Goal: Task Accomplishment & Management: Manage account settings

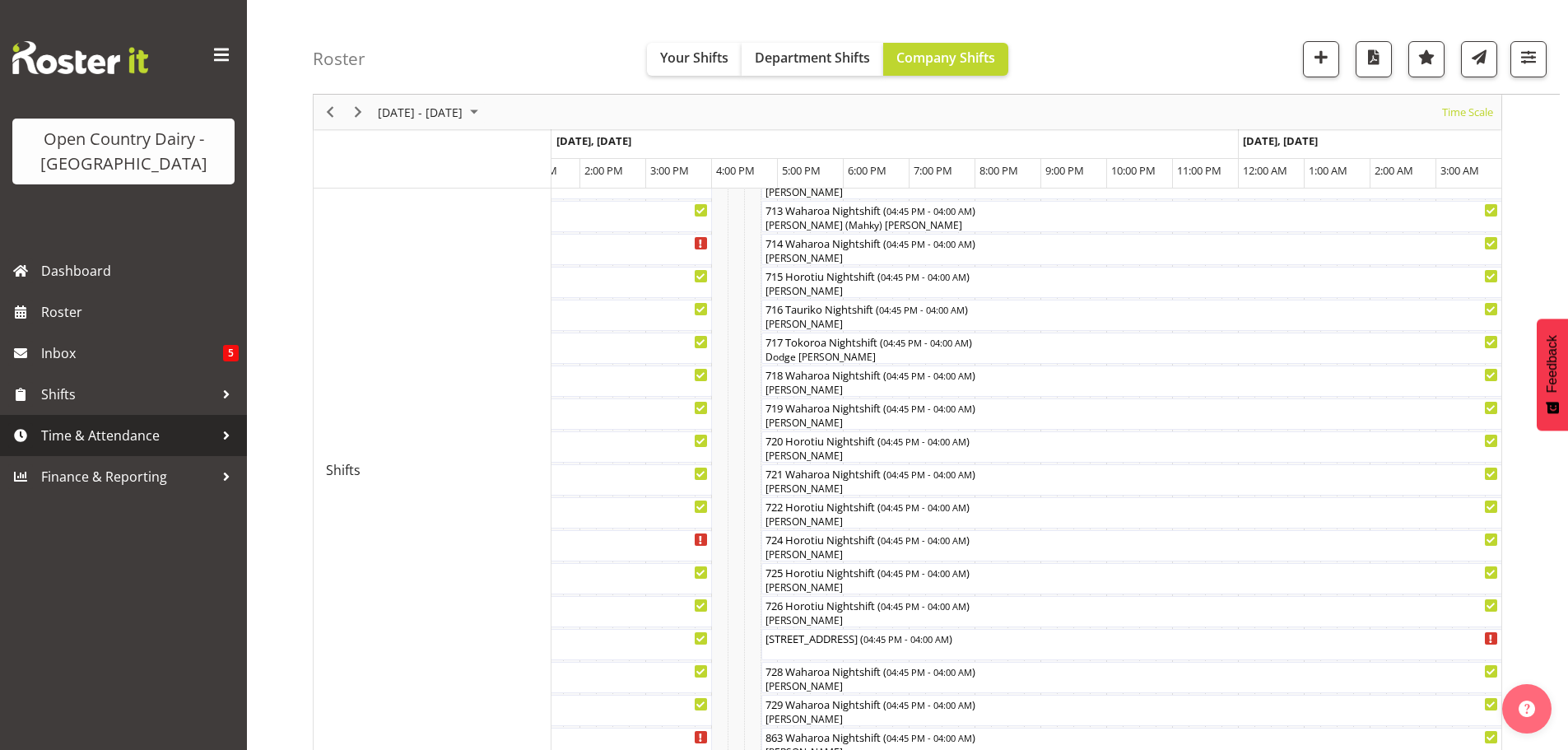
click at [96, 435] on span "Time & Attendance" at bounding box center [128, 436] width 173 height 25
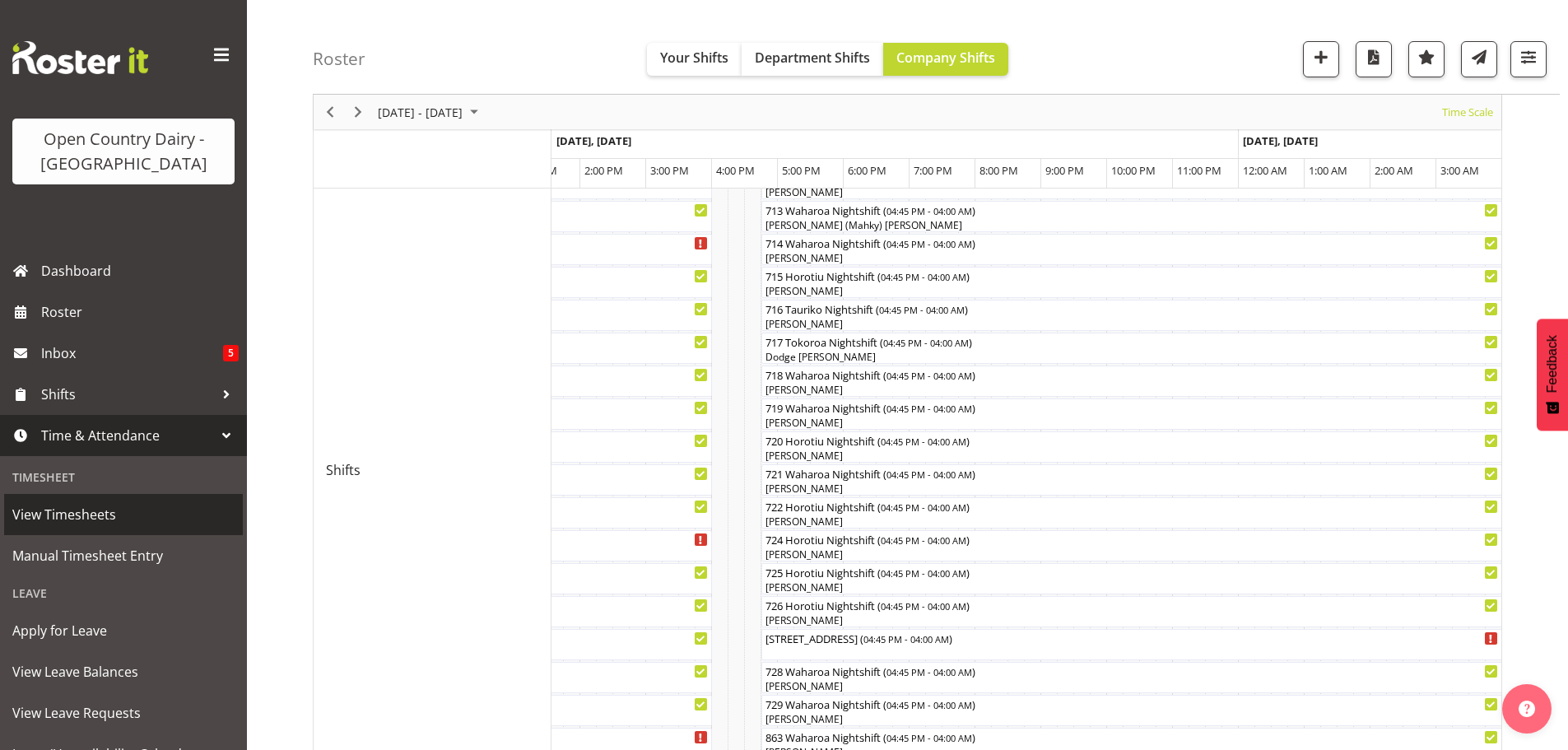
click at [71, 520] on span "View Timesheets" at bounding box center [123, 515] width 222 height 25
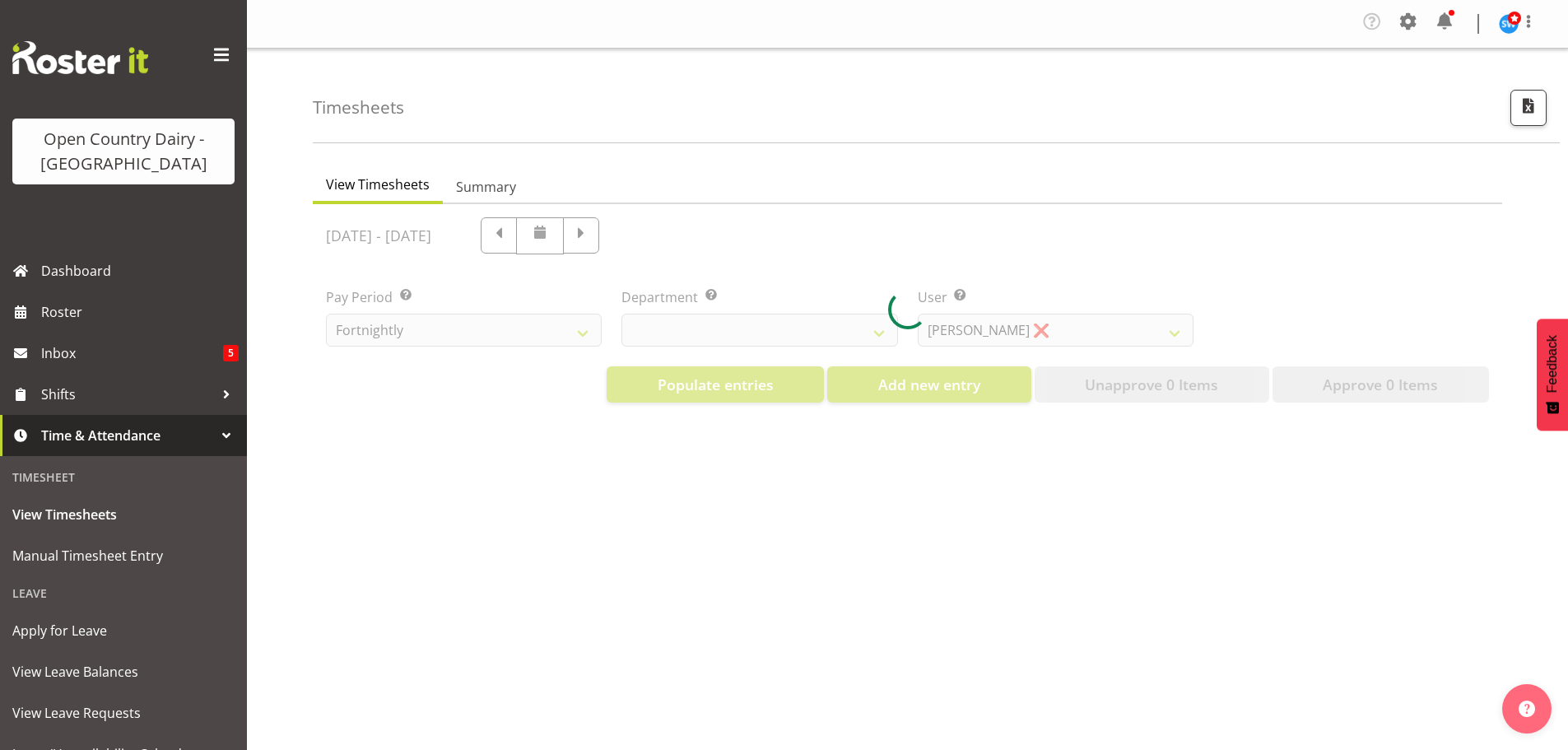
select select "733"
select select "7414"
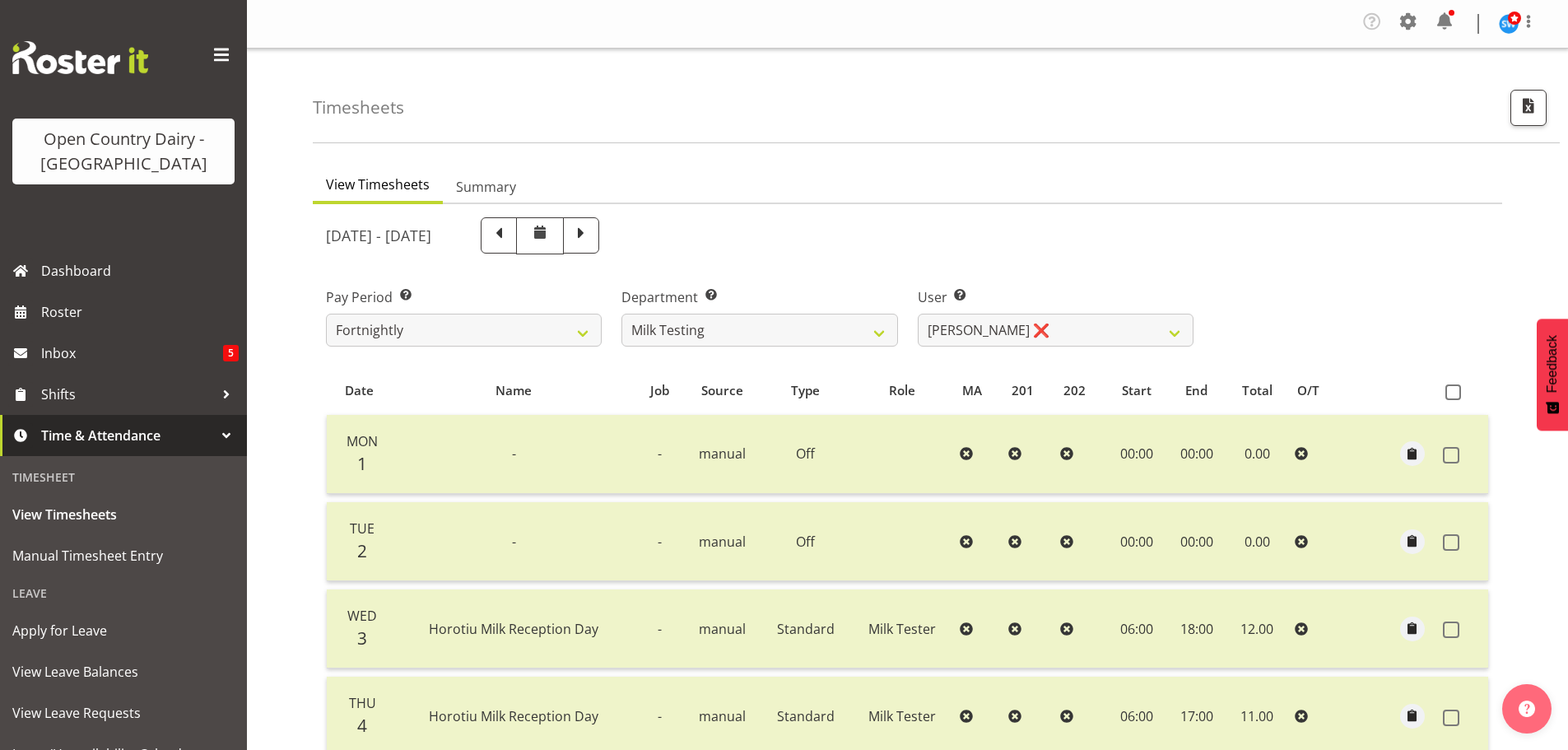
click at [592, 241] on span at bounding box center [582, 234] width 21 height 21
select select
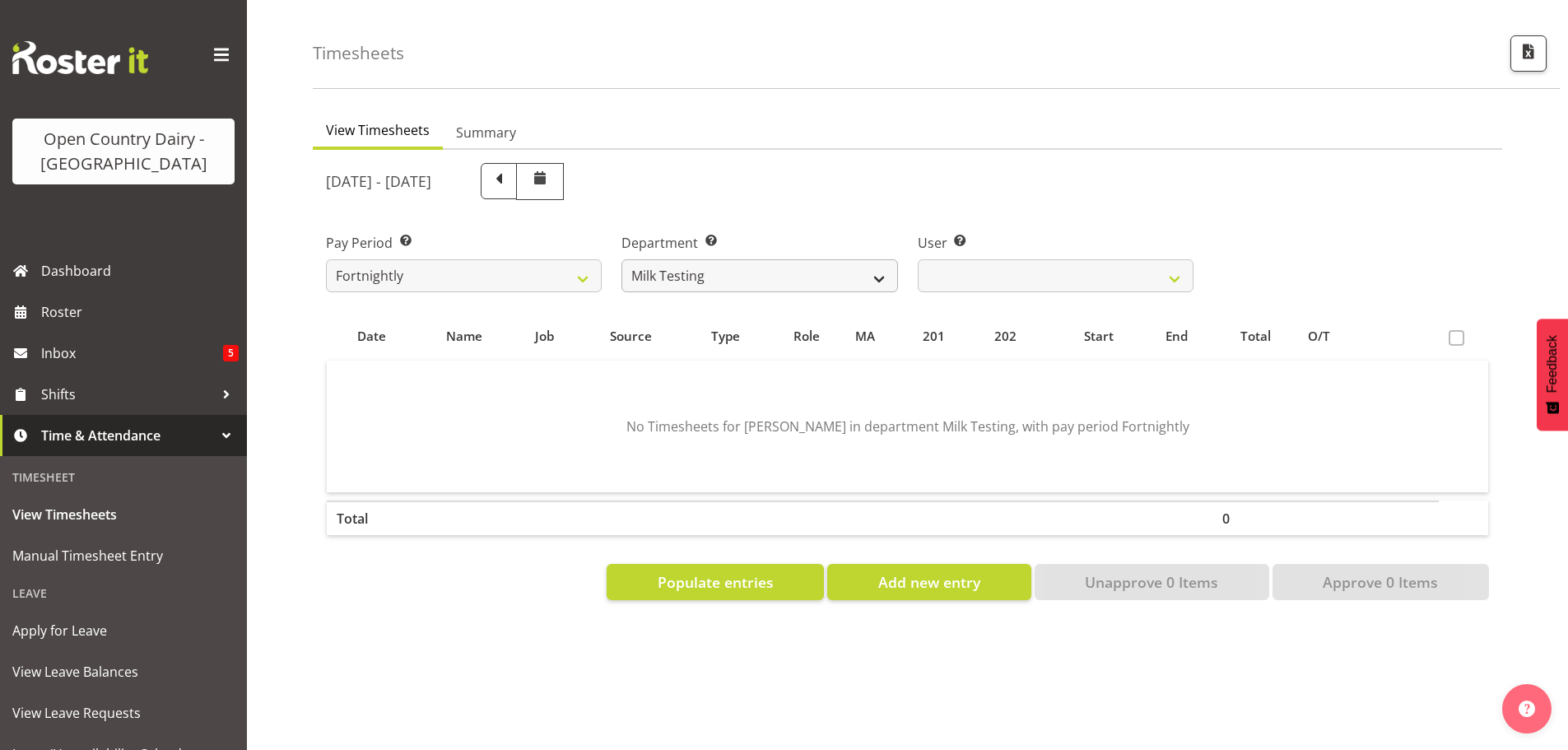
scroll to position [77, 0]
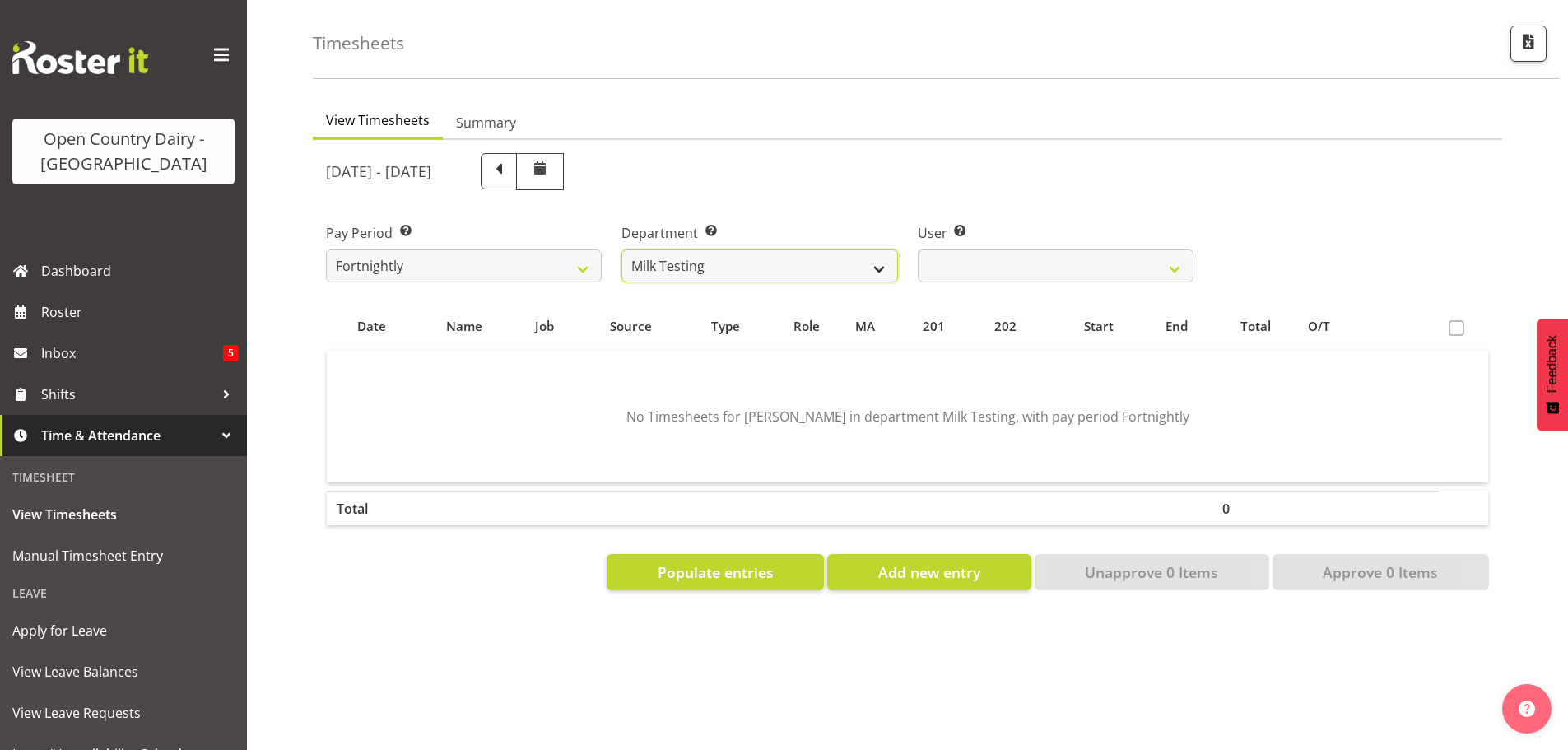
click at [785, 249] on select "701 702 703 704 705 706 707 708 709 710 711 712 713 714 715 716 717 718 719 720" at bounding box center [759, 265] width 276 height 33
select select "874"
click at [622, 249] on select "701 702 703 704 705 706 707 708 709 710 711 712 713 714 715 716 717 718 719 720" at bounding box center [759, 265] width 276 height 33
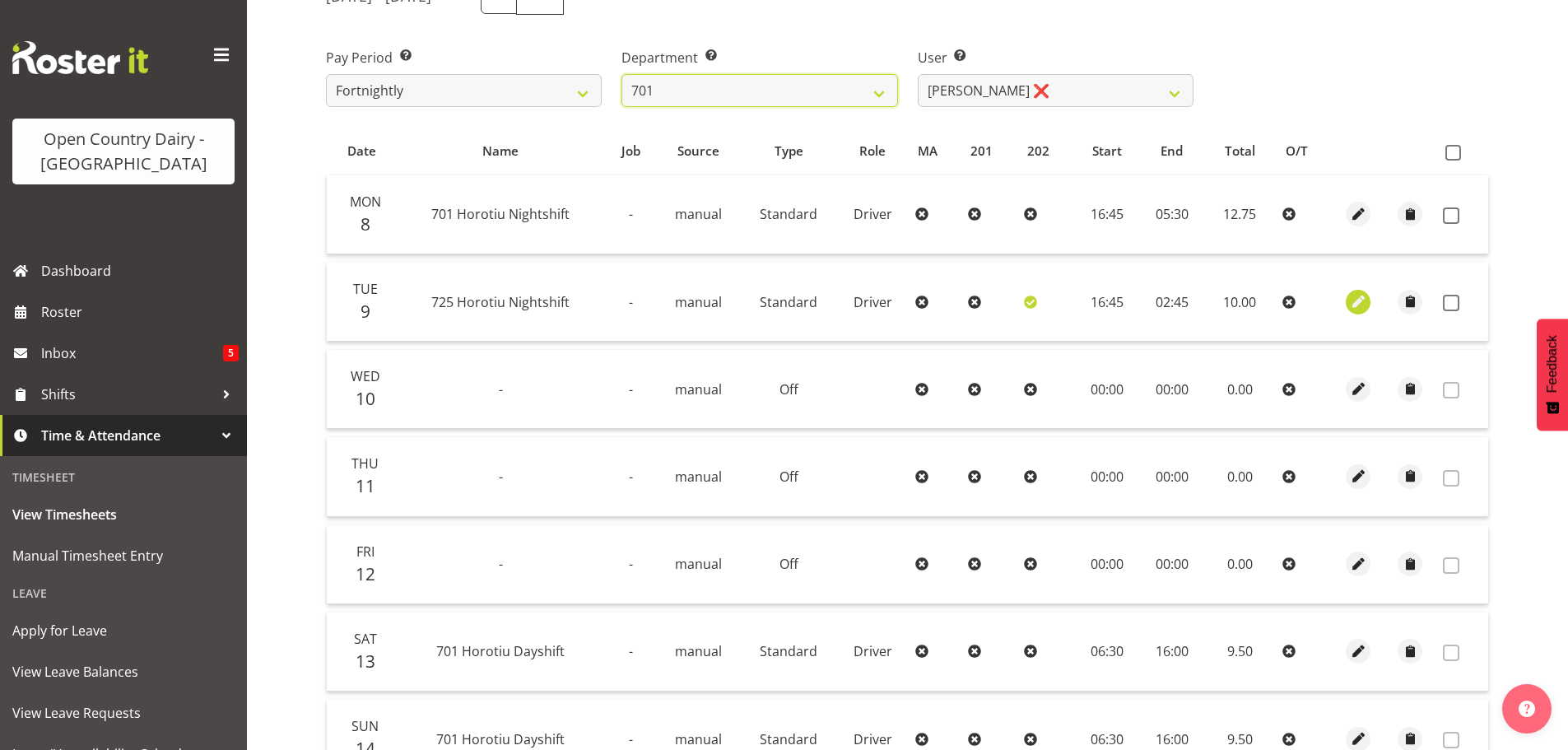
scroll to position [241, 0]
click at [1453, 210] on span at bounding box center [1451, 214] width 16 height 16
checkbox input "true"
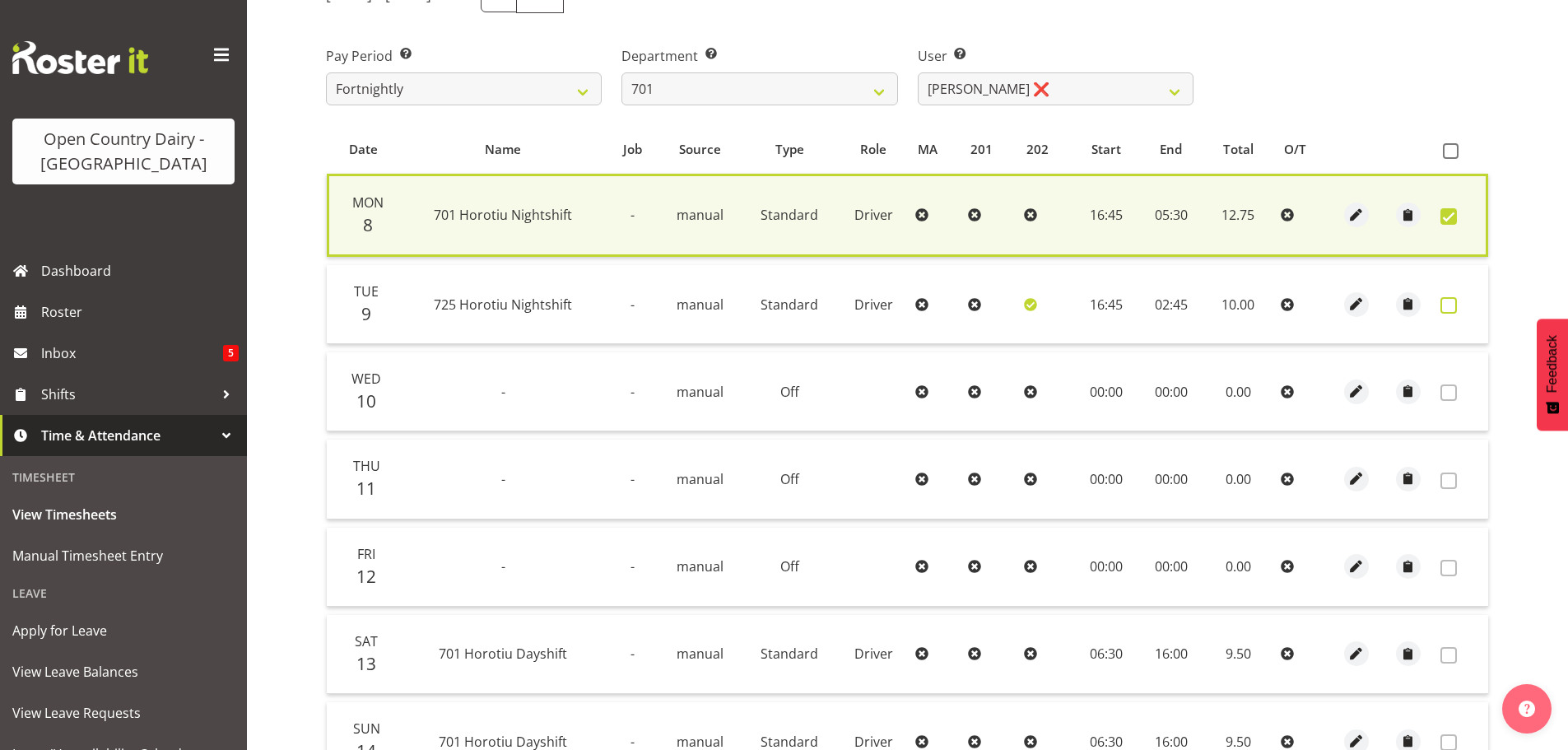
click at [1451, 302] on span at bounding box center [1449, 306] width 16 height 16
checkbox input "true"
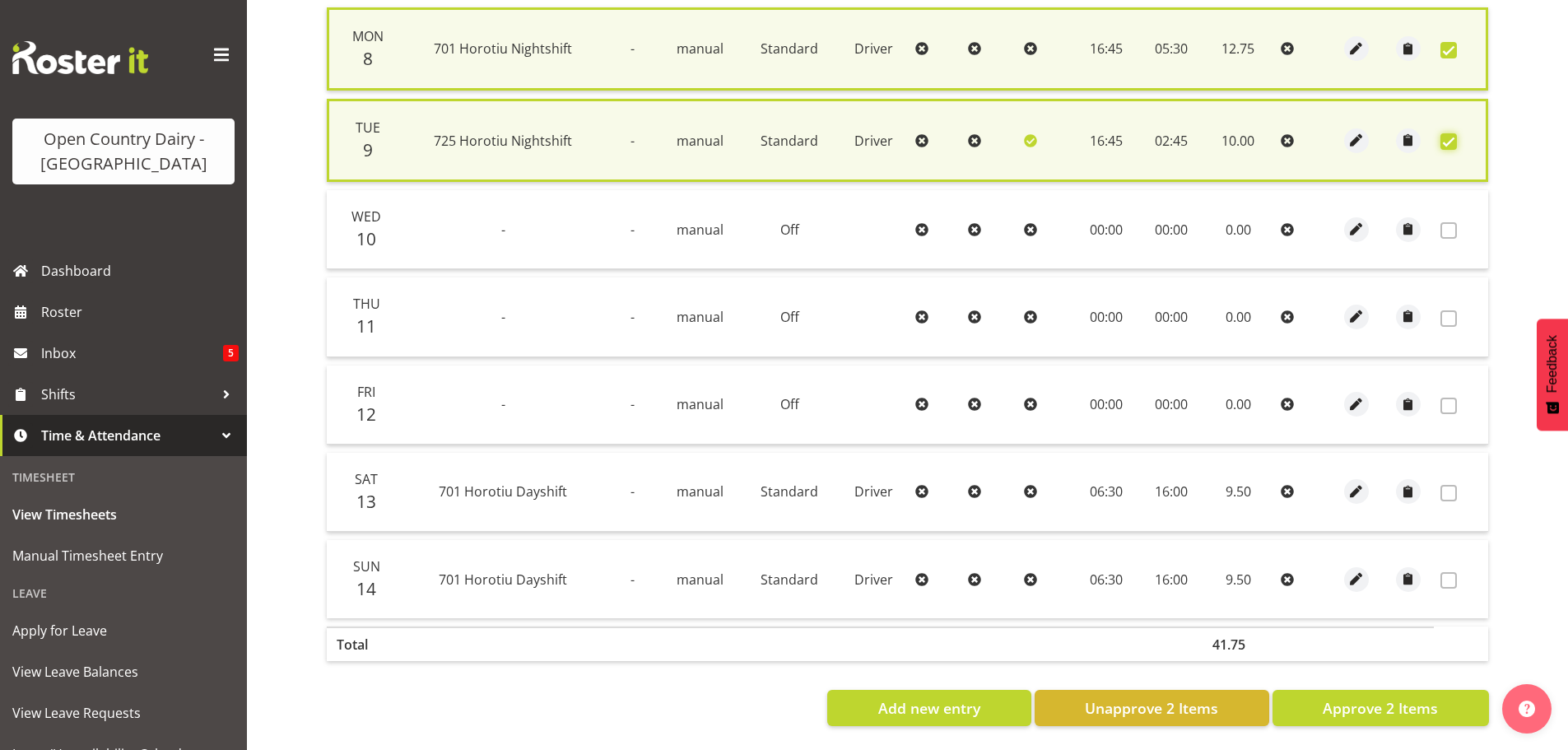
scroll to position [422, 0]
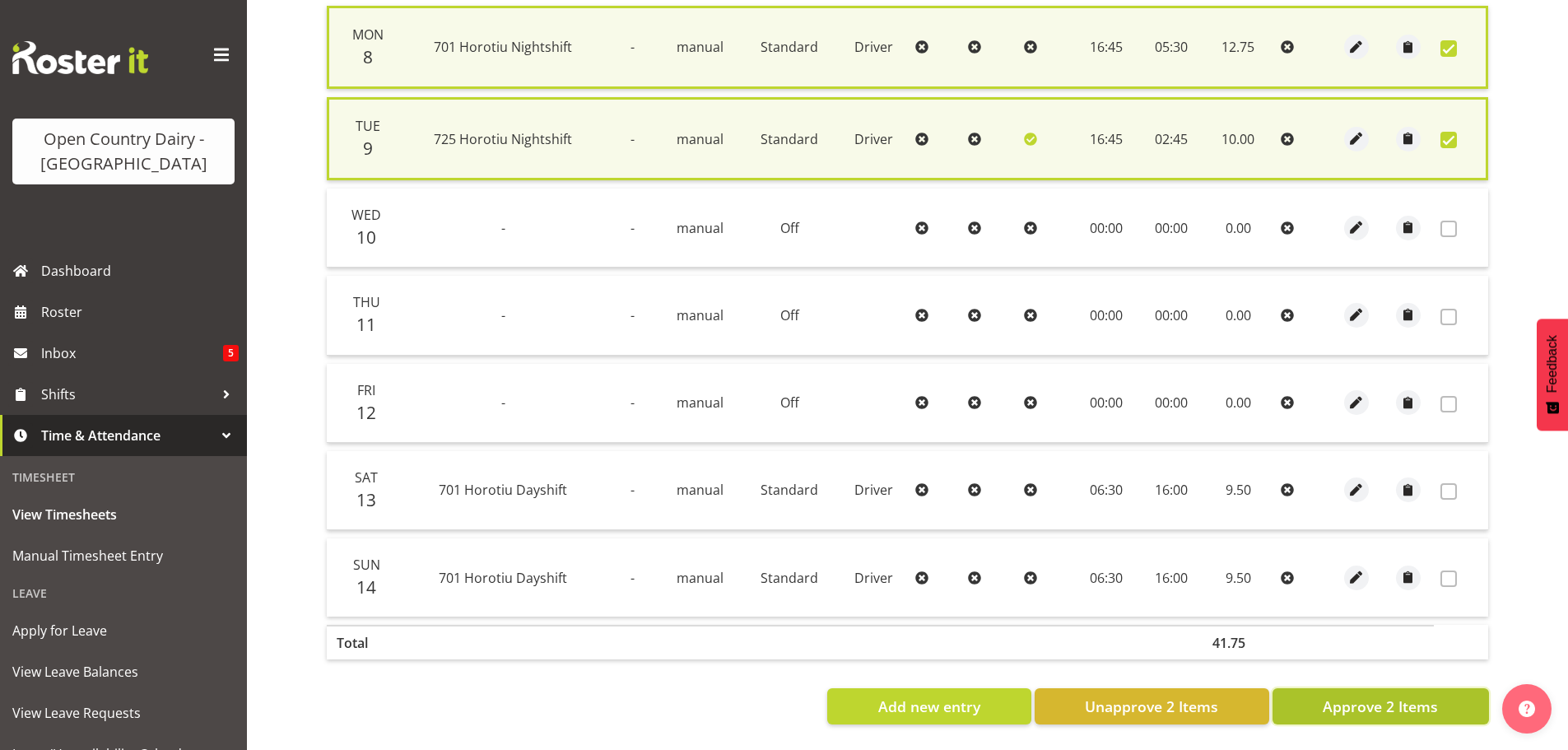
click at [1396, 696] on span "Approve 2 Items" at bounding box center [1380, 707] width 115 height 21
checkbox input "false"
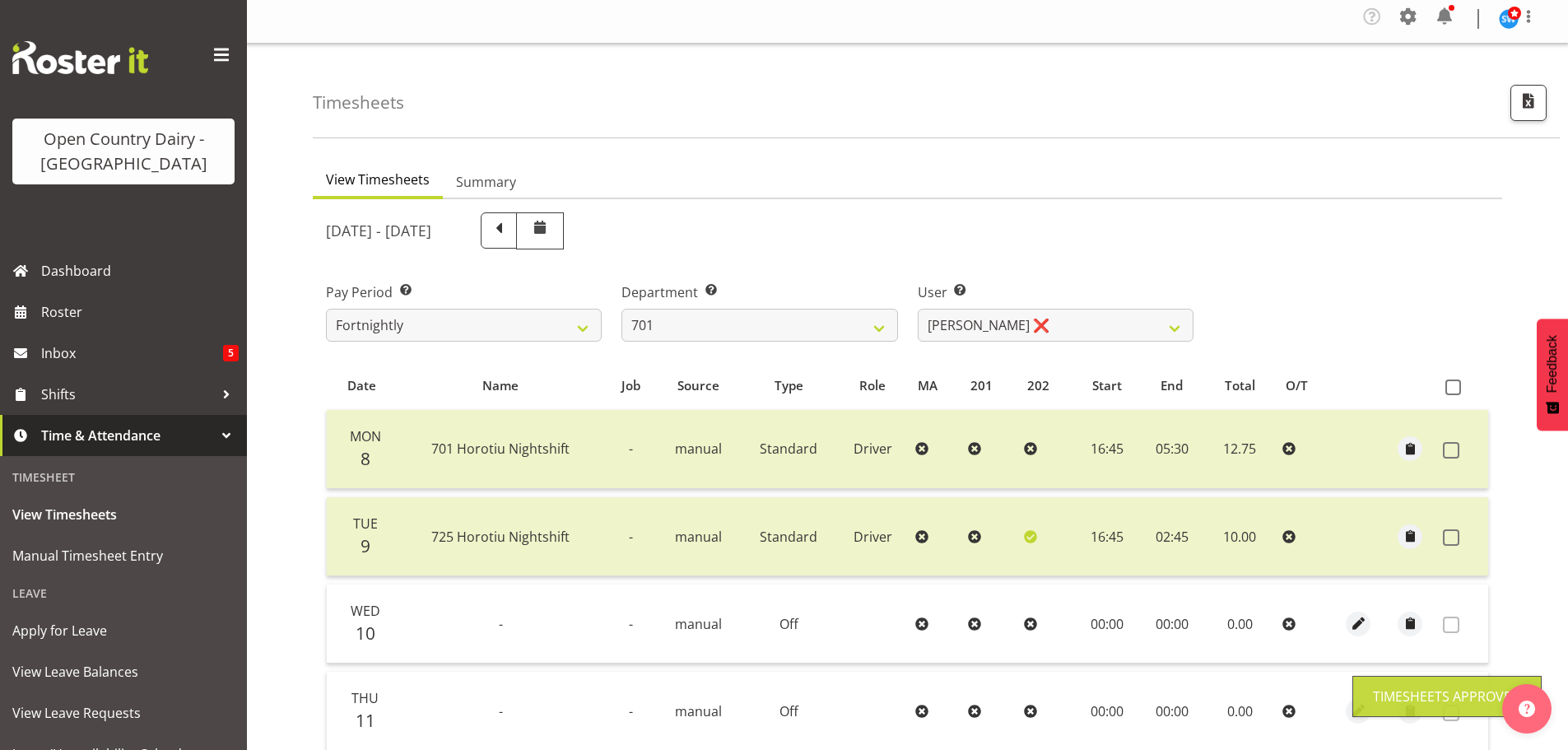
scroll to position [2, 0]
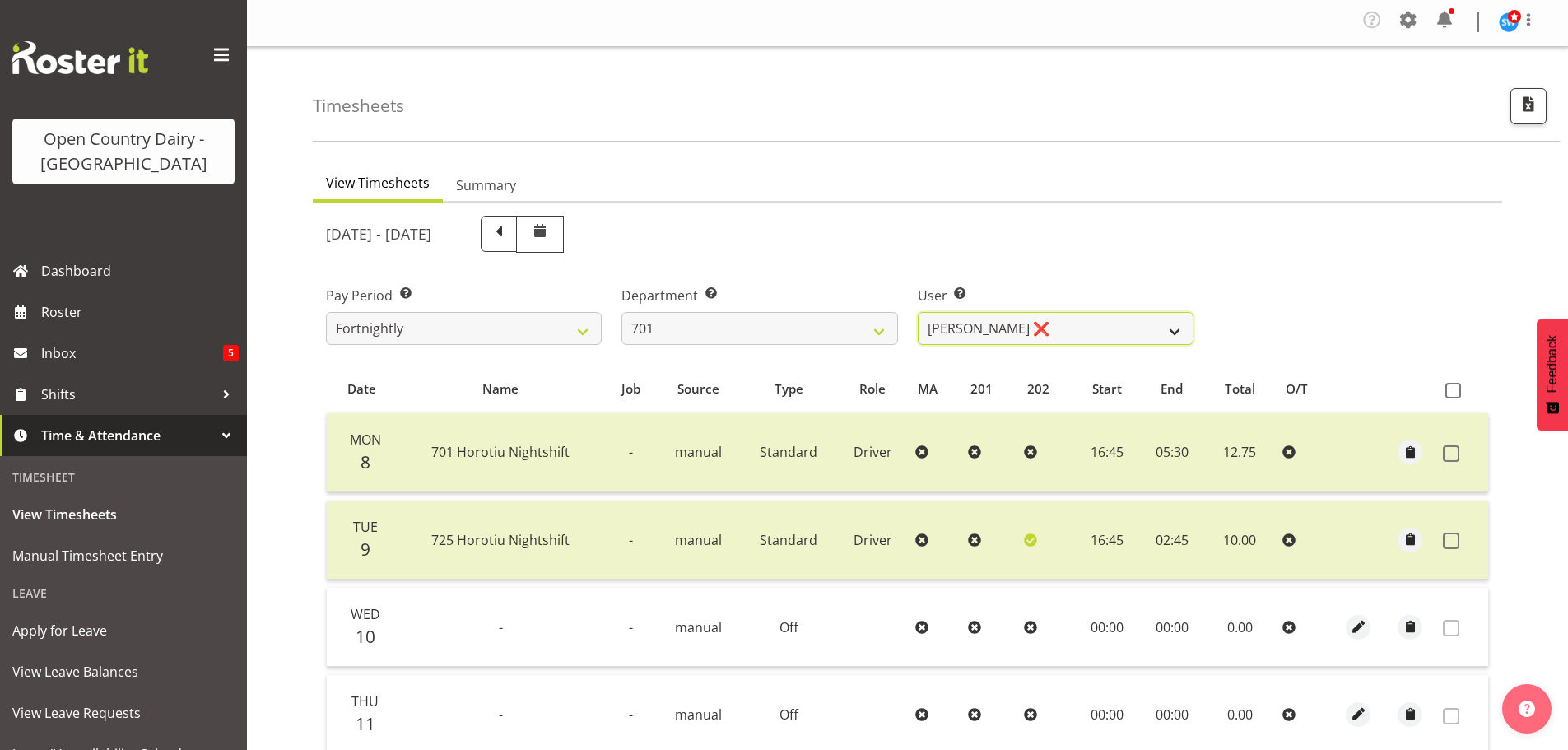
click at [1013, 324] on select "Duncan Shirley ❌ Gagandeep Singh ❌ Johann Van Zyl ❌ John Cottingham ❌" at bounding box center [1055, 328] width 276 height 33
select select "8383"
click at [918, 312] on select "Duncan Shirley ❌ Gagandeep Singh ❌ Johann Van Zyl ❌ John Cottingham ❌" at bounding box center [1055, 328] width 276 height 33
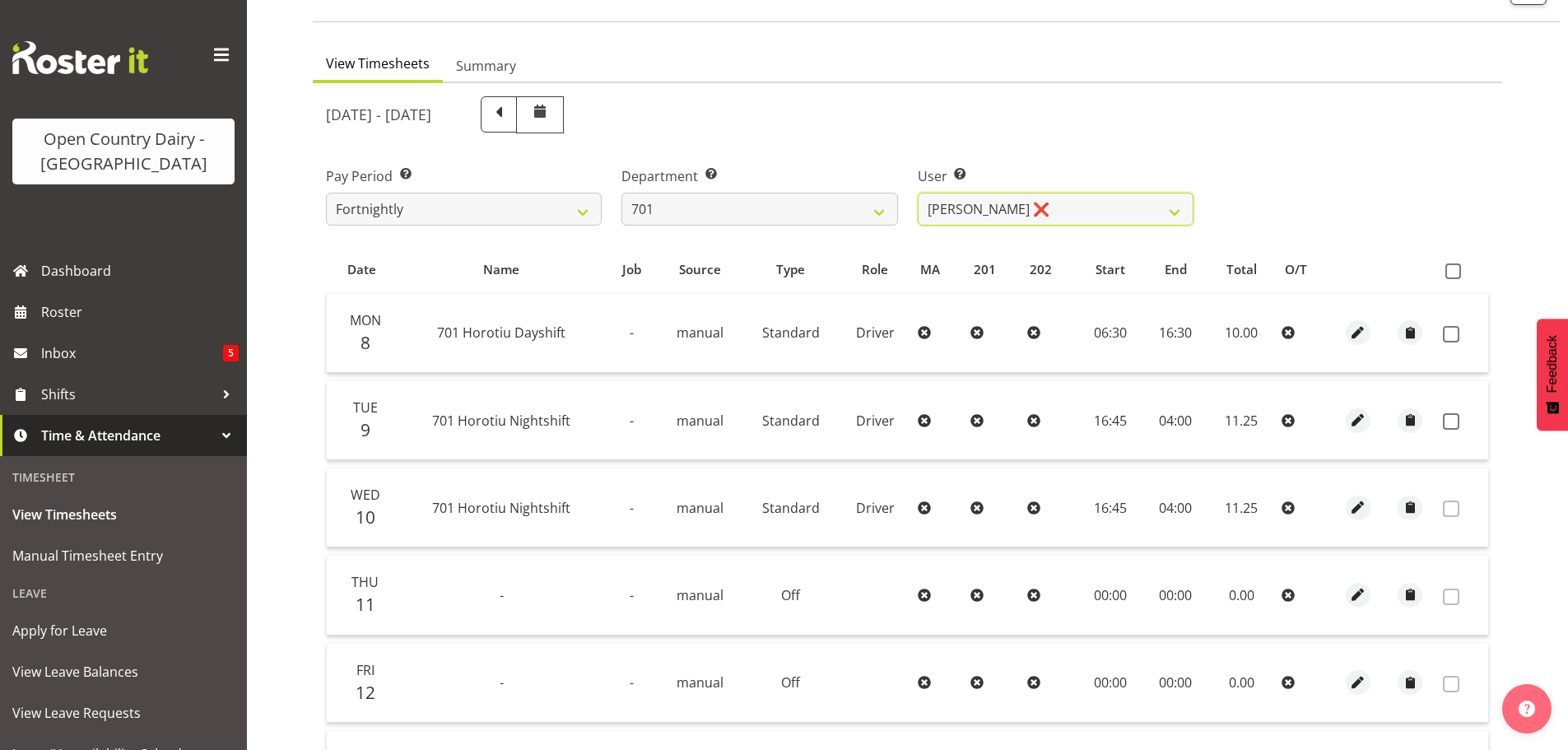
scroll to position [166, 0]
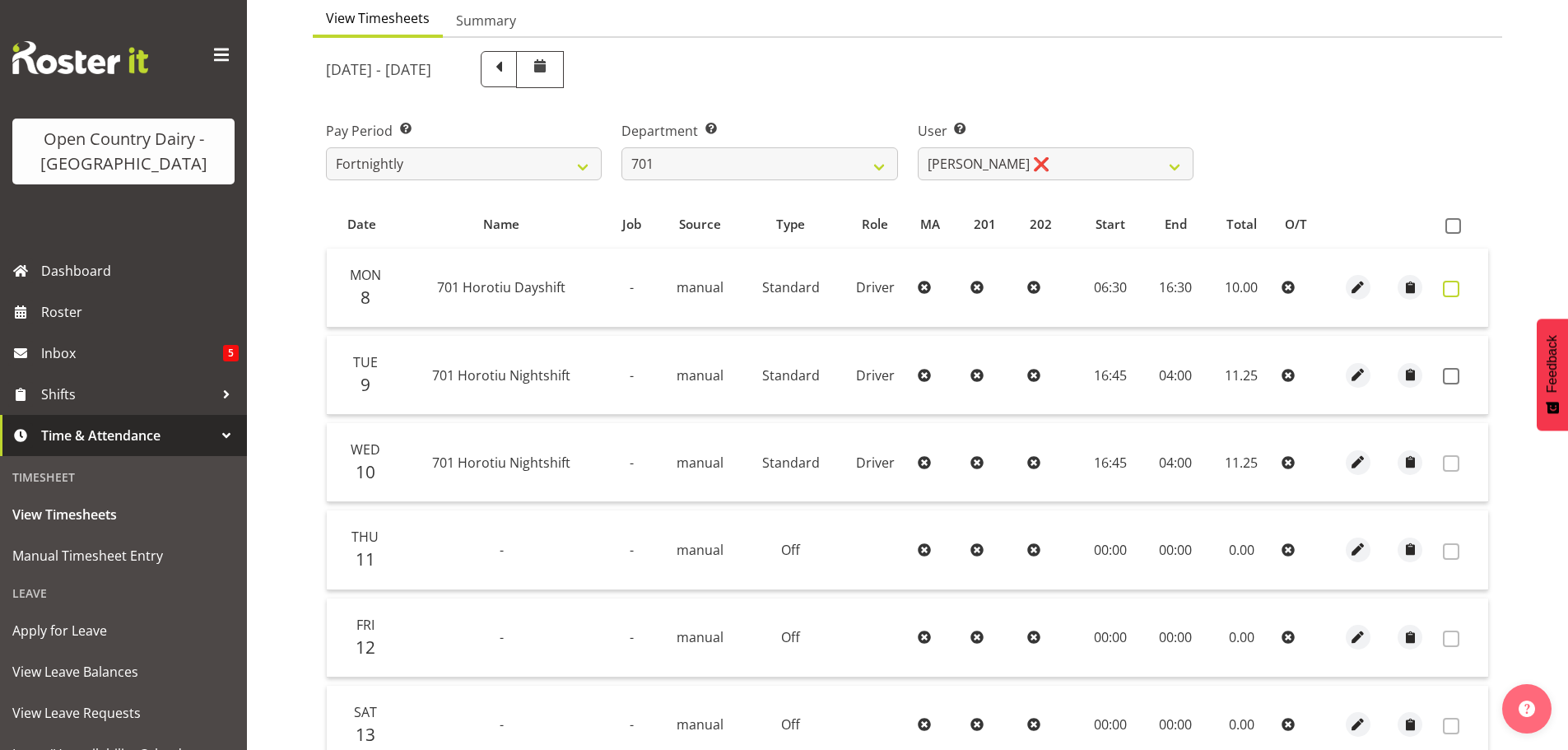
click at [1453, 287] on span at bounding box center [1451, 289] width 16 height 16
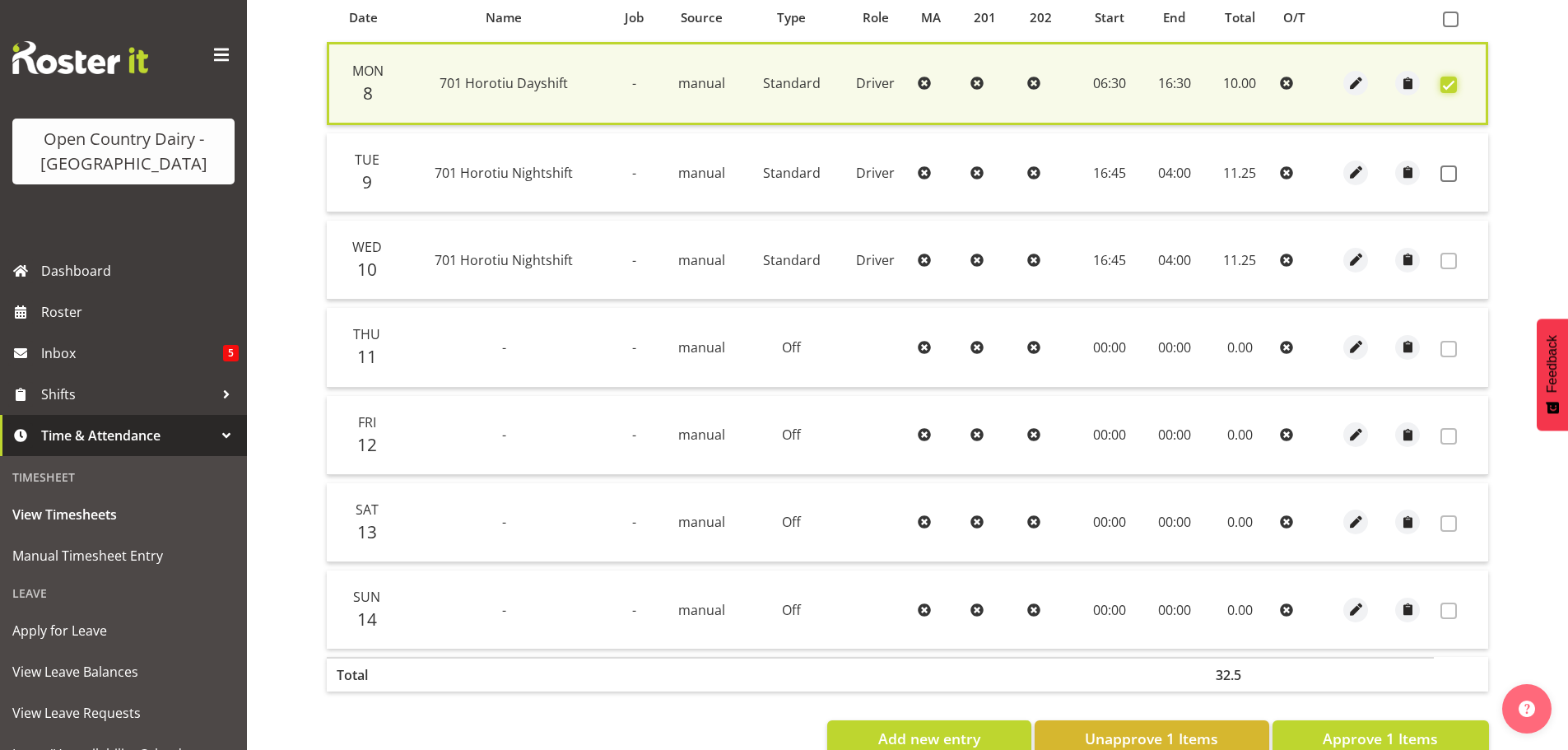
scroll to position [417, 0]
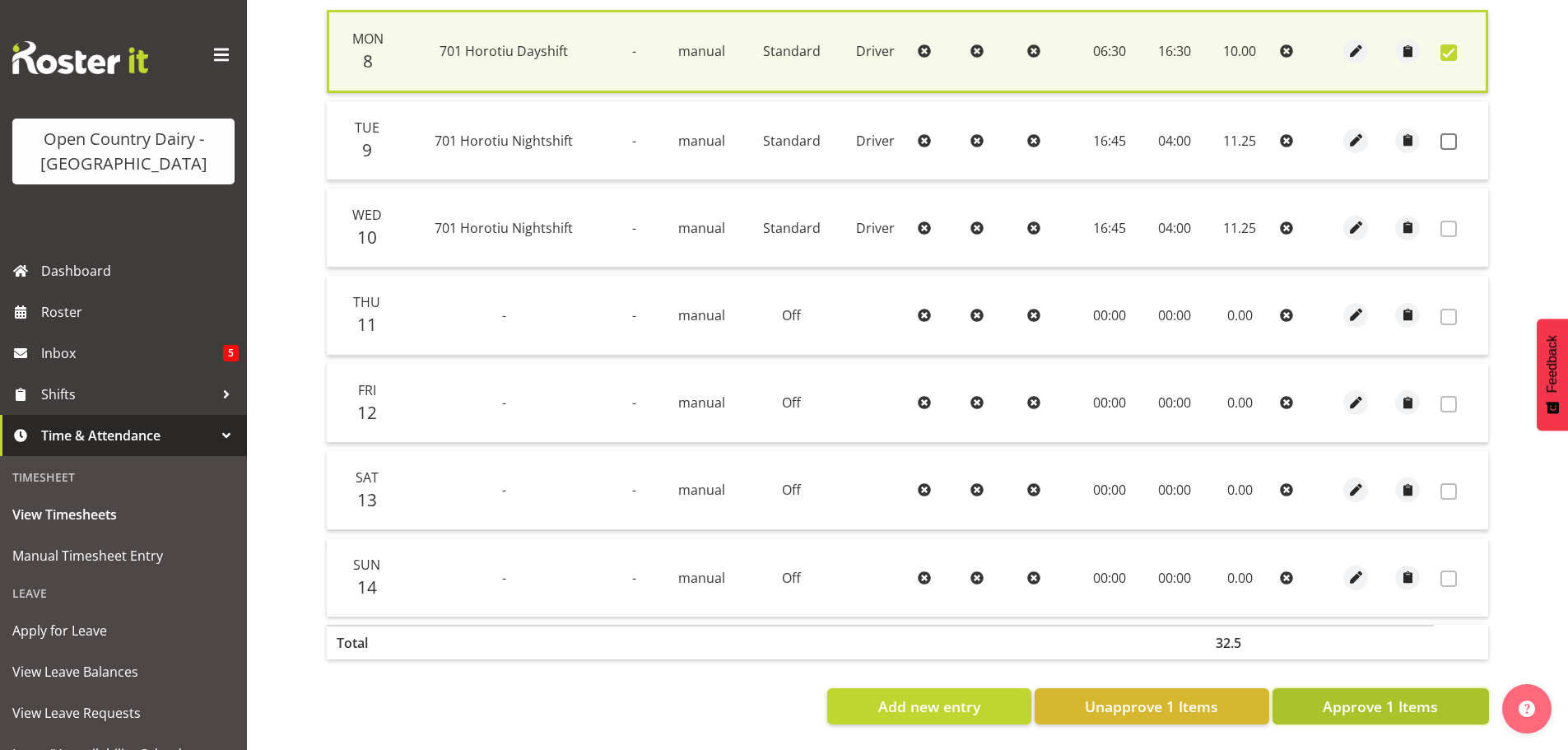
click at [1372, 696] on span "Approve 1 Items" at bounding box center [1380, 707] width 115 height 21
checkbox input "false"
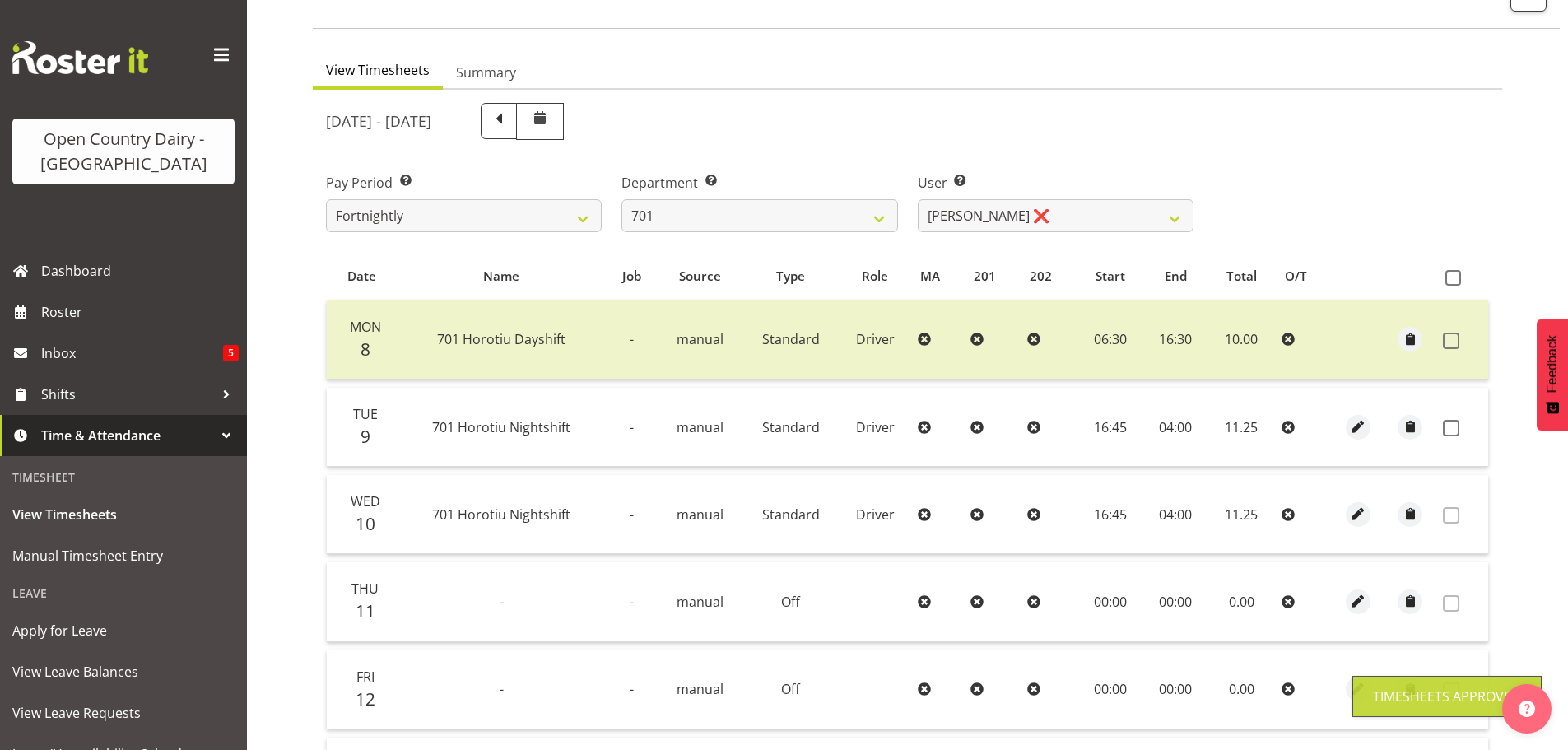
scroll to position [84, 0]
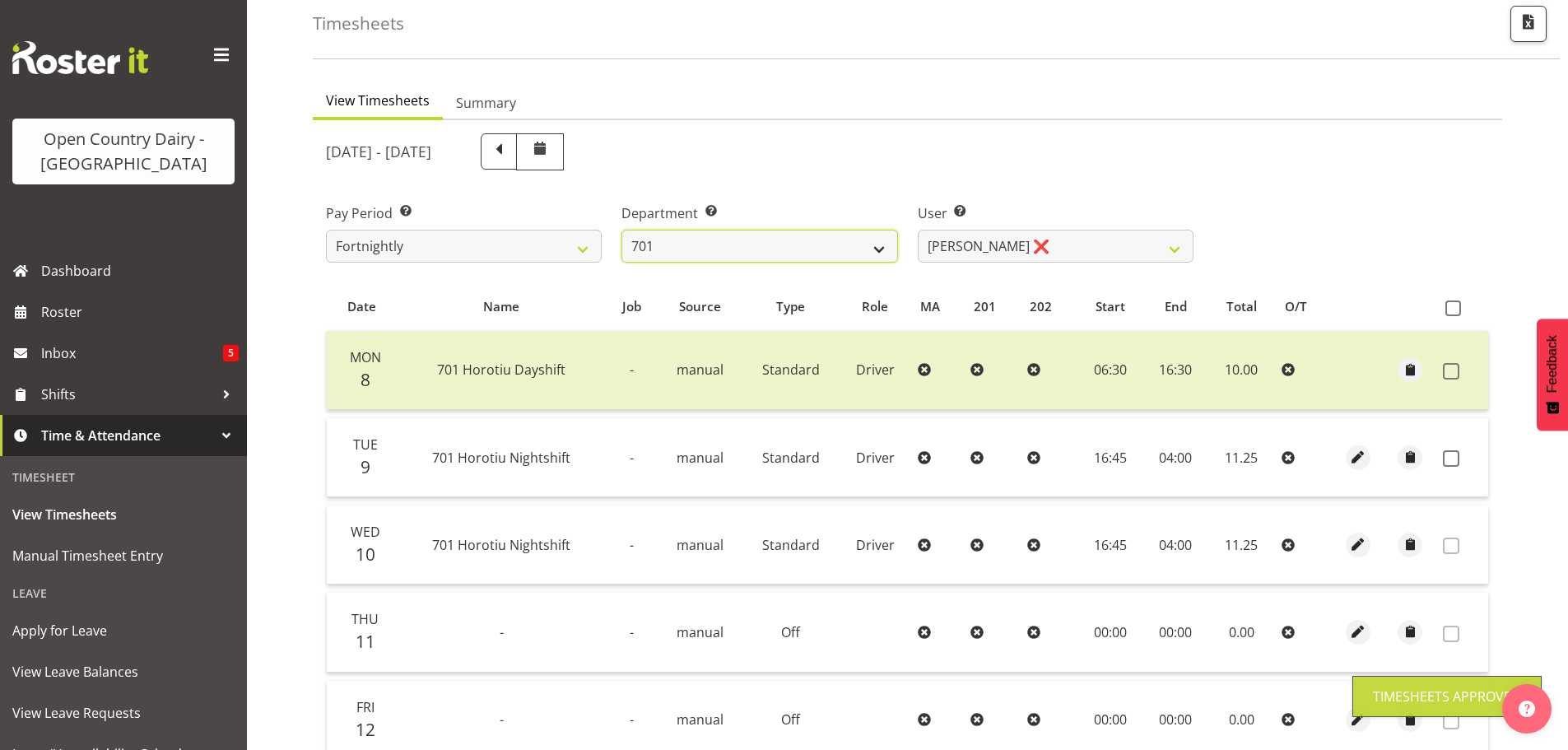
click at [799, 255] on select "701 702 703 704 705 706 707 708 709 710 711 712 713 714 715 716 717 718 719 720" at bounding box center [759, 246] width 276 height 33
select select "720"
click at [622, 230] on select "701 702 703 704 705 706 707 708 709 710 711 712 713 714 715 716 717 718 719 720" at bounding box center [759, 246] width 276 height 33
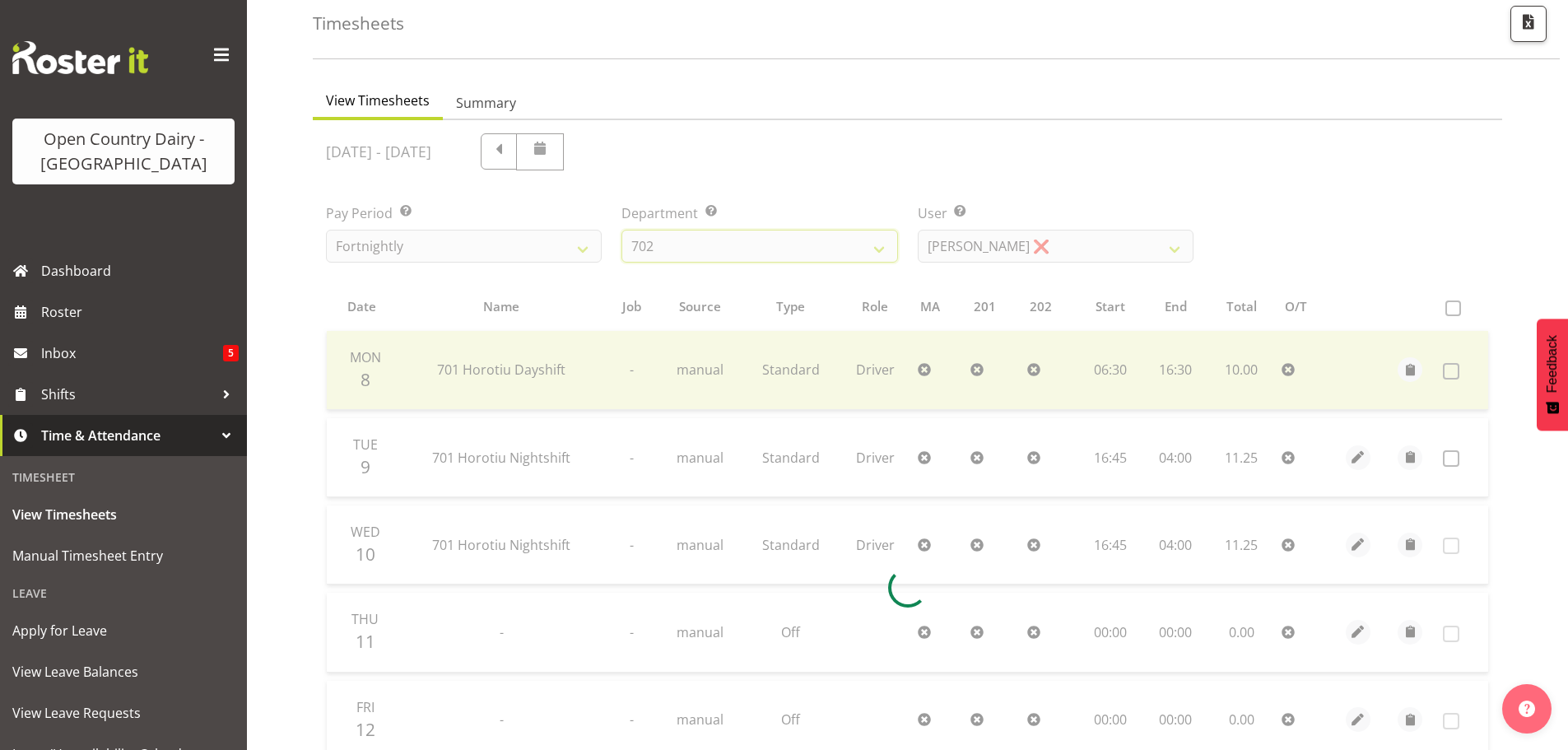
scroll to position [77, 0]
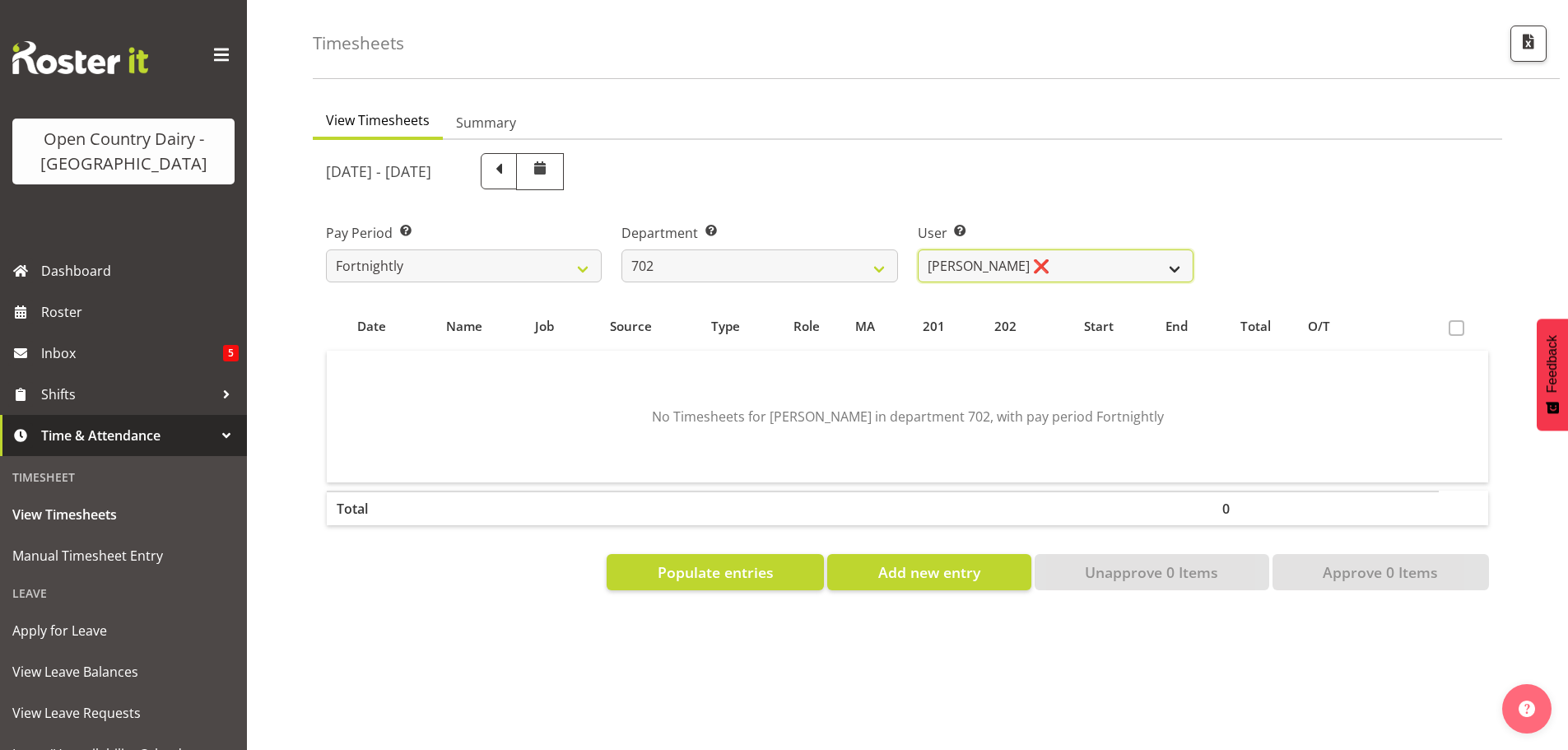
click at [1097, 257] on select "Brian Riddle ❌ Denica Tapiki ❌ Nick Adlington ❌ Simon Phillpott ❌" at bounding box center [1055, 265] width 276 height 33
select select "10345"
click at [918, 249] on select "Brian Riddle ❌ Denica Tapiki ❌ Nick Adlington ❌ Simon Phillpott ❌" at bounding box center [1055, 265] width 276 height 33
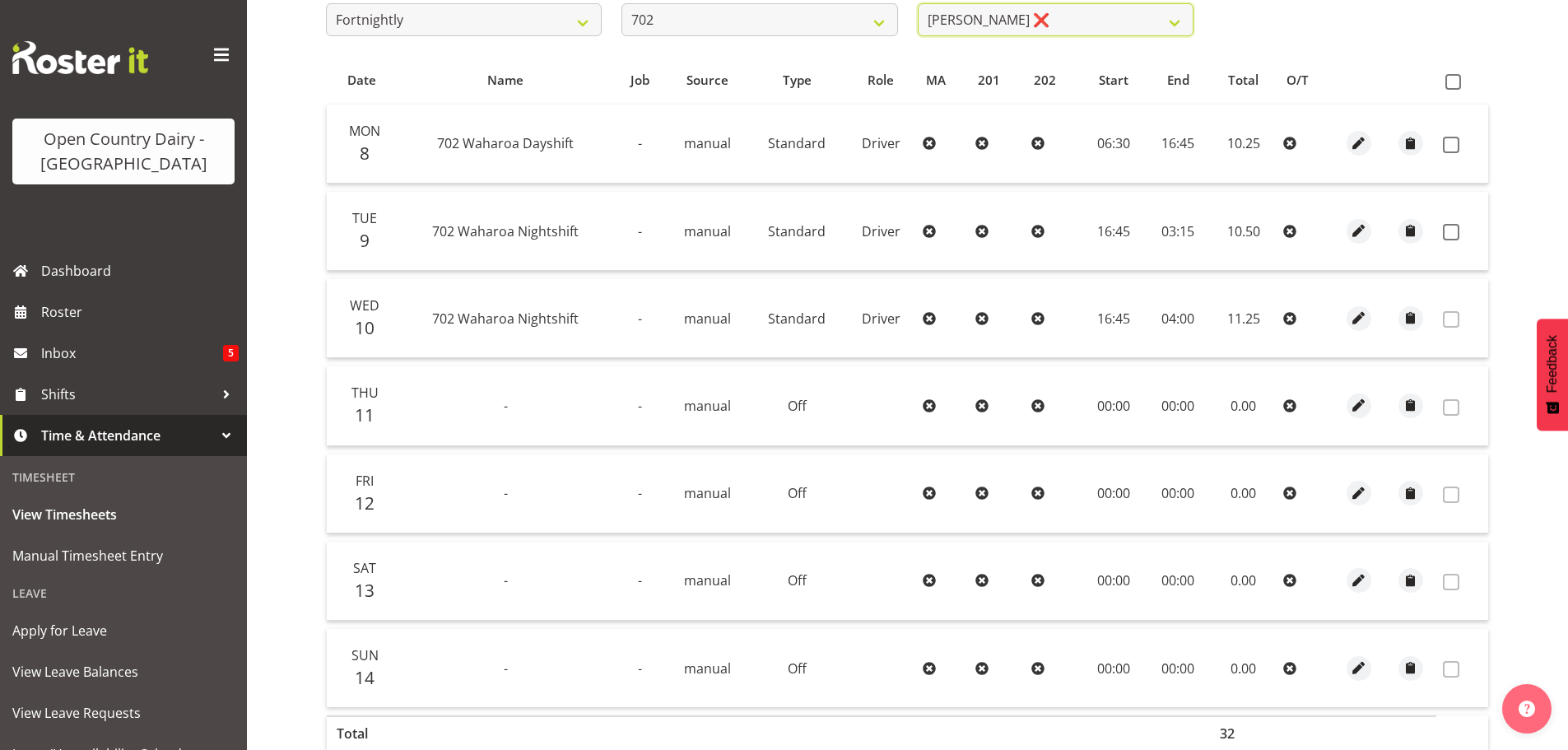
scroll to position [324, 0]
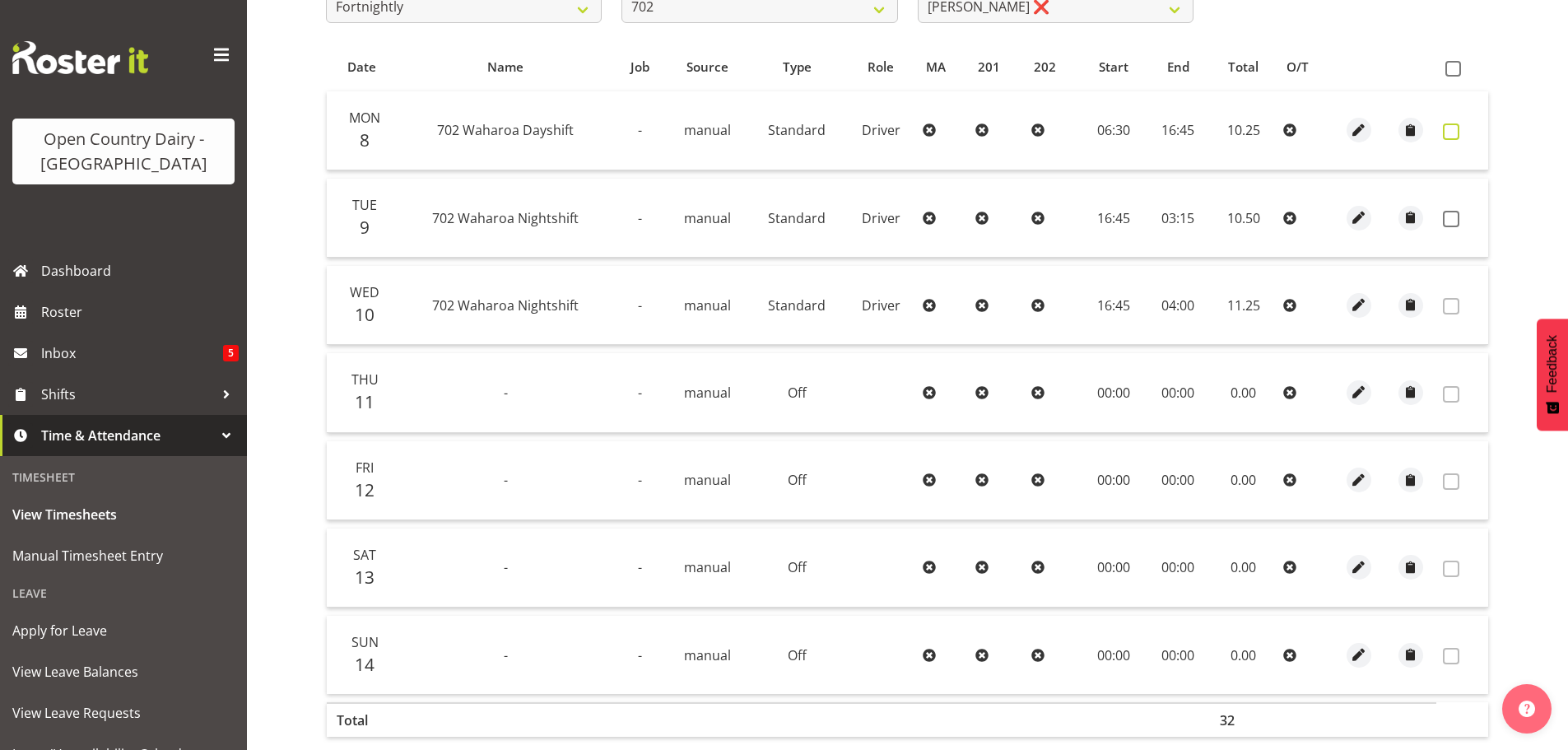
click at [1450, 131] on span at bounding box center [1451, 131] width 16 height 16
checkbox input "true"
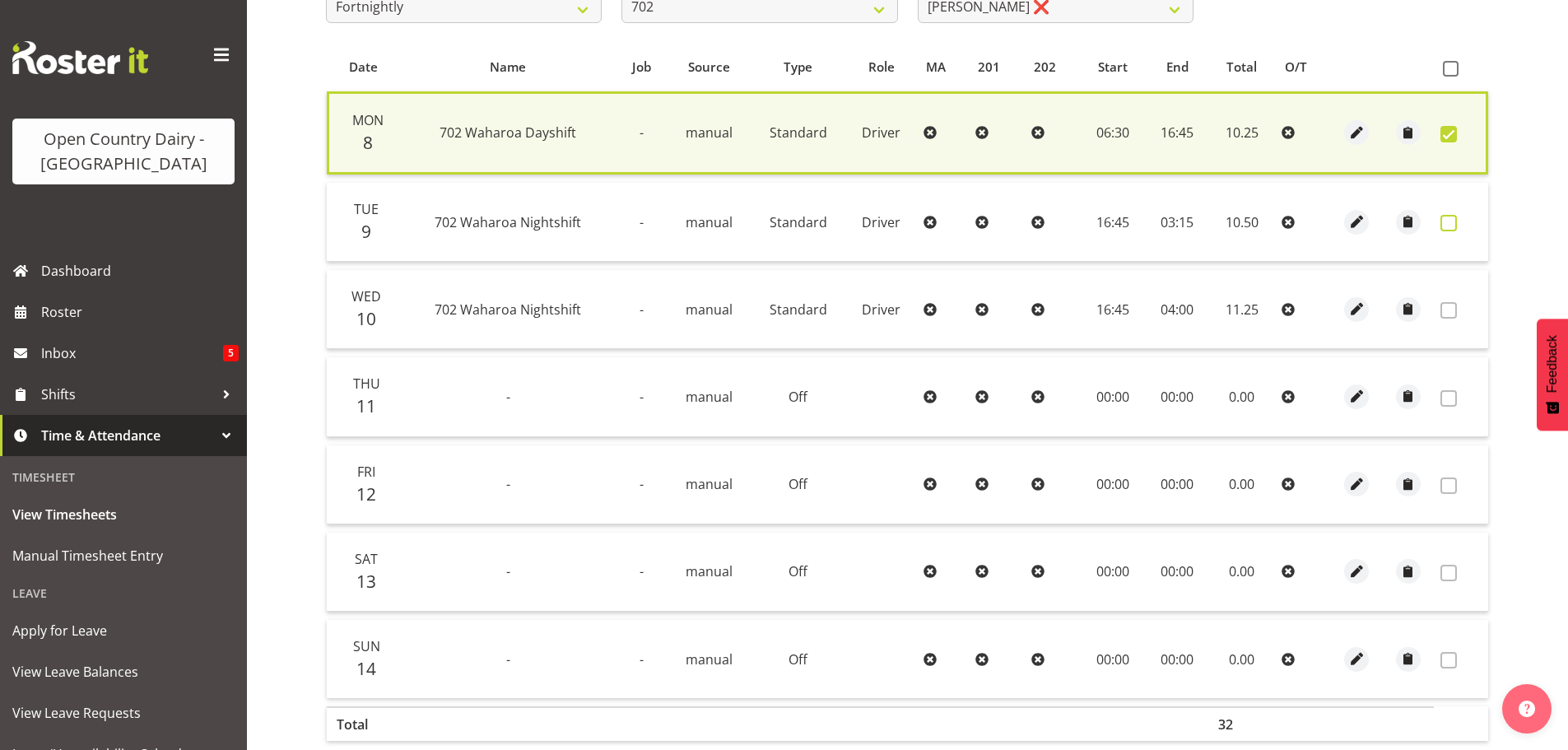
click at [1446, 222] on span at bounding box center [1449, 223] width 16 height 16
checkbox input "true"
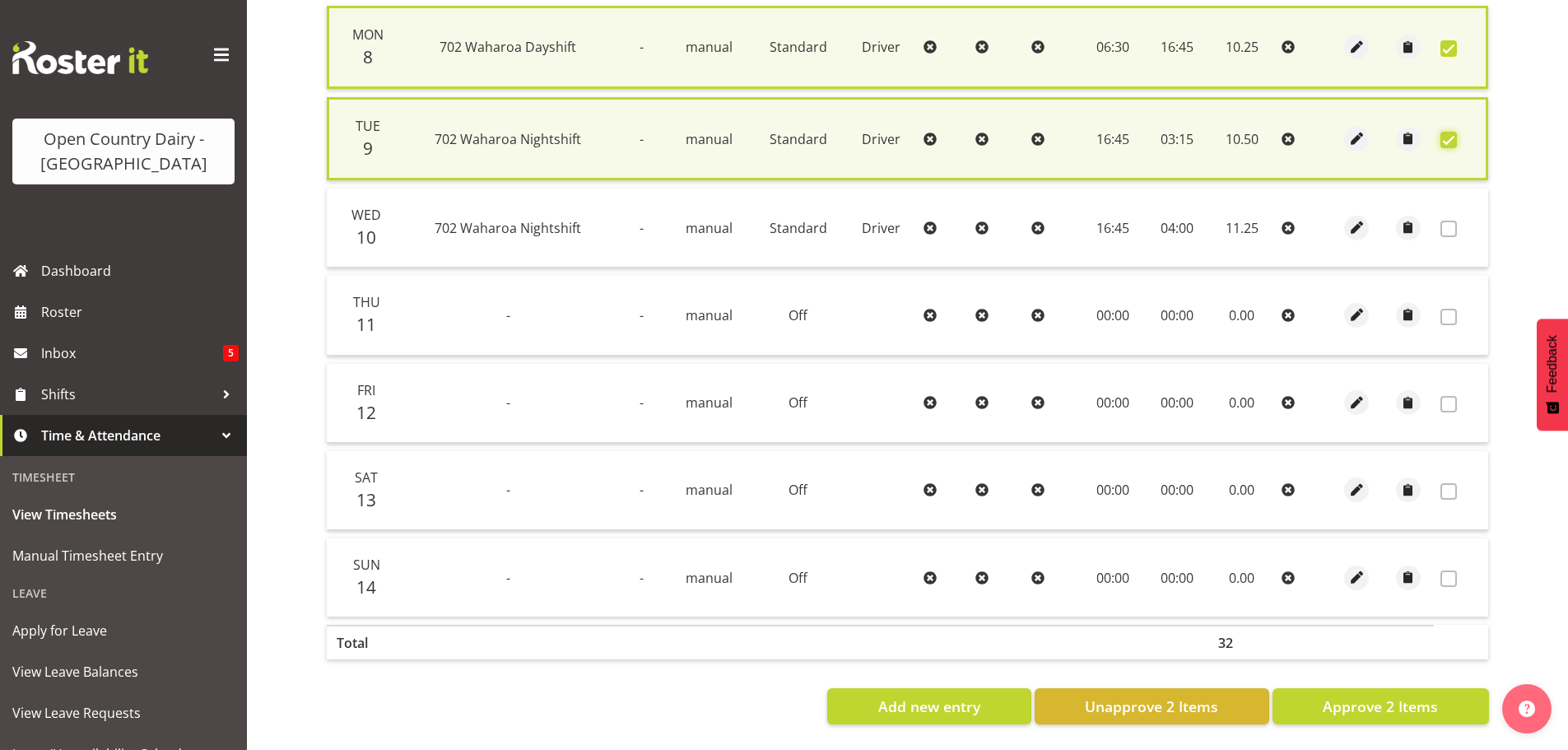
scroll to position [422, 0]
click at [1378, 696] on span "Approve 2 Items" at bounding box center [1380, 707] width 115 height 21
checkbox input "false"
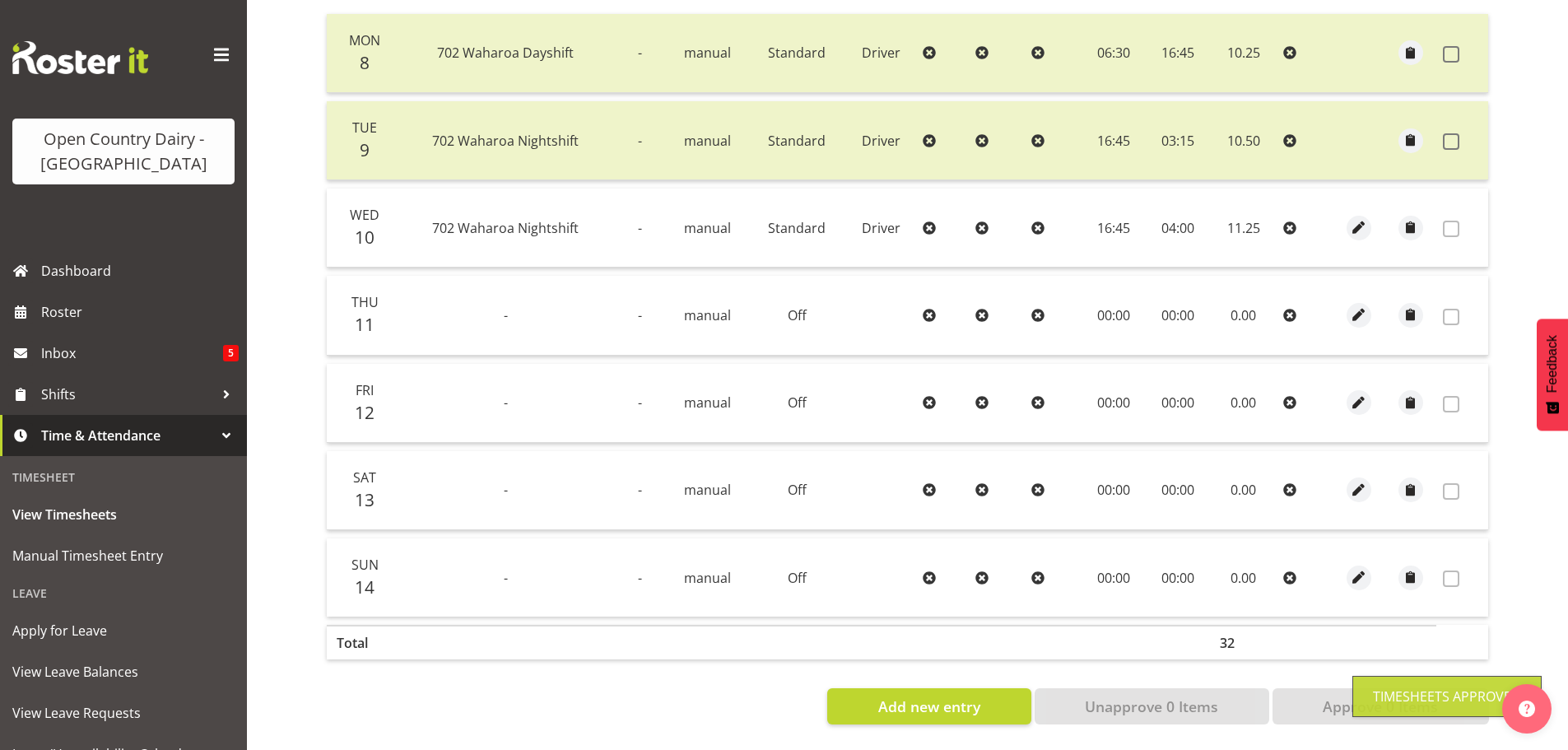
scroll to position [166, 0]
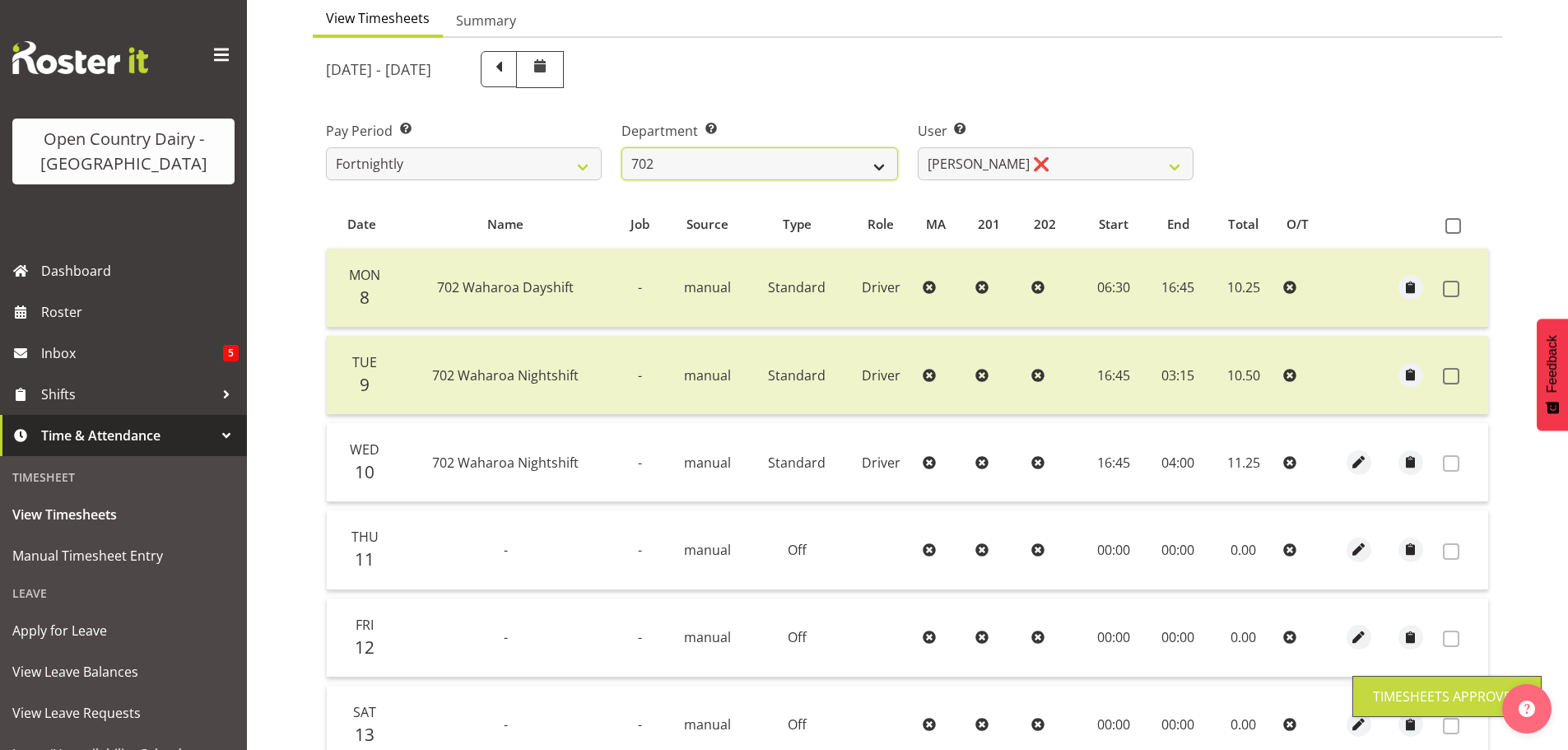
click at [742, 165] on select "701 702 703 704 705 706 707 708 709 710 711 712 713 714 715 716 717 718 719 720" at bounding box center [759, 164] width 276 height 33
select select "710"
click at [622, 147] on select "701 702 703 704 705 706 707 708 709 710 711 712 713 714 715 716 717 718 719 720" at bounding box center [759, 164] width 276 height 33
select select "8168"
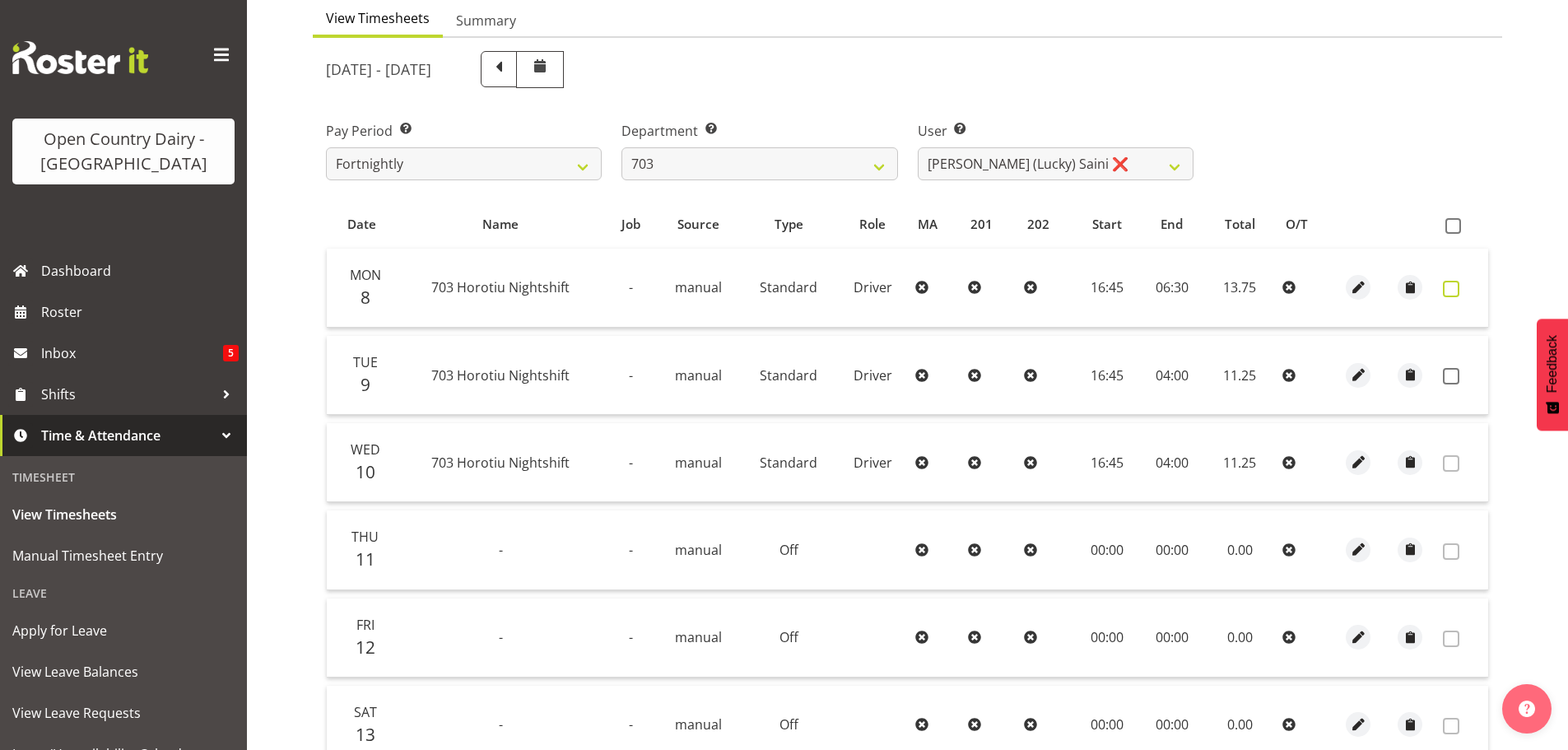
click at [1452, 289] on span at bounding box center [1451, 289] width 16 height 16
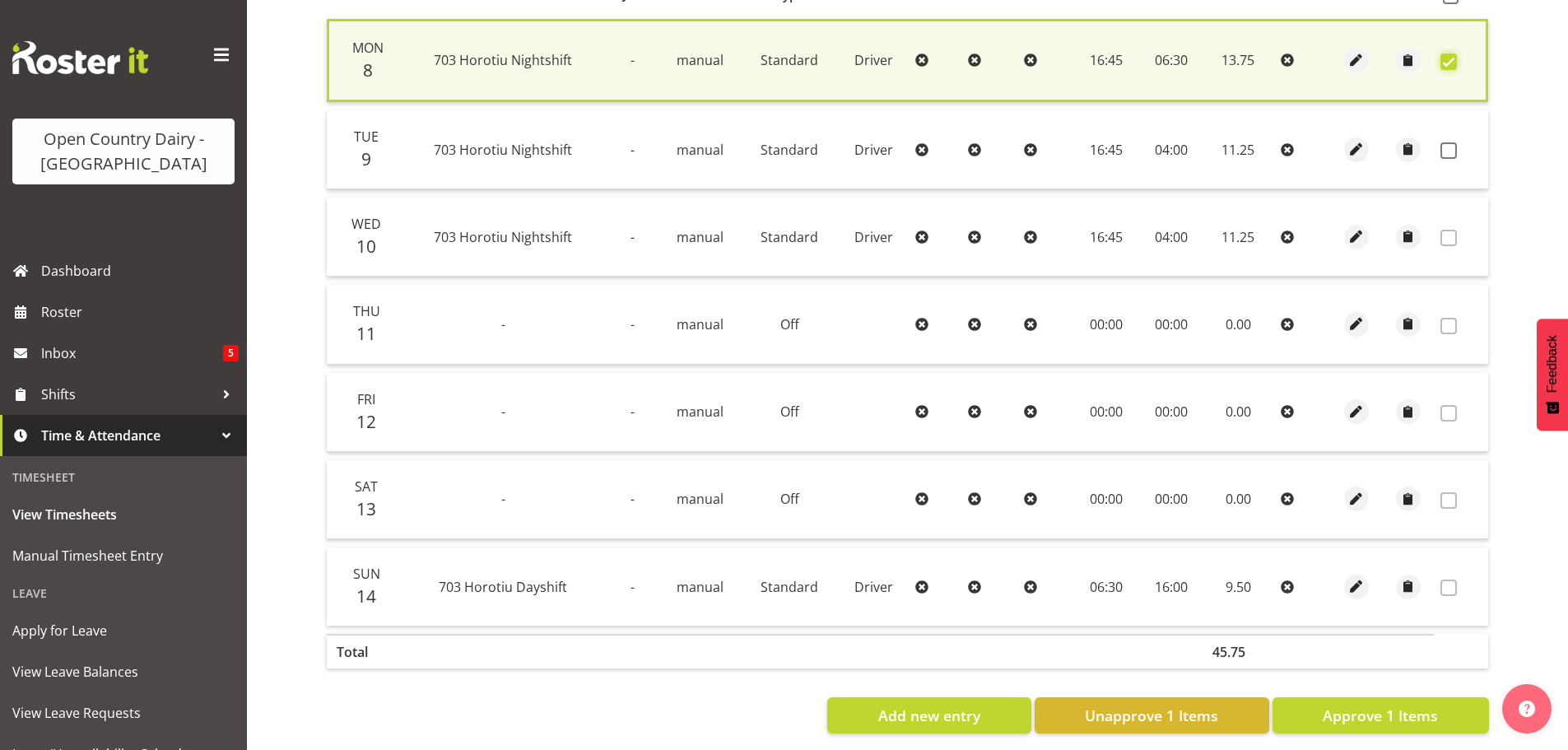
scroll to position [417, 0]
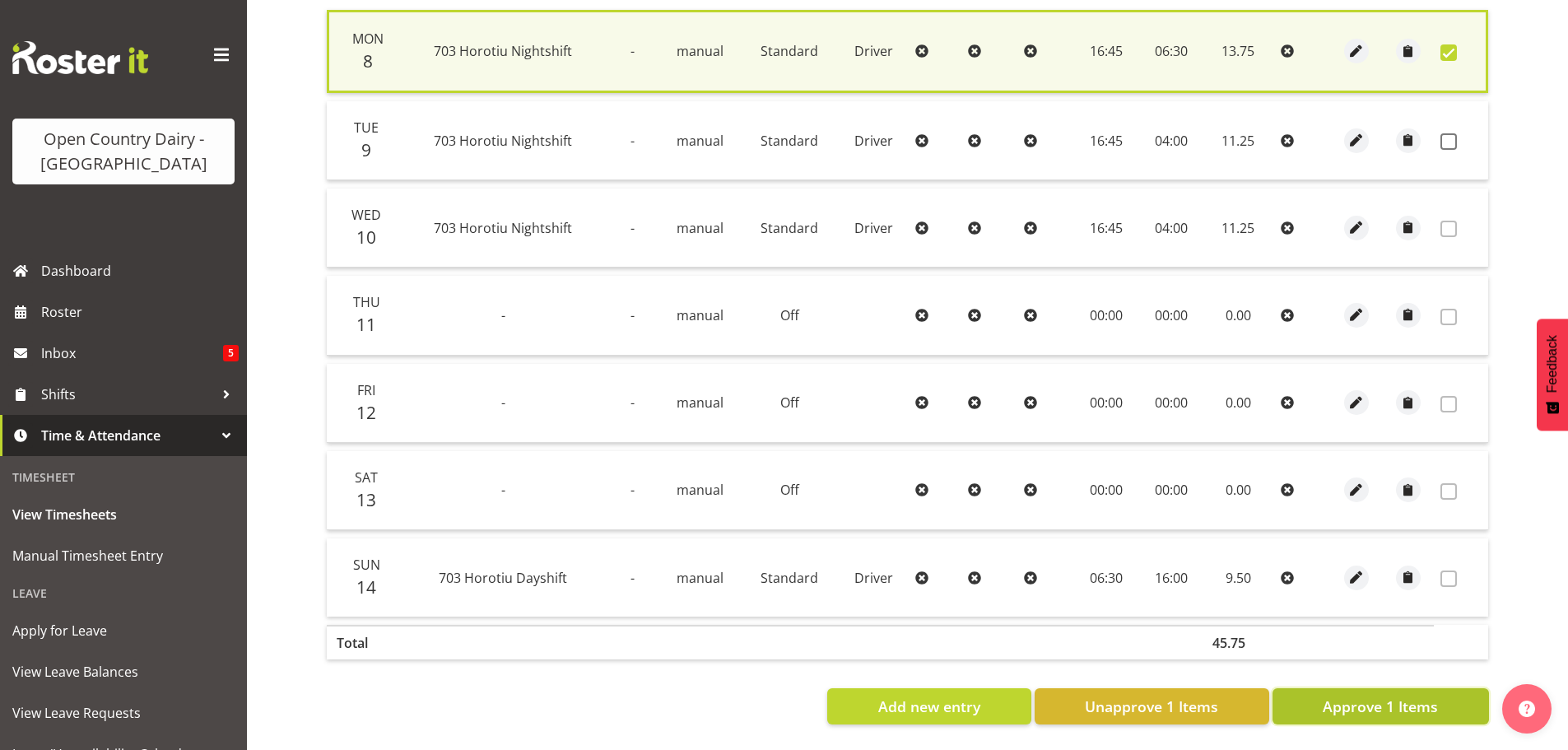
click at [1366, 697] on span "Approve 1 Items" at bounding box center [1380, 707] width 115 height 21
checkbox input "false"
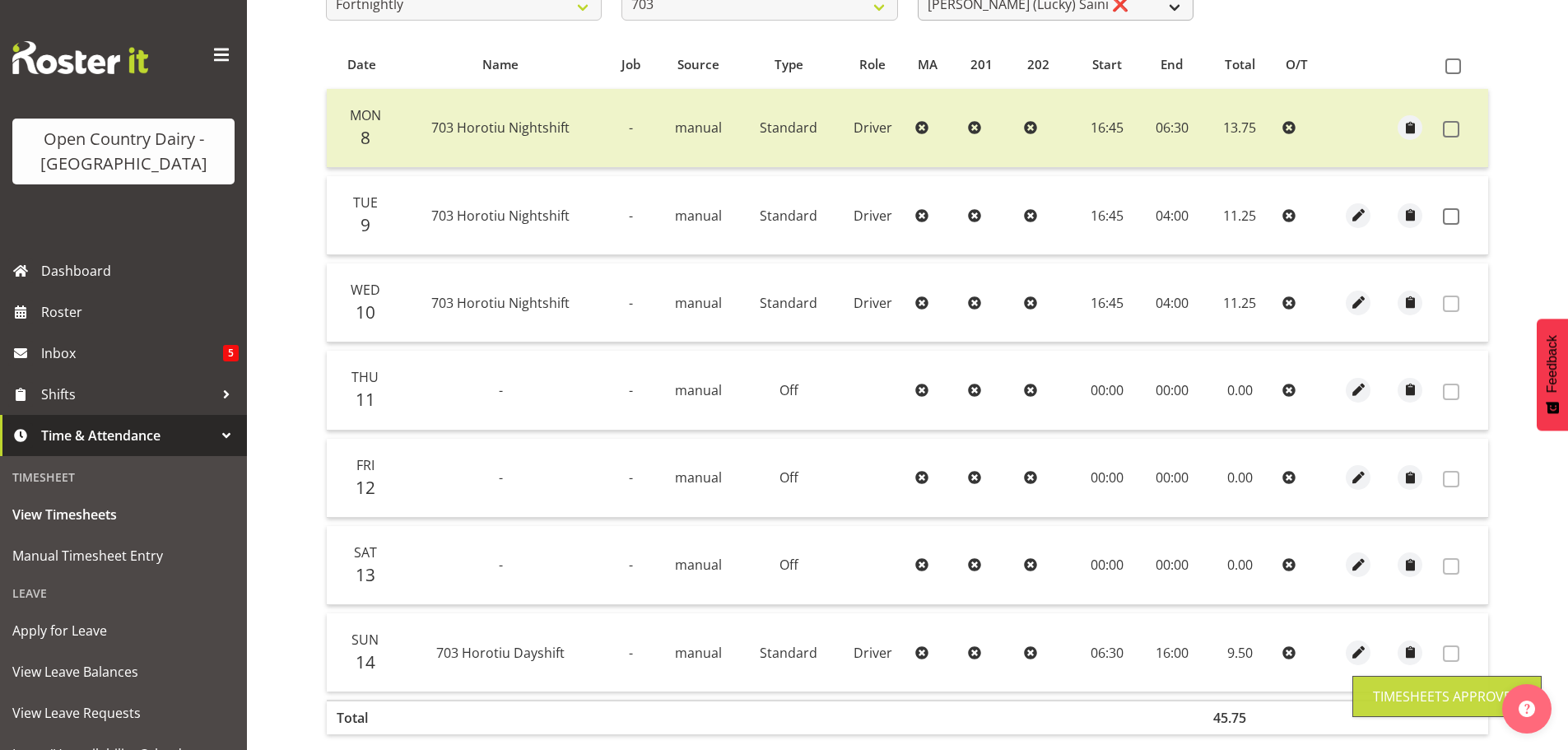
scroll to position [166, 0]
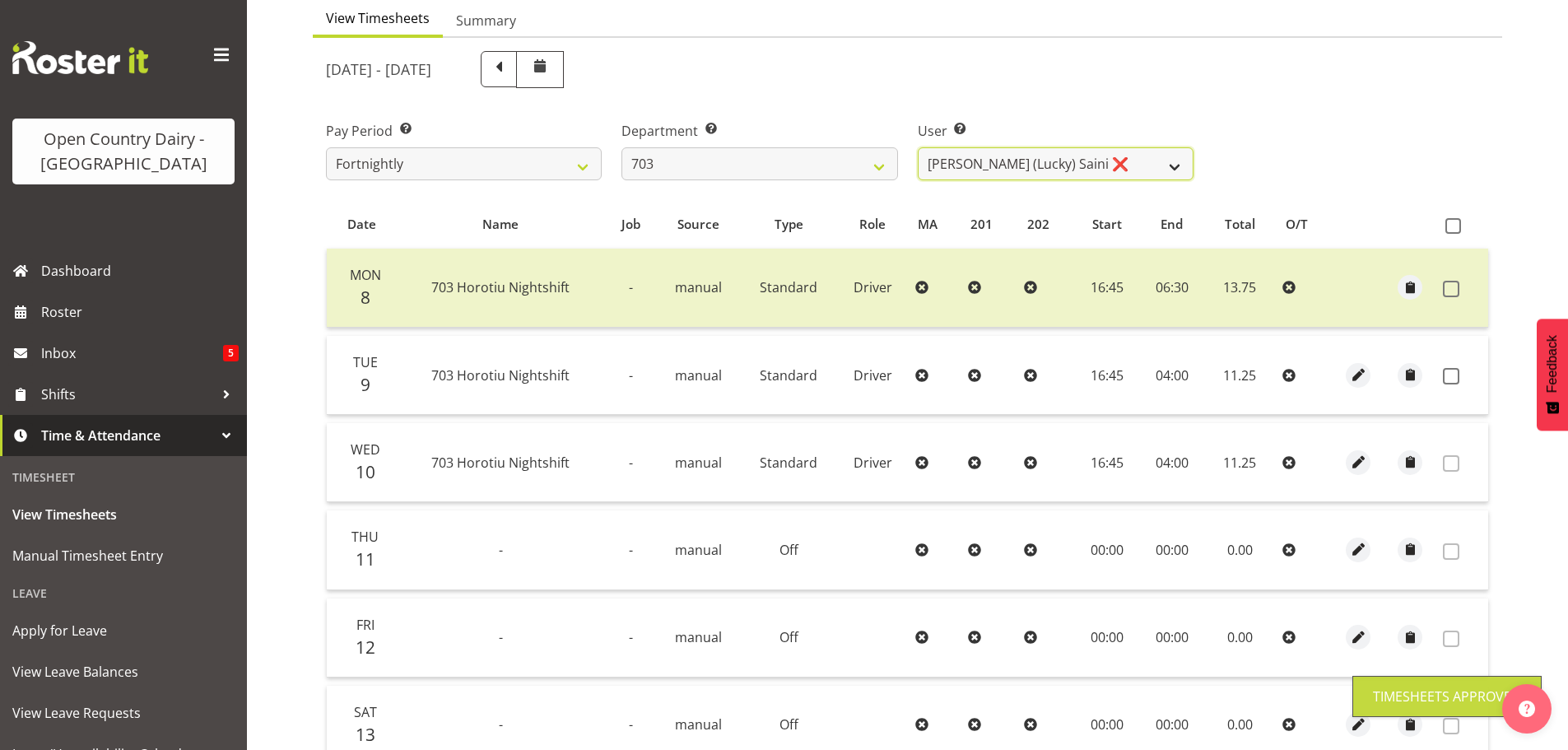
click at [1031, 157] on select "Bhupinder (Lucky) Saini ❌ Mark Fowler ❌ Tama Baker ❌" at bounding box center [1055, 164] width 276 height 33
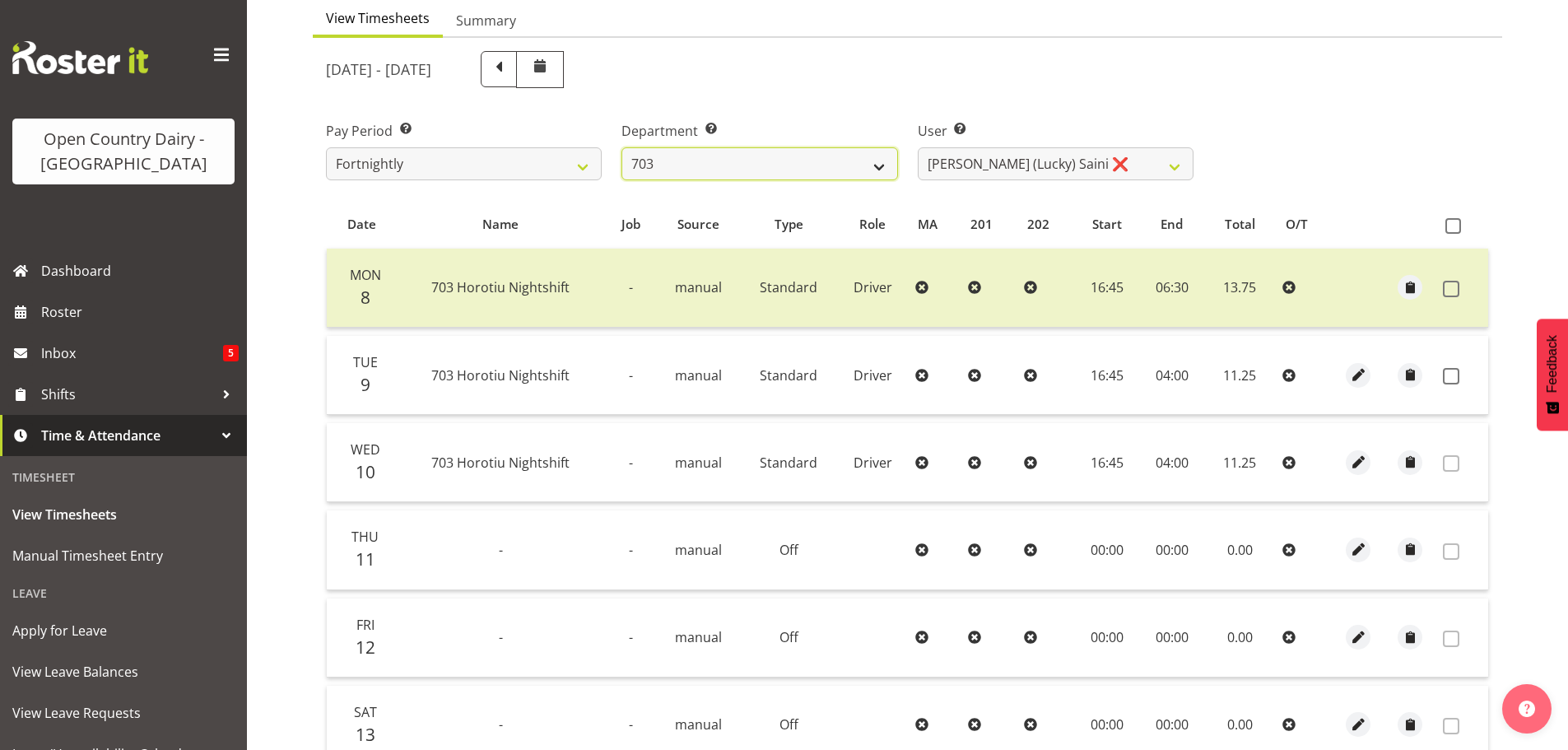
click at [728, 153] on select "701 702 703 704 705 706 707 708 709 710 711 712 713 714 715 716 717 718 719 720" at bounding box center [759, 164] width 276 height 33
select select "717"
click at [622, 147] on select "701 702 703 704 705 706 707 708 709 710 711 712 713 714 715 716 717 718 719 720" at bounding box center [759, 164] width 276 height 33
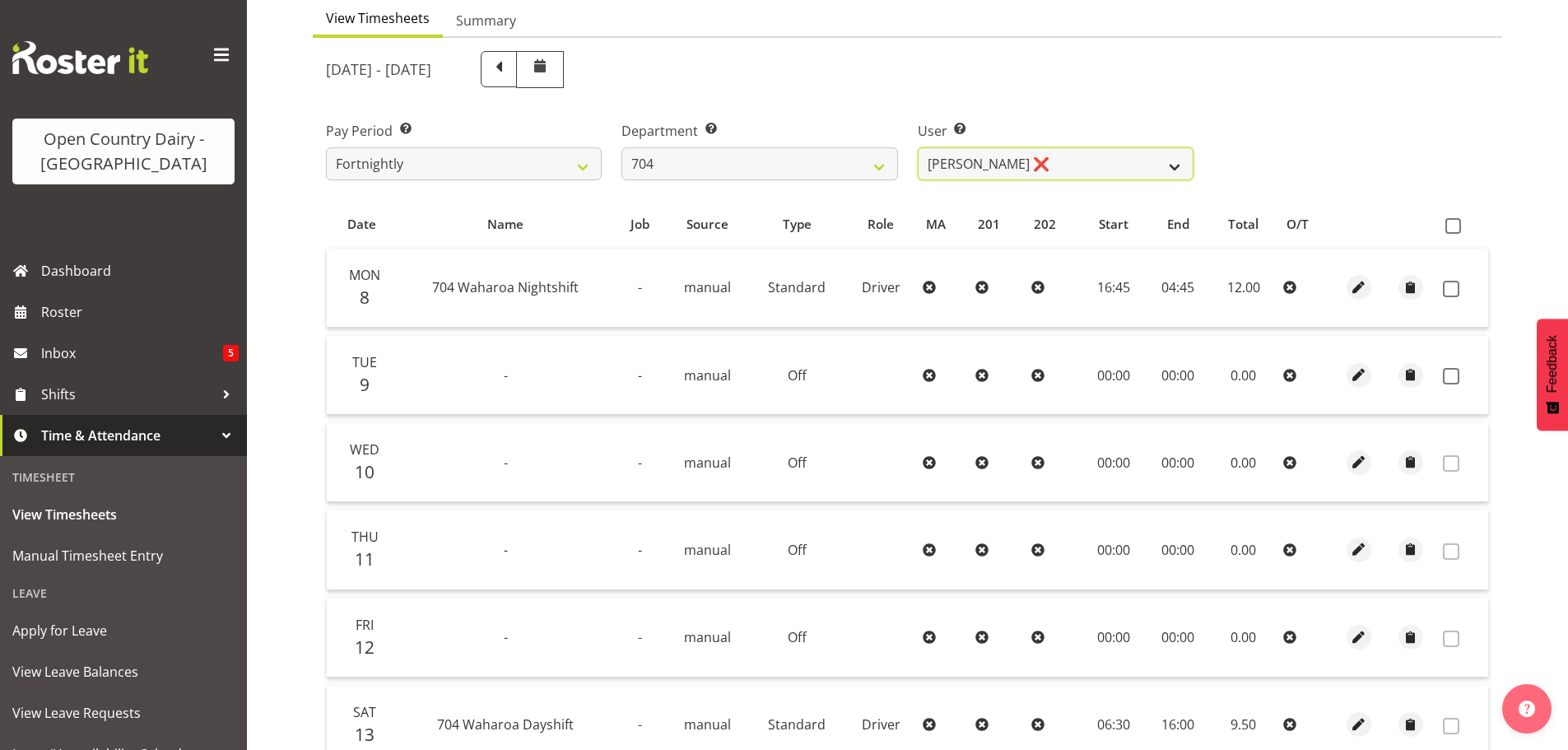
click at [1072, 165] on select "Graham Houghton ❌ Jon Williams ❌ Stephen Rae ❌" at bounding box center [1055, 164] width 276 height 33
select select "11257"
click at [918, 147] on select "Graham Houghton ❌ Jon Williams ❌ Stephen Rae ❌" at bounding box center [1055, 164] width 276 height 33
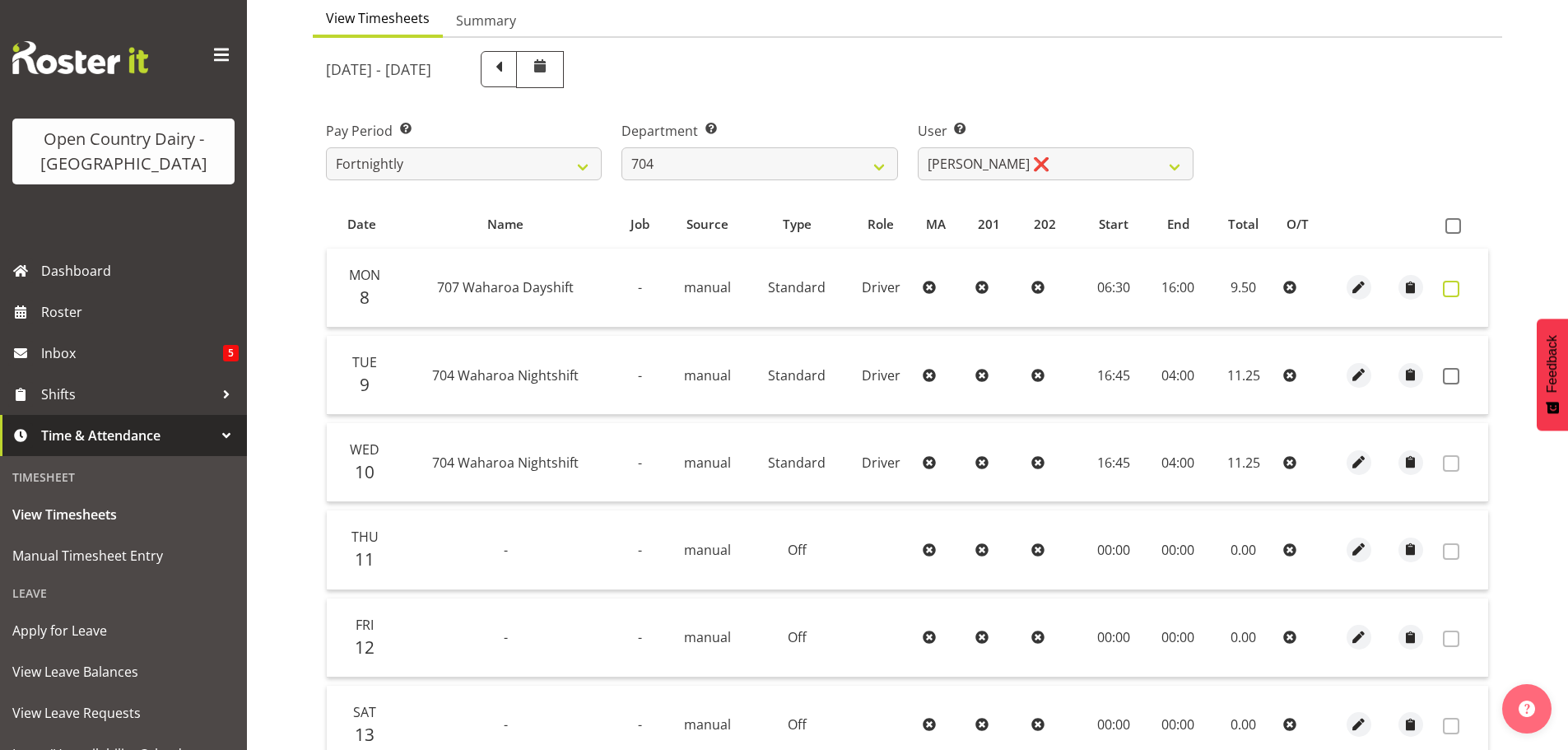
click at [1447, 292] on span at bounding box center [1451, 289] width 16 height 16
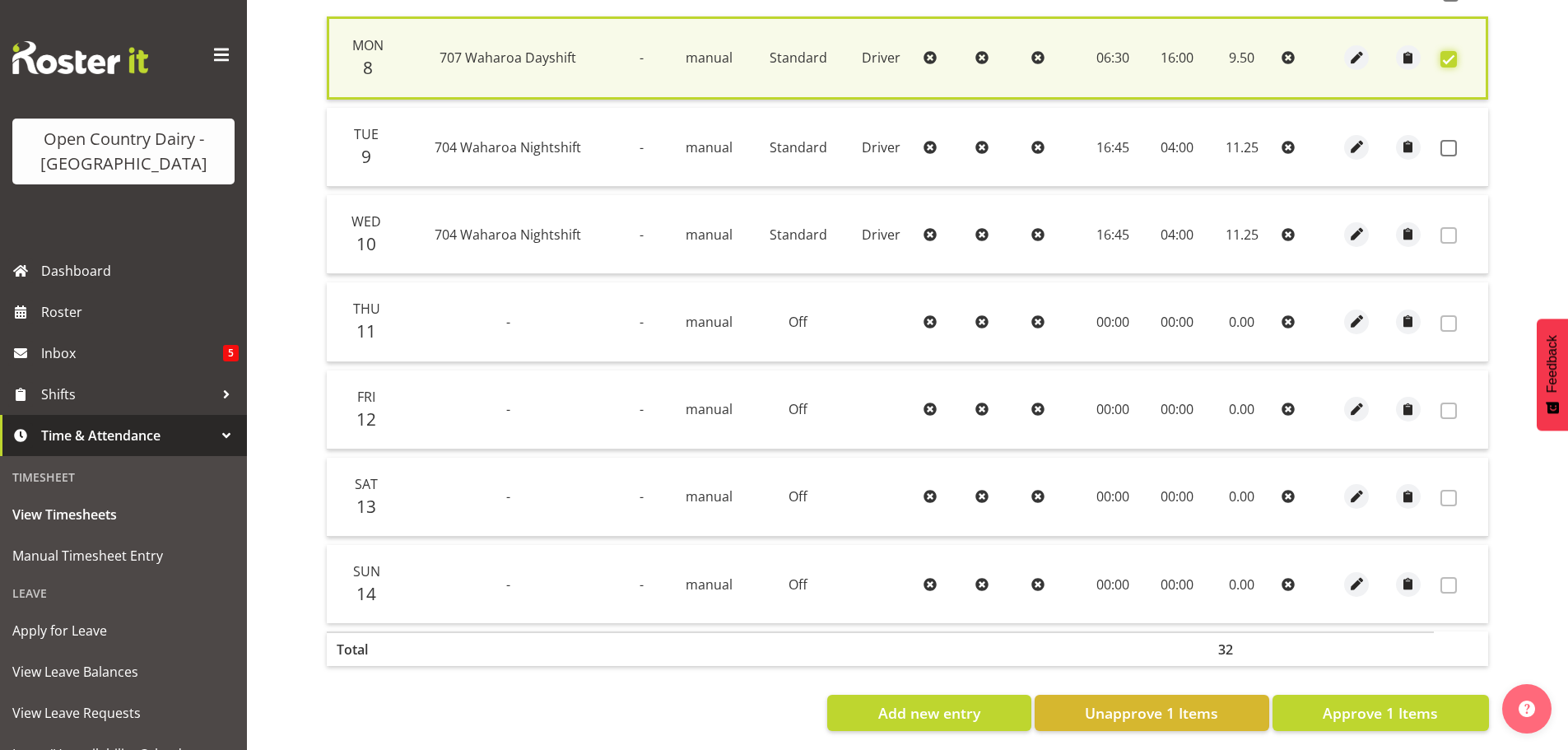
scroll to position [417, 0]
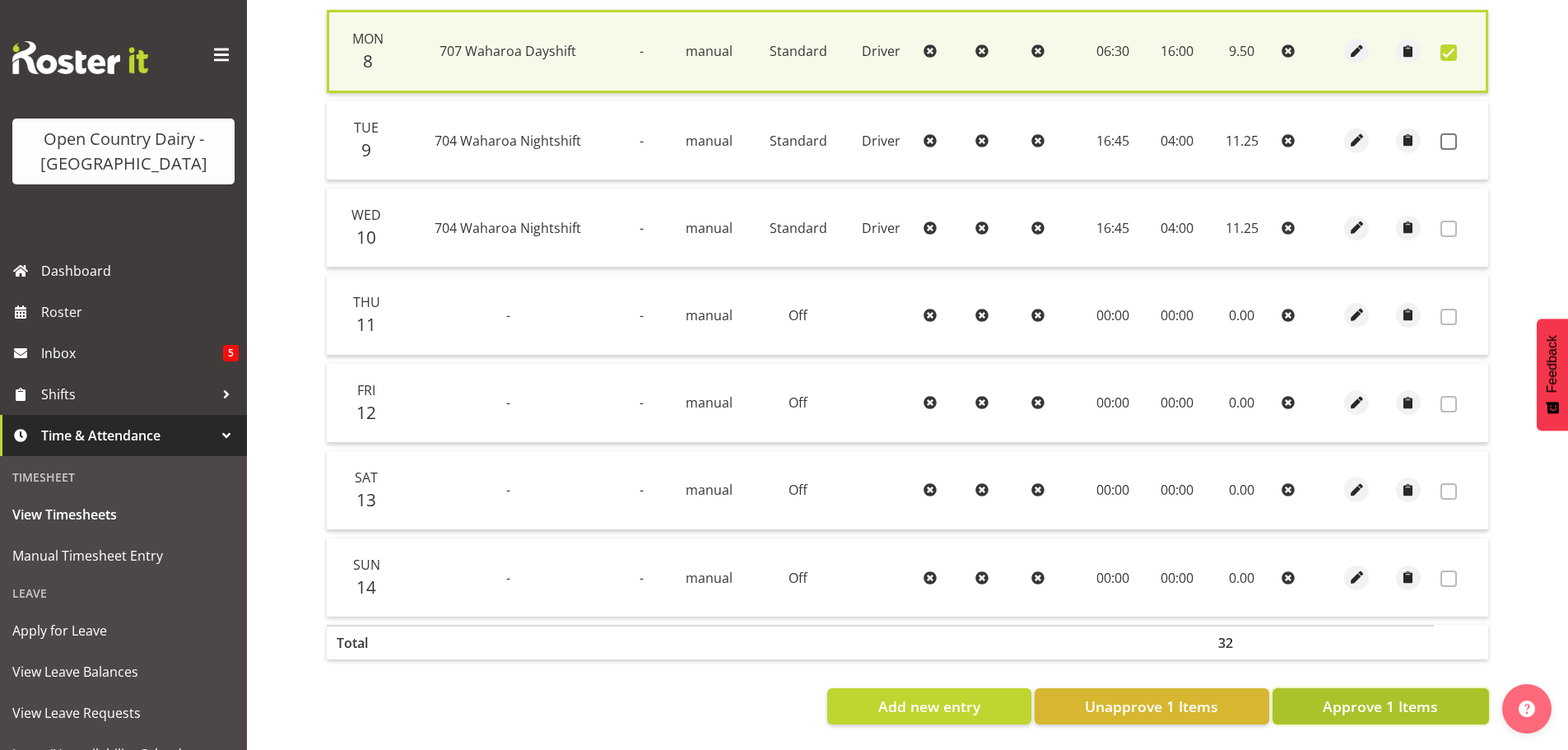
click at [1341, 696] on span "Approve 1 Items" at bounding box center [1380, 707] width 115 height 21
checkbox input "false"
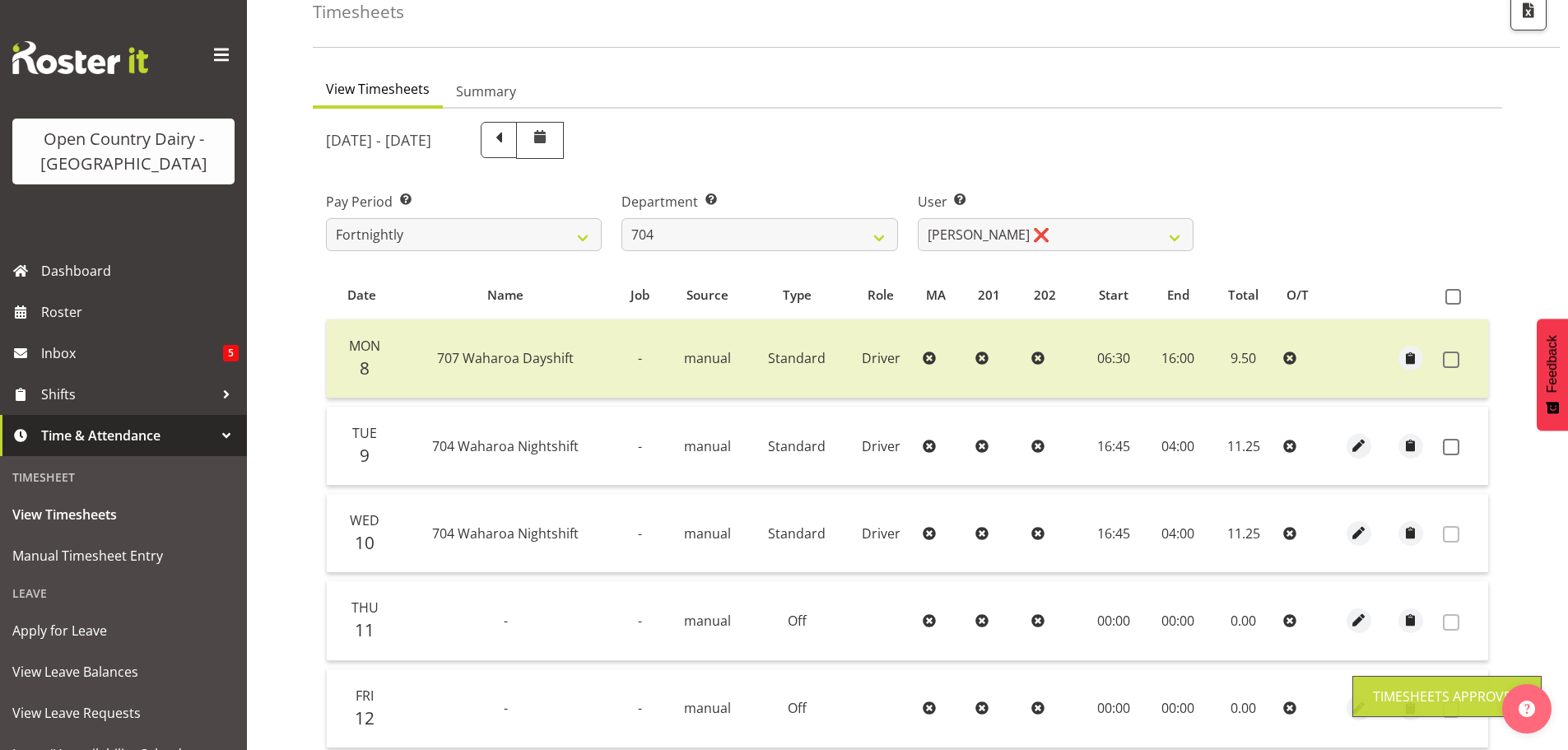
scroll to position [84, 0]
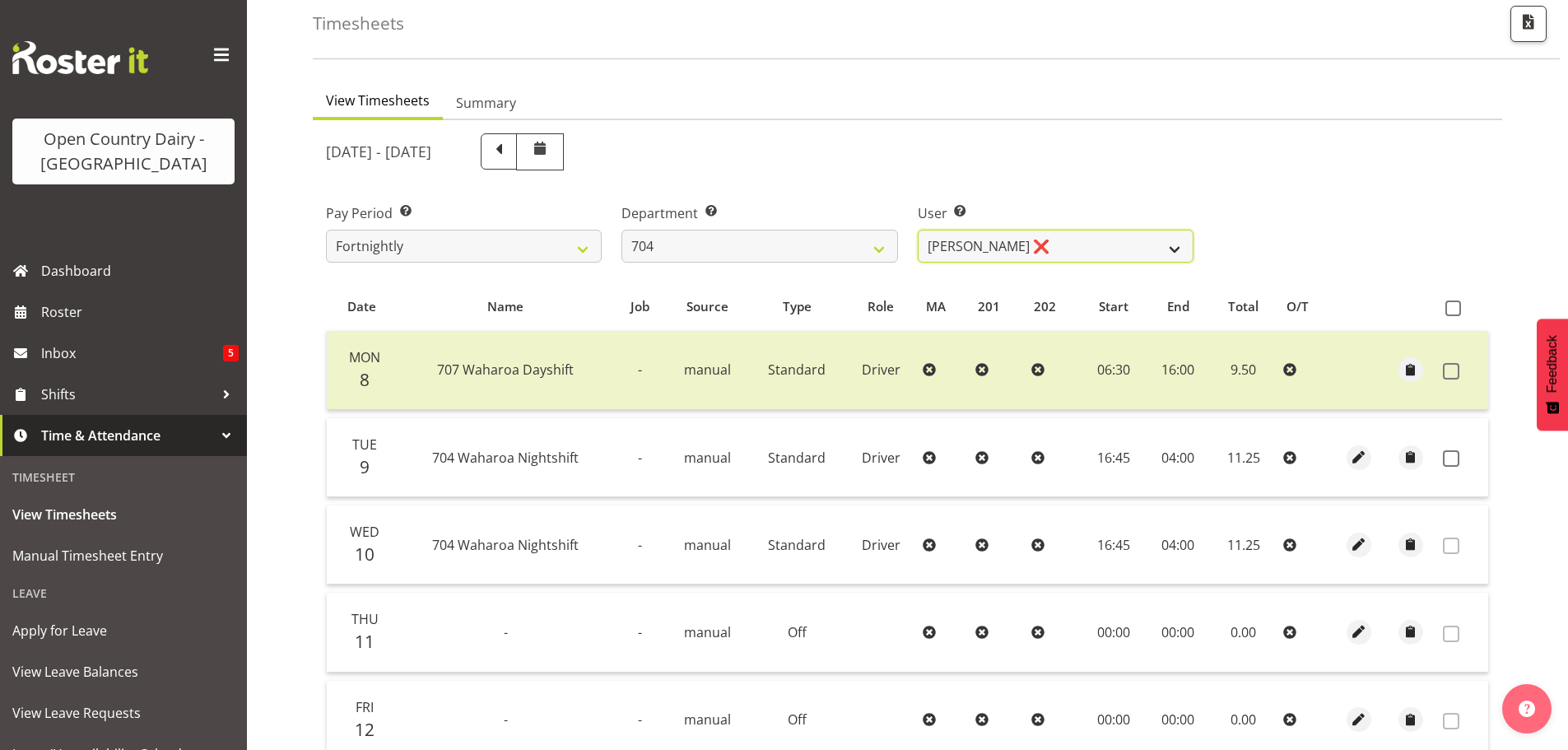
click at [1013, 244] on select "Graham Houghton ❌ Jon Williams ❌ Stephen Rae ❌" at bounding box center [1055, 246] width 276 height 33
click at [680, 244] on select "701 702 703 704 705 706 707 708 709 710 711 712 713 714 715 716 717 718 719 720" at bounding box center [759, 246] width 276 height 33
select select "714"
click at [622, 230] on select "701 702 703 704 705 706 707 708 709 710 711 712 713 714 715 716 717 718 719 720" at bounding box center [759, 246] width 276 height 33
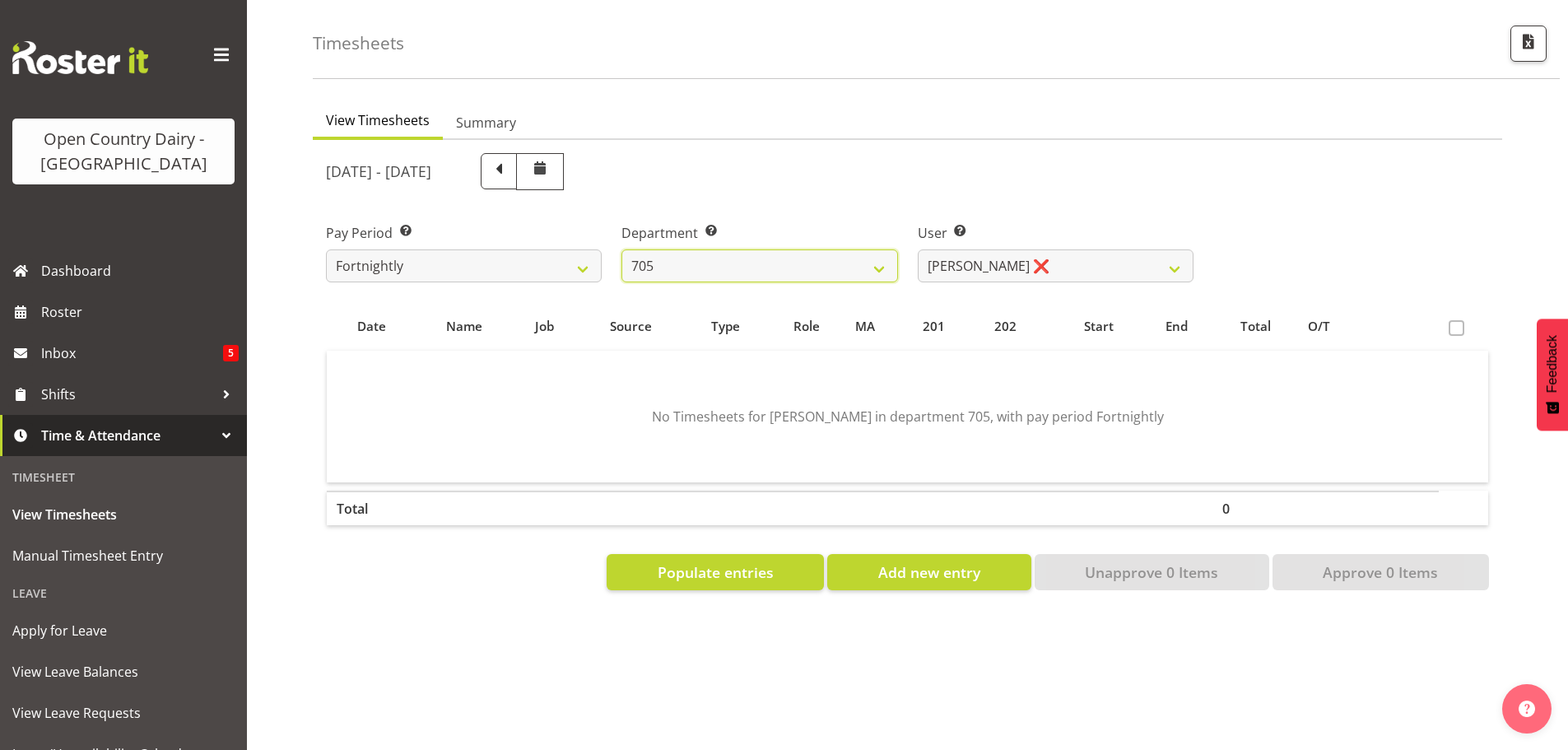
scroll to position [77, 0]
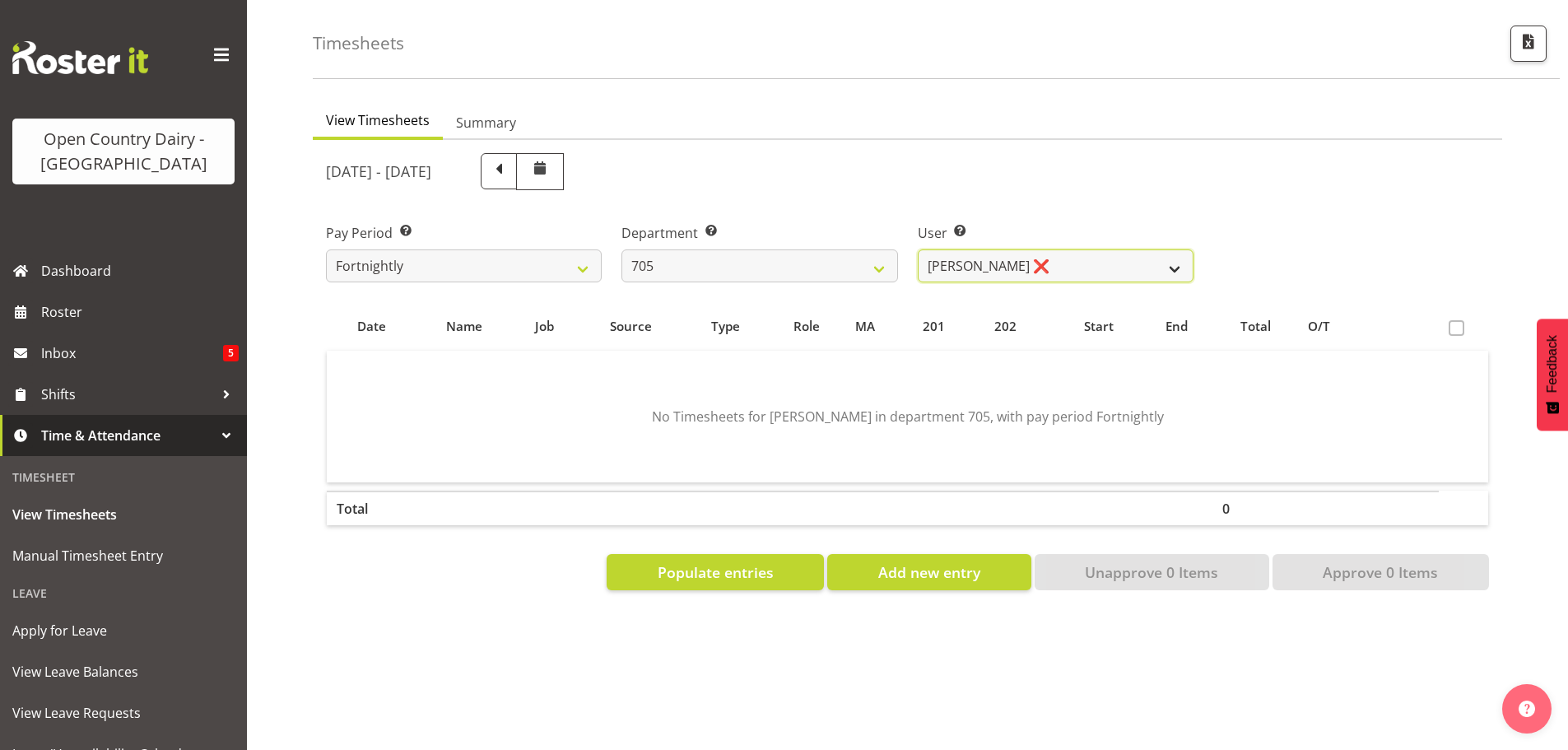
click at [1044, 256] on select "Chris Gibbs ❌ Colin Kelly ❌ Craig Cottam ❌ John May ❌" at bounding box center [1055, 265] width 276 height 33
select select "8282"
click at [918, 249] on select "Chris Gibbs ❌ Colin Kelly ❌ Craig Cottam ❌ John May ❌" at bounding box center [1055, 265] width 276 height 33
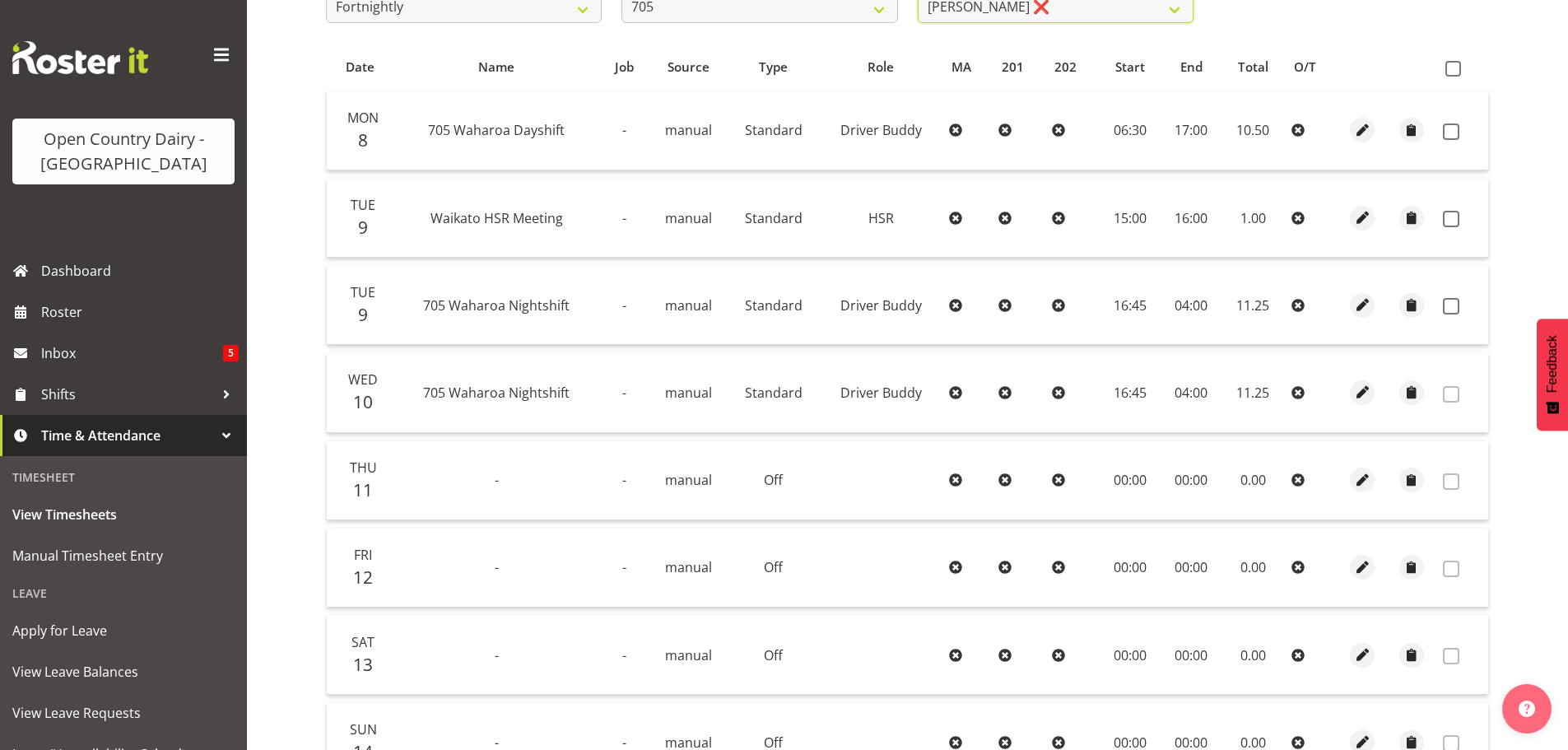
scroll to position [241, 0]
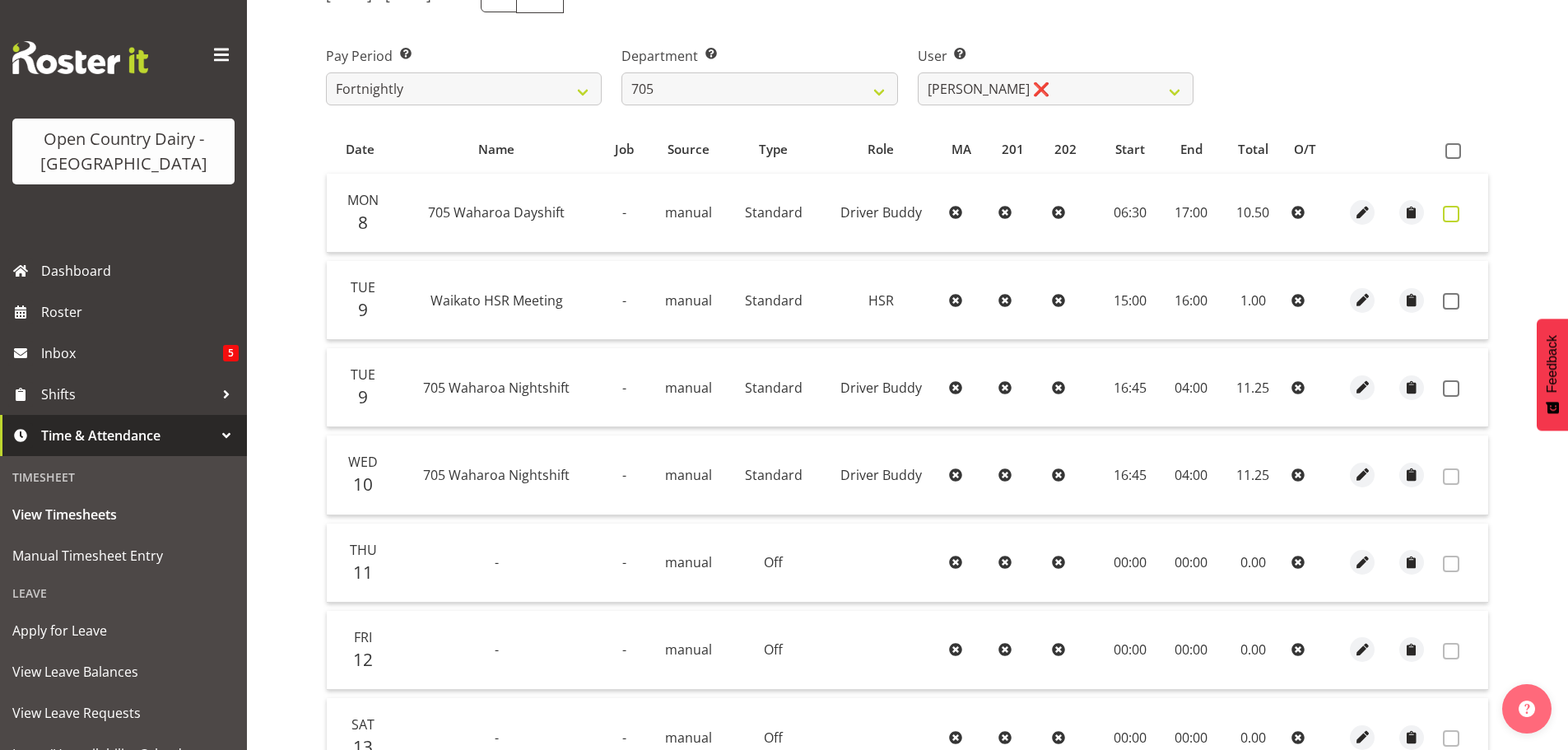
click at [1450, 208] on span at bounding box center [1451, 214] width 16 height 16
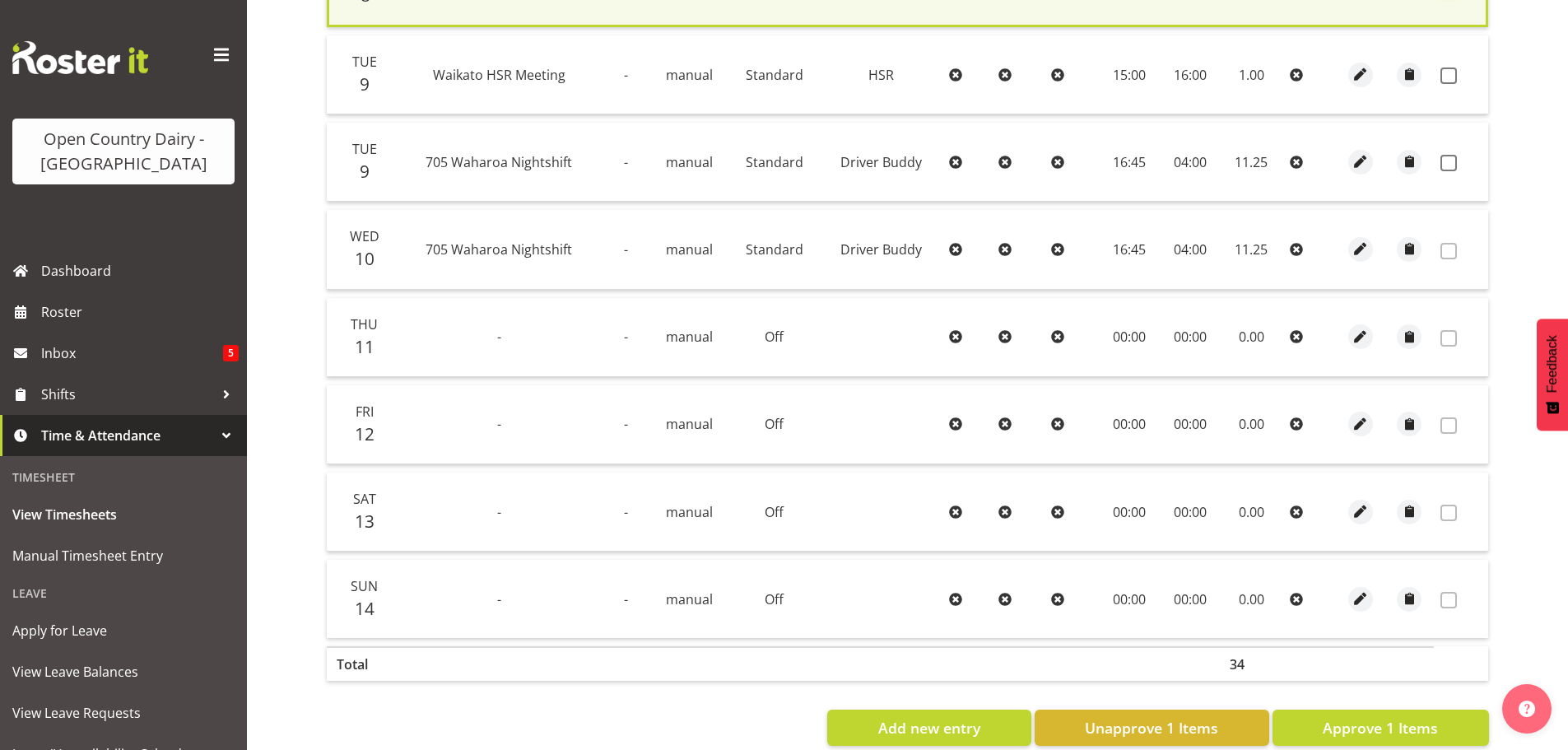
scroll to position [505, 0]
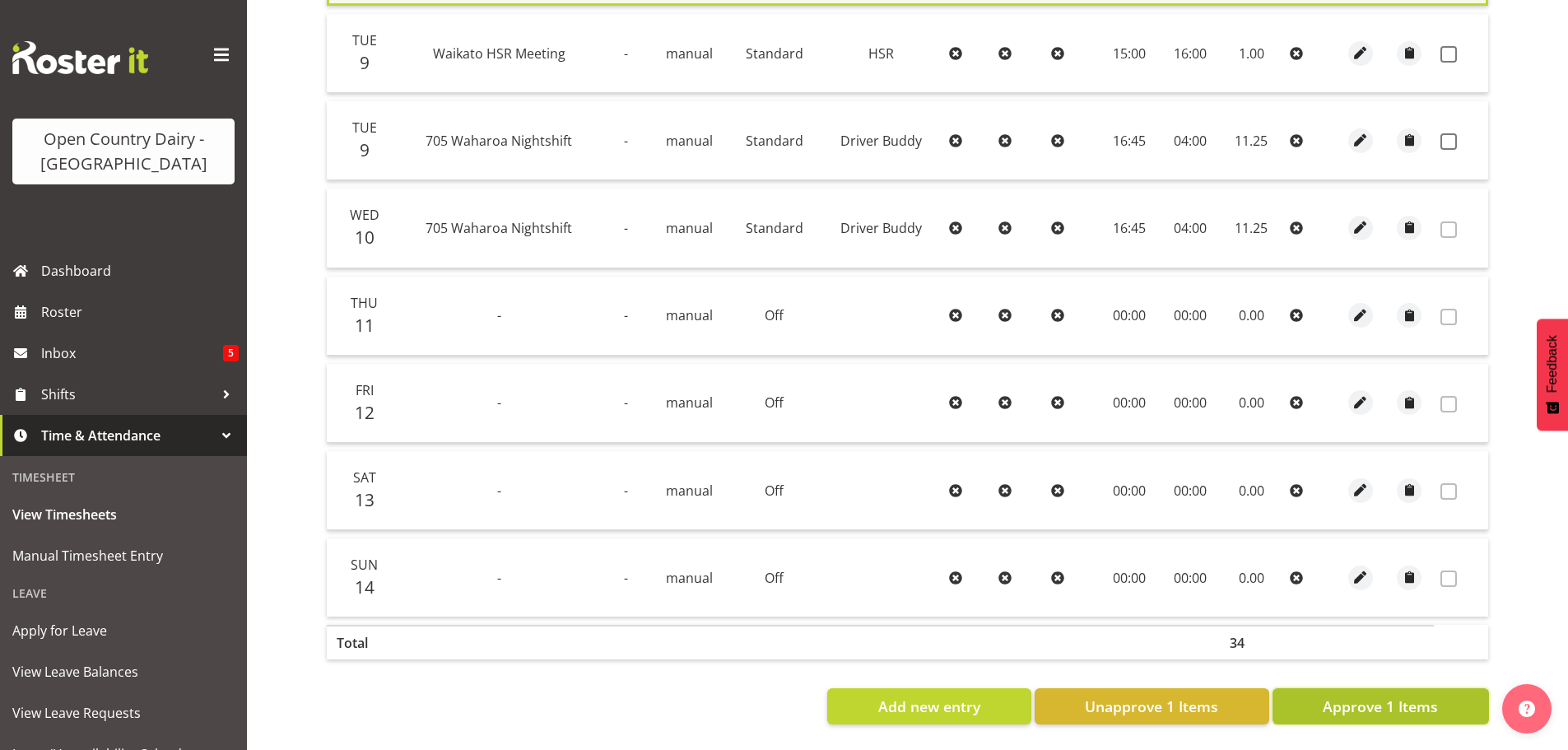
click at [1365, 696] on span "Approve 1 Items" at bounding box center [1380, 707] width 115 height 21
checkbox input "false"
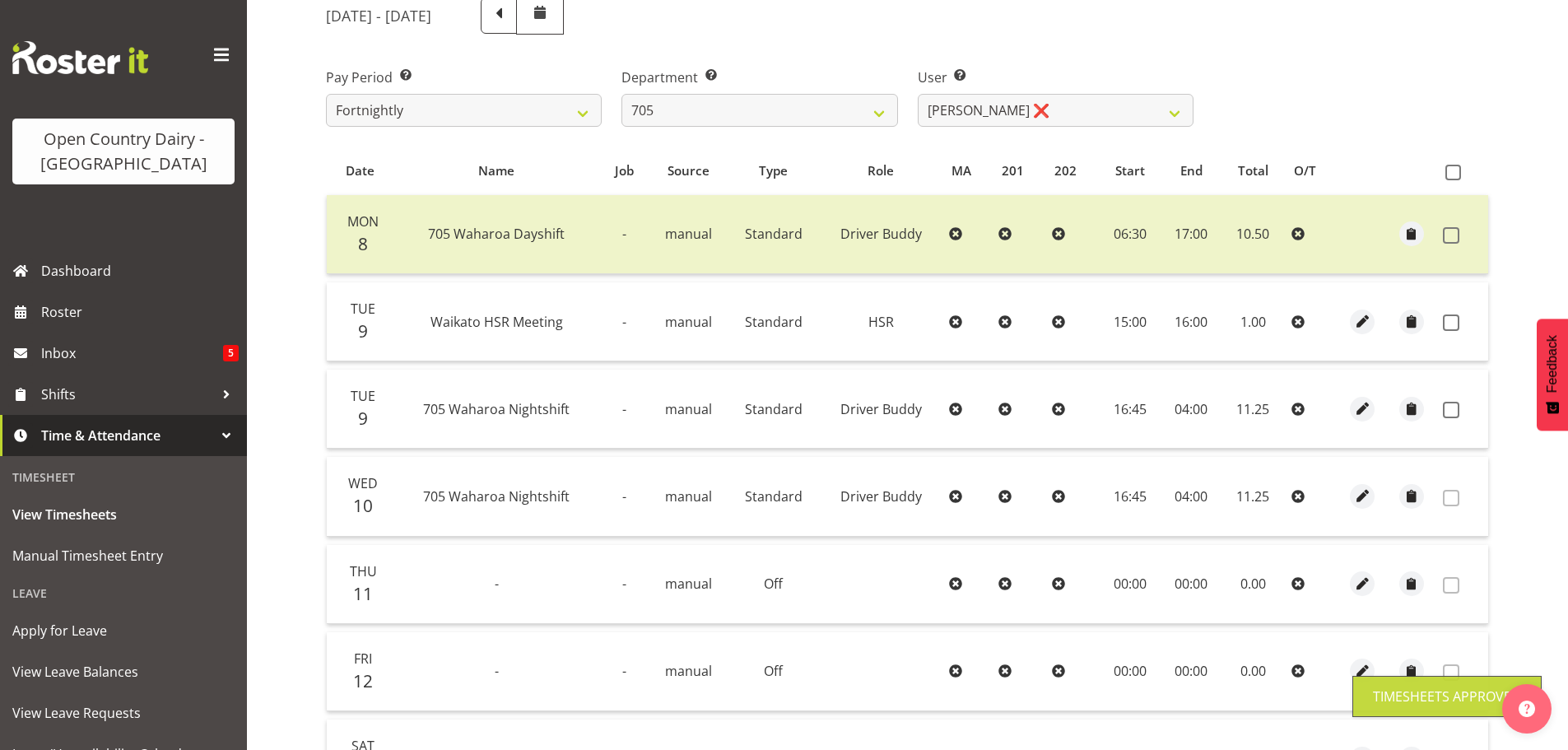
scroll to position [172, 0]
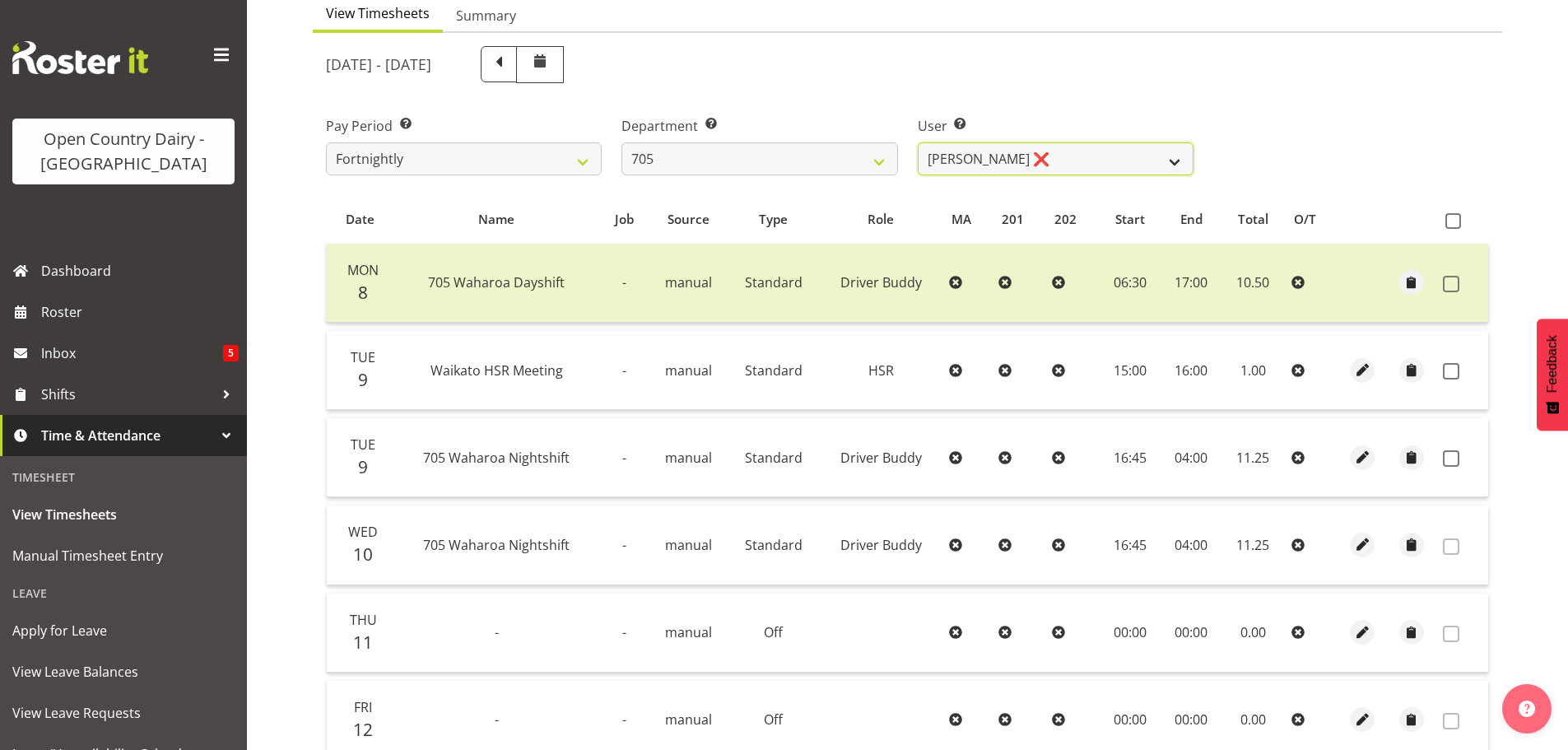
click at [1014, 171] on select "Chris Gibbs ❌ Colin Kelly ❌ Craig Cottam ❌ John May ❌" at bounding box center [1055, 158] width 276 height 33
click at [1014, 167] on select "Chris Gibbs ❌ Colin Kelly ❌ Craig Cottam ❌ John May ❌" at bounding box center [1055, 158] width 276 height 33
click at [780, 166] on select "701 702 703 704 705 706 707 708 709 710 711 712 713 714 715 716 717 718 719 720" at bounding box center [759, 158] width 276 height 33
select select "721"
click at [622, 142] on select "701 702 703 704 705 706 707 708 709 710 711 712 713 714 715 716 717 718 719 720" at bounding box center [759, 158] width 276 height 33
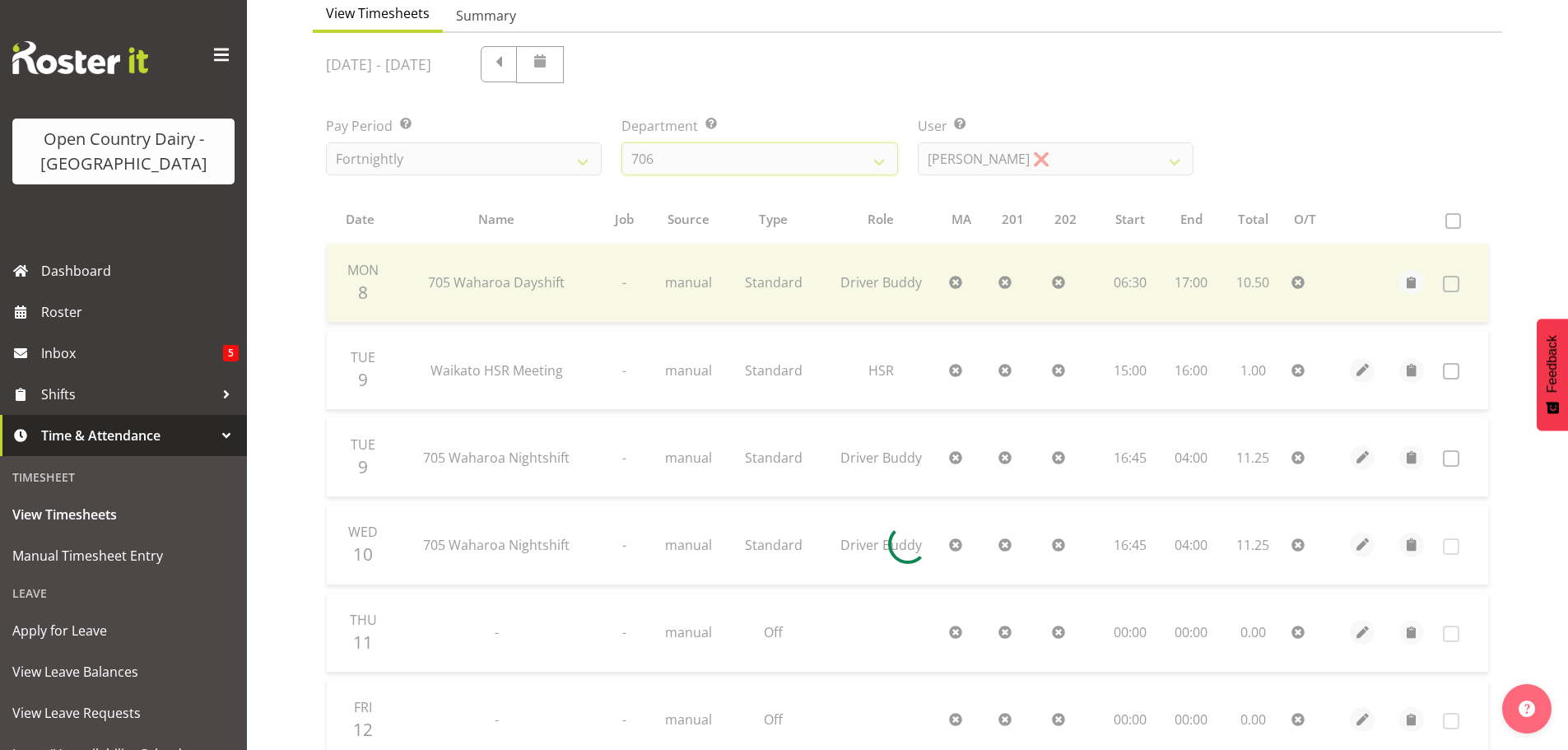
scroll to position [77, 0]
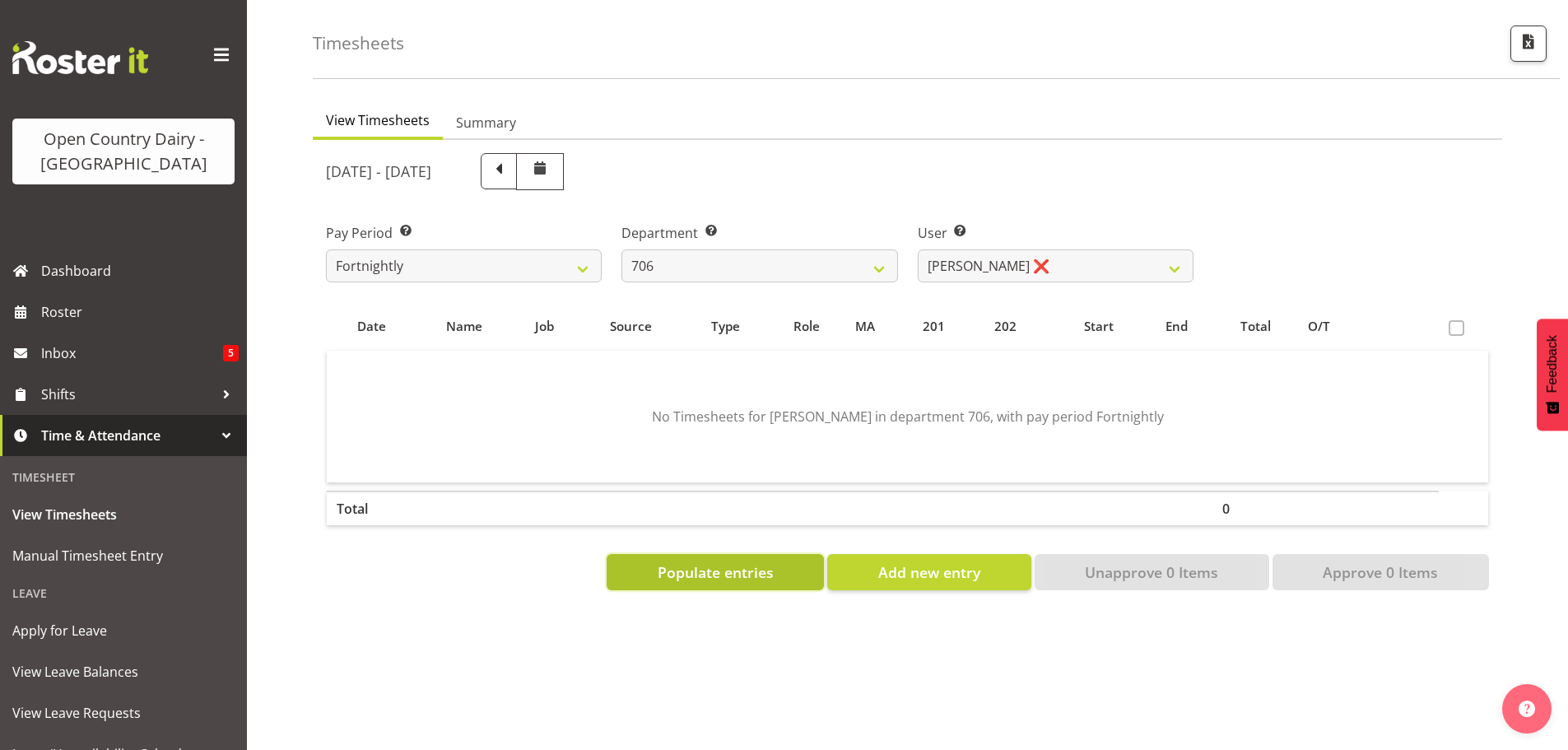
click at [709, 561] on span "Populate entries" at bounding box center [716, 572] width 116 height 21
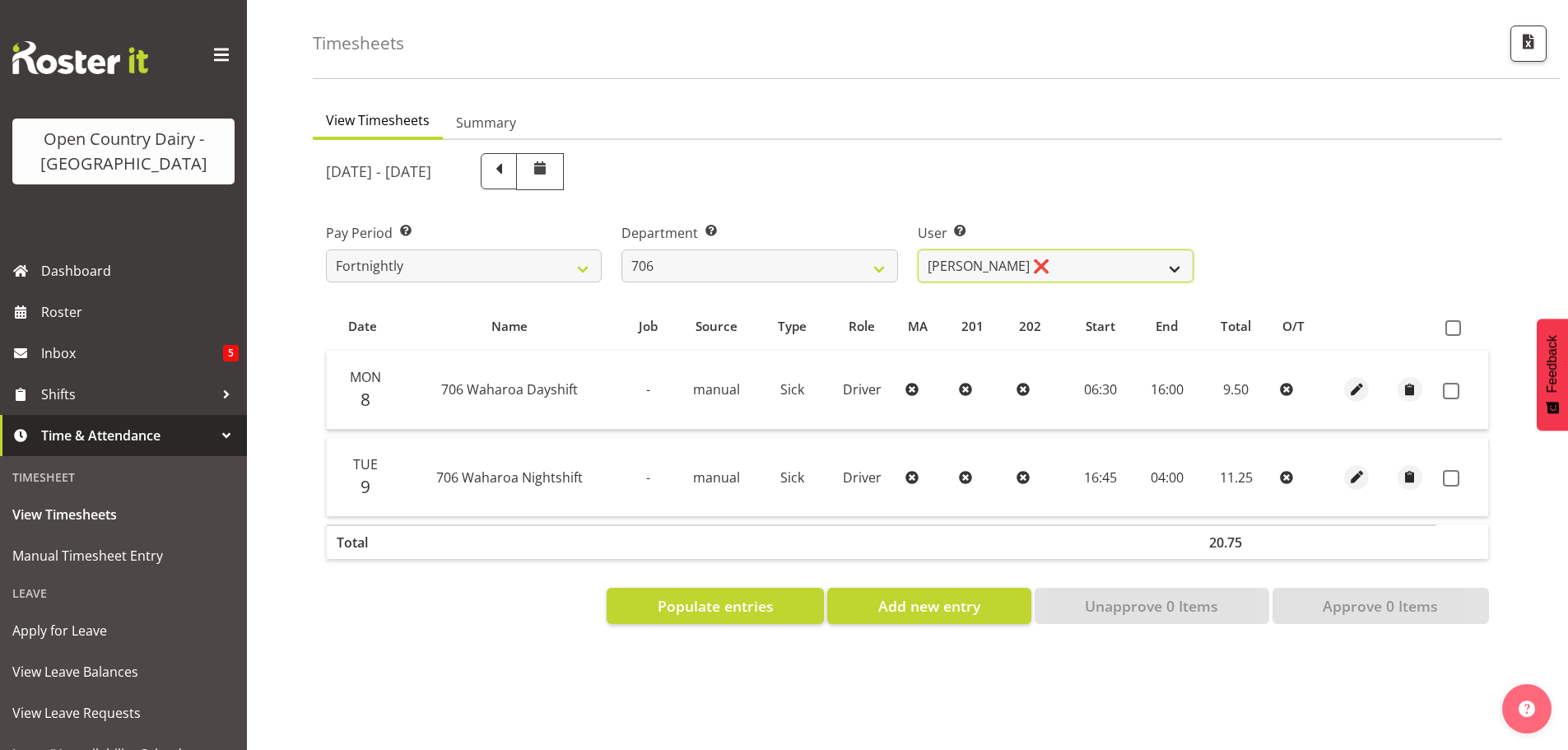
click at [1087, 249] on select "Andrew Kearns ❌ Len Symons ❌ Mark Ansley ❌ Paul Griffin ❌" at bounding box center [1055, 265] width 276 height 33
select select "10389"
click at [918, 249] on select "Andrew Kearns ❌ Len Symons ❌ Mark Ansley ❌ Paul Griffin ❌" at bounding box center [1055, 265] width 276 height 33
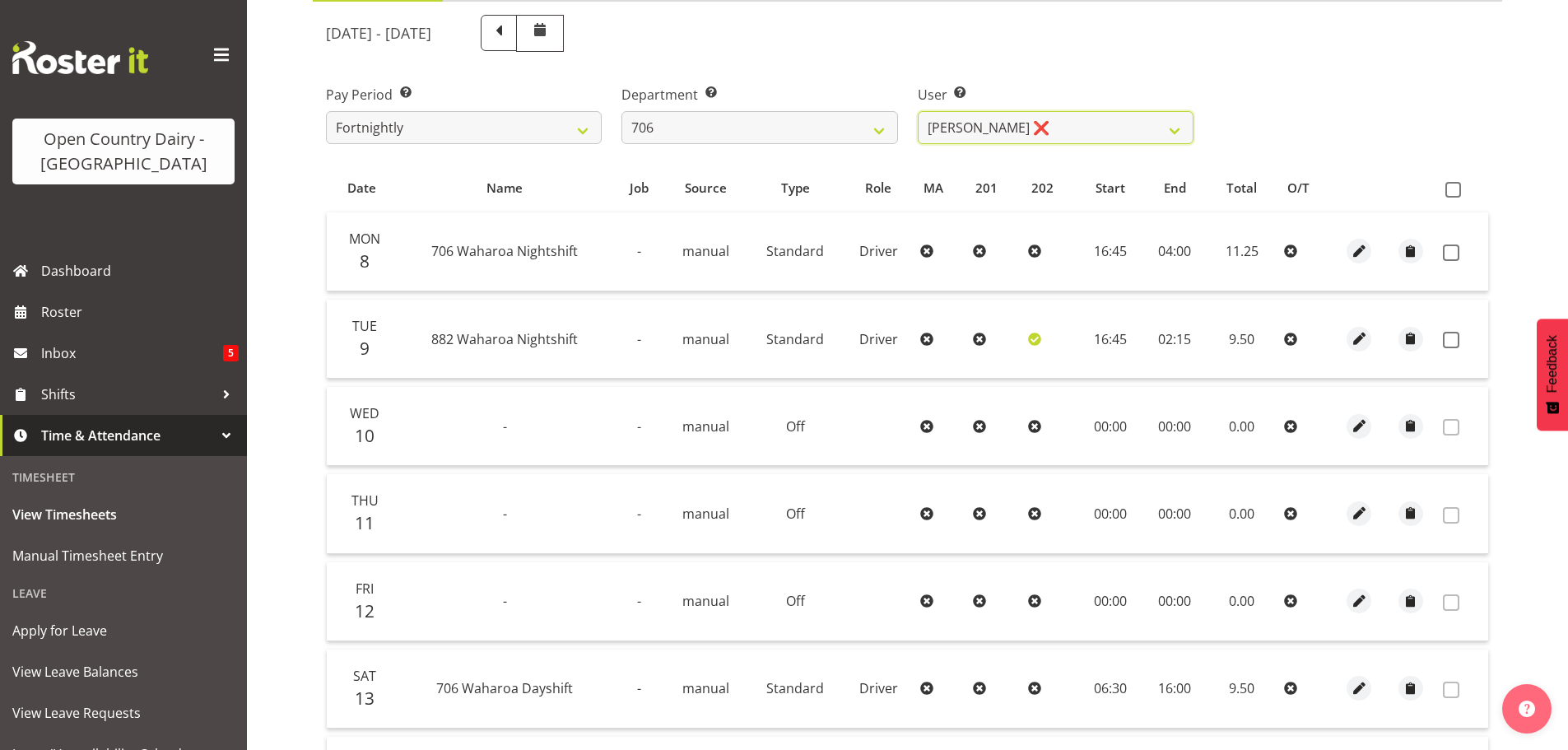
scroll to position [241, 0]
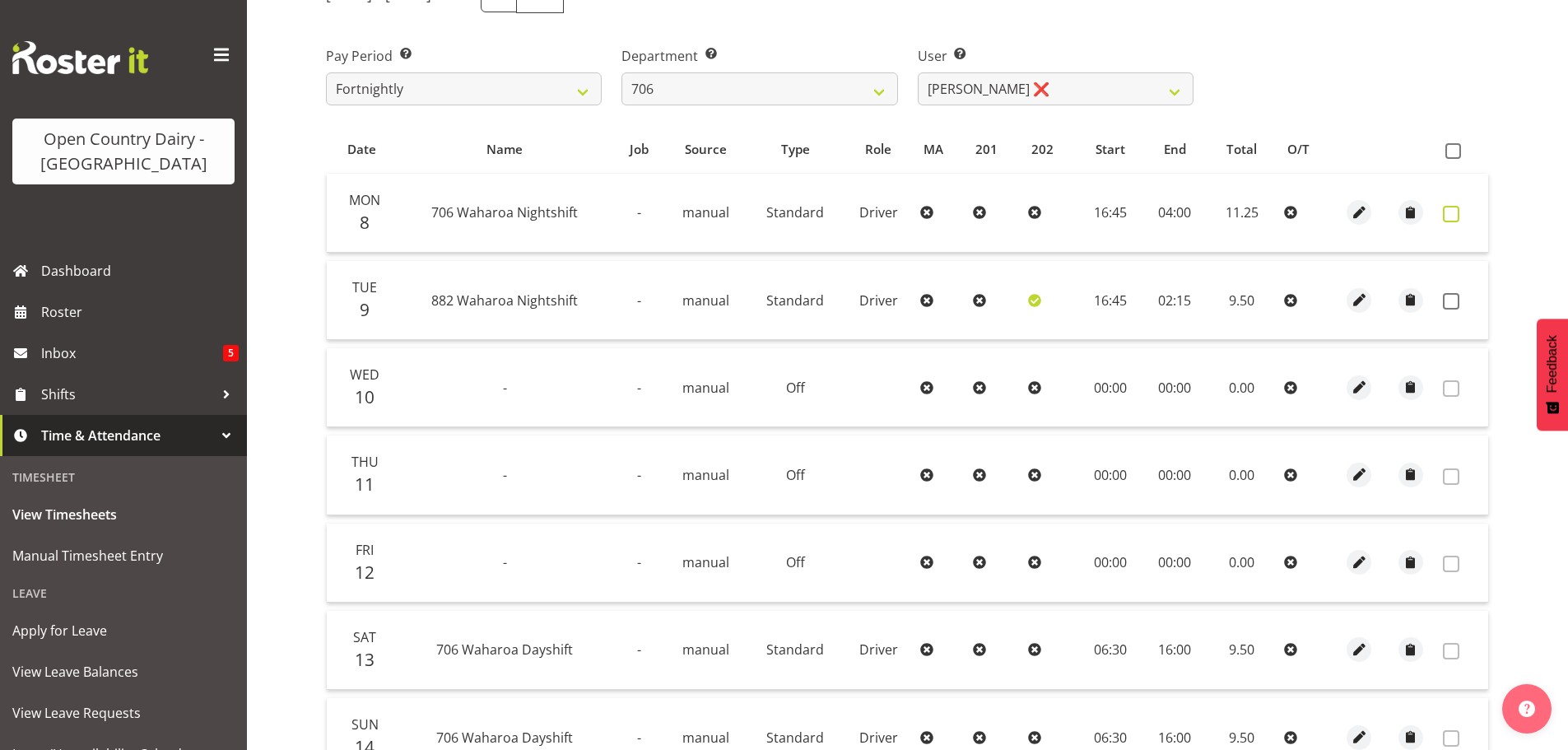
click at [1454, 220] on span at bounding box center [1451, 214] width 16 height 16
checkbox input "true"
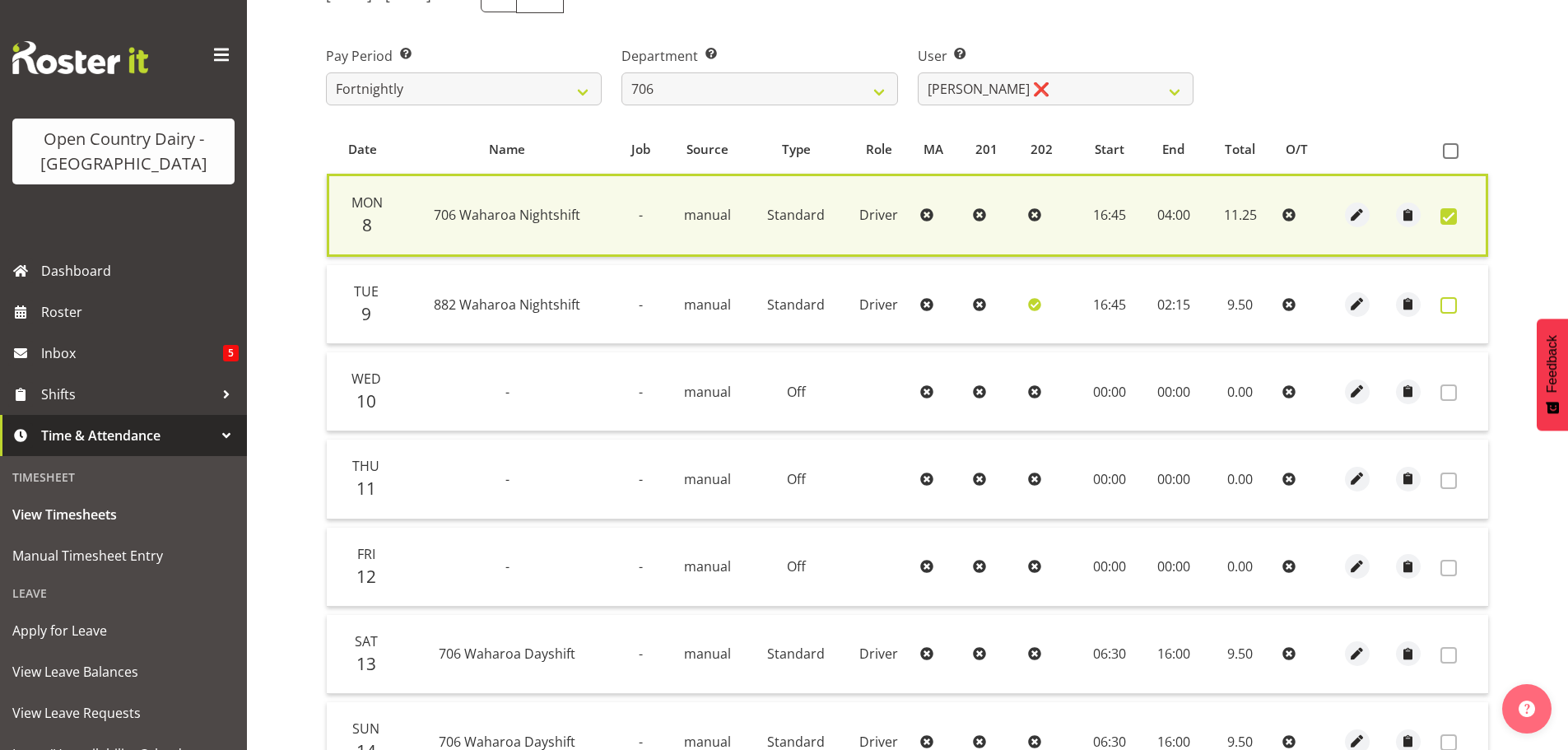
click at [1449, 306] on span at bounding box center [1449, 306] width 16 height 16
checkbox input "true"
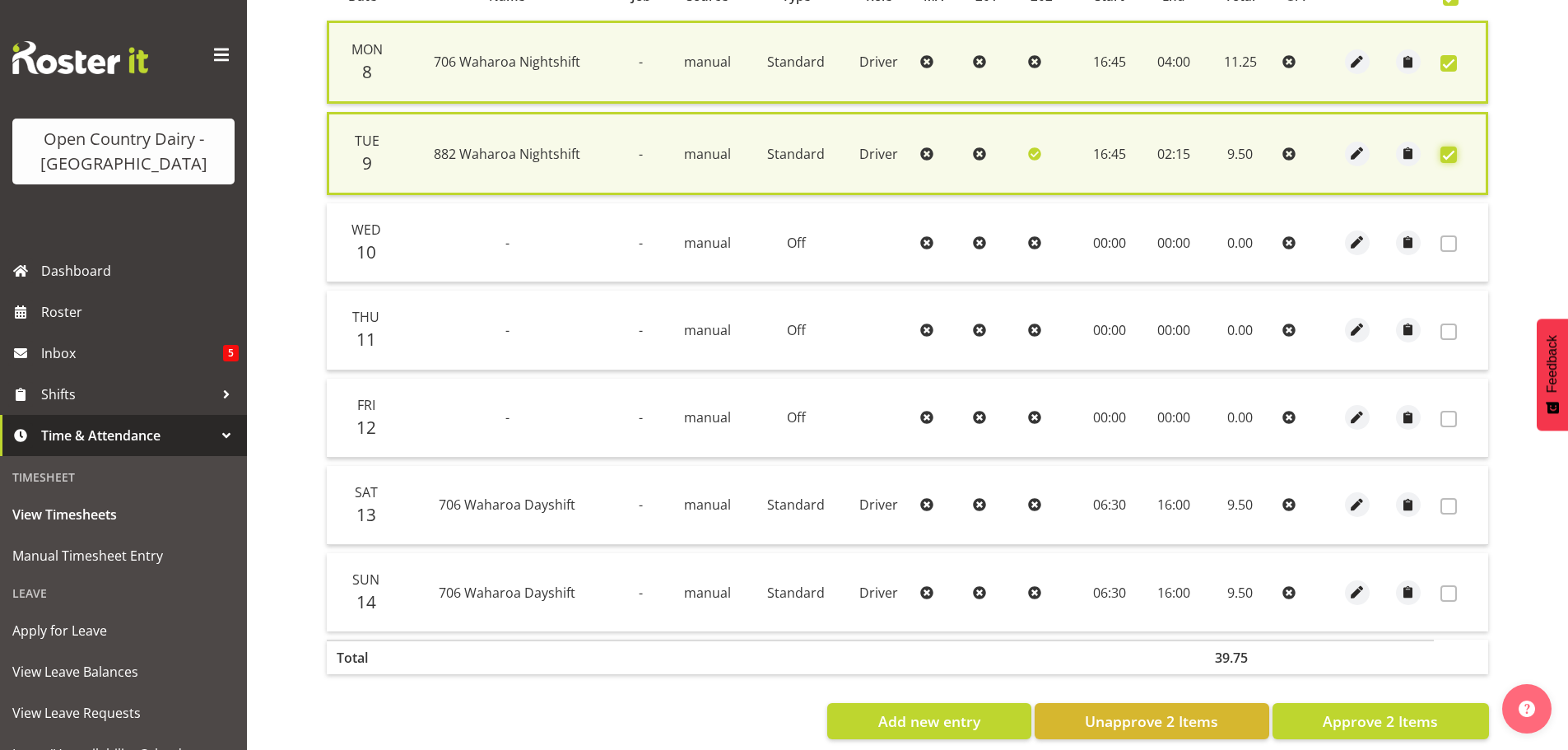
scroll to position [422, 0]
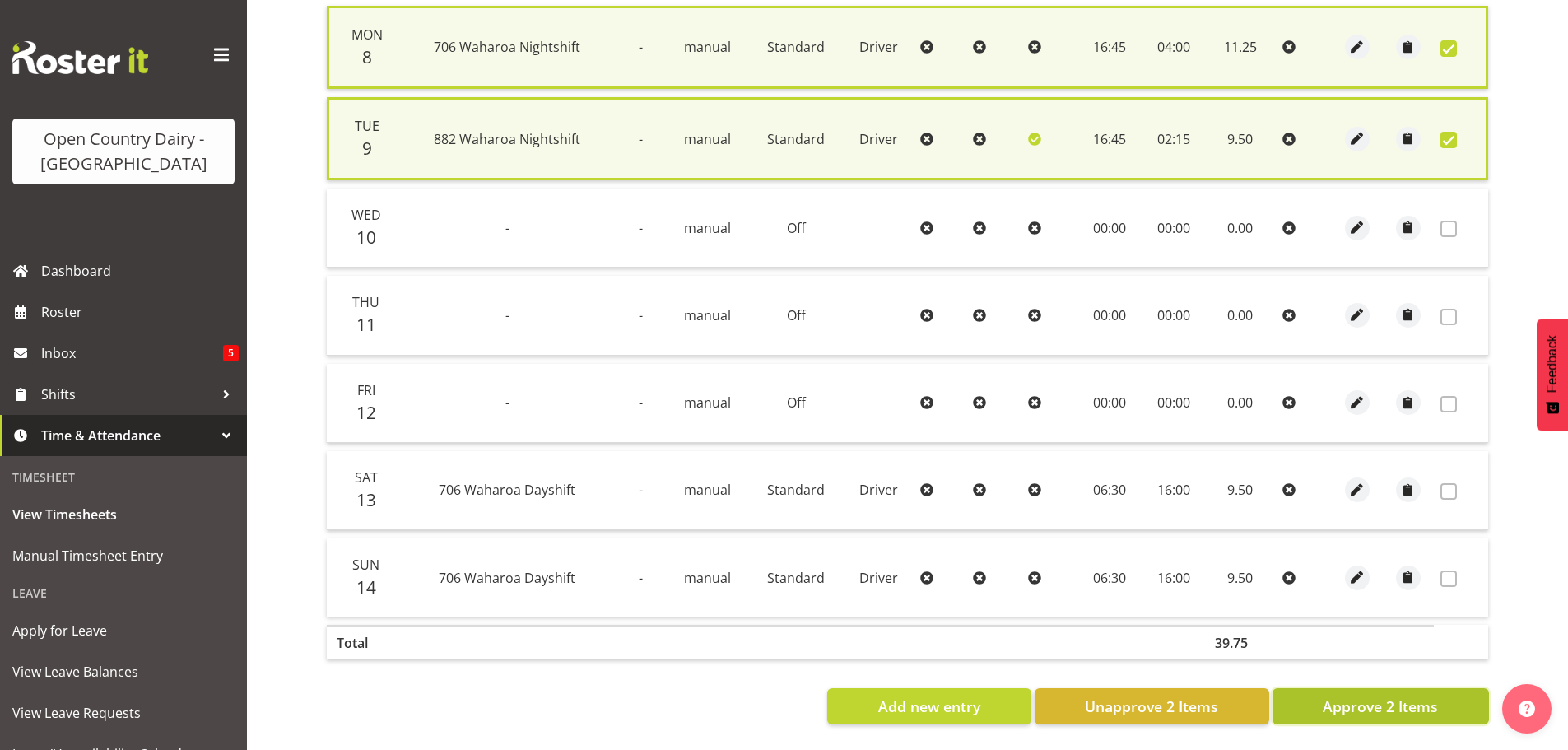
click at [1339, 697] on span "Approve 2 Items" at bounding box center [1380, 707] width 115 height 21
checkbox input "false"
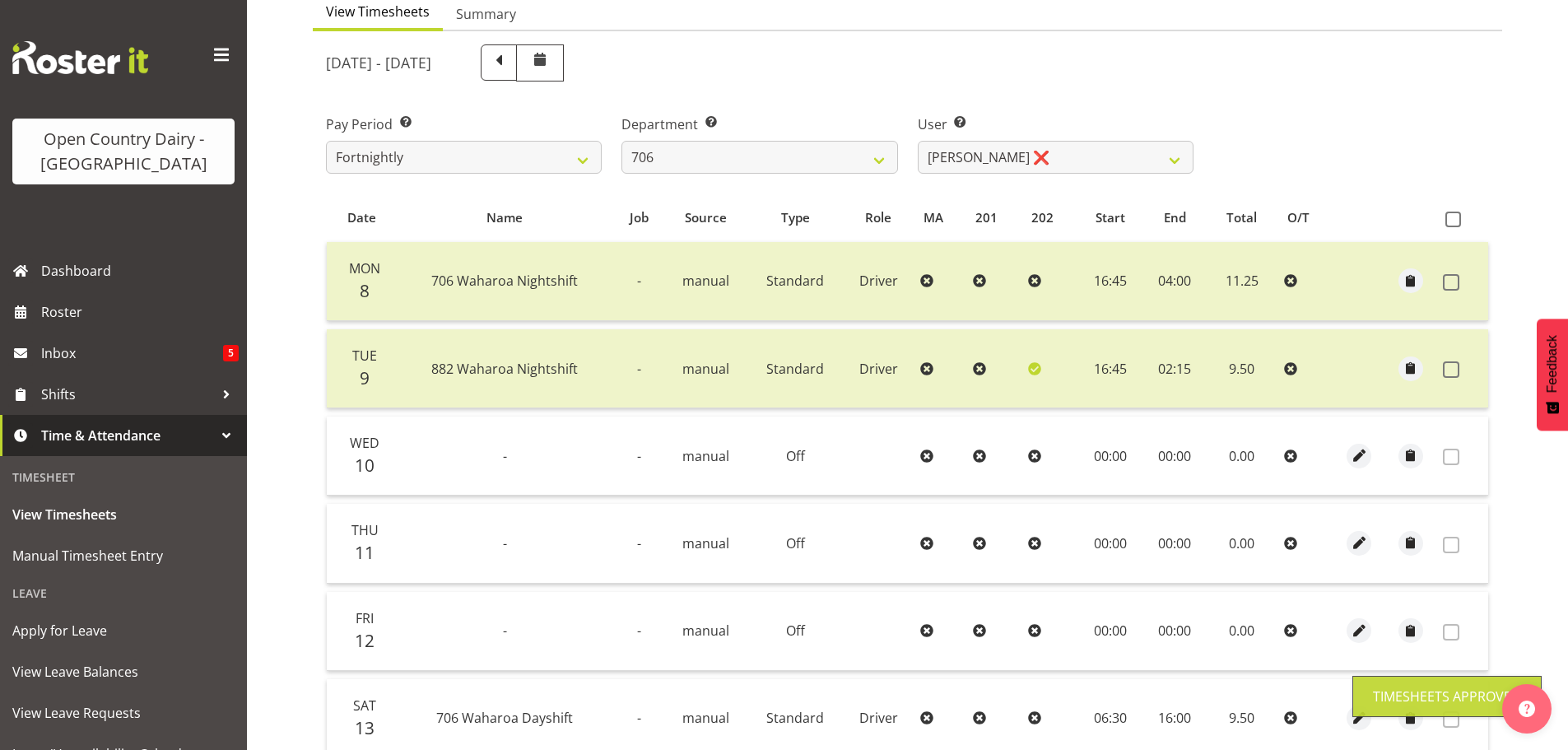
scroll to position [166, 0]
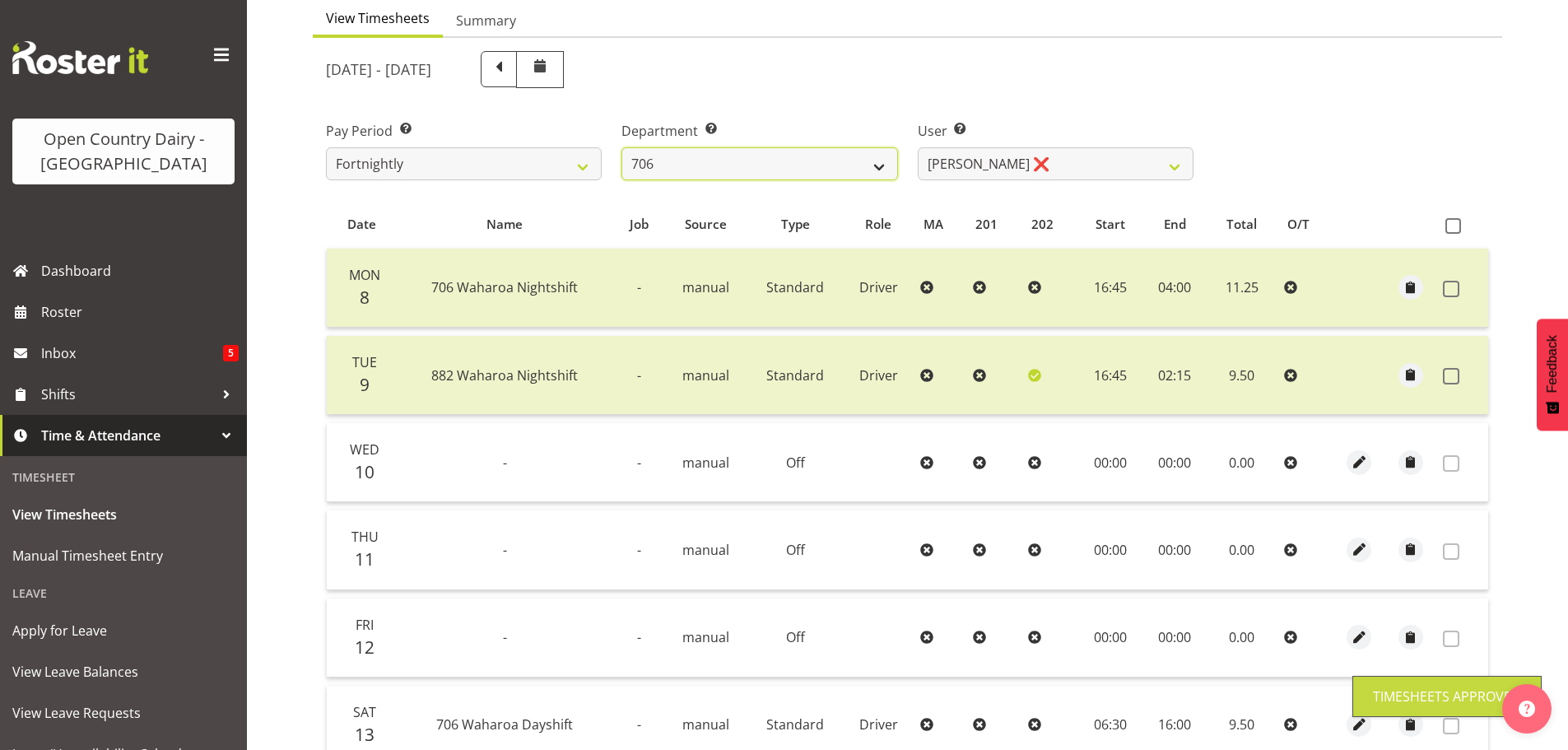
click at [762, 168] on select "701 702 703 704 705 706 707 708 709 710 711 712 713 714 715 716 717 718 719 720" at bounding box center [759, 164] width 276 height 33
select select "811"
click at [622, 147] on select "701 702 703 704 705 706 707 708 709 710 711 712 713 714 715 716 717 718 719 720" at bounding box center [759, 164] width 276 height 33
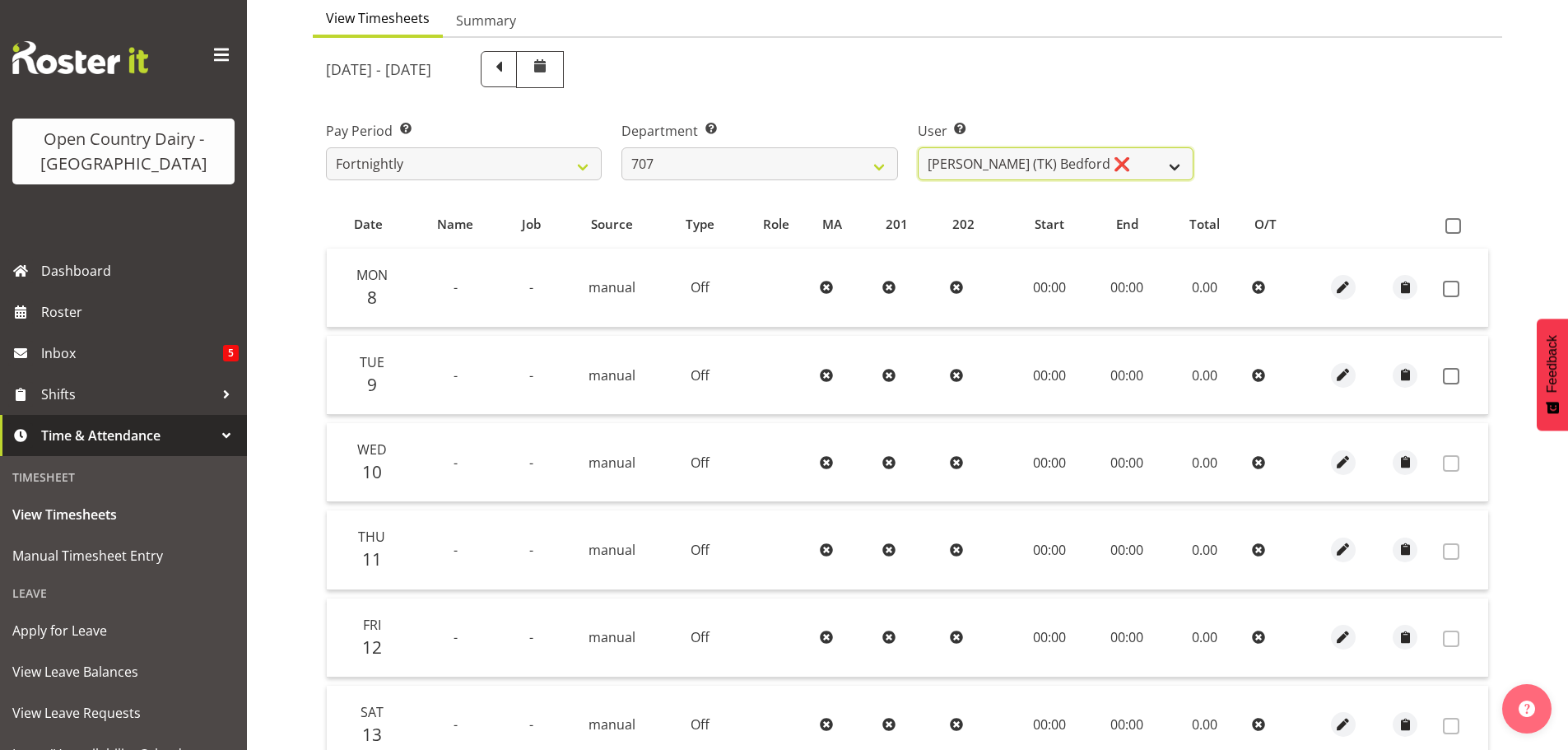
click at [1070, 171] on select "Alan (TK) Bedford ❌ David Foote (Junior) ❌ Mike Madden ❌" at bounding box center [1055, 164] width 276 height 33
select select "11706"
click at [918, 147] on select "Alan (TK) Bedford ❌ David Foote (Junior) ❌ Mike Madden ❌" at bounding box center [1055, 164] width 276 height 33
click at [725, 173] on select "701 702 703 704 705 706 707 708 709 710 711 712 713 714 715 716 717 718 719 720" at bounding box center [759, 164] width 276 height 33
select select "762"
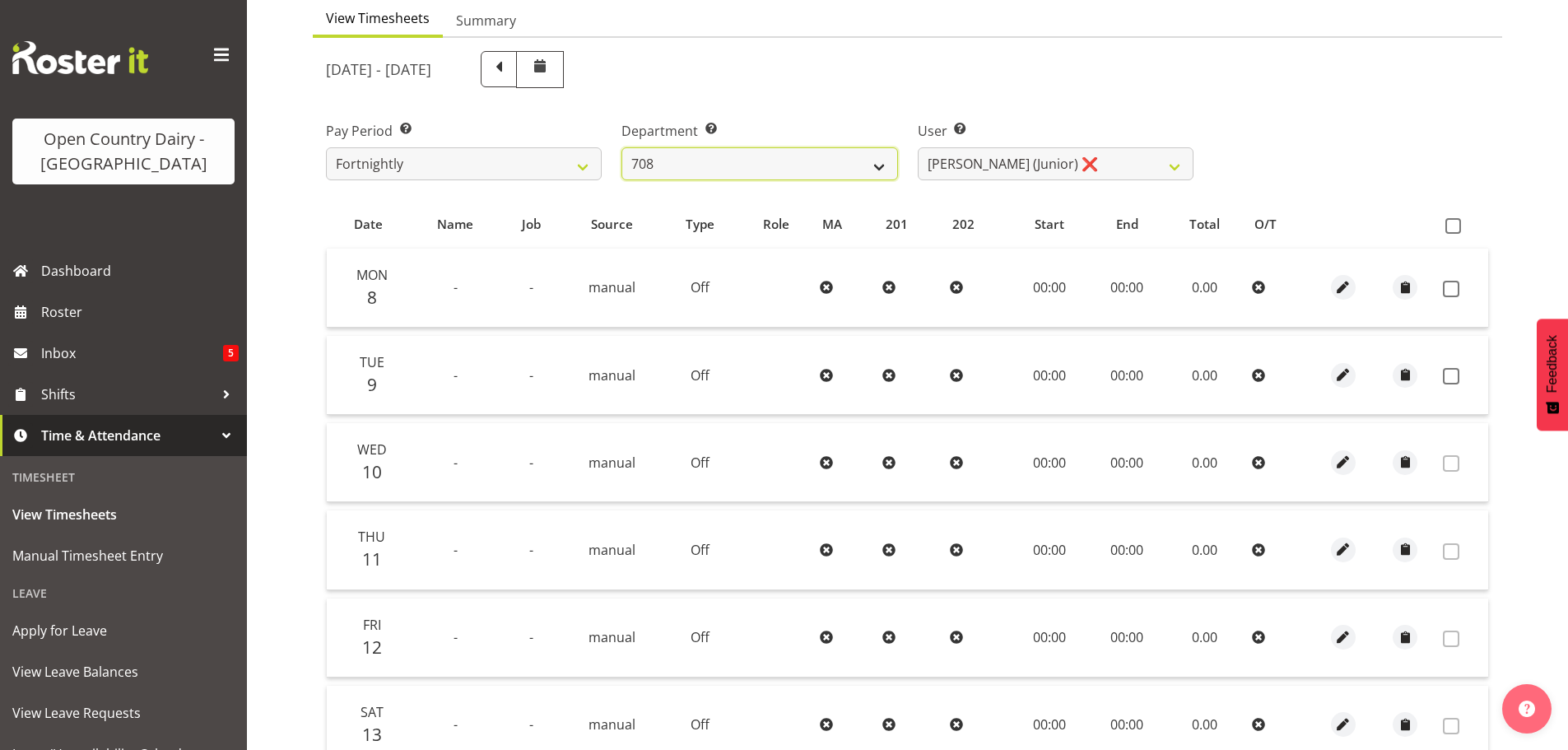
click at [622, 147] on select "701 702 703 704 705 706 707 708 709 710 711 712 713 714 715 716 717 718 719 720" at bounding box center [759, 164] width 276 height 33
select select "11587"
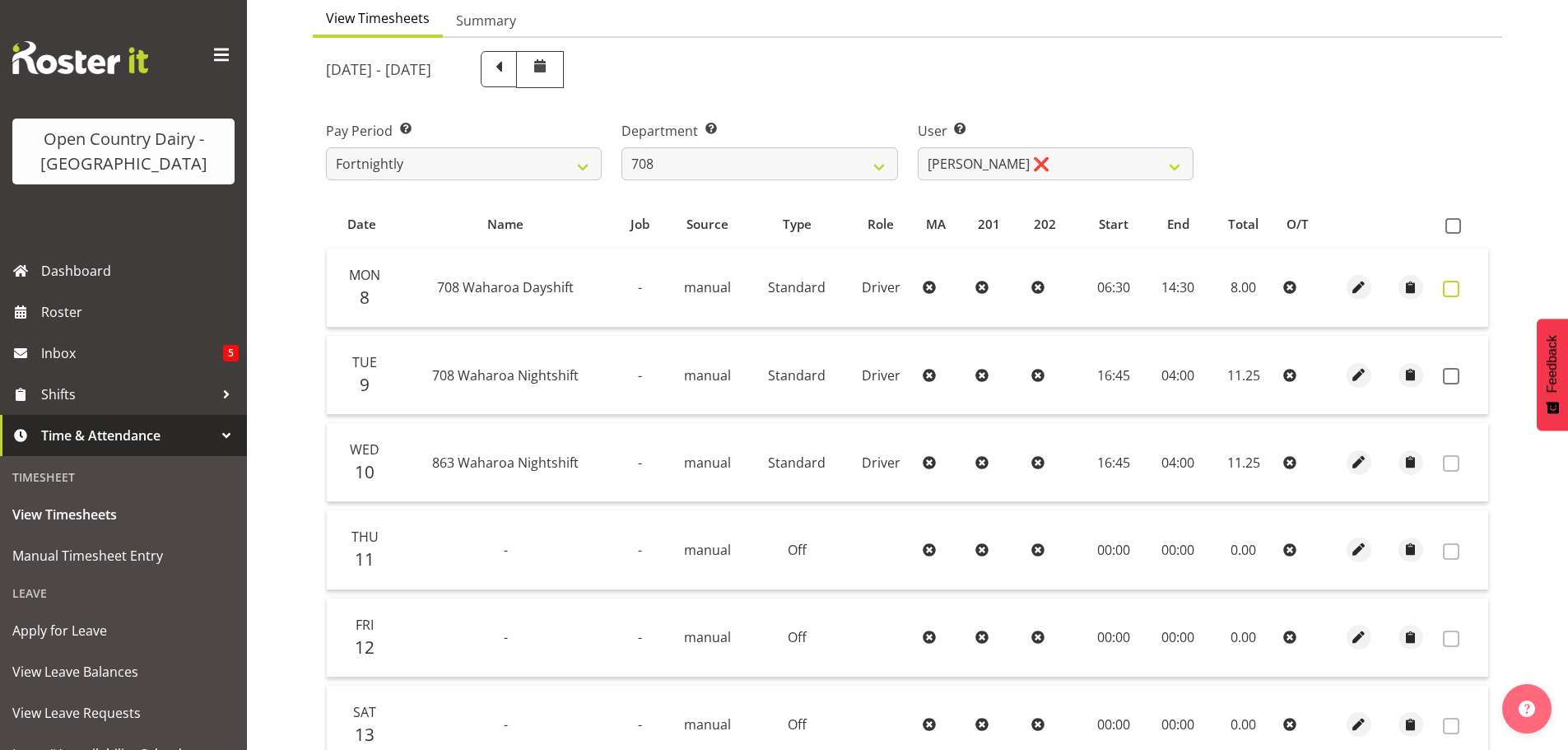
click at [1452, 289] on span at bounding box center [1451, 289] width 16 height 16
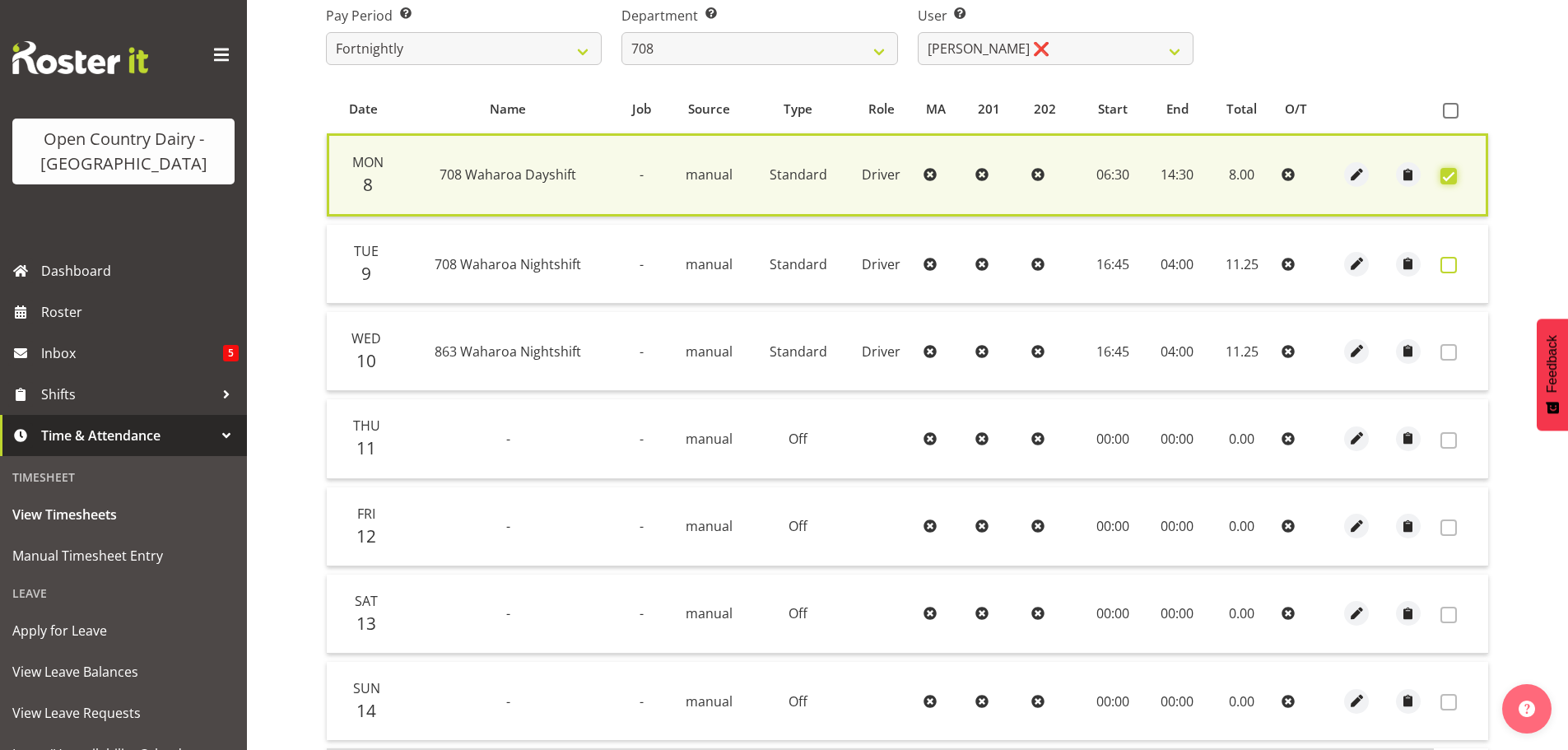
scroll to position [417, 0]
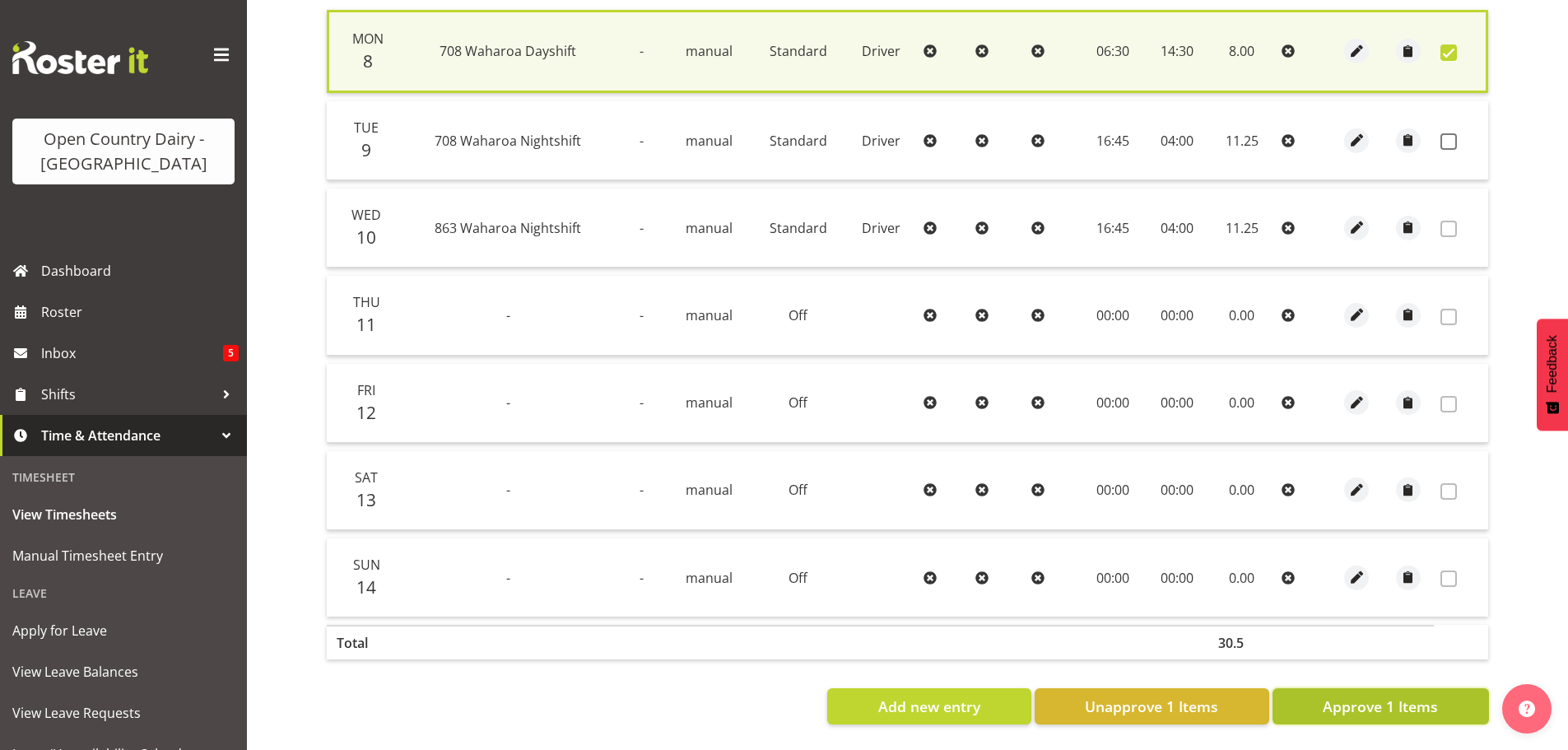
click at [1384, 696] on span "Approve 1 Items" at bounding box center [1380, 707] width 115 height 21
checkbox input "false"
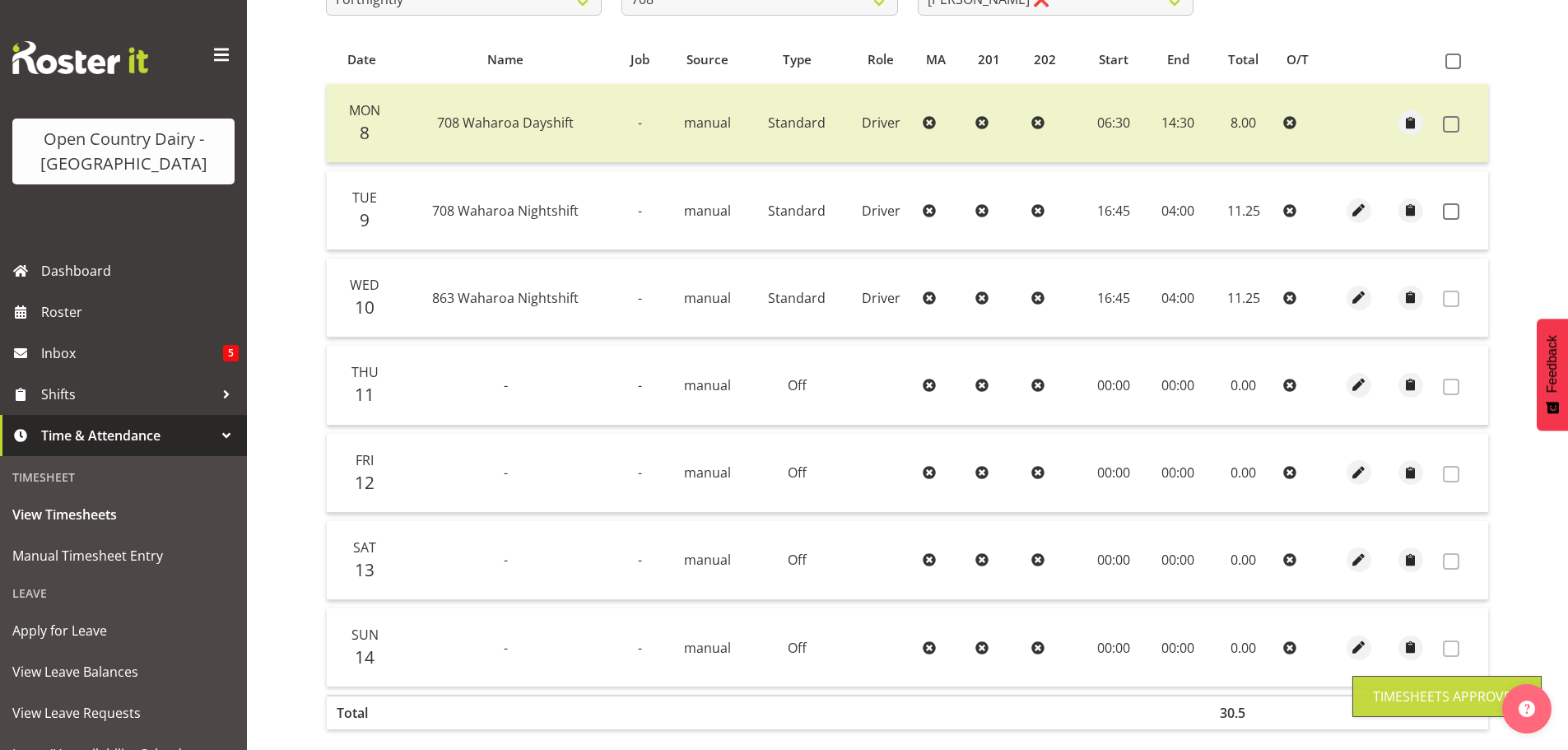
scroll to position [84, 0]
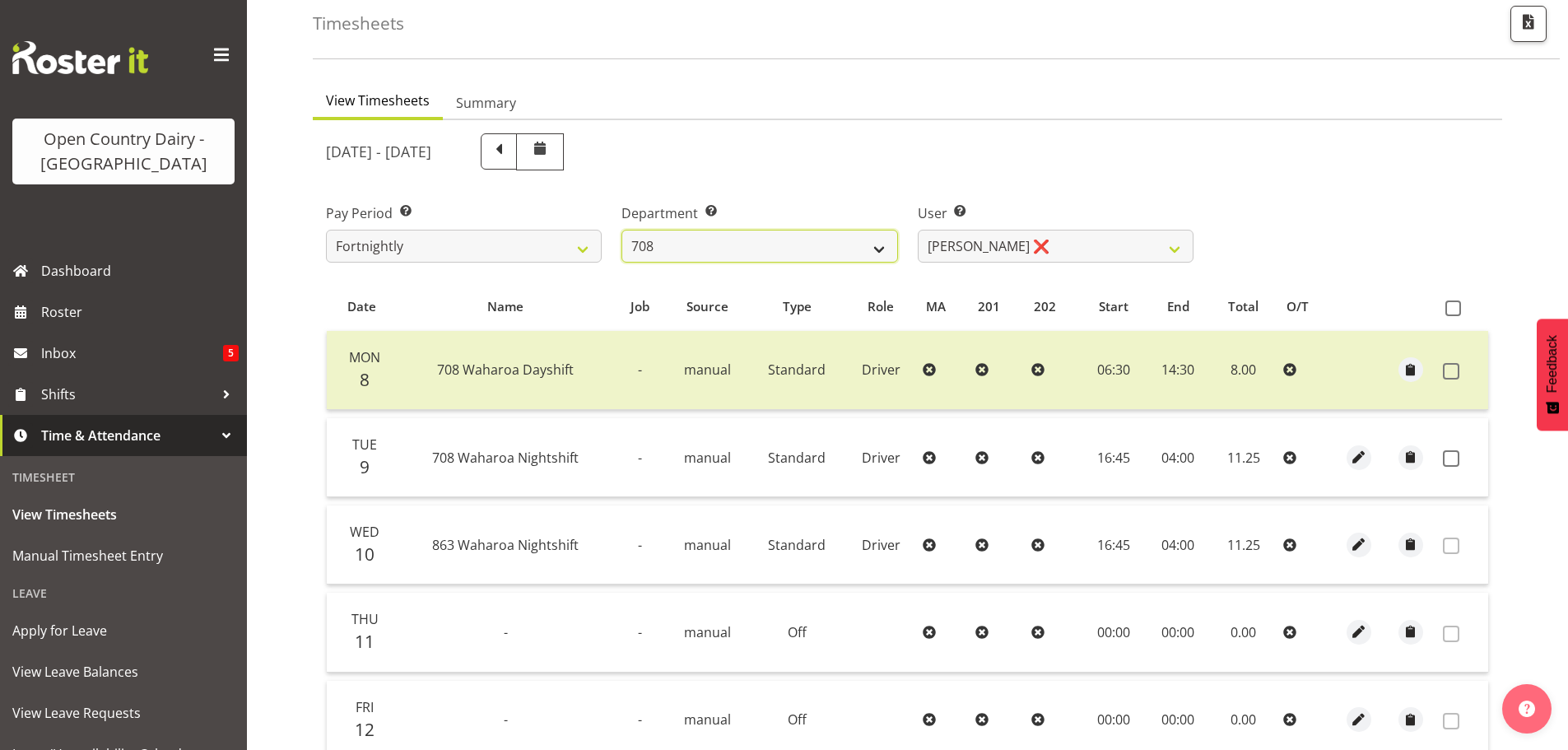
click at [772, 249] on select "701 702 703 704 705 706 707 708 709 710 711 712 713 714 715 716 717 718 719 720" at bounding box center [759, 246] width 276 height 33
select select "735"
click at [622, 230] on select "701 702 703 704 705 706 707 708 709 710 711 712 713 714 715 716 717 718 719 720" at bounding box center [759, 246] width 276 height 33
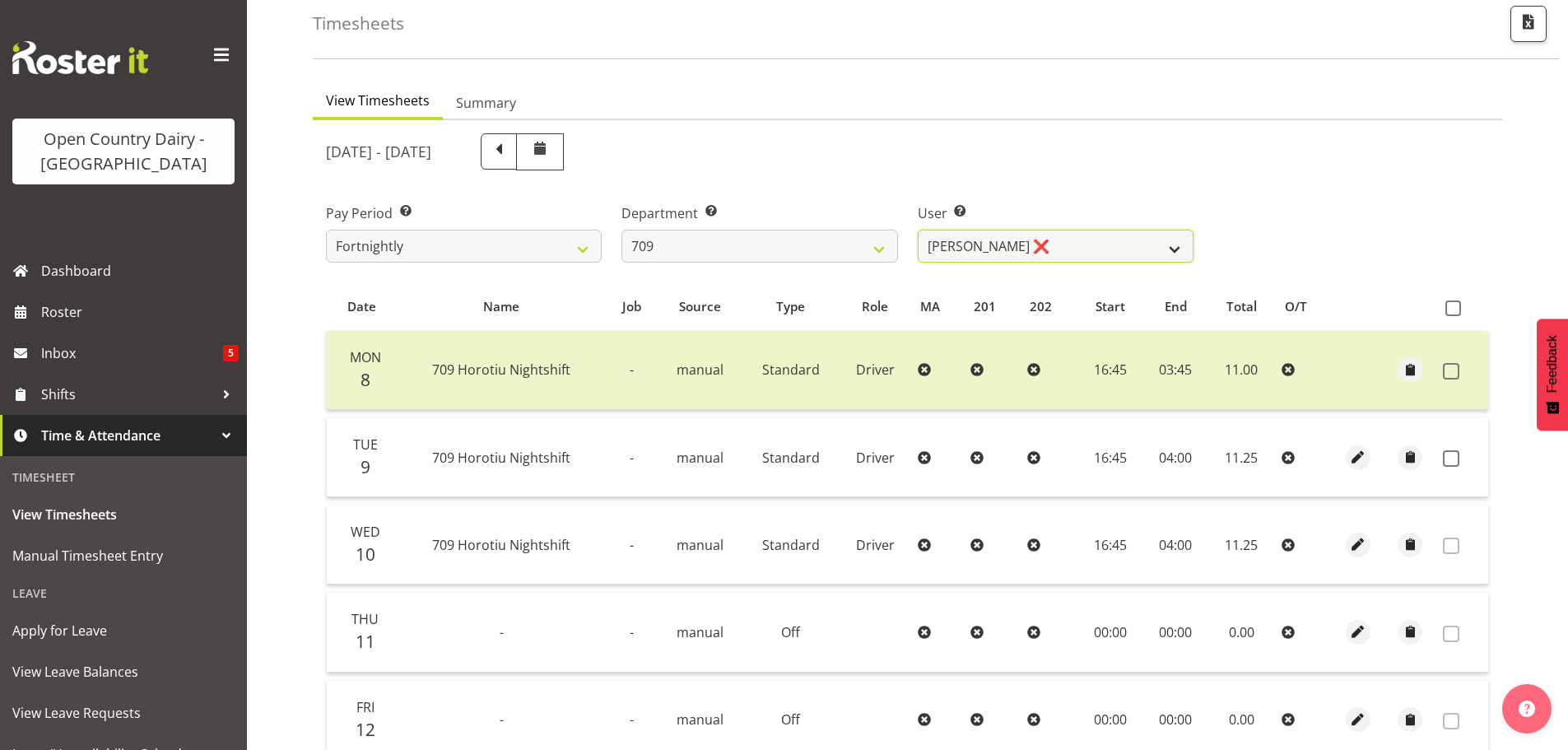
click at [1089, 244] on select "Alex Barclay ❌ Craig Knudsen ❌ Jaswant Singh ❌ Ross Cook ❌" at bounding box center [1055, 246] width 276 height 33
select select "9890"
click at [918, 230] on select "Alex Barclay ❌ Craig Knudsen ❌ Jaswant Singh ❌ Ross Cook ❌" at bounding box center [1055, 246] width 276 height 33
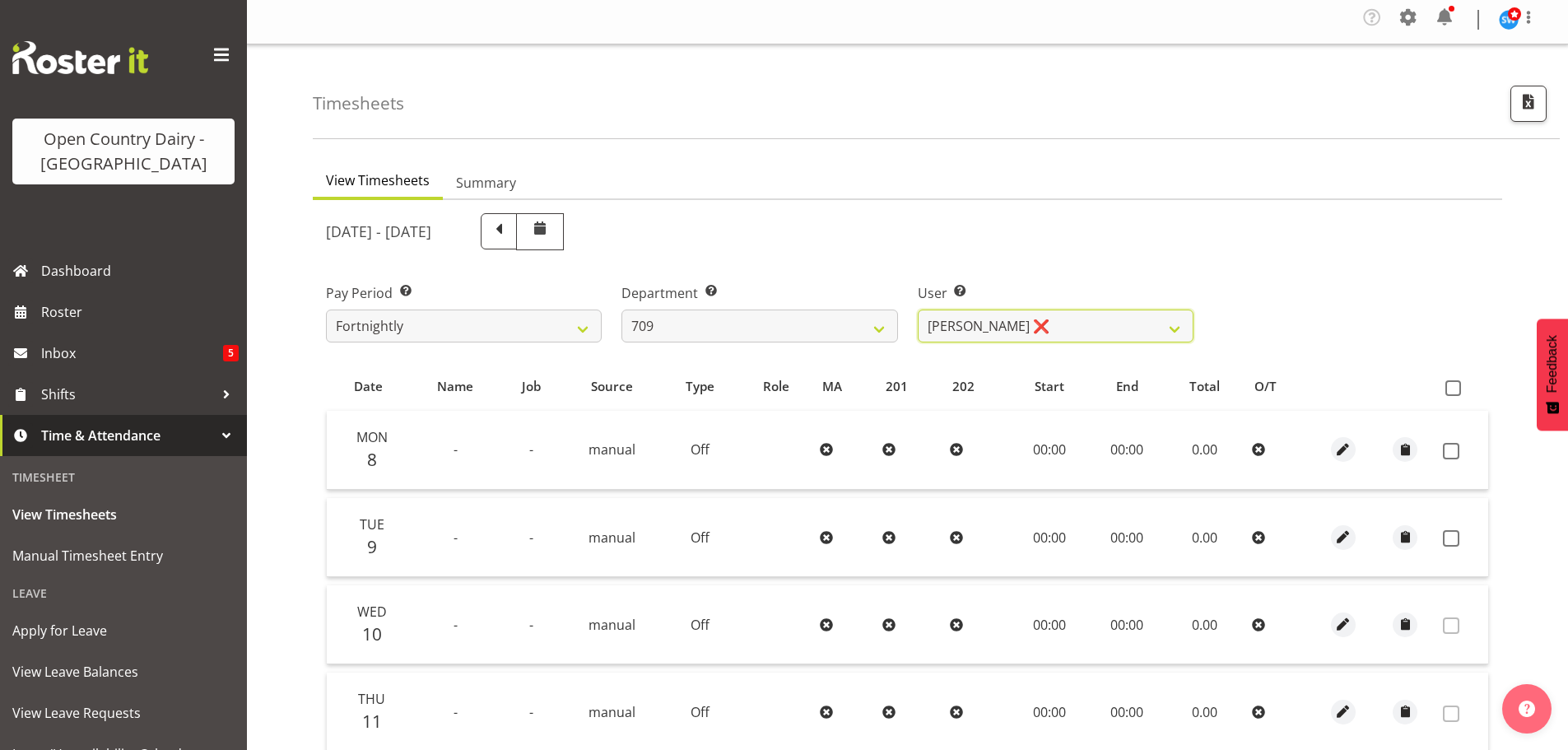
scroll to position [0, 0]
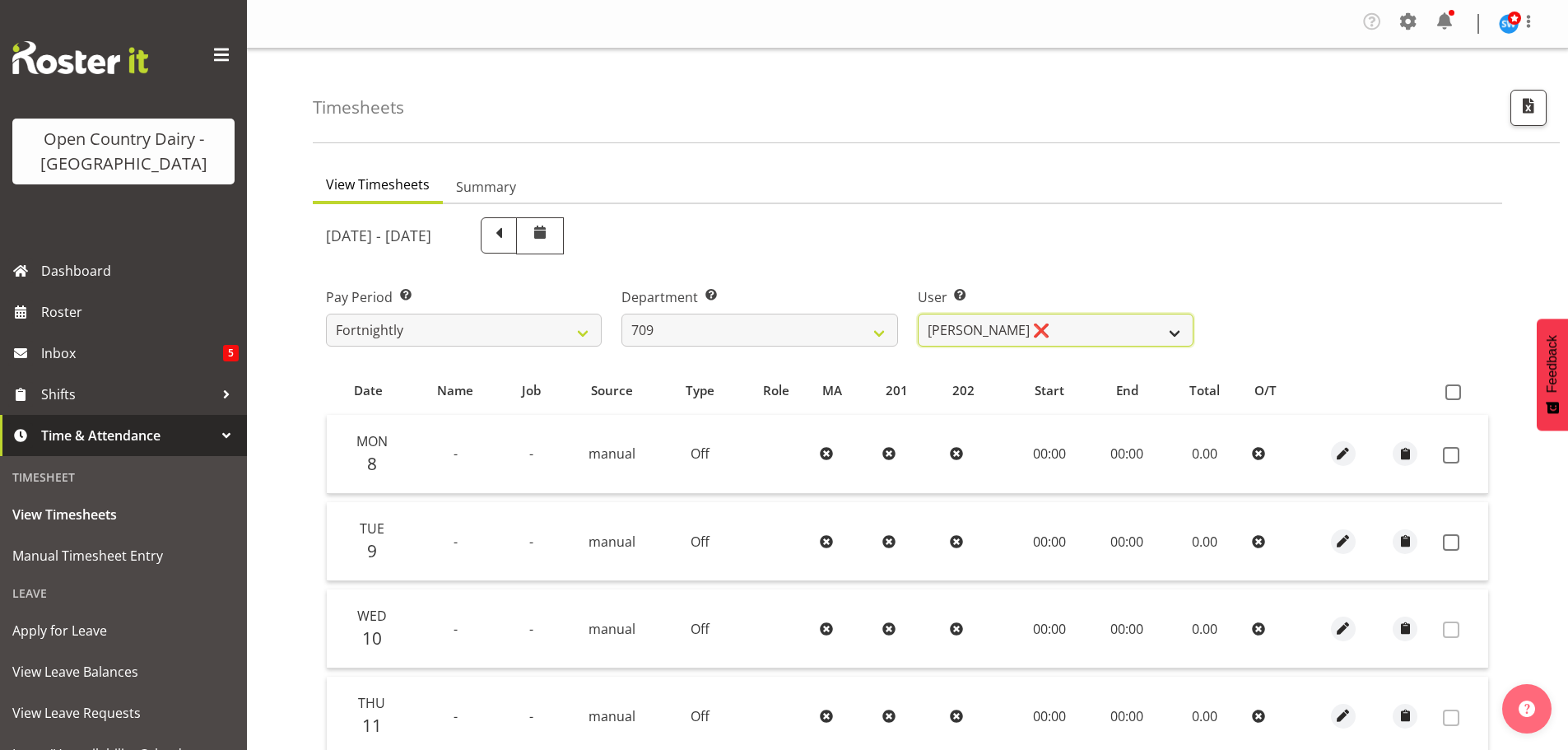
click at [1028, 320] on select "Alex Barclay ❌ Craig Knudsen ❌ Jaswant Singh ❌ Ross Cook ❌" at bounding box center [1055, 330] width 276 height 33
click at [736, 347] on div "Department Select which department you would like to view. 701 702 703 704 705 …" at bounding box center [759, 310] width 296 height 92
click at [735, 340] on select "701 702 703 704 705 706 707 708 709 710 711 712 713 714 715 716 717 718 719 720" at bounding box center [759, 330] width 276 height 33
select select "875"
click at [622, 314] on select "701 702 703 704 705 706 707 708 709 710 711 712 713 714 715 716 717 718 719 720" at bounding box center [759, 330] width 276 height 33
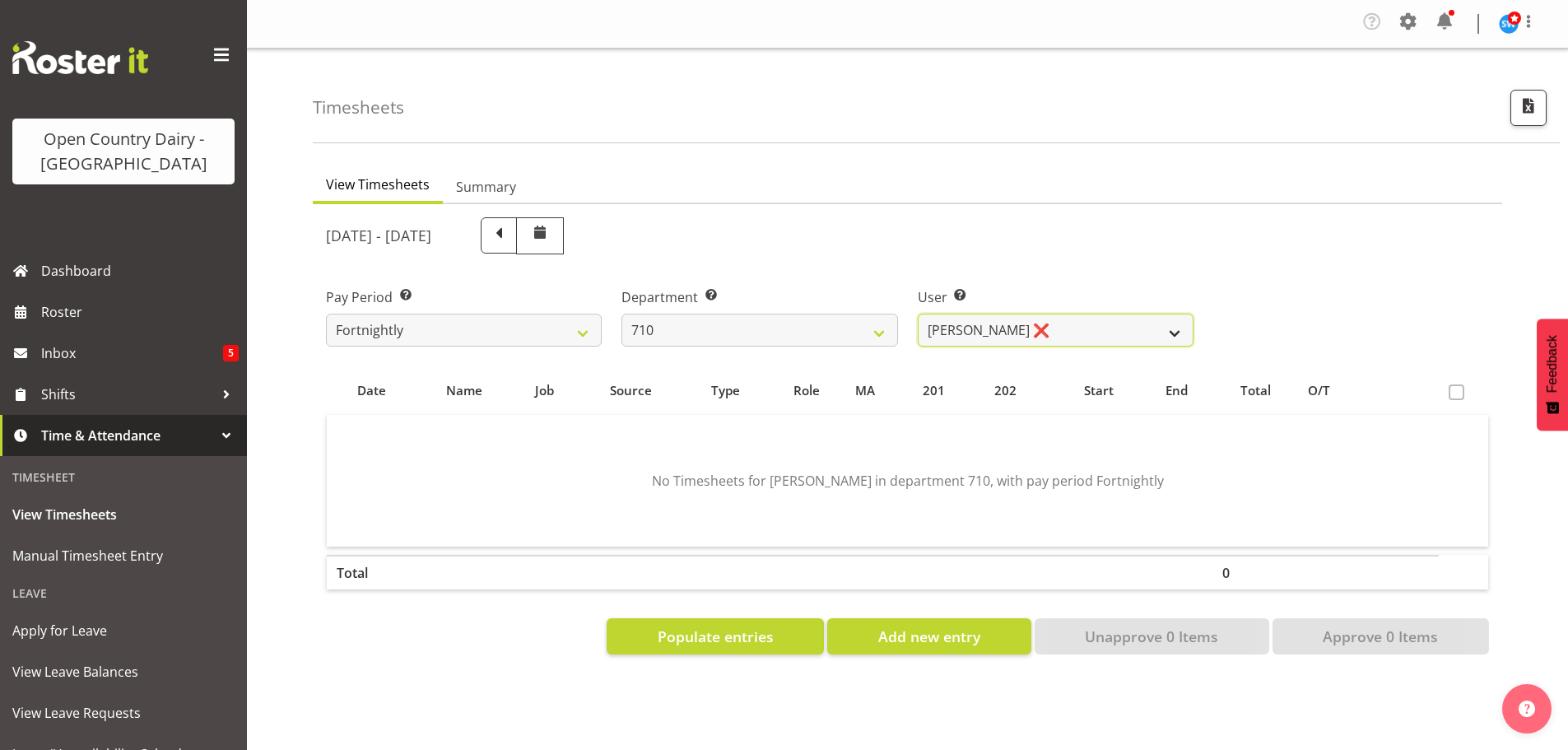
click at [1076, 327] on select "Dean Chapman ❌ George Megchelse ❌ Kris Gambhir ❌ Richie Epere ❌" at bounding box center [1055, 330] width 276 height 33
select select "10161"
click at [918, 314] on select "Dean Chapman ❌ George Megchelse ❌ Kris Gambhir ❌ Richie Epere ❌" at bounding box center [1055, 330] width 276 height 33
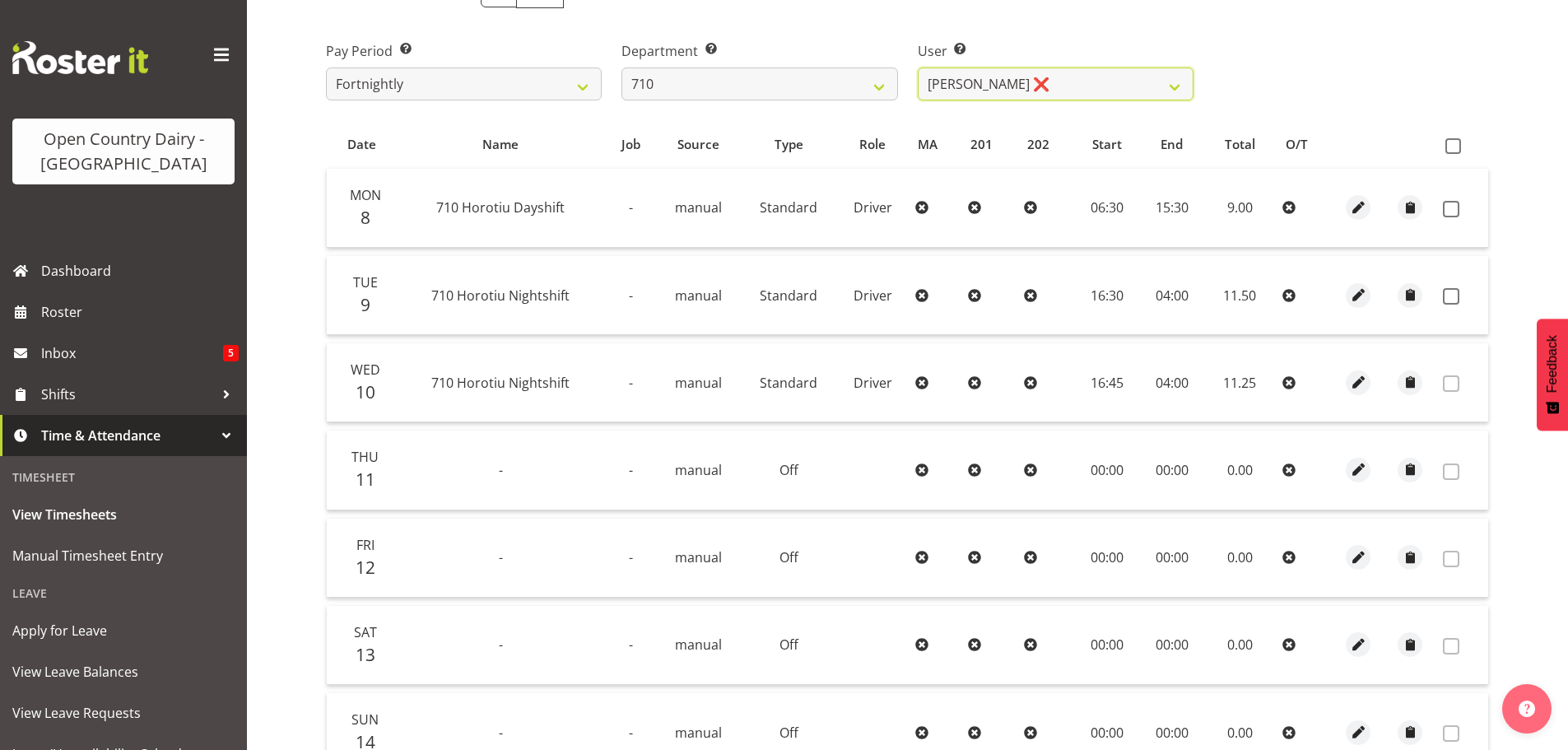
scroll to position [247, 0]
click at [1450, 205] on span at bounding box center [1451, 208] width 16 height 16
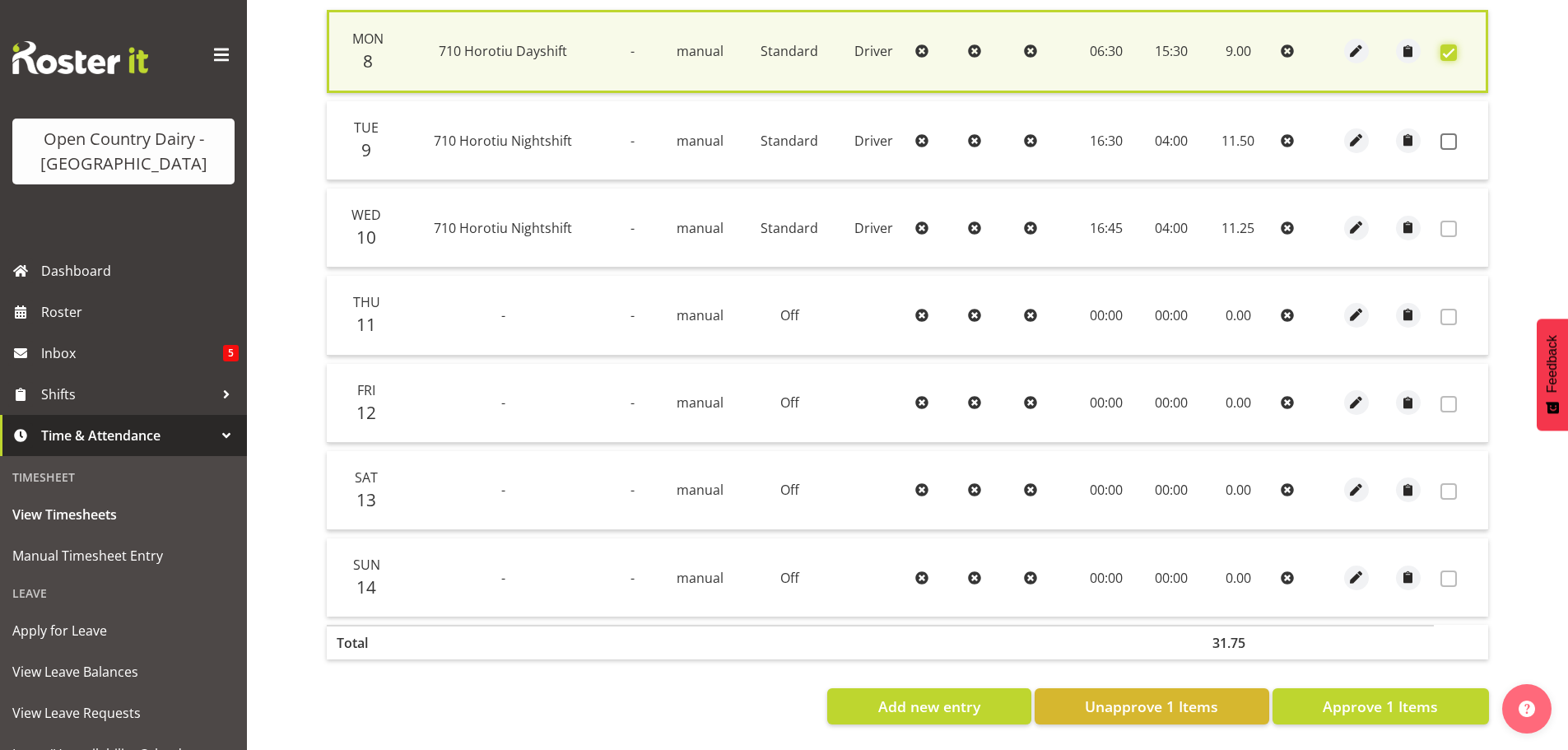
scroll to position [417, 0]
click at [1335, 696] on span "Approve 1 Items" at bounding box center [1380, 707] width 115 height 21
checkbox input "false"
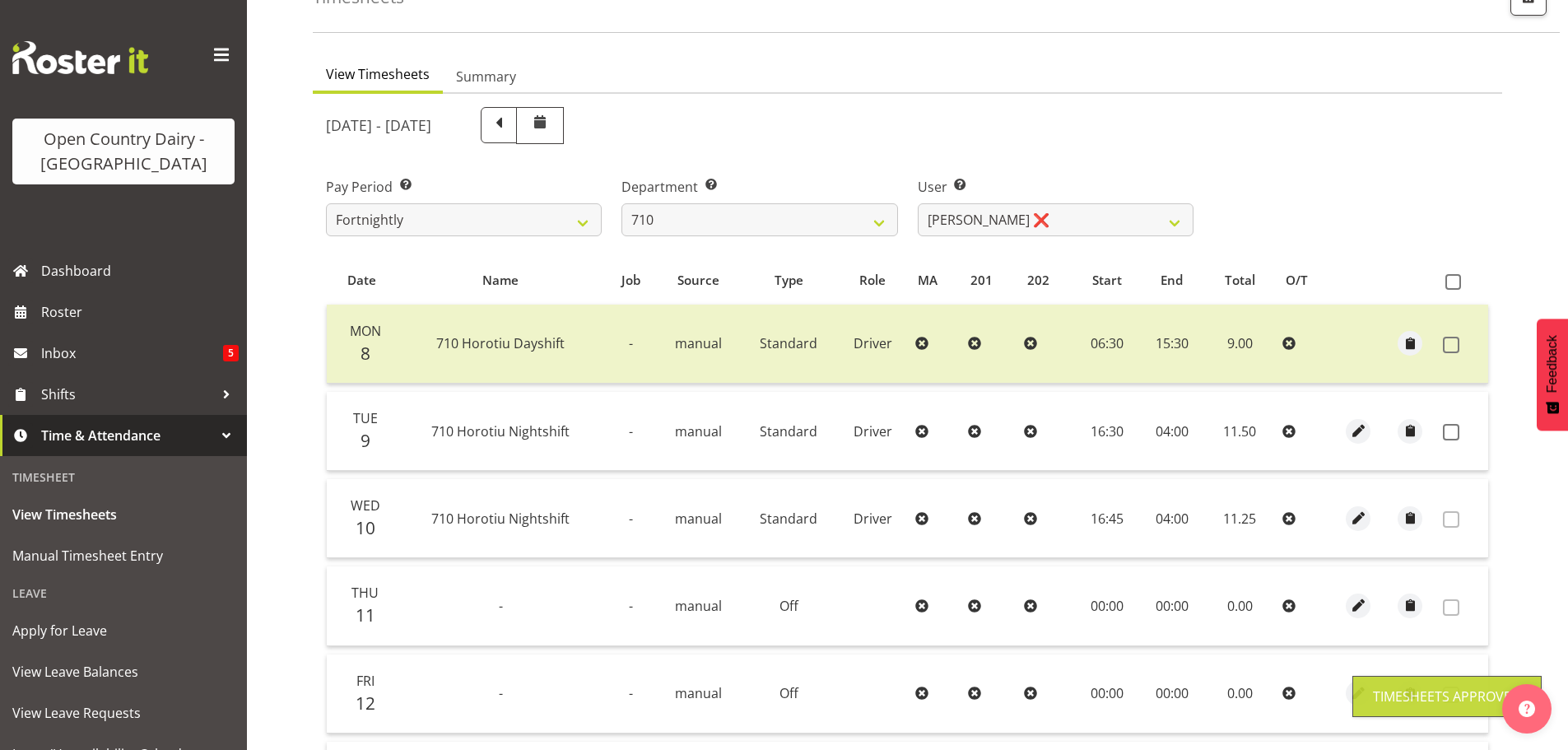
scroll to position [84, 0]
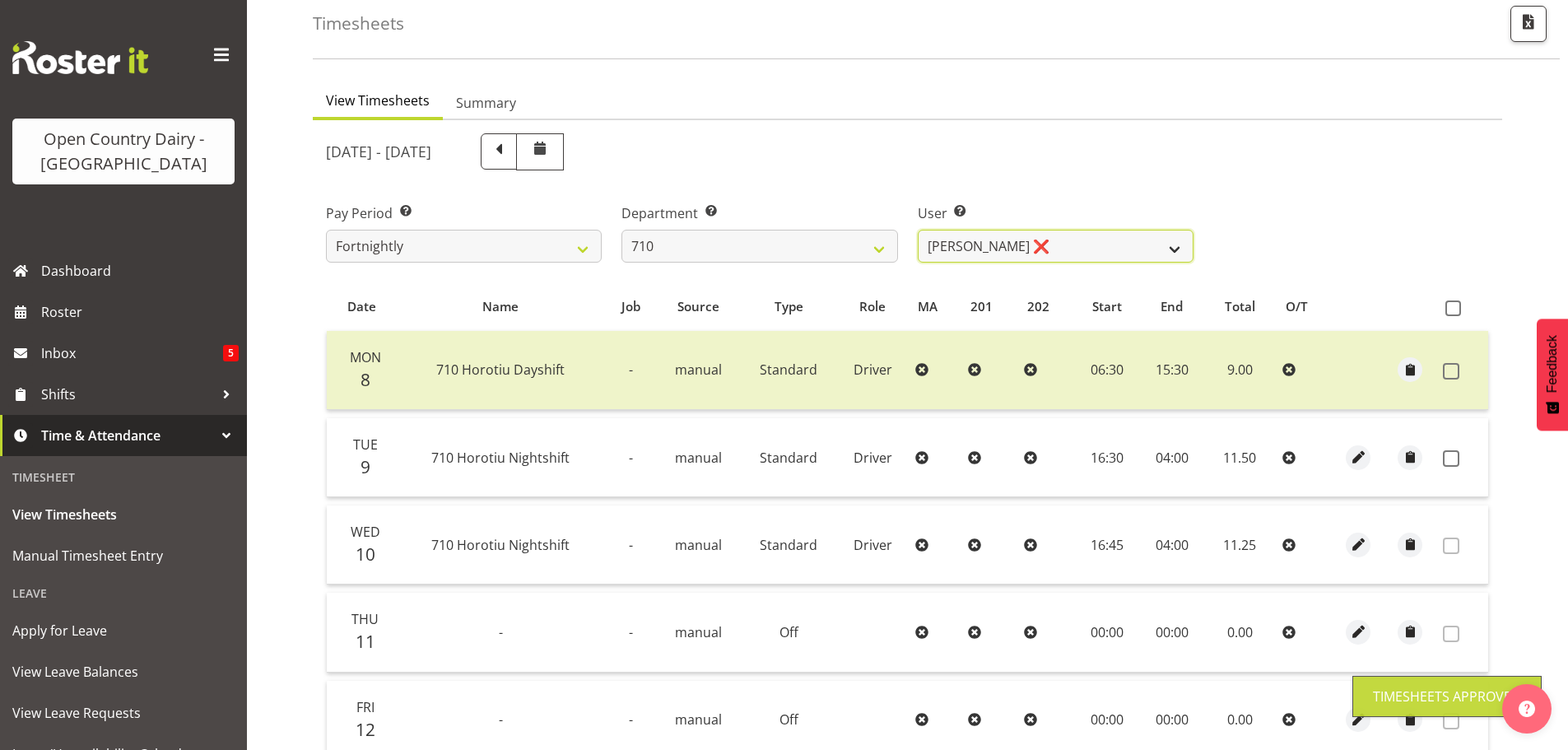
click at [1051, 243] on select "Dean Chapman ❌ George Megchelse ❌ Kris Gambhir ❌ Richie Epere ❌" at bounding box center [1055, 246] width 276 height 33
select select "10216"
click at [918, 230] on select "Dean Chapman ❌ George Megchelse ❌ Kris Gambhir ❌ Richie Epere ❌" at bounding box center [1055, 246] width 276 height 33
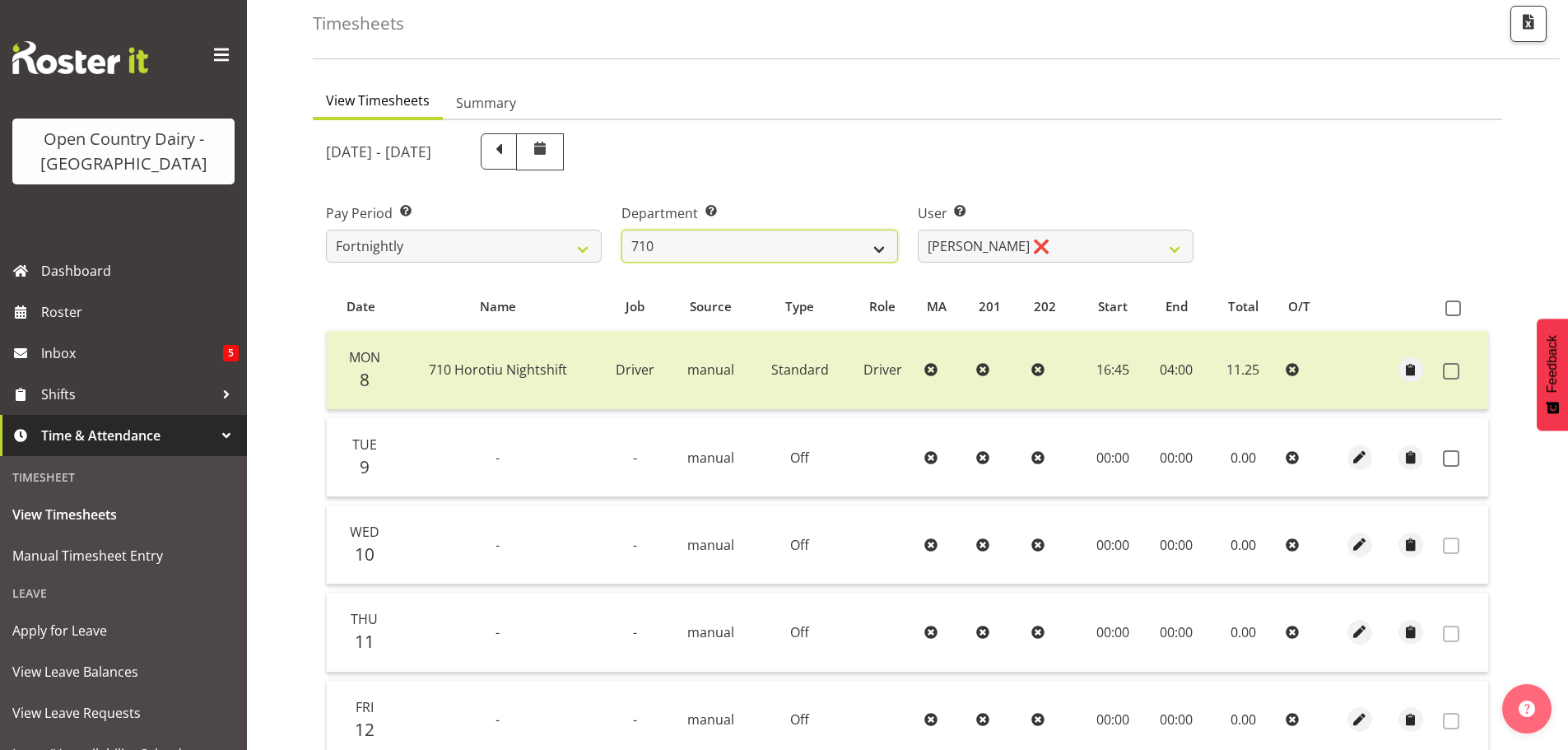
click at [756, 247] on select "701 702 703 704 705 706 707 708 709 710 711 712 713 714 715 716 717 718 719 720" at bounding box center [759, 246] width 276 height 33
select select "832"
click at [622, 230] on select "701 702 703 704 705 706 707 708 709 710 711 712 713 714 715 716 717 718 719 720" at bounding box center [759, 246] width 276 height 33
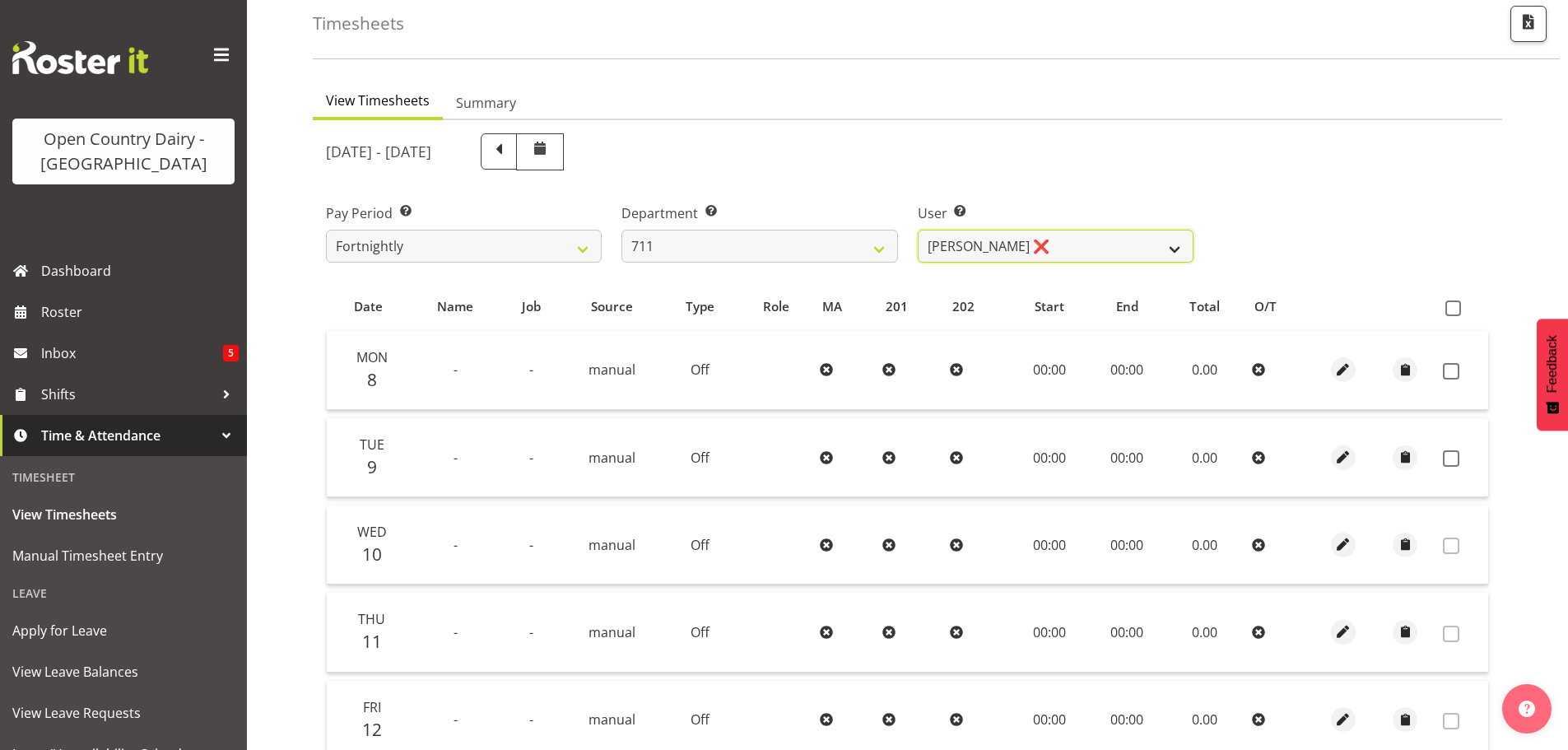
click at [1075, 238] on select "Baz Morgan ❌ Gerard Cavanagh ❌ Tyrone Lawry ❌" at bounding box center [1055, 246] width 276 height 33
select select "10409"
click at [918, 230] on select "Baz Morgan ❌ Gerard Cavanagh ❌ Tyrone Lawry ❌" at bounding box center [1055, 246] width 276 height 33
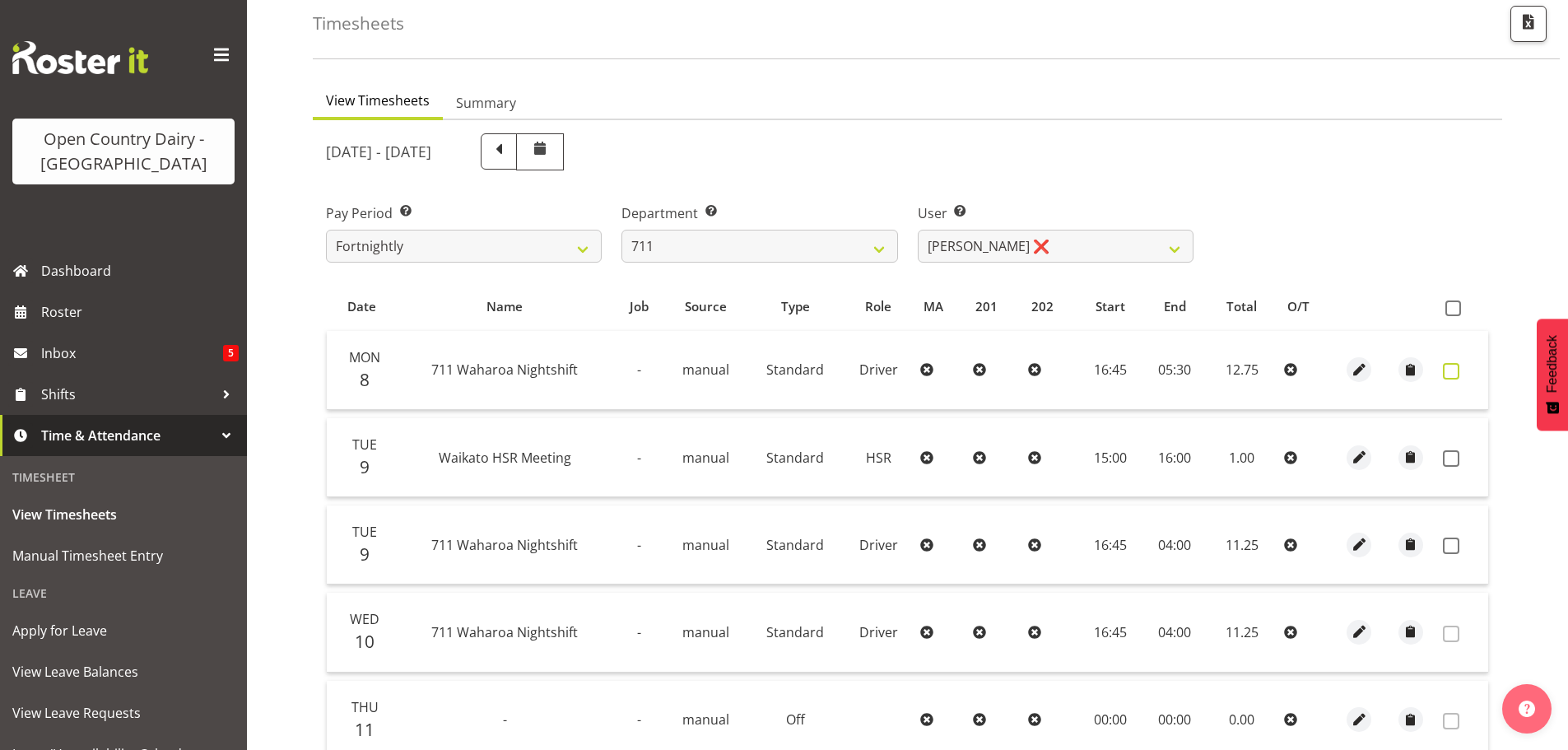
click at [1448, 374] on span at bounding box center [1451, 371] width 16 height 16
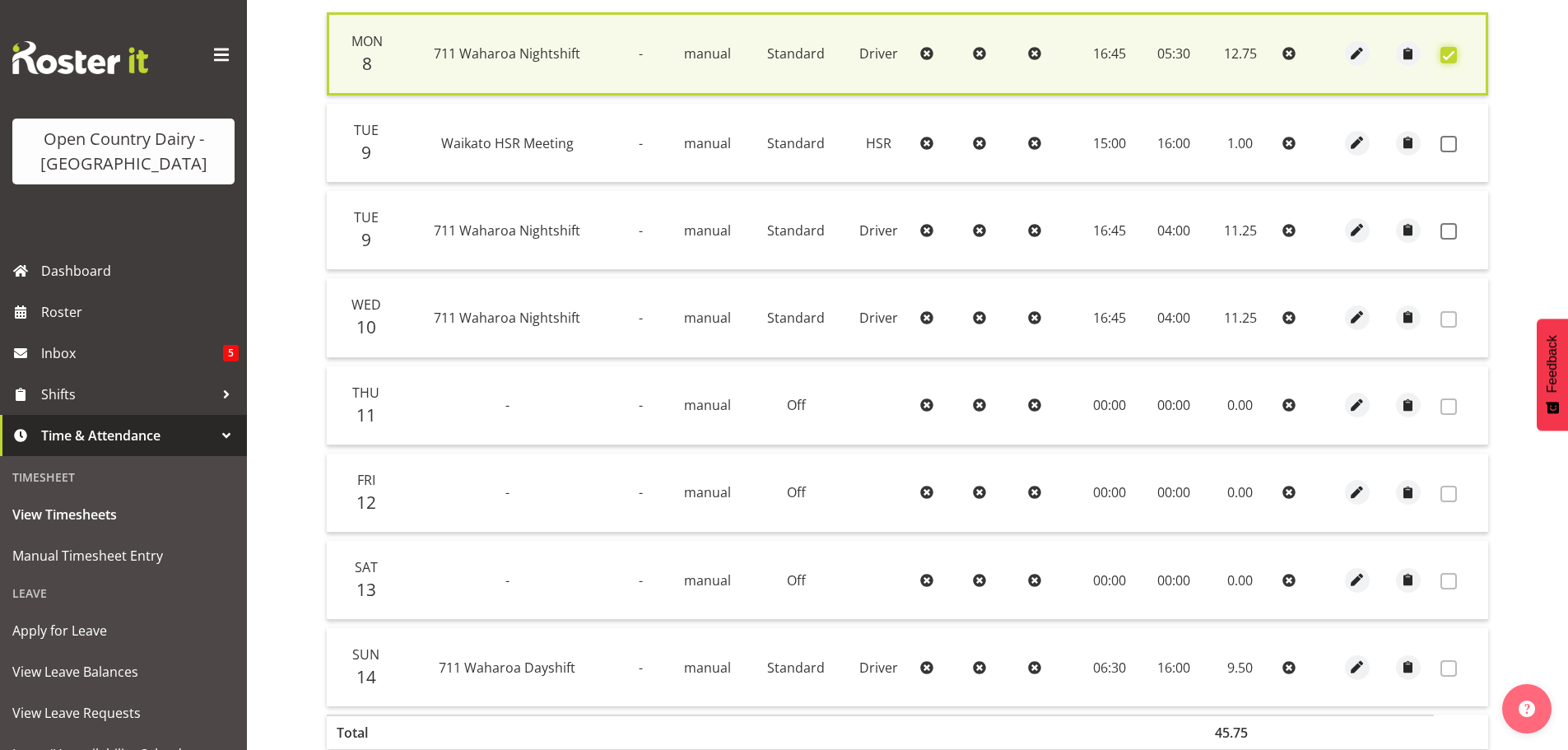
scroll to position [505, 0]
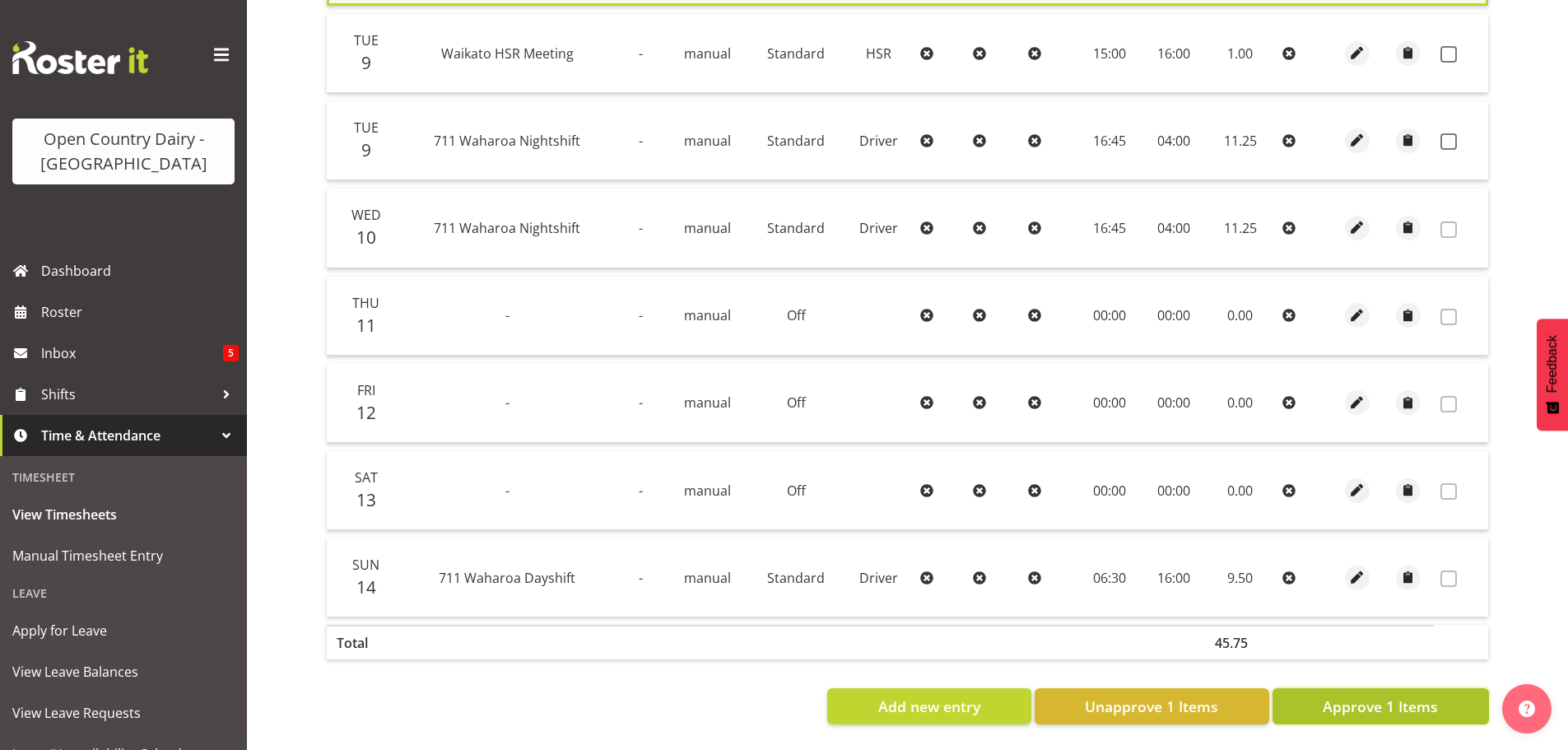
click at [1346, 696] on span "Approve 1 Items" at bounding box center [1380, 707] width 115 height 21
checkbox input "false"
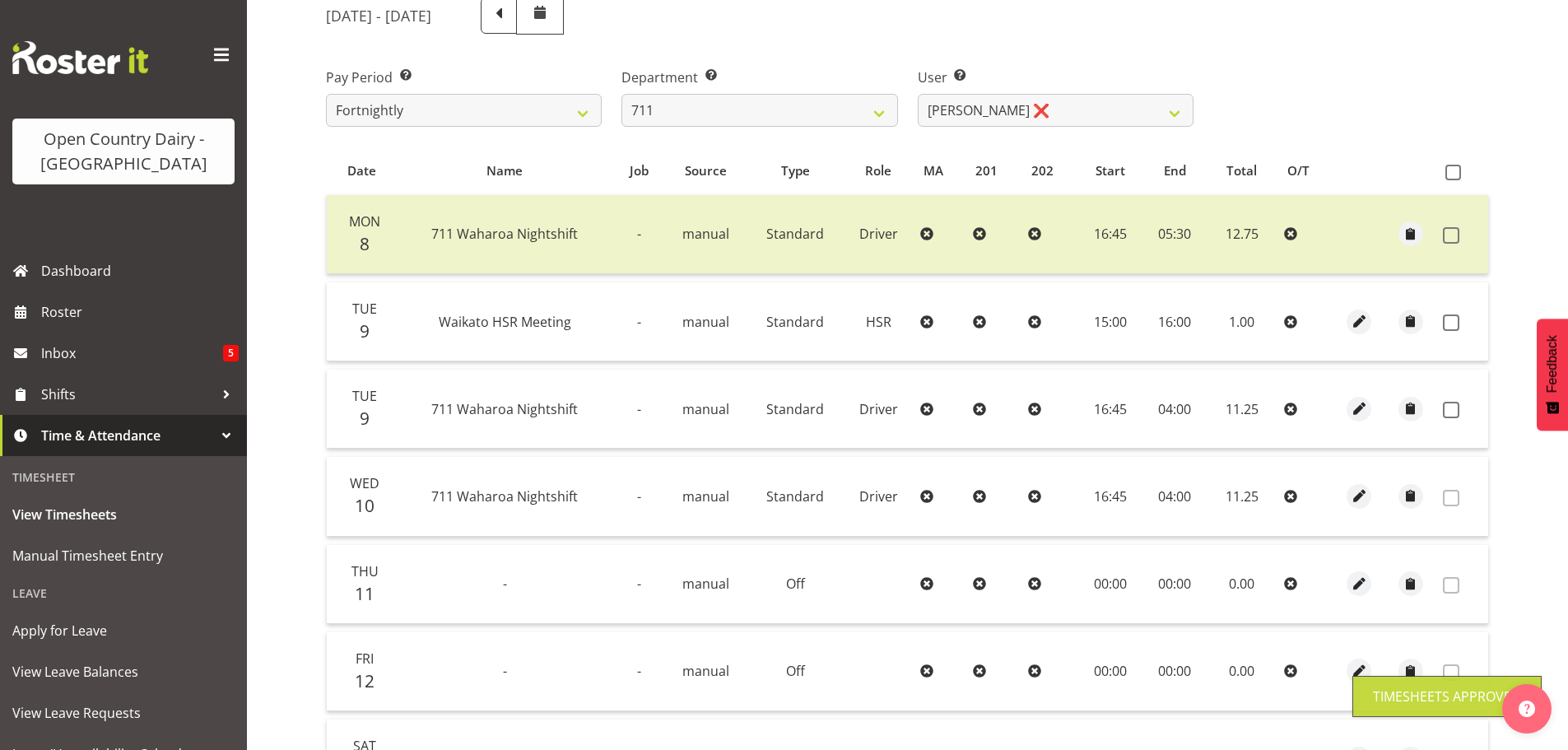
scroll to position [89, 0]
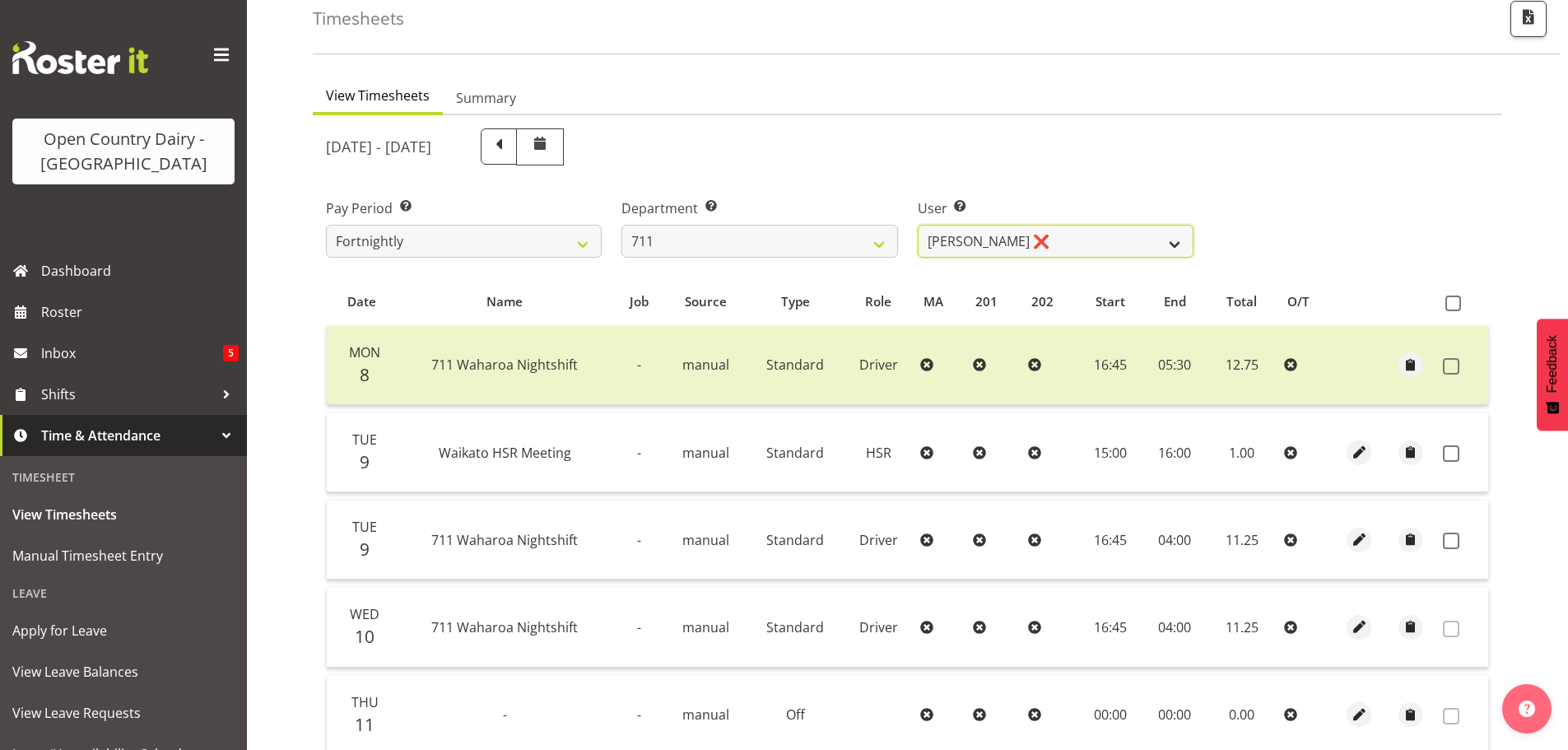
click at [969, 245] on select "Baz Morgan ❌ Gerard Cavanagh ❌ Tyrone Lawry ❌" at bounding box center [1055, 241] width 276 height 33
select select "8181"
click at [918, 225] on select "Baz Morgan ❌ Gerard Cavanagh ❌ Tyrone Lawry ❌" at bounding box center [1055, 241] width 276 height 33
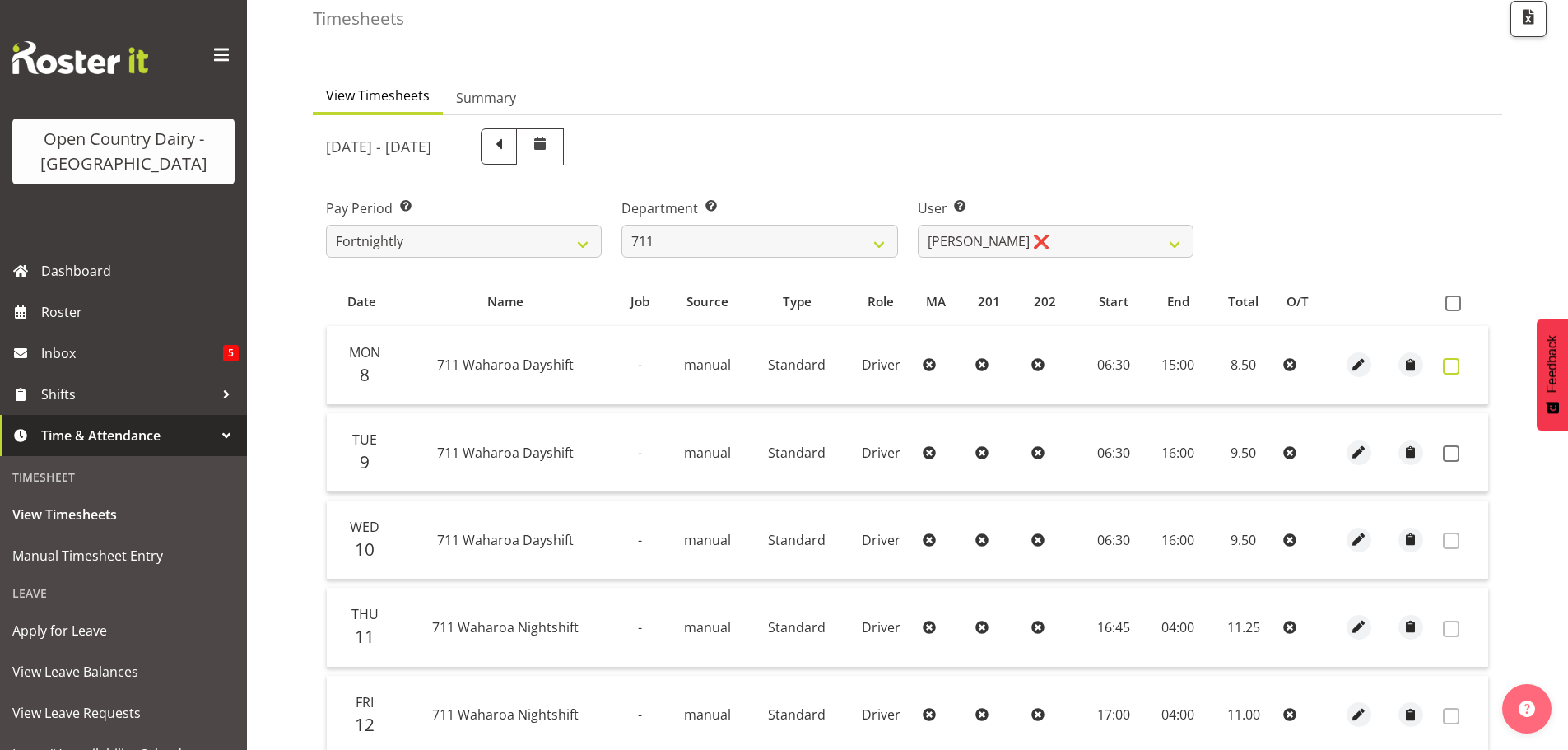
click at [1446, 366] on span at bounding box center [1451, 367] width 16 height 16
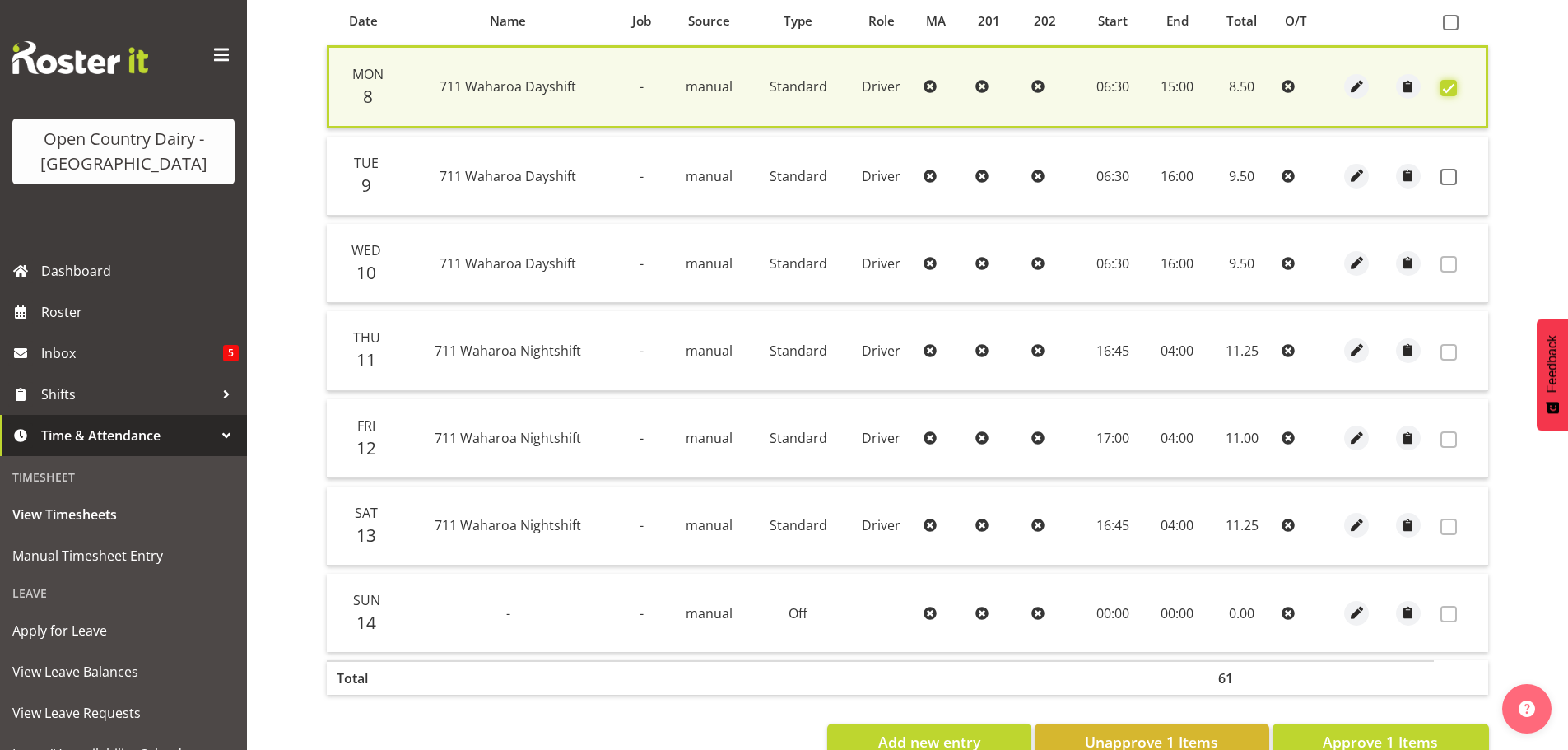
scroll to position [417, 0]
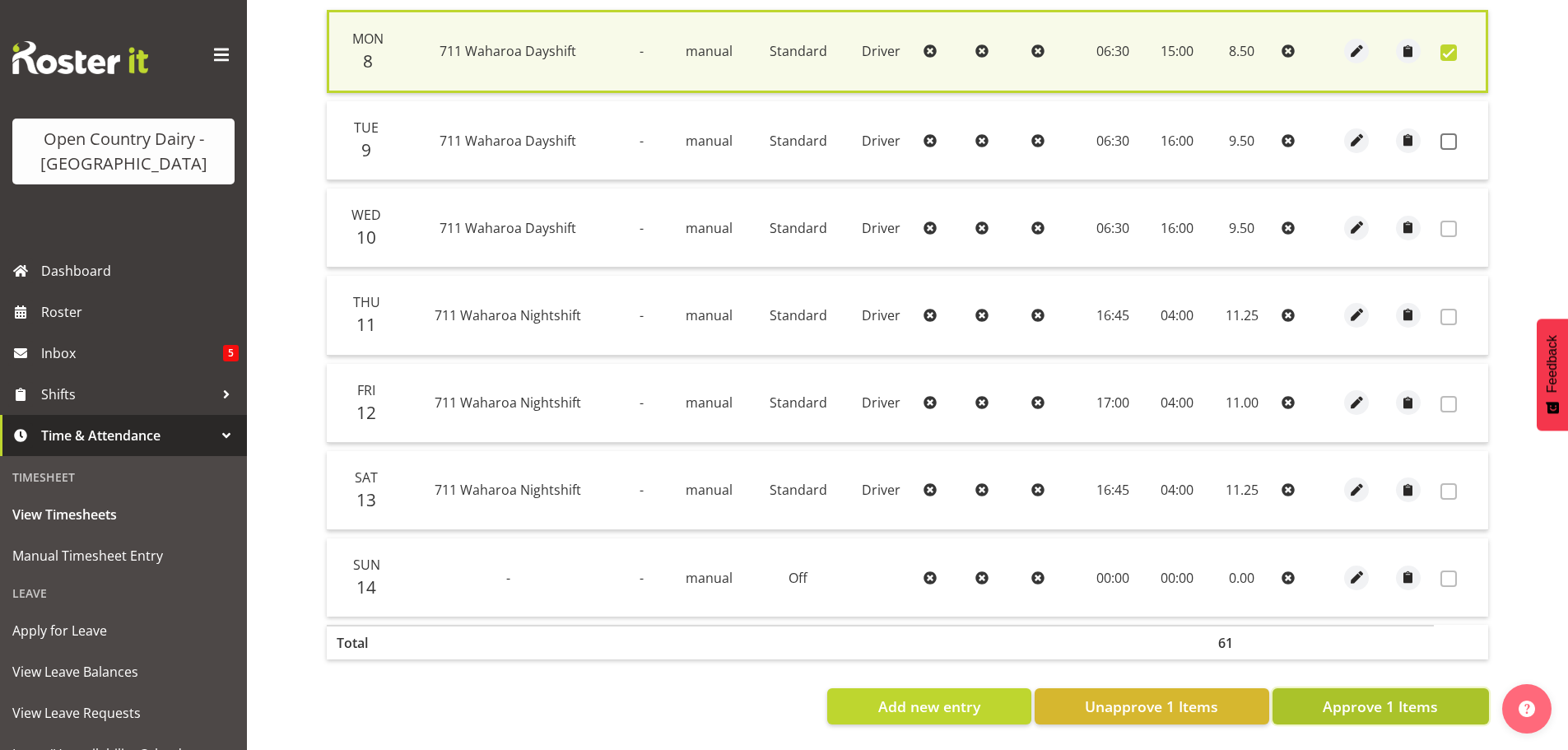
click at [1384, 696] on span "Approve 1 Items" at bounding box center [1380, 707] width 115 height 21
checkbox input "false"
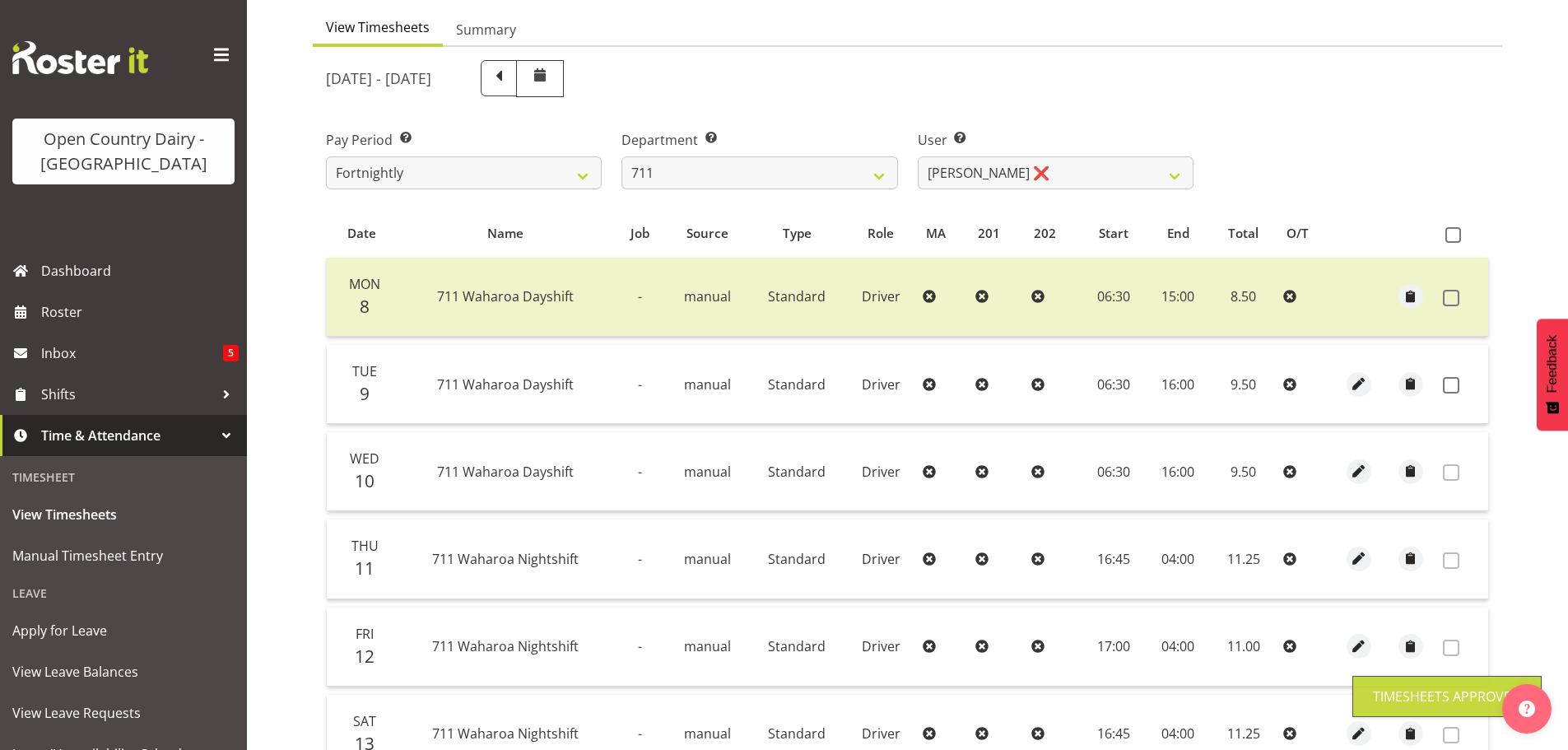
scroll to position [84, 0]
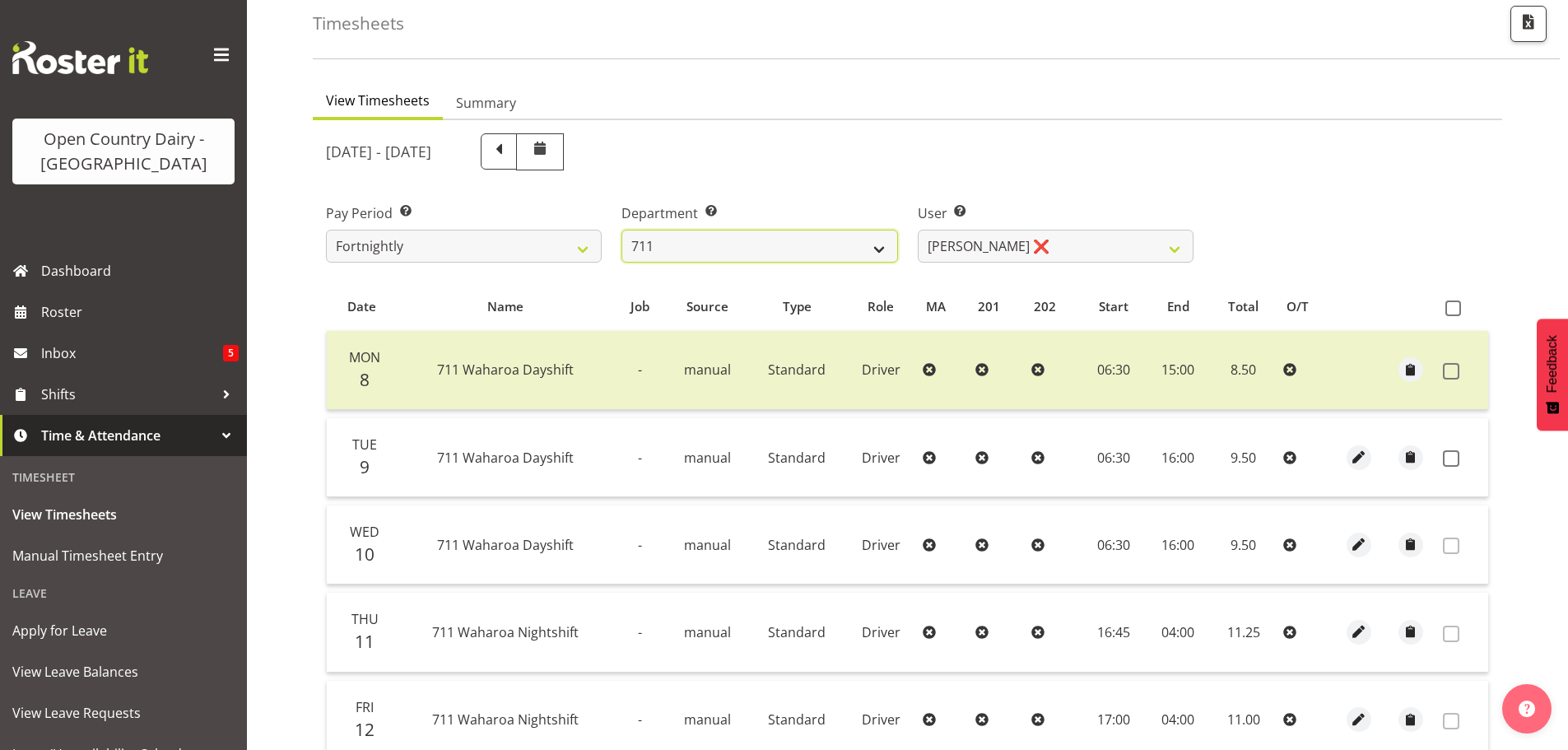
click at [719, 244] on select "701 702 703 704 705 706 707 708 709 710 711 712 713 714 715 716 717 718 719 720" at bounding box center [759, 246] width 276 height 33
select select "822"
click at [622, 230] on select "701 702 703 704 705 706 707 708 709 710 711 712 713 714 715 716 717 718 719 720" at bounding box center [759, 246] width 276 height 33
select select "8162"
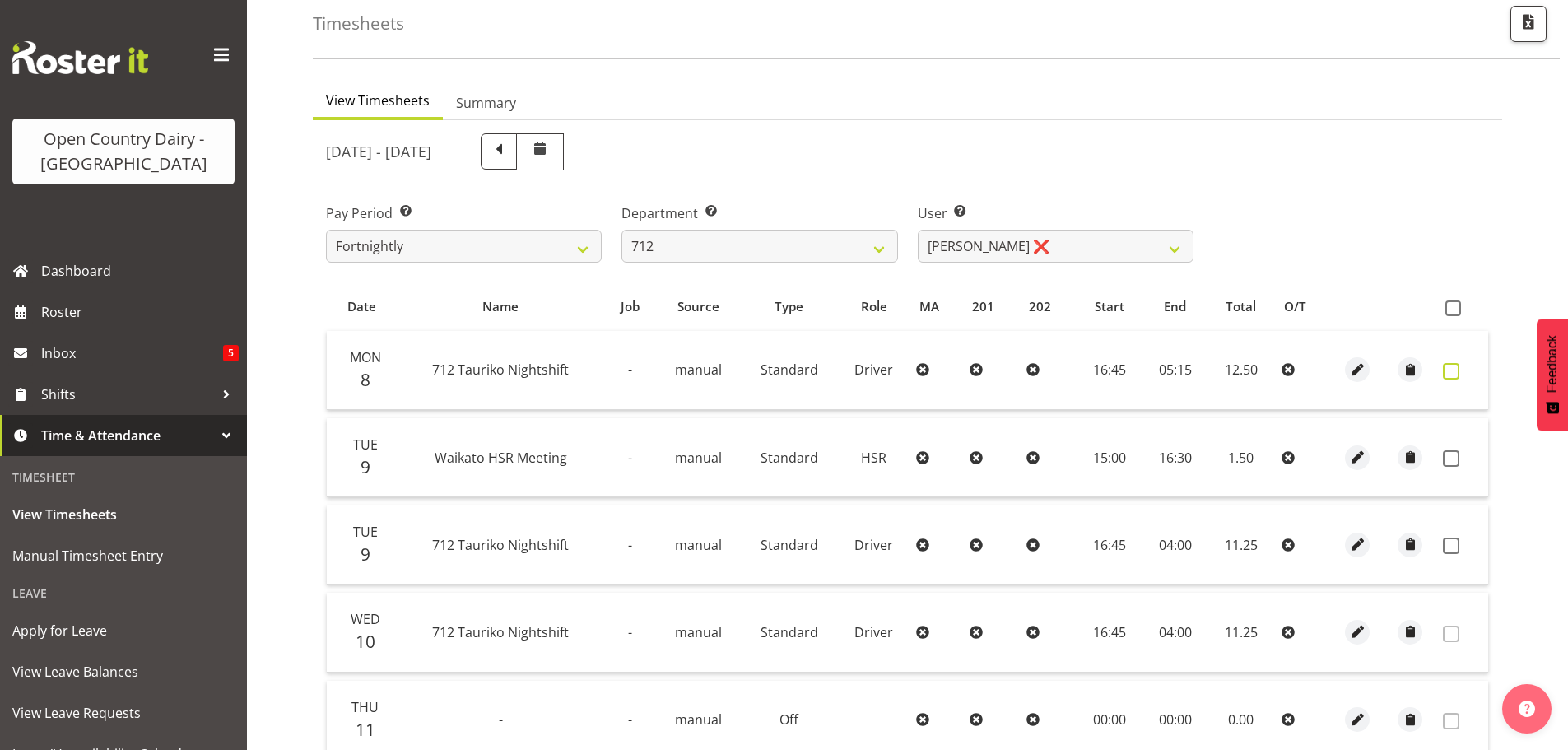
click at [1450, 371] on span at bounding box center [1451, 371] width 16 height 16
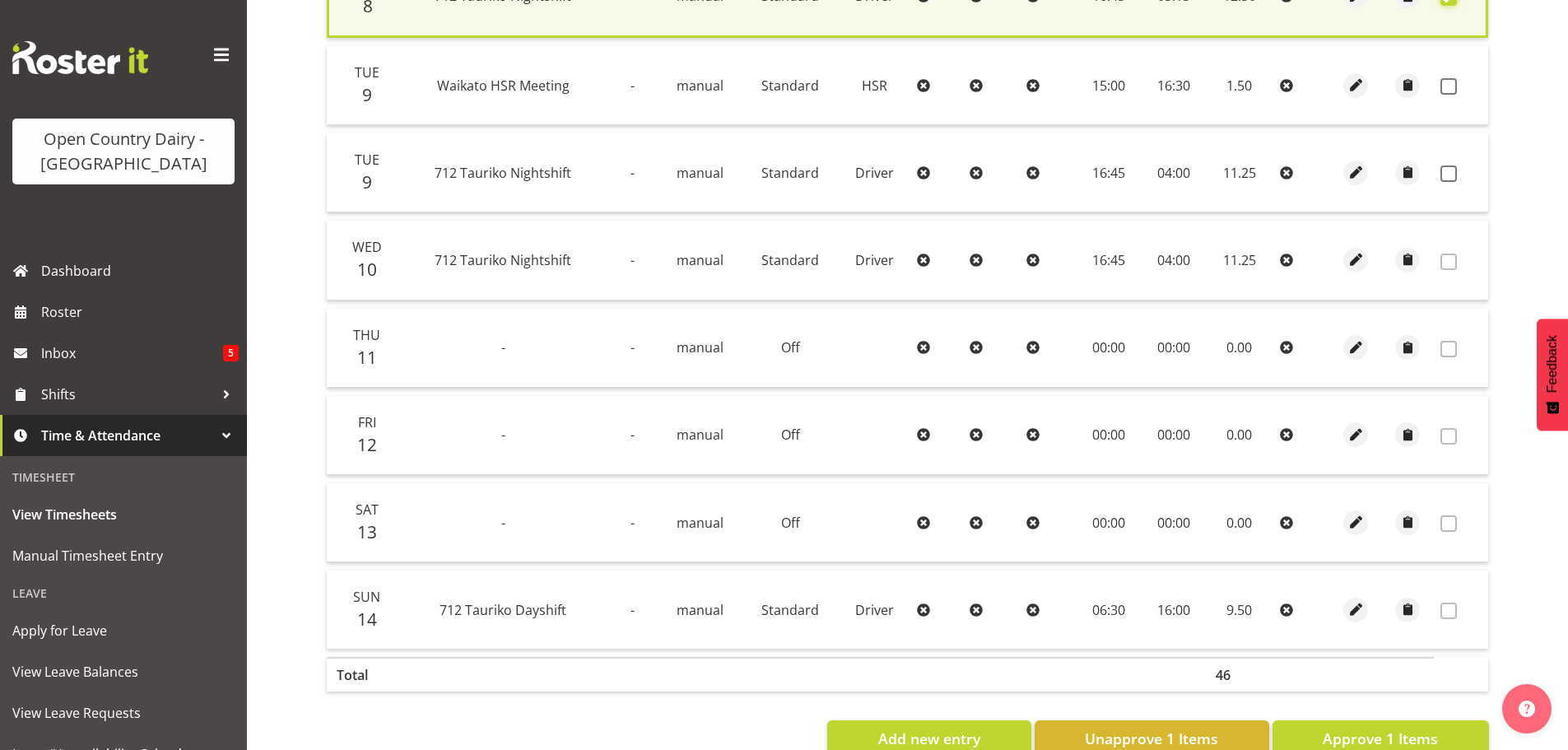
scroll to position [505, 0]
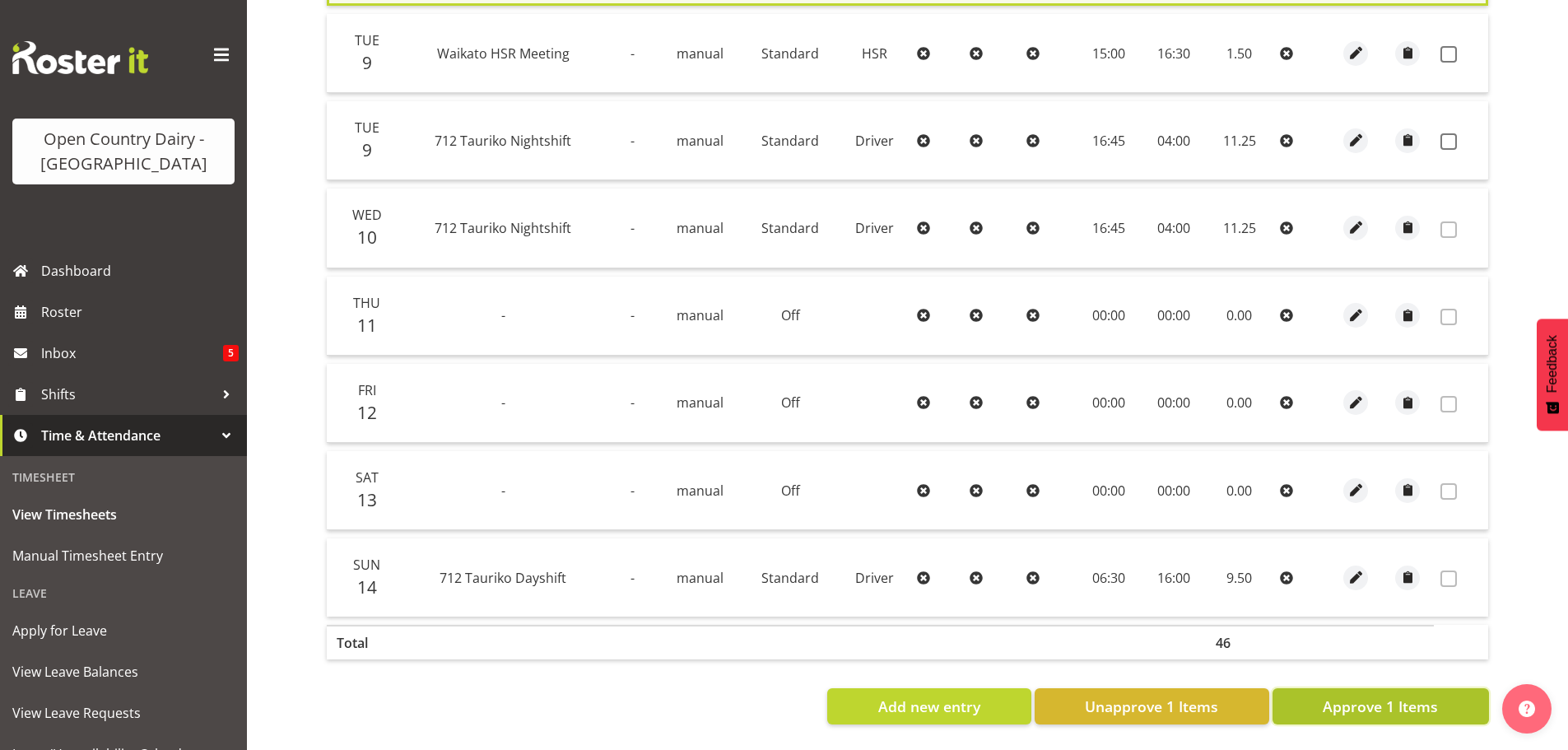
click at [1388, 696] on span "Approve 1 Items" at bounding box center [1380, 707] width 115 height 21
checkbox input "false"
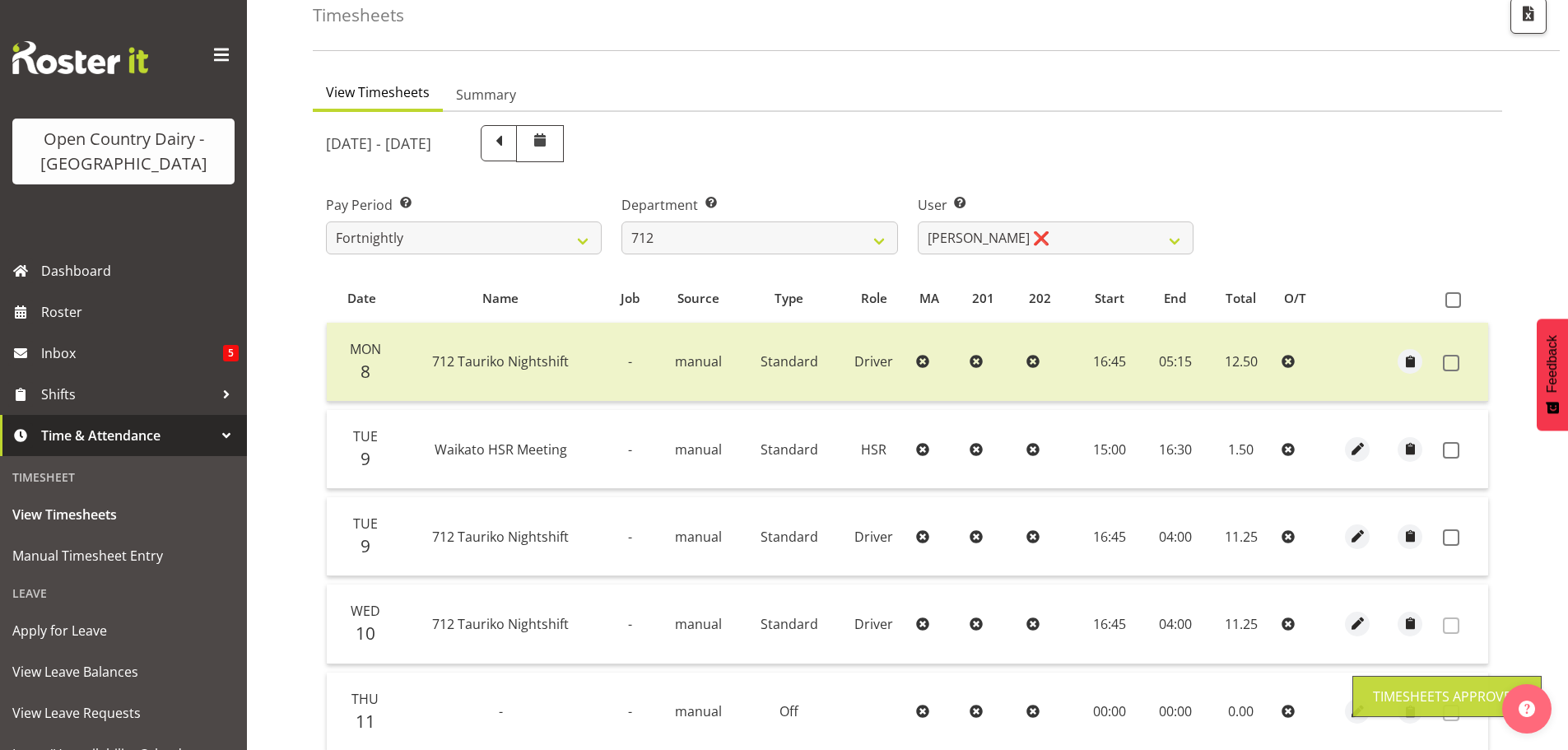
scroll to position [89, 0]
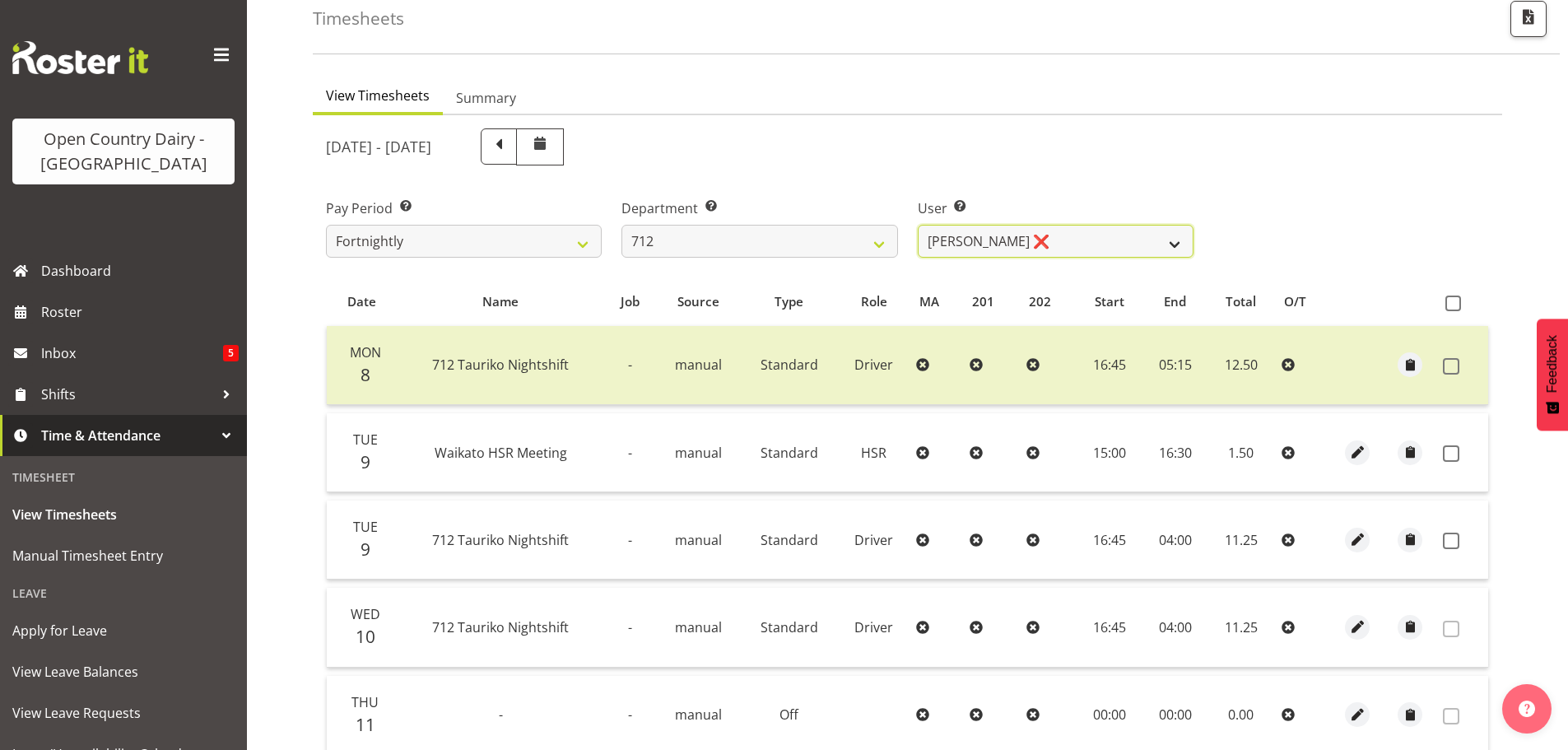
click at [1077, 247] on select "Amrik Singh ❌ Jasdeep Singh ❌ Lucky Kau Kau ❌" at bounding box center [1055, 241] width 276 height 33
click at [710, 237] on select "701 702 703 704 705 706 707 708 709 710 711 712 713 714 715 716 717 718 719 720" at bounding box center [759, 241] width 276 height 33
select select "716"
click at [622, 225] on select "701 702 703 704 705 706 707 708 709 710 711 712 713 714 715 716 717 718 719 720" at bounding box center [759, 241] width 276 height 33
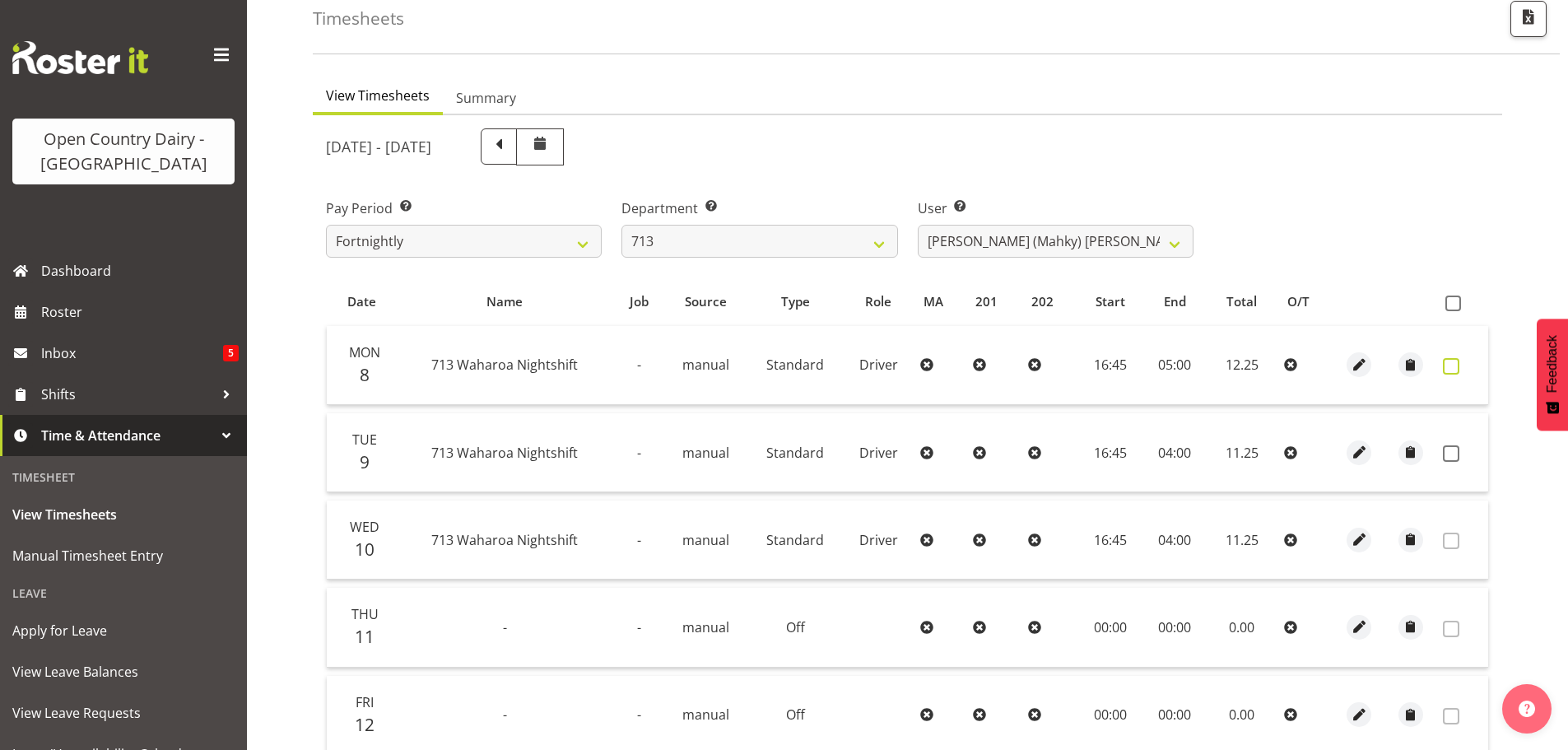
click at [1449, 367] on span at bounding box center [1451, 367] width 16 height 16
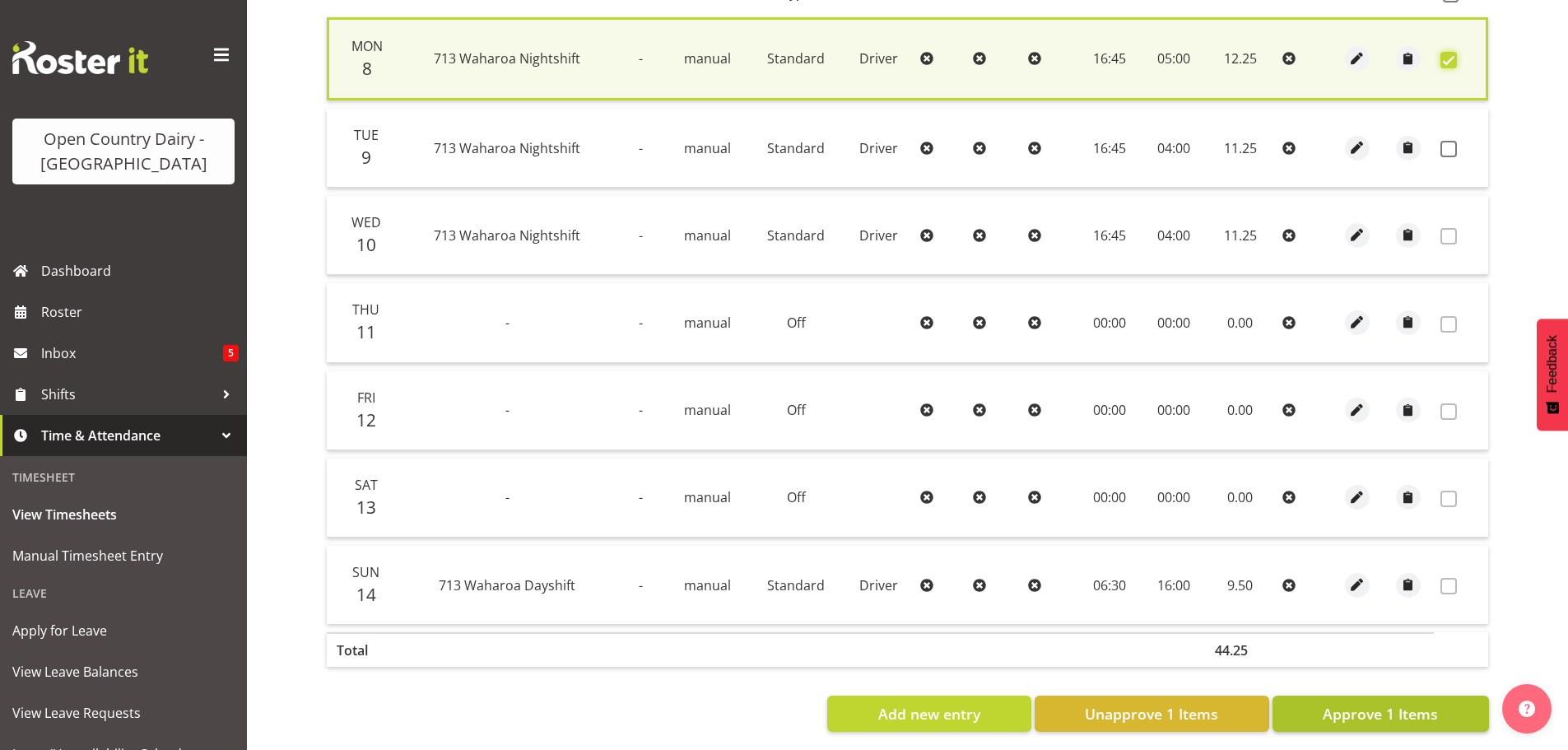
scroll to position [417, 0]
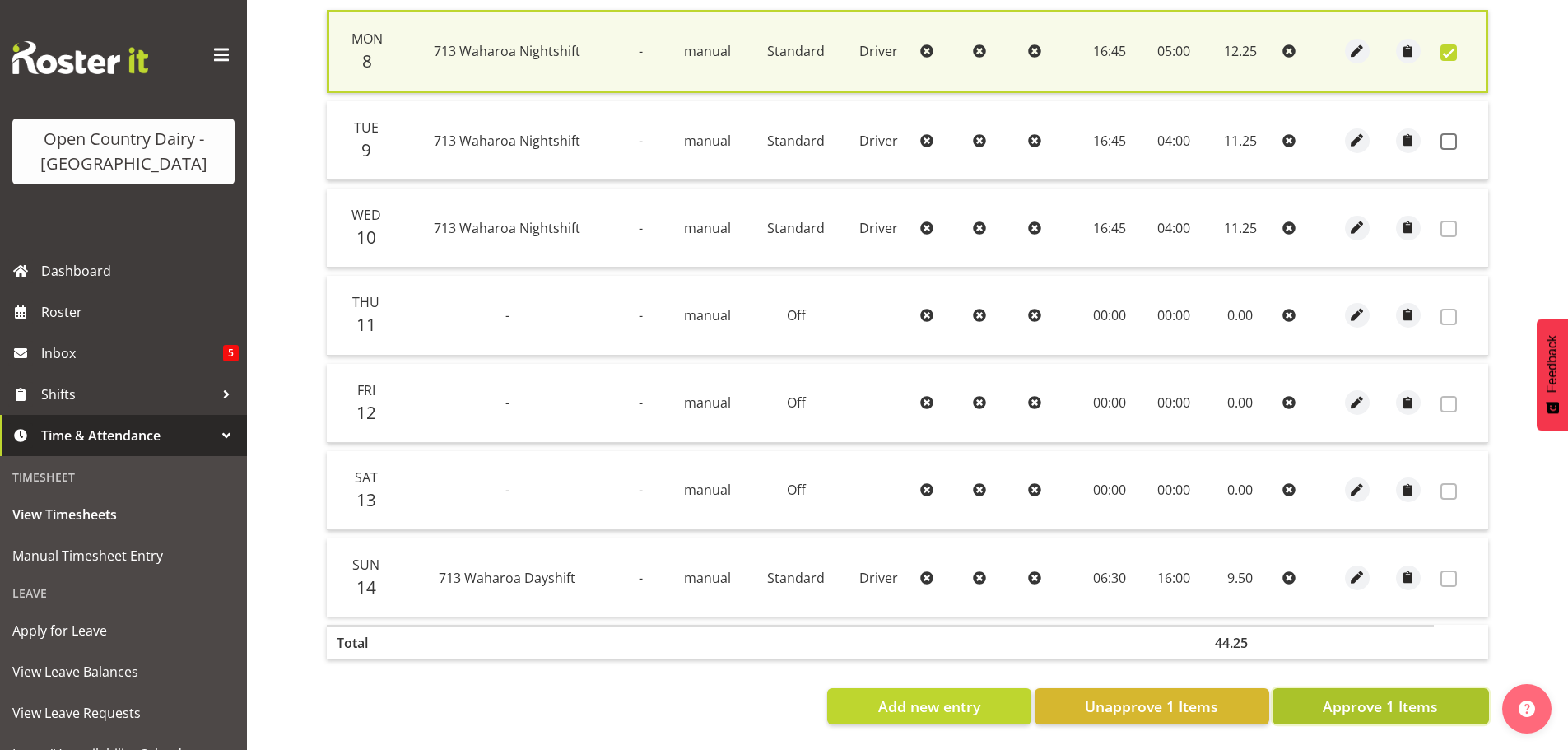
click at [1381, 697] on span "Approve 1 Items" at bounding box center [1380, 707] width 115 height 21
checkbox input "false"
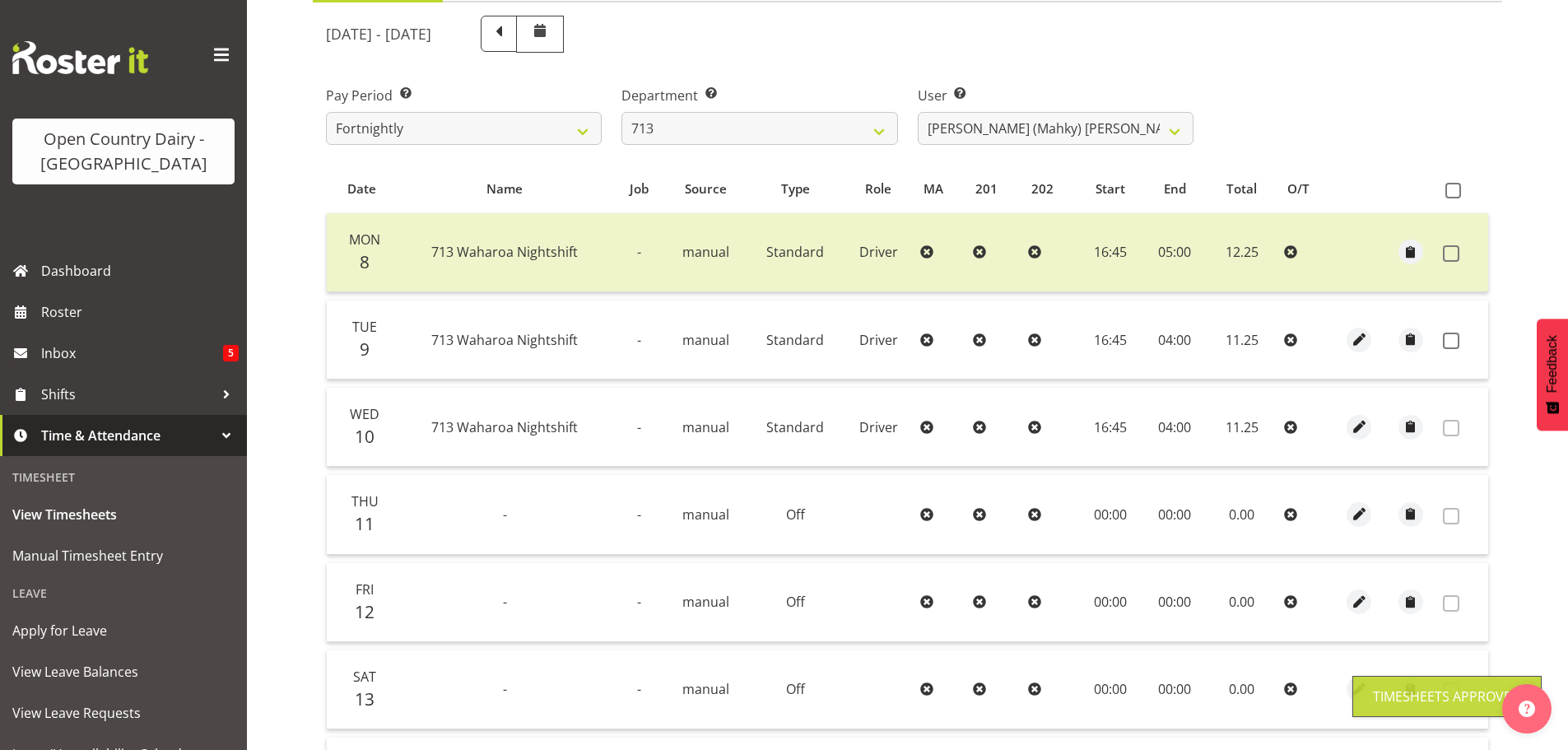
scroll to position [84, 0]
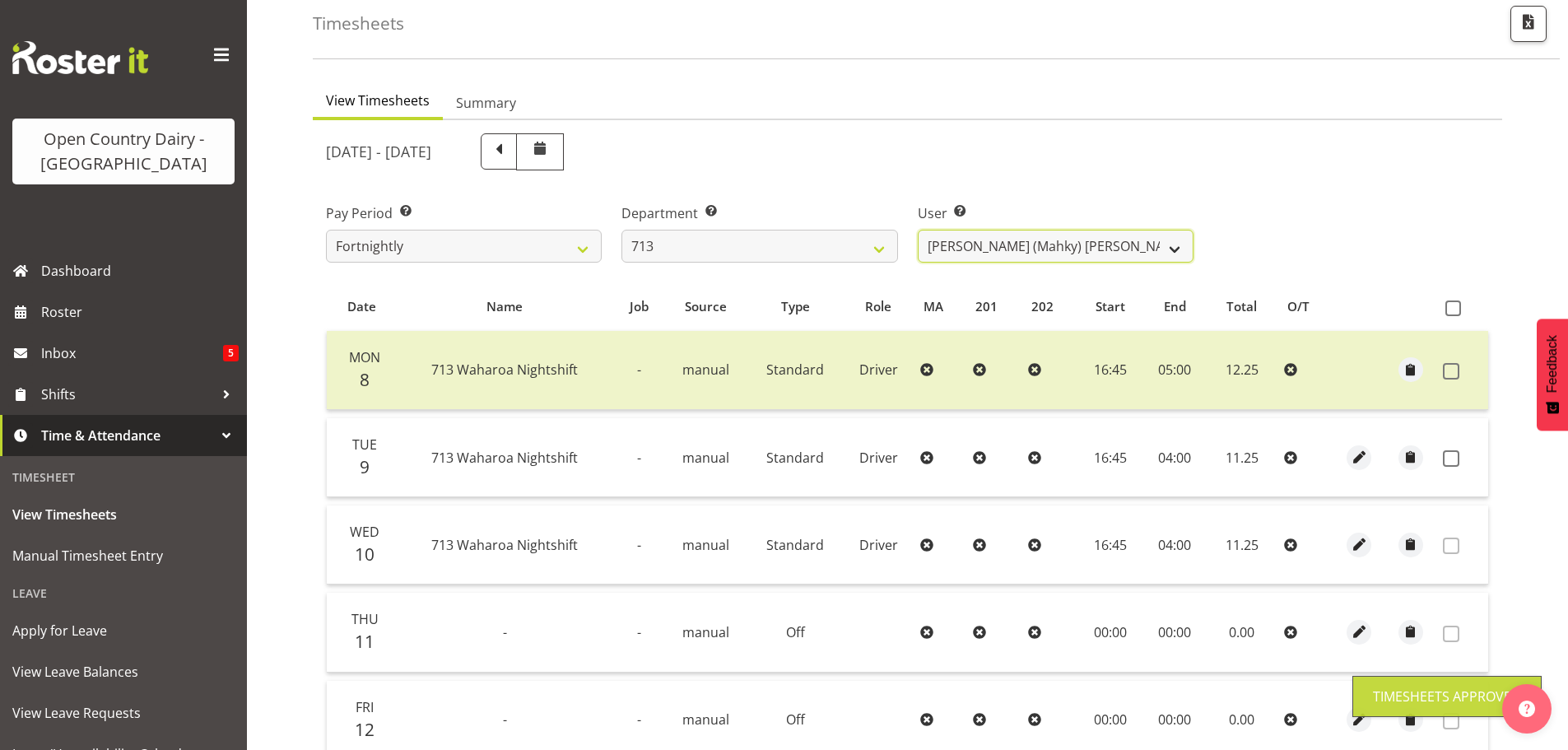
click at [1000, 255] on select "Harmanpreet (Mahky) Dhillon ❌ Marcus Waretini ❌ Norman Sellen ❌" at bounding box center [1055, 246] width 276 height 33
select select "10300"
click at [918, 230] on select "Harmanpreet (Mahky) Dhillon ❌ Marcus Waretini ❌ Norman Sellen ❌" at bounding box center [1055, 246] width 276 height 33
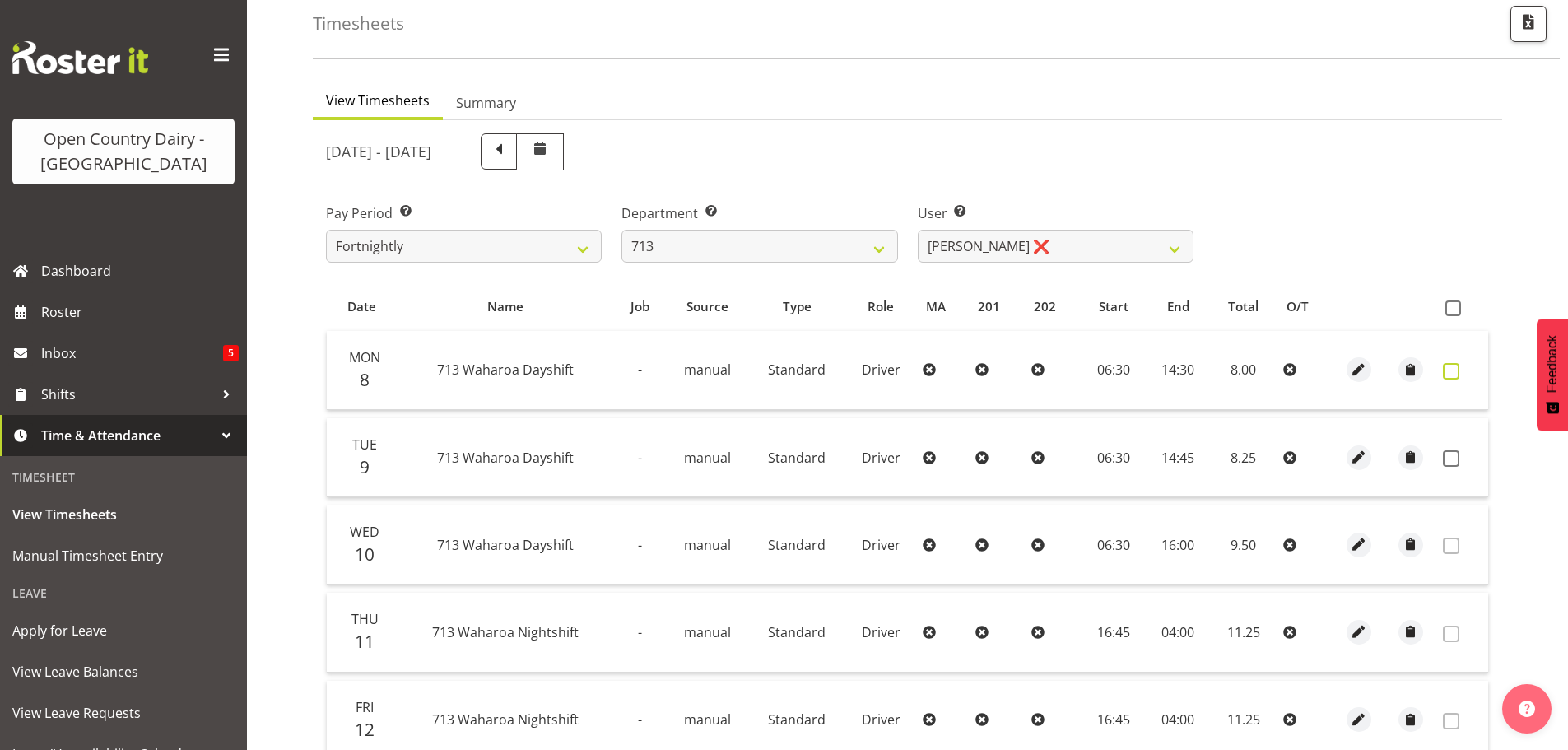
click at [1448, 371] on span at bounding box center [1451, 371] width 16 height 16
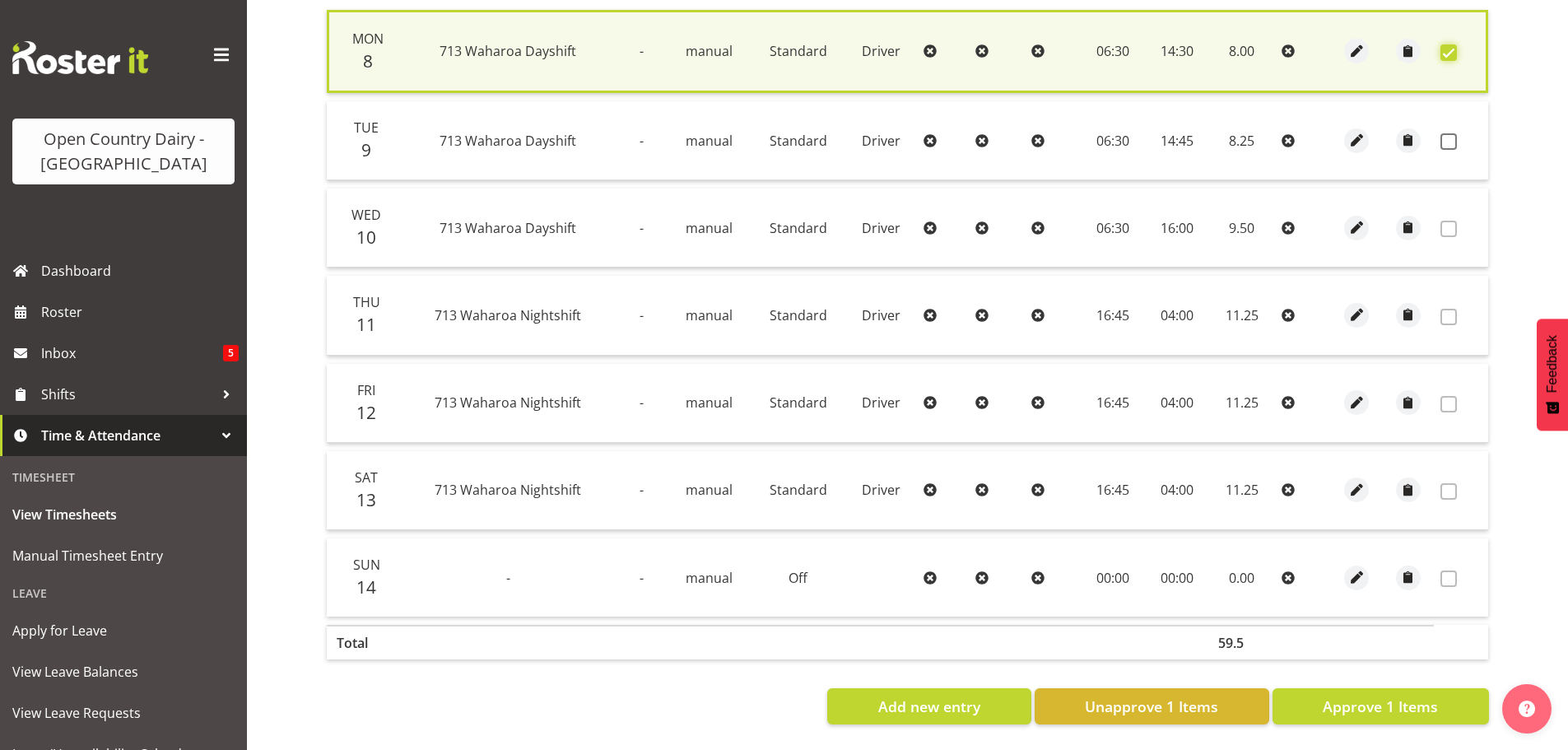
scroll to position [417, 0]
click at [1373, 696] on span "Approve 1 Items" at bounding box center [1380, 707] width 115 height 21
checkbox input "false"
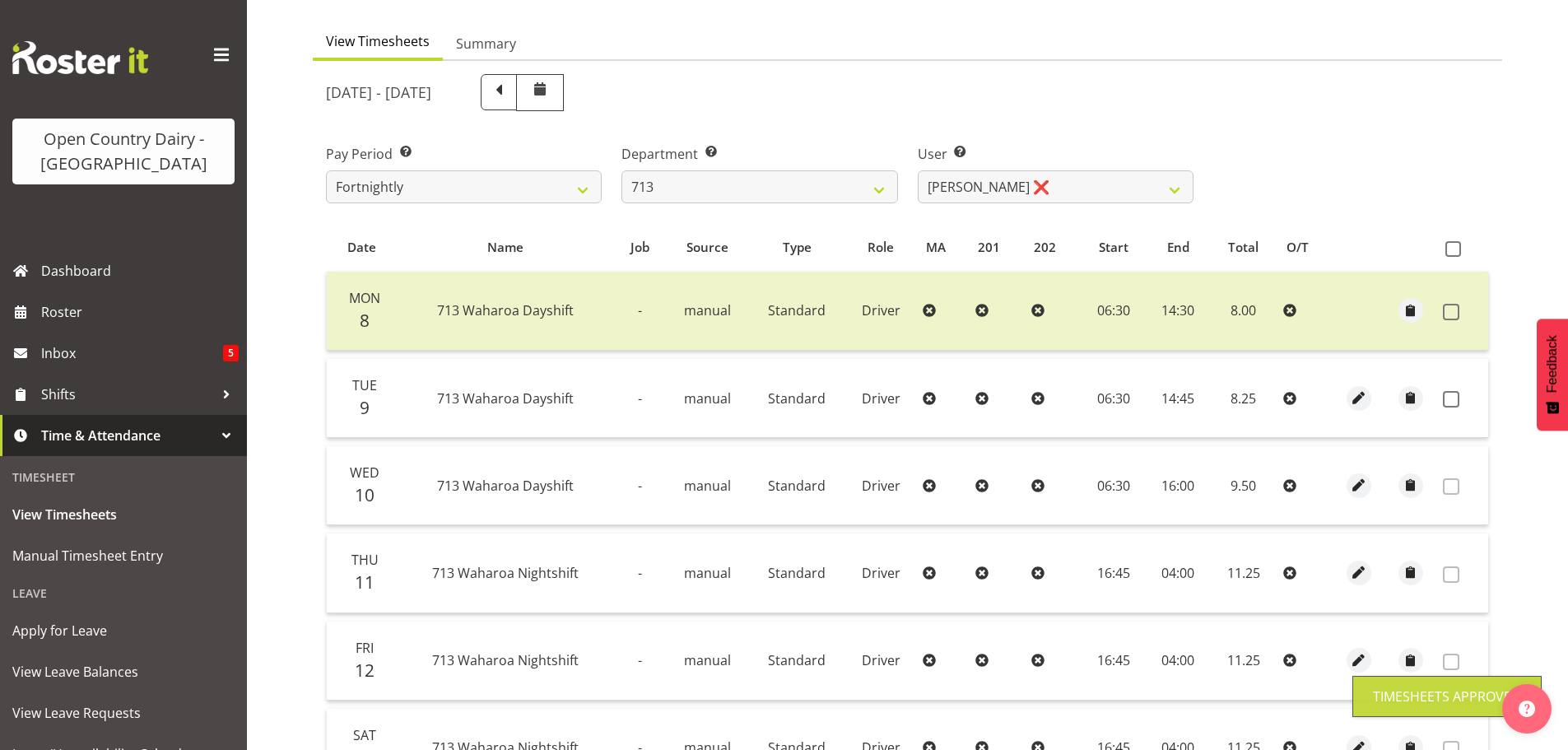
scroll to position [2, 0]
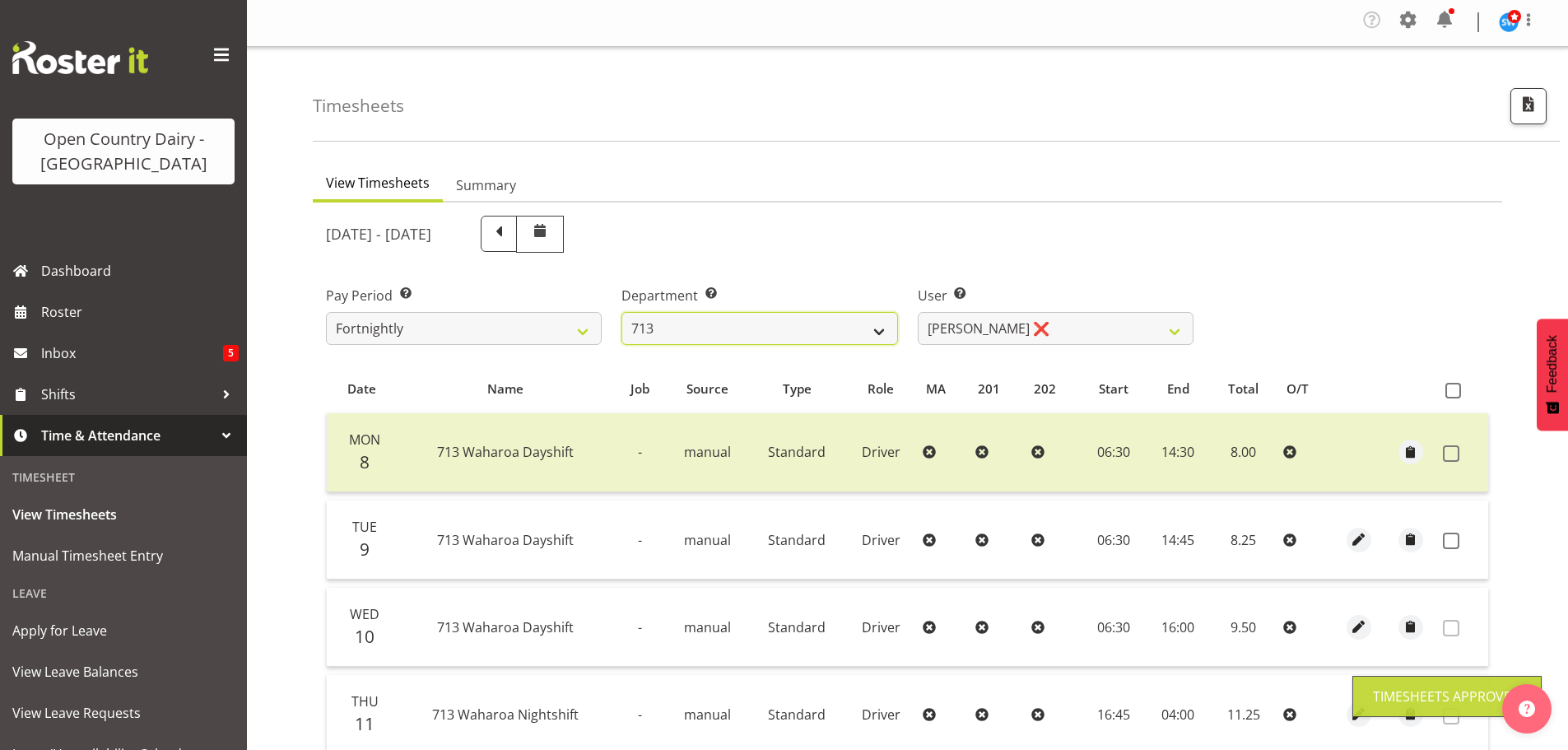
click at [694, 324] on select "701 702 703 704 705 706 707 708 709 710 711 712 713 714 715 716 717 718 719 720" at bounding box center [759, 328] width 276 height 33
select select "805"
click at [622, 312] on select "701 702 703 704 705 706 707 708 709 710 711 712 713 714 715 716 717 718 719 720" at bounding box center [759, 328] width 276 height 33
select select "10244"
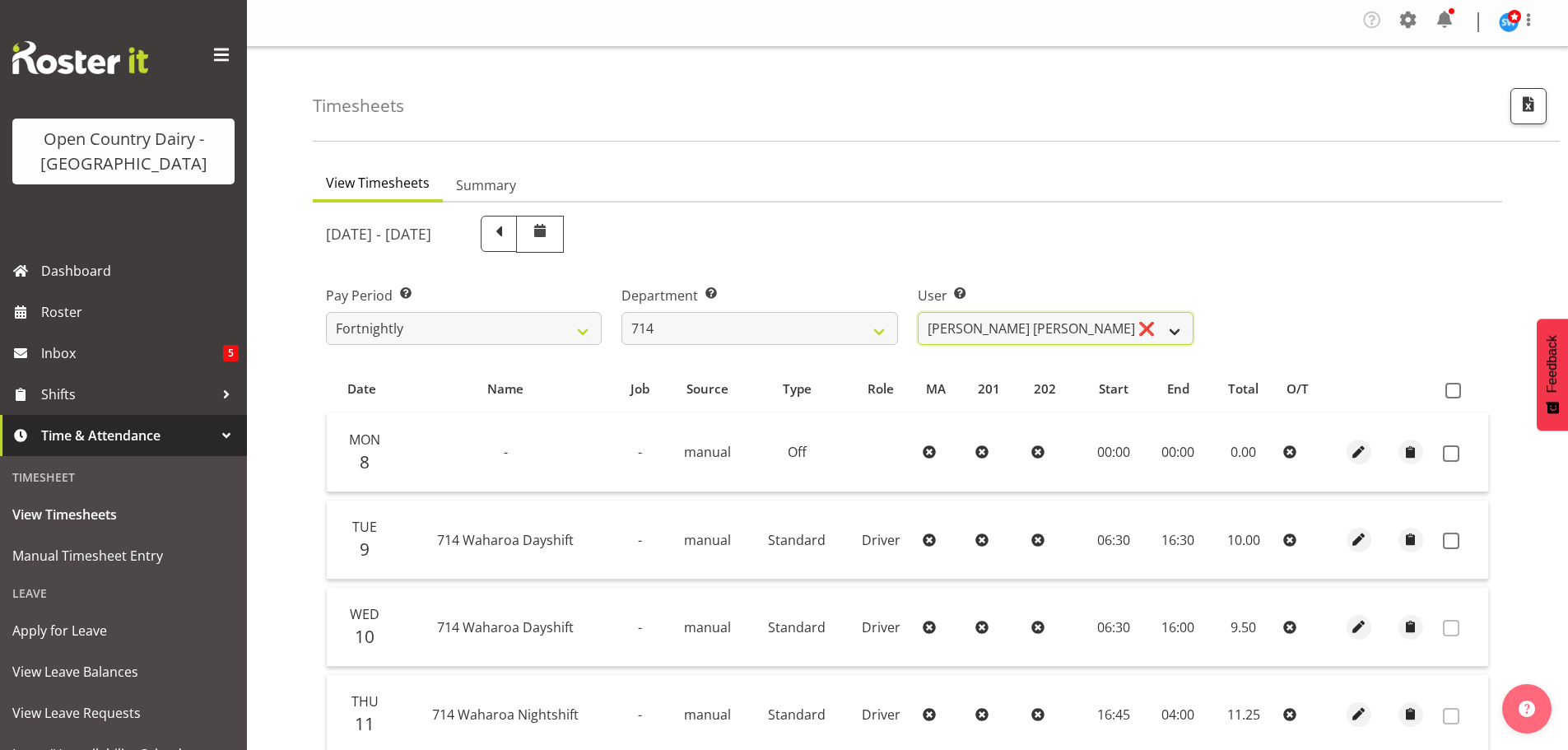
click at [1085, 328] on select "Fraser Stephens ❌ Nev Brewster ❌ Stephen Parsons ❌ Tom Gaelic ❌" at bounding box center [1055, 328] width 276 height 33
click at [697, 332] on select "701 702 703 704 705 706 707 708 709 710 711 712 713 714 715 716 717 718 719 720" at bounding box center [759, 328] width 276 height 33
select select "820"
click at [622, 312] on select "701 702 703 704 705 706 707 708 709 710 711 712 713 714 715 716 717 718 719 720" at bounding box center [759, 328] width 276 height 33
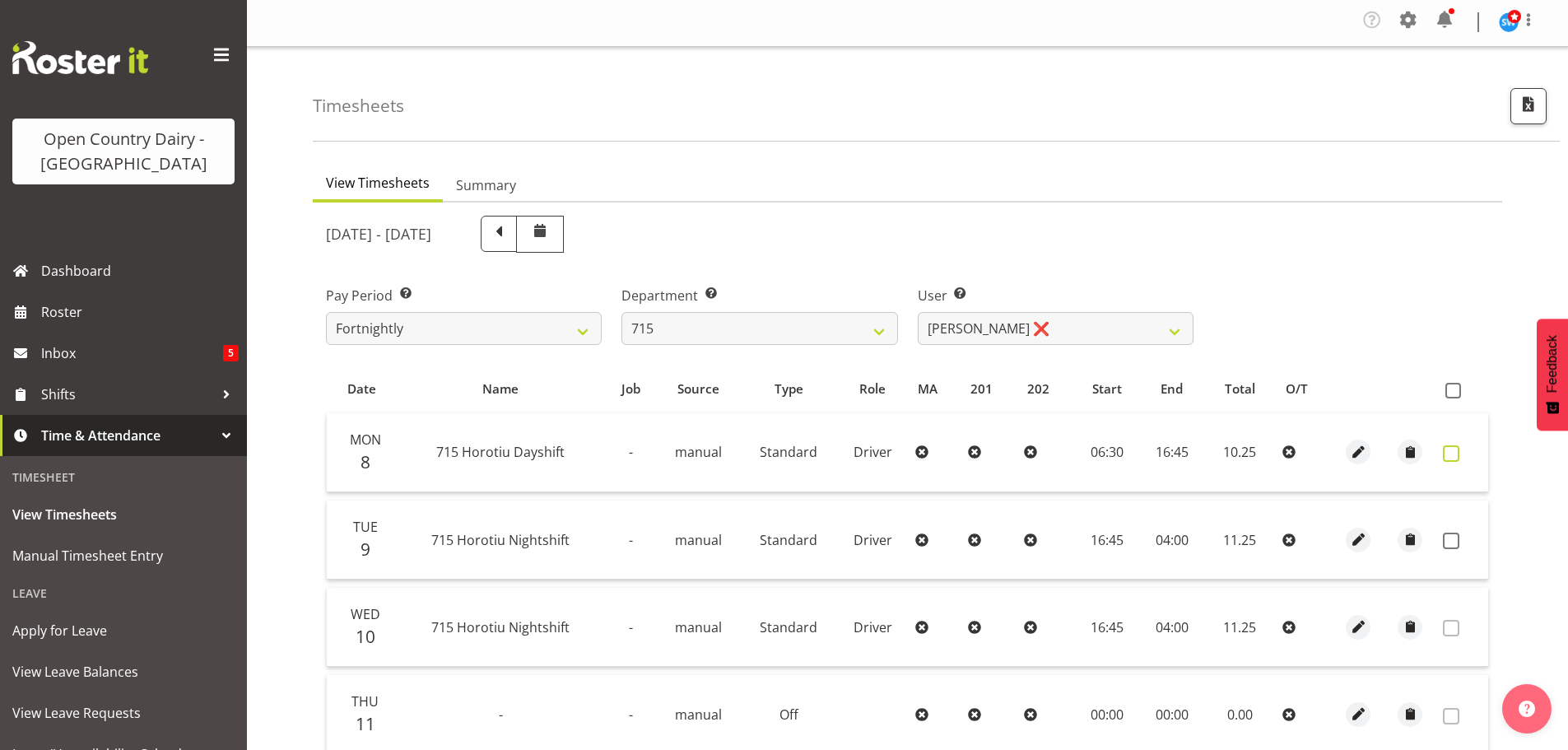
click at [1457, 453] on span at bounding box center [1451, 454] width 16 height 16
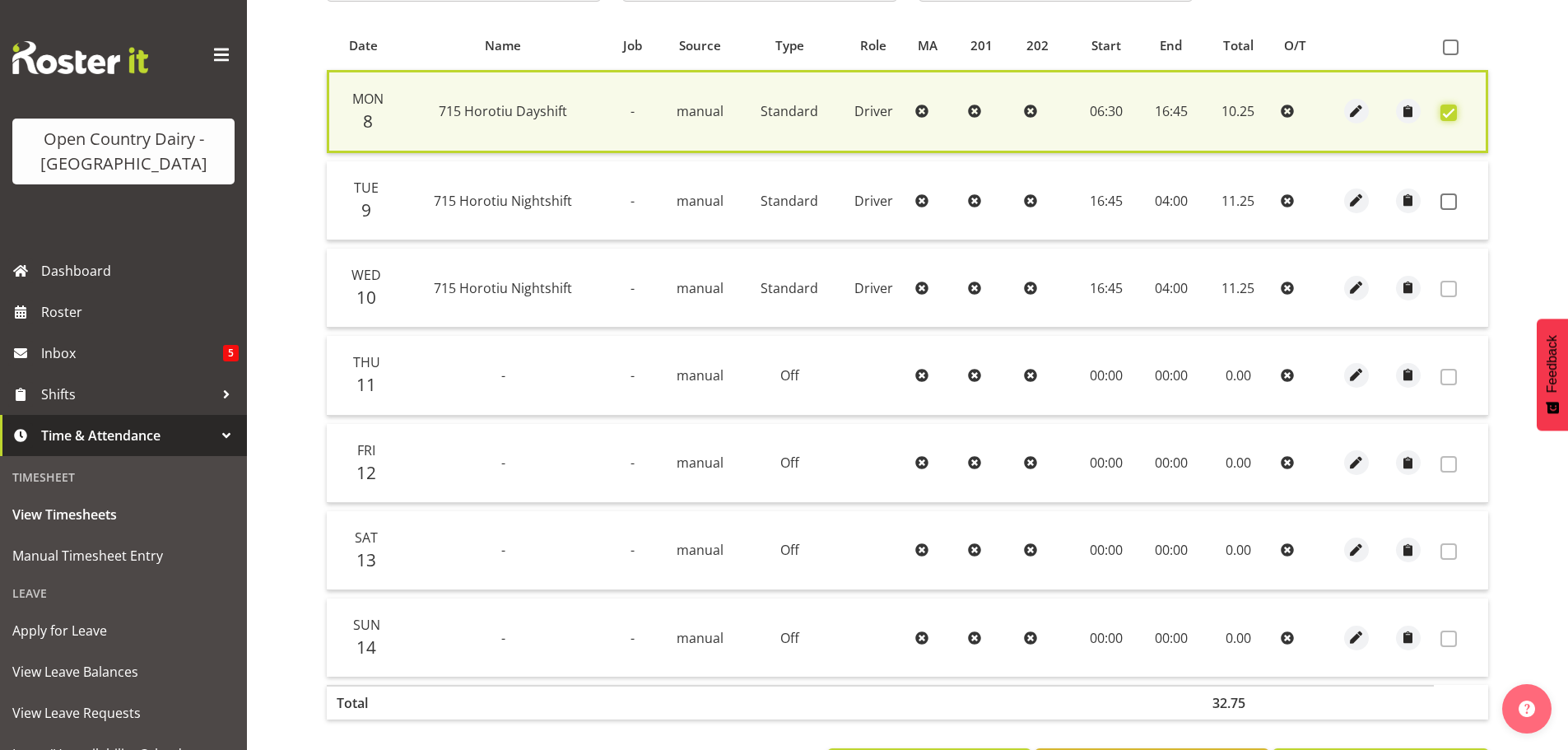
scroll to position [417, 0]
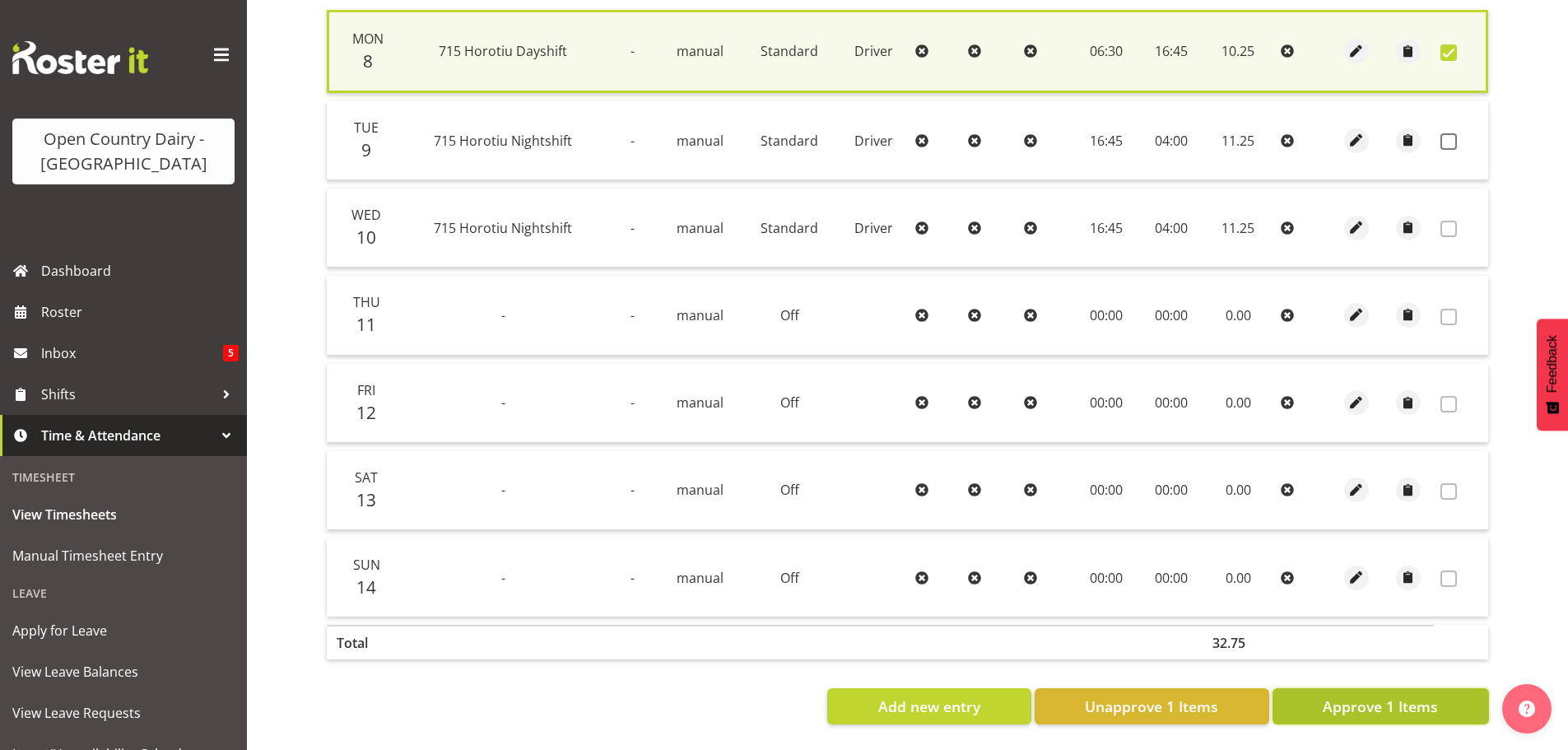
click at [1352, 696] on span "Approve 1 Items" at bounding box center [1380, 707] width 115 height 21
checkbox input "false"
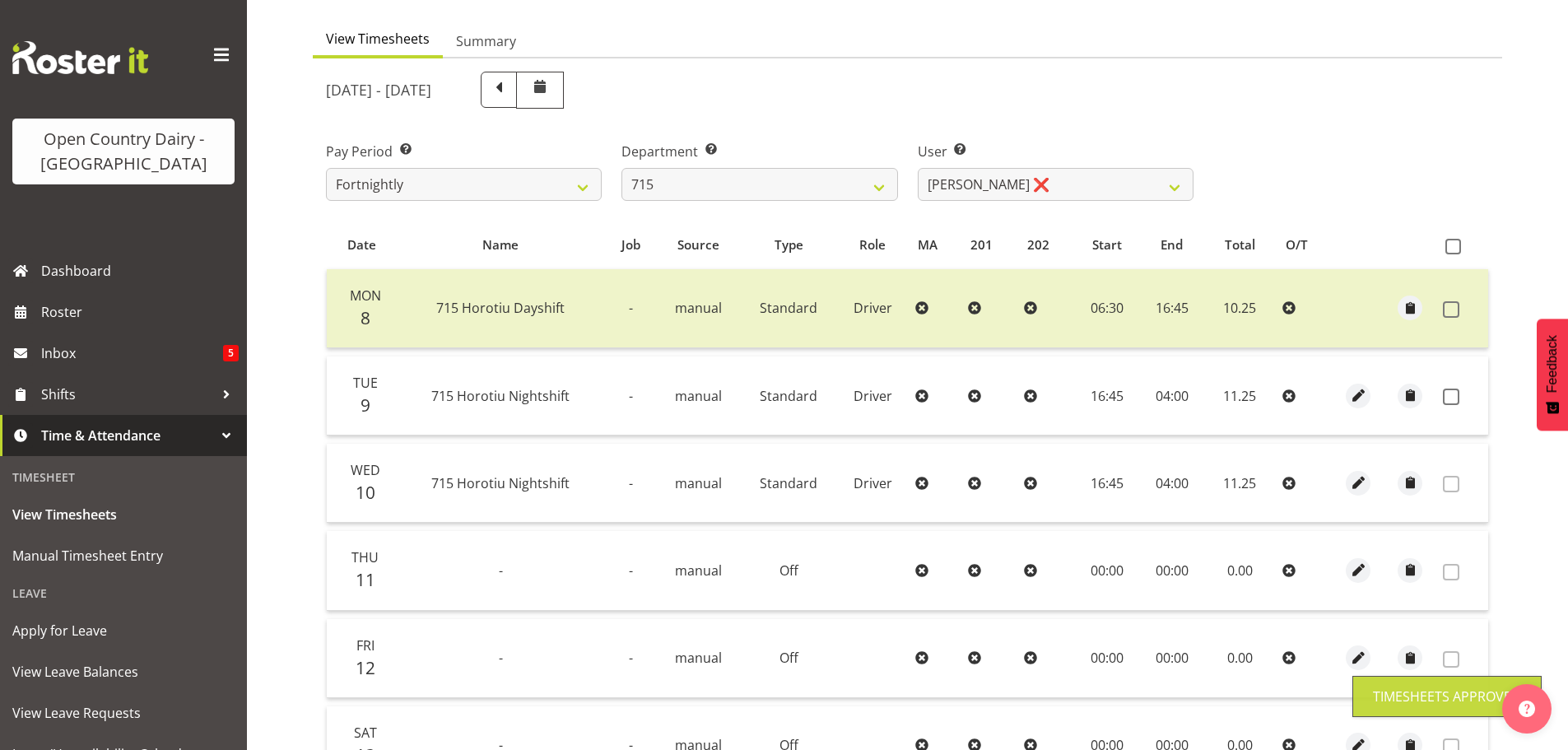
scroll to position [84, 0]
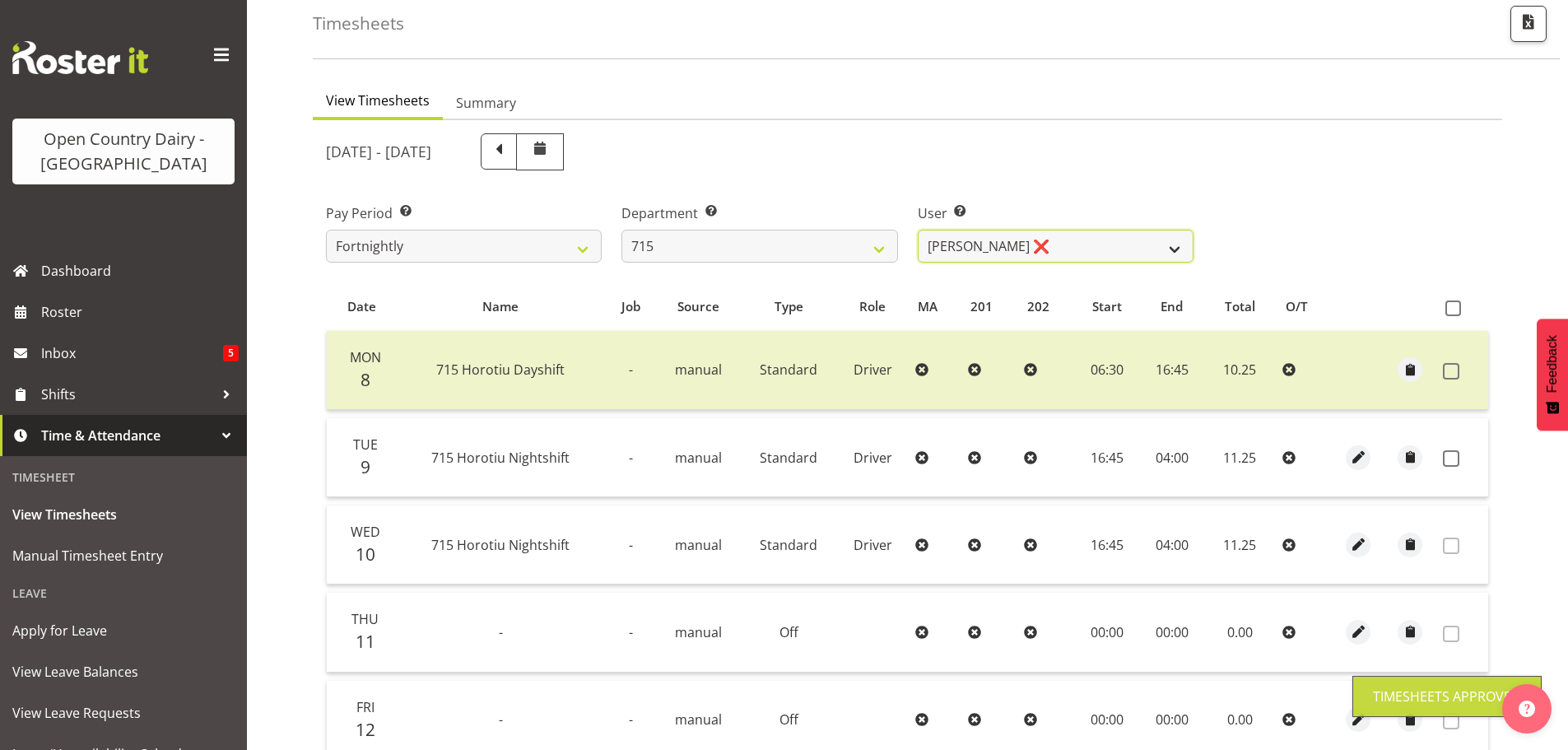
click at [973, 239] on select "Glenn McPherson ❌ Greg Healey ❌ Max Coulter ❌ Neal Chalklen ❌" at bounding box center [1055, 246] width 276 height 33
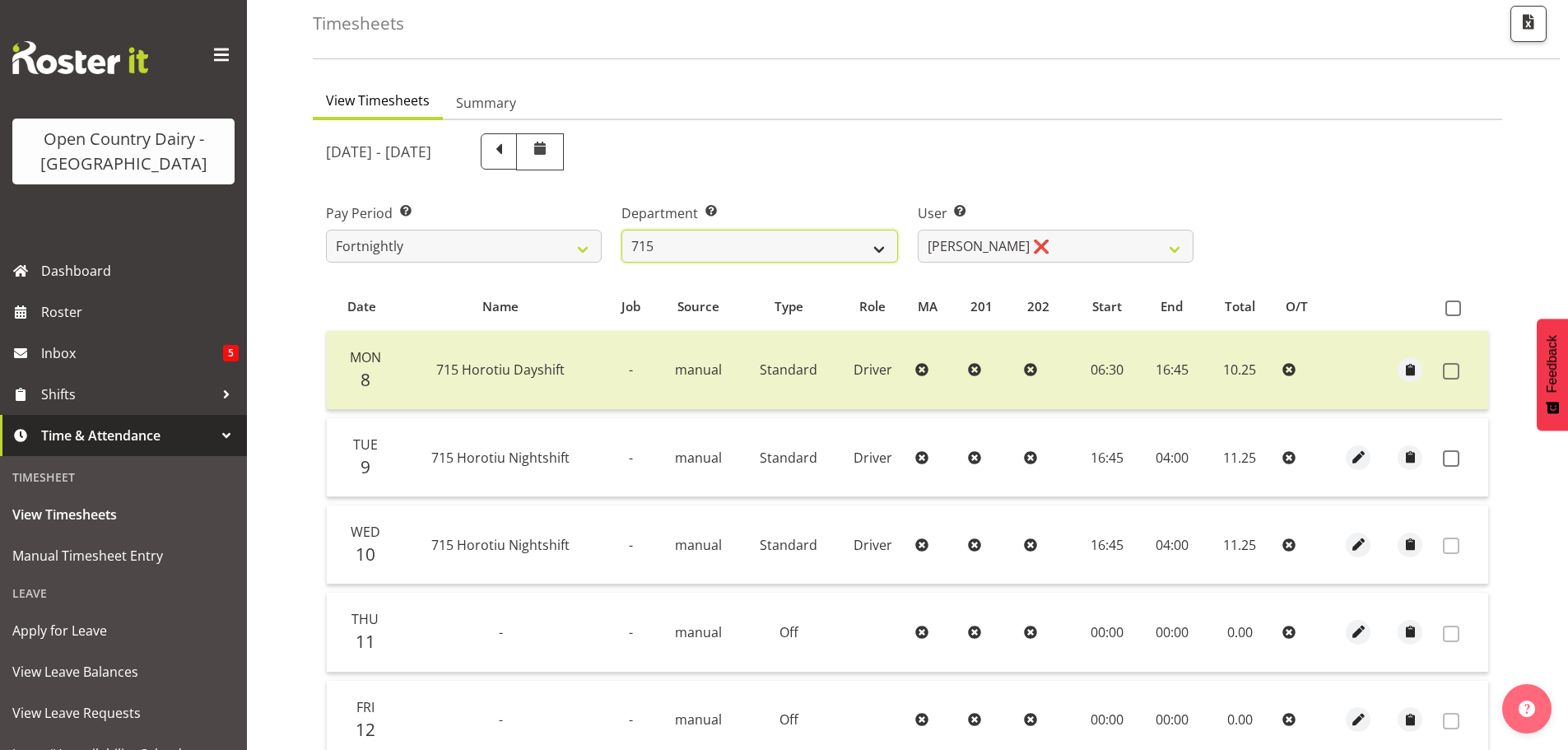
click at [719, 250] on select "701 702 703 704 705 706 707 708 709 710 711 712 713 714 715 716 717 718 719 720" at bounding box center [759, 246] width 276 height 33
select select "754"
click at [622, 230] on select "701 702 703 704 705 706 707 708 709 710 711 712 713 714 715 716 717 718 719 720" at bounding box center [759, 246] width 276 height 33
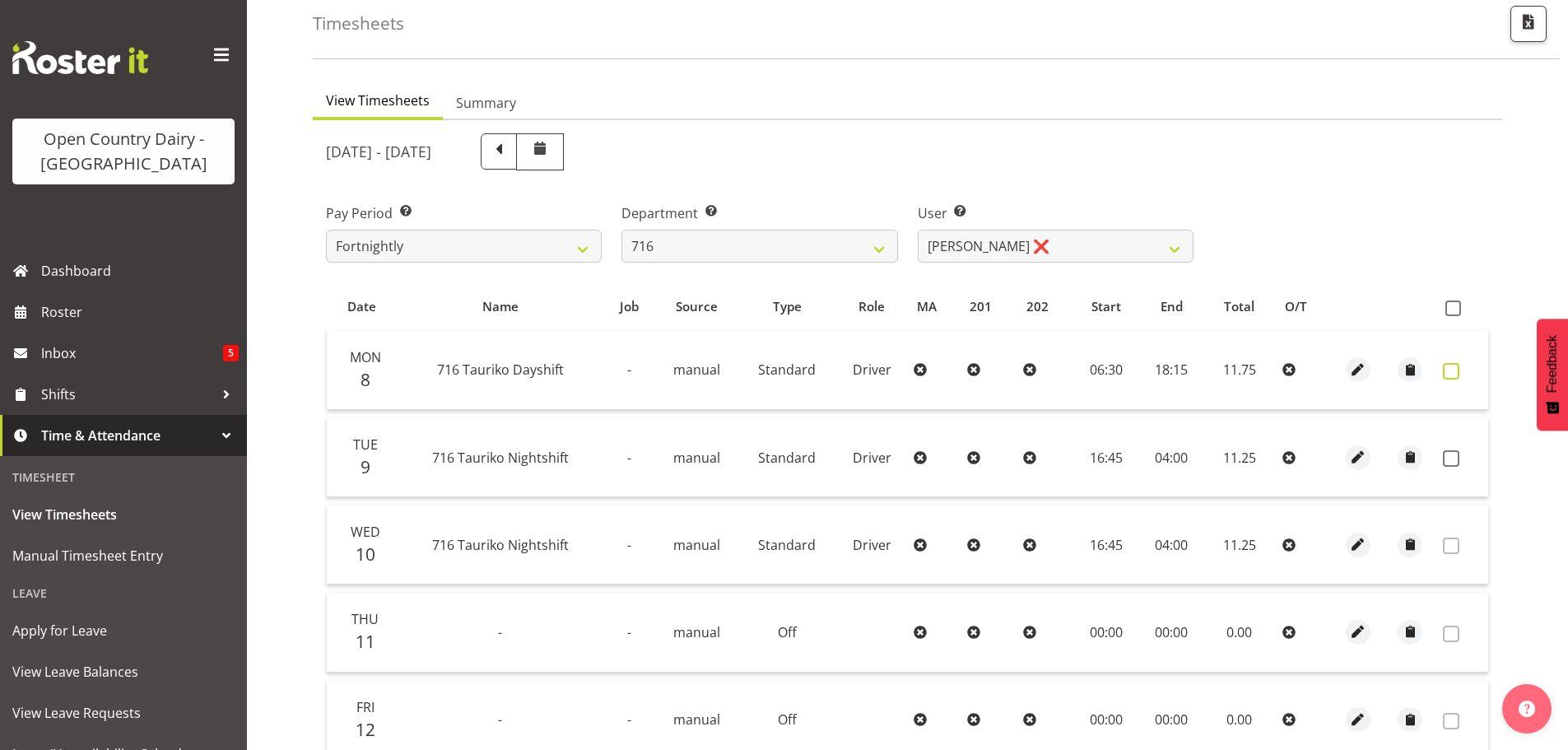
click at [1453, 372] on span at bounding box center [1451, 371] width 16 height 16
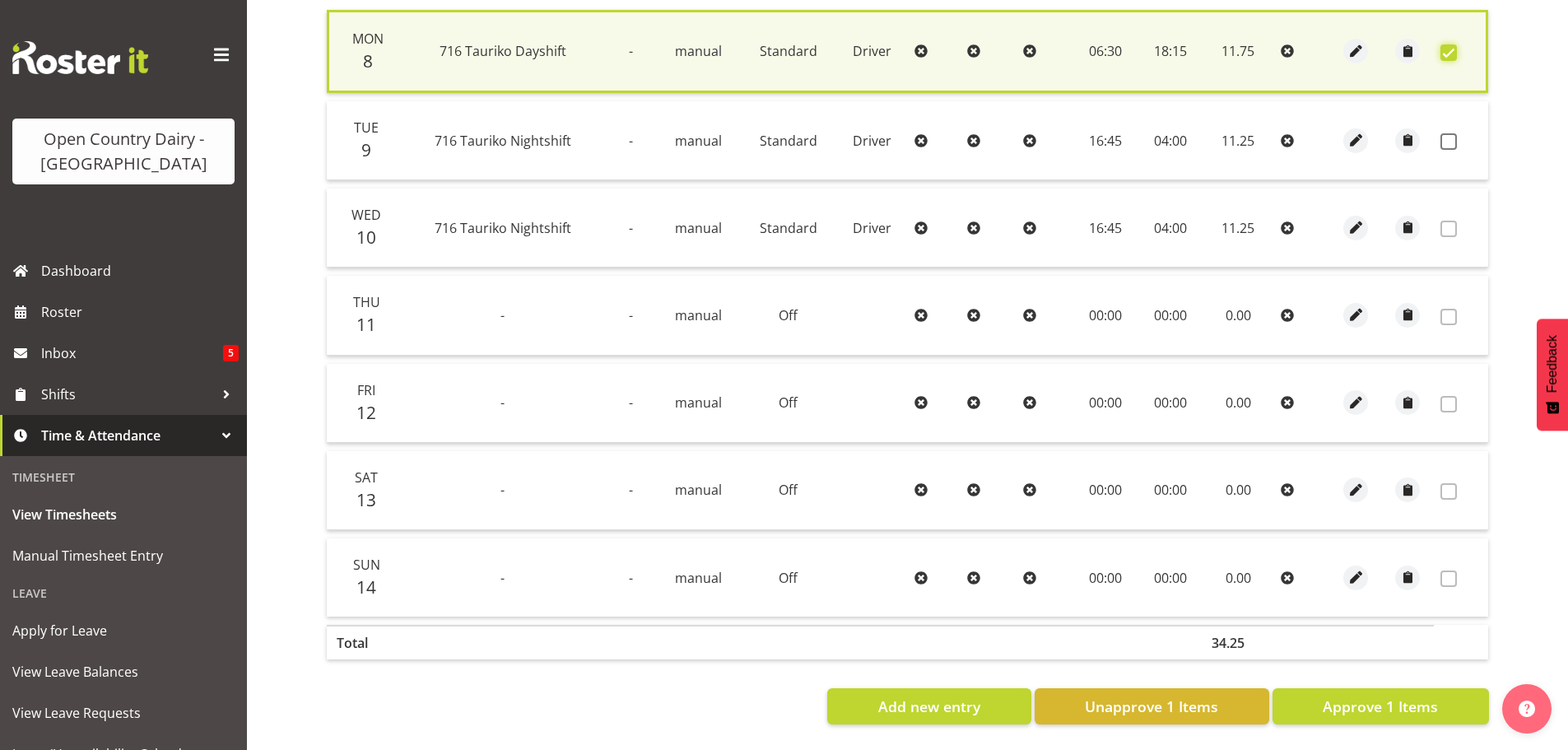
scroll to position [417, 0]
click at [1370, 704] on span "Approve 1 Items" at bounding box center [1380, 707] width 115 height 21
checkbox input "false"
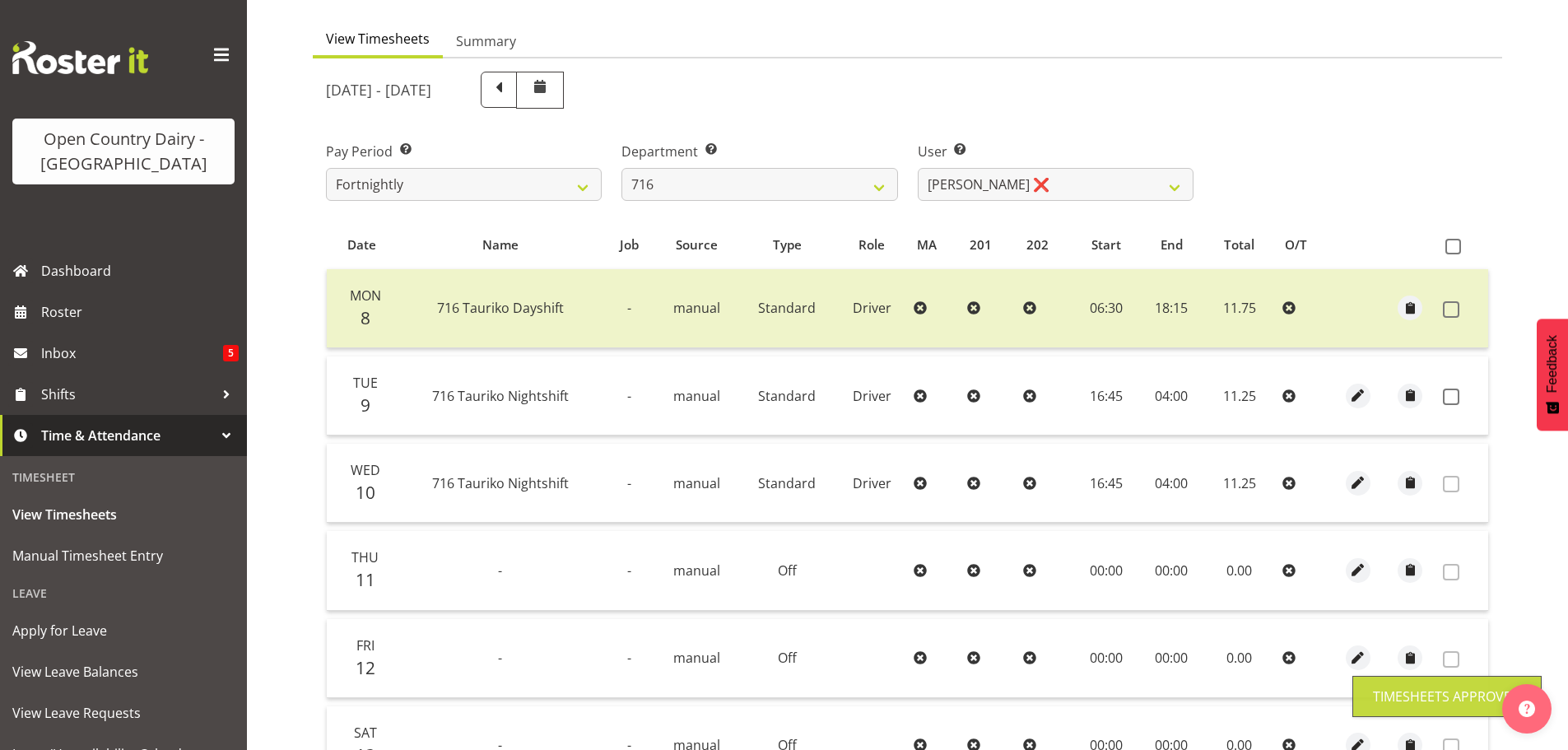
scroll to position [84, 0]
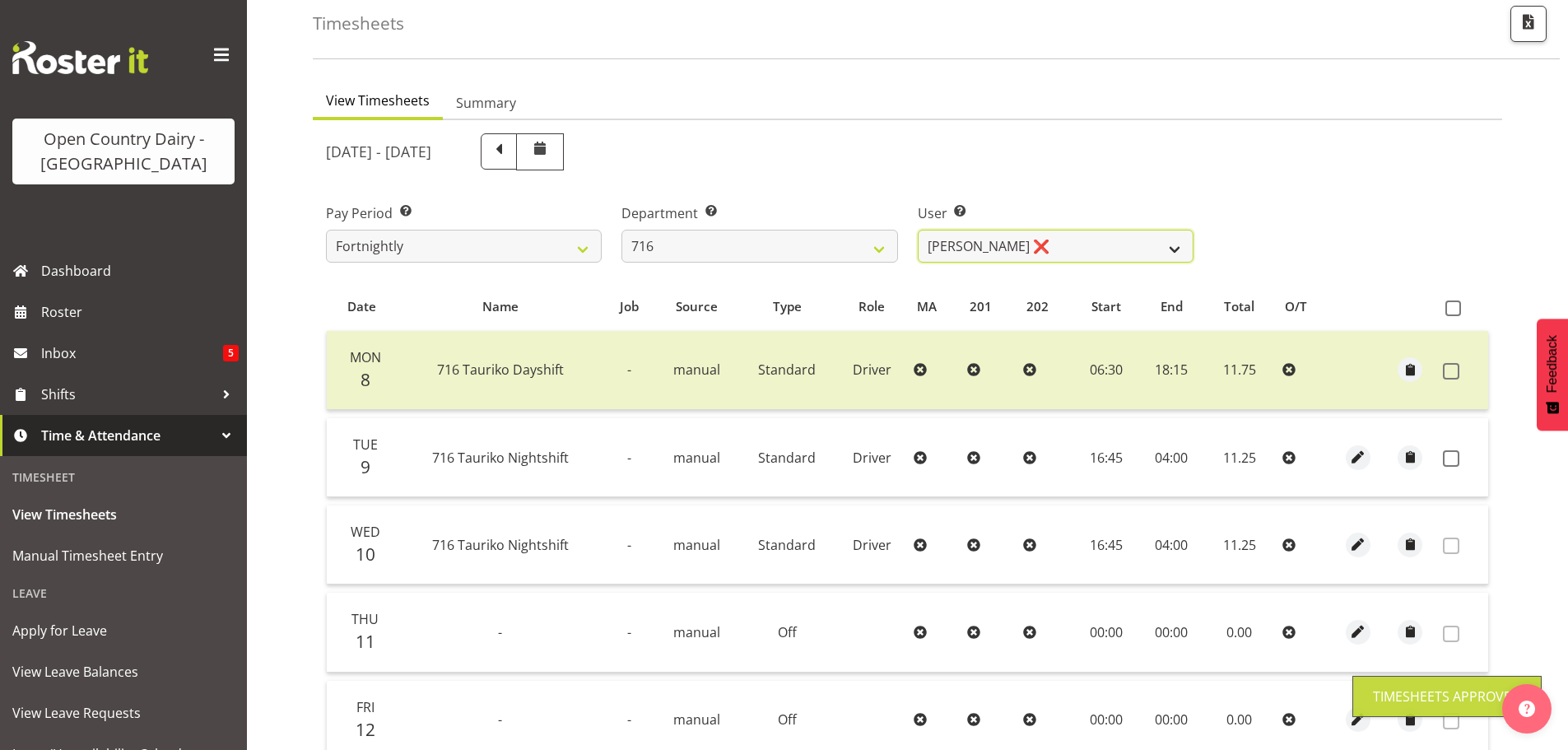
click at [994, 249] on select "Casey Leonard ❌ Darren Norris ❌ Glen Fraser ❌ Michael O'Connor ❌" at bounding box center [1055, 246] width 276 height 33
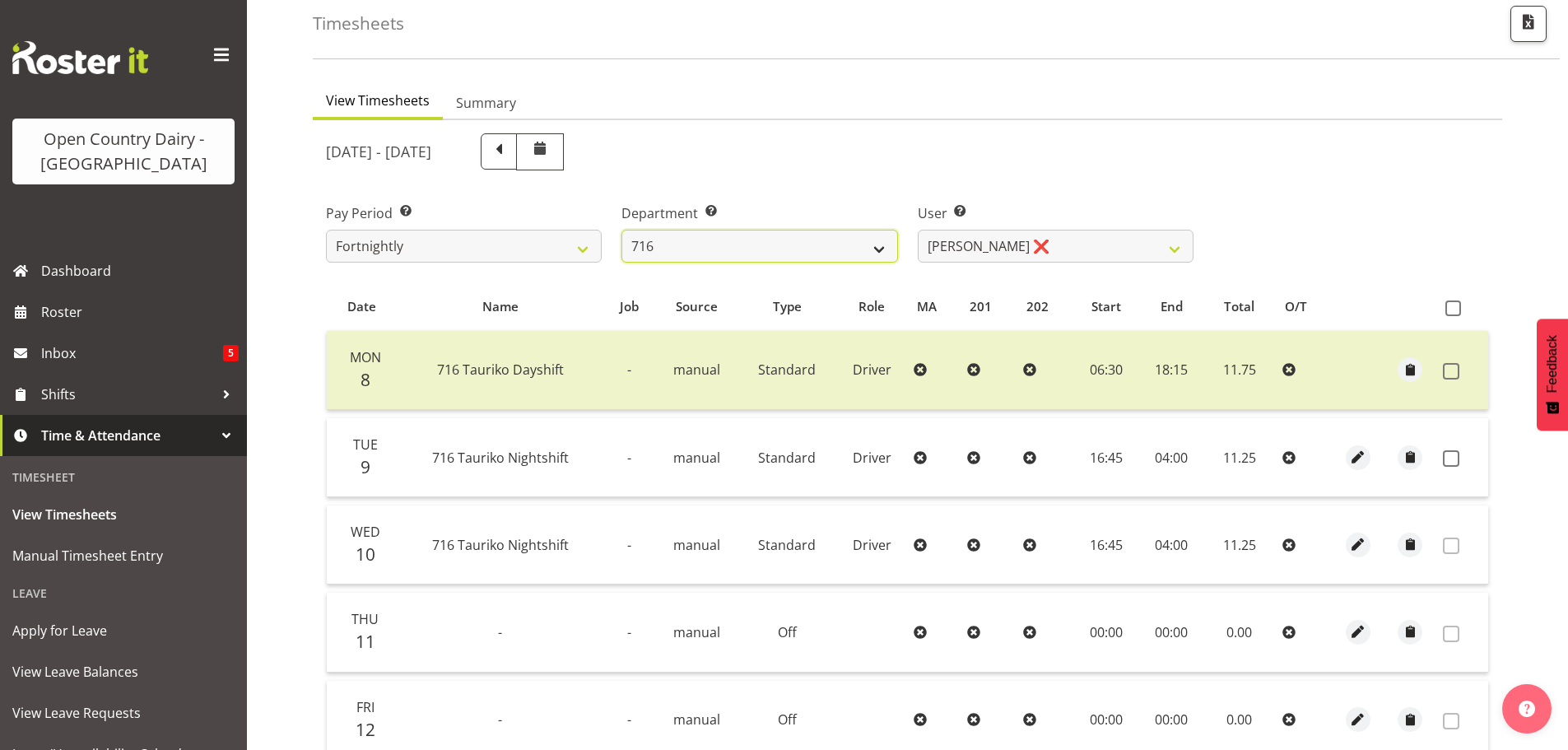
click at [738, 255] on select "701 702 703 704 705 706 707 708 709 710 711 712 713 714 715 716 717 718 719 720" at bounding box center [759, 246] width 276 height 33
select select "758"
click at [622, 230] on select "701 702 703 704 705 706 707 708 709 710 711 712 713 714 715 716 717 718 719 720" at bounding box center [759, 246] width 276 height 33
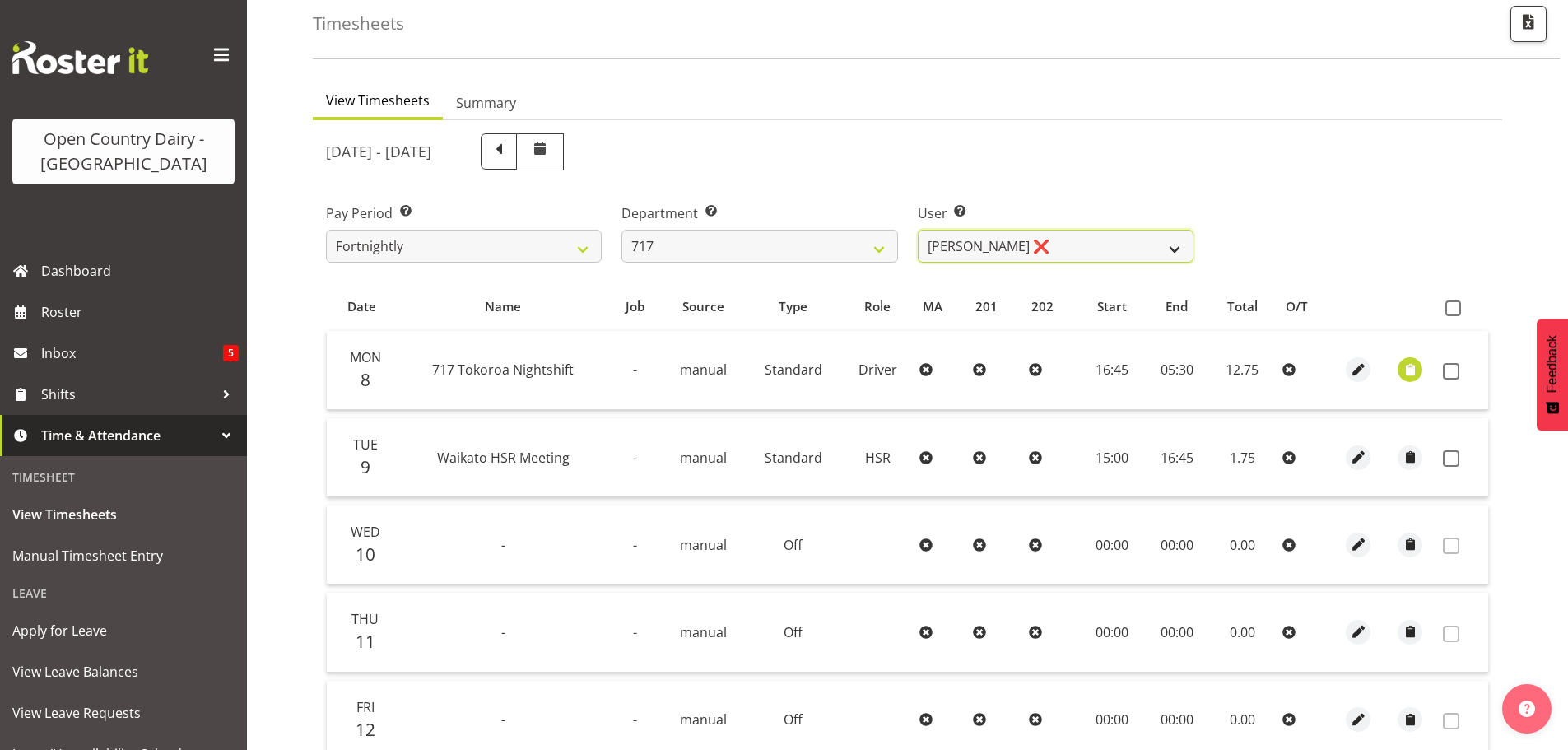
click at [1057, 249] on select "Daryl Wrigley ❌ Dodge Lindsay Laing ❌ Eric Stothers ❌ Jeff Anderson ❌" at bounding box center [1055, 246] width 276 height 33
select select "8726"
click at [918, 230] on select "Daryl Wrigley ❌ Dodge Lindsay Laing ❌ Eric Stothers ❌ Jeff Anderson ❌" at bounding box center [1055, 246] width 276 height 33
click at [1407, 369] on span "button" at bounding box center [1410, 370] width 19 height 19
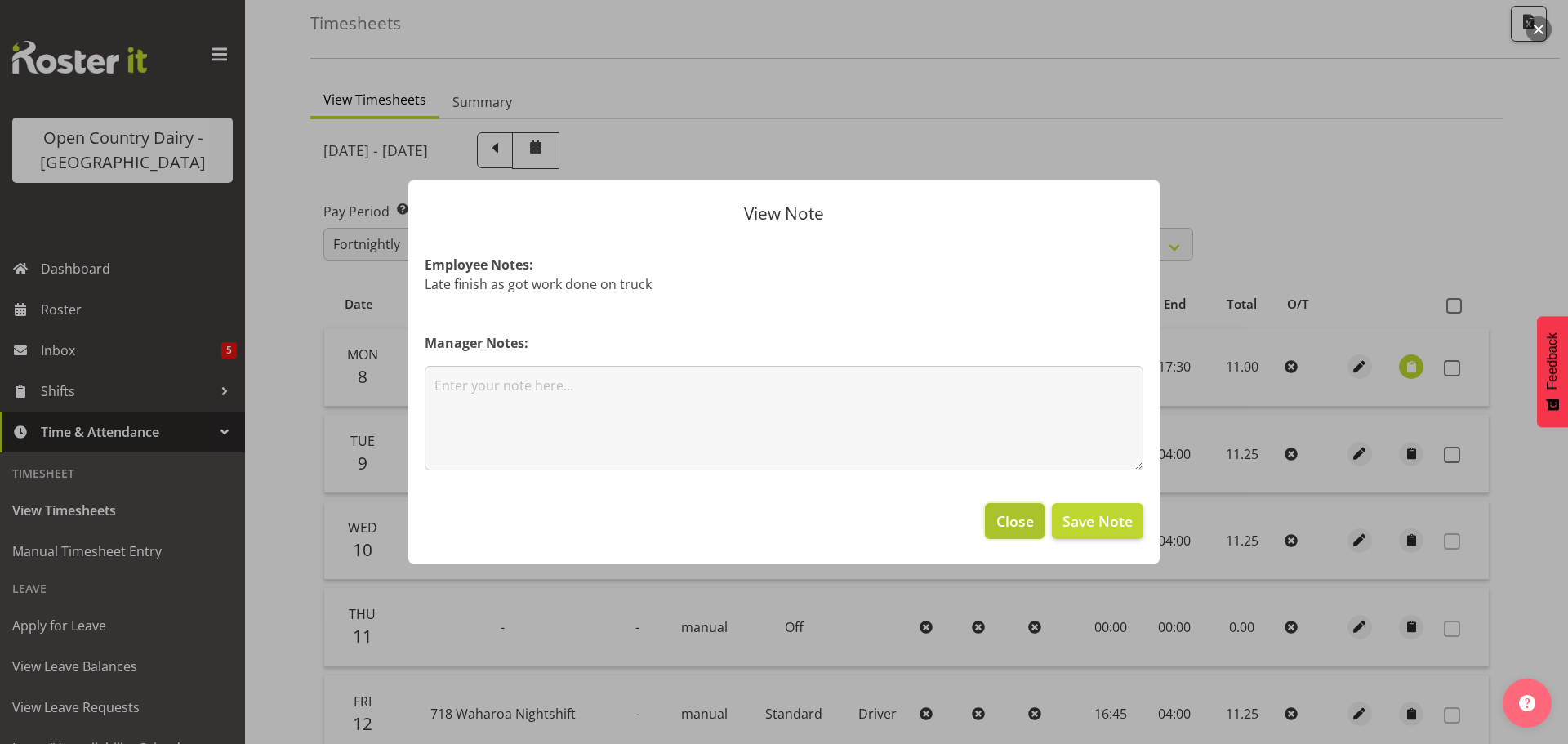
click at [1014, 517] on span "Close" at bounding box center [1015, 521] width 37 height 21
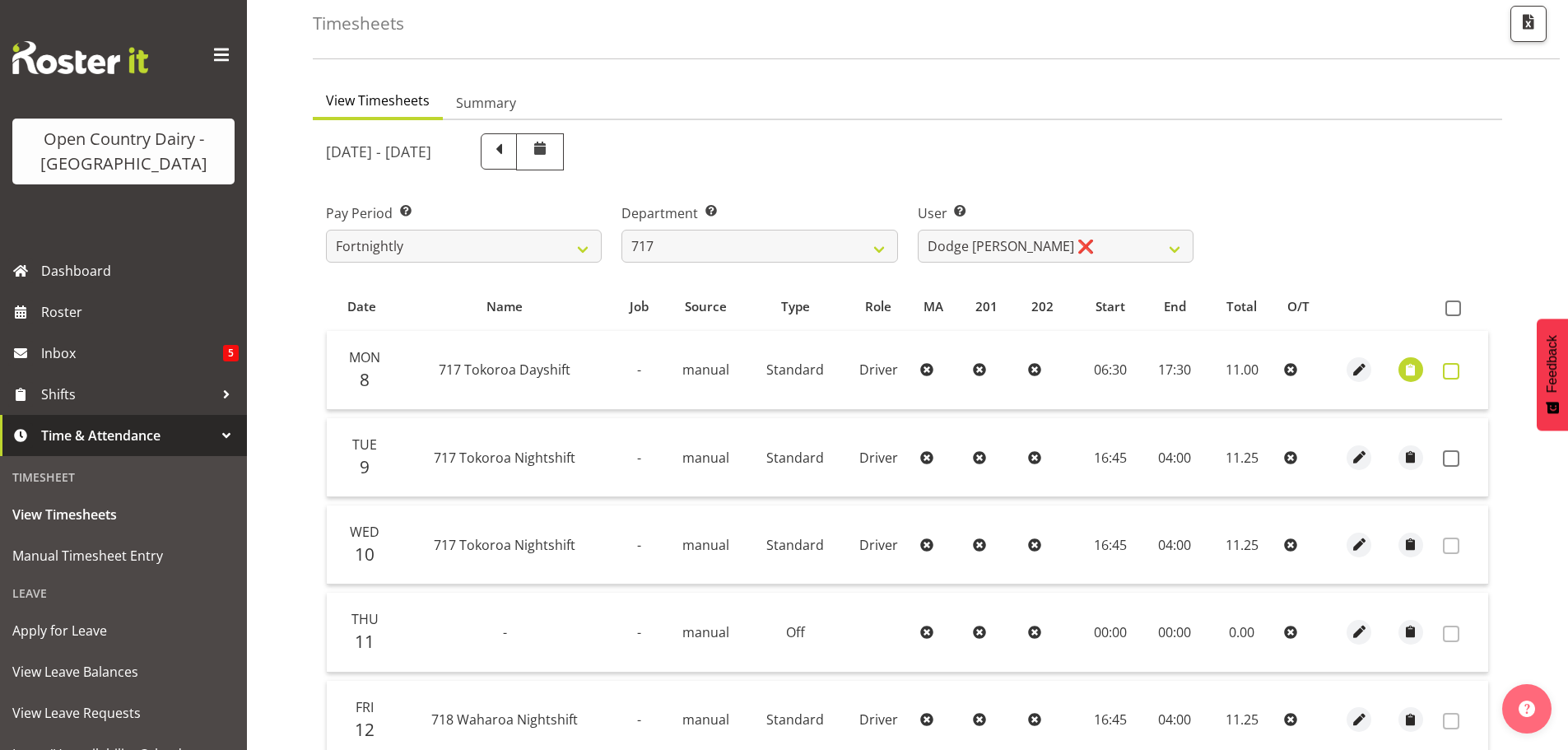
click at [1452, 374] on span at bounding box center [1451, 371] width 16 height 16
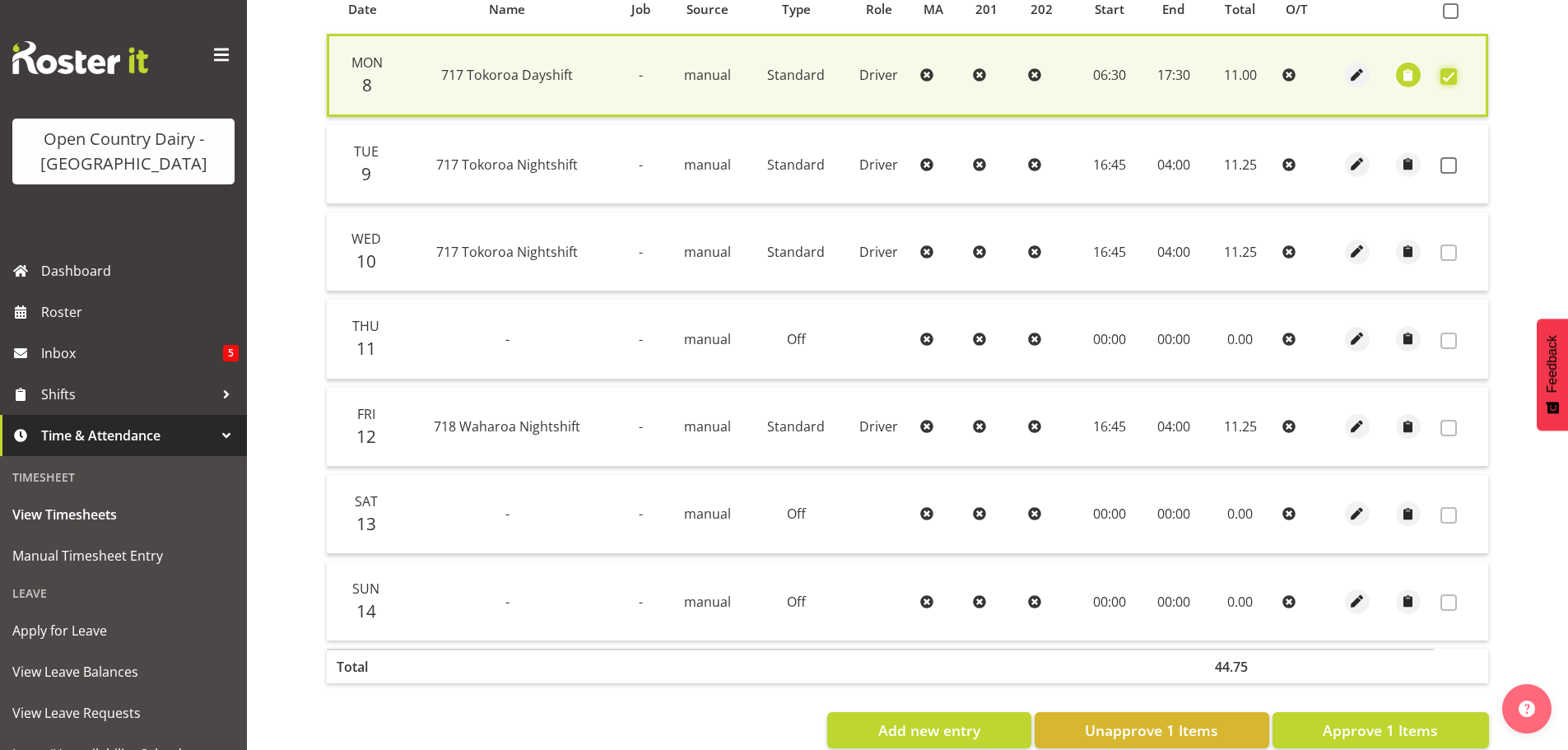
scroll to position [417, 0]
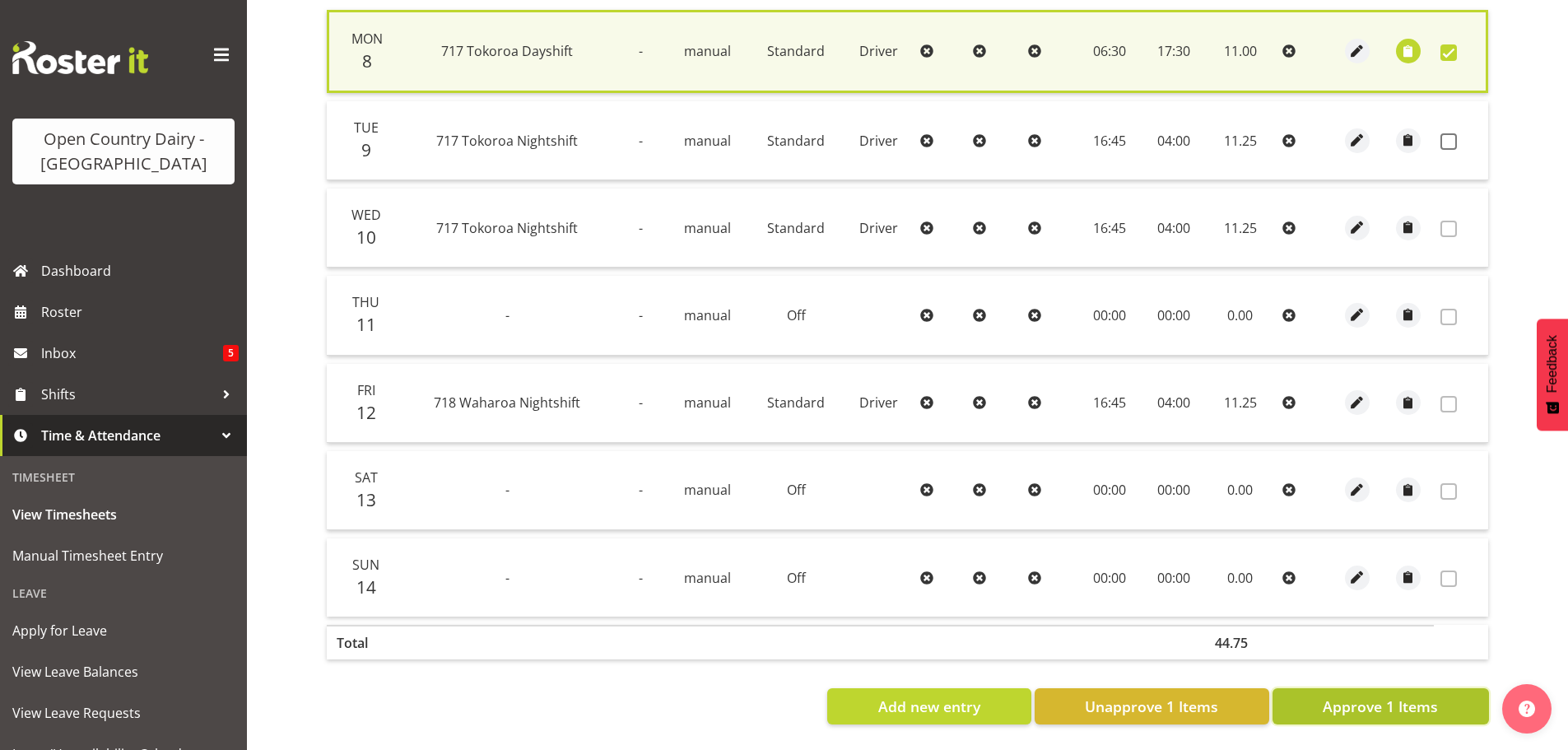
click at [1346, 696] on span "Approve 1 Items" at bounding box center [1380, 707] width 115 height 21
checkbox input "false"
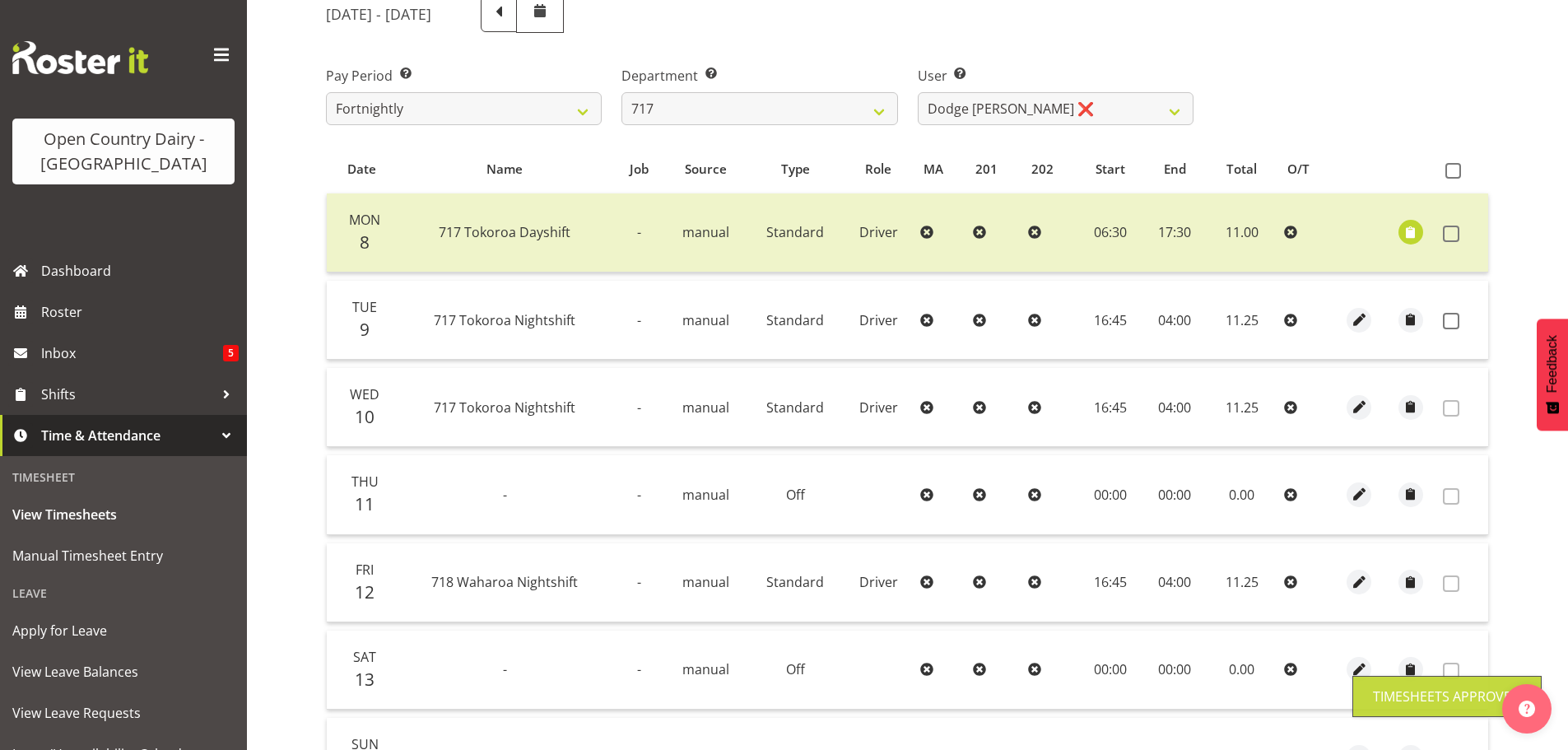
scroll to position [166, 0]
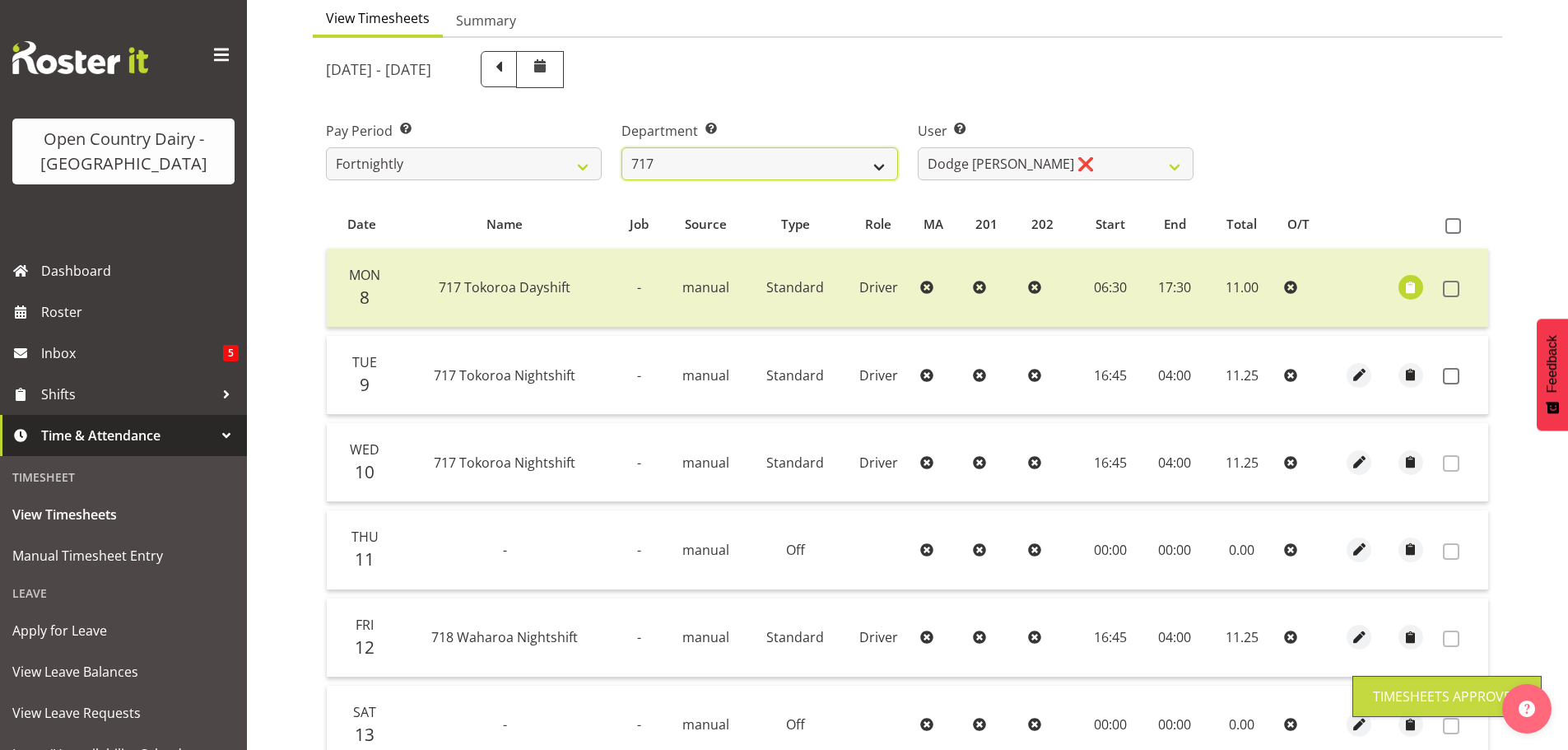
click at [752, 164] on select "701 702 703 704 705 706 707 708 709 710 711 712 713 714 715 716 717 718 719 720" at bounding box center [759, 164] width 276 height 33
select select "757"
click at [622, 147] on select "701 702 703 704 705 706 707 708 709 710 711 712 713 714 715 716 717 718 719 720" at bounding box center [759, 164] width 276 height 33
select select "8183"
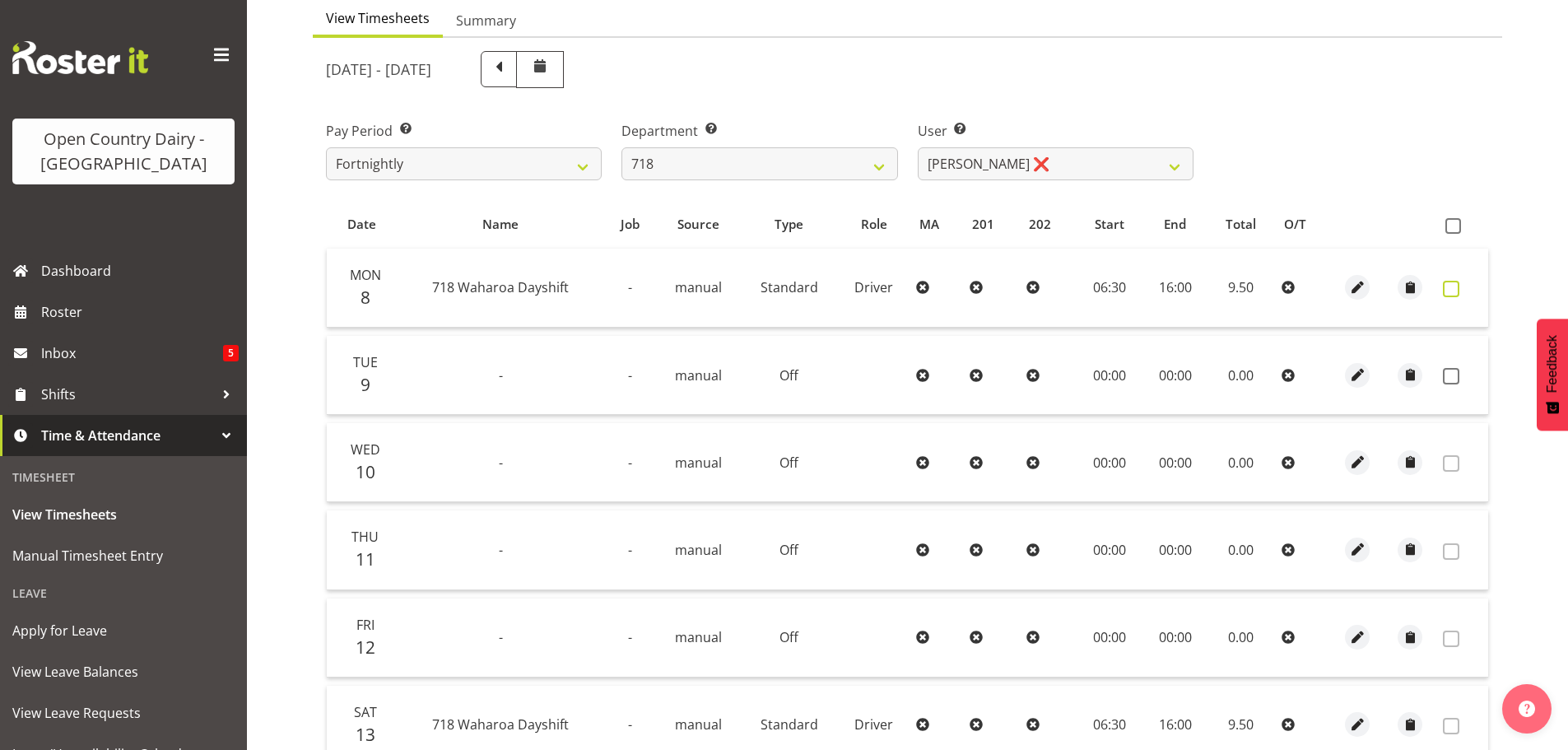
click at [1446, 288] on span at bounding box center [1451, 289] width 16 height 16
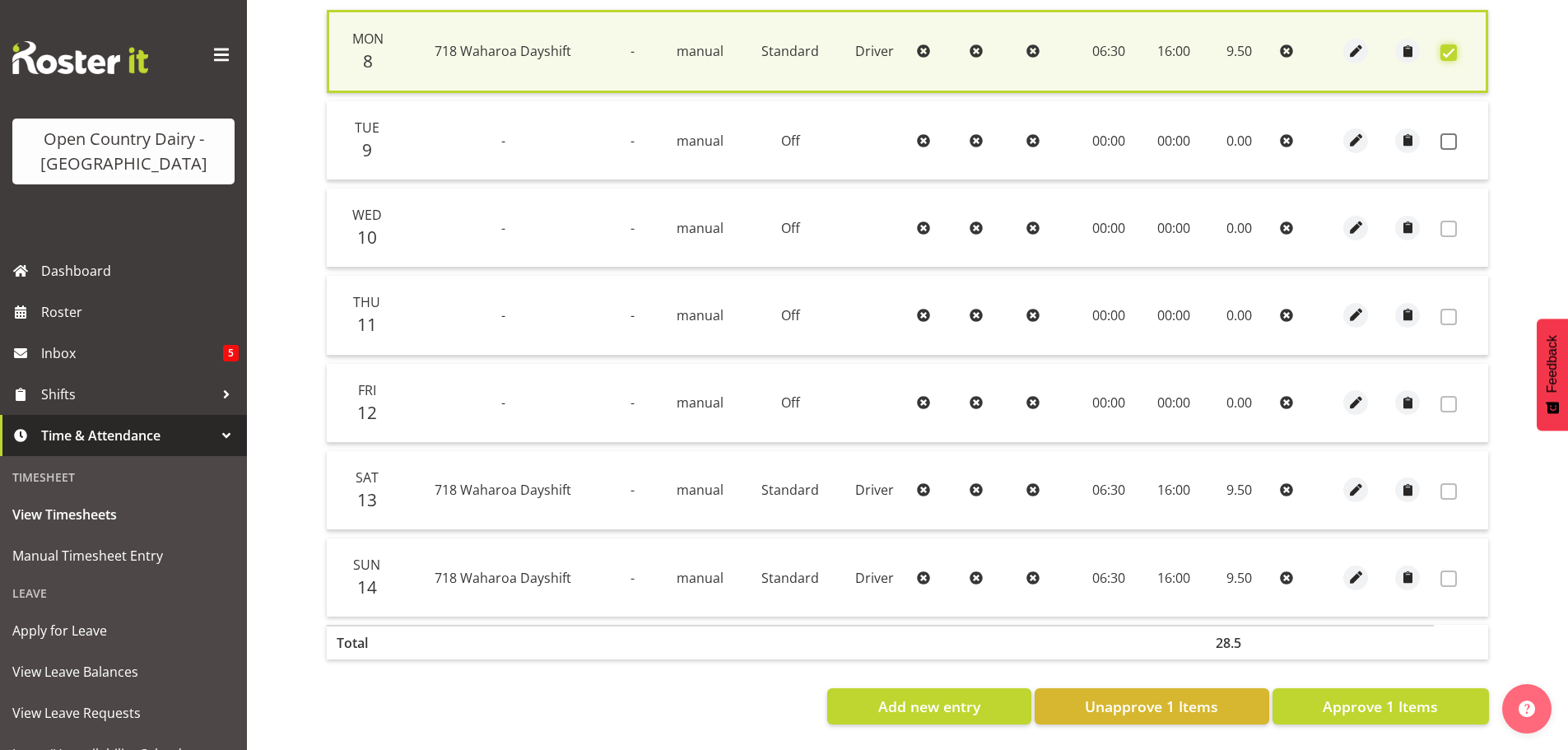
scroll to position [417, 0]
click at [1391, 696] on span "Approve 1 Items" at bounding box center [1380, 707] width 115 height 21
checkbox input "false"
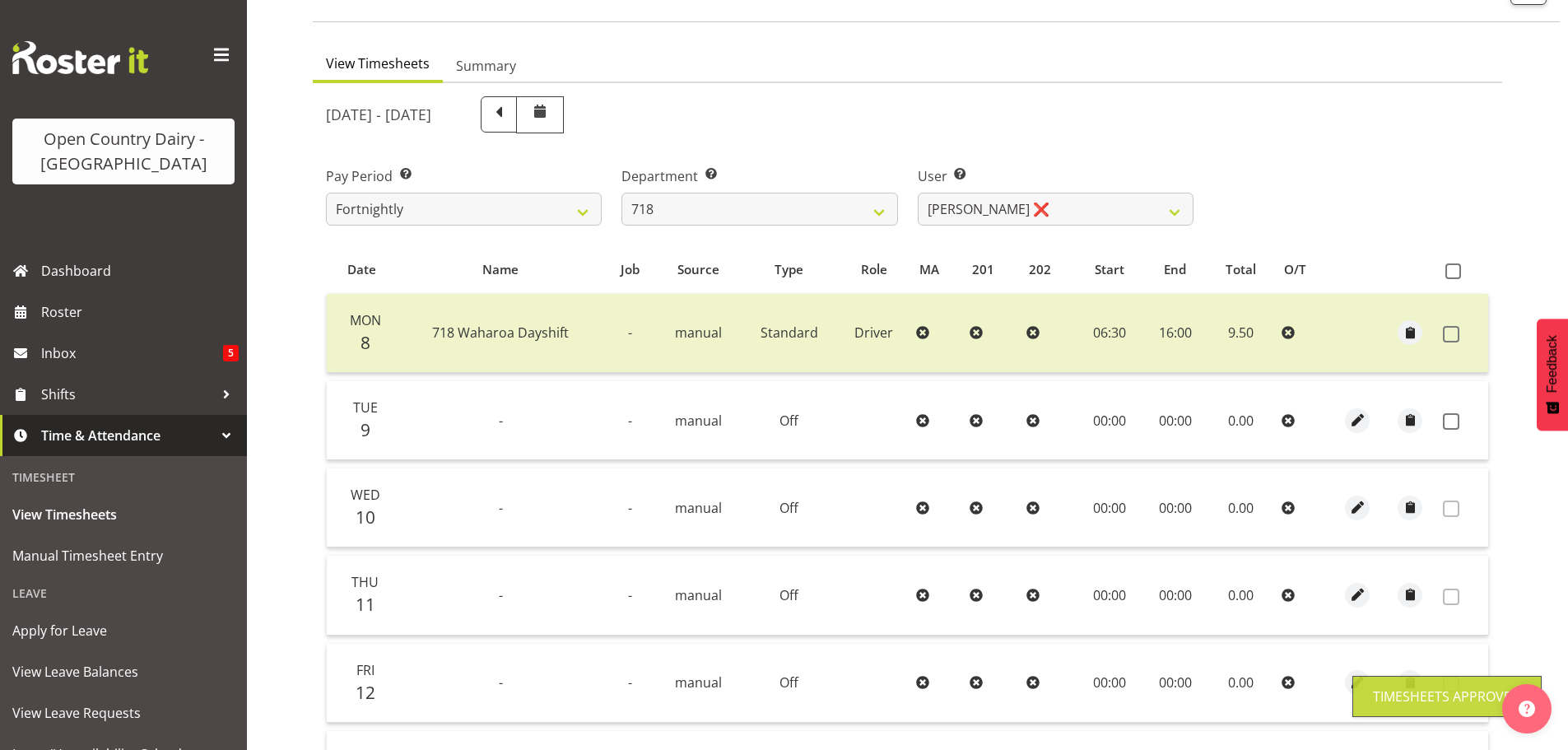
scroll to position [84, 0]
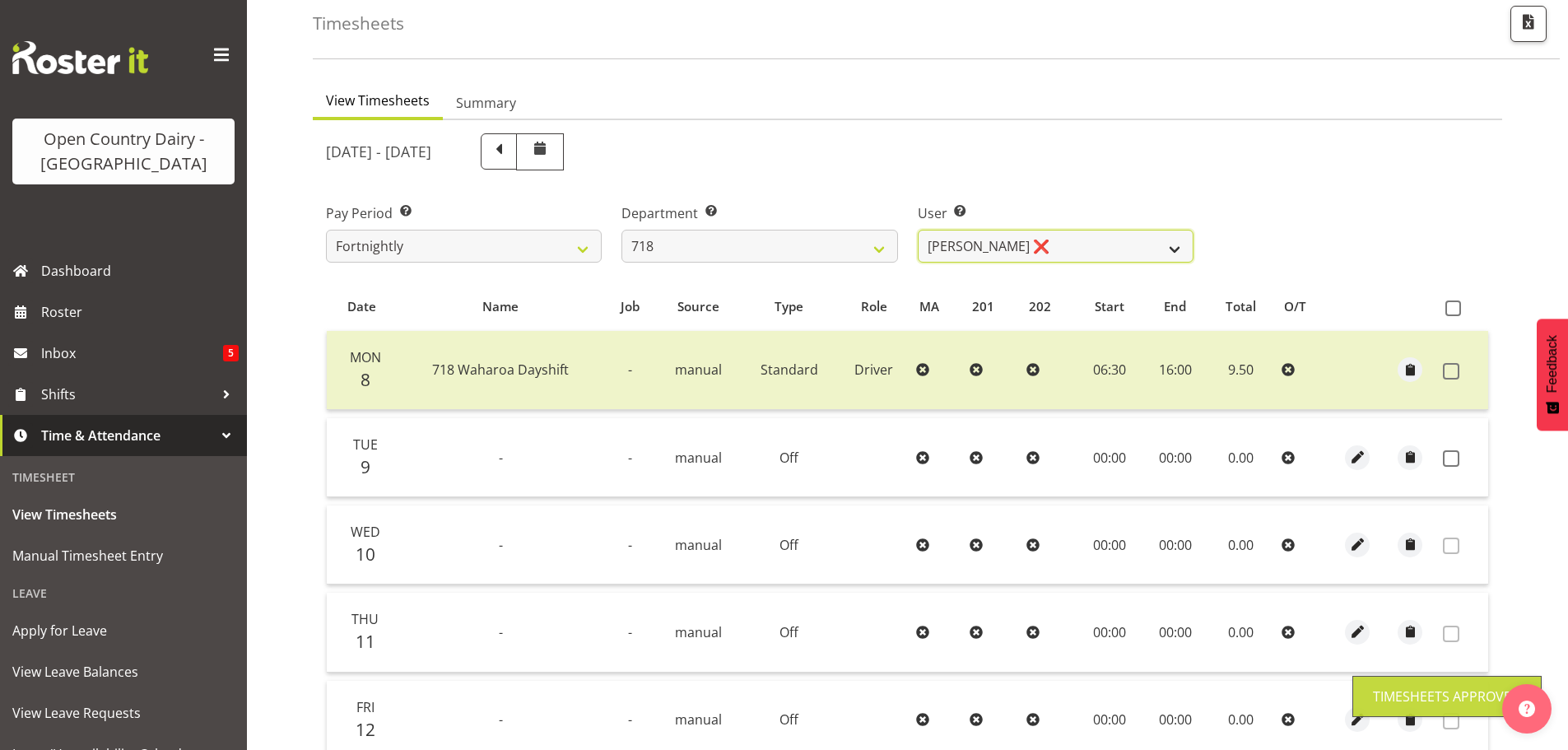
click at [1071, 250] on select "Graeme Raupi ❌ Jimmy Boult ❌ Linsay Bourne ❌ Tony Fielding ❌" at bounding box center [1055, 246] width 276 height 33
select select "8609"
click at [918, 230] on select "Graeme Raupi ❌ Jimmy Boult ❌ Linsay Bourne ❌ Tony Fielding ❌" at bounding box center [1055, 246] width 276 height 33
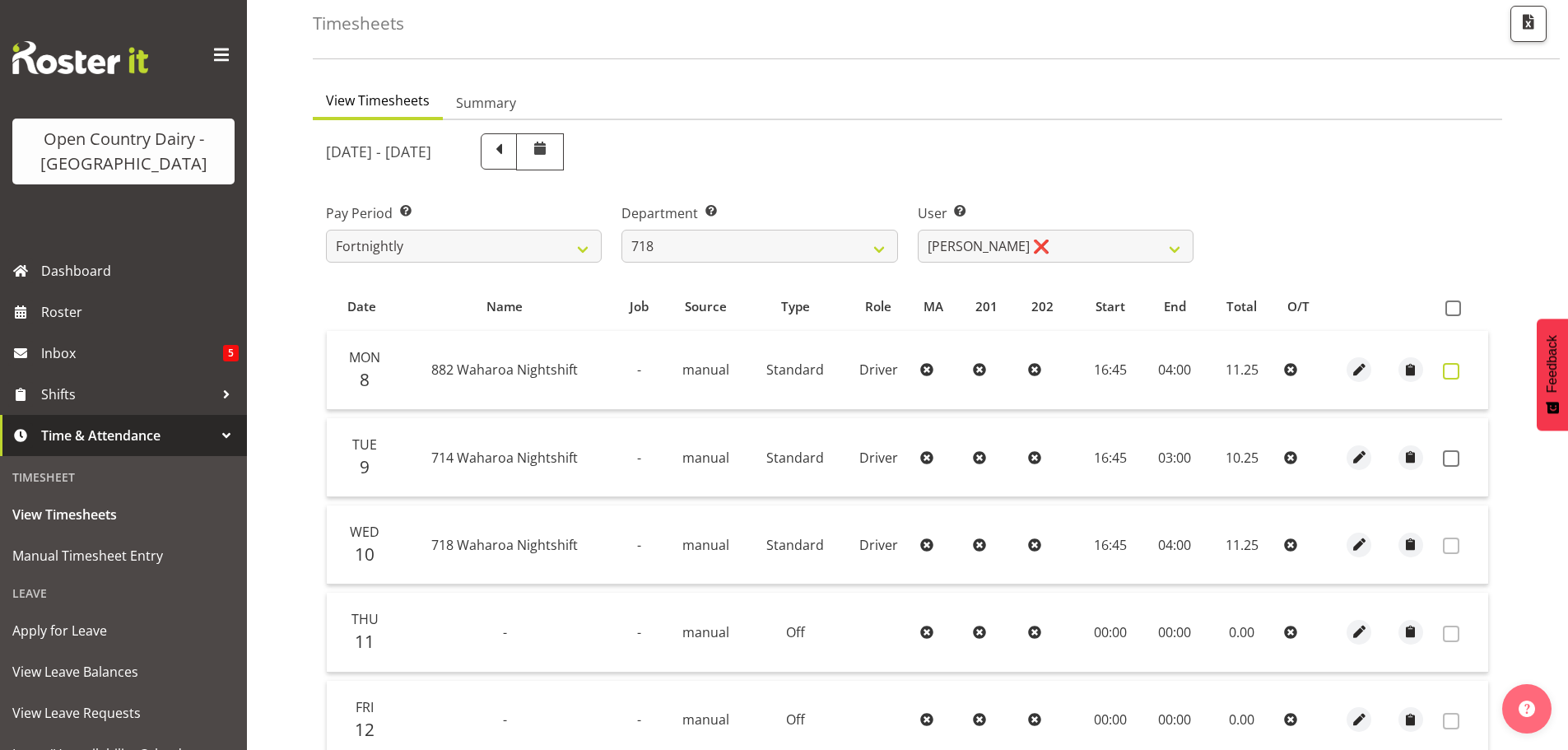
click at [1447, 367] on span at bounding box center [1451, 371] width 16 height 16
checkbox input "true"
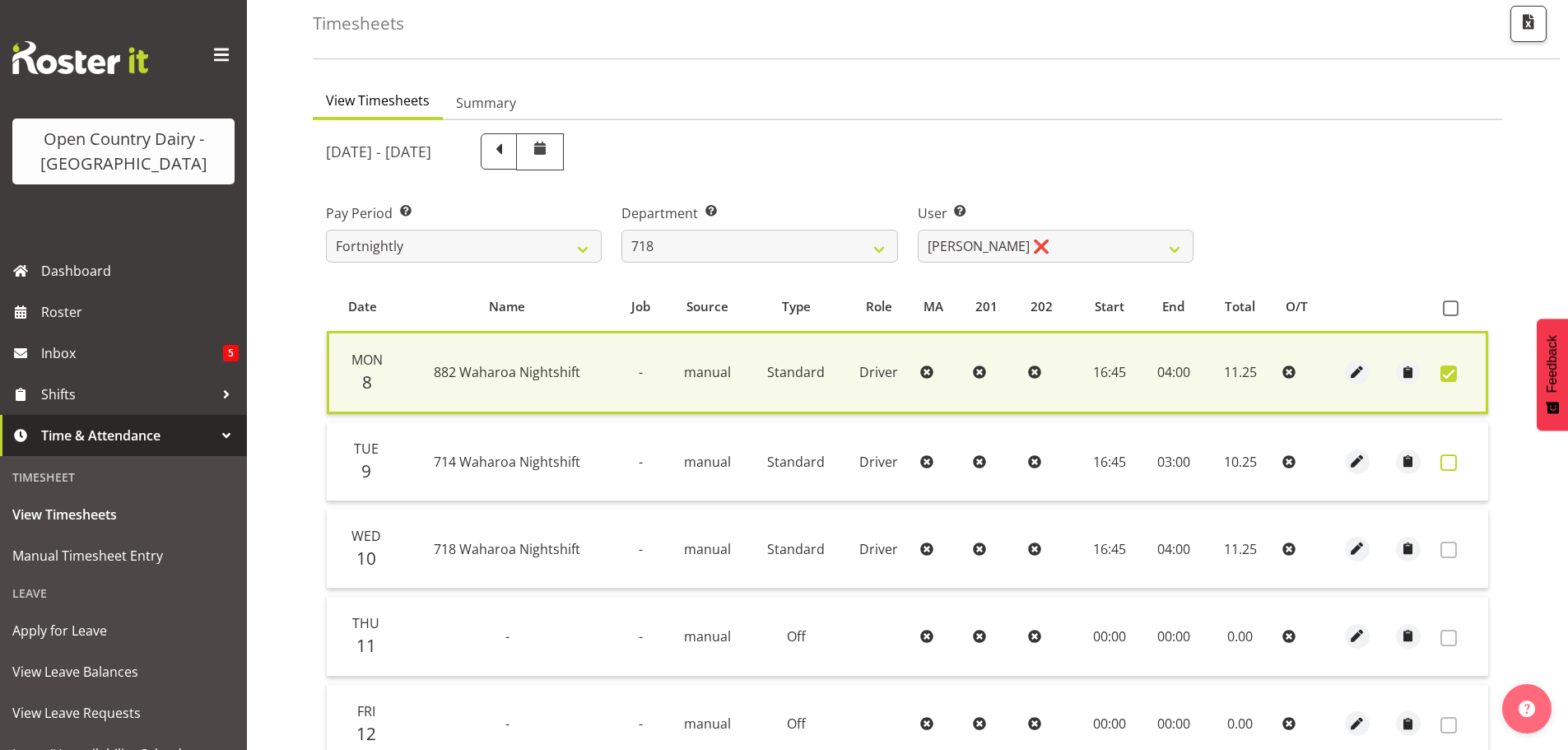
click at [1443, 458] on span at bounding box center [1449, 463] width 16 height 16
checkbox input "true"
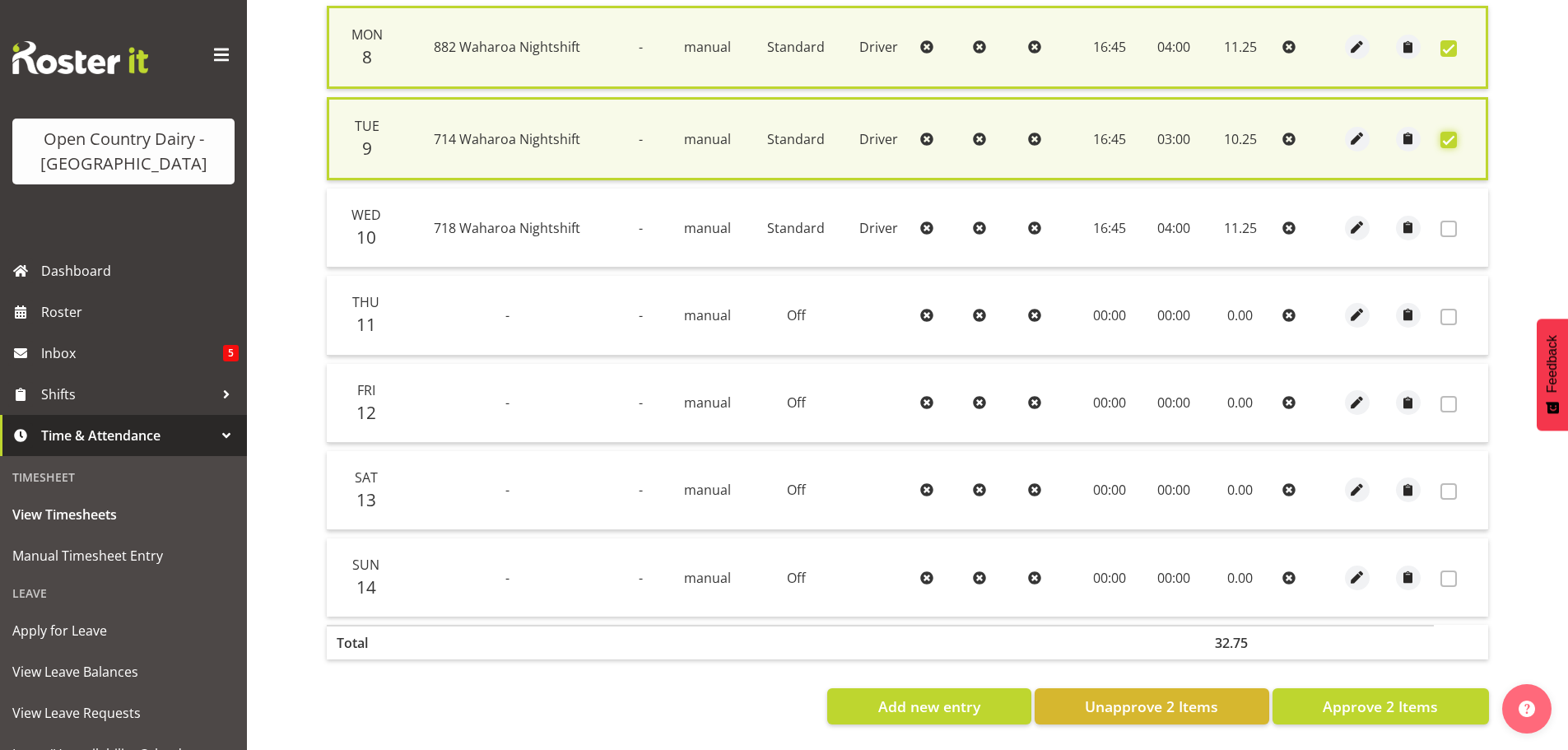
scroll to position [422, 0]
click at [1370, 697] on span "Approve 2 Items" at bounding box center [1380, 707] width 115 height 21
checkbox input "false"
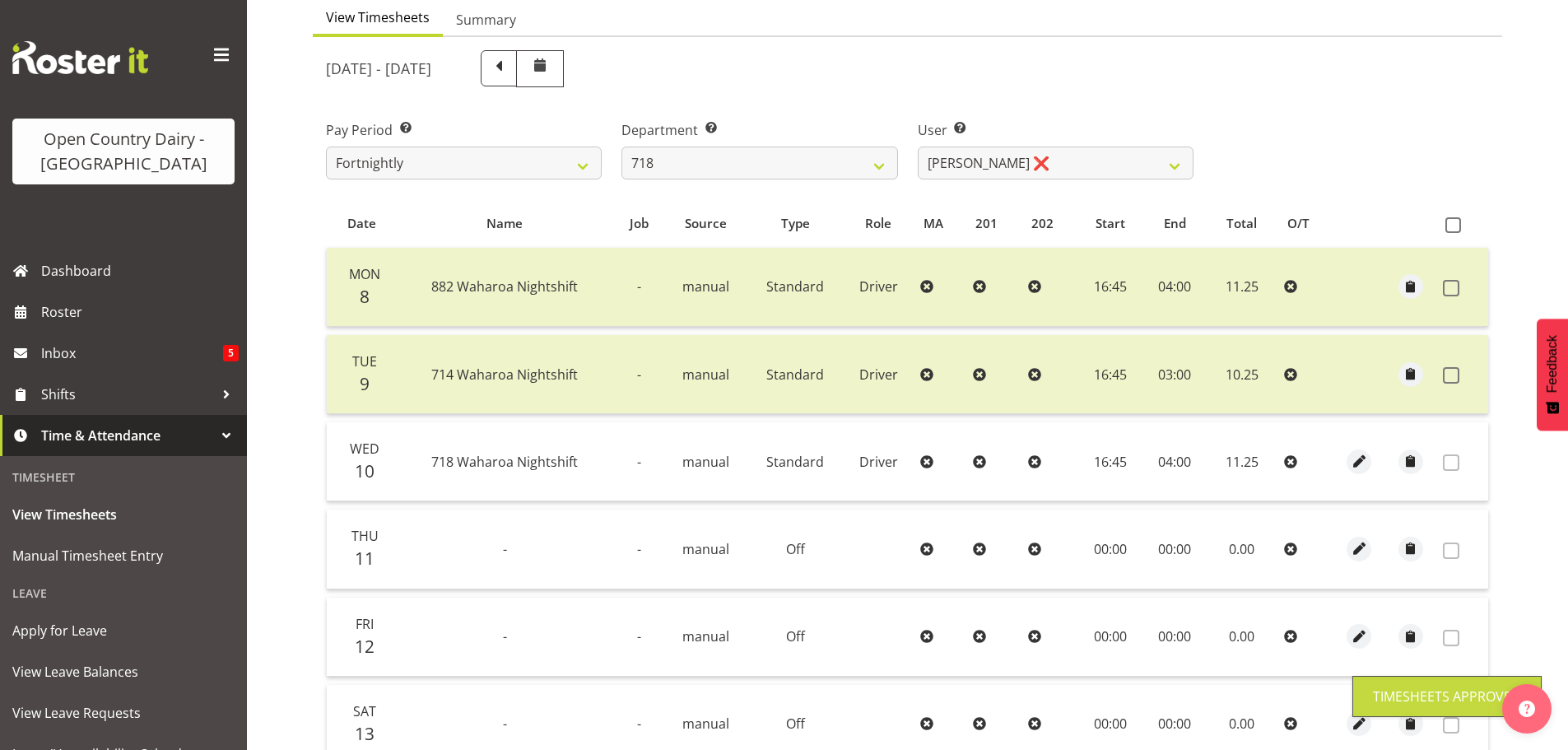
scroll to position [166, 0]
click at [755, 170] on select "701 702 703 704 705 706 707 708 709 710 711 712 713 714 715 716 717 718 719 720" at bounding box center [759, 164] width 276 height 33
select select "823"
click at [622, 147] on select "701 702 703 704 705 706 707 708 709 710 711 712 713 714 715 716 717 718 719 720" at bounding box center [759, 164] width 276 height 33
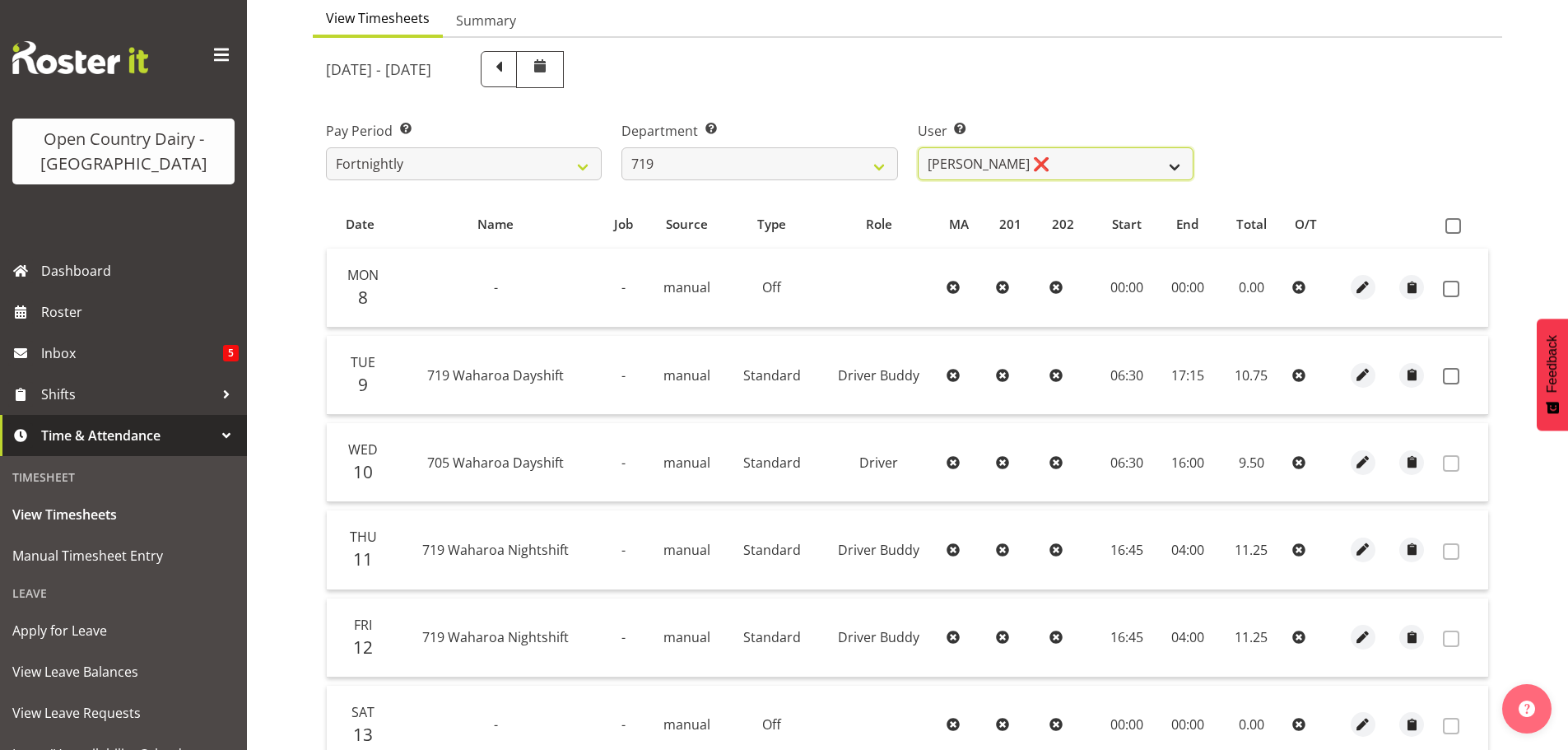
click at [1061, 163] on select "Andrew de Lautour ❌ James Wellington ❌ Sami Ovesen ❌" at bounding box center [1055, 164] width 276 height 33
select select "11013"
click at [918, 147] on select "Andrew de Lautour ❌ James Wellington ❌ Sami Ovesen ❌" at bounding box center [1055, 164] width 276 height 33
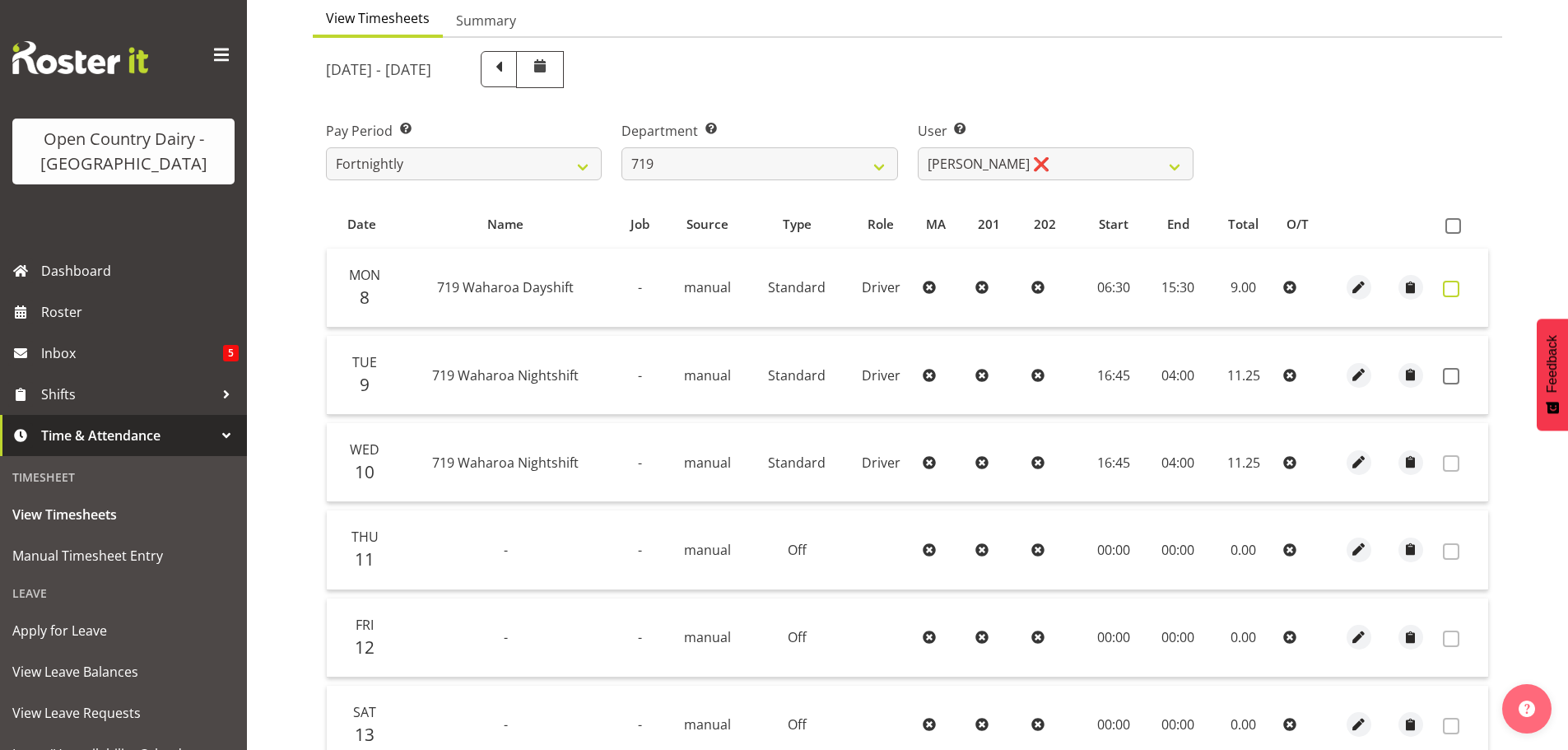
click at [1455, 289] on span at bounding box center [1451, 289] width 16 height 16
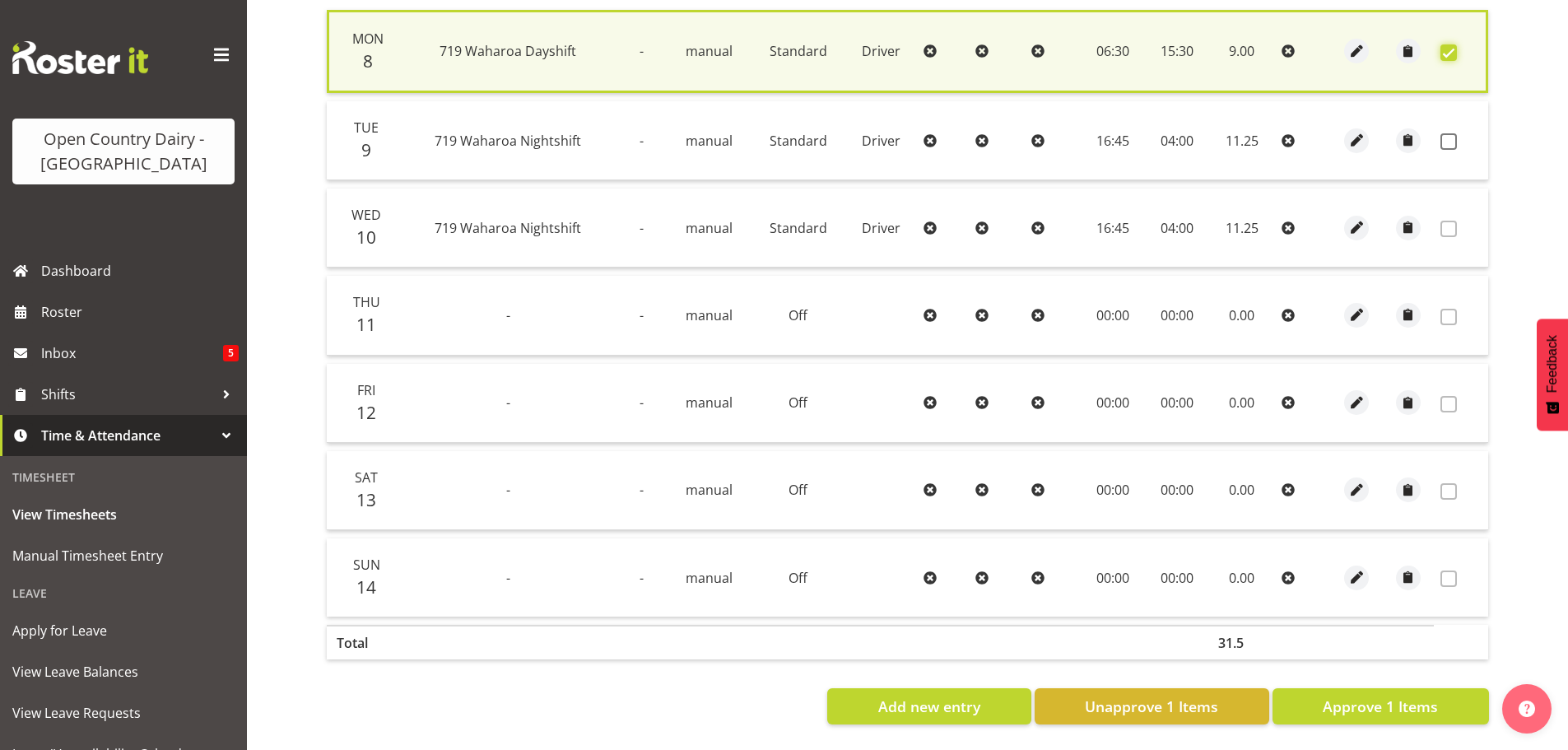
scroll to position [417, 0]
click at [1349, 696] on span "Approve 1 Items" at bounding box center [1380, 707] width 115 height 21
checkbox input "false"
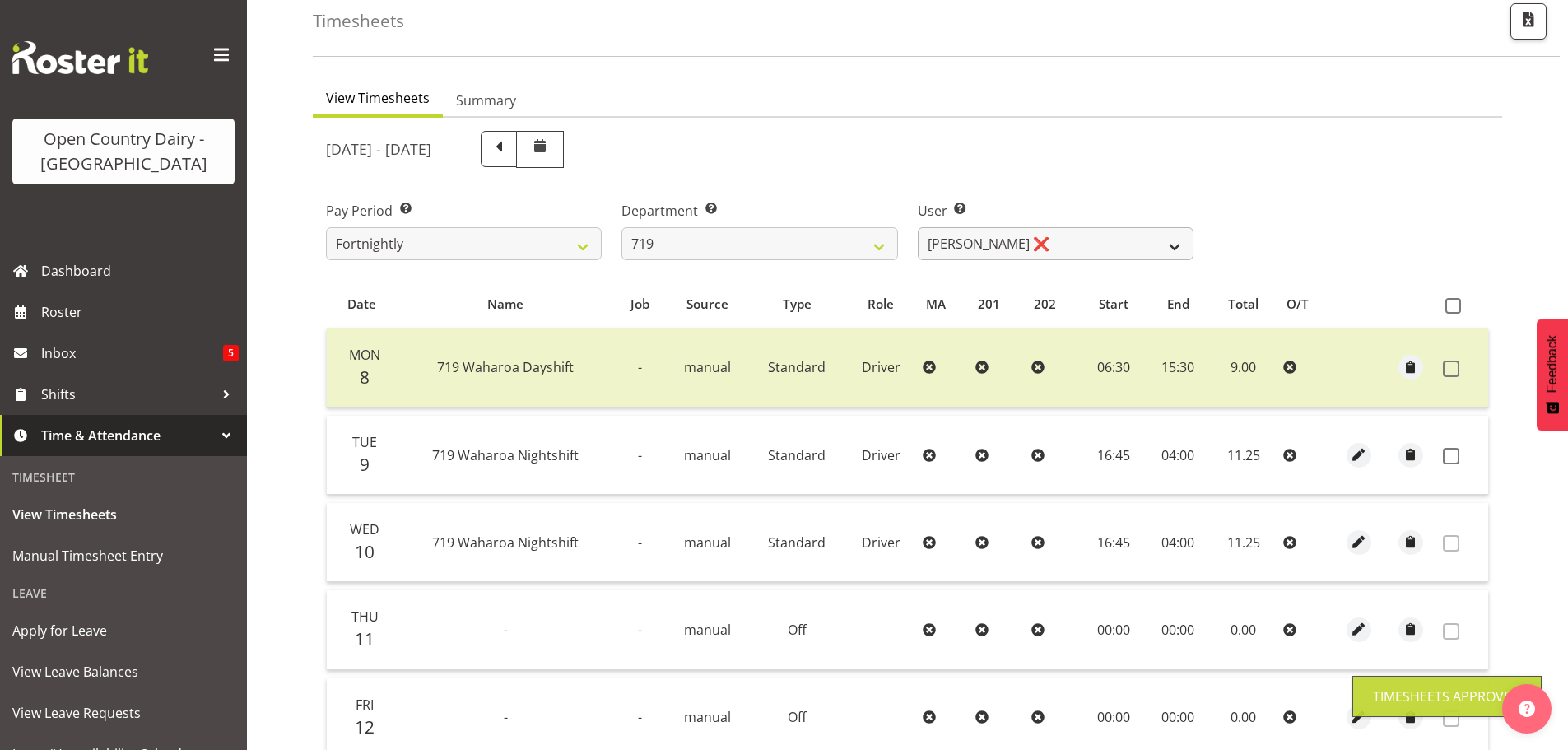
scroll to position [84, 0]
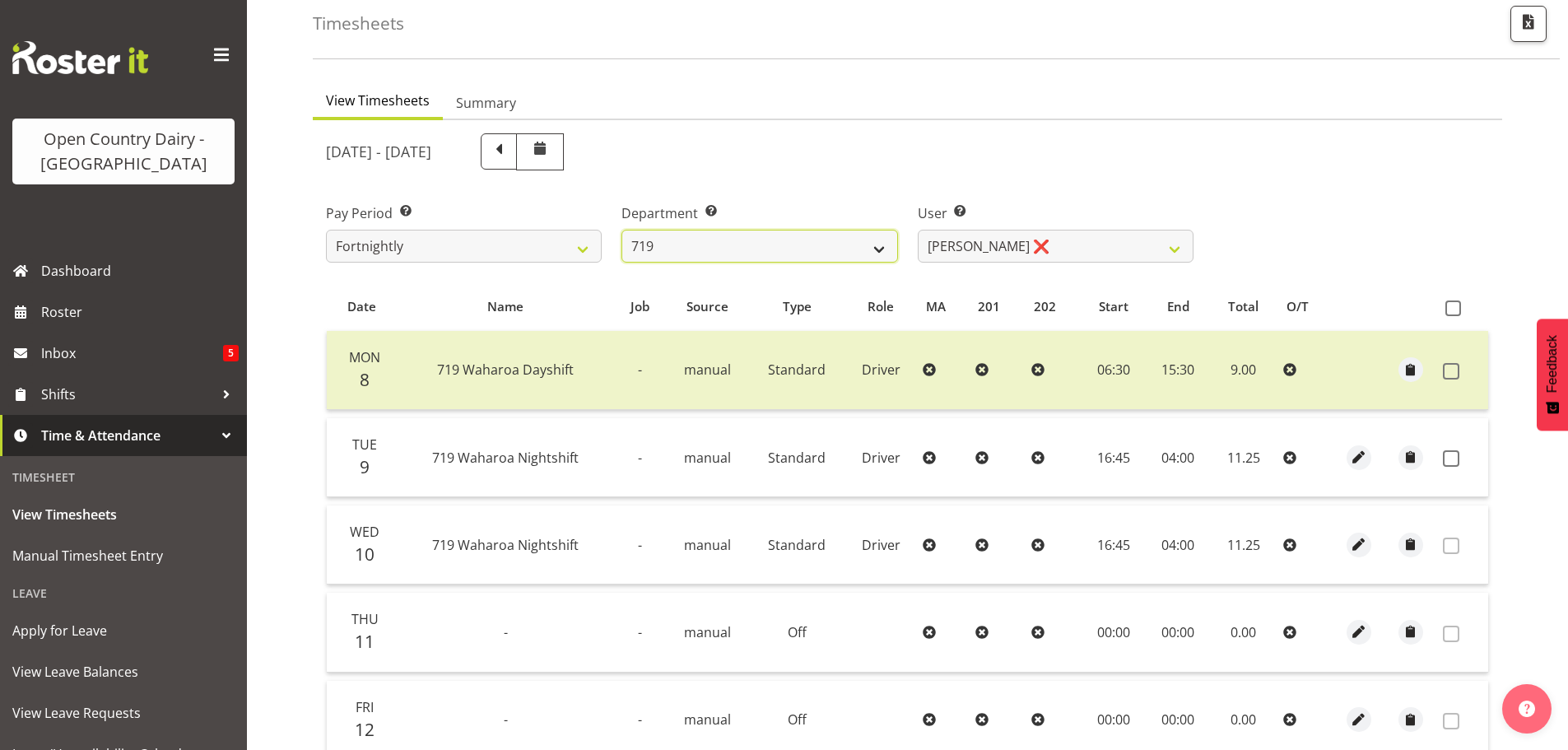
click at [779, 238] on select "701 702 703 704 705 706 707 708 709 710 711 712 713 714 715 716 717 718 719 720" at bounding box center [759, 246] width 276 height 33
select select "814"
click at [622, 230] on select "701 702 703 704 705 706 707 708 709 710 711 712 713 714 715 716 717 718 719 720" at bounding box center [759, 246] width 276 height 33
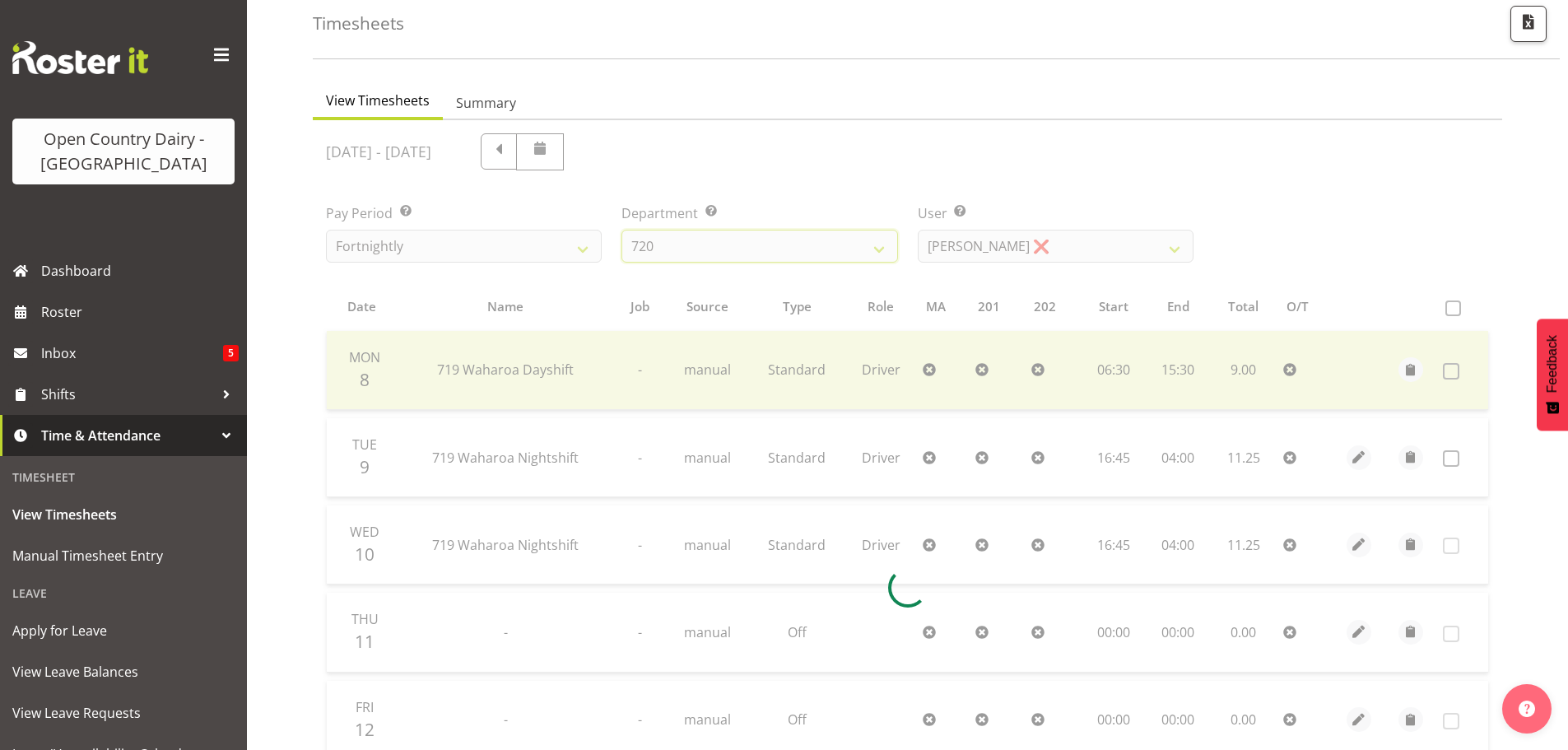
scroll to position [77, 0]
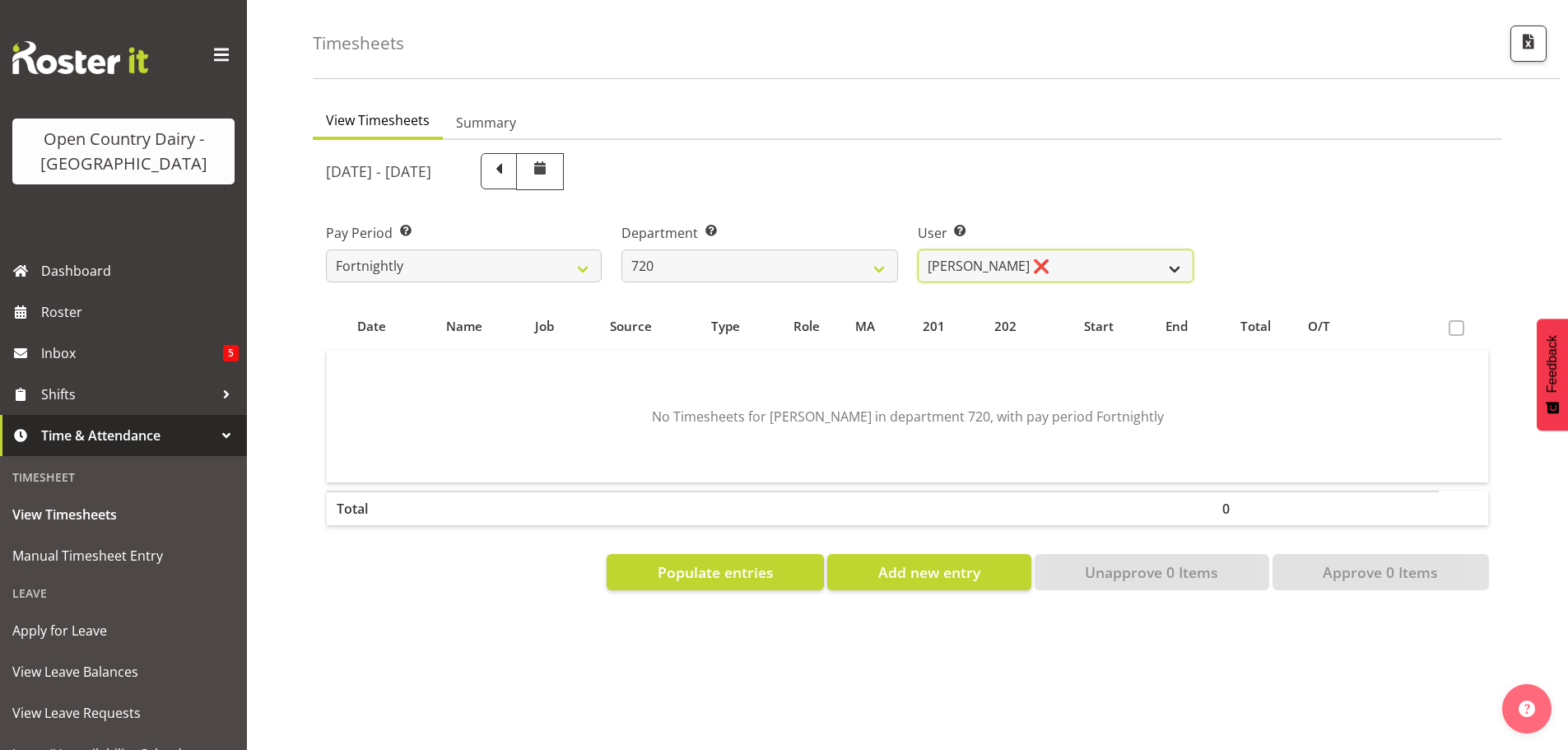
click at [1066, 249] on select "Garry Hooper ❌ Kerry Slater ❌ Nathan Frankhouser ❌ Steve Daly ❌" at bounding box center [1055, 265] width 276 height 33
select select "8200"
click at [918, 249] on select "Garry Hooper ❌ Kerry Slater ❌ Nathan Frankhouser ❌ Steve Daly ❌" at bounding box center [1055, 265] width 276 height 33
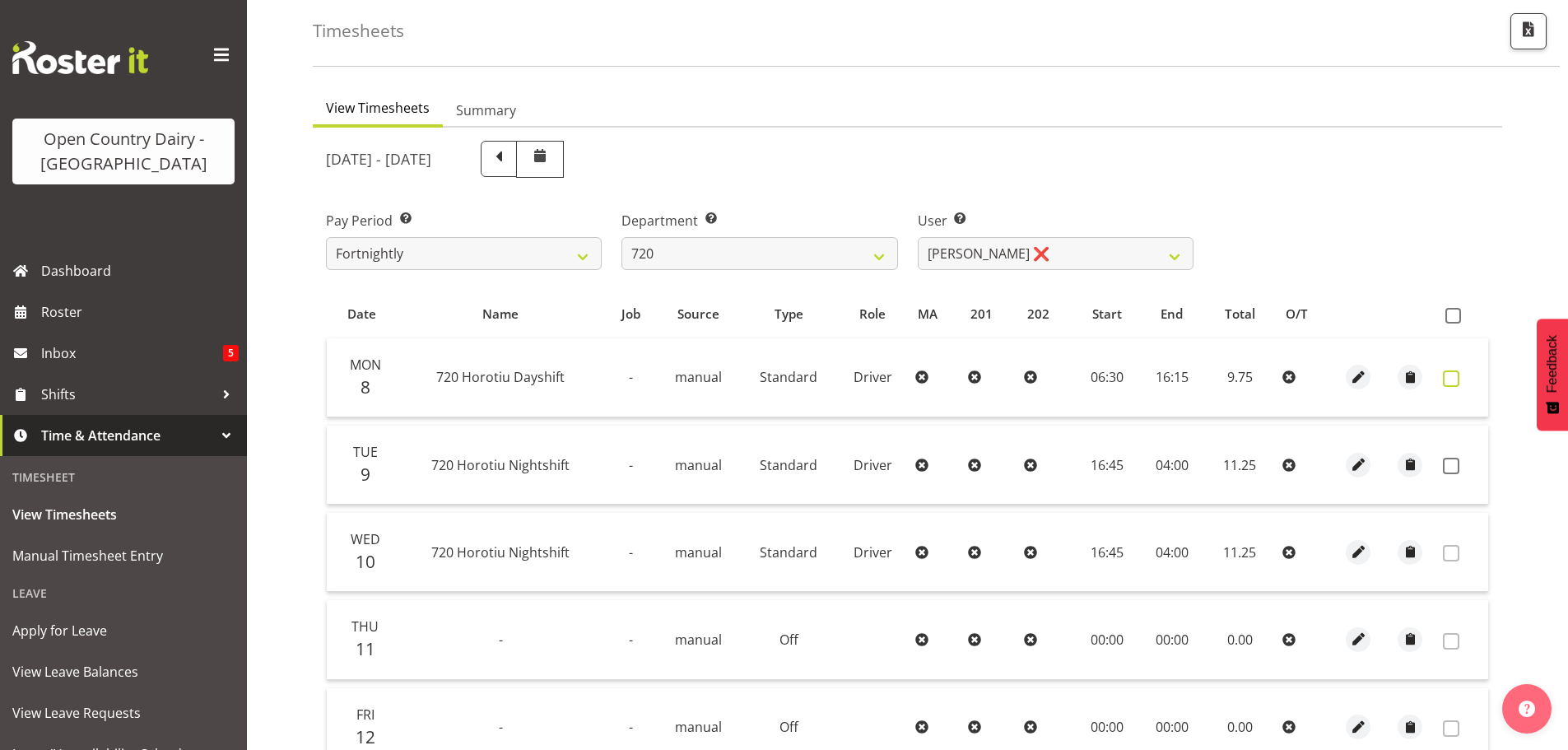
click at [1453, 377] on span at bounding box center [1451, 379] width 16 height 16
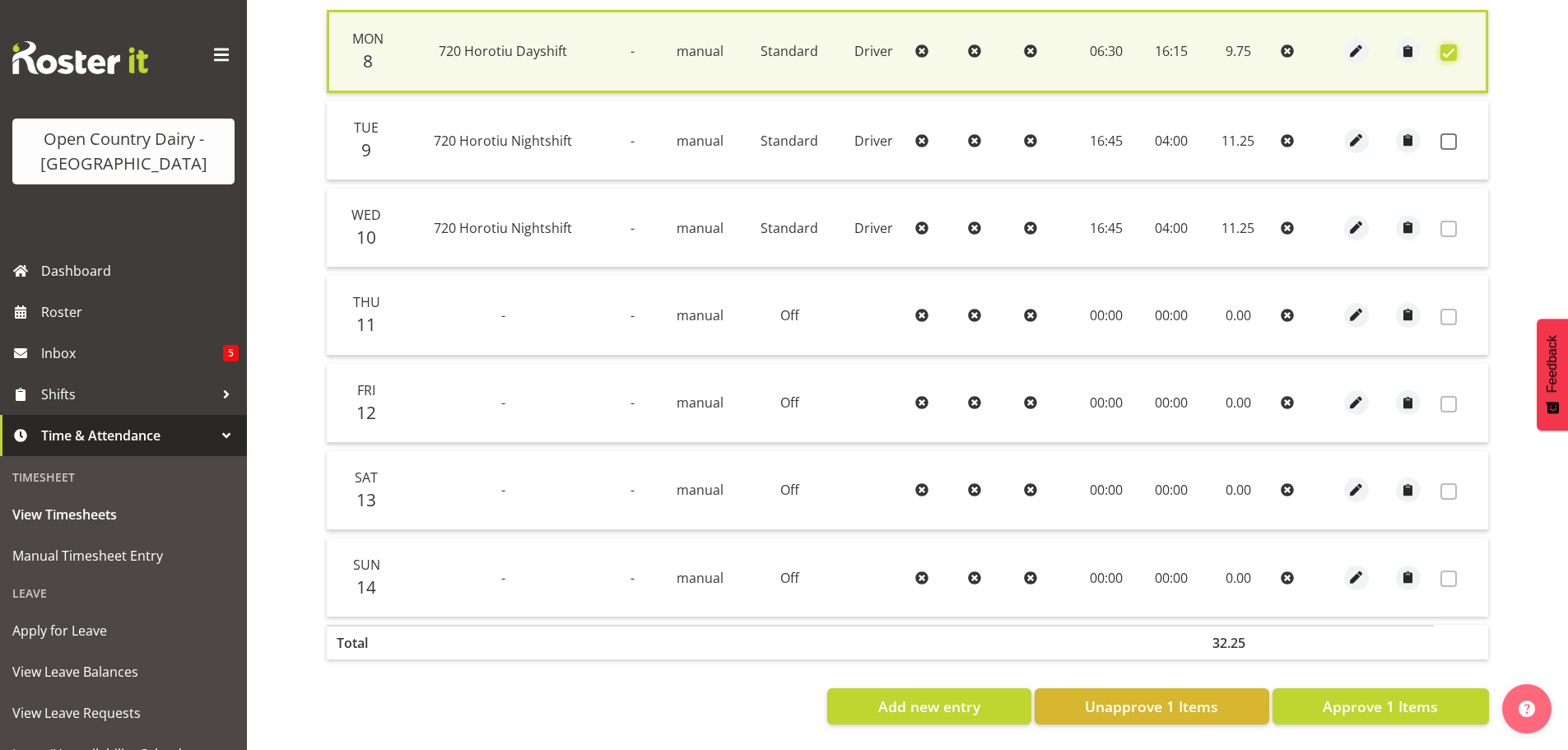
scroll to position [417, 0]
click at [1400, 696] on span "Approve 1 Items" at bounding box center [1380, 707] width 115 height 21
checkbox input "false"
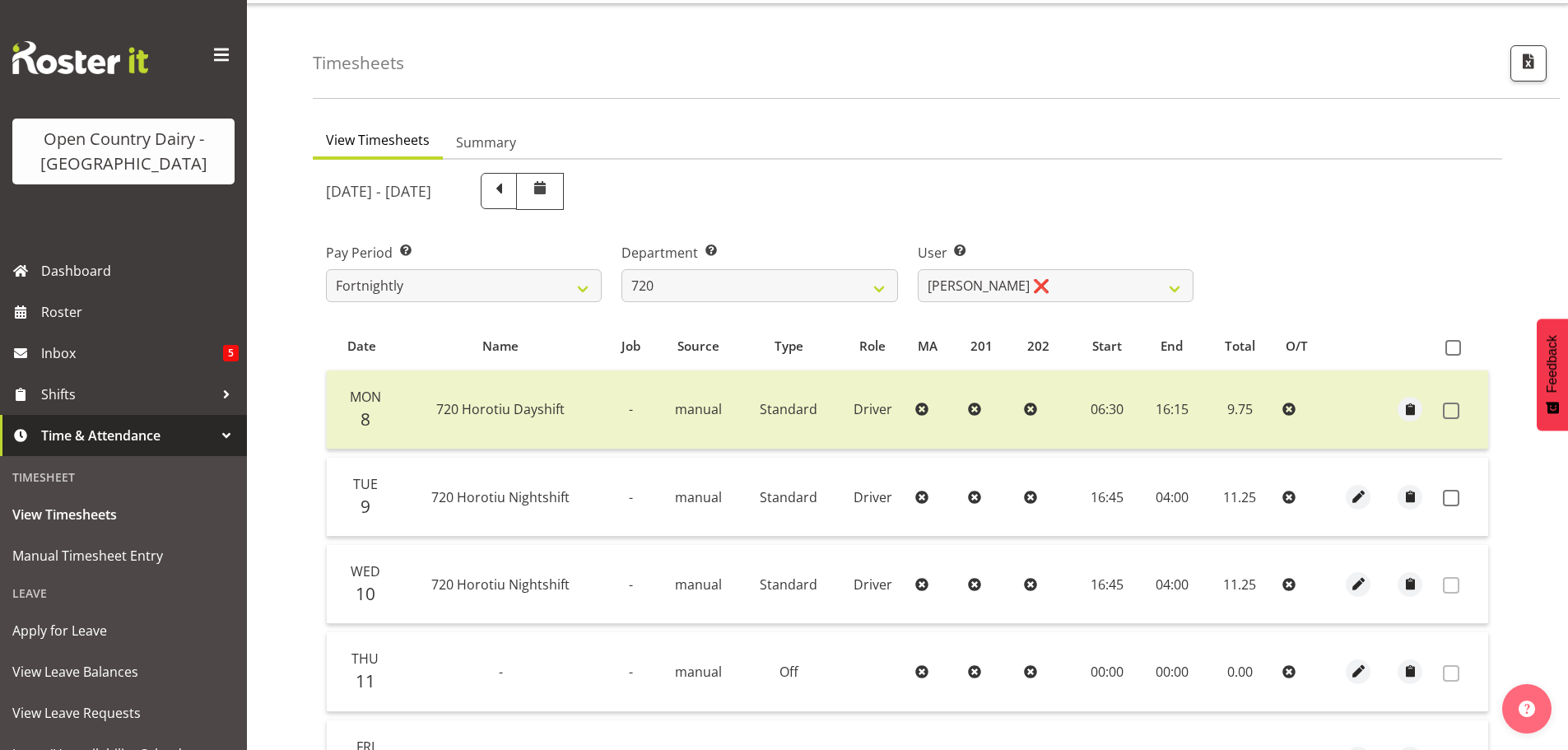
scroll to position [2, 0]
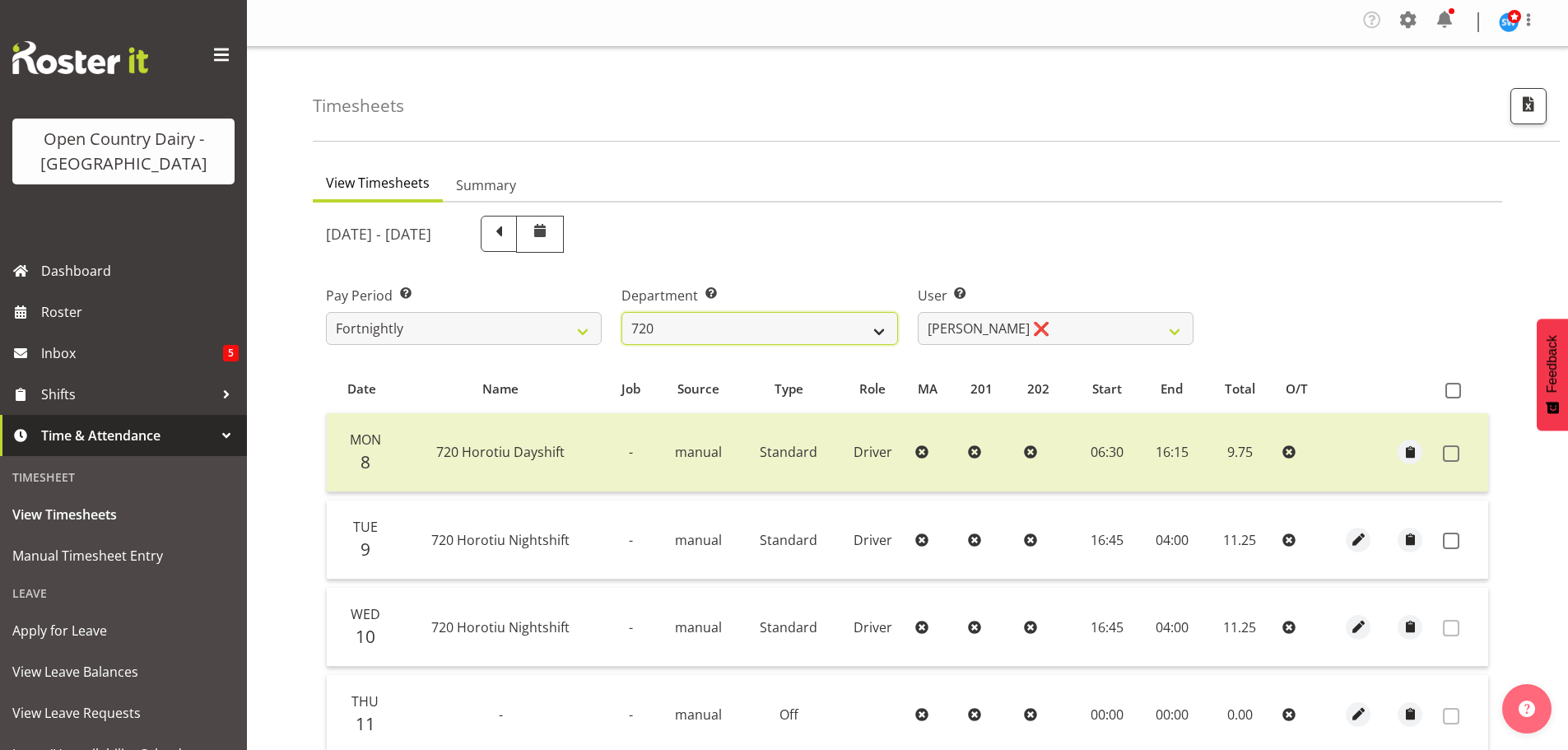
click at [739, 333] on select "701 702 703 704 705 706 707 708 709 710 711 712 713 714 715 716 717 718 719 720" at bounding box center [759, 328] width 276 height 33
select select "759"
click at [622, 312] on select "701 702 703 704 705 706 707 708 709 710 711 712 713 714 715 716 717 718 719 720" at bounding box center [759, 328] width 276 height 33
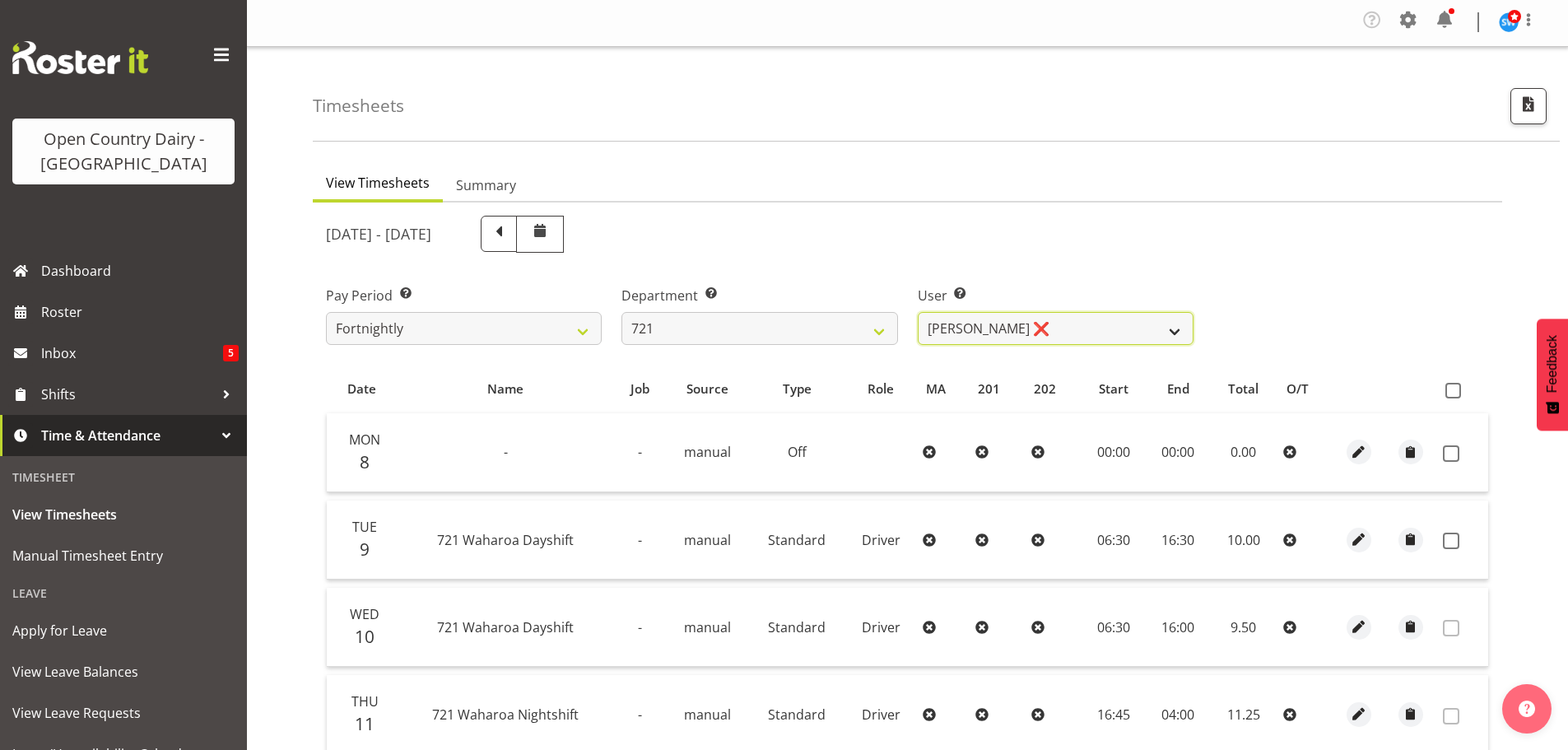
click at [1083, 320] on select "George Taylor ❌ Grant Vercoe ❌ Thakur Ajit Singh ❌" at bounding box center [1055, 328] width 276 height 33
select select "11708"
click at [918, 312] on select "George Taylor ❌ Grant Vercoe ❌ Thakur Ajit Singh ❌" at bounding box center [1055, 328] width 276 height 33
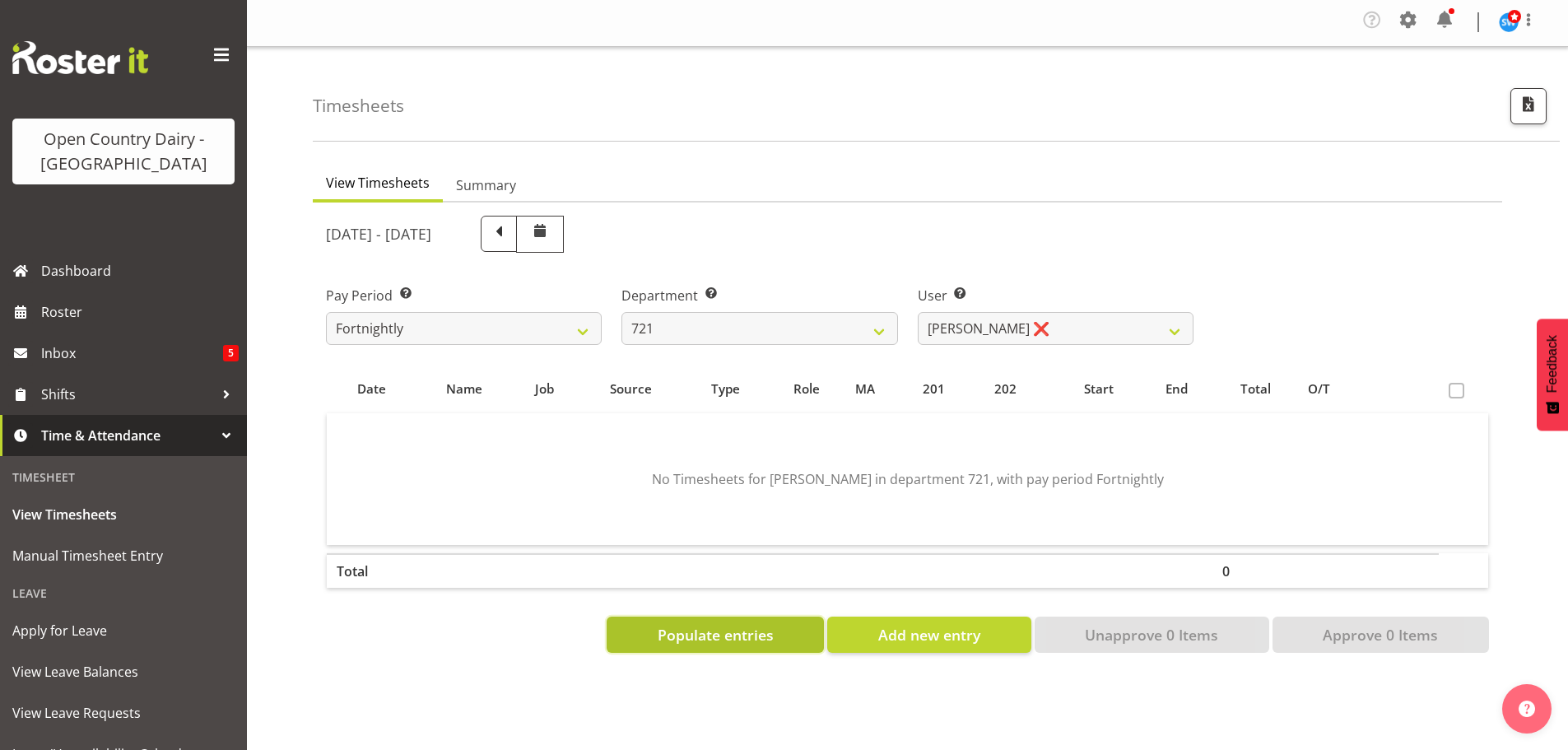
click at [761, 635] on span "Populate entries" at bounding box center [716, 635] width 116 height 21
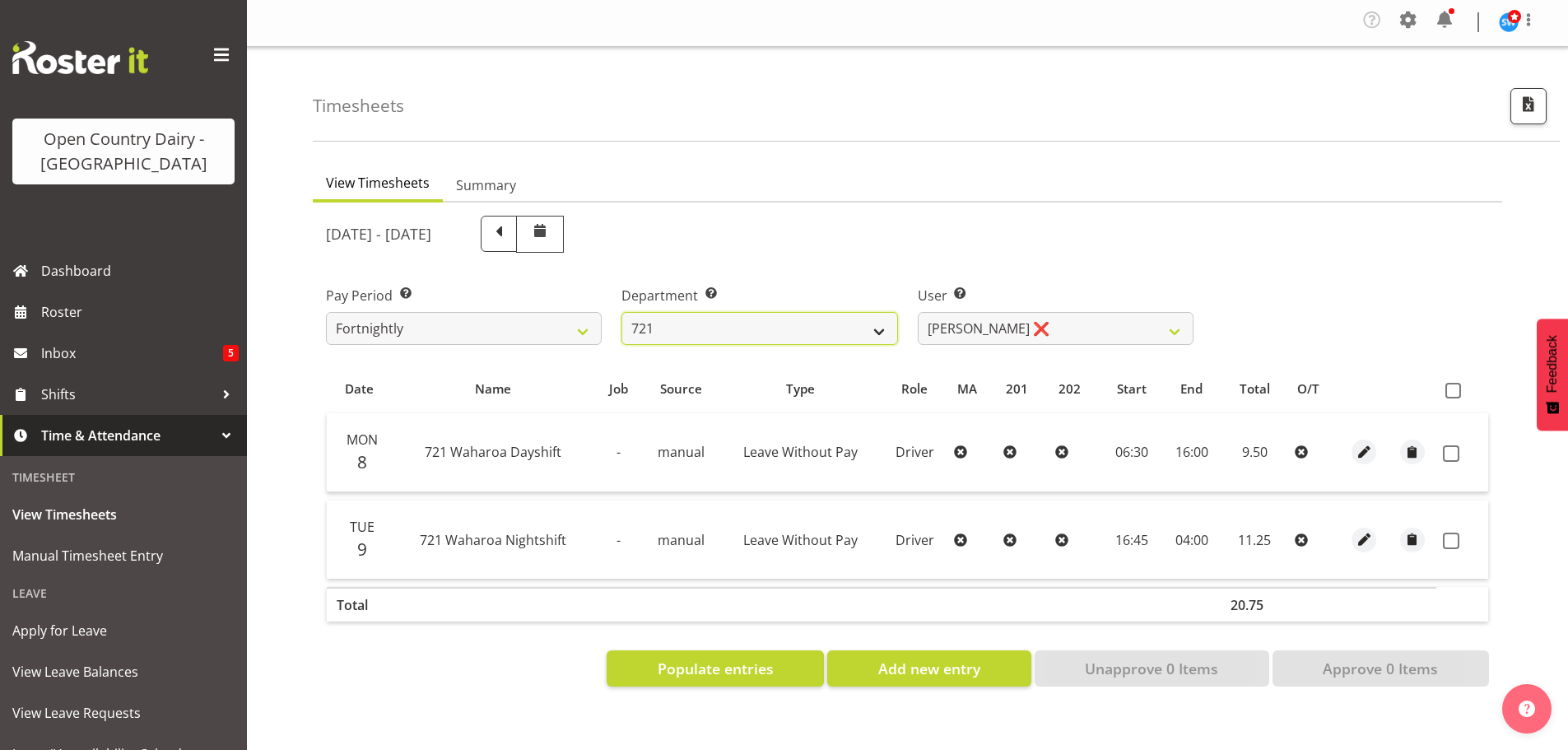
click at [718, 322] on select "701 702 703 704 705 706 707 708 709 710 711 712 713 714 715 716 717 718 719 720" at bounding box center [759, 328] width 276 height 33
select select "756"
click at [622, 312] on select "701 702 703 704 705 706 707 708 709 710 711 712 713 714 715 716 717 718 719 720" at bounding box center [759, 328] width 276 height 33
select select "8163"
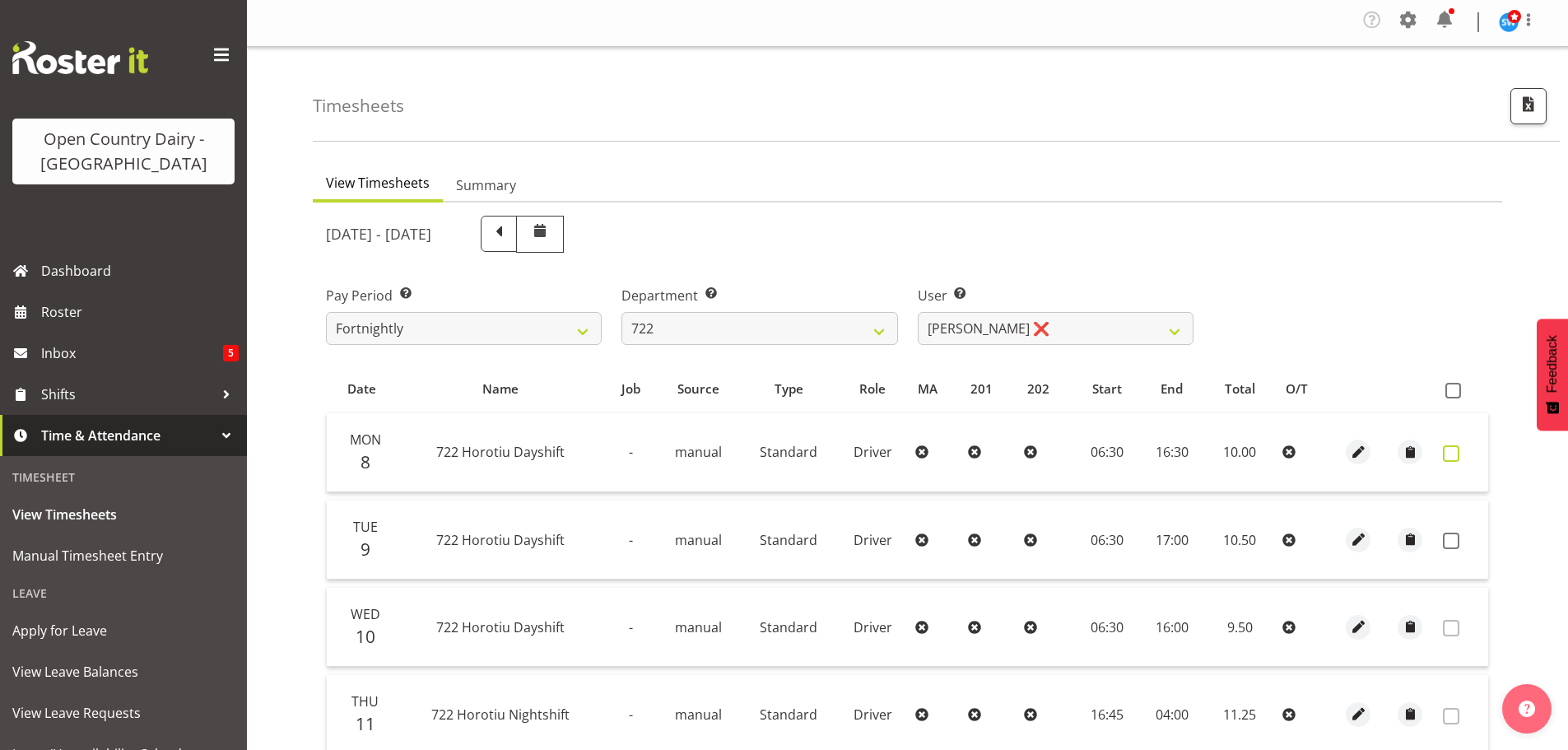
click at [1449, 451] on span at bounding box center [1451, 454] width 16 height 16
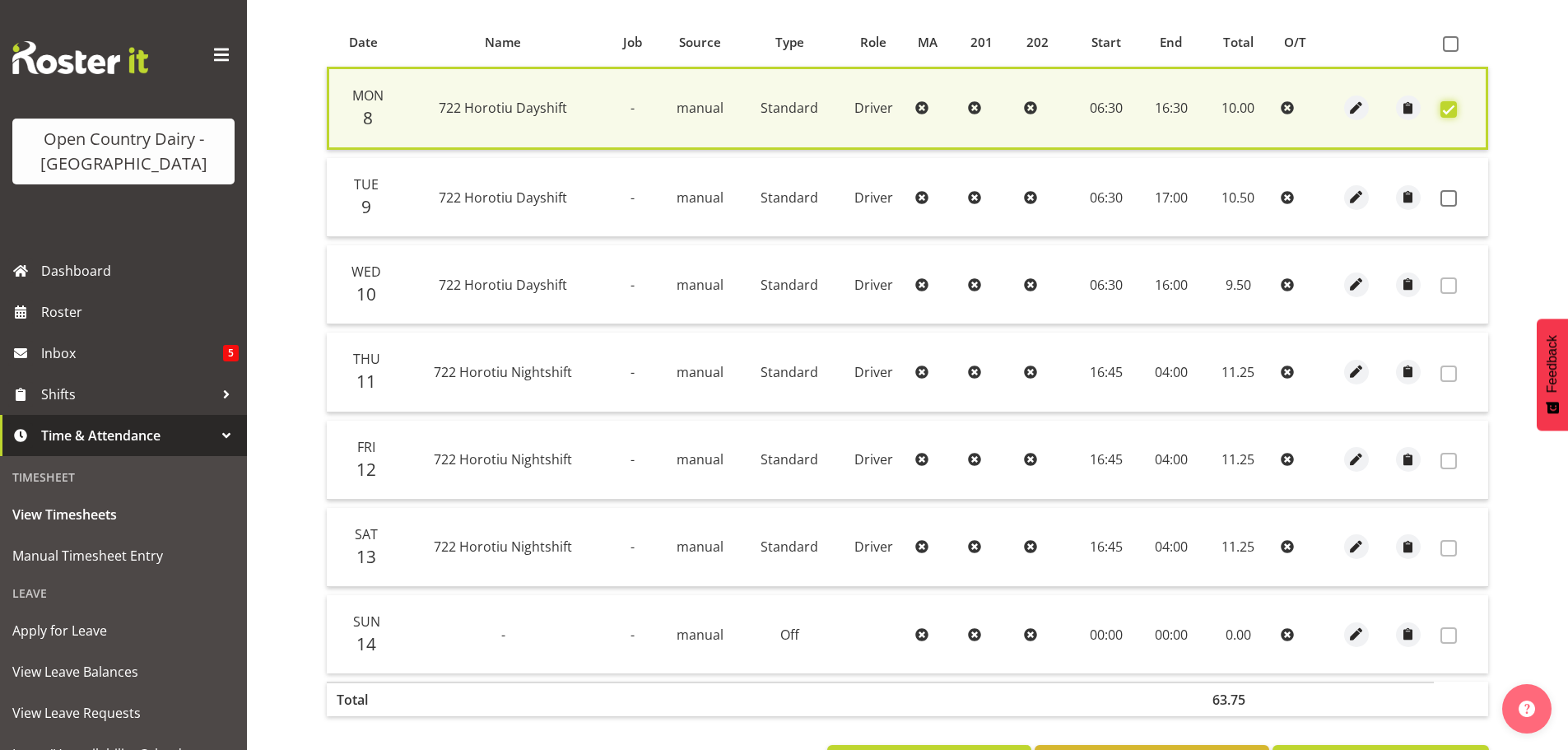
scroll to position [417, 0]
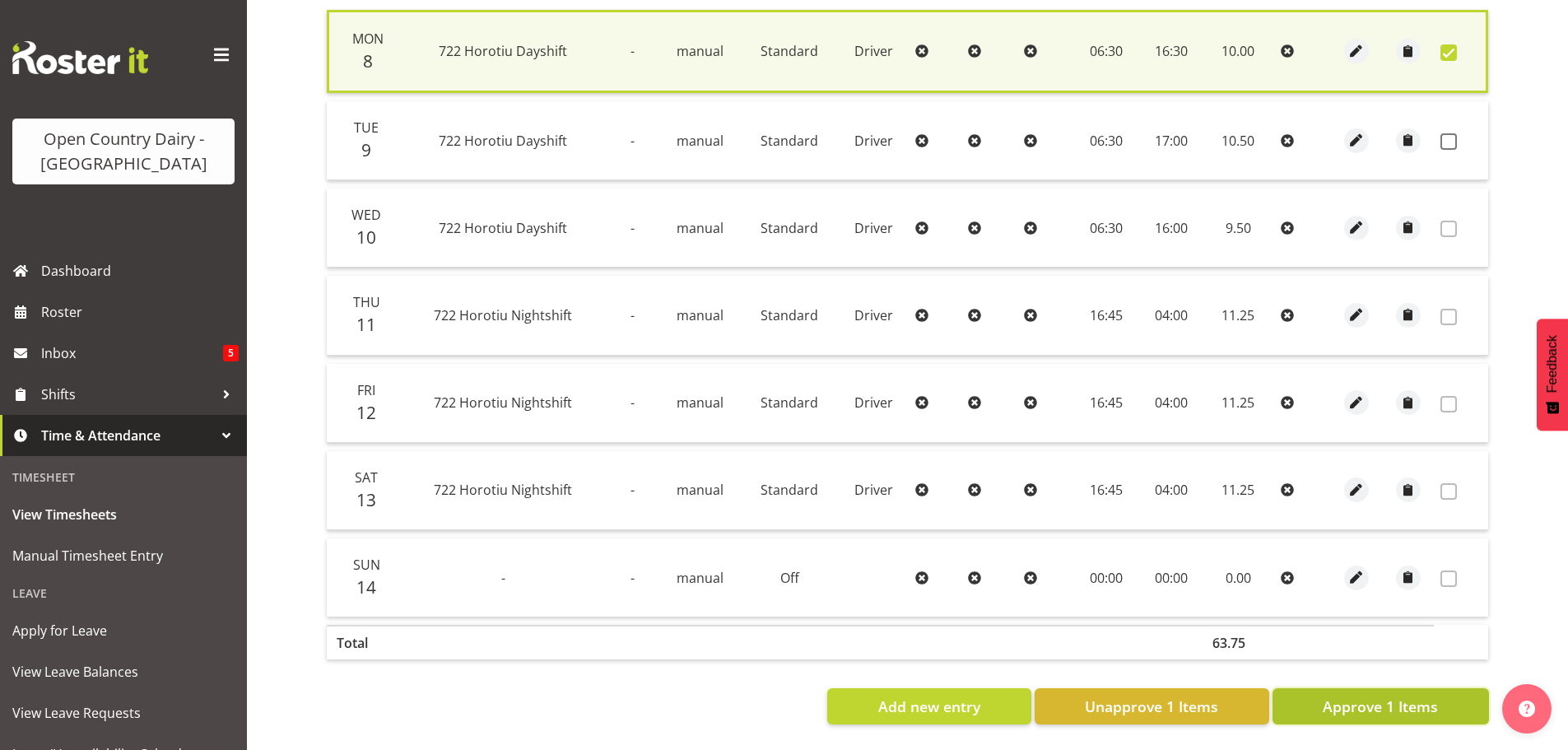
click at [1388, 696] on span "Approve 1 Items" at bounding box center [1380, 707] width 115 height 21
checkbox input "false"
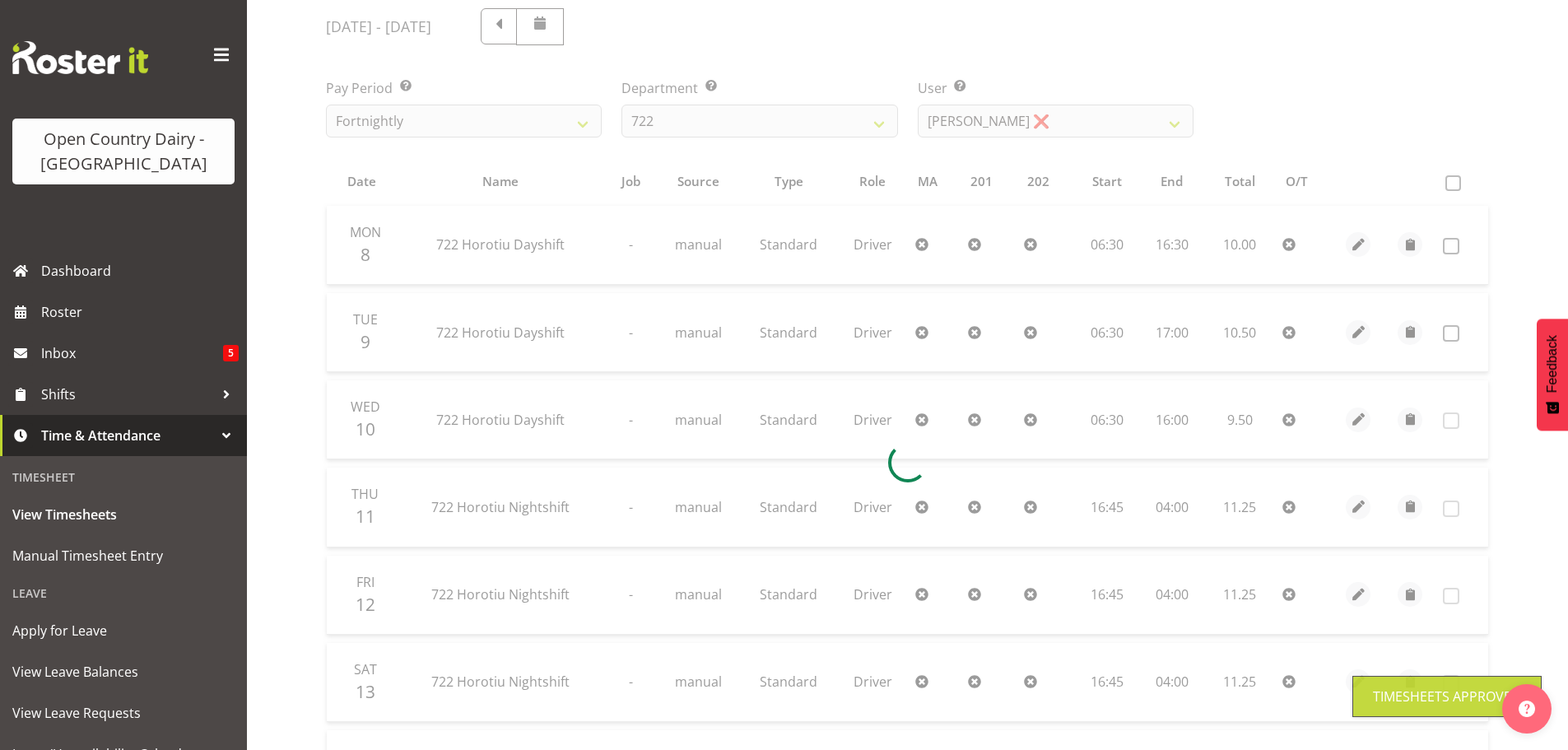
scroll to position [84, 0]
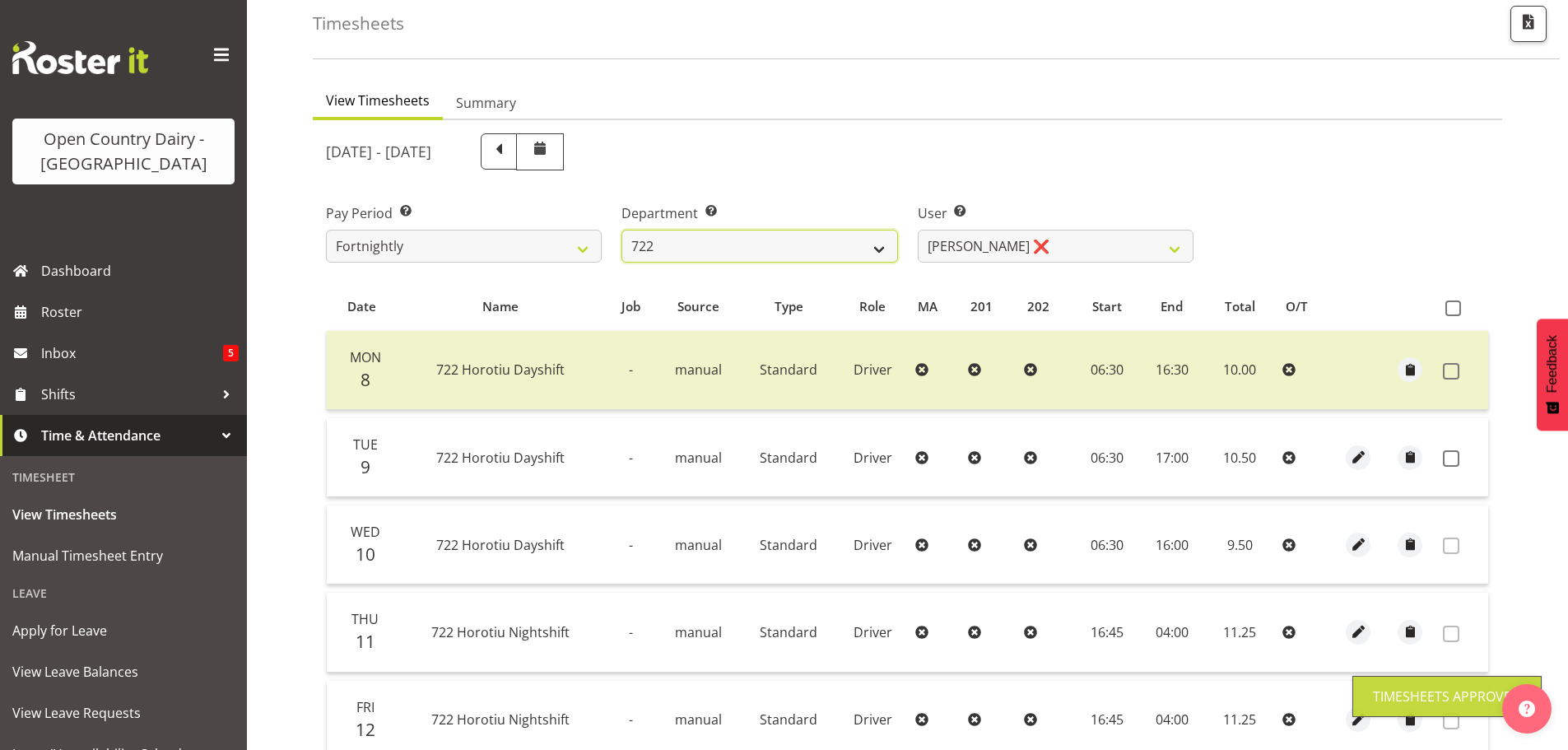
click at [765, 239] on select "701 702 703 704 705 706 707 708 709 710 711 712 713 714 715 716 717 718 719 720" at bounding box center [759, 246] width 276 height 33
select select "819"
click at [622, 230] on select "701 702 703 704 705 706 707 708 709 710 711 712 713 714 715 716 717 718 719 720" at bounding box center [759, 246] width 276 height 33
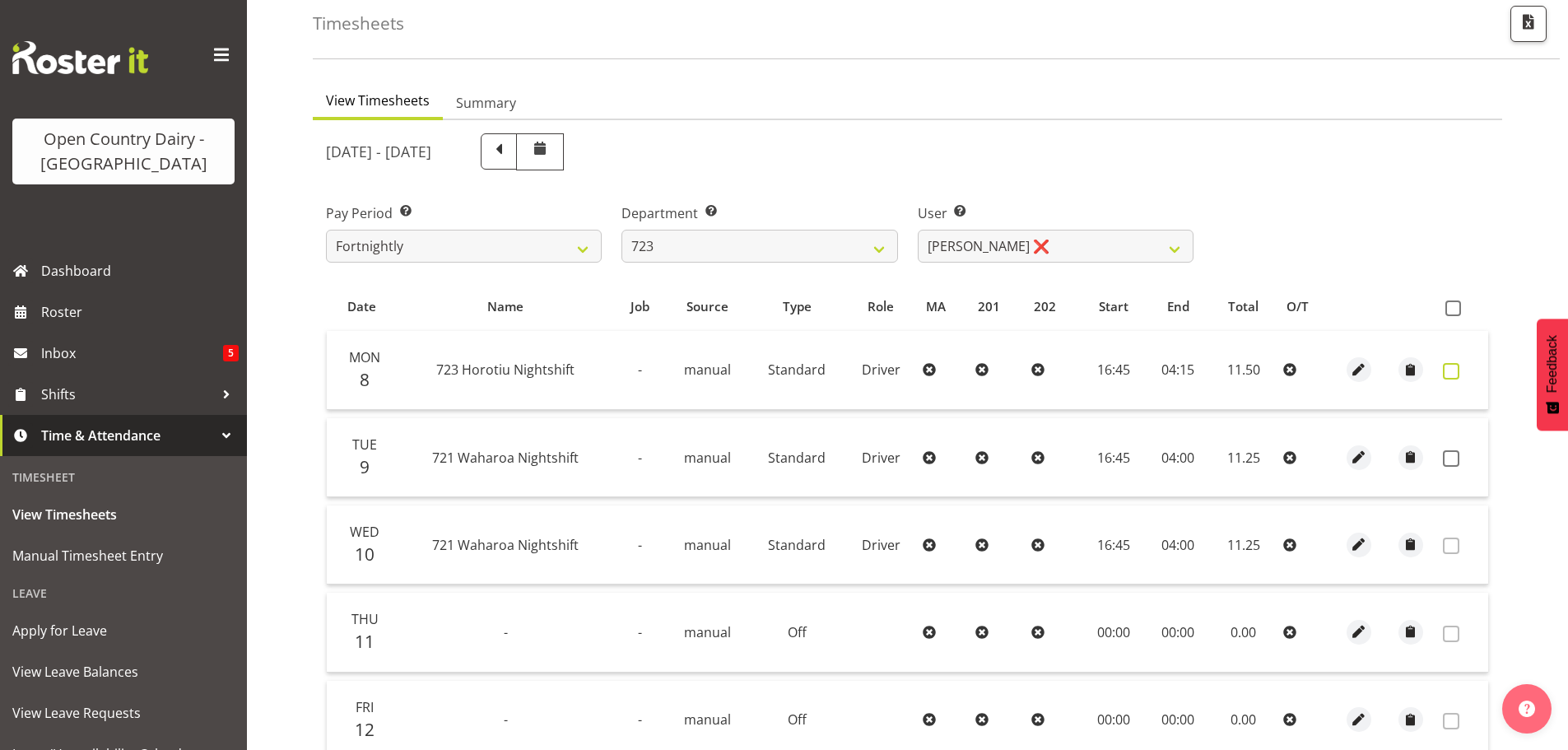
click at [1450, 372] on span at bounding box center [1451, 371] width 16 height 16
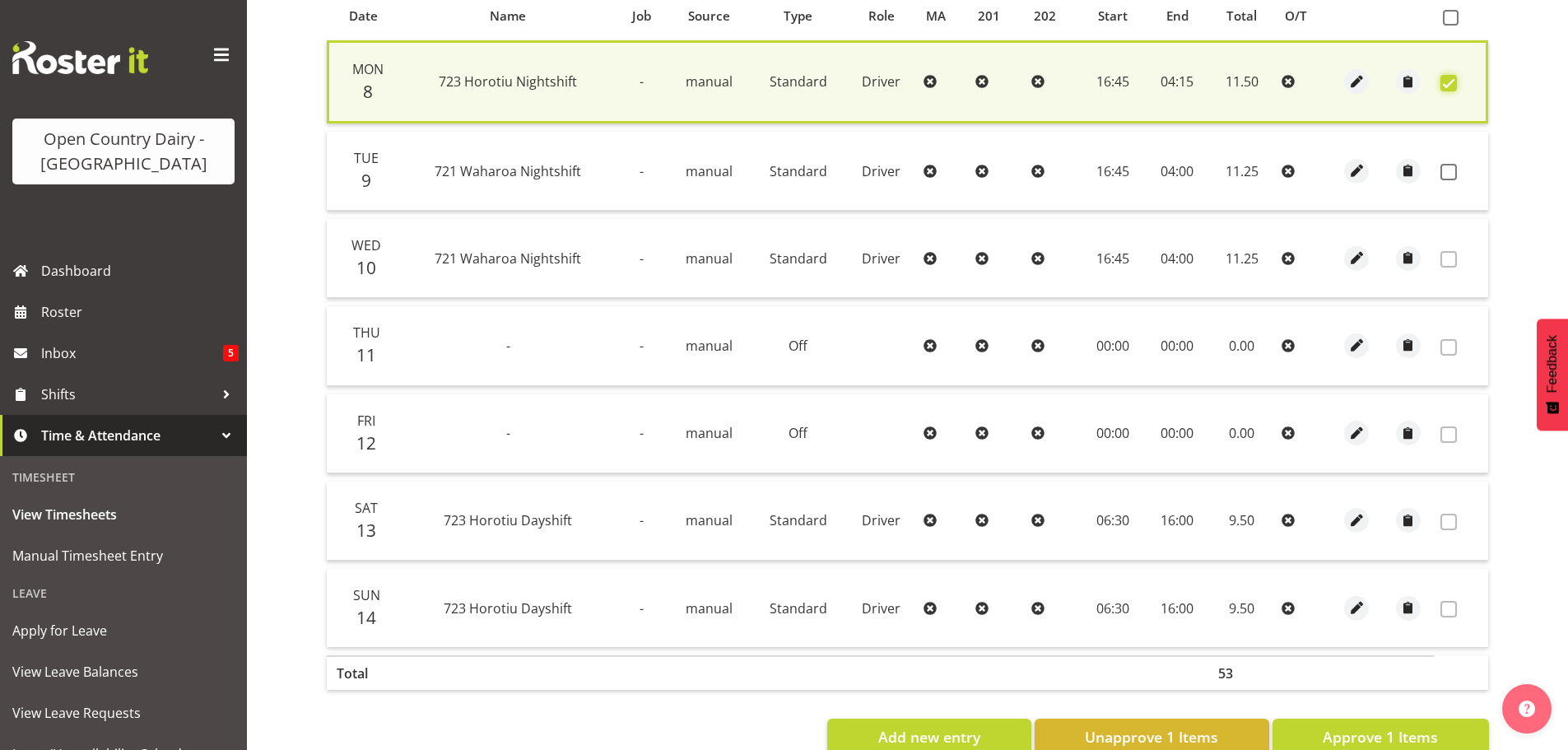
scroll to position [417, 0]
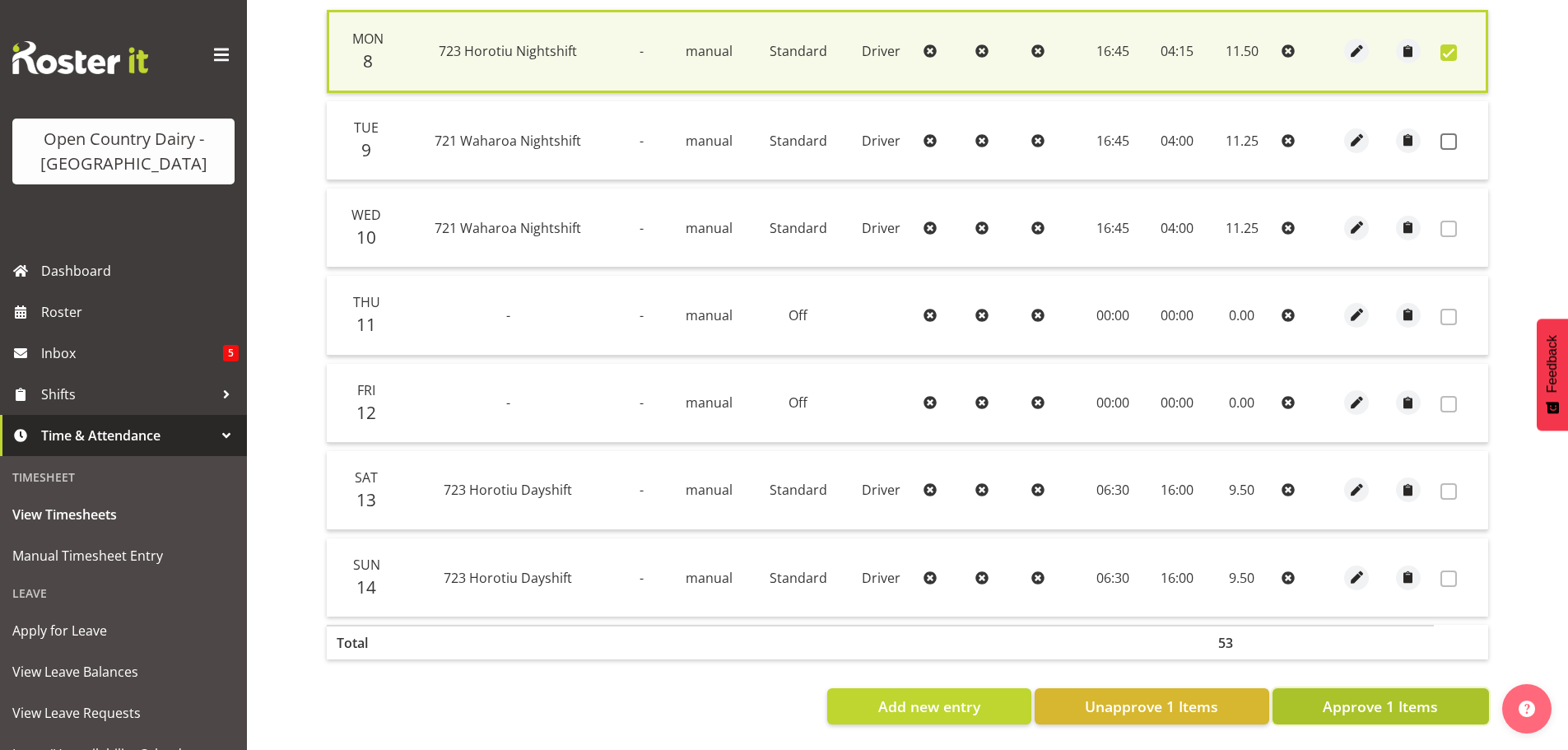
click at [1340, 696] on span "Approve 1 Items" at bounding box center [1380, 707] width 115 height 21
checkbox input "false"
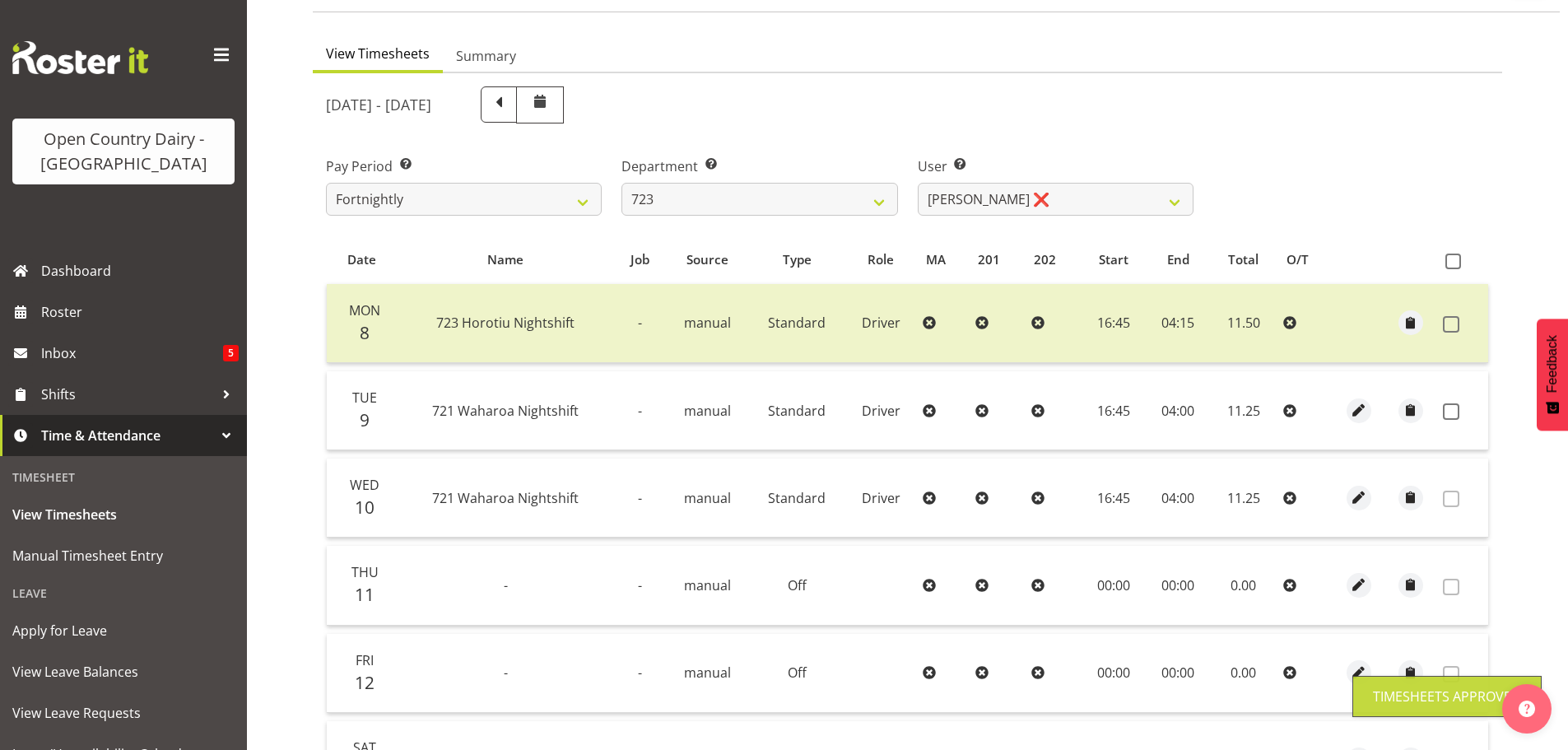
scroll to position [84, 0]
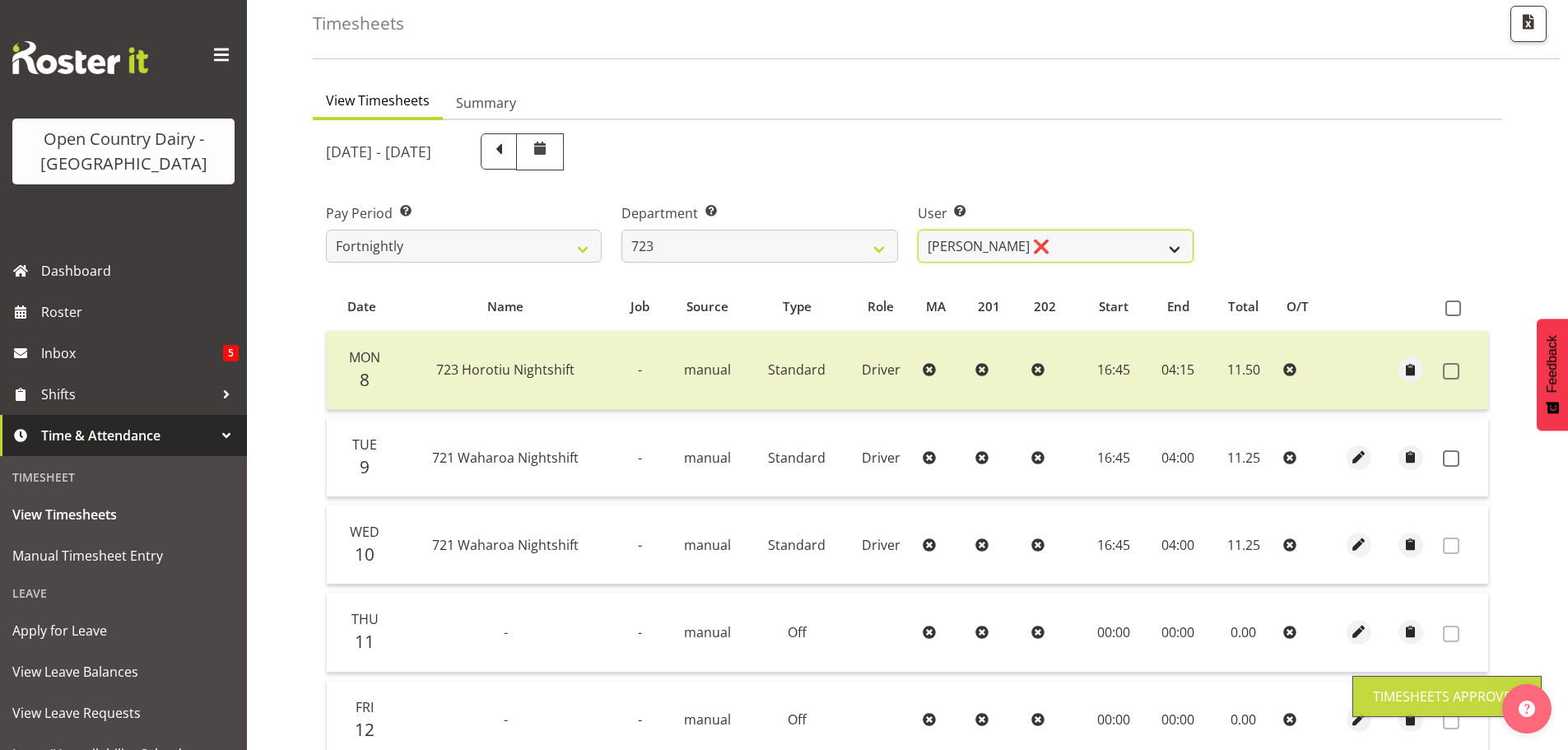
click at [1016, 246] on select "Daljeet Rai ❌ Manjinder Singh ❌ Prabhjot Singh ❌ Varninder Singh ❌" at bounding box center [1055, 246] width 276 height 33
select select "9511"
click at [918, 230] on select "Daljeet Rai ❌ Manjinder Singh ❌ Prabhjot Singh ❌ Varninder Singh ❌" at bounding box center [1055, 246] width 276 height 33
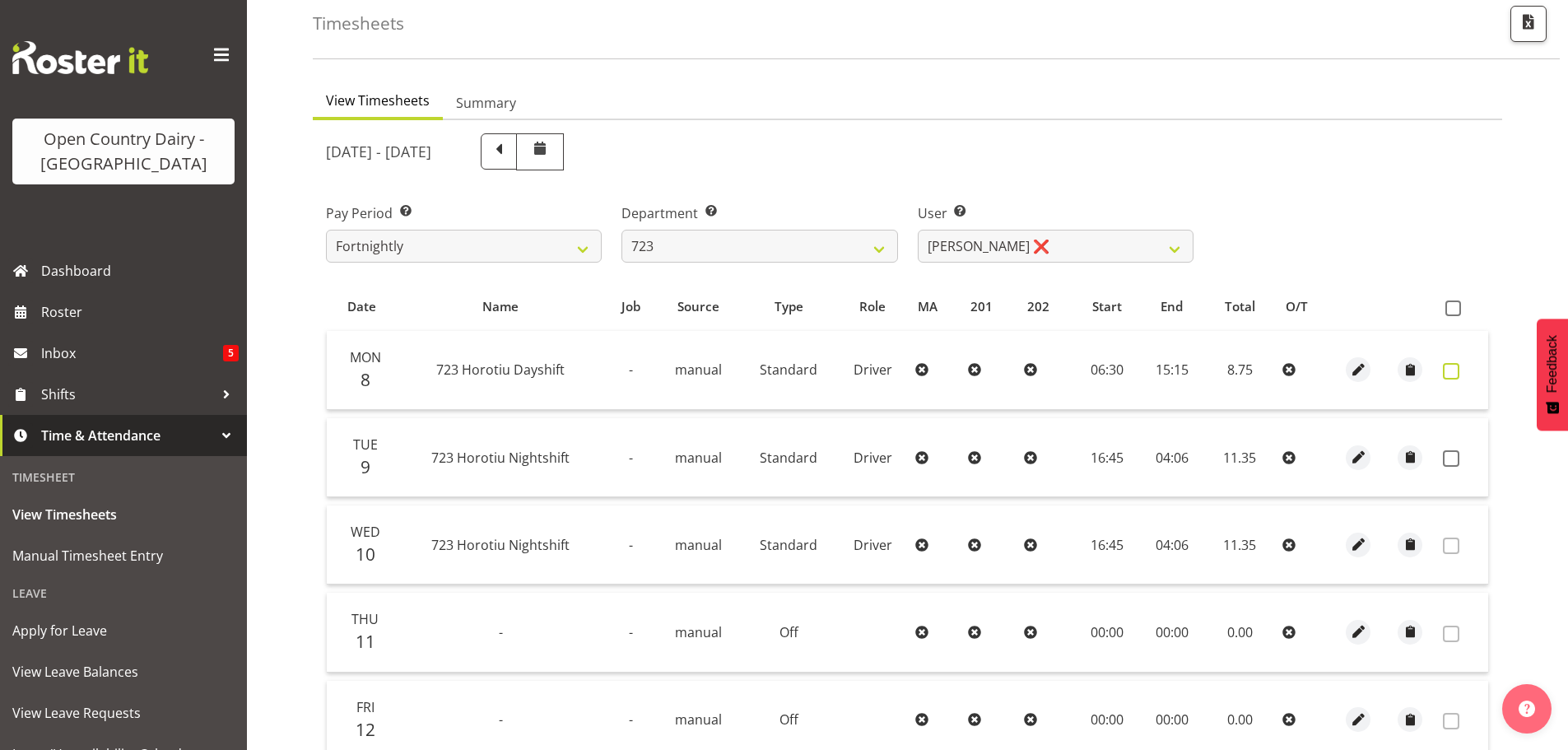
click at [1452, 368] on span at bounding box center [1451, 371] width 16 height 16
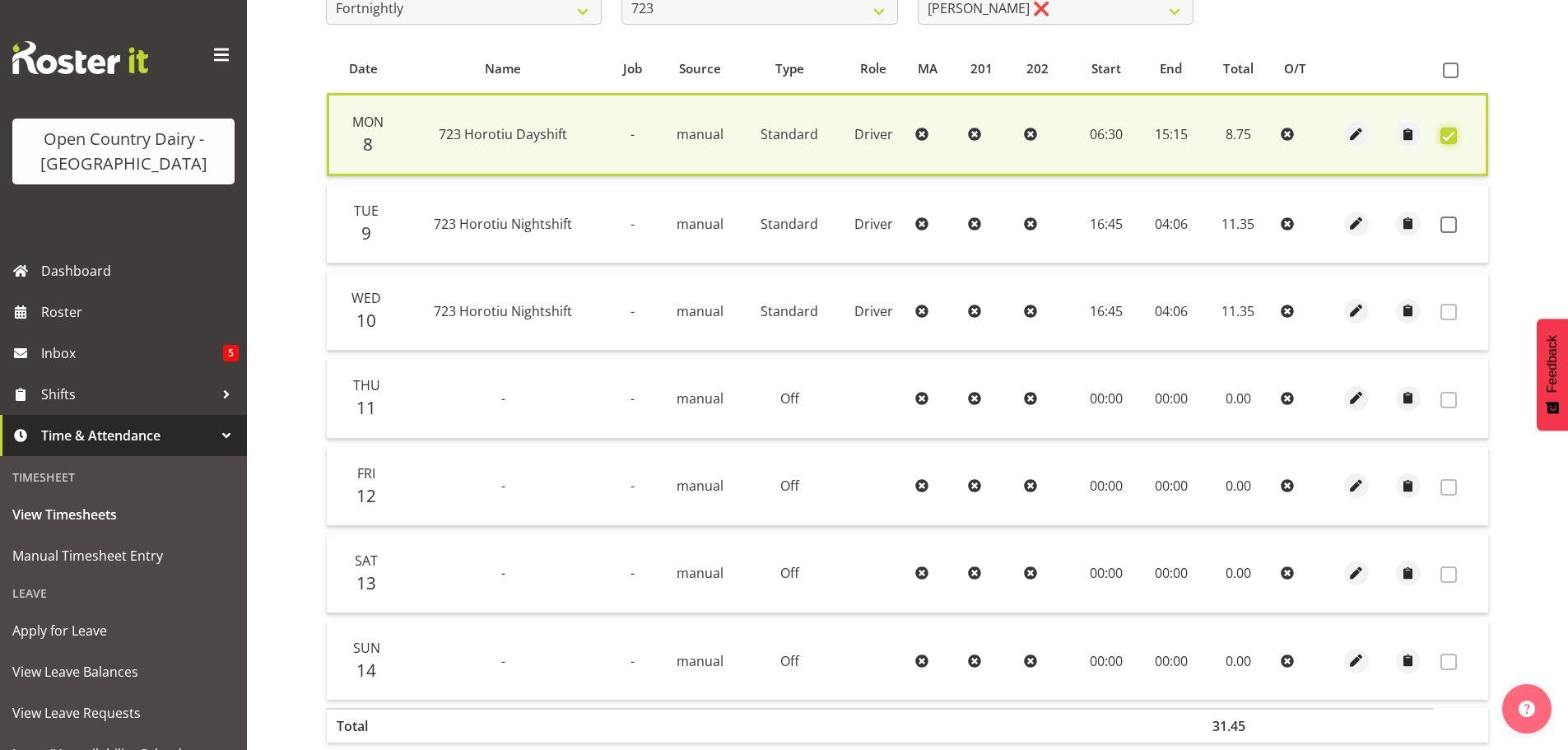
scroll to position [417, 0]
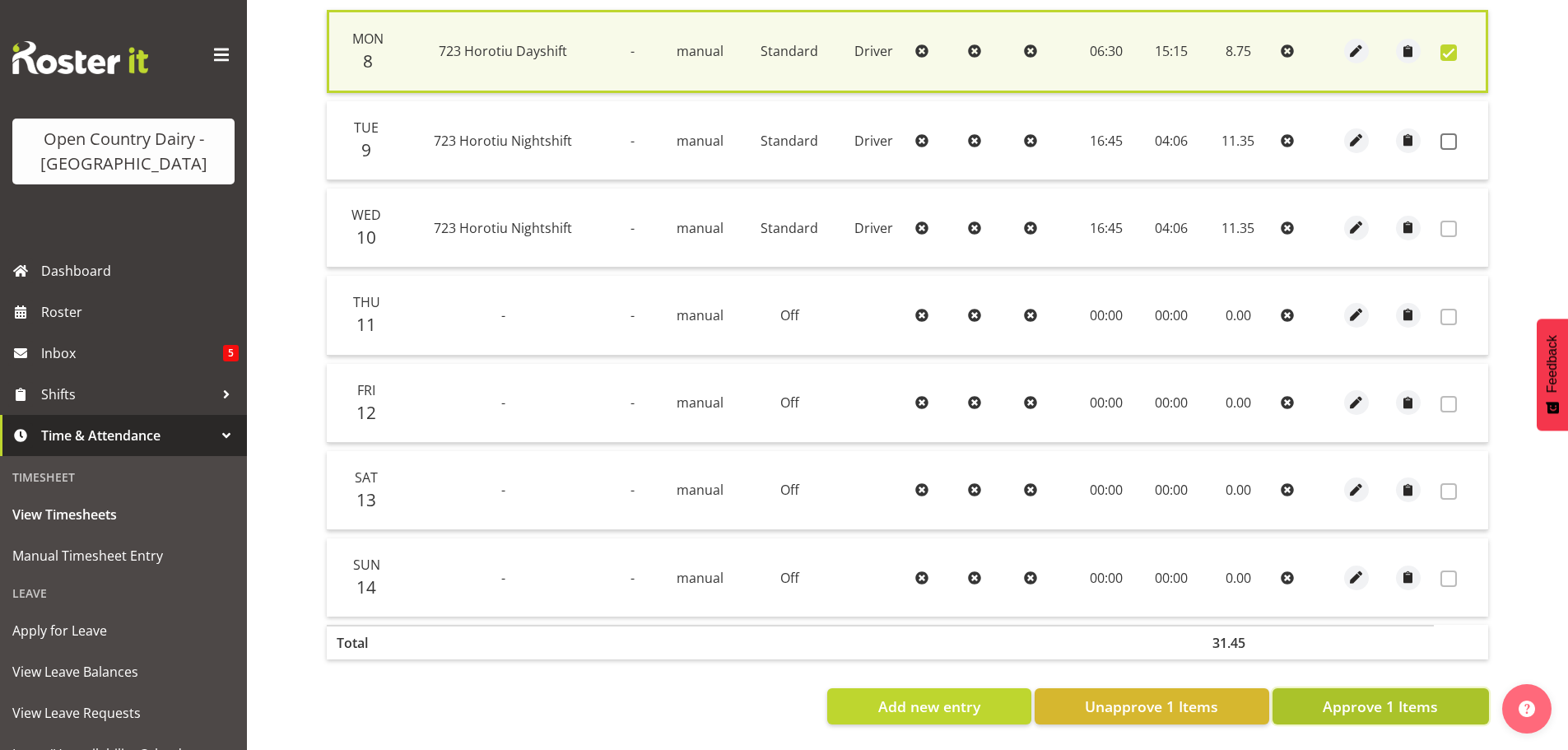
click at [1366, 699] on span "Approve 1 Items" at bounding box center [1380, 707] width 115 height 21
checkbox input "false"
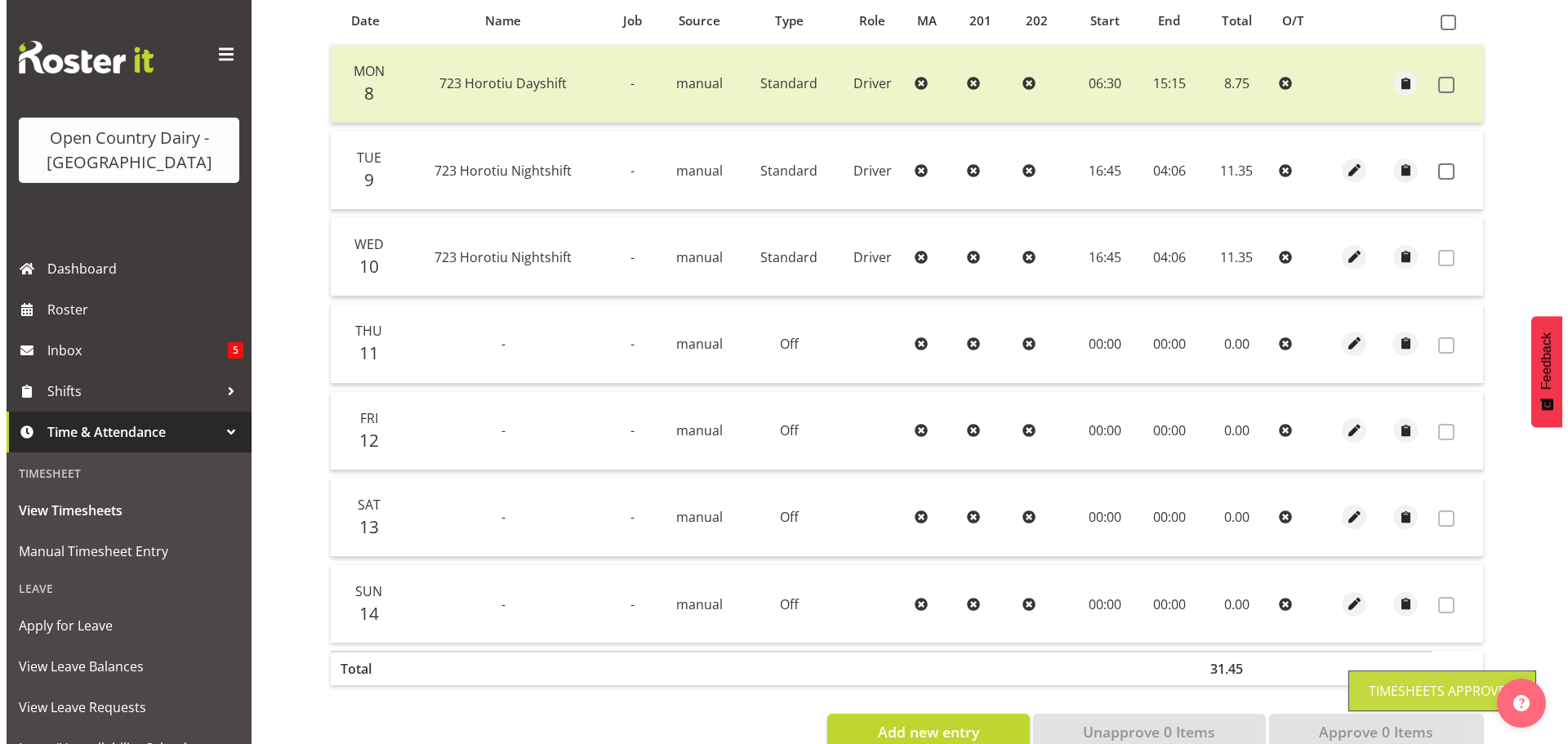
scroll to position [328, 0]
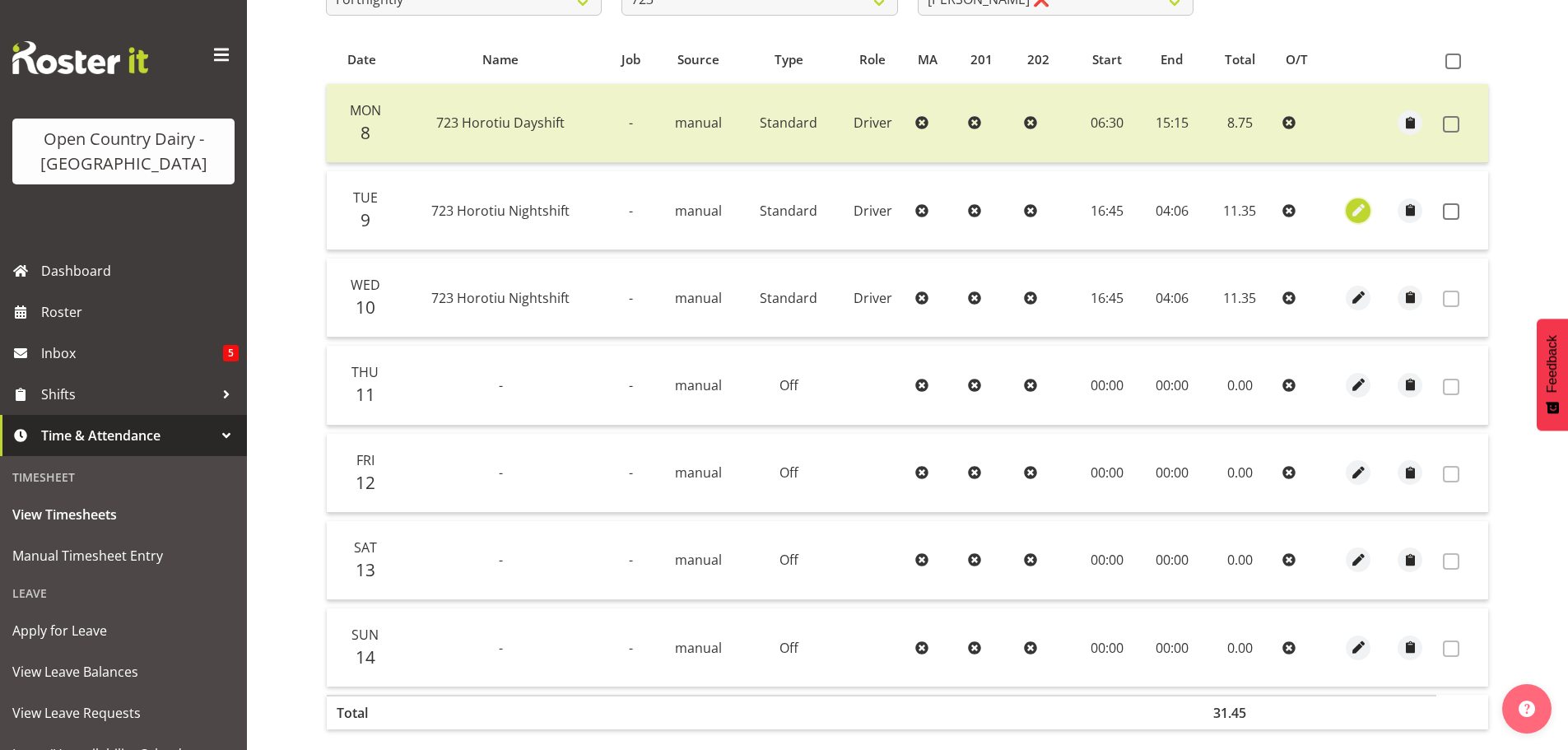
click at [1354, 210] on span "button" at bounding box center [1358, 210] width 19 height 19
select select "Standard"
select select "8"
select select "2025"
select select "4"
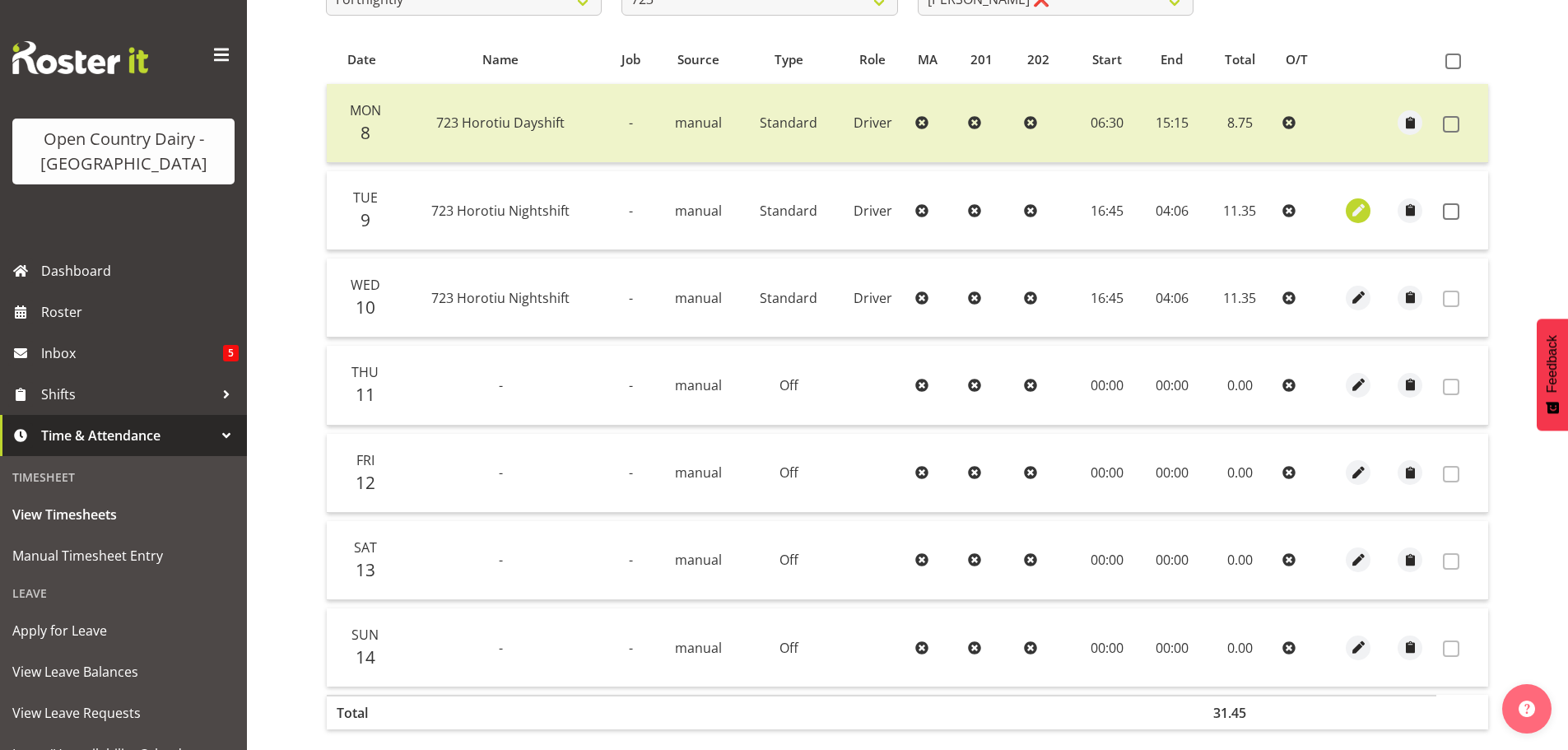
select select "6"
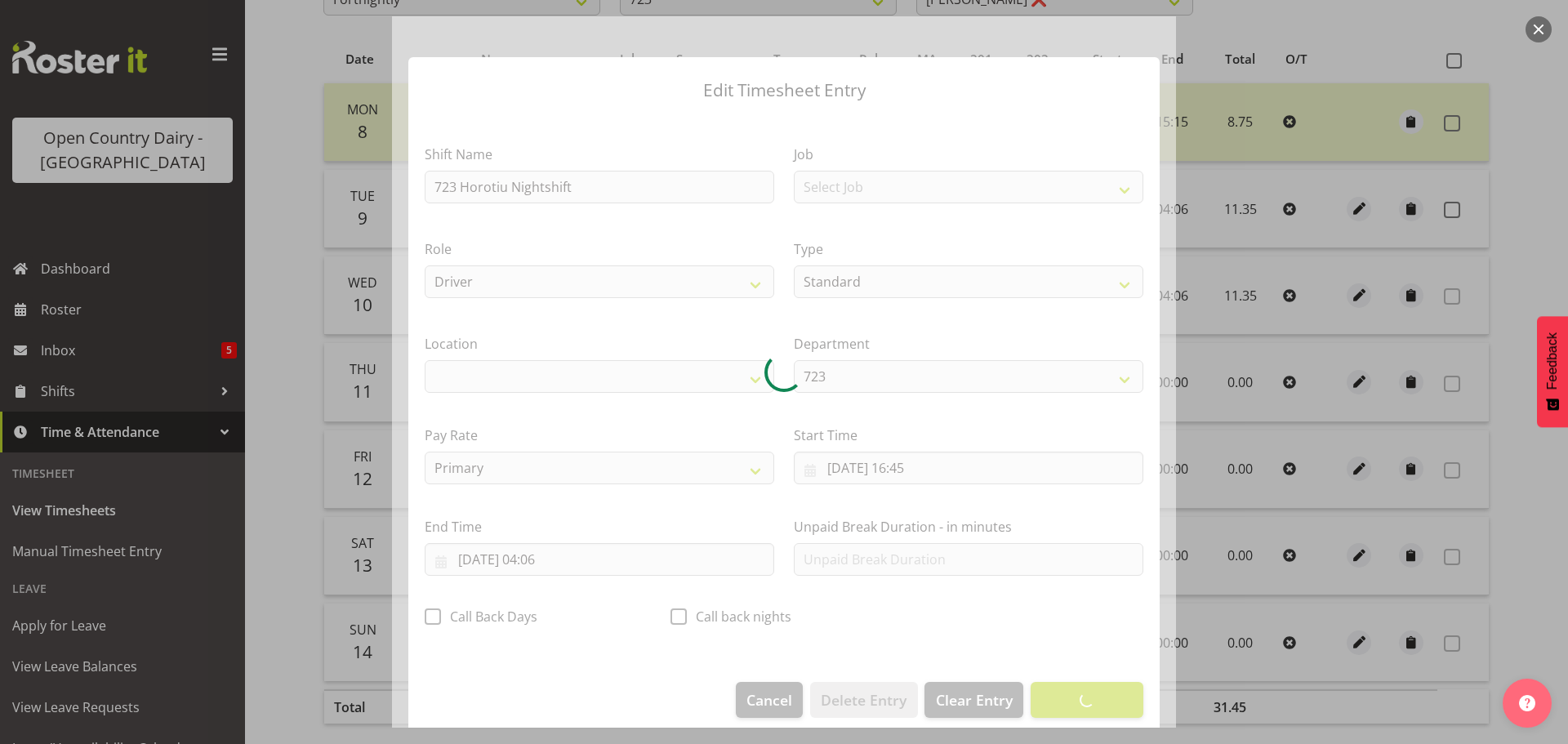
select select "1054"
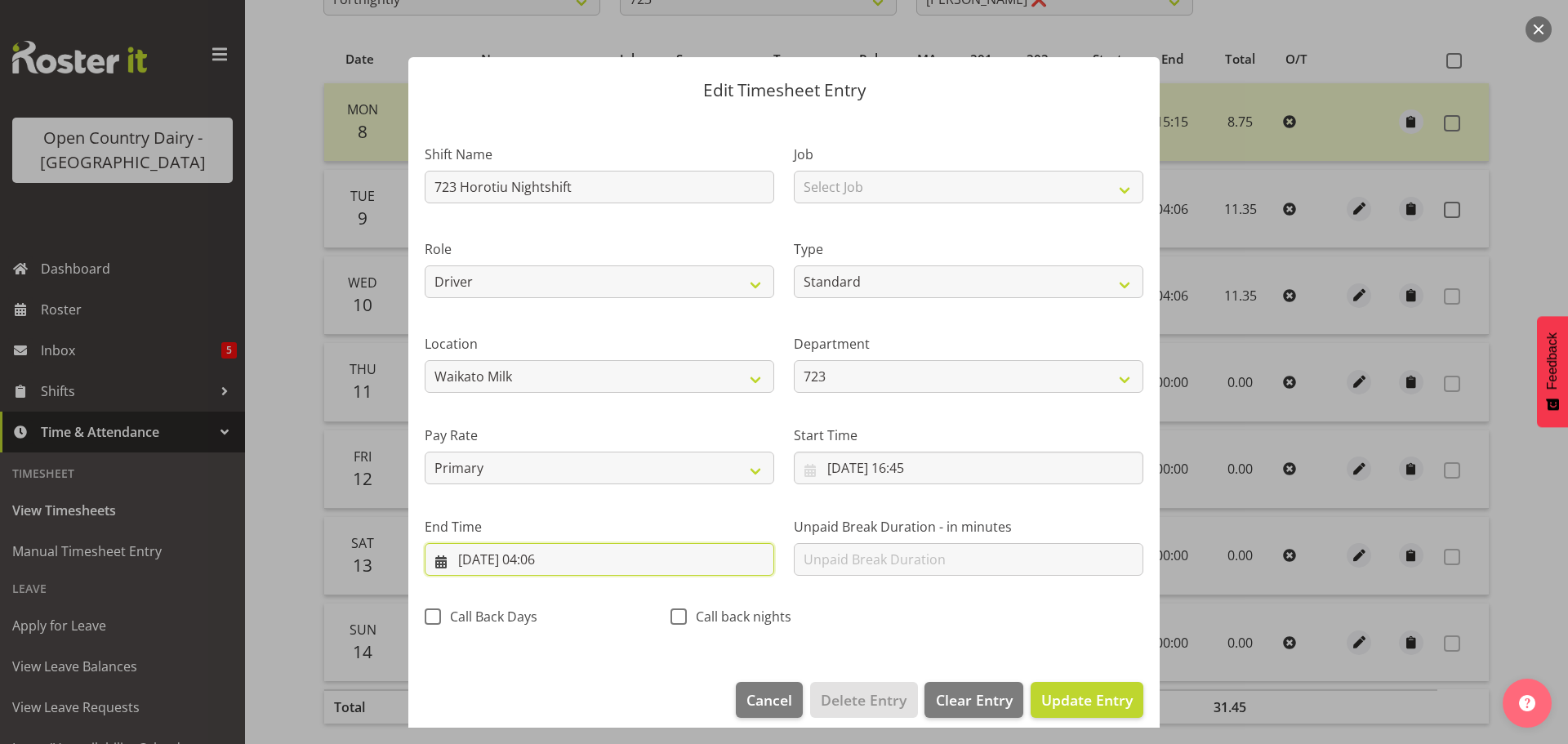
click at [558, 555] on input "10/09/2025, 04:06" at bounding box center [599, 560] width 349 height 33
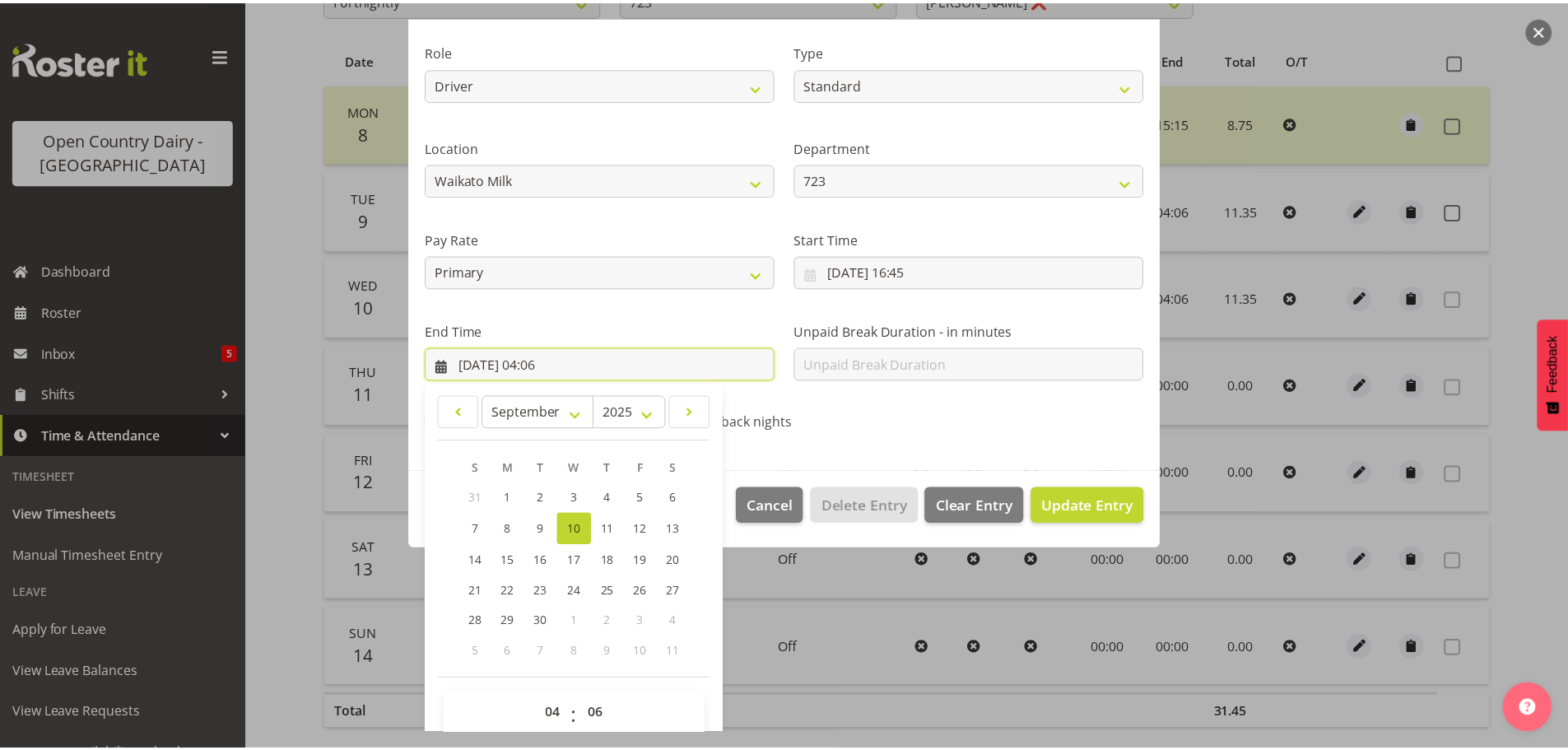
scroll to position [223, 0]
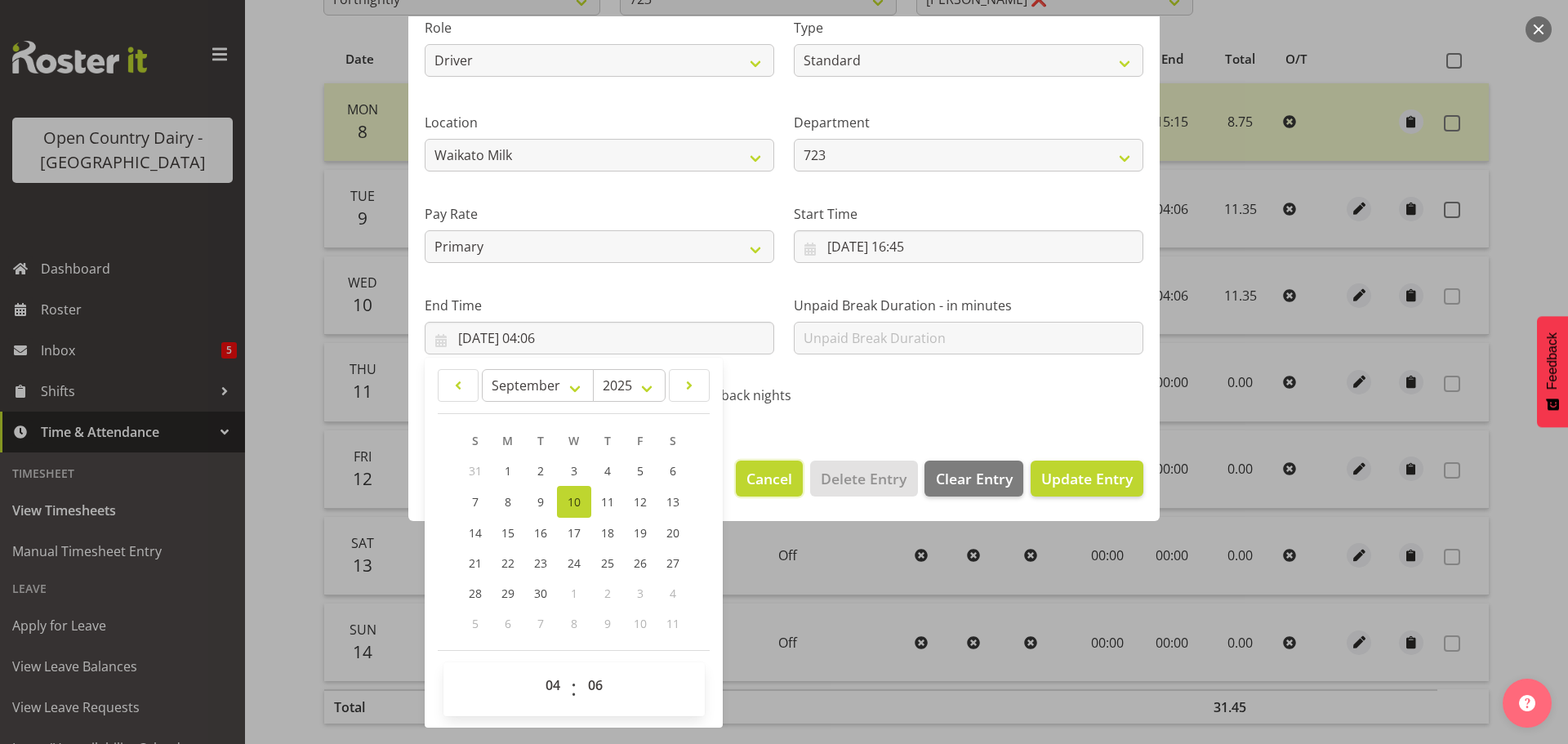
click at [746, 481] on span "Cancel" at bounding box center [769, 479] width 46 height 21
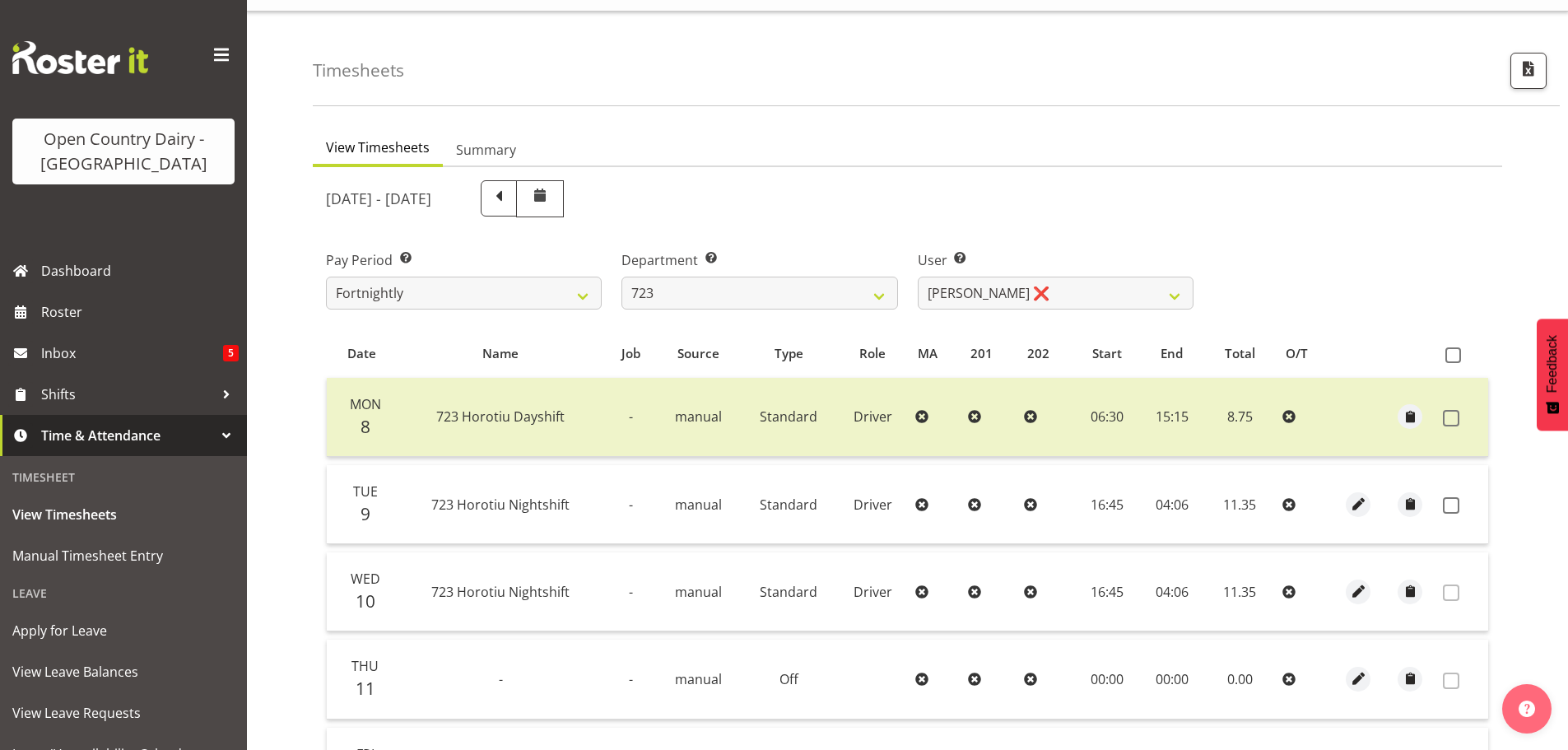
scroll to position [2, 0]
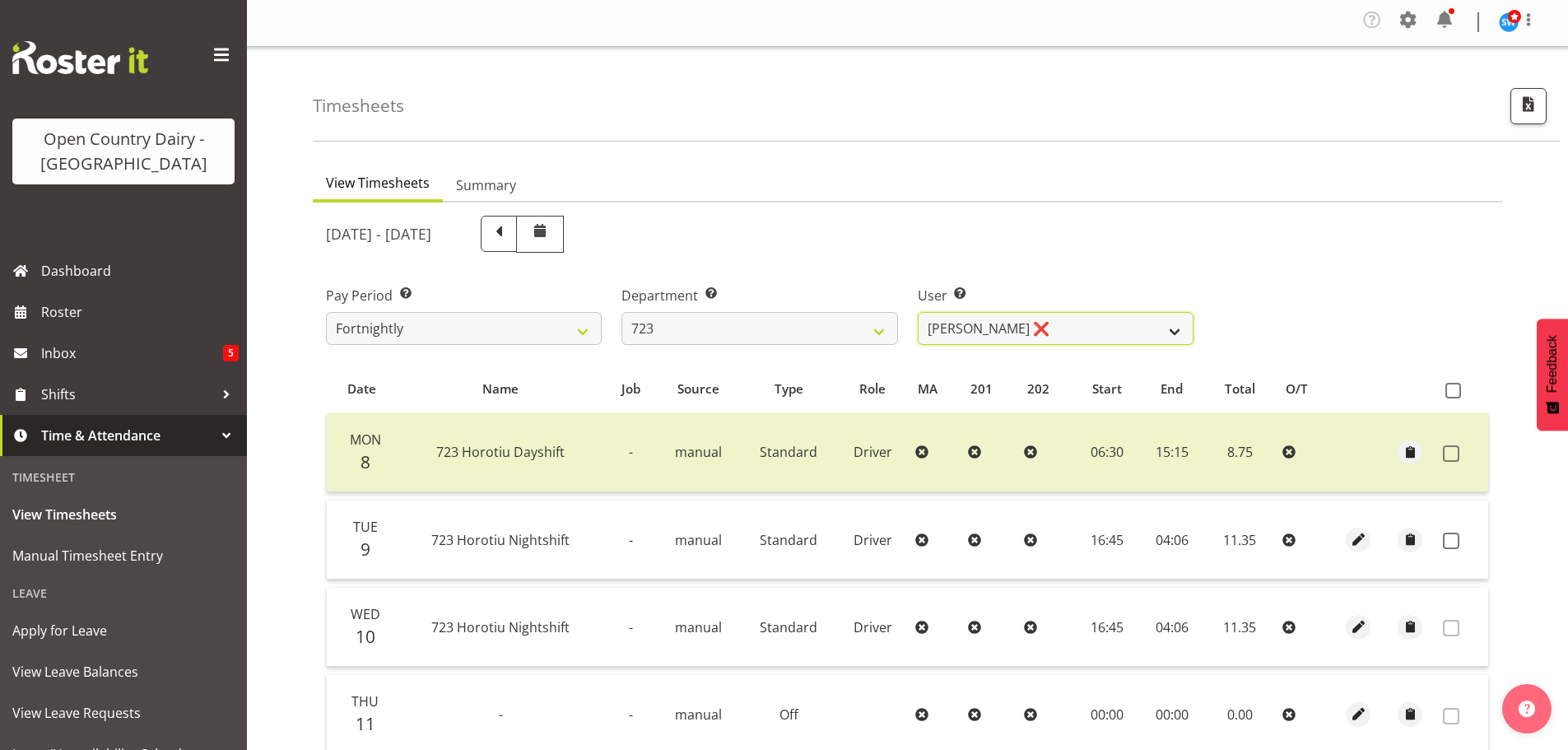
click at [933, 324] on select "Daljeet Rai ❌ Manjinder Singh ❌ Prabhjot Singh ❌ Varninder Singh ❌" at bounding box center [1055, 328] width 276 height 33
click at [734, 332] on select "701 702 703 704 705 706 707 708 709 710 711 712 713 714 715 716 717 718 719 720" at bounding box center [759, 328] width 276 height 33
select select "760"
click at [622, 312] on select "701 702 703 704 705 706 707 708 709 710 711 712 713 714 715 716 717 718 719 720" at bounding box center [759, 328] width 276 height 33
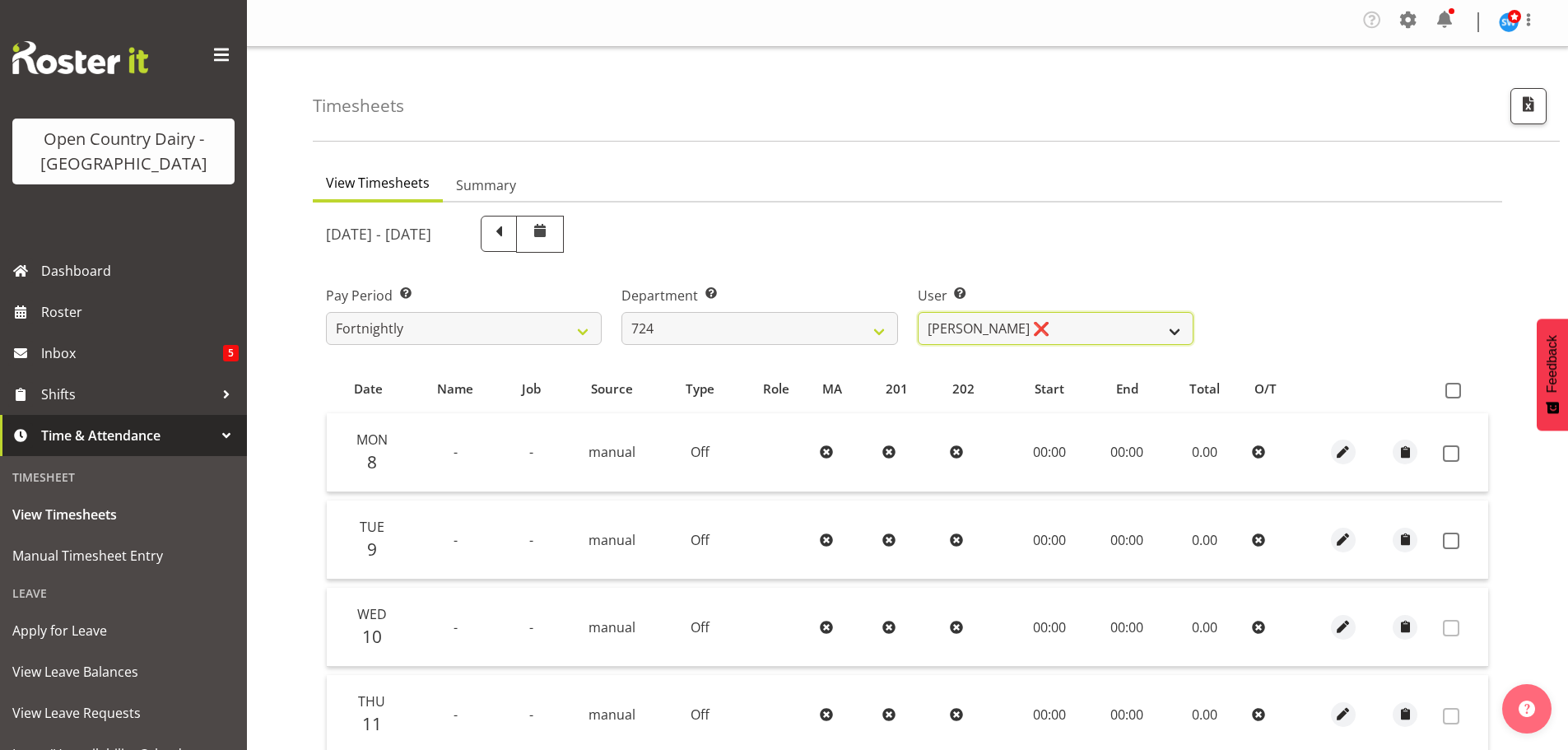
click at [1059, 327] on select "Brent Adams ❌ Jaspreet Singh ❌ John Walters ❌" at bounding box center [1055, 328] width 276 height 33
select select "10133"
click at [918, 312] on select "Brent Adams ❌ Jaspreet Singh ❌ John Walters ❌" at bounding box center [1055, 328] width 276 height 33
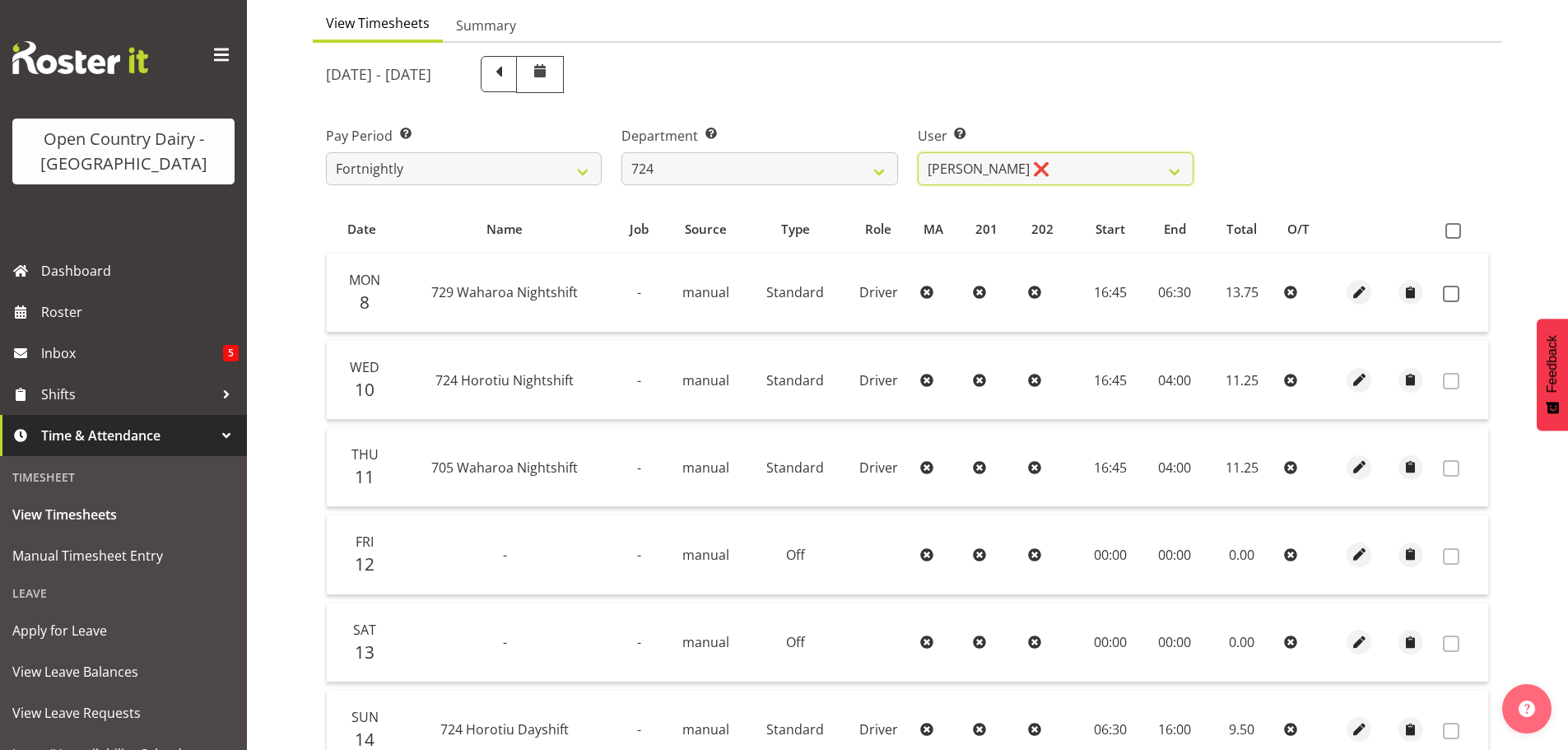
scroll to position [166, 0]
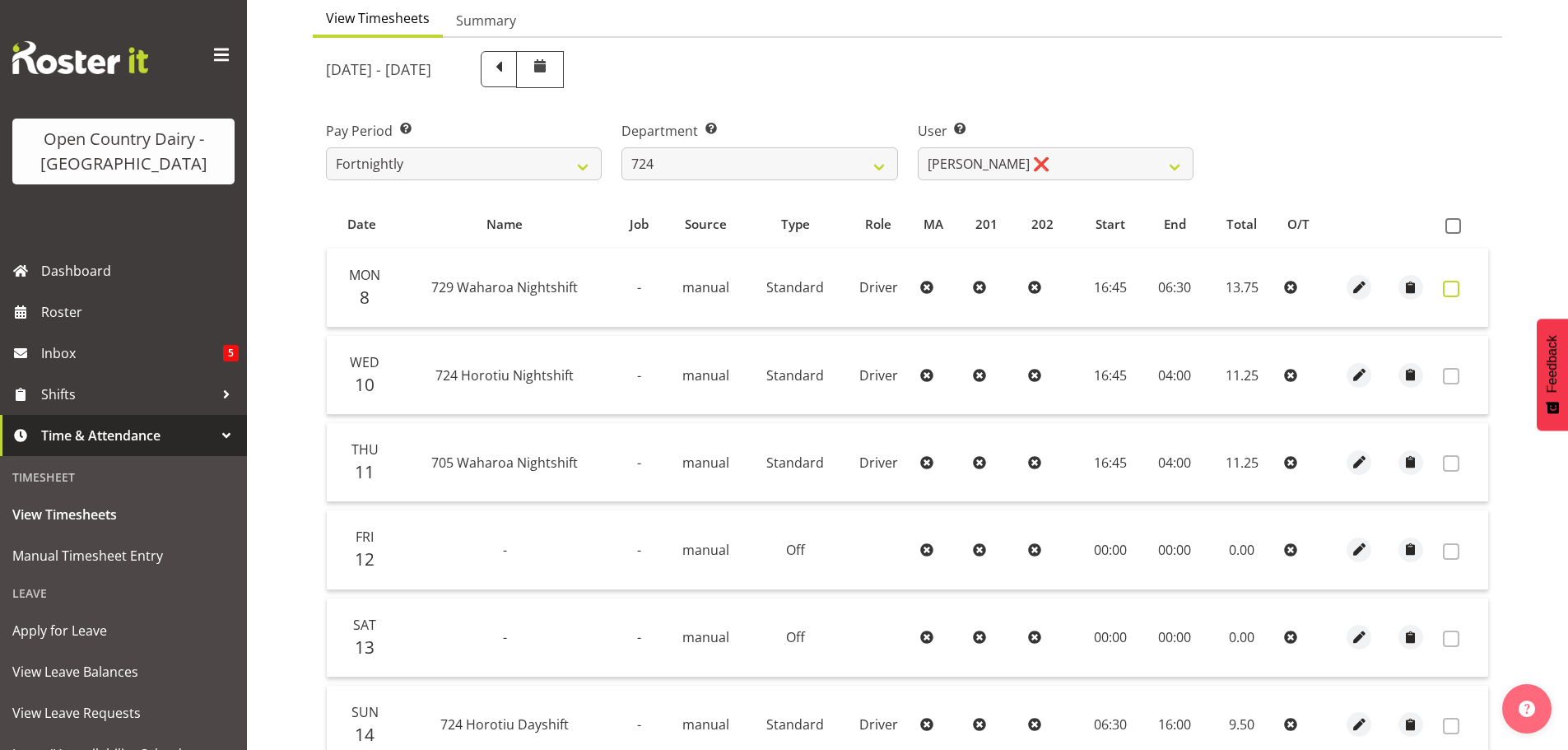
click at [1454, 289] on span at bounding box center [1451, 289] width 16 height 16
checkbox input "true"
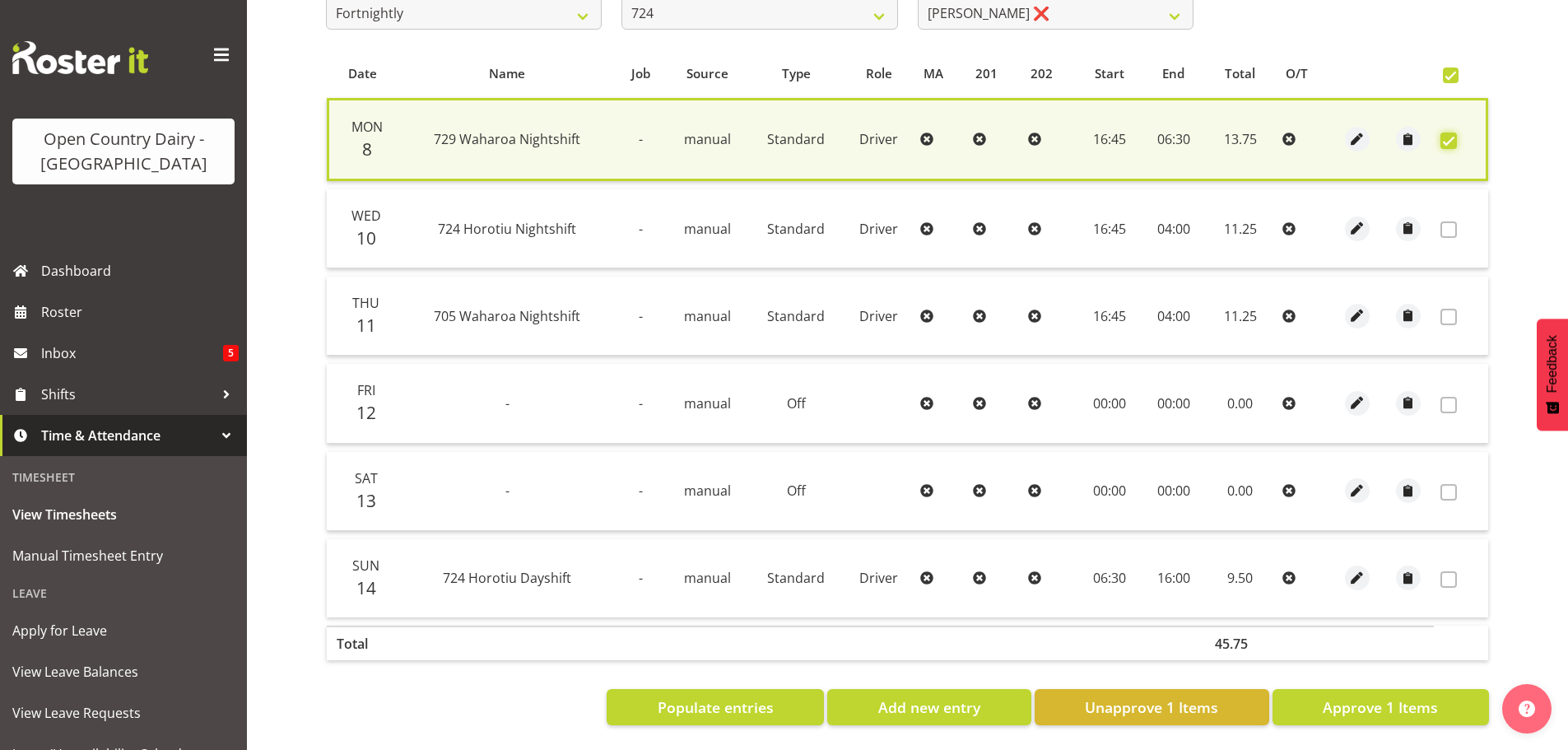
scroll to position [330, 0]
click at [1346, 696] on span "Approve 1 Items" at bounding box center [1380, 707] width 115 height 21
checkbox input "false"
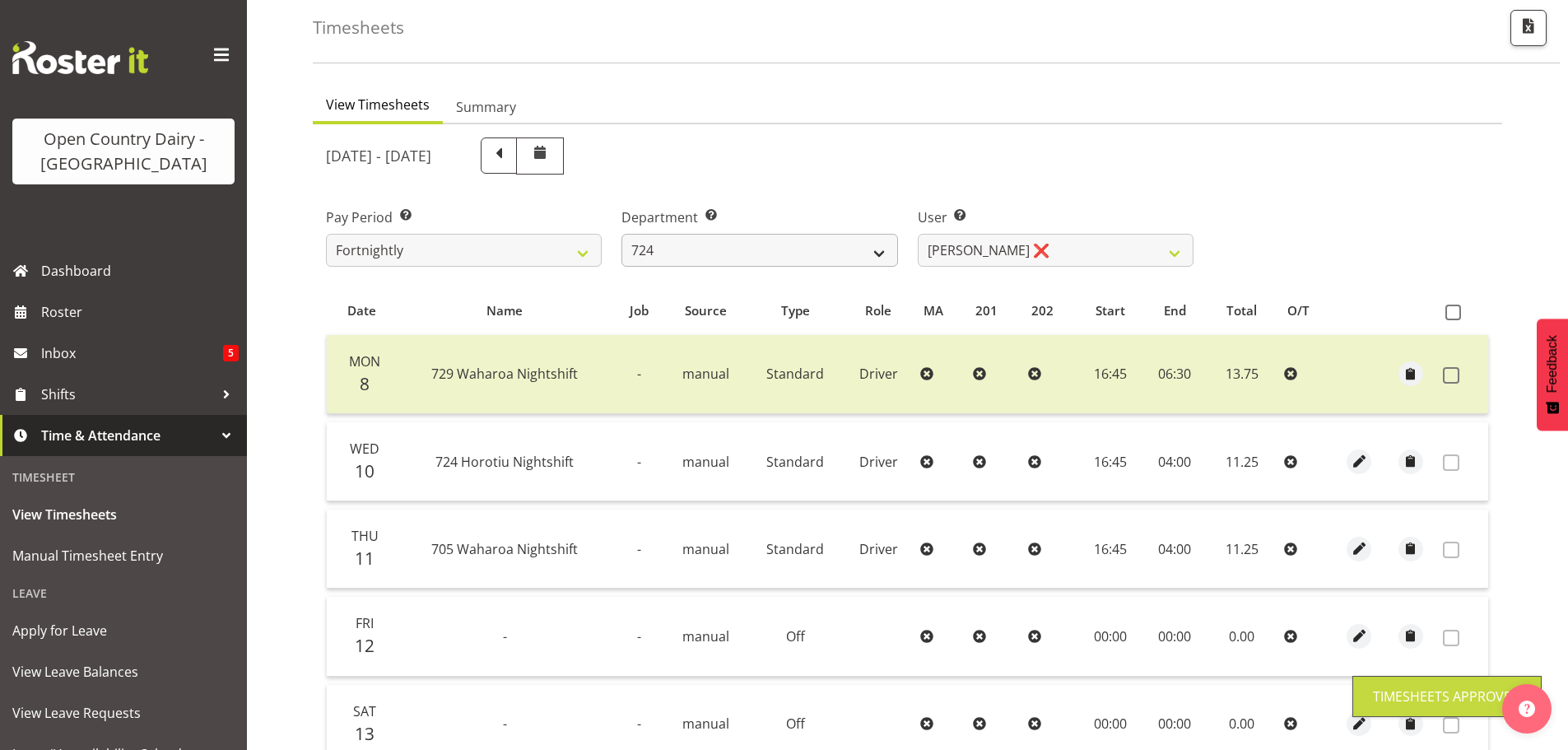
scroll to position [79, 0]
click at [738, 256] on select "701 702 703 704 705 706 707 708 709 710 711 712 713 714 715 716 717 718 719 720" at bounding box center [759, 251] width 276 height 33
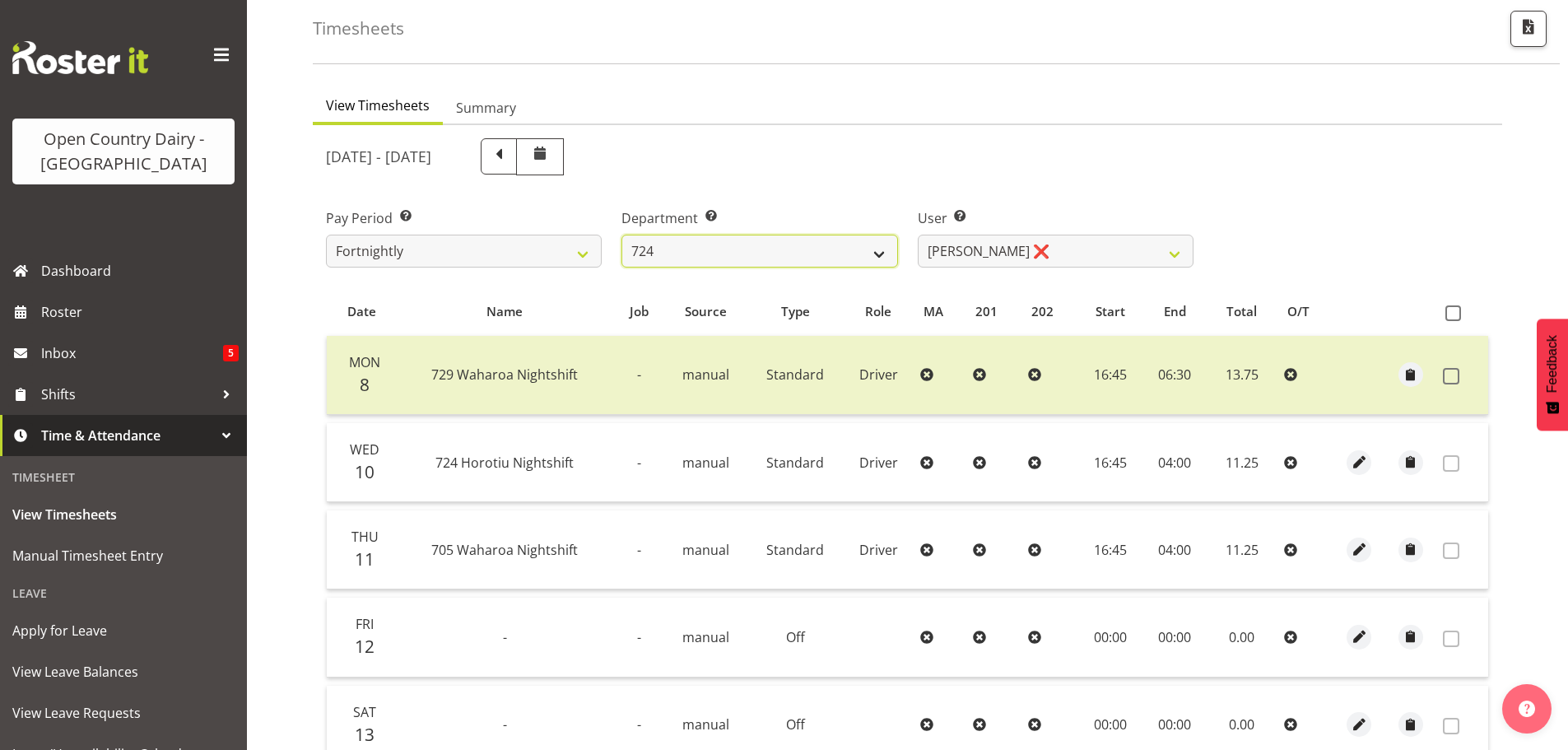
select select "803"
click at [622, 235] on select "701 702 703 704 705 706 707 708 709 710 711 712 713 714 715 716 717 718 719 720" at bounding box center [759, 251] width 276 height 33
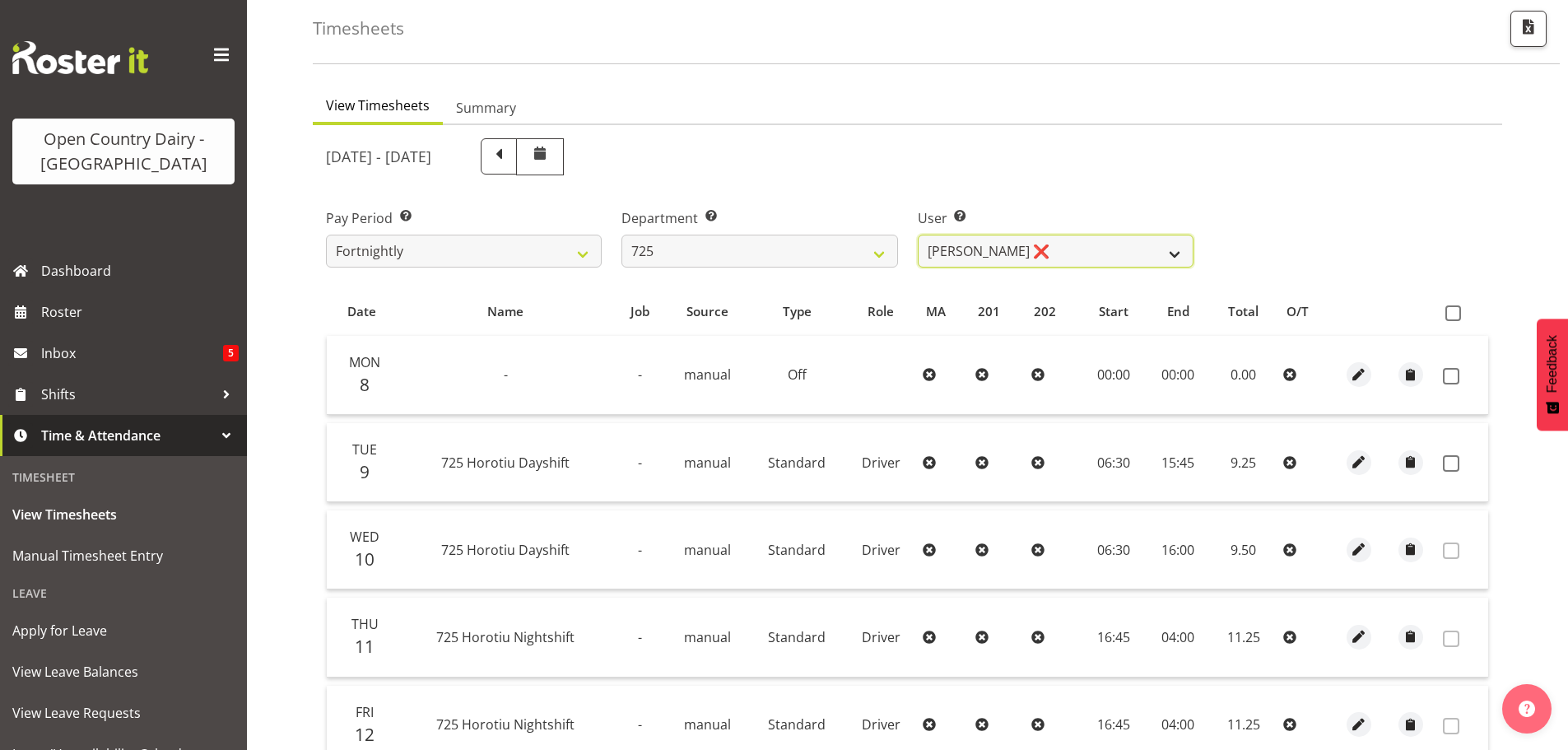
click at [1103, 252] on select "Bhupinder Dhaliwal ❌ Gurpreet Singh Kahlon ❌ Hendrik Potgieter ❌ Len Grace ❌" at bounding box center [1055, 251] width 276 height 33
select select "11235"
click at [918, 235] on select "Bhupinder Dhaliwal ❌ Gurpreet Singh Kahlon ❌ Hendrik Potgieter ❌ Len Grace ❌" at bounding box center [1055, 251] width 276 height 33
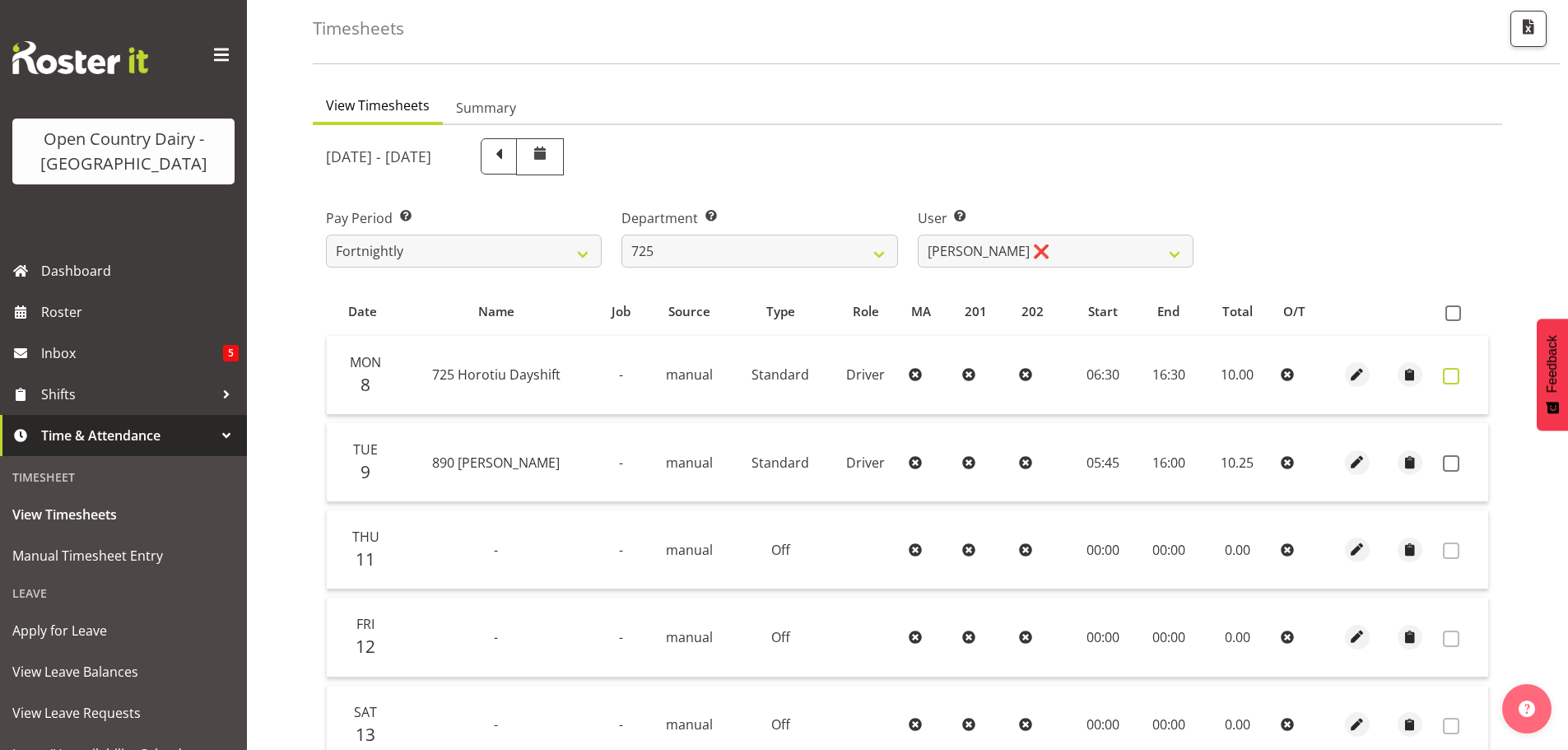
click at [1448, 376] on span at bounding box center [1451, 376] width 16 height 16
checkbox input "true"
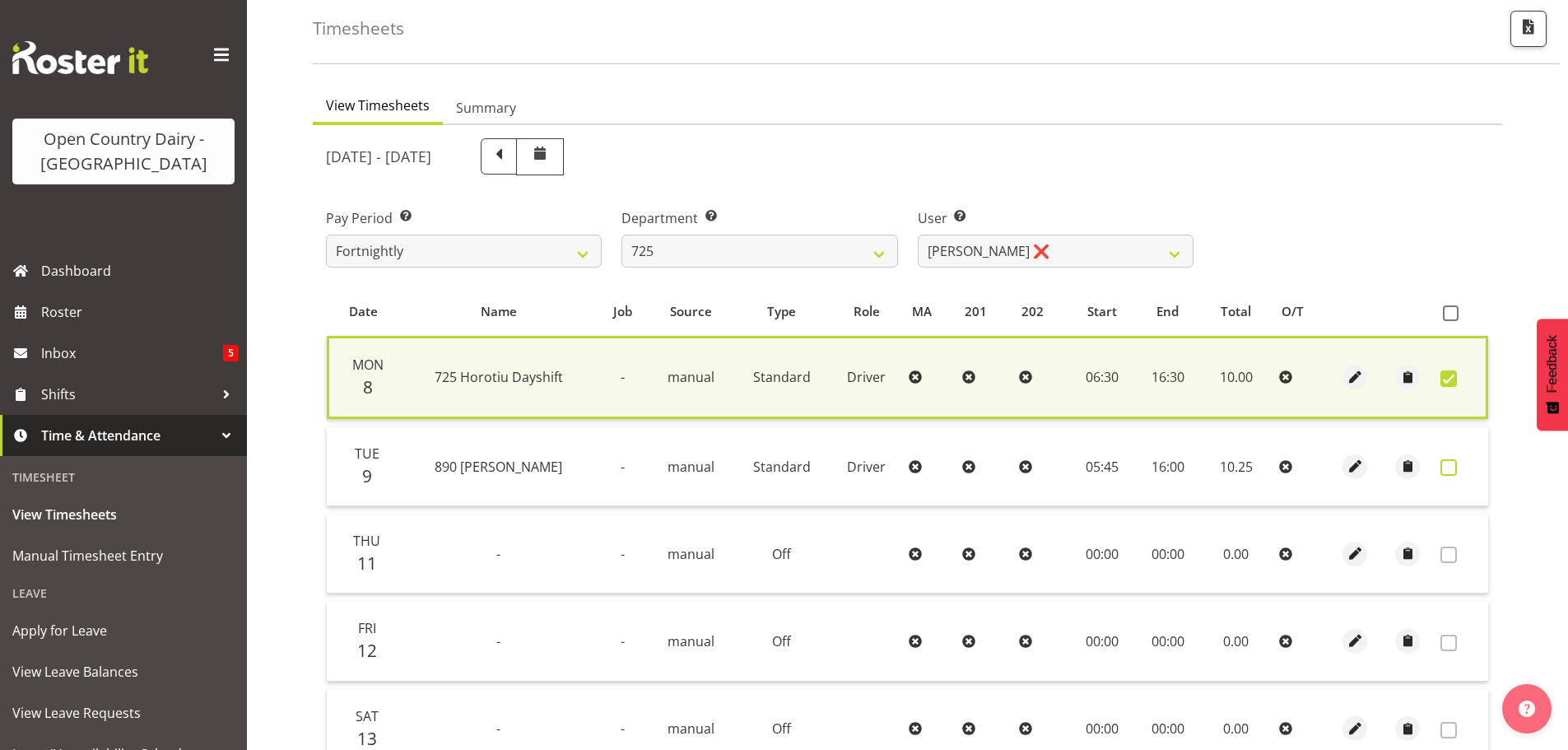
click at [1450, 466] on span at bounding box center [1449, 468] width 16 height 16
checkbox input "true"
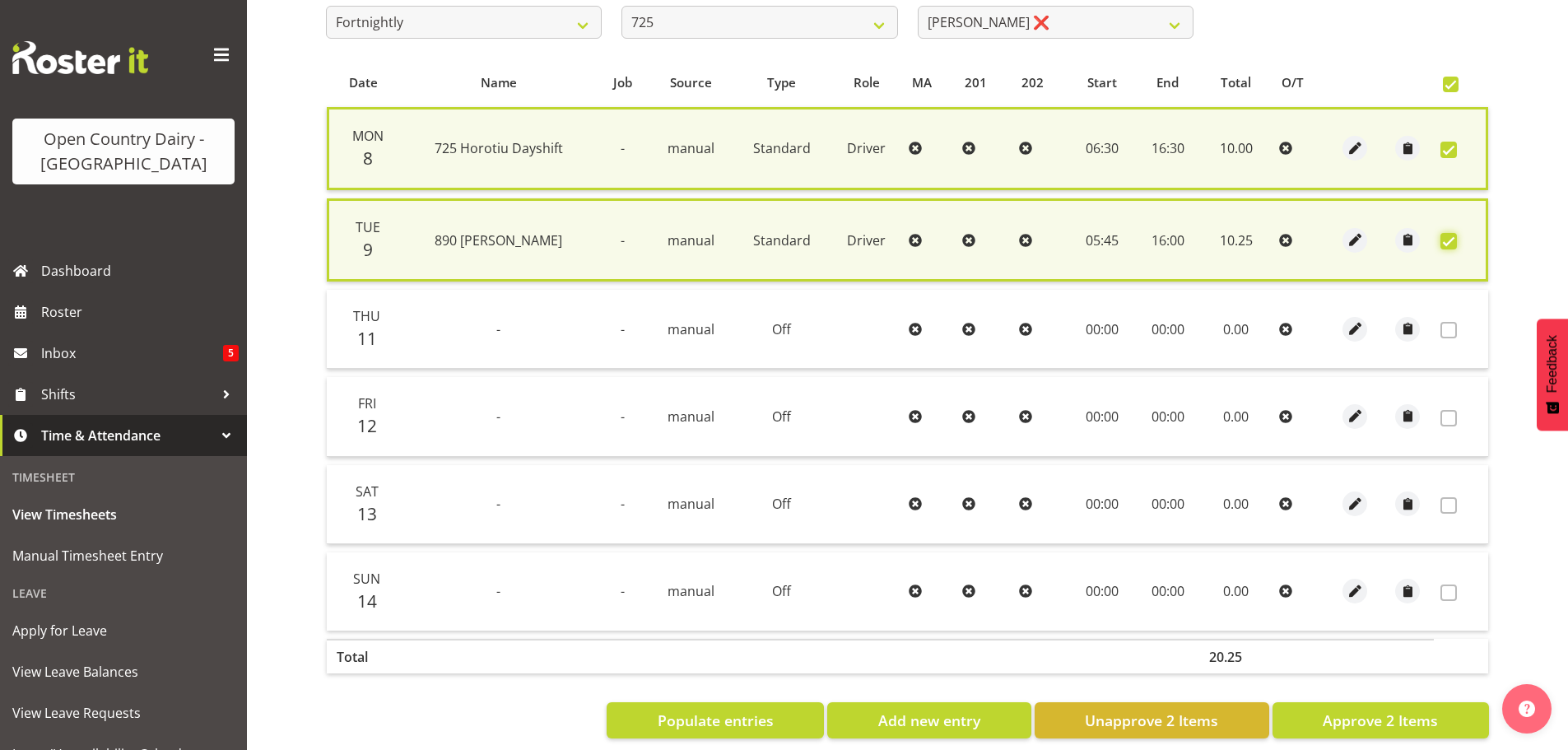
scroll to position [334, 0]
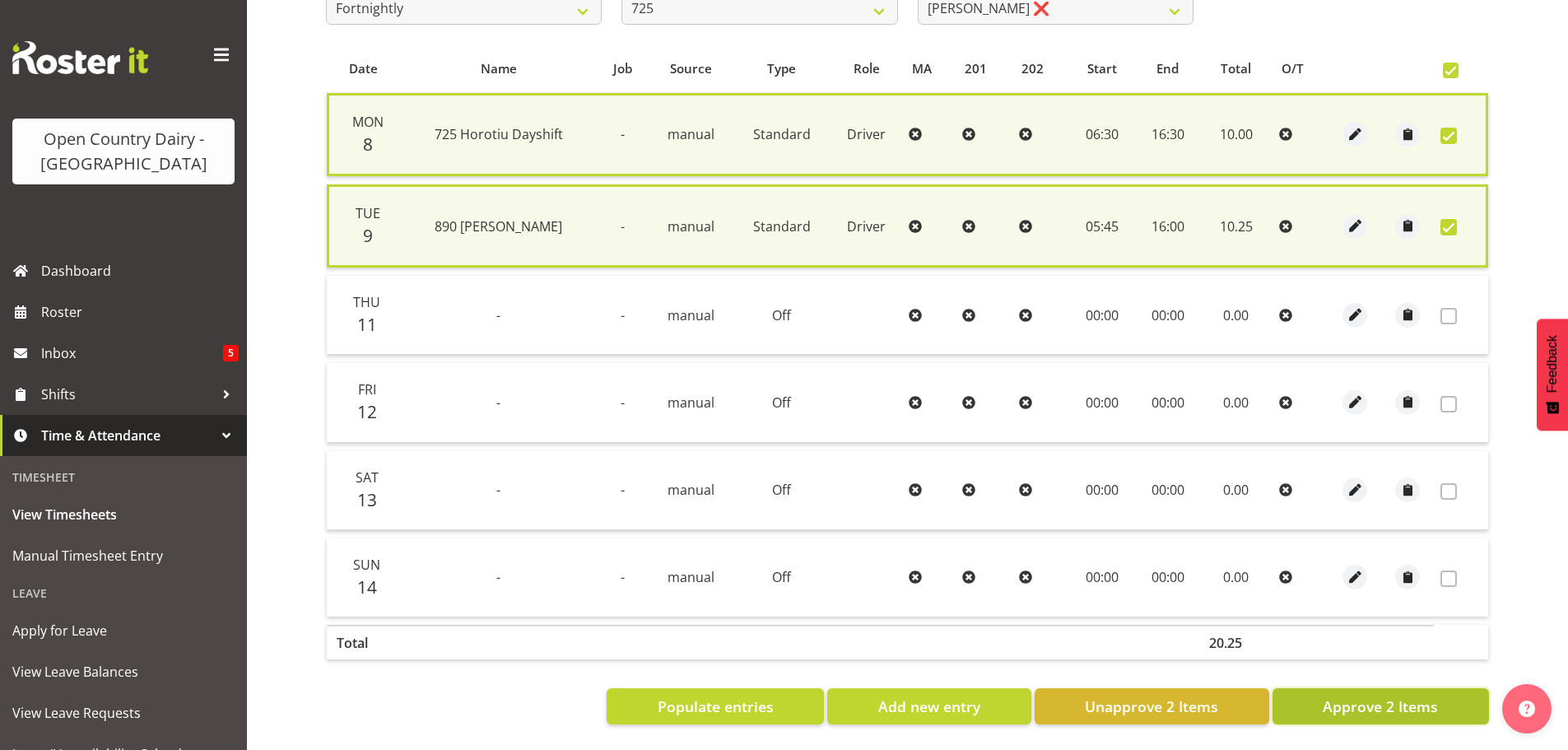
click at [1401, 696] on span "Approve 2 Items" at bounding box center [1380, 707] width 115 height 21
checkbox input "false"
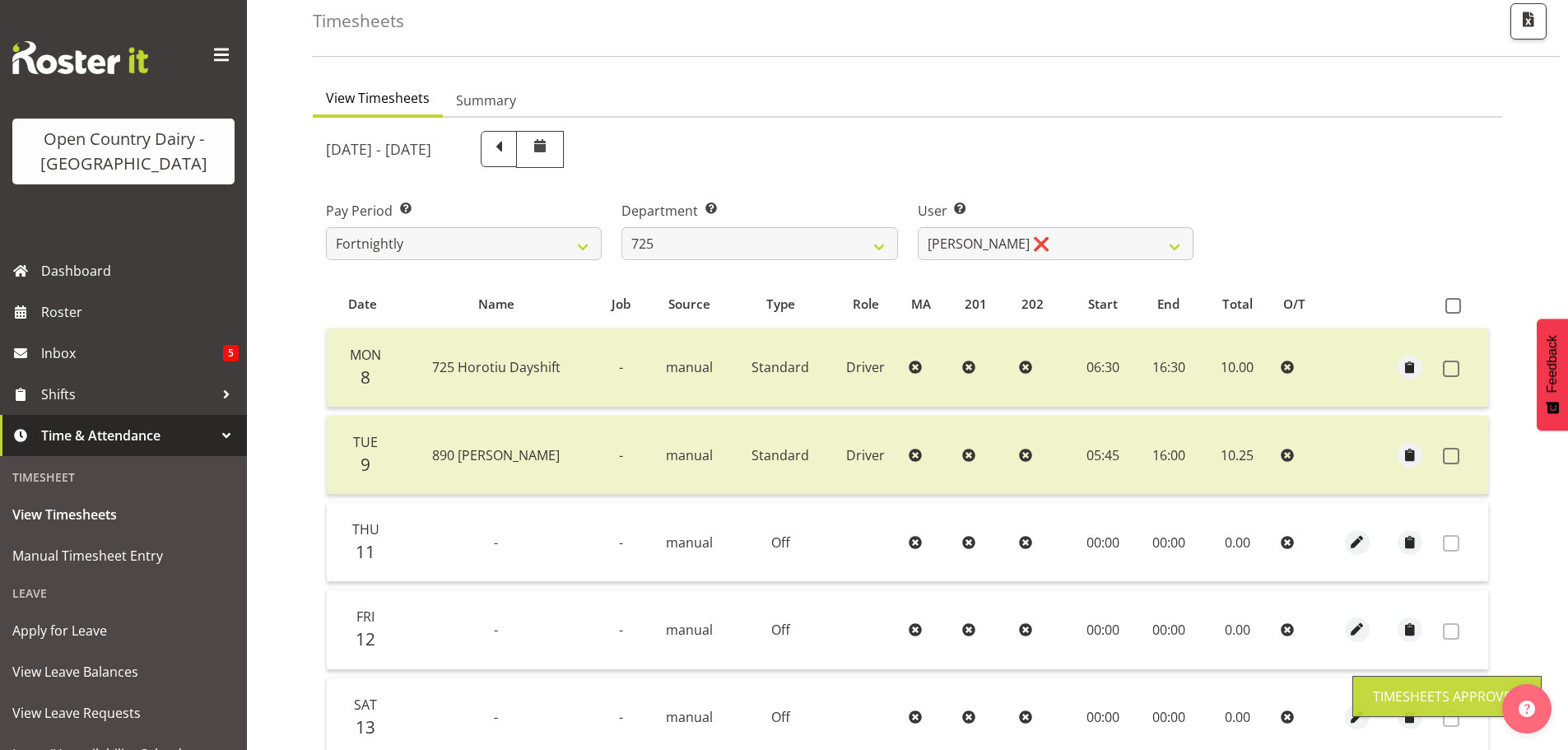
scroll to position [79, 0]
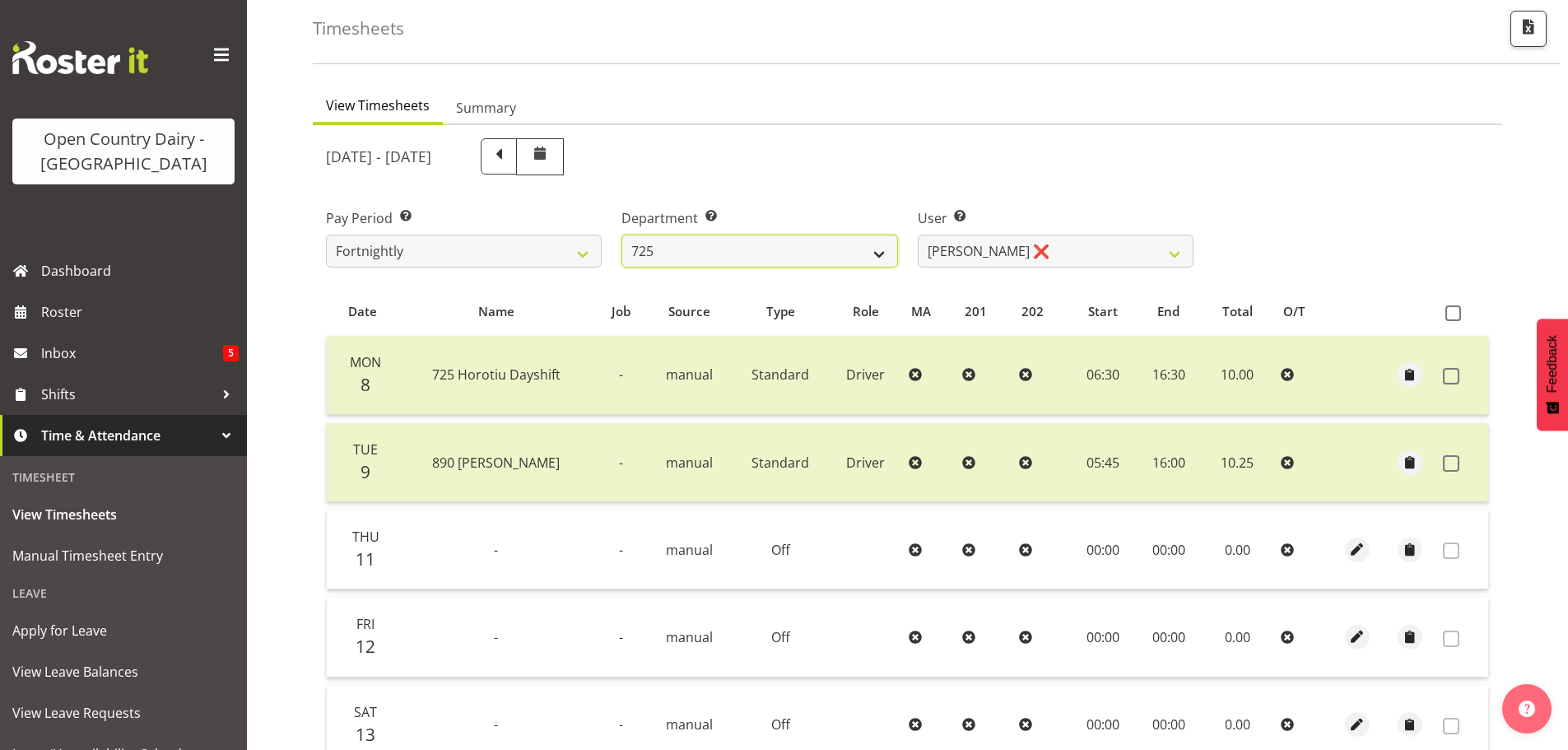
click at [773, 255] on select "701 702 703 704 705 706 707 708 709 710 711 712 713 714 715 716 717 718 719 720" at bounding box center [759, 251] width 276 height 33
select select "808"
click at [622, 235] on select "701 702 703 704 705 706 707 708 709 710 711 712 713 714 715 716 717 718 719 720" at bounding box center [759, 251] width 276 height 33
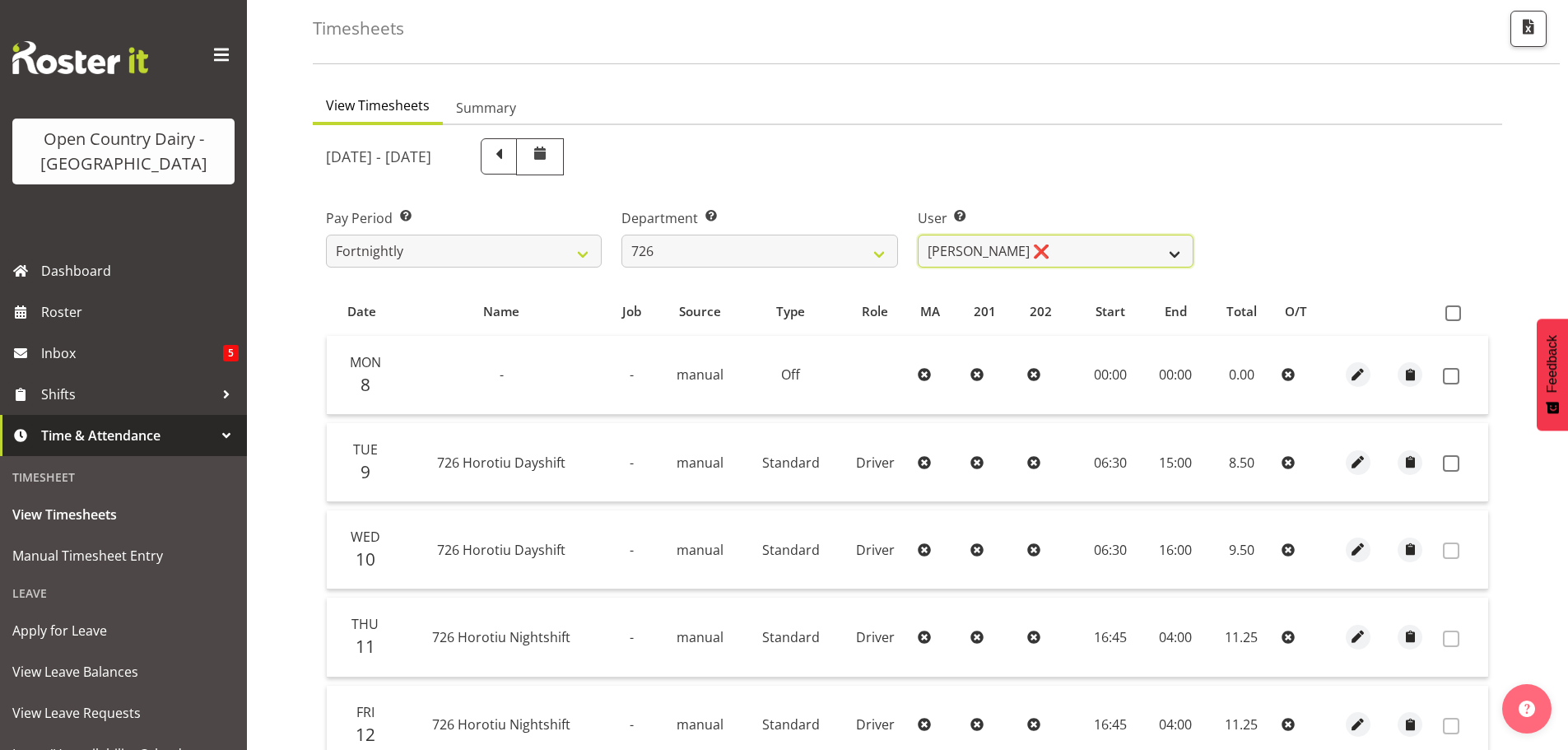
click at [1056, 253] on select "Angela Burrill ❌ Bryan Leathart ❌ Harpreet Singh ❌ Kerry Young ❌" at bounding box center [1055, 251] width 276 height 33
select select "11081"
click at [918, 235] on select "Angela Burrill ❌ Bryan Leathart ❌ Harpreet Singh ❌ Kerry Young ❌" at bounding box center [1055, 251] width 276 height 33
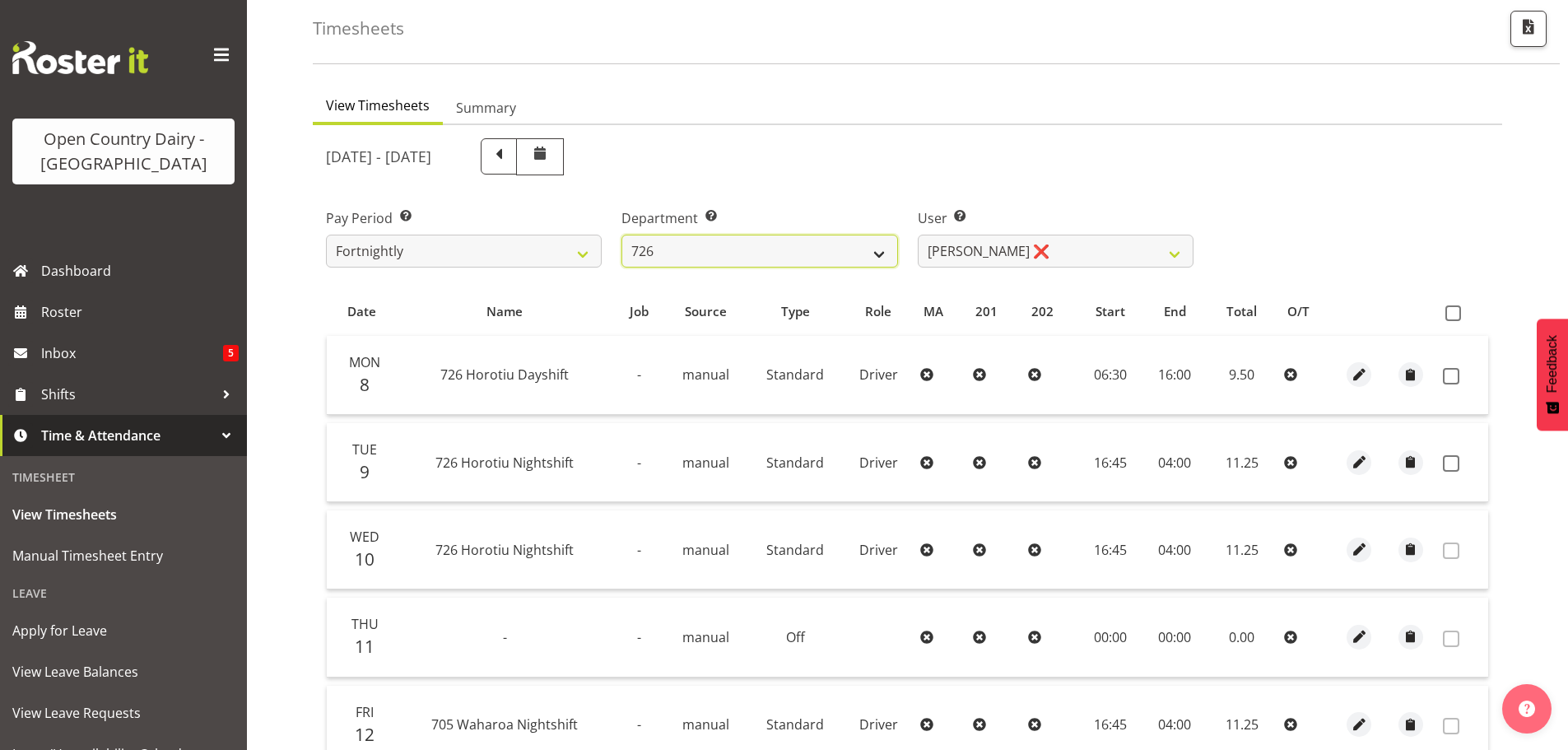
click at [725, 254] on select "701 702 703 704 705 706 707 708 709 710 711 712 713 714 715 716 717 718 719 720" at bounding box center [759, 251] width 276 height 33
select select "761"
click at [622, 235] on select "701 702 703 704 705 706 707 708 709 710 711 712 713 714 715 716 717 718 719 720" at bounding box center [759, 251] width 276 height 33
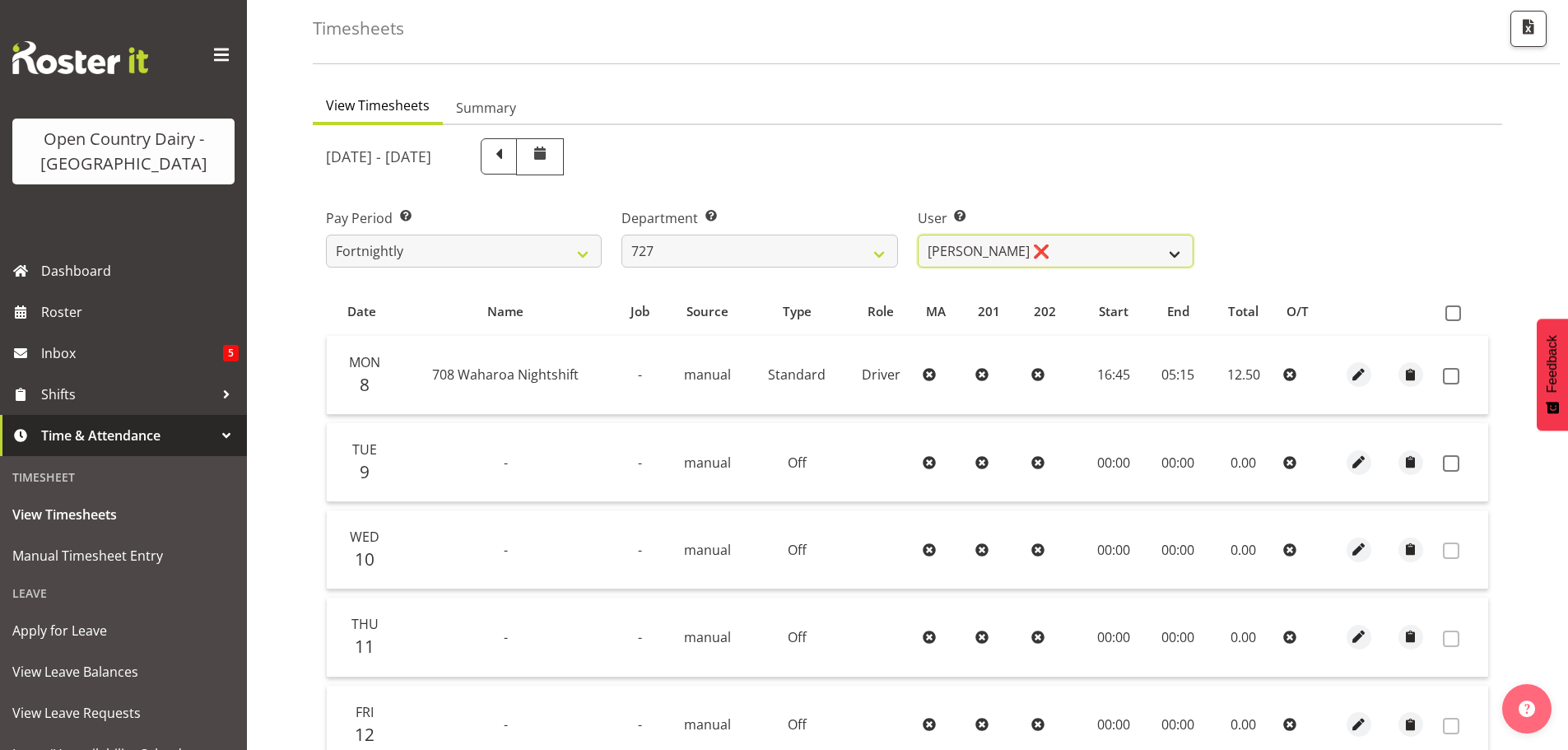
click at [1068, 248] on select "David Pawley ❌ Kase Hussey ❌ Rhys Greener ❌" at bounding box center [1055, 251] width 276 height 33
select select "11012"
click at [918, 235] on select "David Pawley ❌ Kase Hussey ❌ Rhys Greener ❌" at bounding box center [1055, 251] width 276 height 33
click at [1449, 374] on span at bounding box center [1451, 376] width 16 height 16
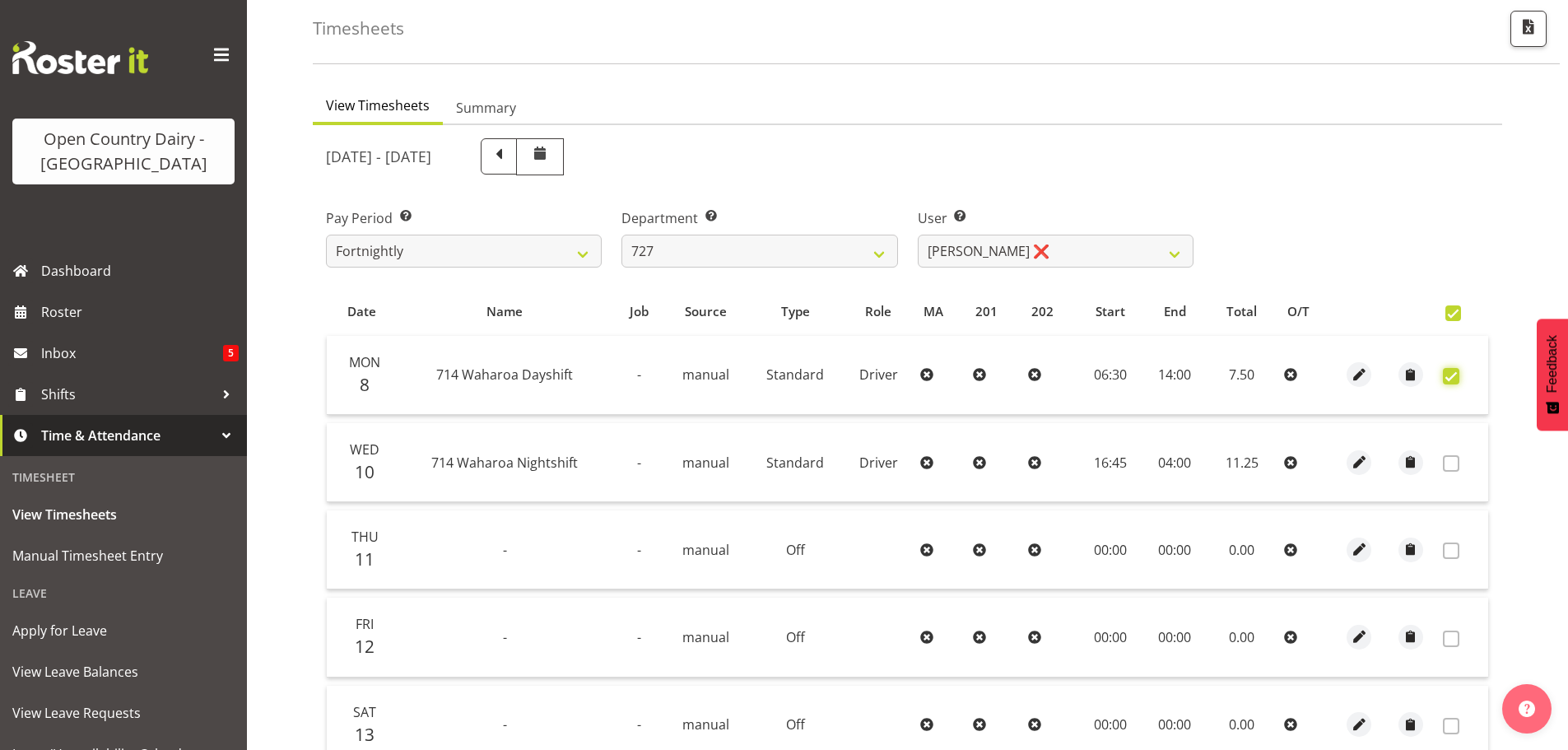
checkbox input "true"
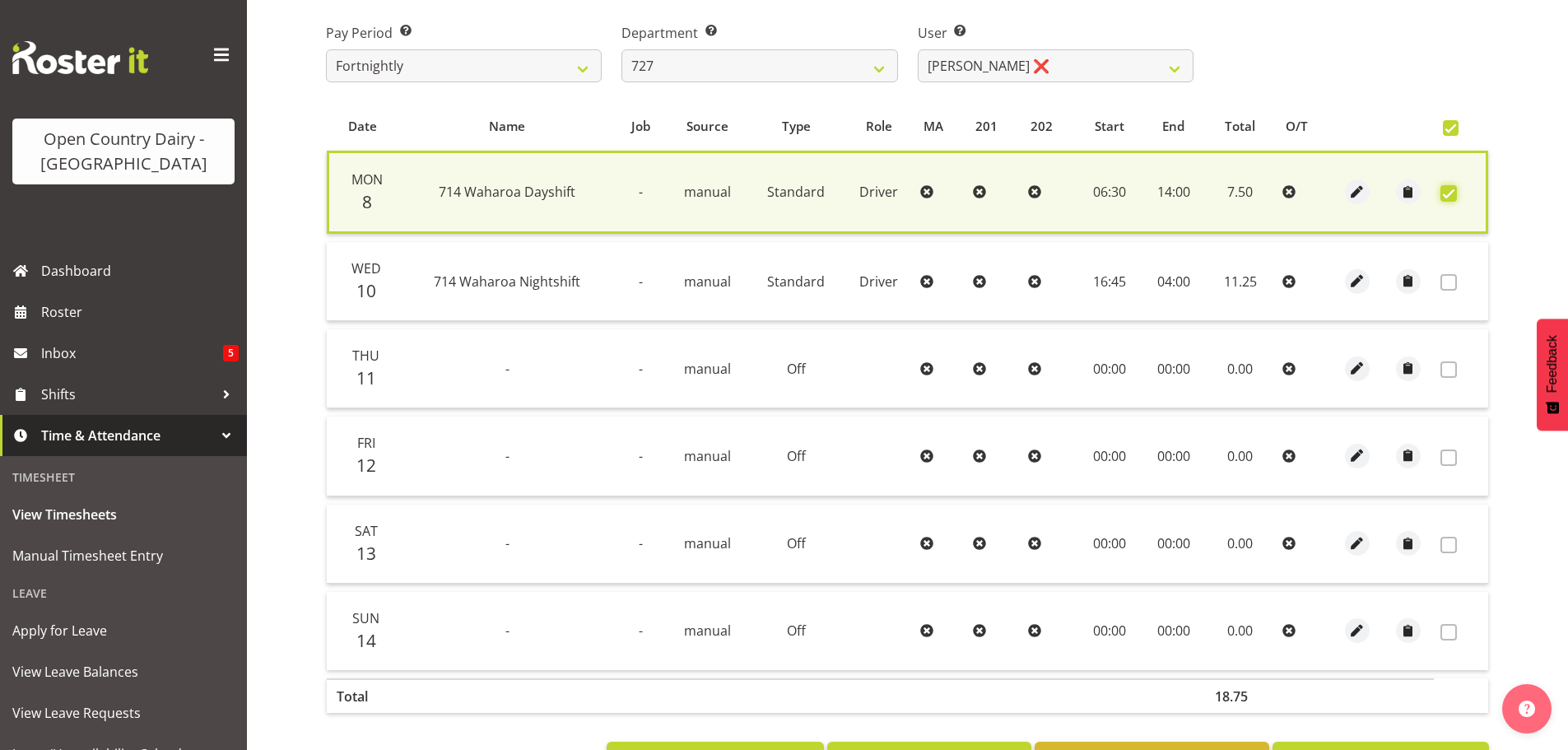
scroll to position [330, 0]
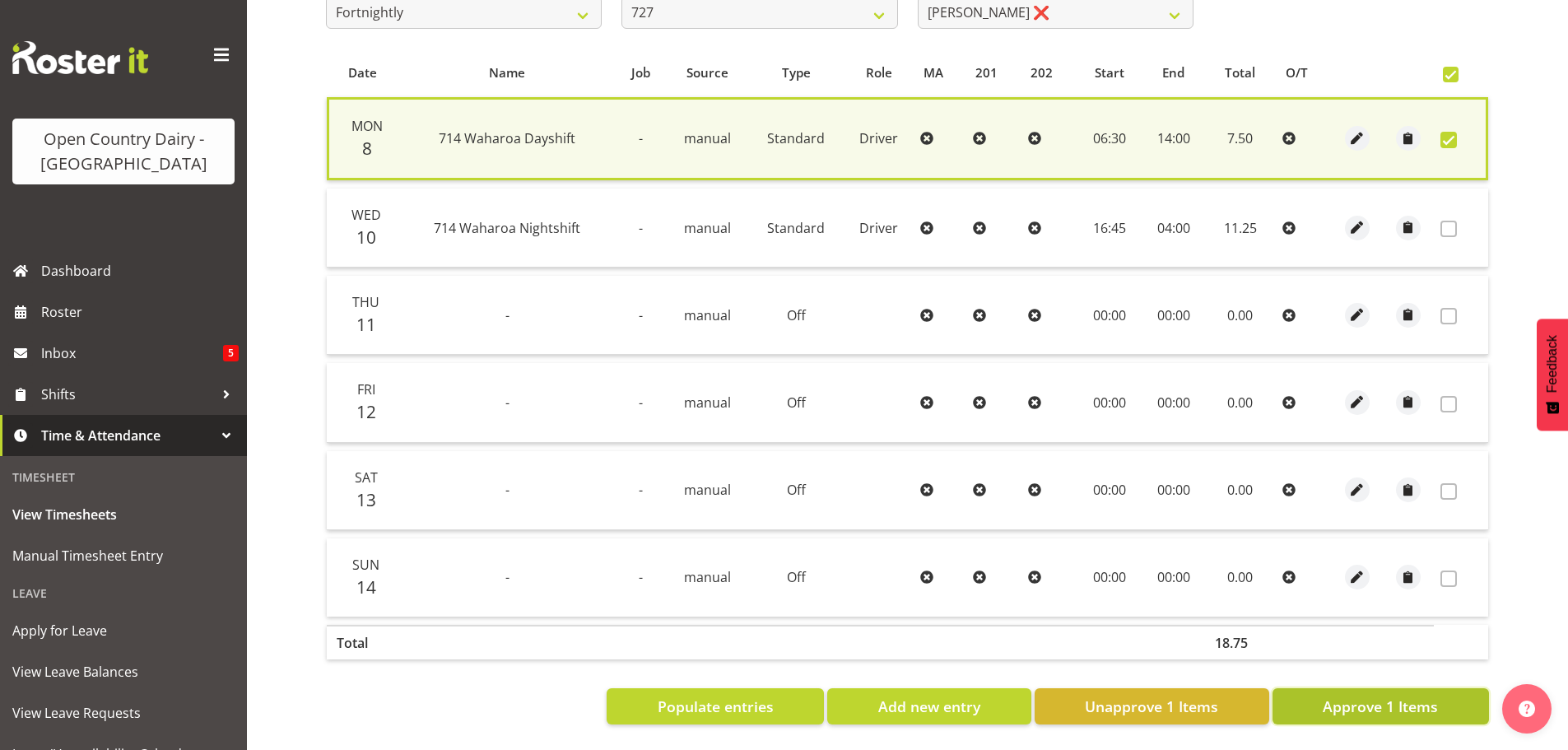
click at [1380, 700] on span "Approve 1 Items" at bounding box center [1380, 707] width 115 height 21
checkbox input "false"
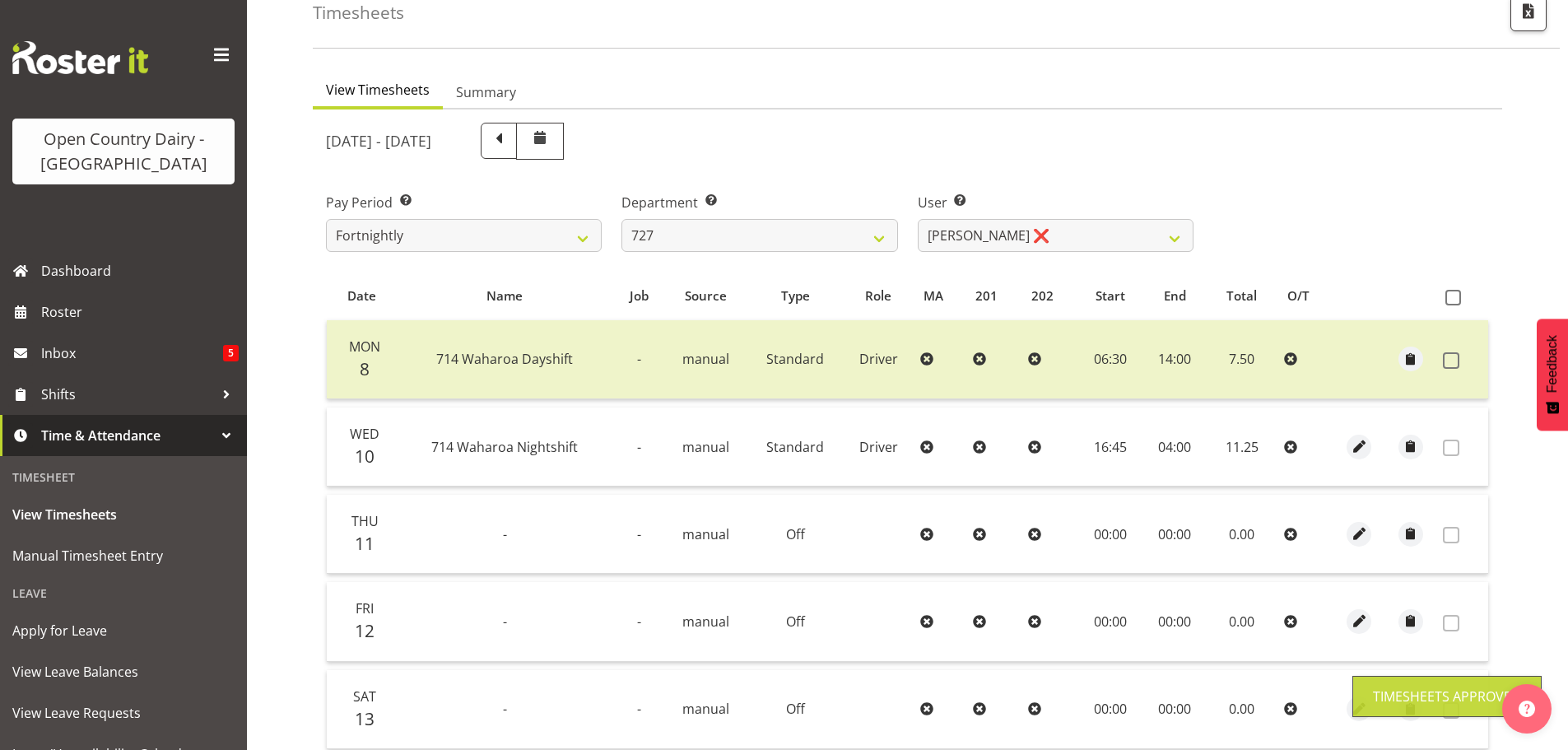
scroll to position [79, 0]
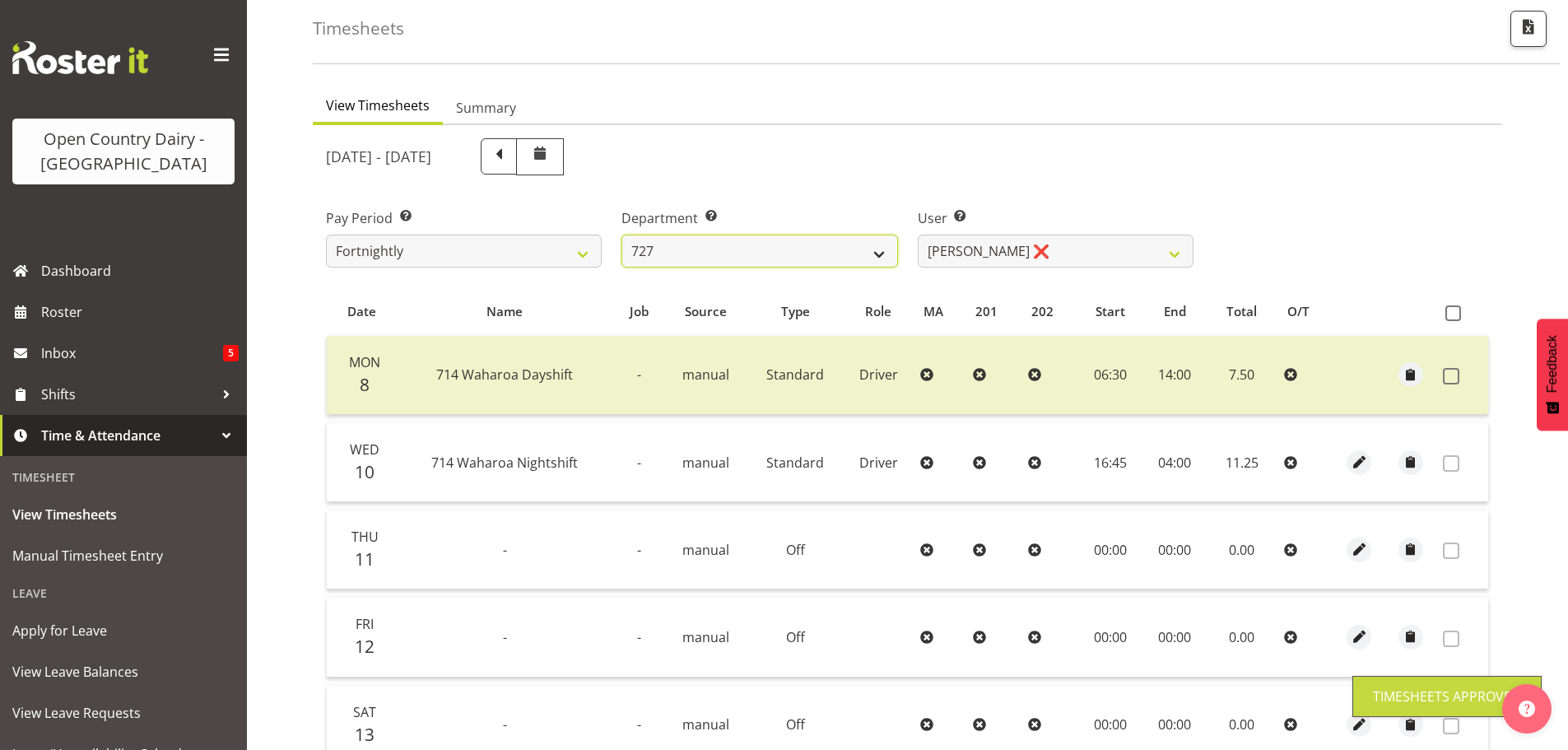
click at [759, 253] on select "701 702 703 704 705 706 707 708 709 710 711 712 713 714 715 716 717 718 719 720" at bounding box center [759, 251] width 276 height 33
select select "842"
click at [622, 235] on select "701 702 703 704 705 706 707 708 709 710 711 712 713 714 715 716 717 718 719 720" at bounding box center [759, 251] width 276 height 33
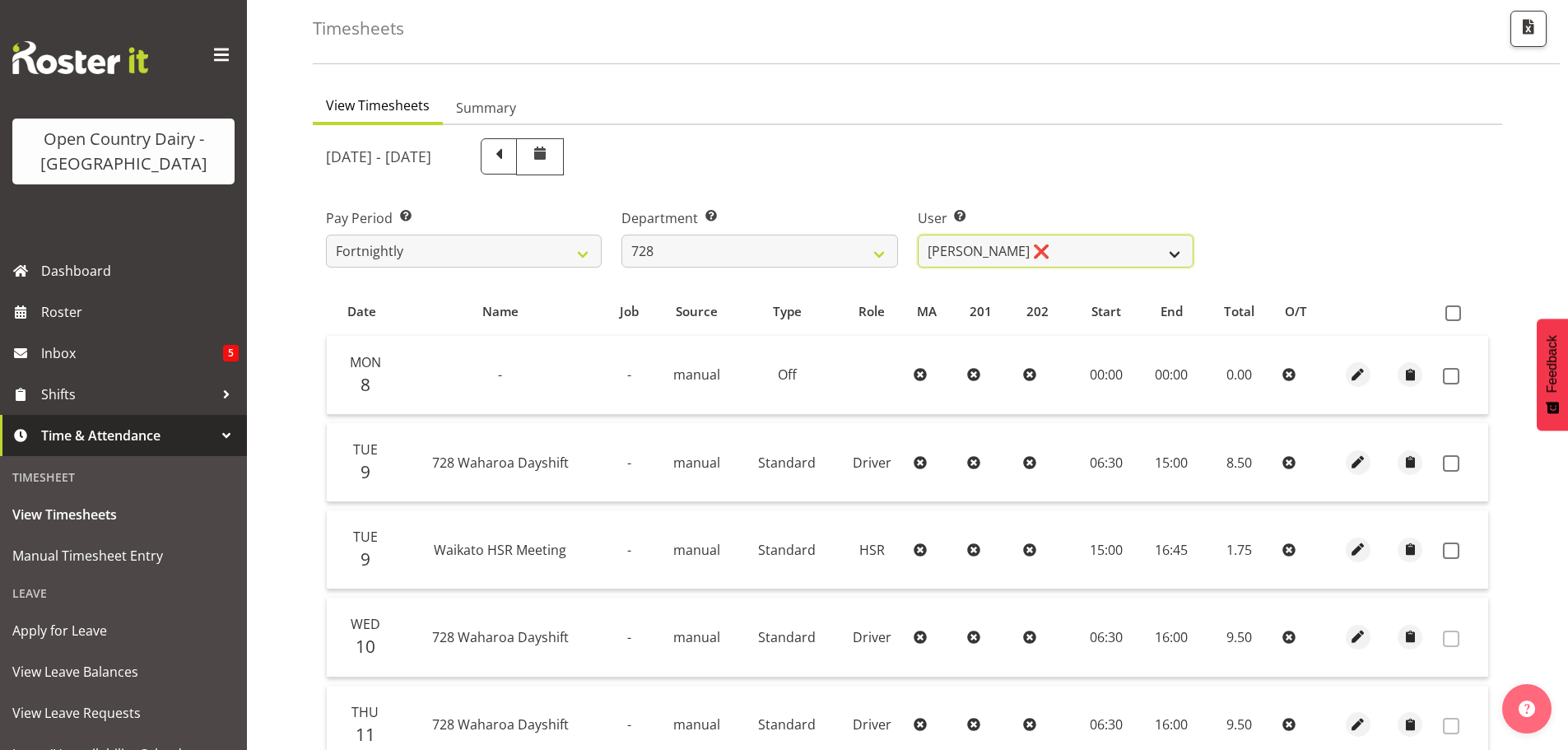
click at [1073, 257] on select "Callum Leslie ❌ Nick Warren ❌ Ross Robert Hamilton ❌ Stuart Cherrington ❌ Wally…" at bounding box center [1055, 251] width 276 height 33
select select "9502"
click at [918, 235] on select "Callum Leslie ❌ Nick Warren ❌ Ross Robert Hamilton ❌ Stuart Cherrington ❌ Wally…" at bounding box center [1055, 251] width 276 height 33
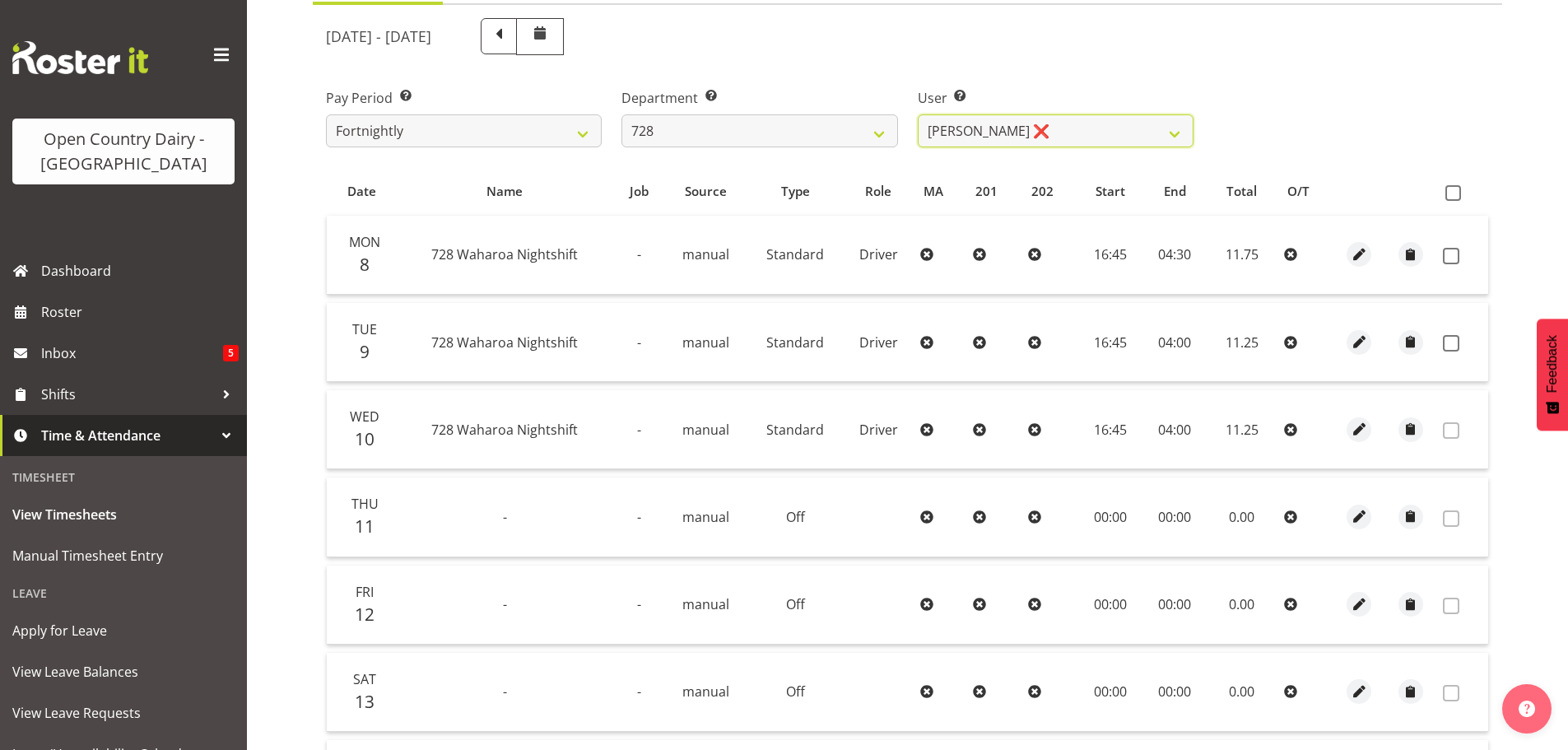
scroll to position [244, 0]
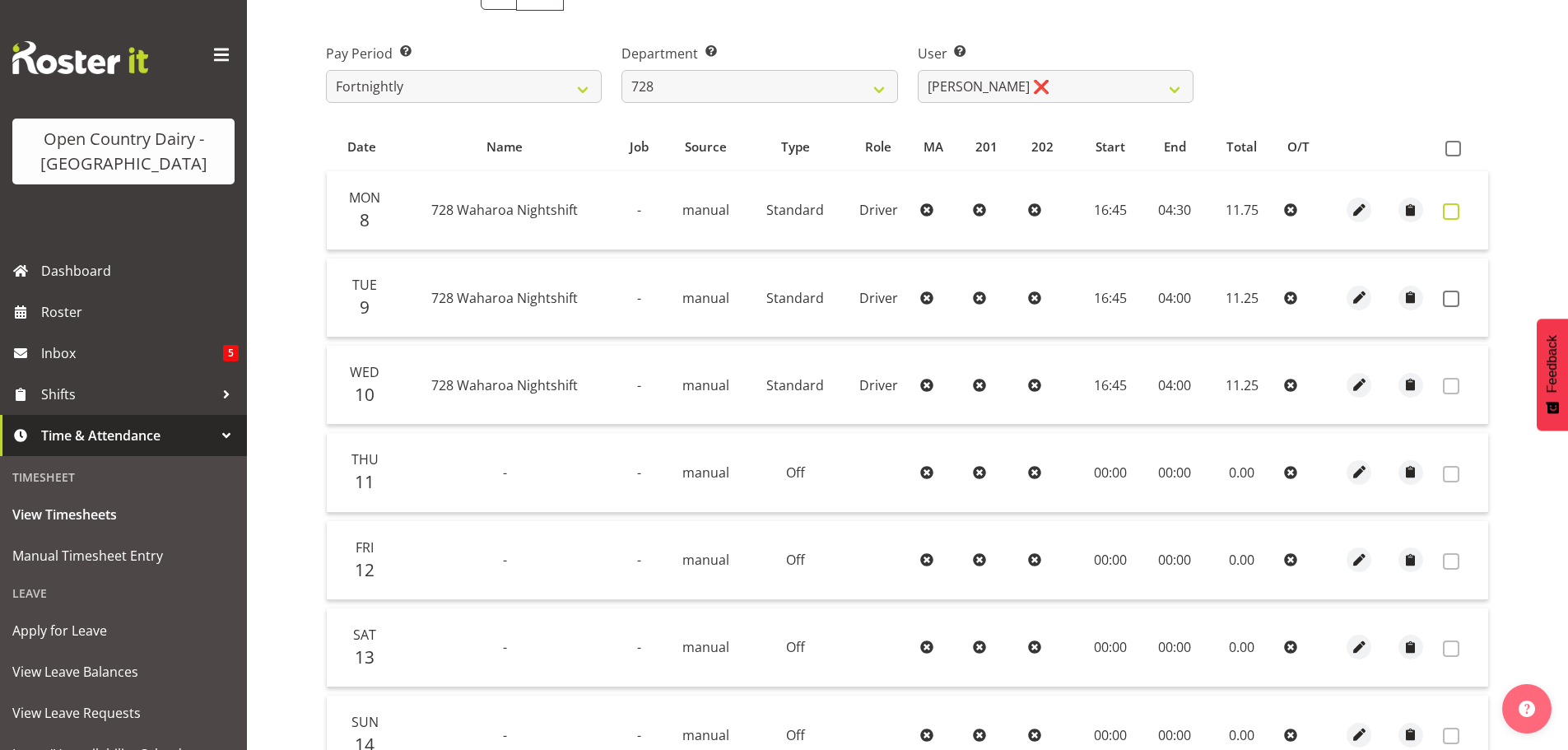
click at [1449, 212] on span at bounding box center [1451, 212] width 16 height 16
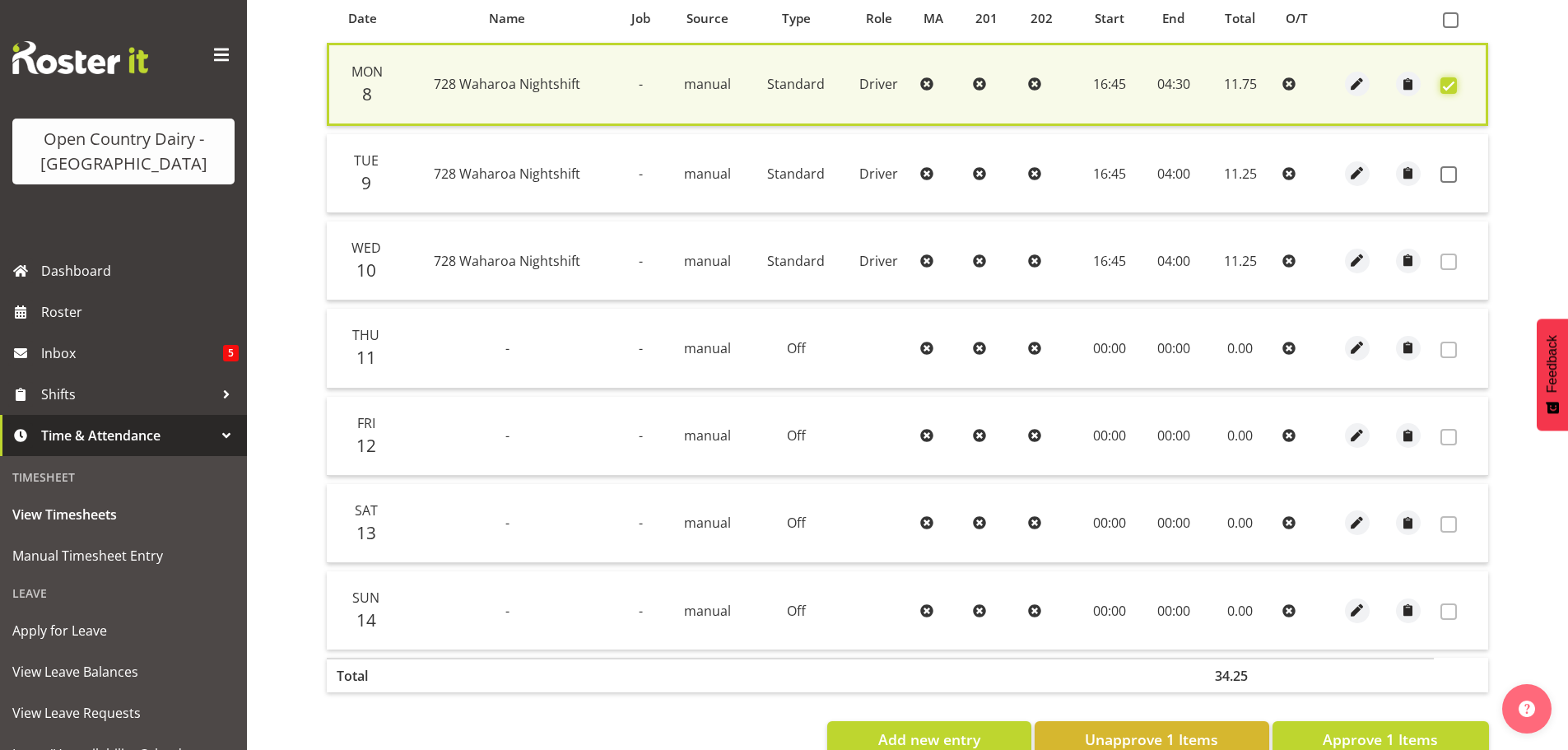
scroll to position [417, 0]
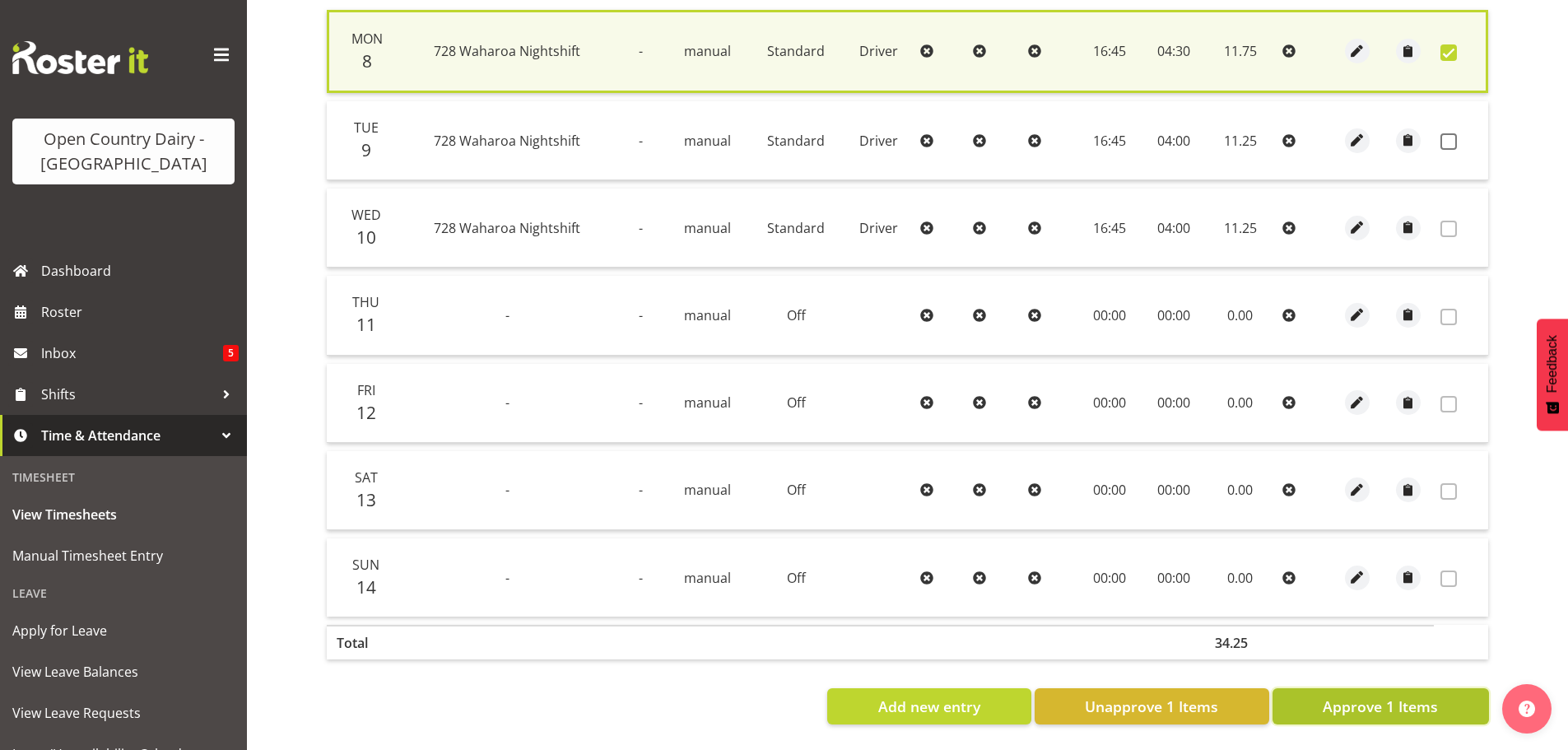
click at [1367, 696] on span "Approve 1 Items" at bounding box center [1380, 707] width 115 height 21
checkbox input "false"
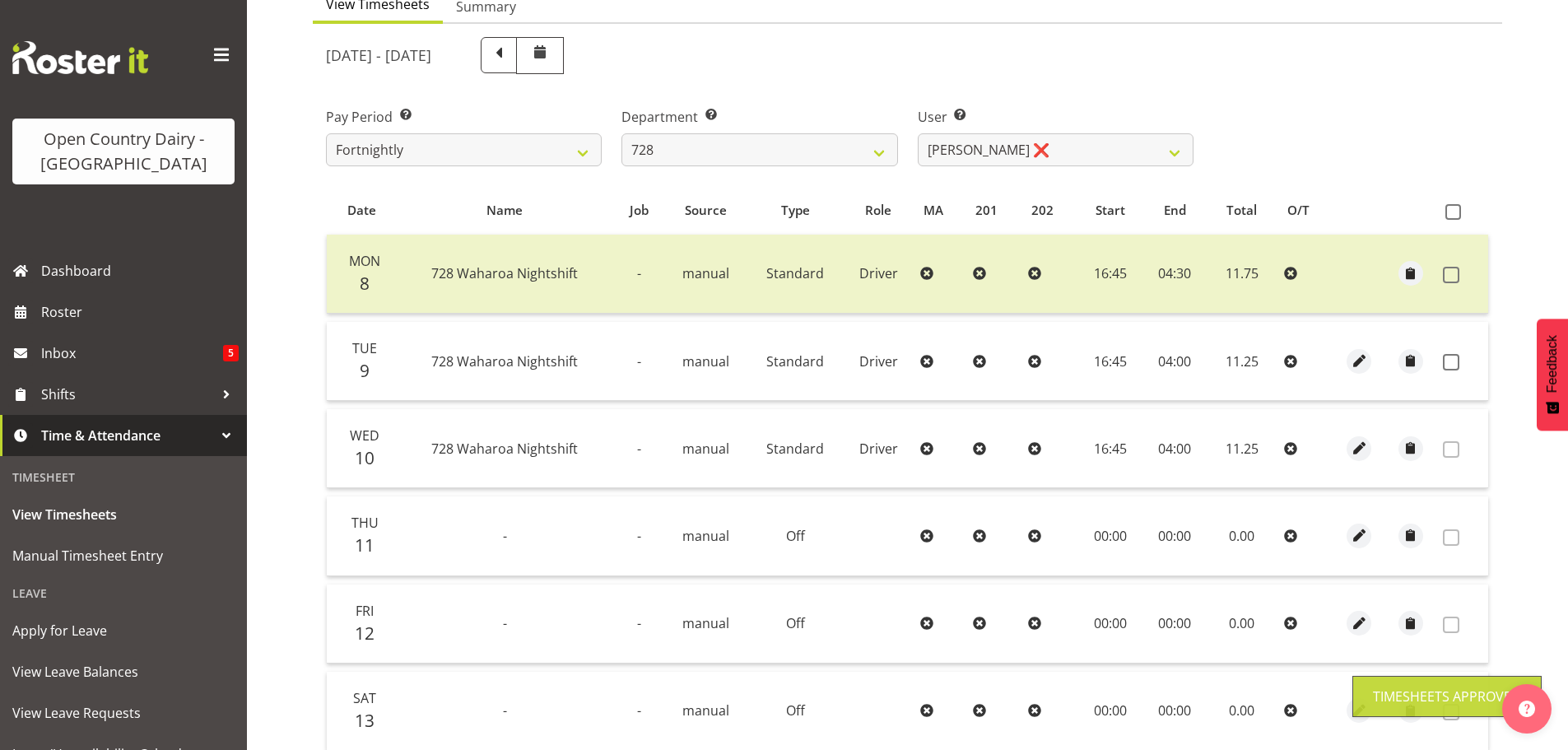
scroll to position [166, 0]
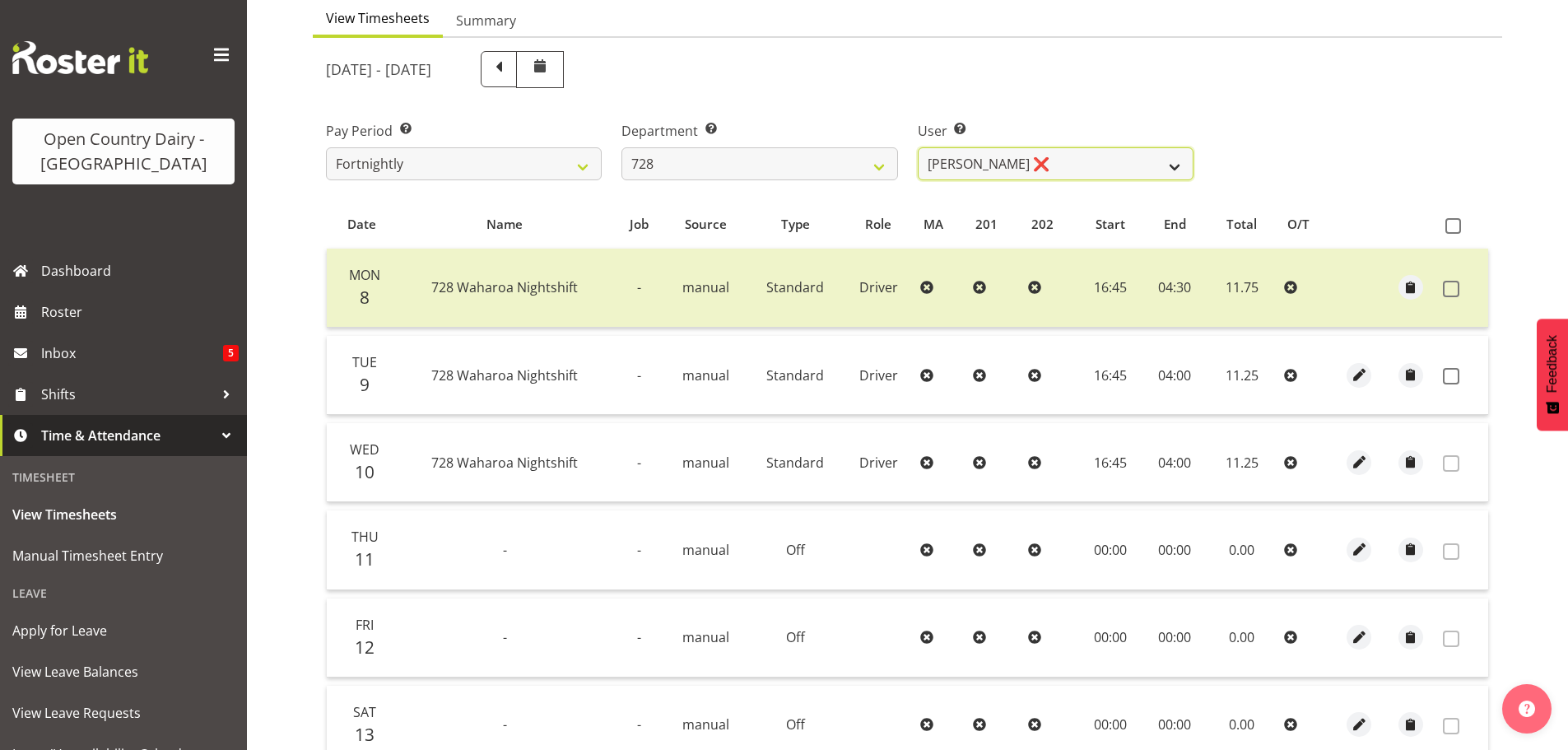
click at [1002, 166] on select "Callum Leslie ❌ Nick Warren ❌ Ross Robert Hamilton ❌ Stuart Cherrington ❌ Wally…" at bounding box center [1055, 164] width 276 height 33
select select "8205"
click at [918, 147] on select "Callum Leslie ❌ Nick Warren ❌ Ross Robert Hamilton ❌ Stuart Cherrington ❌ Wally…" at bounding box center [1055, 164] width 276 height 33
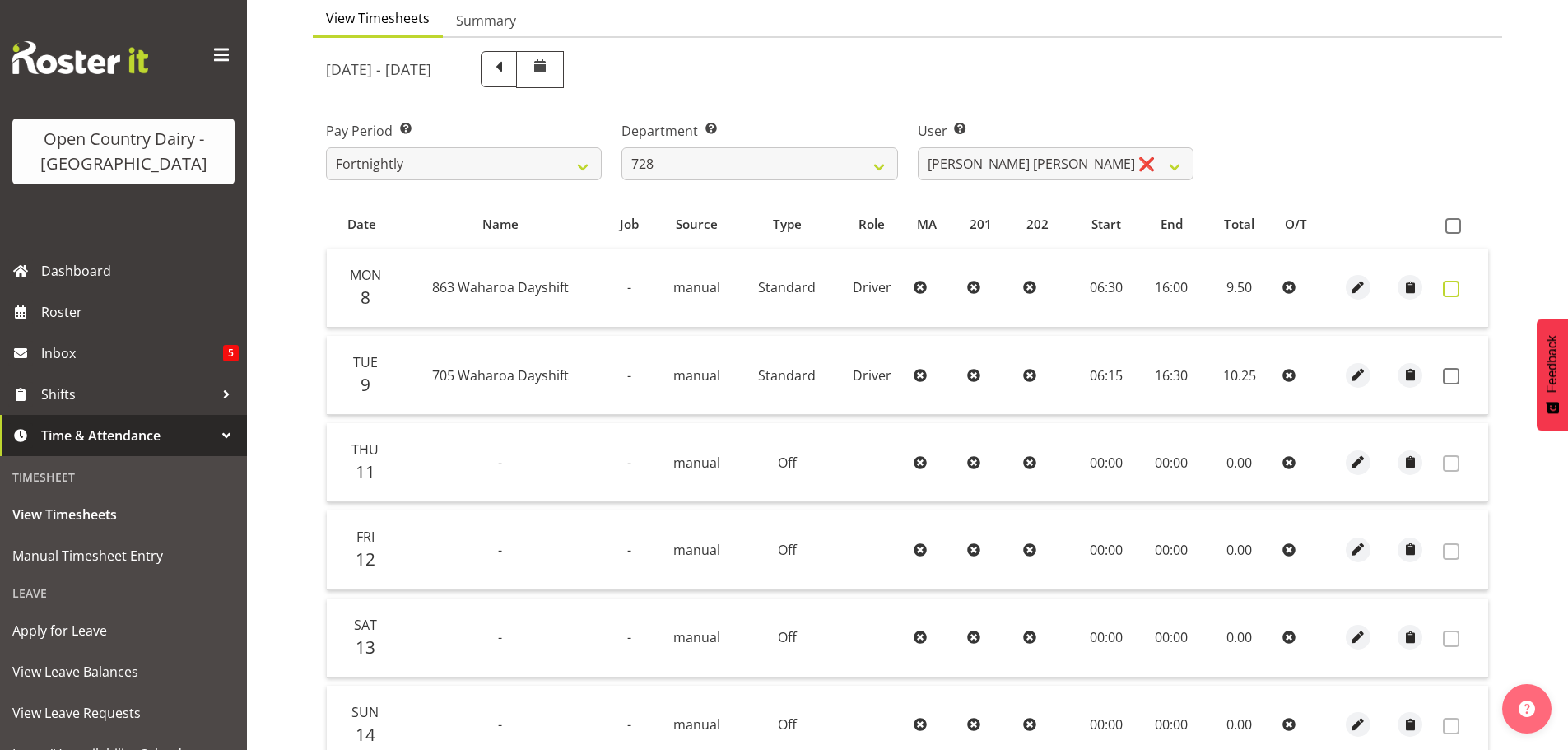
click at [1452, 293] on span at bounding box center [1451, 289] width 16 height 16
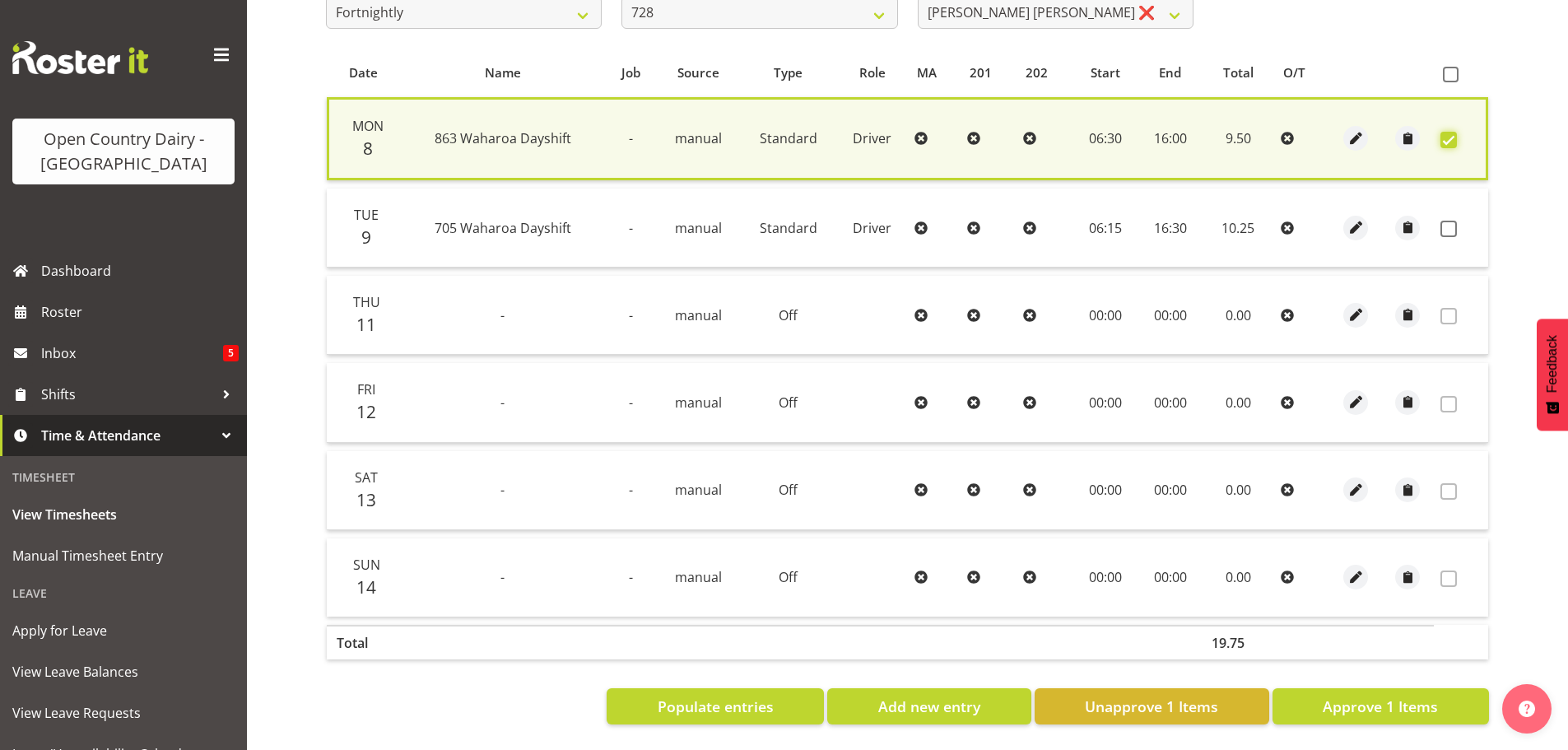
scroll to position [330, 0]
click at [1388, 696] on span "Approve 1 Items" at bounding box center [1380, 707] width 115 height 21
checkbox input "false"
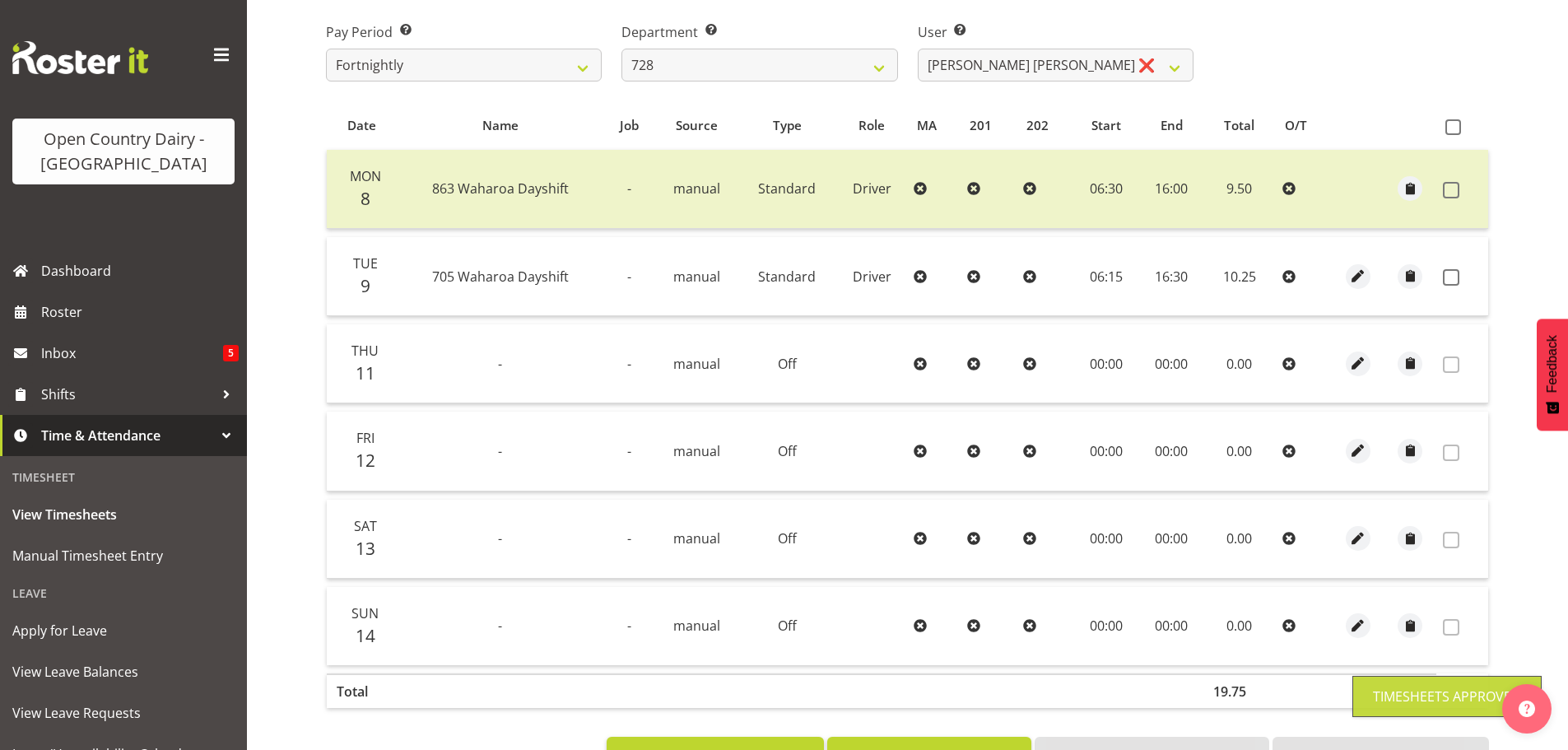
scroll to position [162, 0]
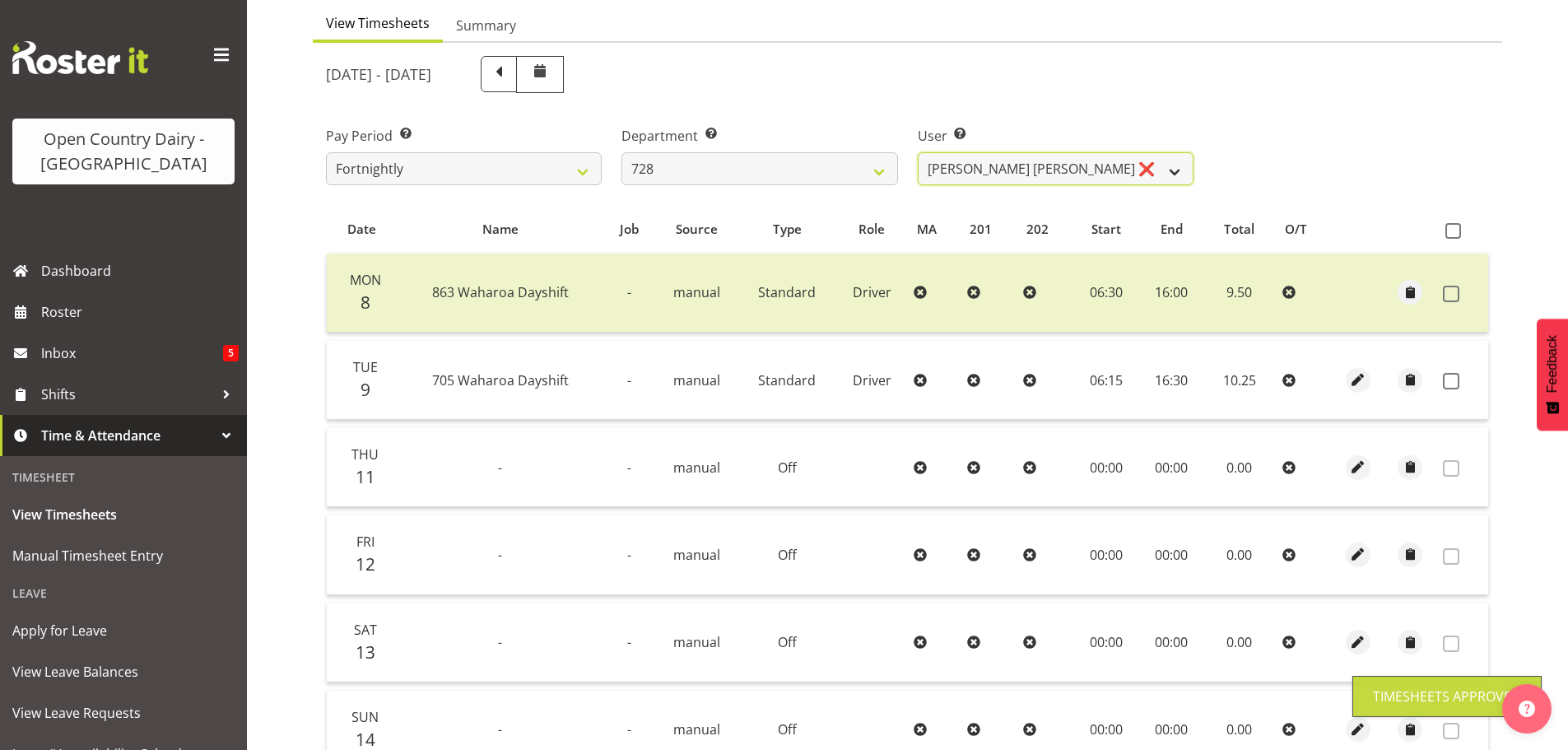
click at [1082, 173] on select "Callum Leslie ❌ Nick Warren ❌ Ross Robert Hamilton ❌ Stuart Cherrington ❌ Wally…" at bounding box center [1055, 168] width 276 height 33
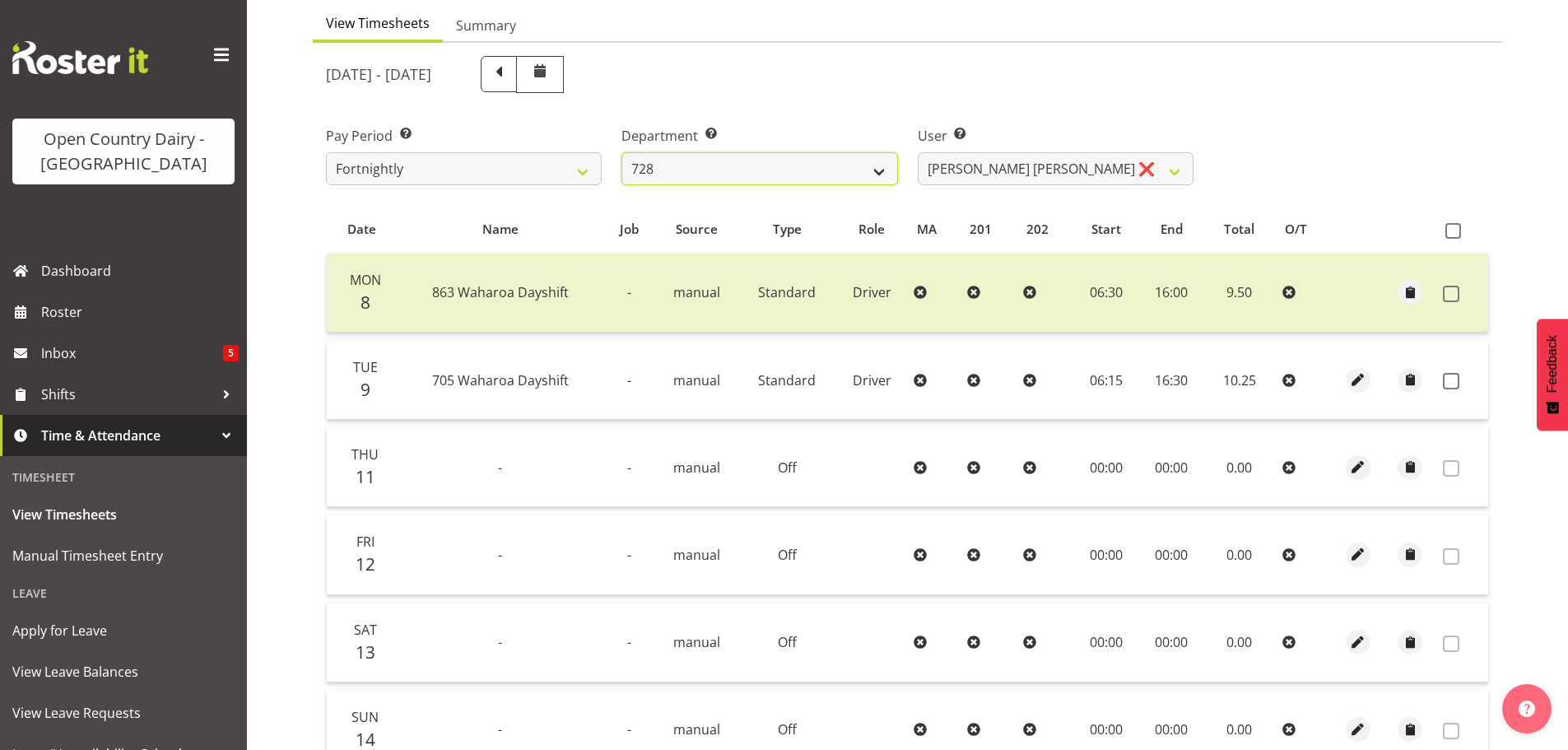
click at [748, 173] on select "701 702 703 704 705 706 707 708 709 710 711 712 713 714 715 716 717 718 719 720" at bounding box center [759, 168] width 276 height 33
select select "727"
click at [622, 152] on select "701 702 703 704 705 706 707 708 709 710 711 712 713 714 715 716 717 718 719 720" at bounding box center [759, 168] width 276 height 33
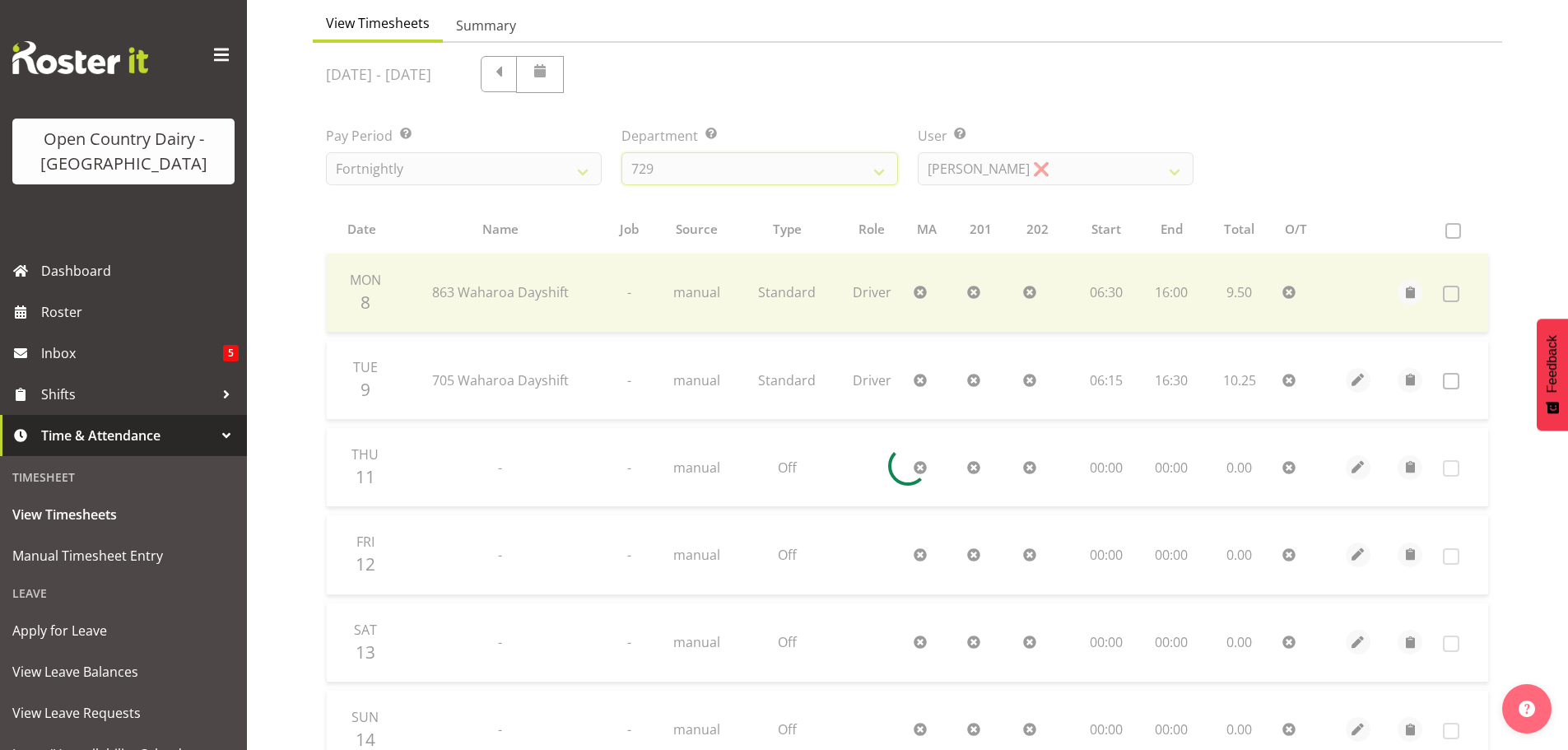
scroll to position [77, 0]
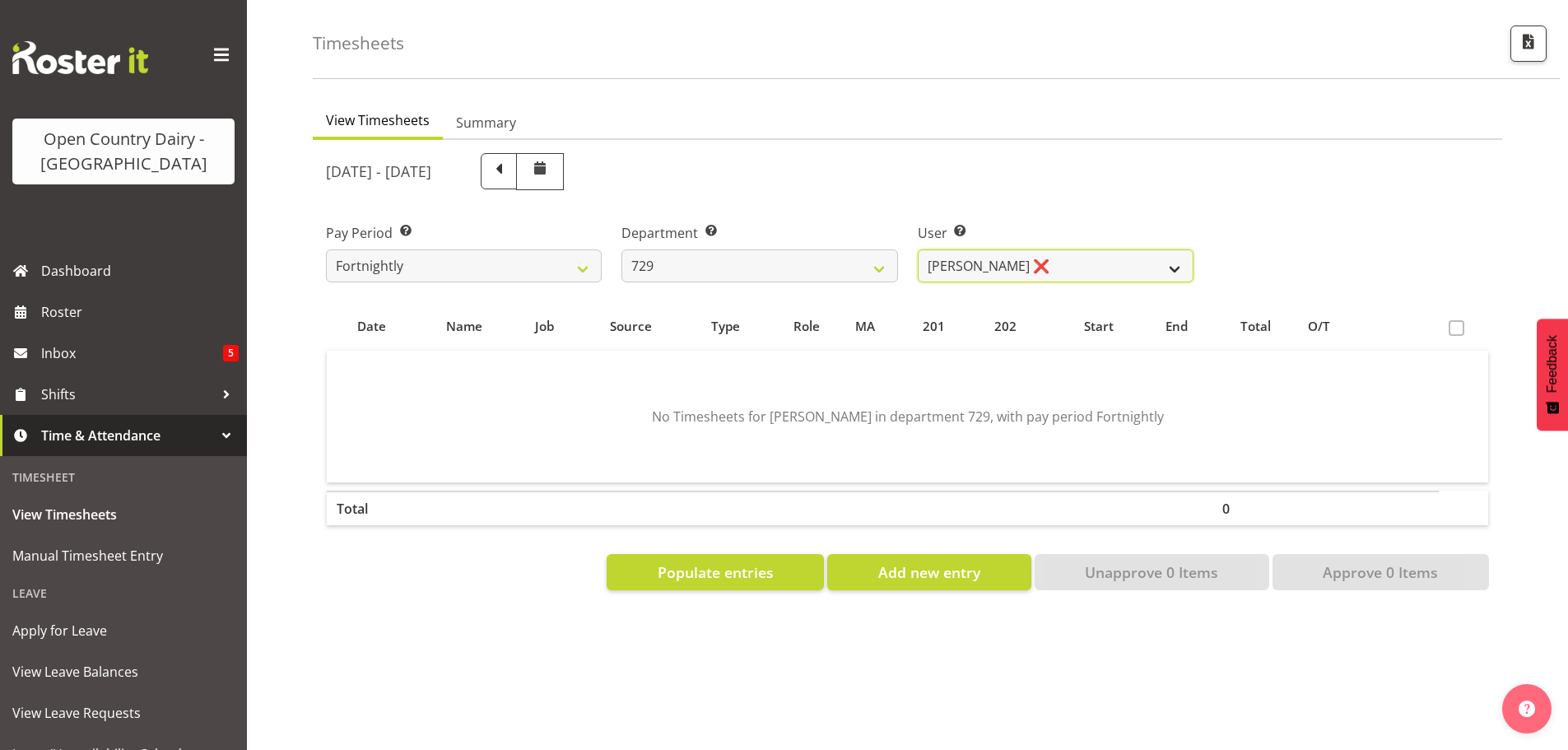
click at [1001, 253] on select "Craig Schlager-Reay ❌ Dave Trepels ❌ Jimi Jack ❌ Shannan Wood ❌" at bounding box center [1055, 265] width 276 height 33
select select "11232"
click at [918, 249] on select "Craig Schlager-Reay ❌ Dave Trepels ❌ Jimi Jack ❌ Shannan Wood ❌" at bounding box center [1055, 265] width 276 height 33
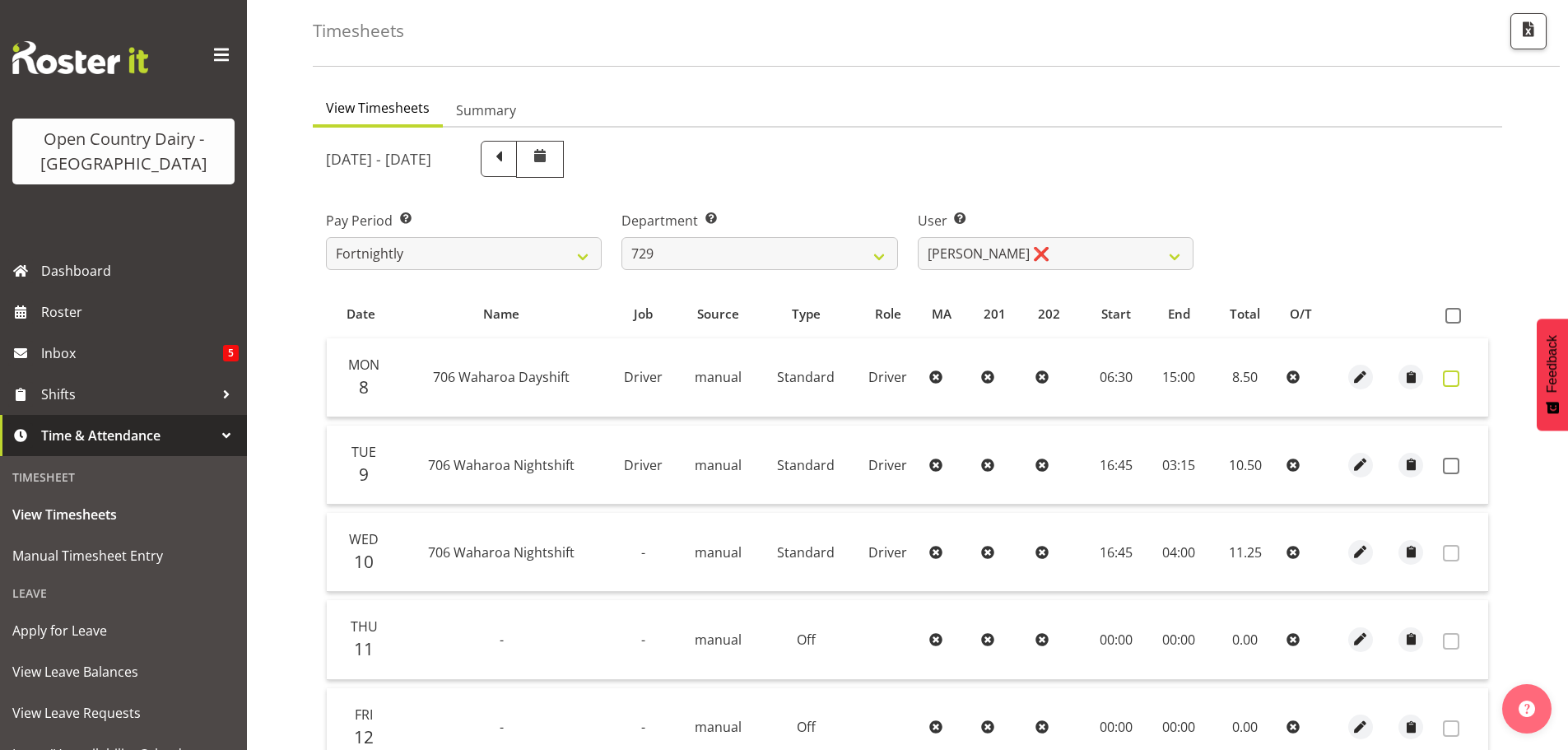
click at [1452, 376] on span at bounding box center [1451, 379] width 16 height 16
checkbox input "true"
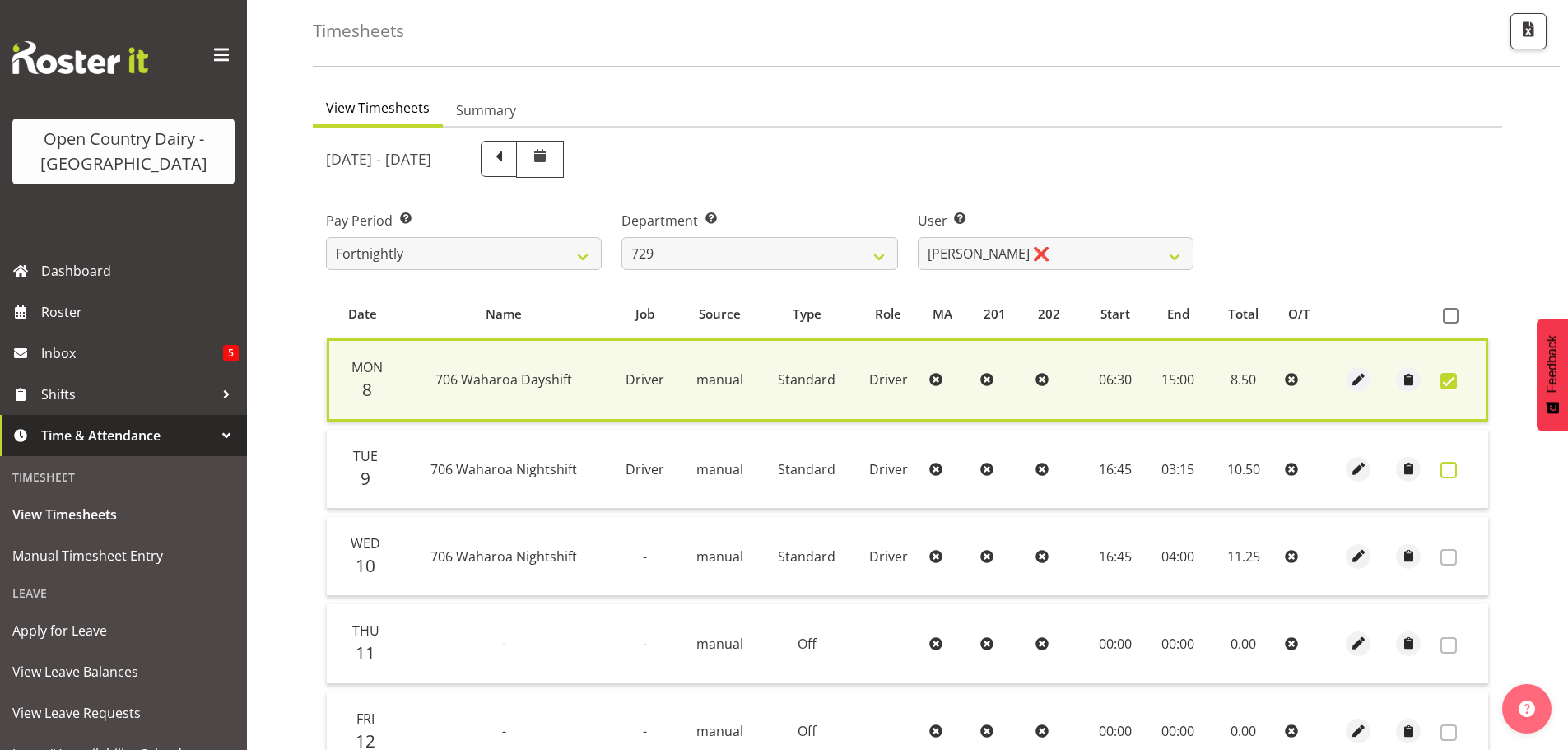
click at [1446, 465] on span at bounding box center [1449, 470] width 16 height 16
checkbox input "true"
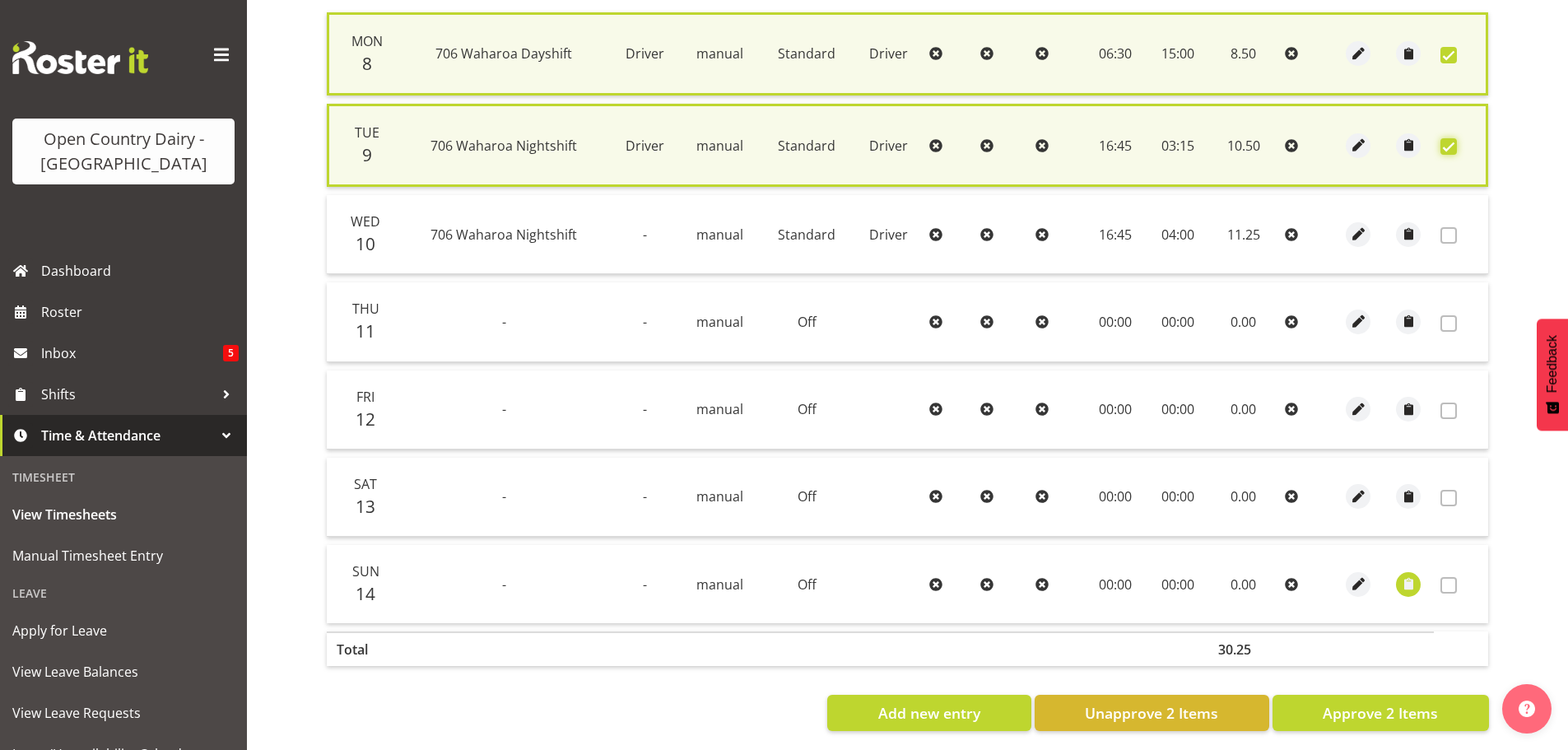
scroll to position [422, 0]
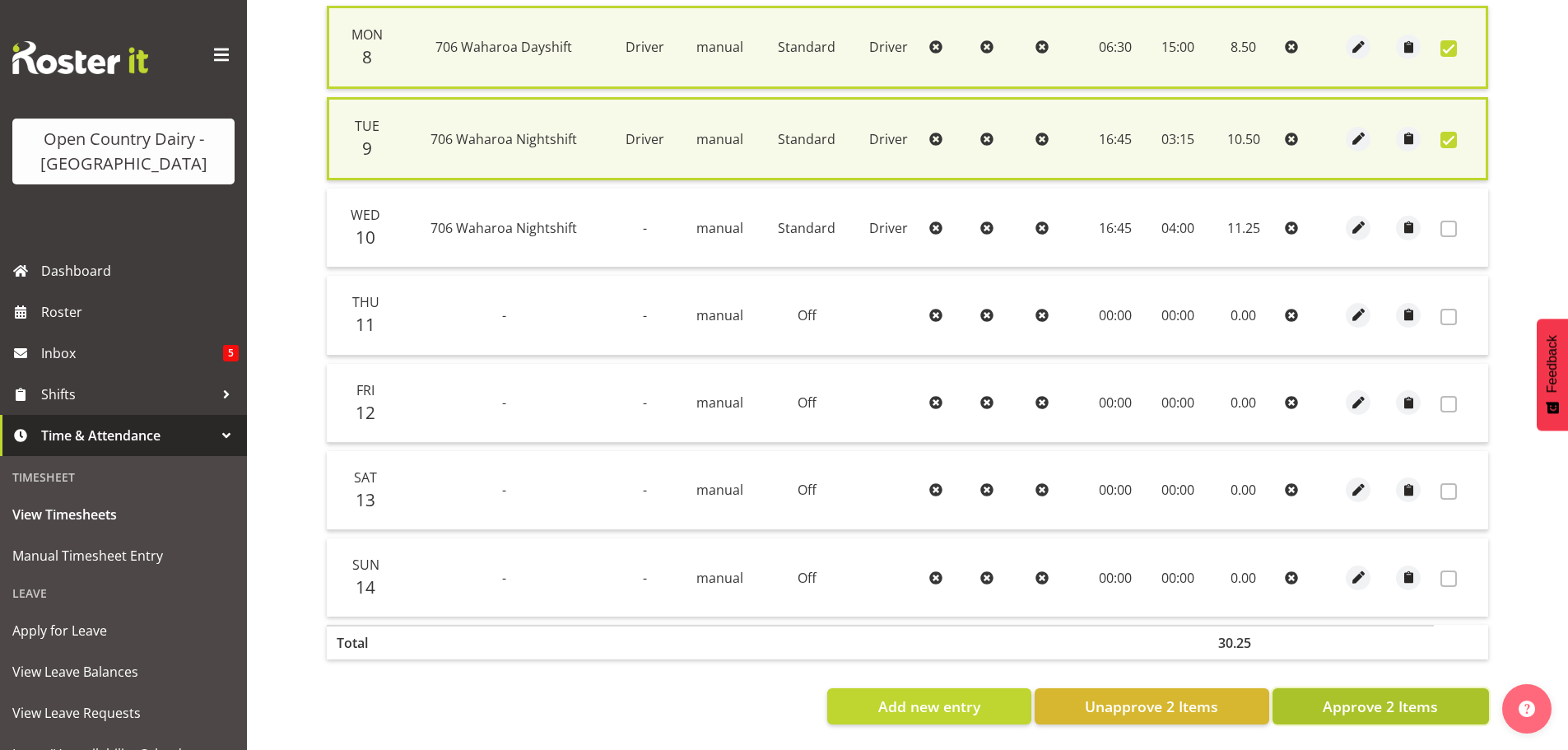
click at [1342, 696] on span "Approve 2 Items" at bounding box center [1380, 707] width 115 height 21
checkbox input "false"
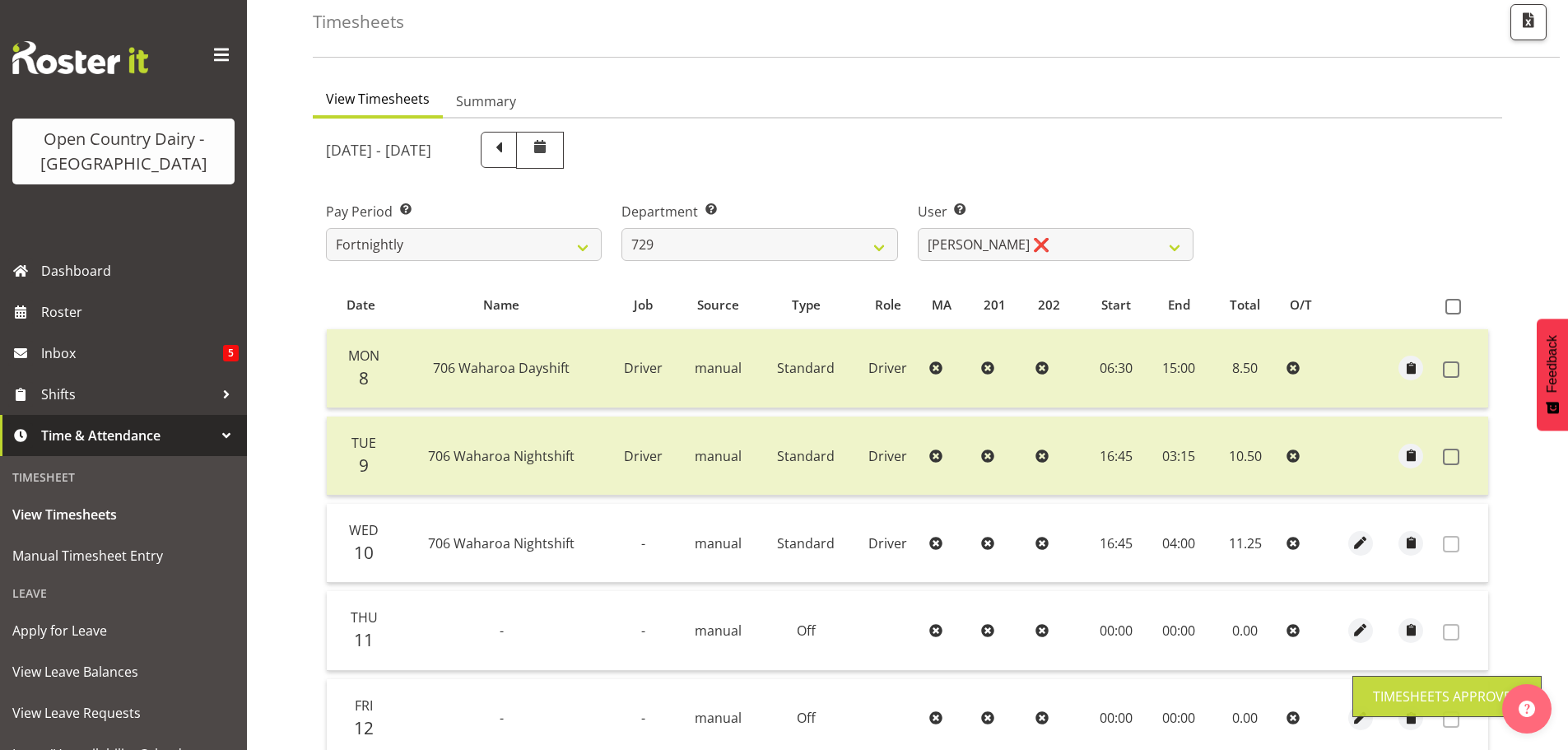
scroll to position [84, 0]
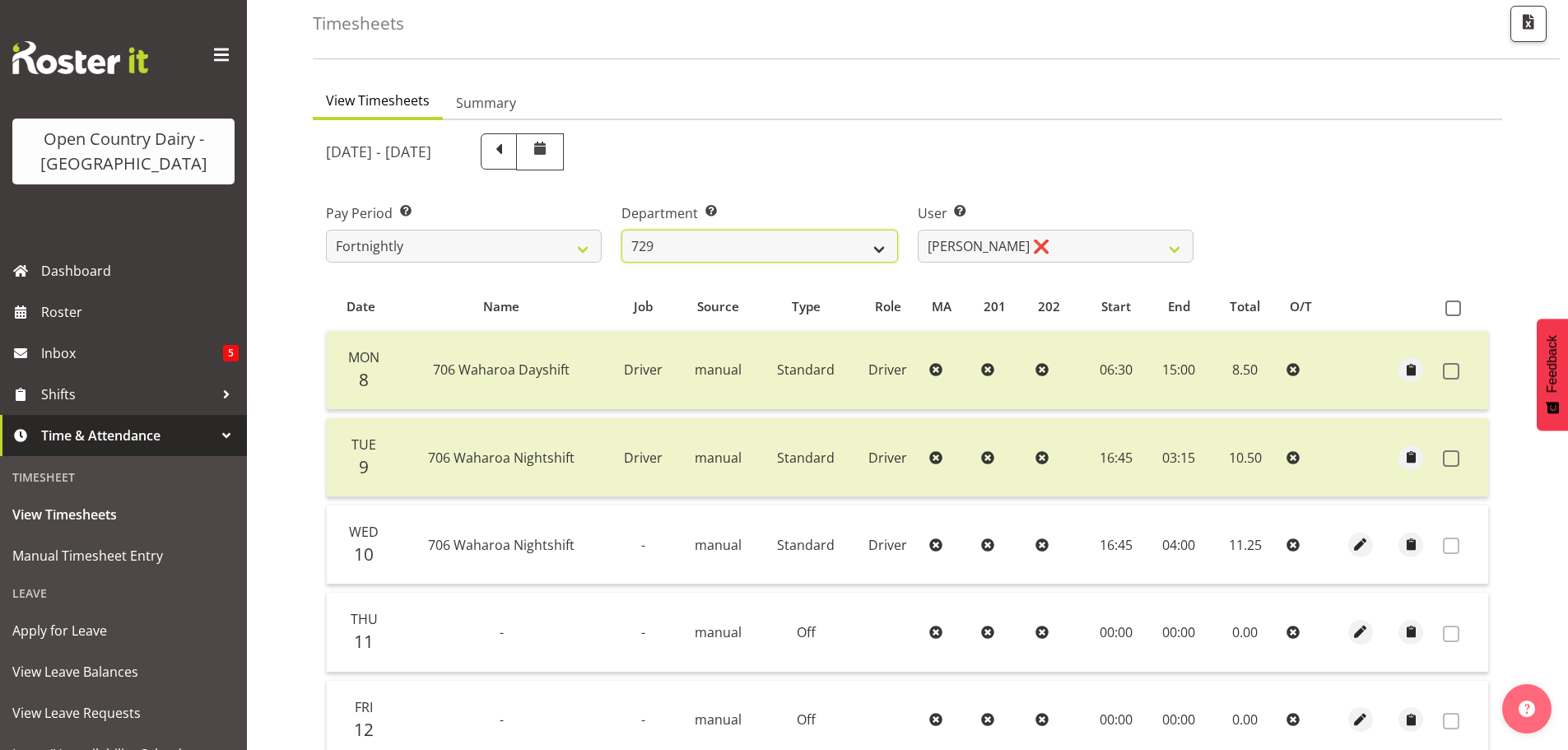
click at [731, 257] on select "701 702 703 704 705 706 707 708 709 710 711 712 713 714 715 716 717 718 719 720" at bounding box center [759, 246] width 276 height 33
select select "880"
click at [622, 230] on select "701 702 703 704 705 706 707 708 709 710 711 712 713 714 715 716 717 718 719 720" at bounding box center [759, 246] width 276 height 33
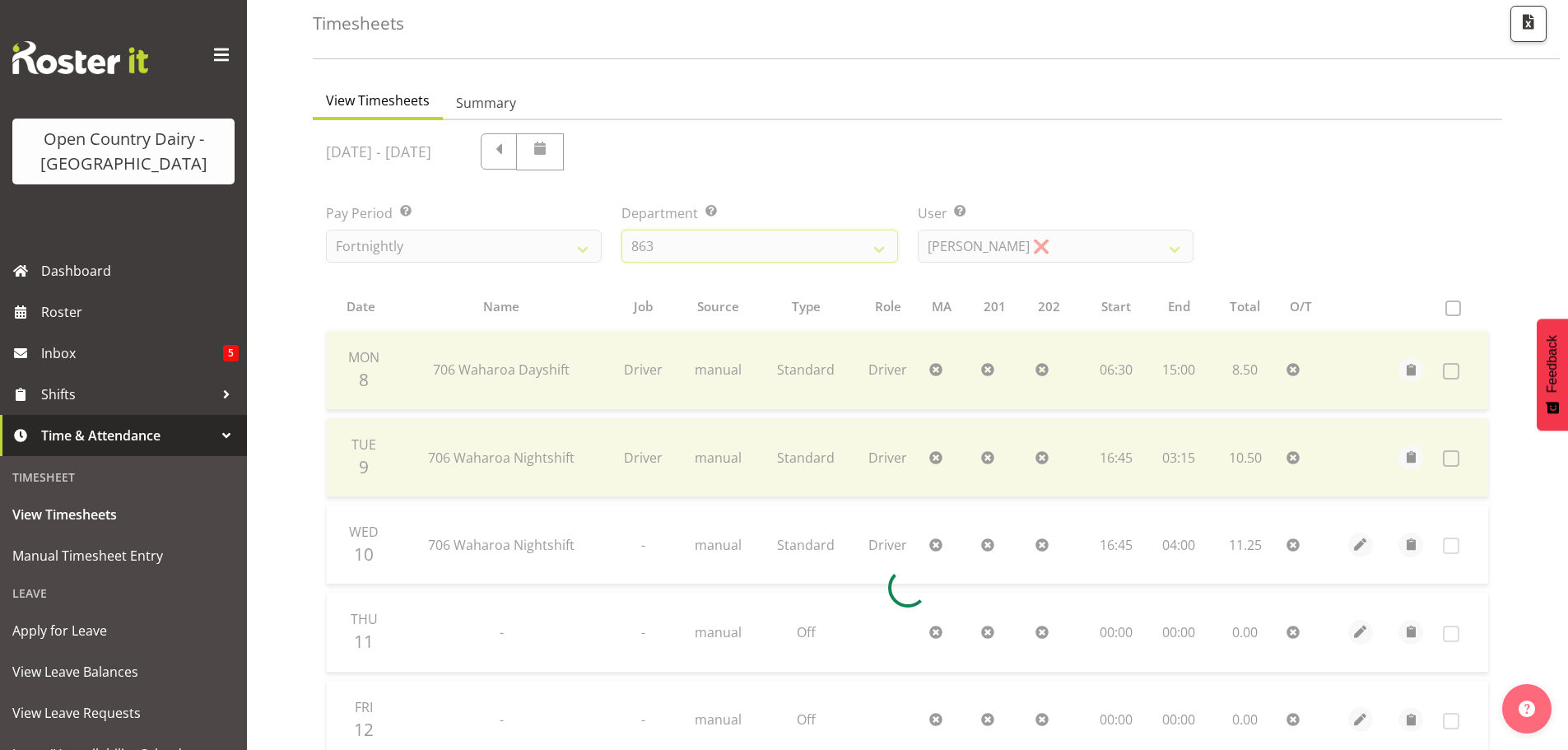
scroll to position [77, 0]
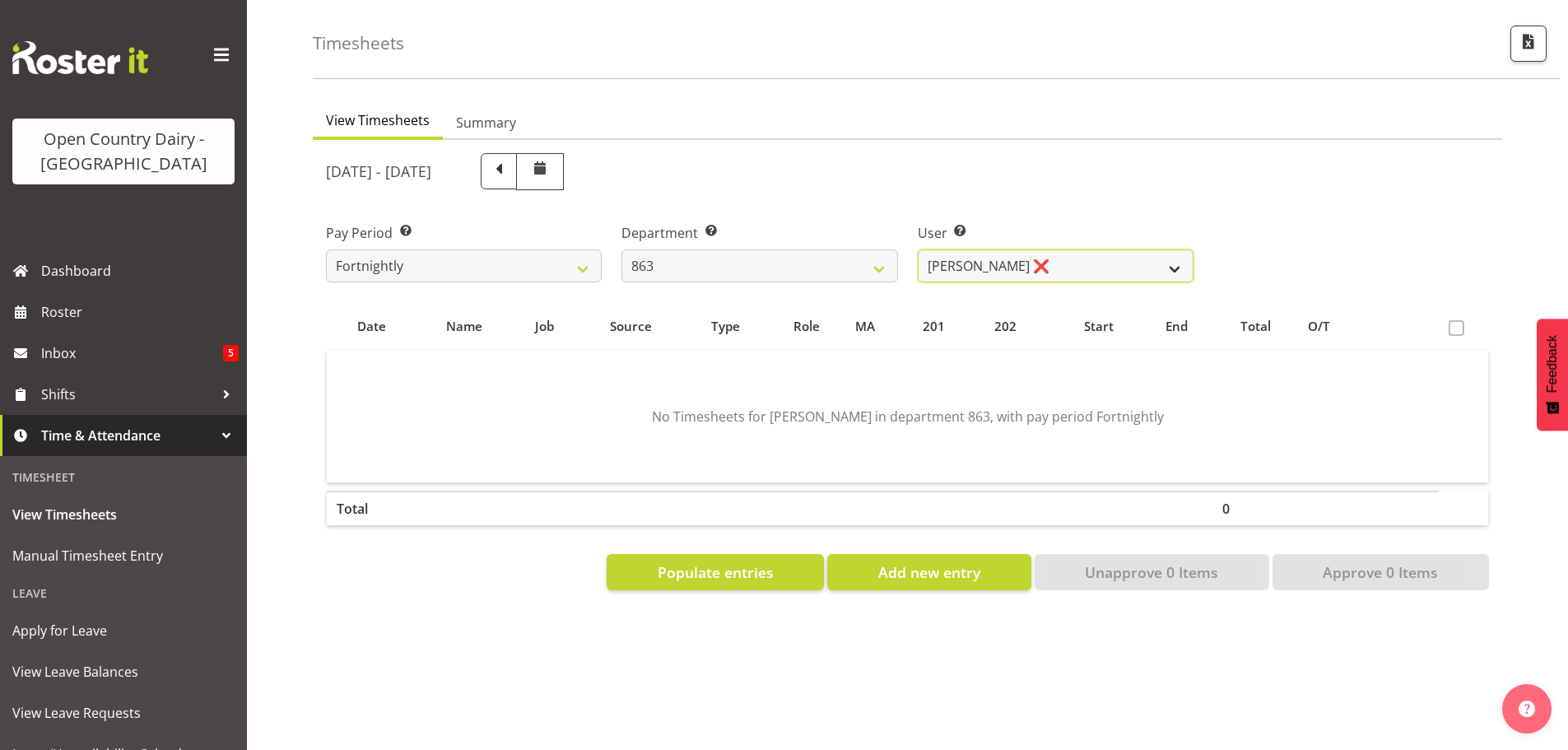
click at [1038, 251] on select "Billy Walters ❌ Glyn Spiller ❌ Mike Paki ❌ Paul Bunyan ❌" at bounding box center [1055, 265] width 276 height 33
select select "11251"
click at [918, 249] on select "Billy Walters ❌ Glyn Spiller ❌ Mike Paki ❌ Paul Bunyan ❌" at bounding box center [1055, 265] width 276 height 33
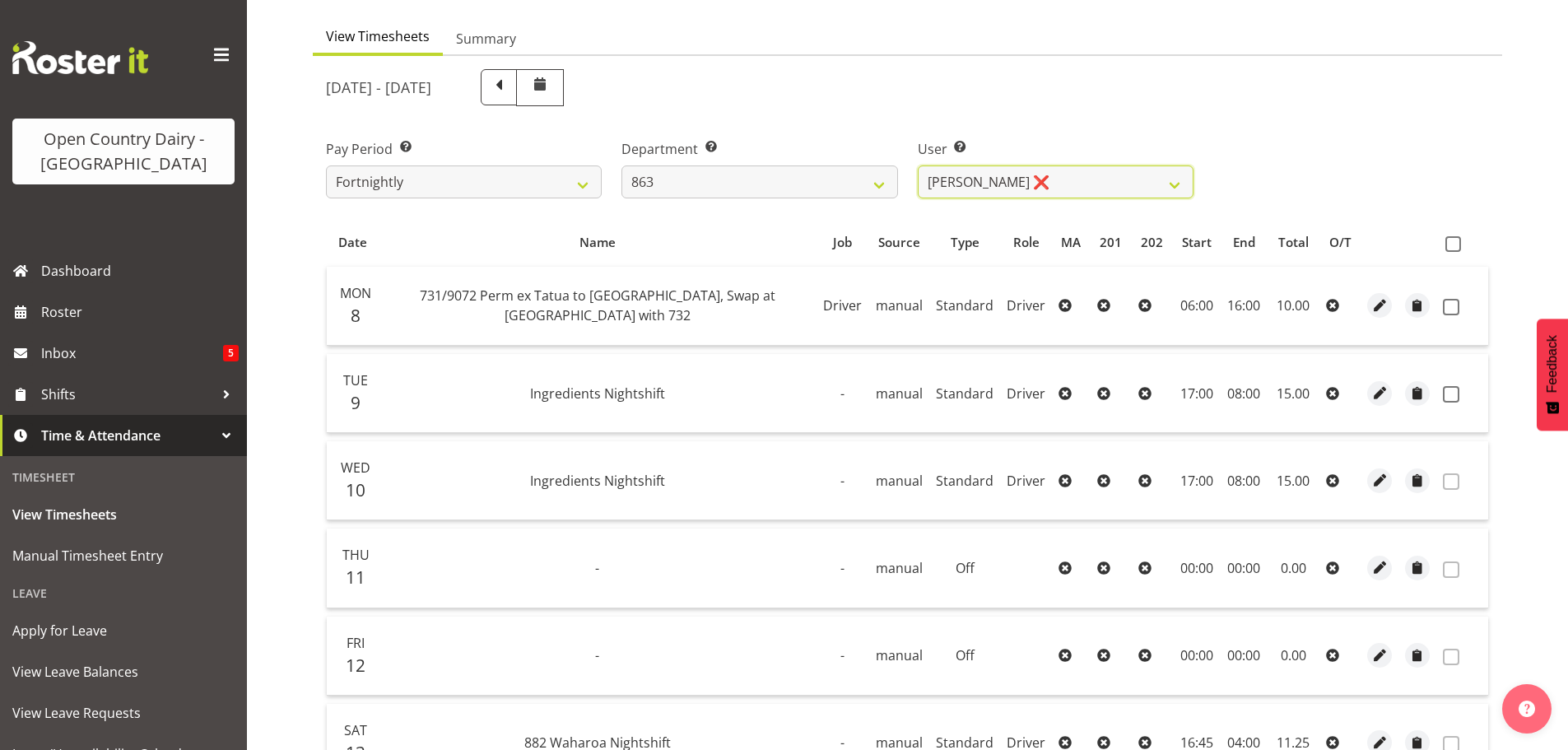
scroll to position [241, 0]
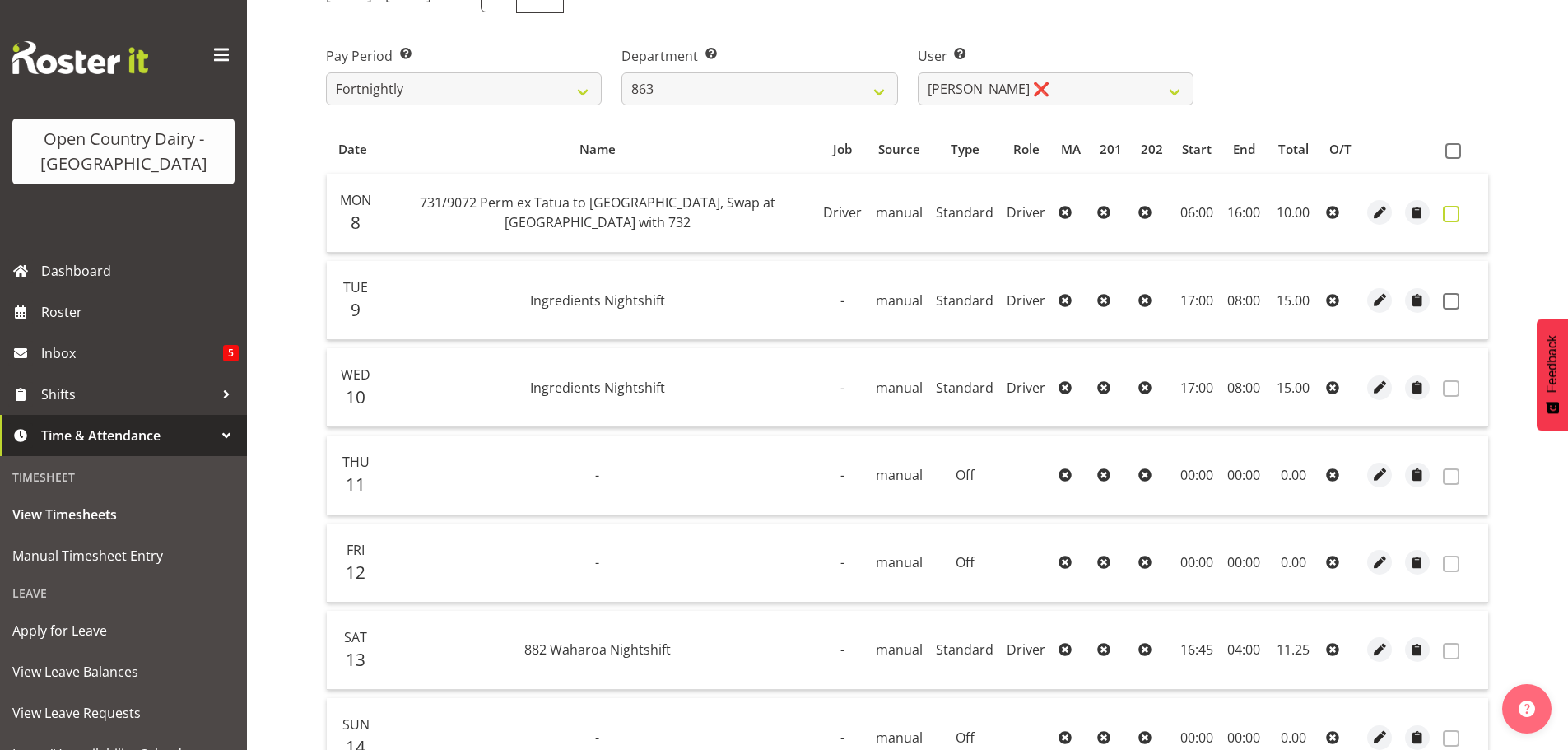
click at [1453, 215] on span at bounding box center [1451, 214] width 16 height 16
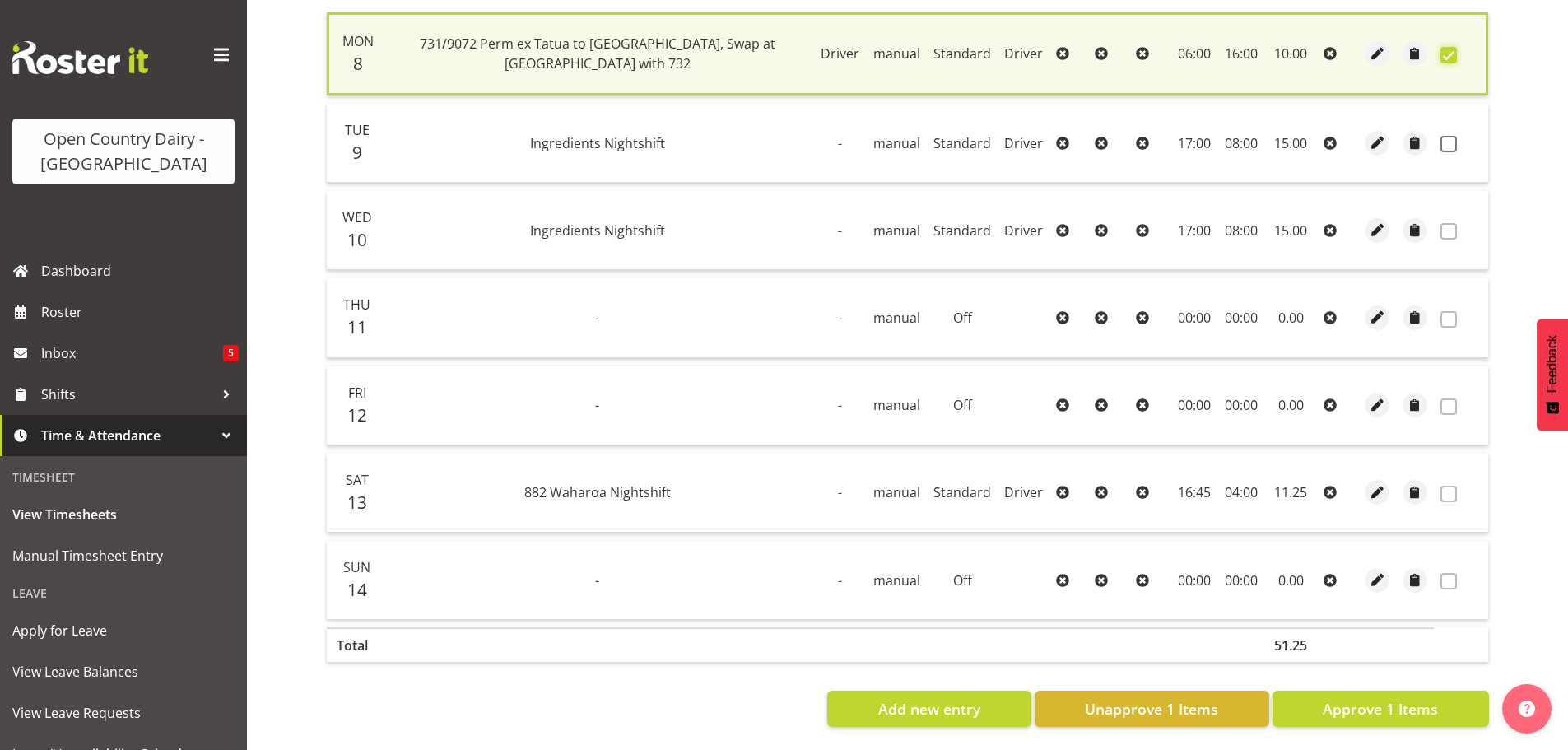
scroll to position [417, 0]
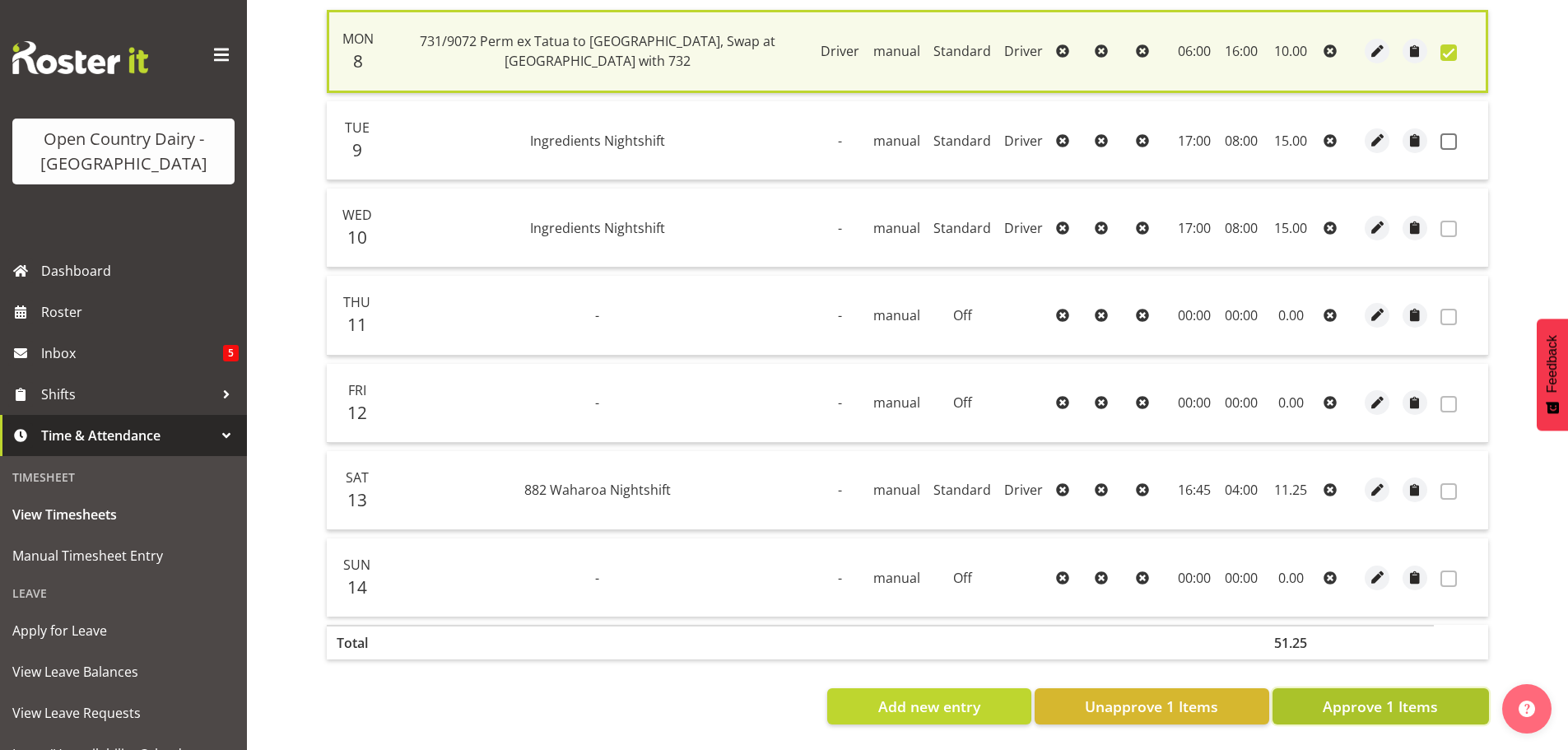
click at [1387, 696] on span "Approve 1 Items" at bounding box center [1380, 707] width 115 height 21
checkbox input "false"
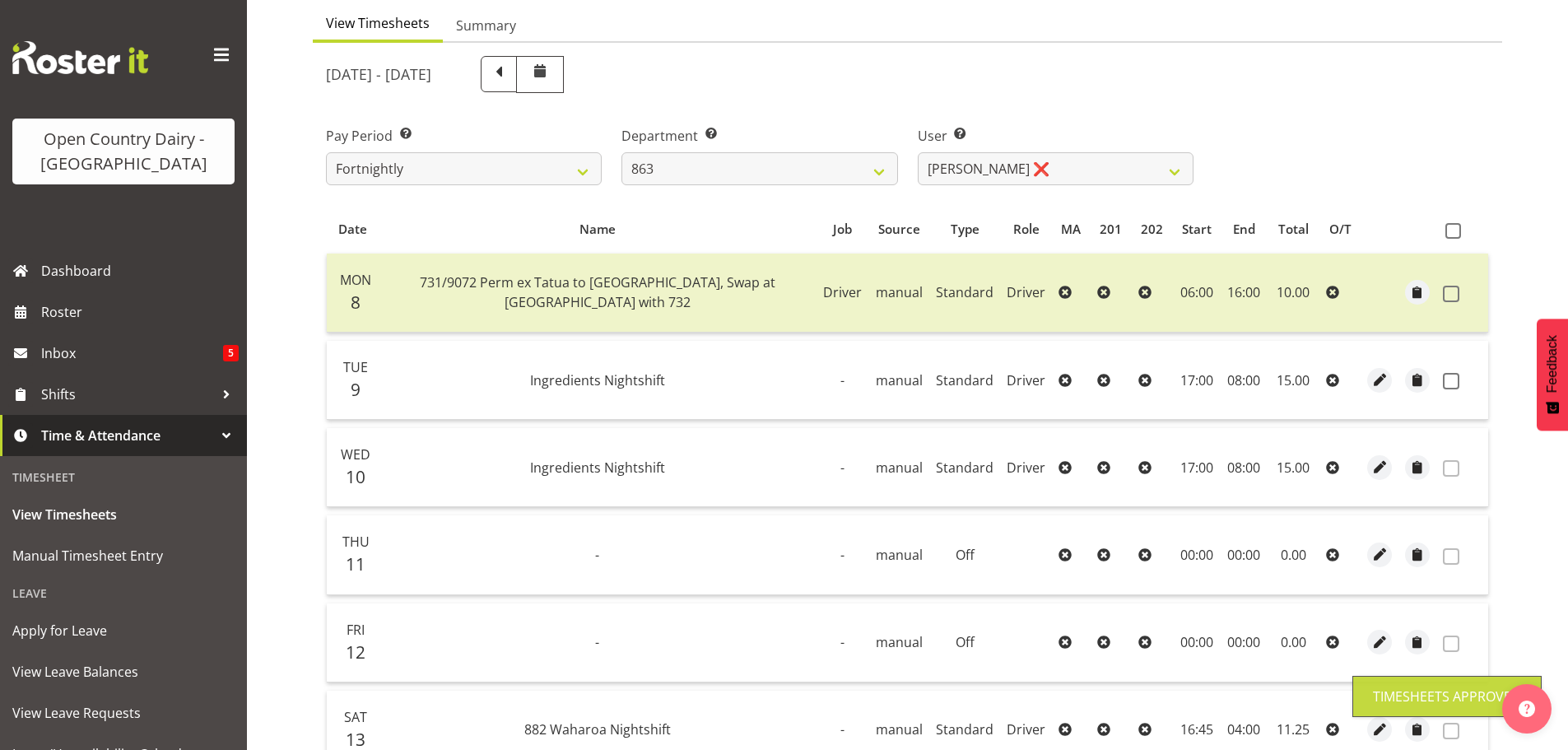
scroll to position [2, 0]
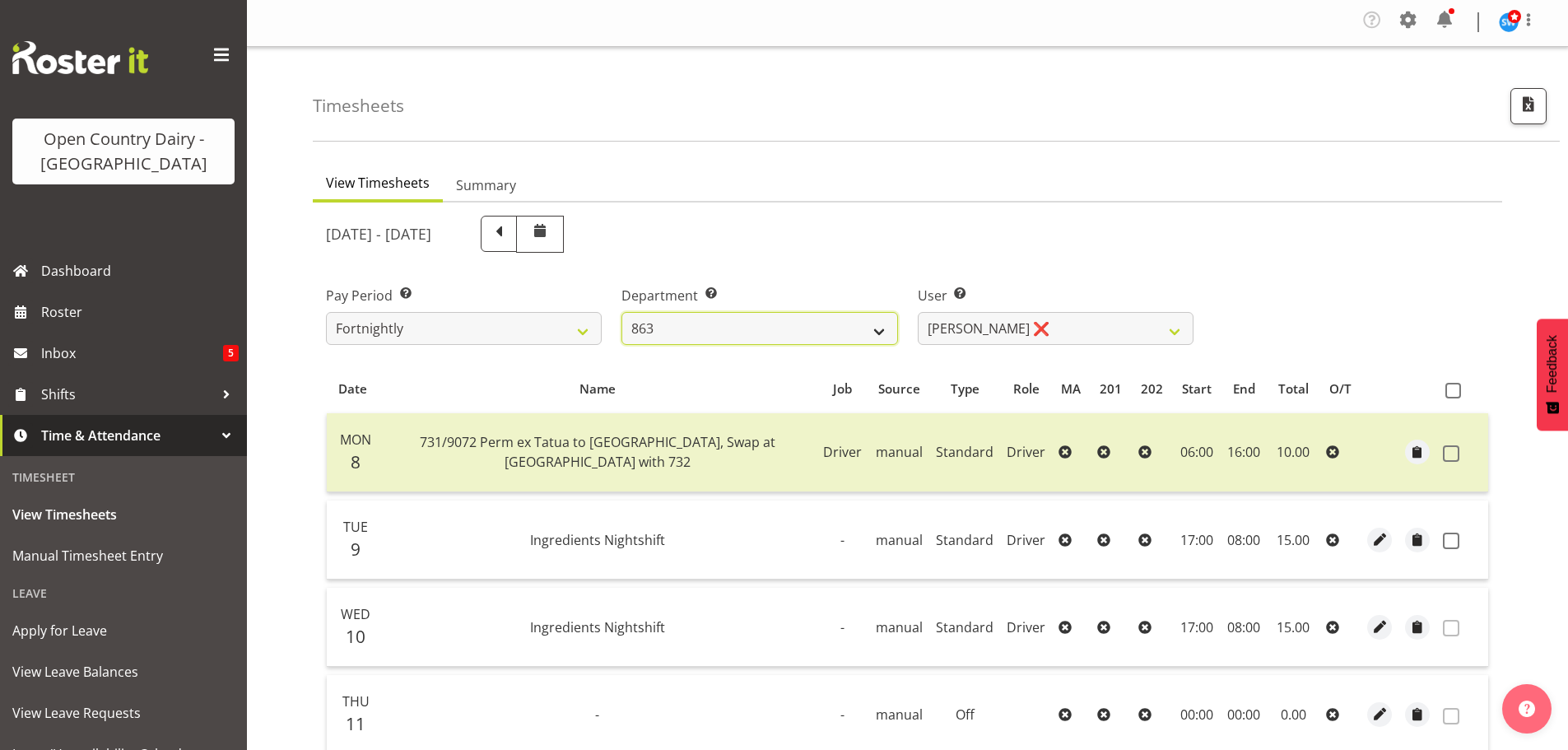
click at [750, 325] on select "701 702 703 704 705 706 707 708 709 710 711 712 713 714 715 716 717 718 719 720" at bounding box center [759, 328] width 276 height 33
click at [717, 326] on select "701 702 703 704 705 706 707 708 709 710 711 712 713 714 715 716 717 718 719 720" at bounding box center [759, 328] width 276 height 33
select select "733"
click at [622, 312] on select "701 702 703 704 705 706 707 708 709 710 711 712 713 714 715 716 717 718 719 720" at bounding box center [759, 328] width 276 height 33
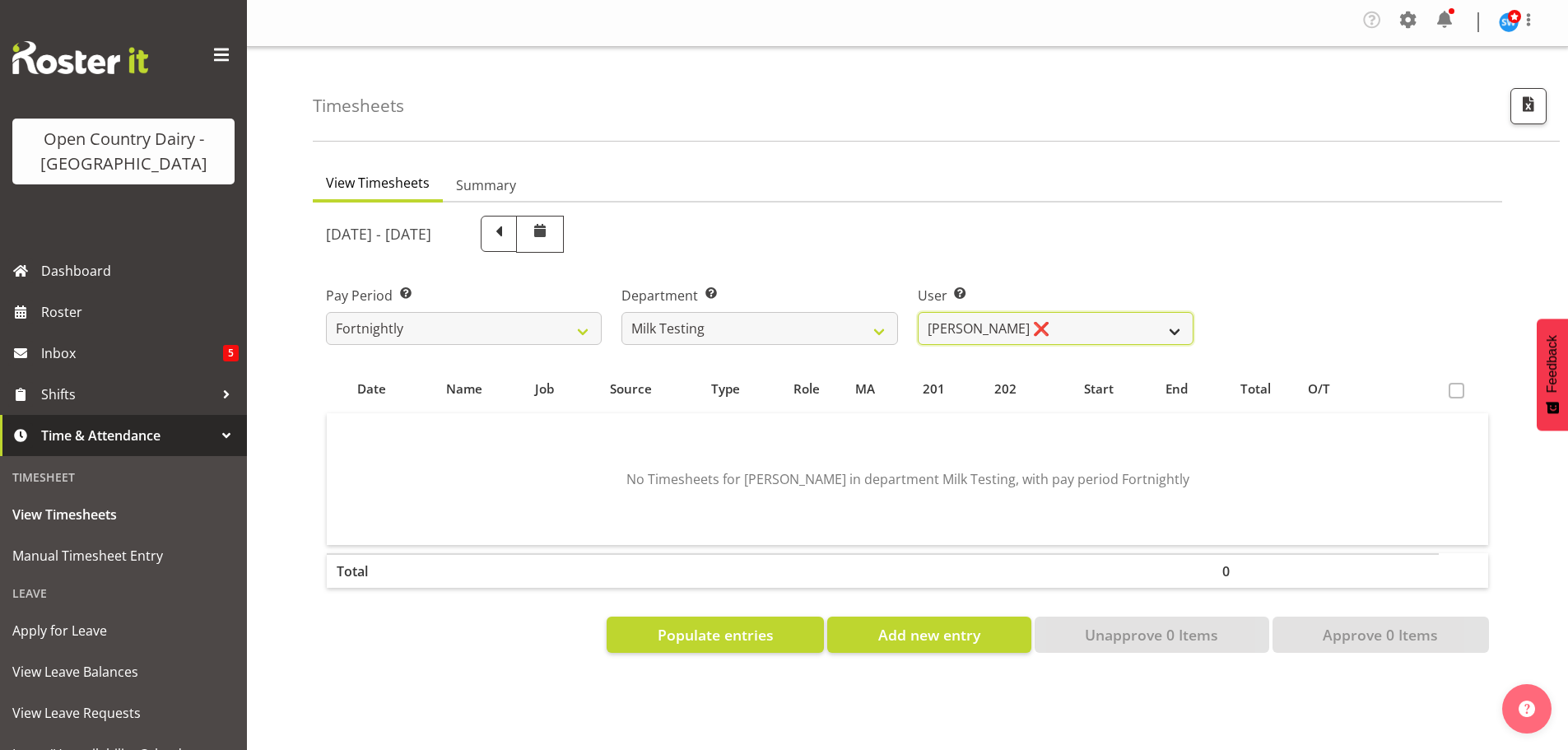
click at [977, 341] on select "Diana Ridings ❌ George Smith ❌ Helaina Walker ❌ Kim Madden ❌ Michael Brechelt ❌…" at bounding box center [1055, 328] width 276 height 33
select select "7421"
click at [918, 312] on select "Diana Ridings ❌ George Smith ❌ Helaina Walker ❌ Kim Madden ❌ Michael Brechelt ❌…" at bounding box center [1055, 328] width 276 height 33
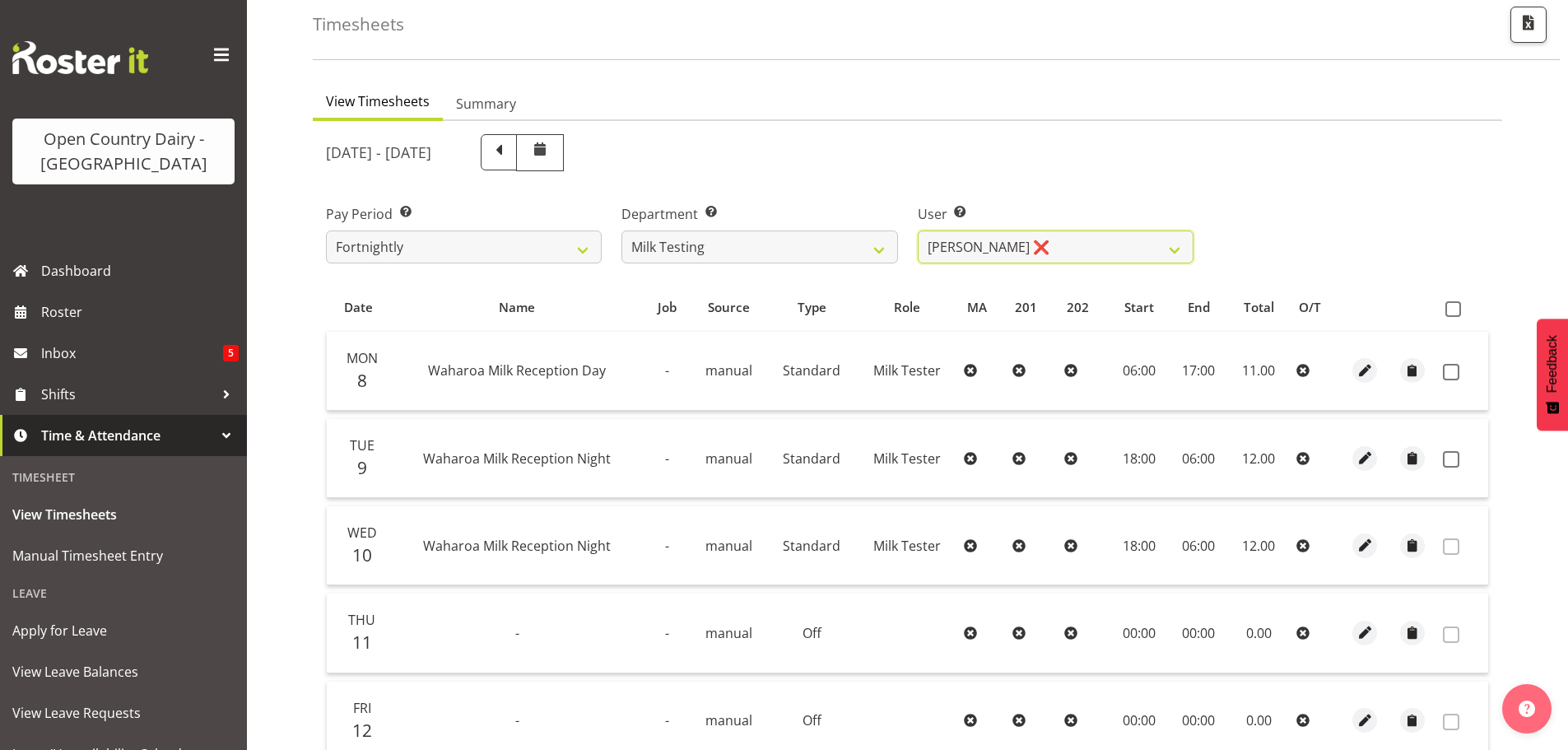
scroll to position [84, 0]
click at [1459, 371] on span at bounding box center [1451, 371] width 16 height 16
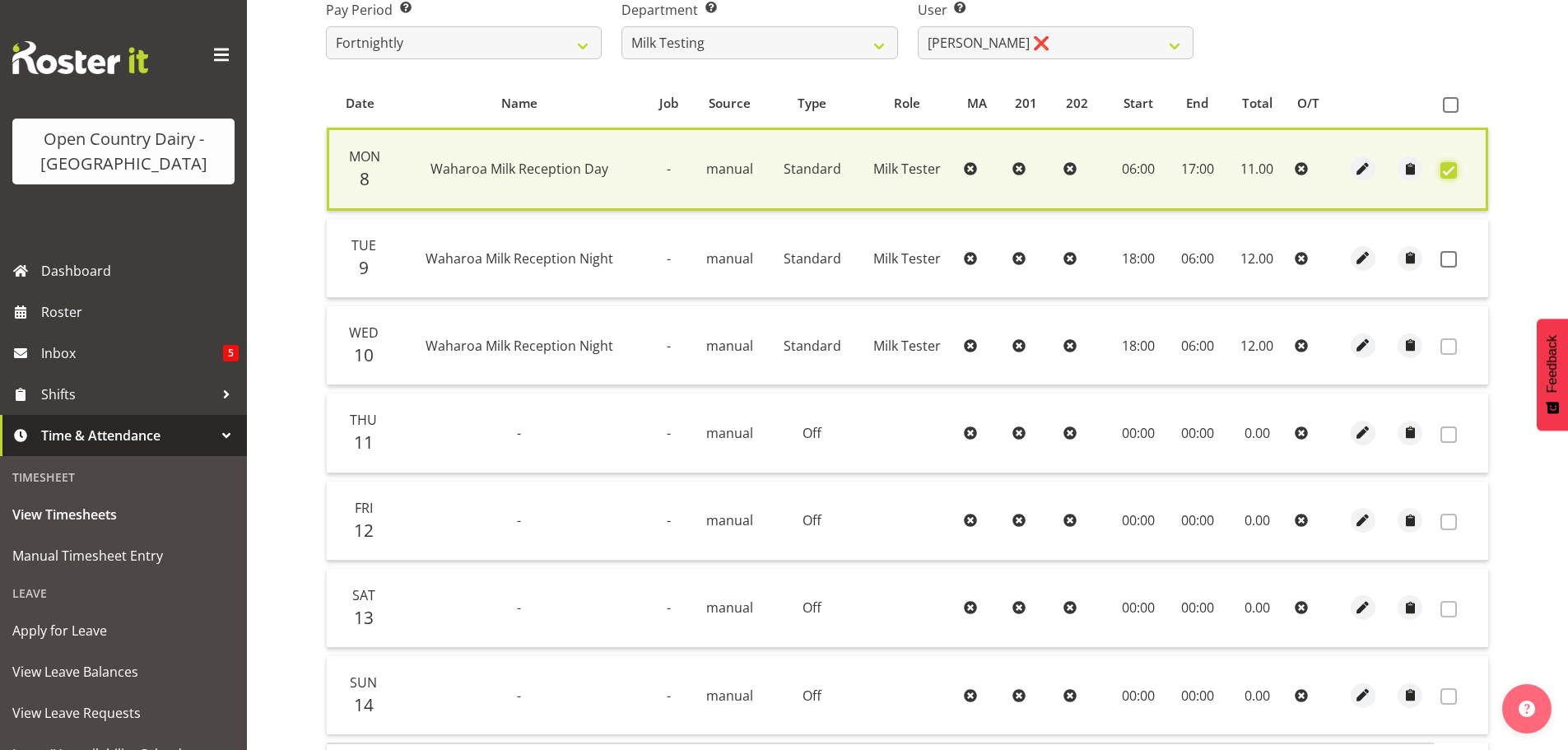
scroll to position [417, 0]
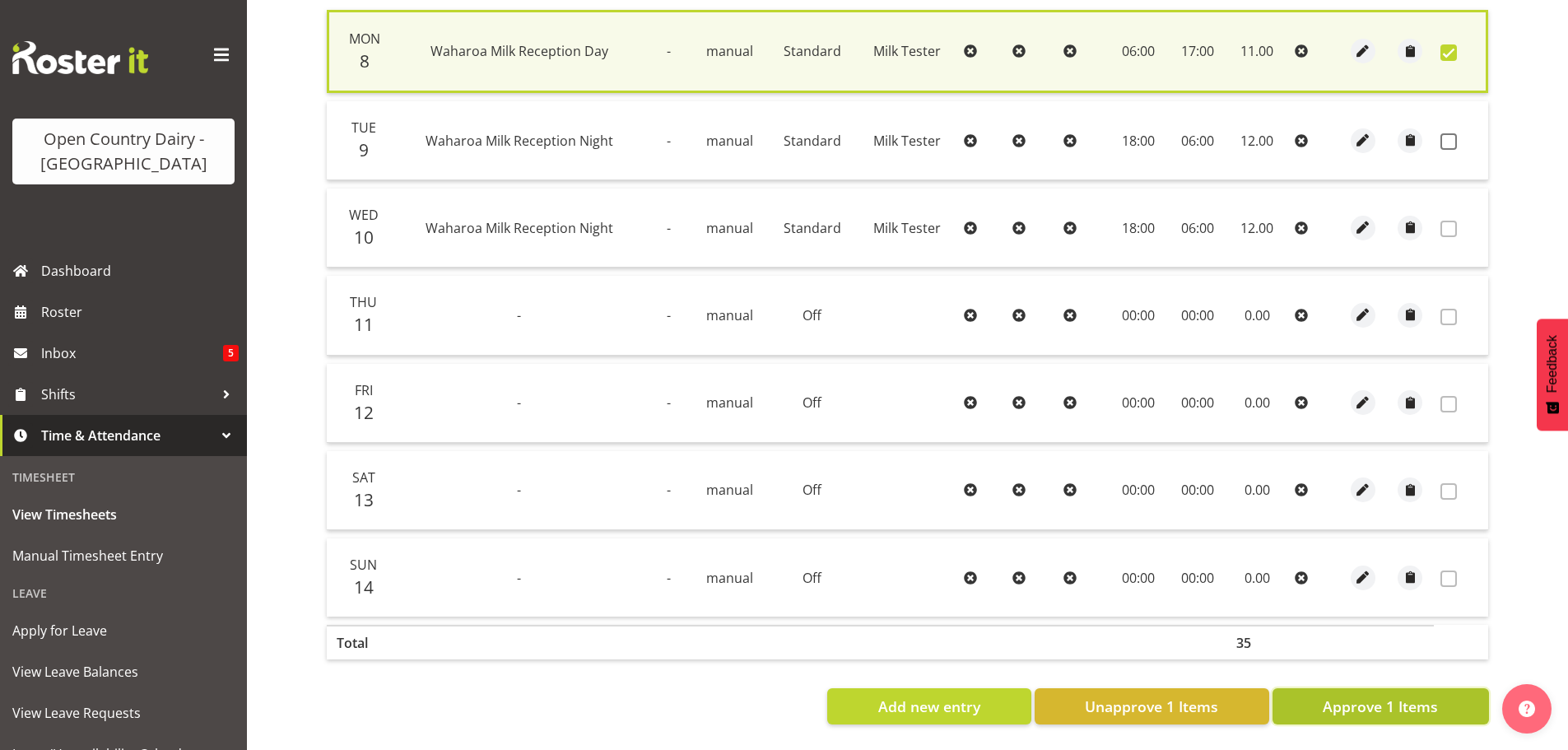
click at [1401, 696] on span "Approve 1 Items" at bounding box center [1380, 707] width 115 height 21
checkbox input "false"
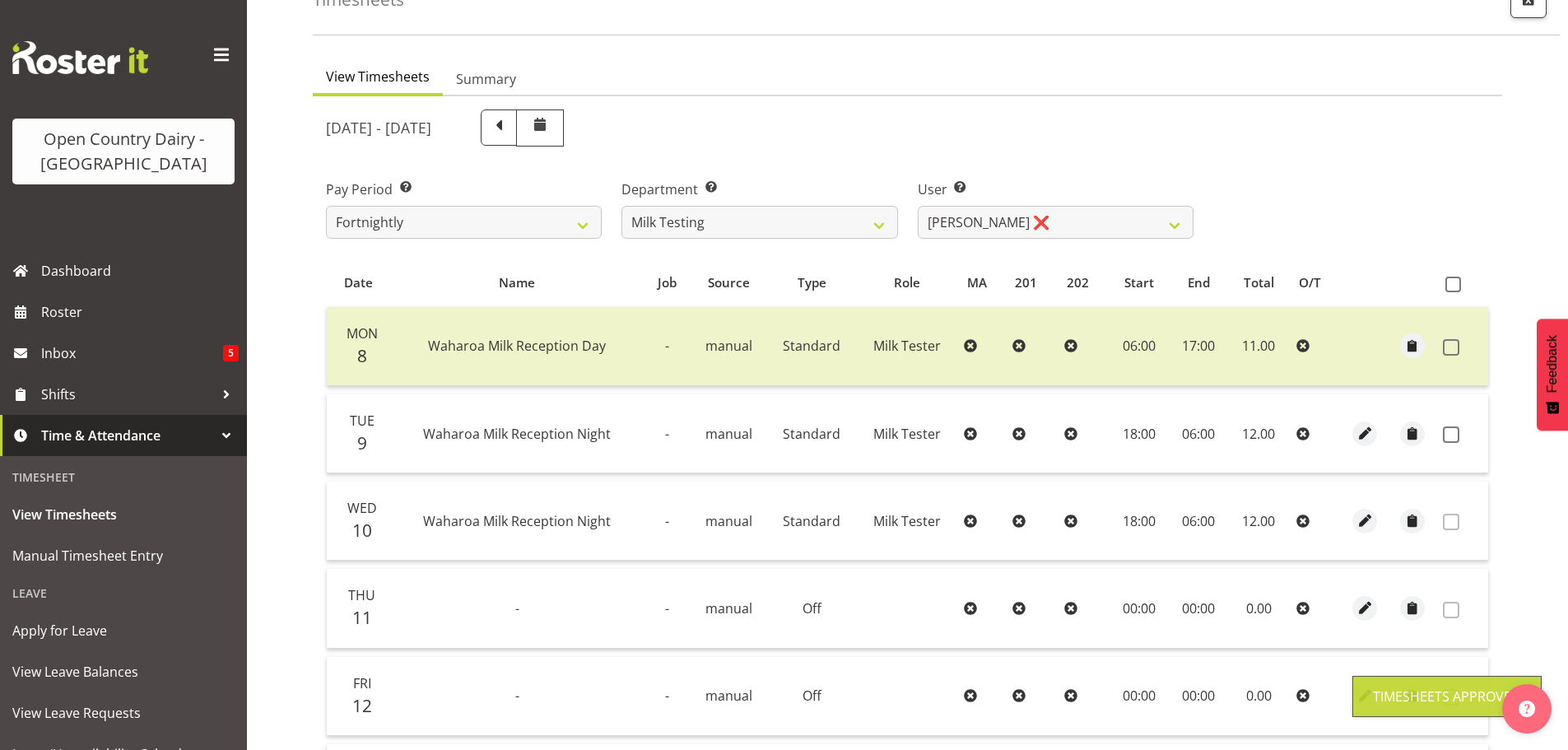
scroll to position [84, 0]
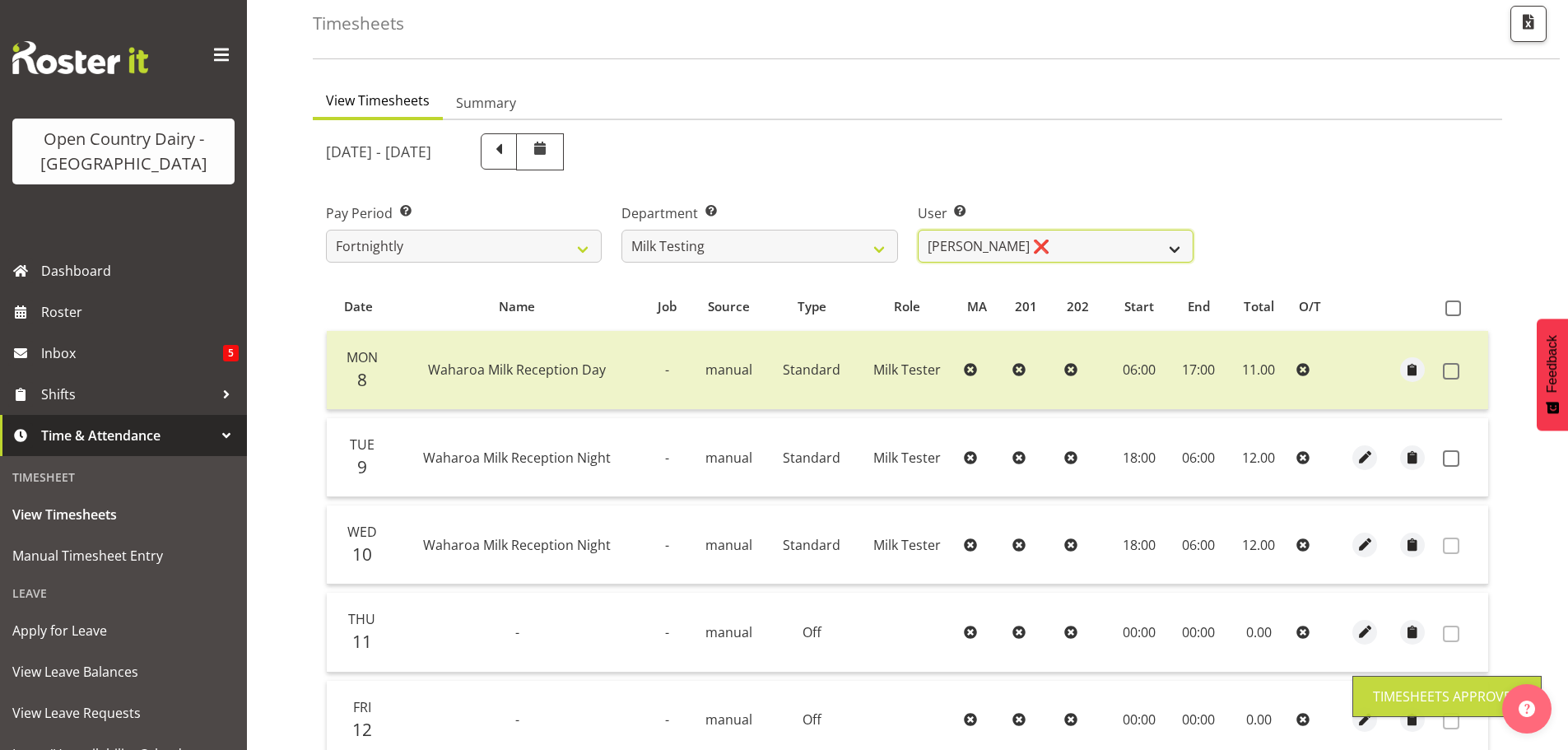
click at [991, 248] on select "Diana Ridings ❌ George Smith ❌ Helaina Walker ❌ Kim Madden ❌ Michael Brechelt ❌…" at bounding box center [1055, 246] width 276 height 33
select select "7379"
click at [918, 230] on select "Diana Ridings ❌ George Smith ❌ Helaina Walker ❌ Kim Madden ❌ Michael Brechelt ❌…" at bounding box center [1055, 246] width 276 height 33
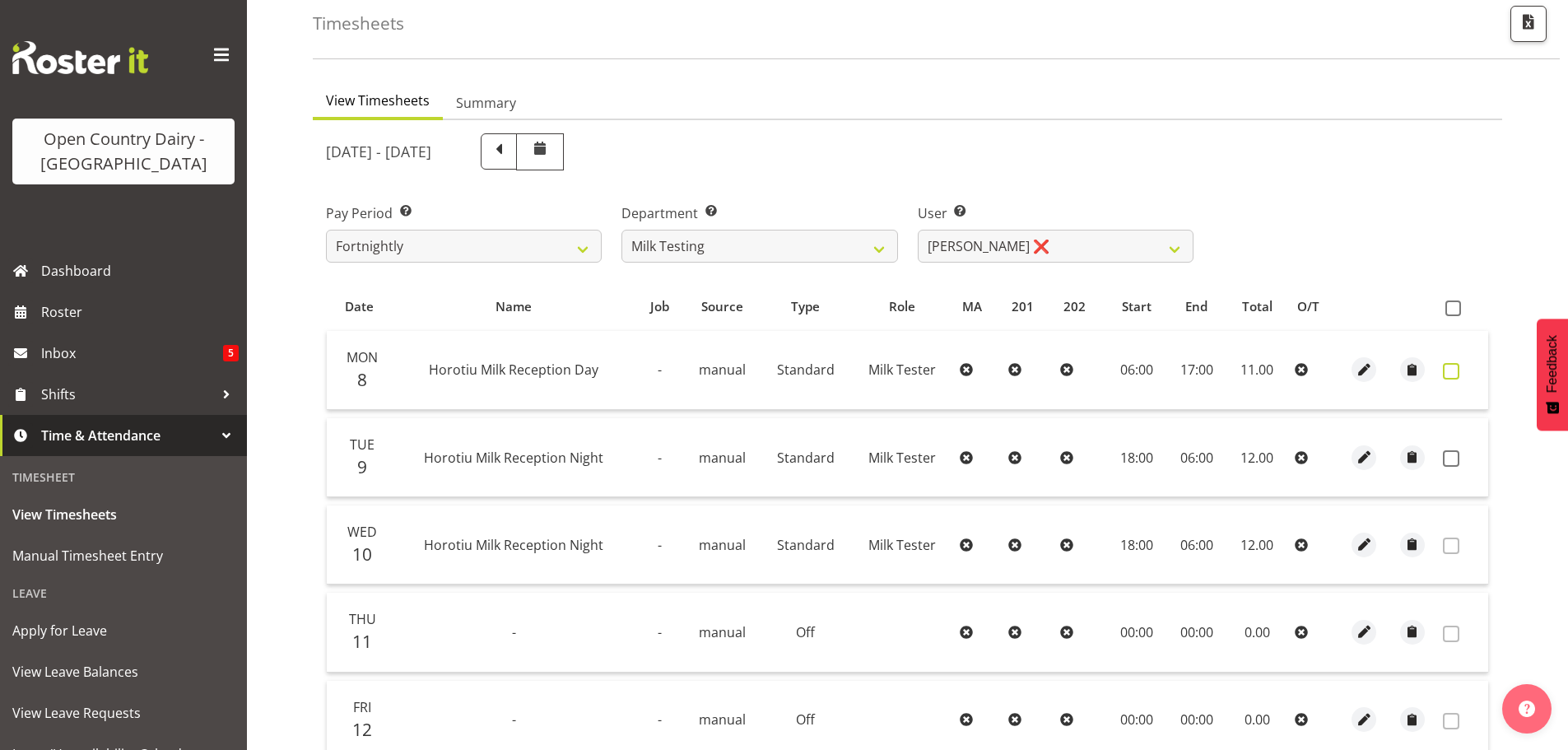
click at [1451, 367] on span at bounding box center [1451, 371] width 16 height 16
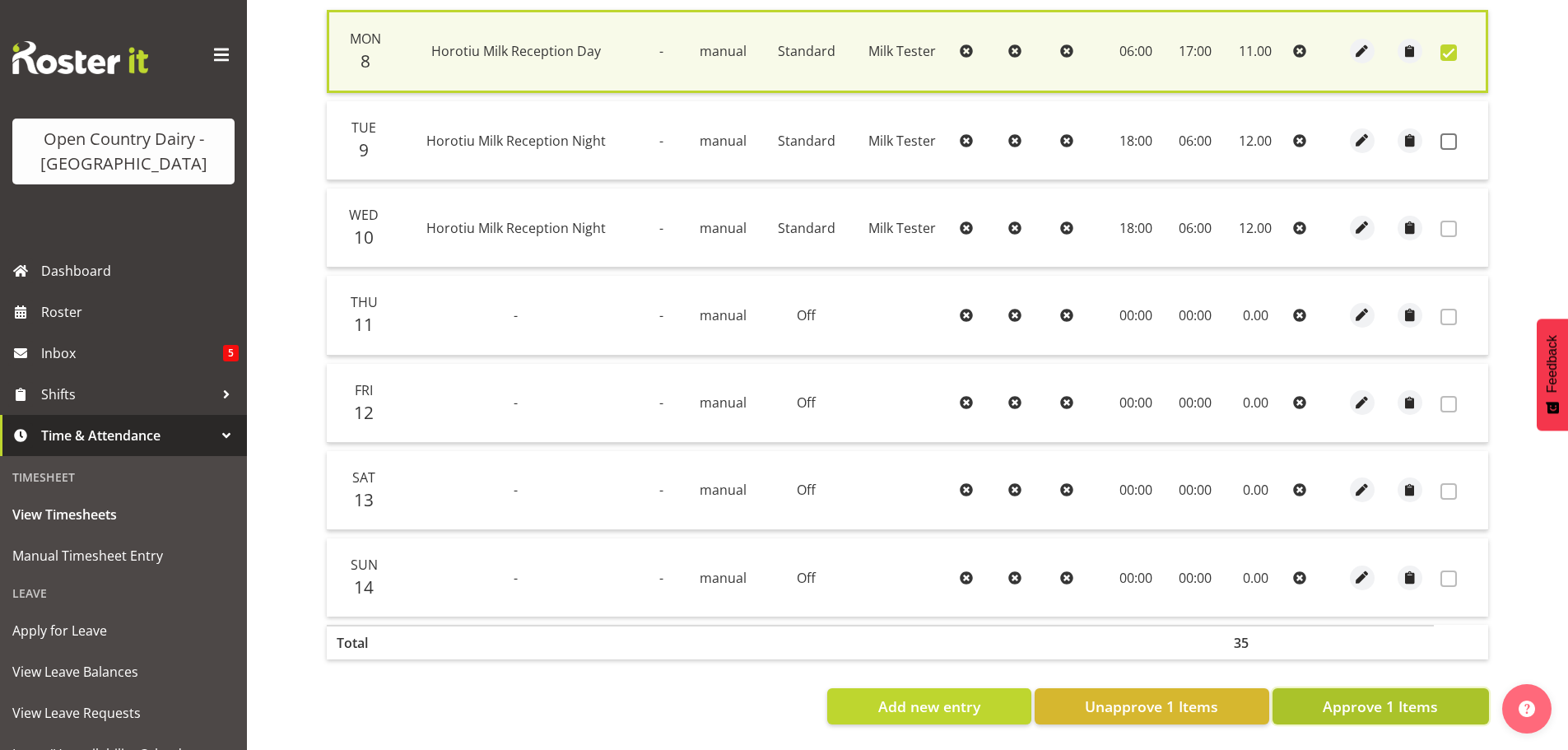
click at [1410, 696] on span "Approve 1 Items" at bounding box center [1380, 707] width 115 height 21
checkbox input "false"
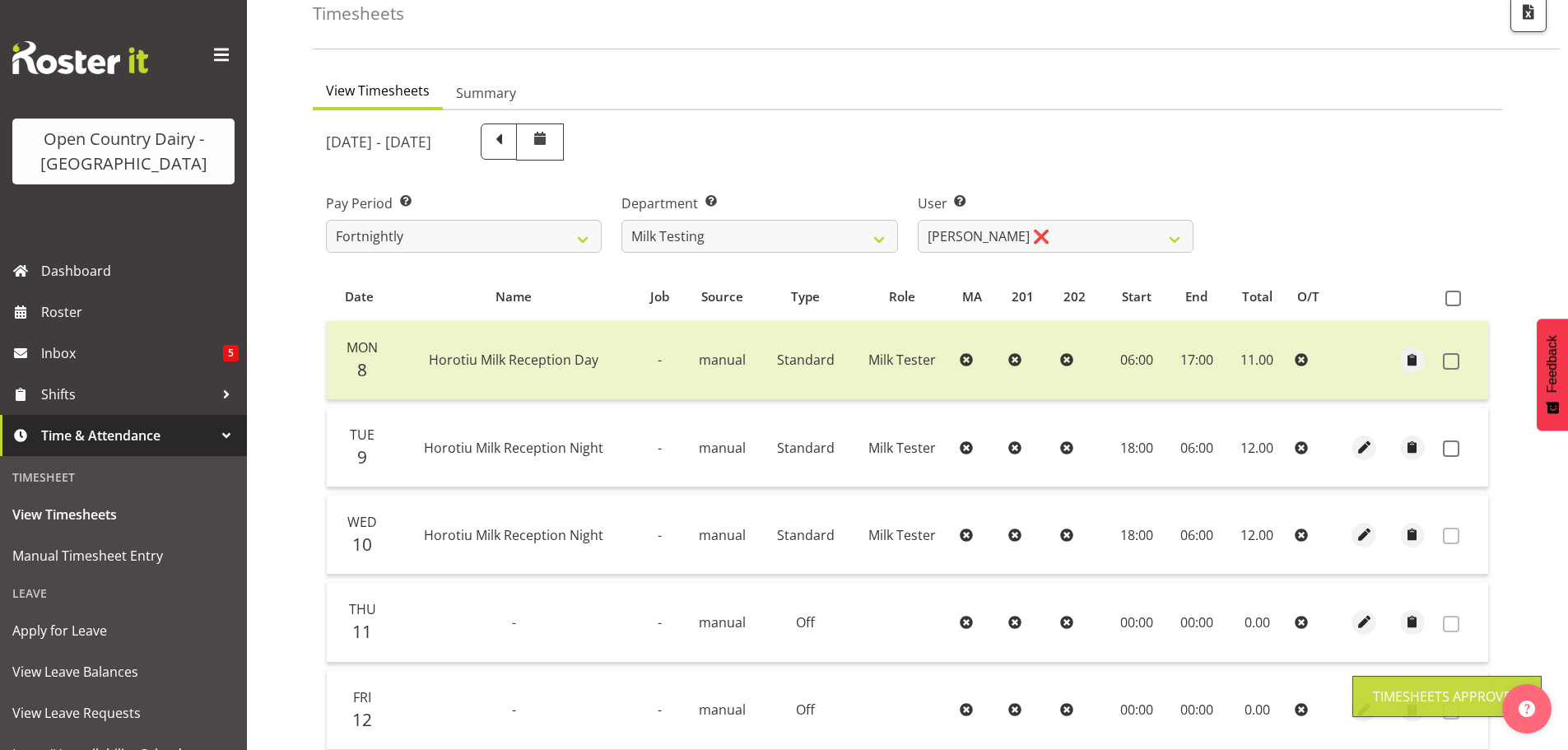
scroll to position [2, 0]
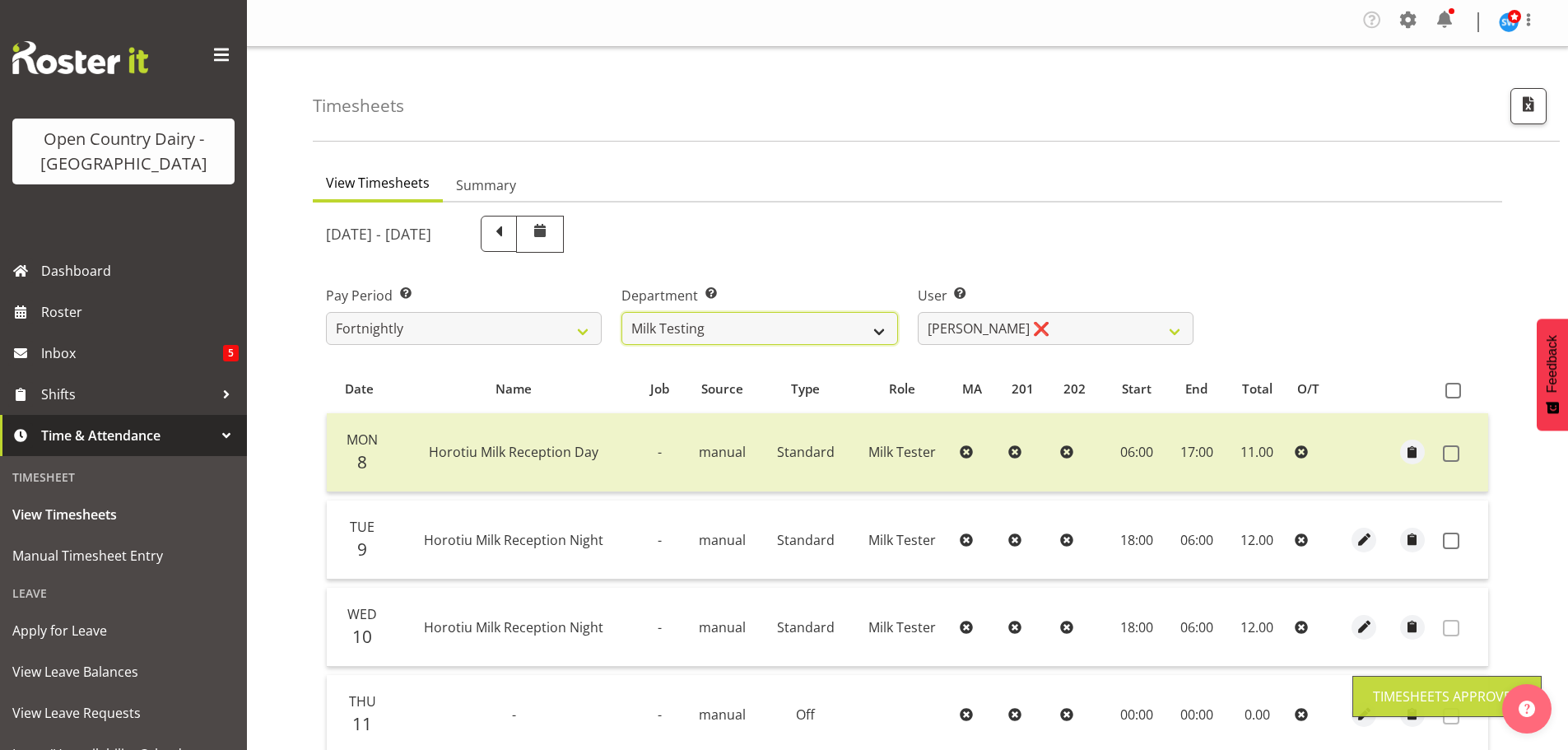
click at [738, 328] on select "701 702 703 704 705 706 707 708 709 710 711 712 713 714 715 716 717 718 719 720" at bounding box center [759, 328] width 276 height 33
select select "802"
click at [622, 312] on select "701 702 703 704 705 706 707 708 709 710 711 712 713 714 715 716 717 718 719 720" at bounding box center [759, 328] width 276 height 33
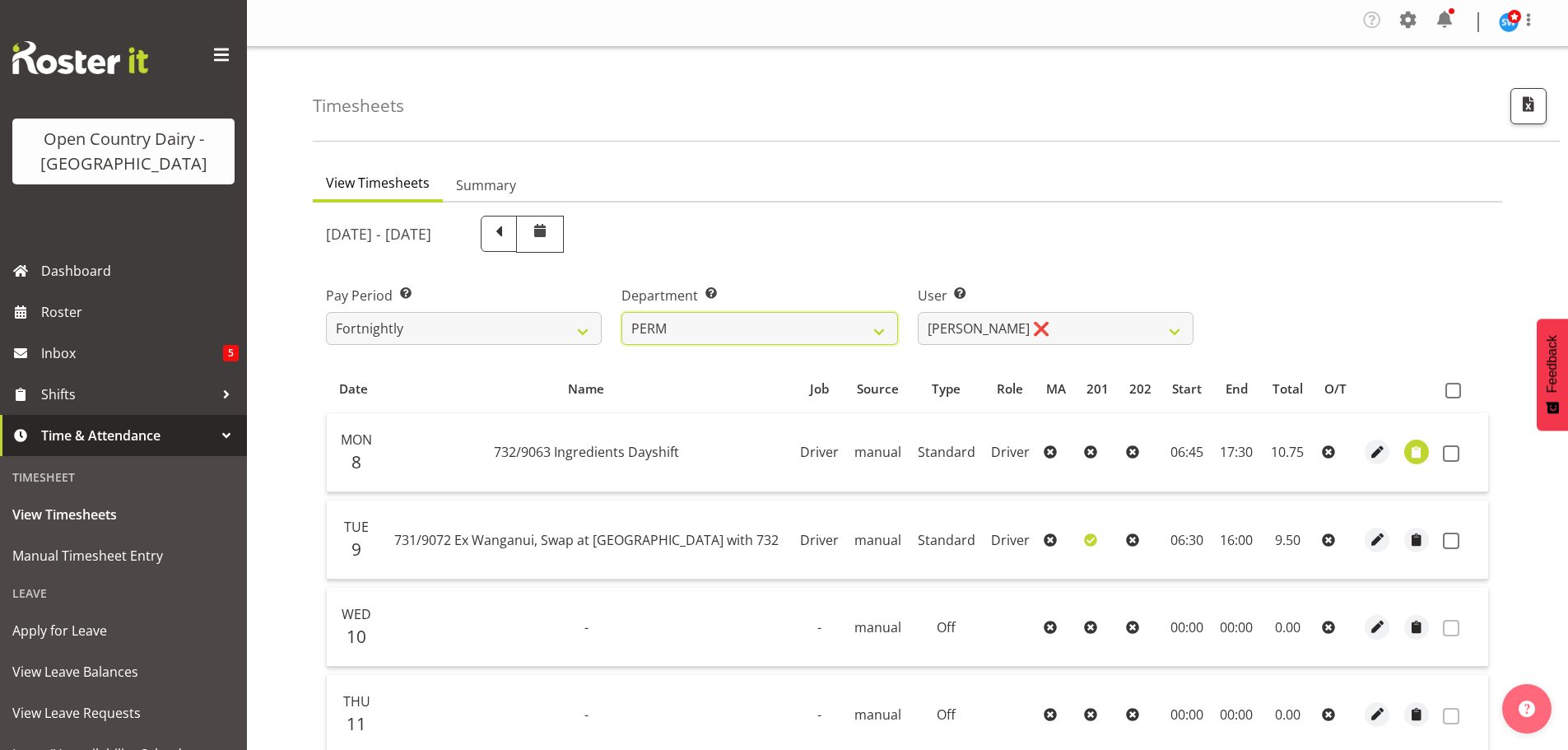
scroll to position [84, 0]
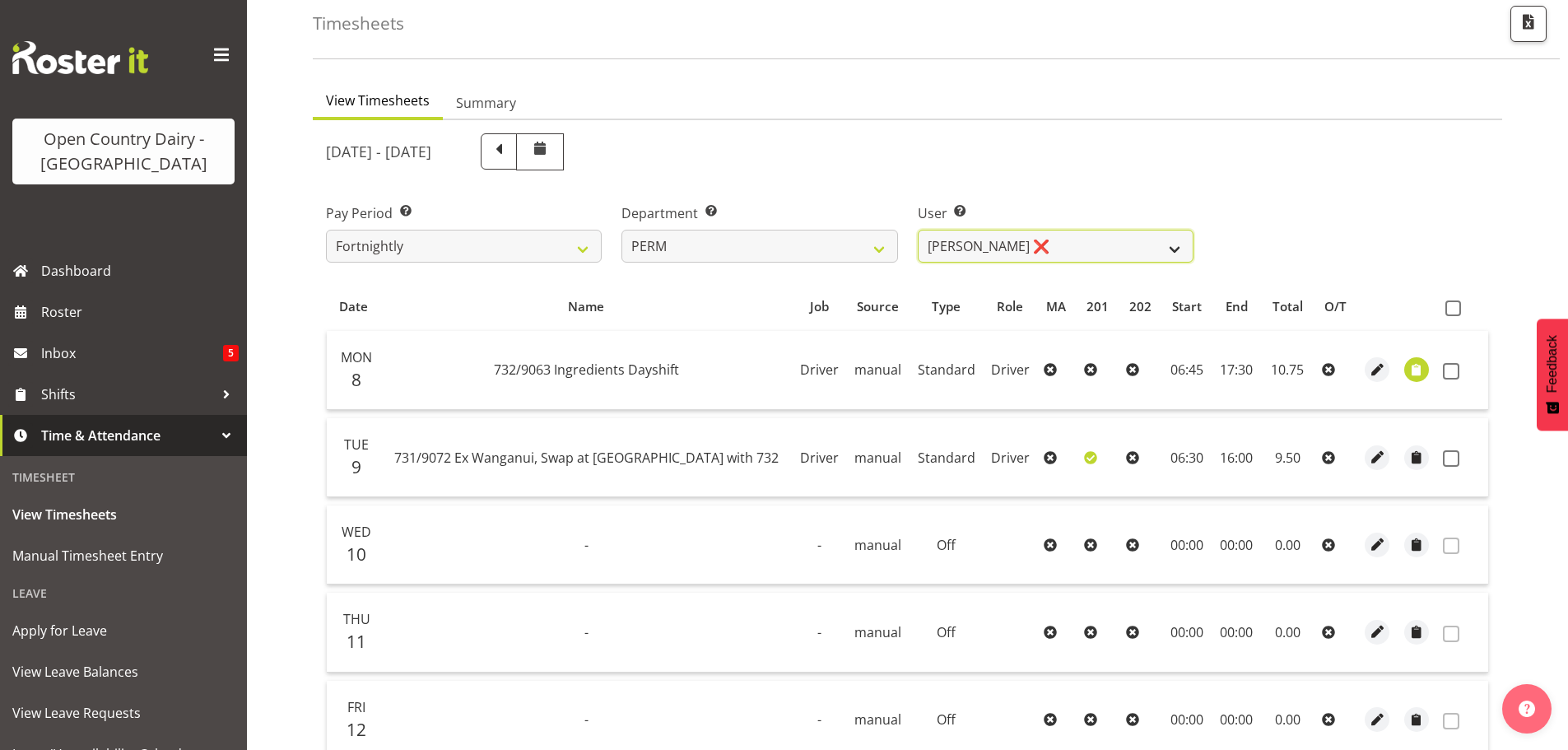
click at [1071, 236] on select "Abhilash Antony ❌ Amba Swann ❌ Chris Kneebone ❌ Jayden Vincent ❌ Paul Wilson ❌ …" at bounding box center [1055, 246] width 276 height 33
select select "9944"
click at [918, 230] on select "Abhilash Antony ❌ Amba Swann ❌ Chris Kneebone ❌ Jayden Vincent ❌ Paul Wilson ❌ …" at bounding box center [1055, 246] width 276 height 33
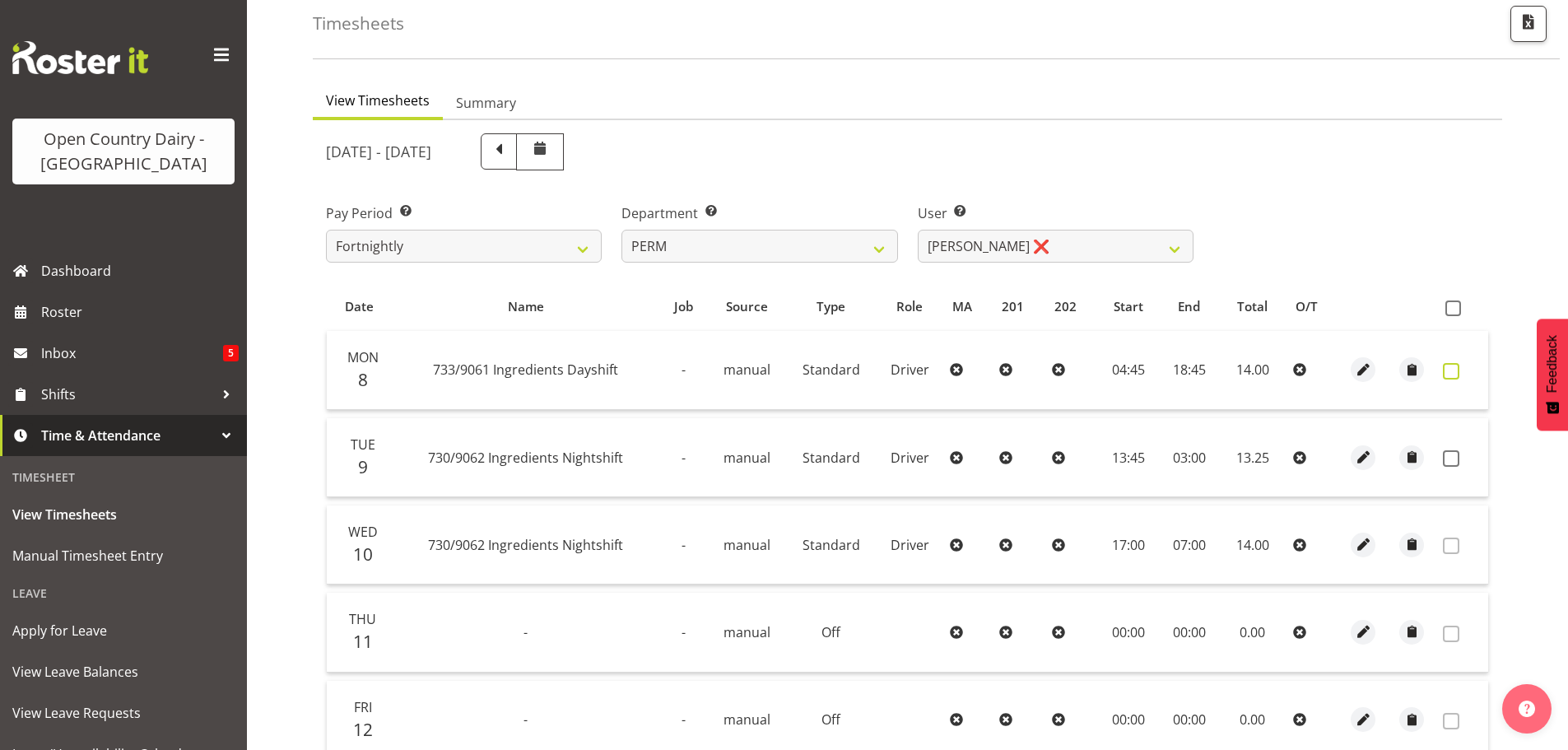
click at [1457, 372] on span at bounding box center [1451, 371] width 16 height 16
checkbox input "true"
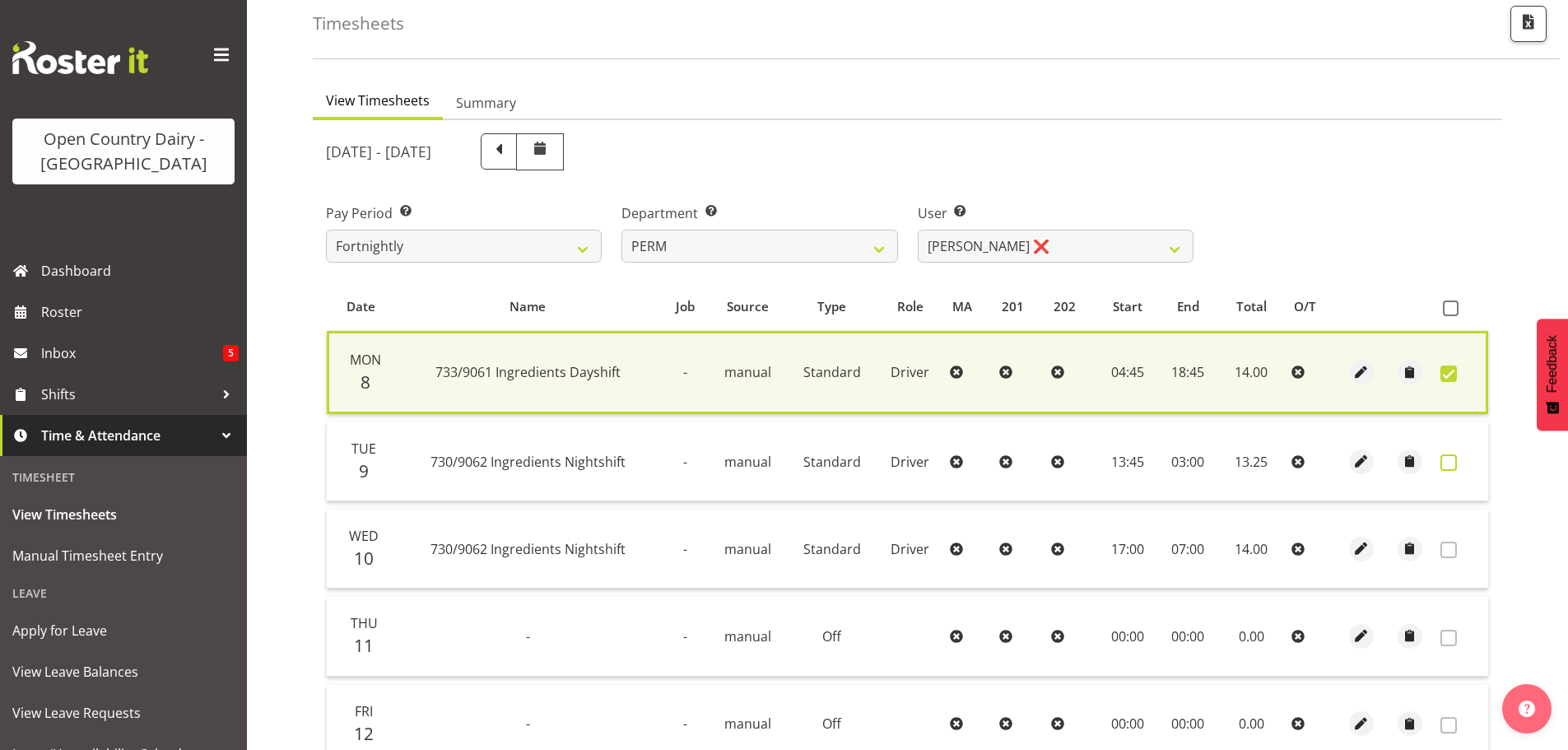
click at [1447, 462] on span at bounding box center [1449, 463] width 16 height 16
checkbox input "true"
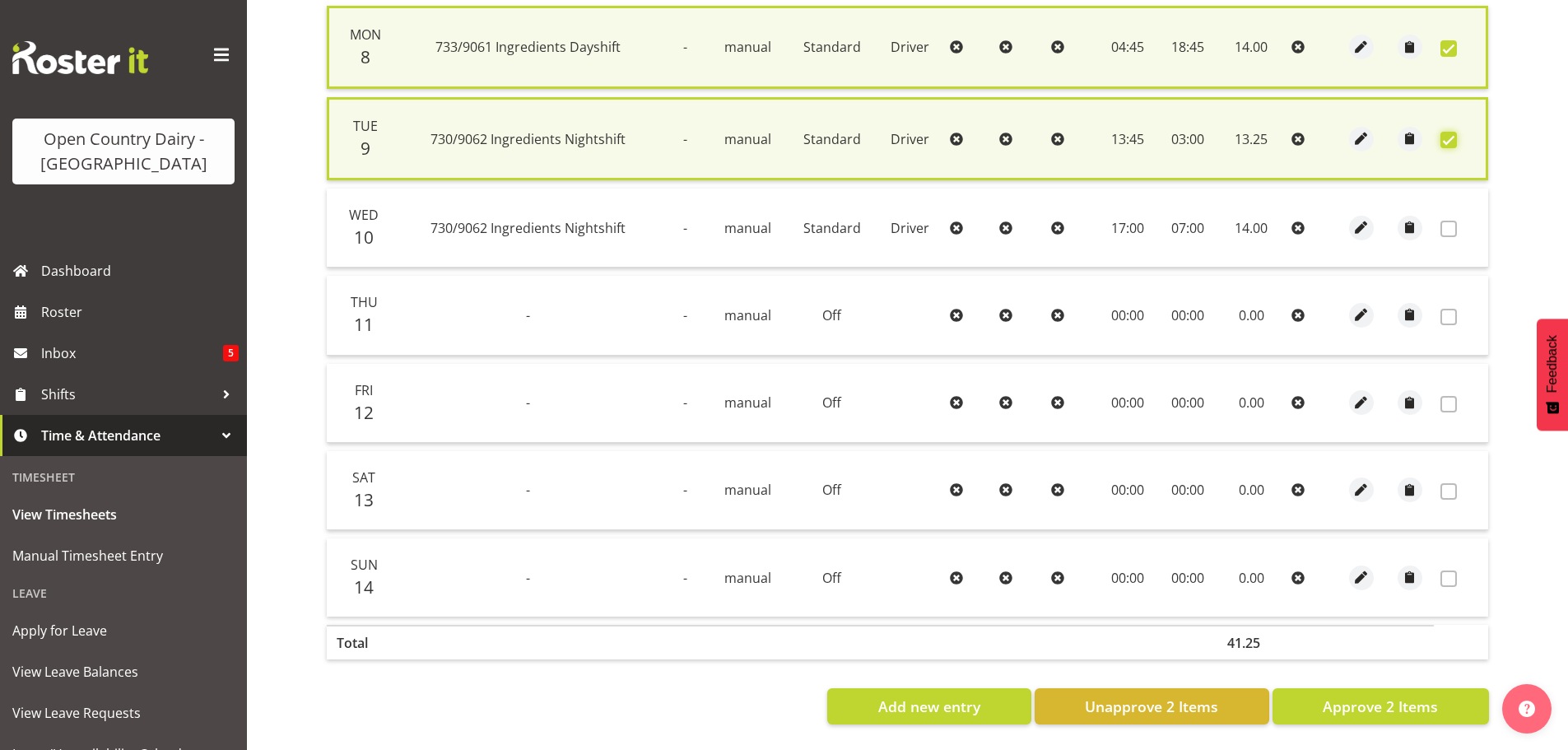
scroll to position [422, 0]
click at [1363, 696] on span "Approve 2 Items" at bounding box center [1380, 707] width 115 height 21
checkbox input "false"
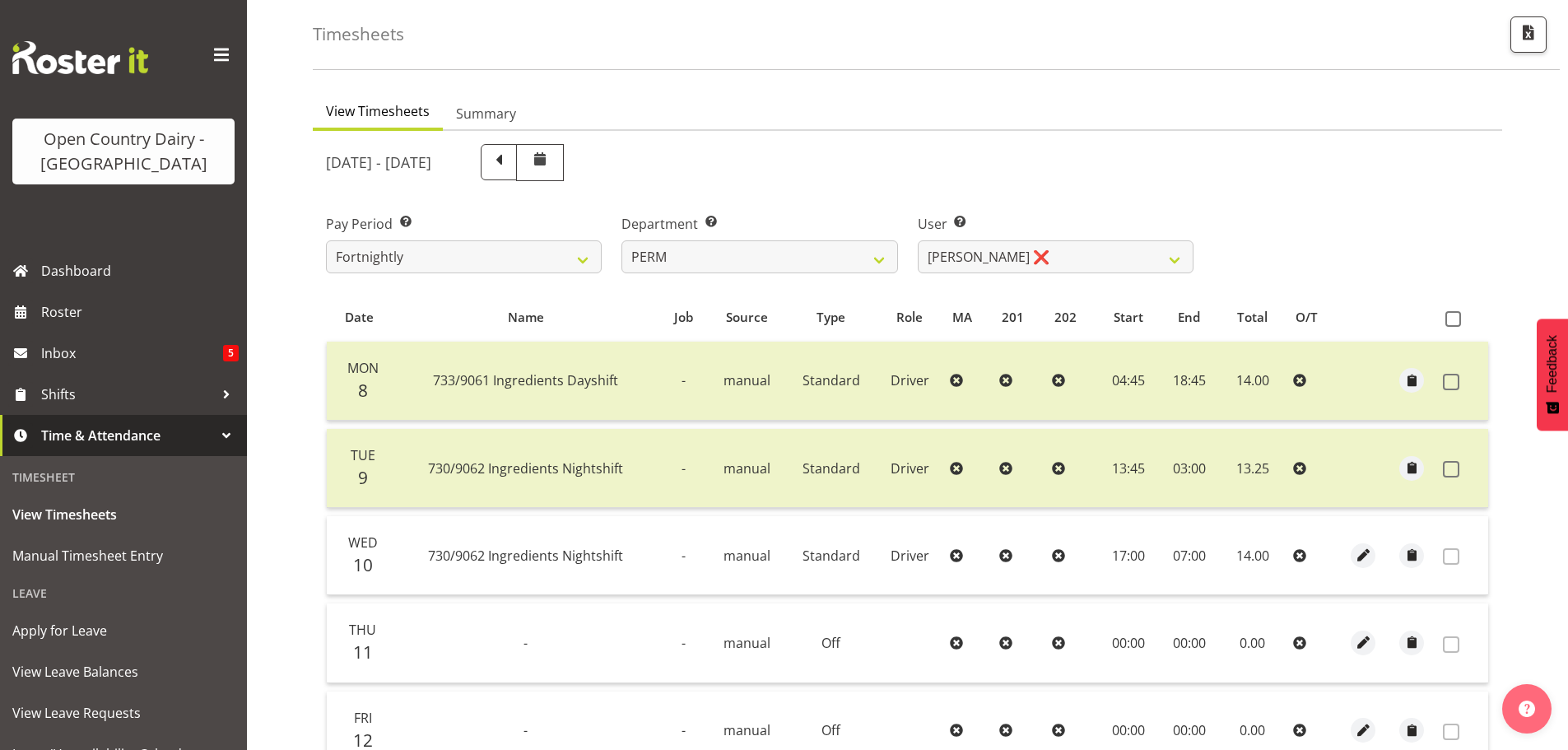
scroll to position [2, 0]
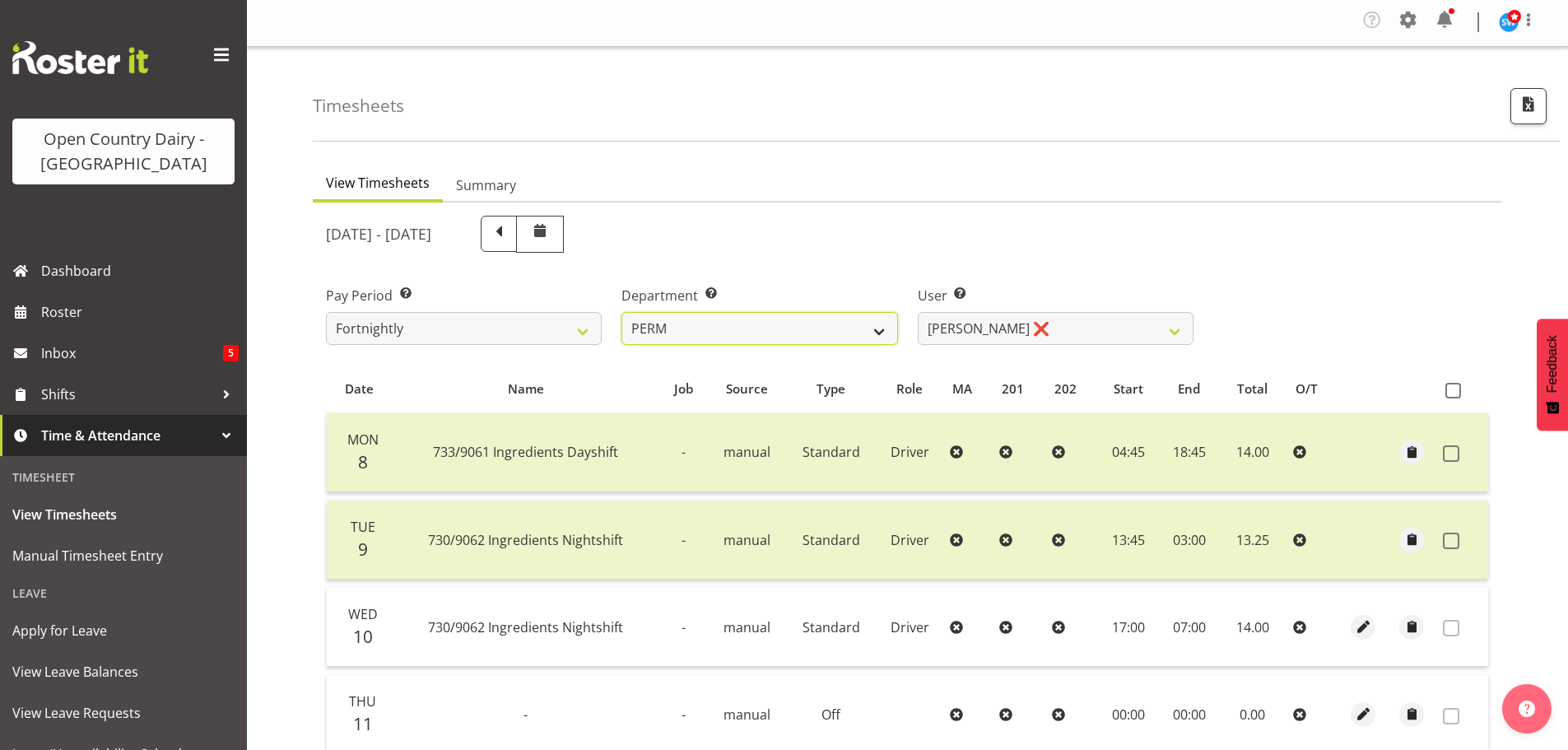
click at [758, 329] on select "701 702 703 704 705 706 707 708 709 710 711 712 713 714 715 716 717 718 719 720" at bounding box center [759, 328] width 276 height 33
select select "763"
click at [622, 312] on select "701 702 703 704 705 706 707 708 709 710 711 712 713 714 715 716 717 718 719 720" at bounding box center [759, 328] width 276 height 33
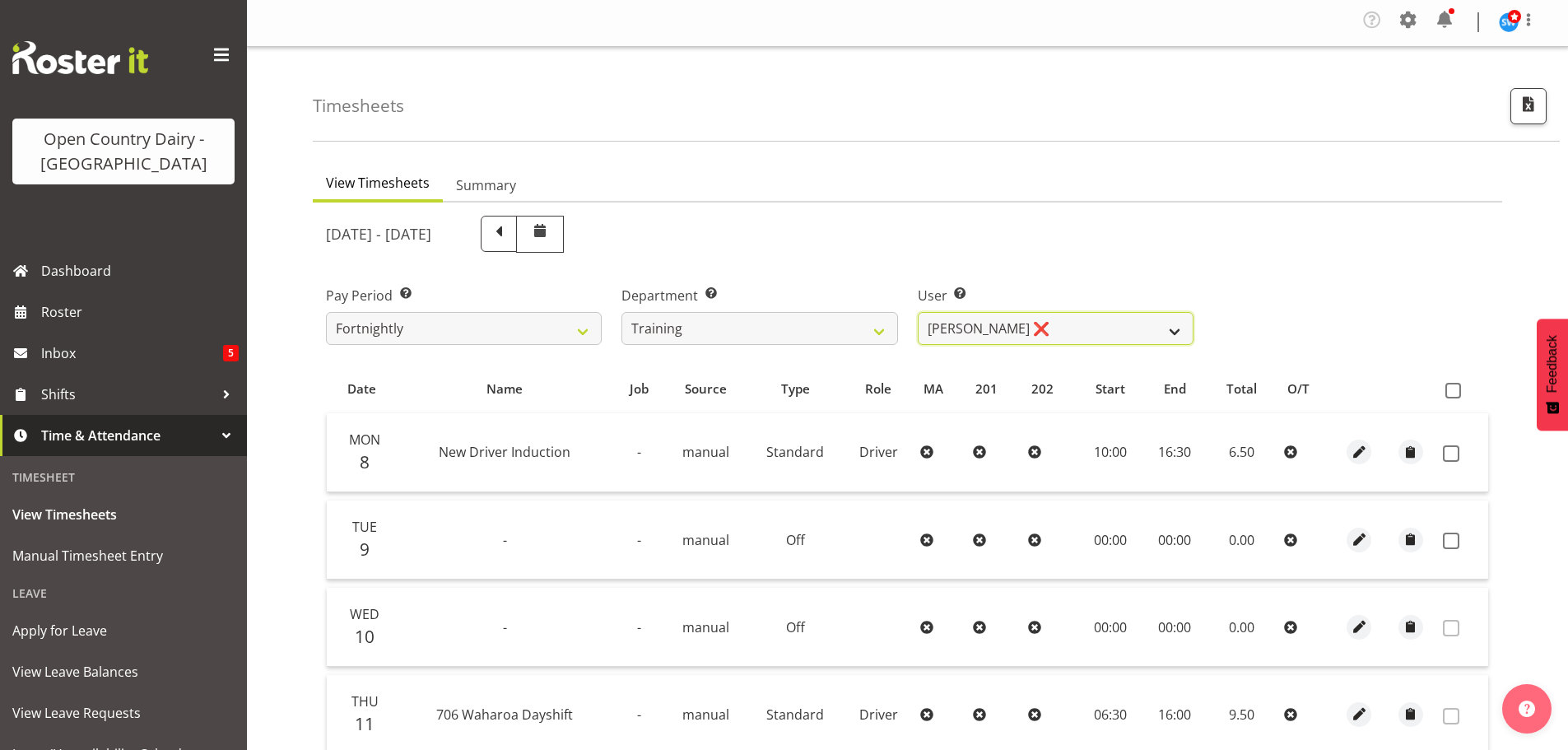
click at [1047, 326] on select "Andre Syben ❌ Andrew Murphy ❌ Antony Lockyer ❌ Haley Galecki ❌ Jesse Simpson ❌ …" at bounding box center [1055, 328] width 276 height 33
select select "11906"
click at [918, 312] on select "Andre Syben ❌ Andrew Murphy ❌ Antony Lockyer ❌ Haley Galecki ❌ Jesse Simpson ❌ …" at bounding box center [1055, 328] width 276 height 33
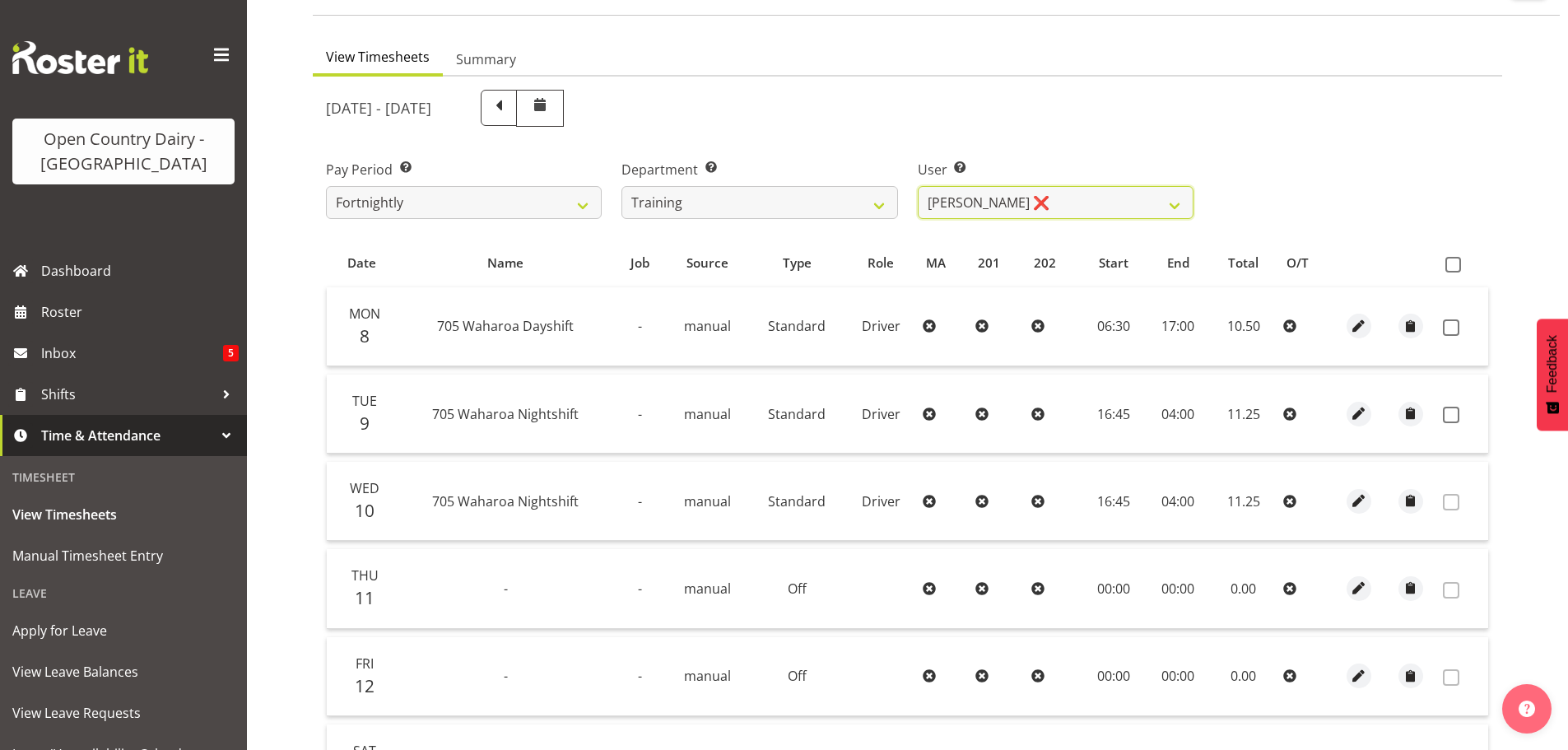
scroll to position [166, 0]
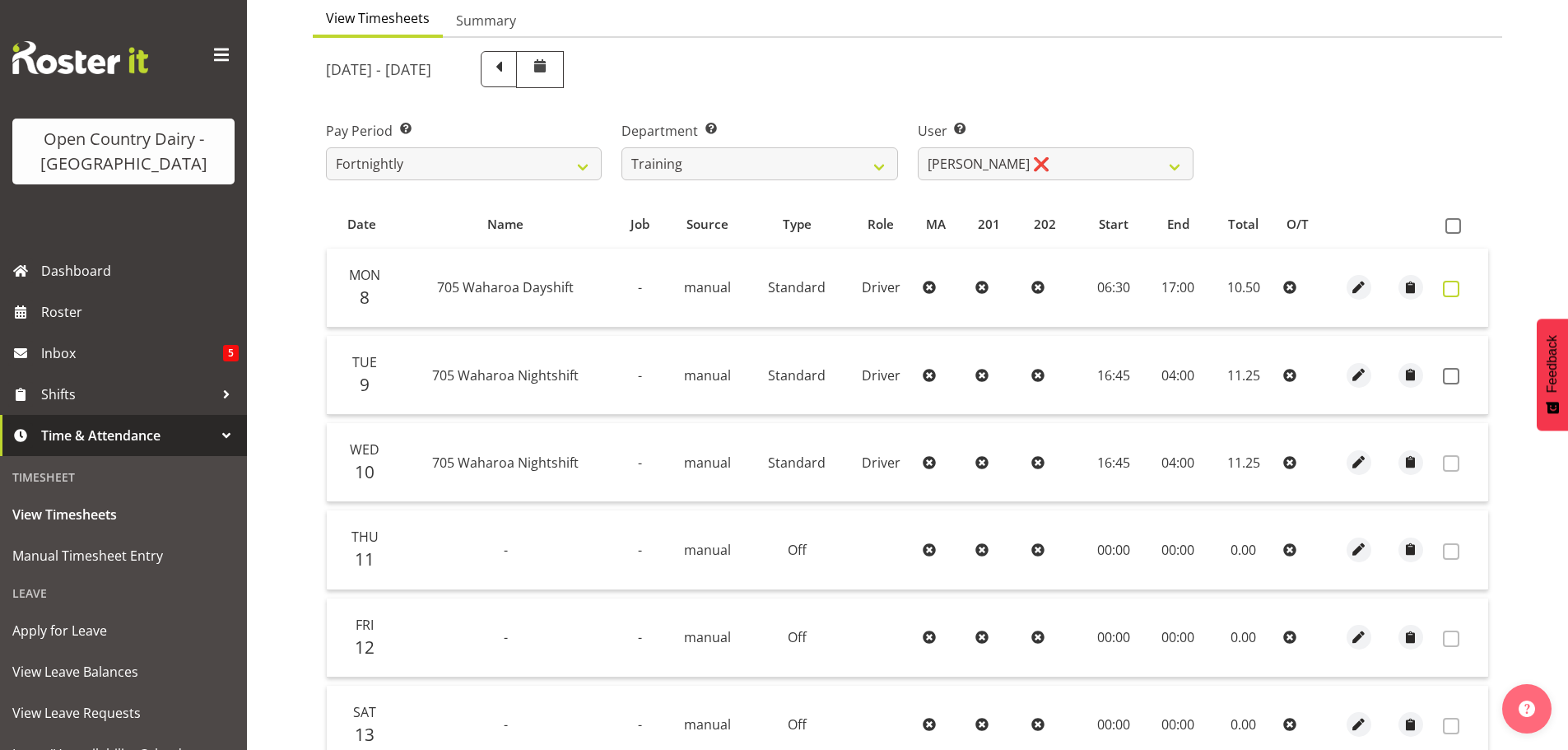
click at [1449, 291] on span at bounding box center [1451, 289] width 16 height 16
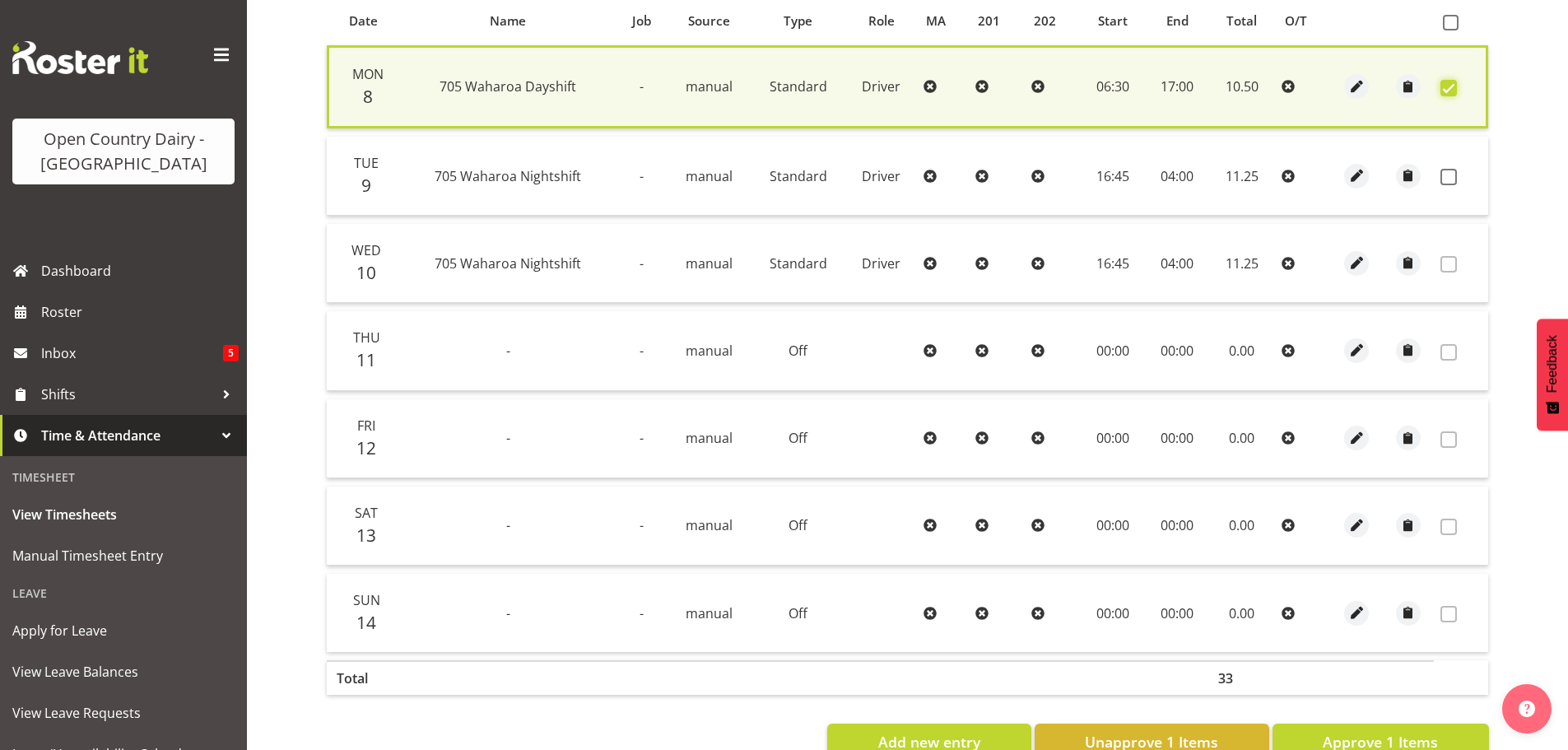
scroll to position [417, 0]
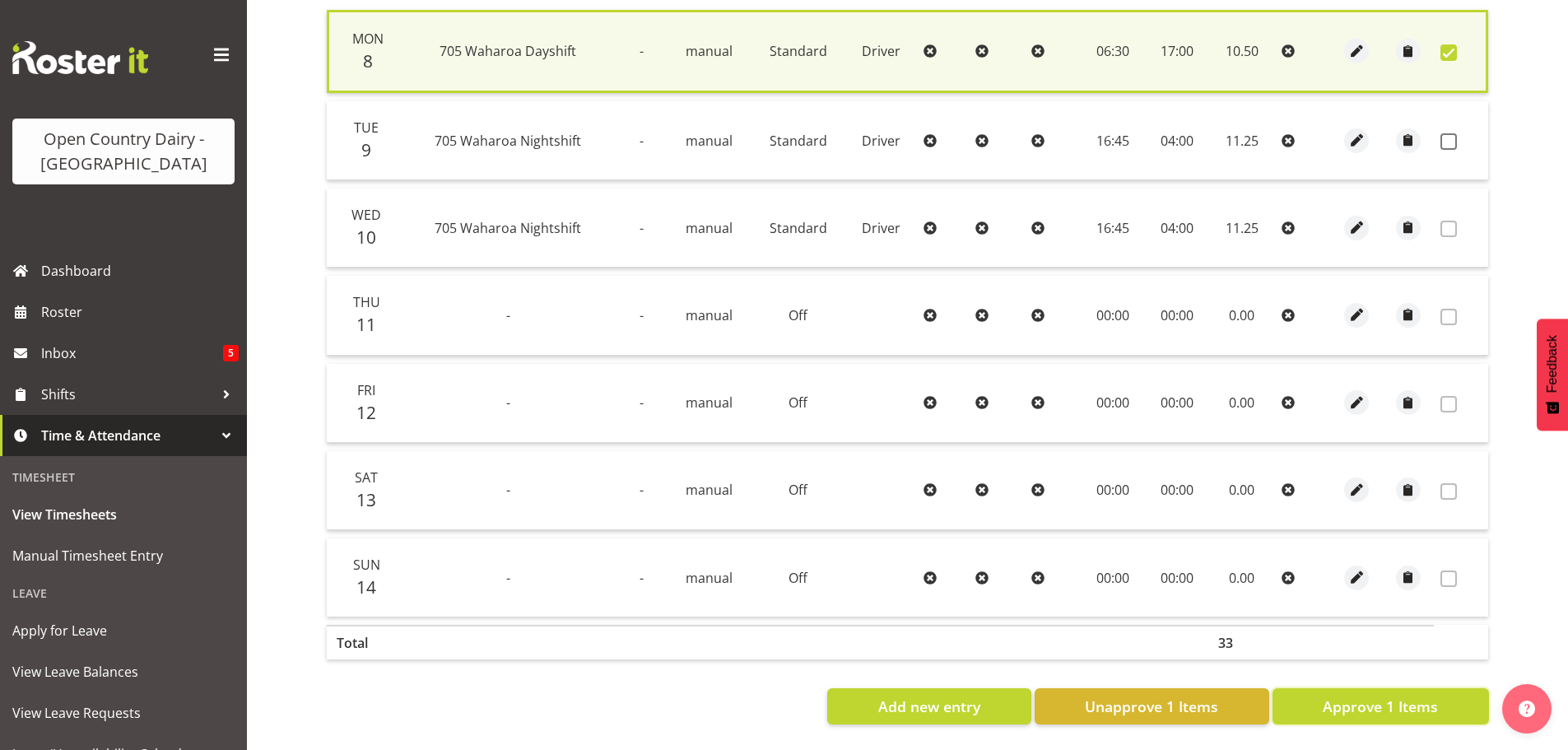
click at [1396, 696] on span "Approve 1 Items" at bounding box center [1380, 707] width 115 height 21
checkbox input "false"
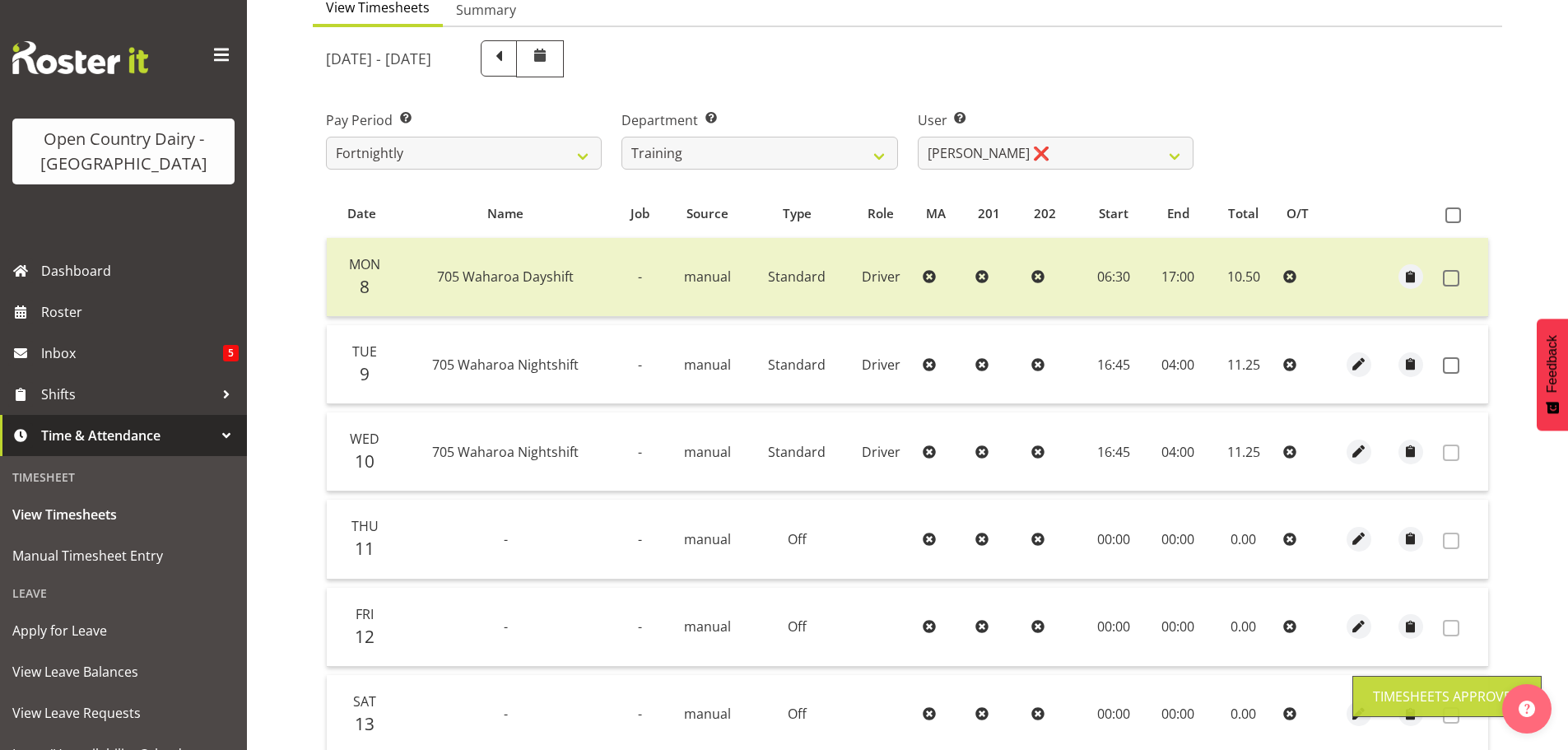
scroll to position [166, 0]
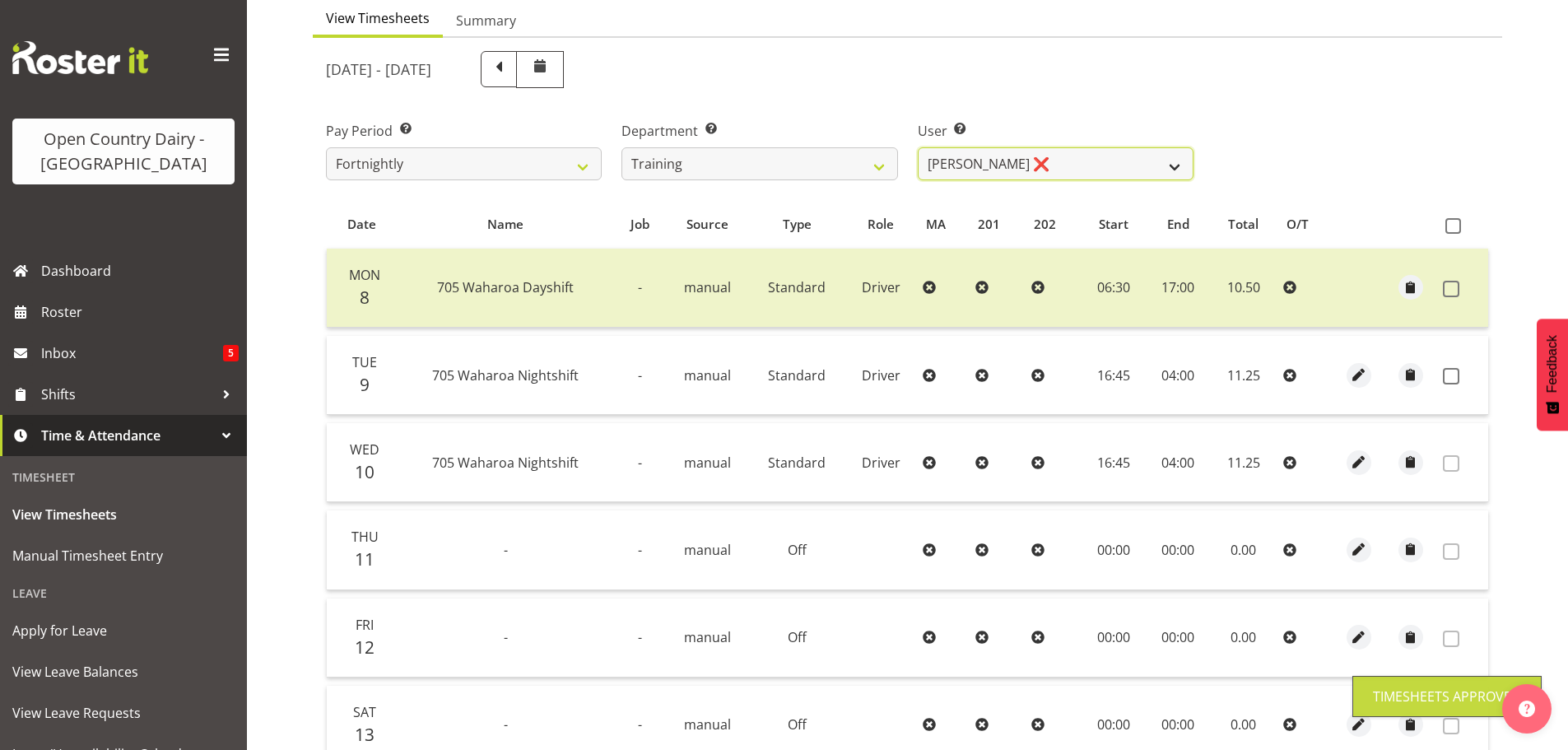
click at [1080, 161] on select "Andre Syben ❌ Andrew Murphy ❌ Antony Lockyer ❌ Haley Galecki ❌ Jesse Simpson ❌ …" at bounding box center [1055, 164] width 276 height 33
click at [918, 147] on select "Andre Syben ❌ Andrew Murphy ❌ Antony Lockyer ❌ Haley Galecki ❌ Jesse Simpson ❌ …" at bounding box center [1055, 164] width 276 height 33
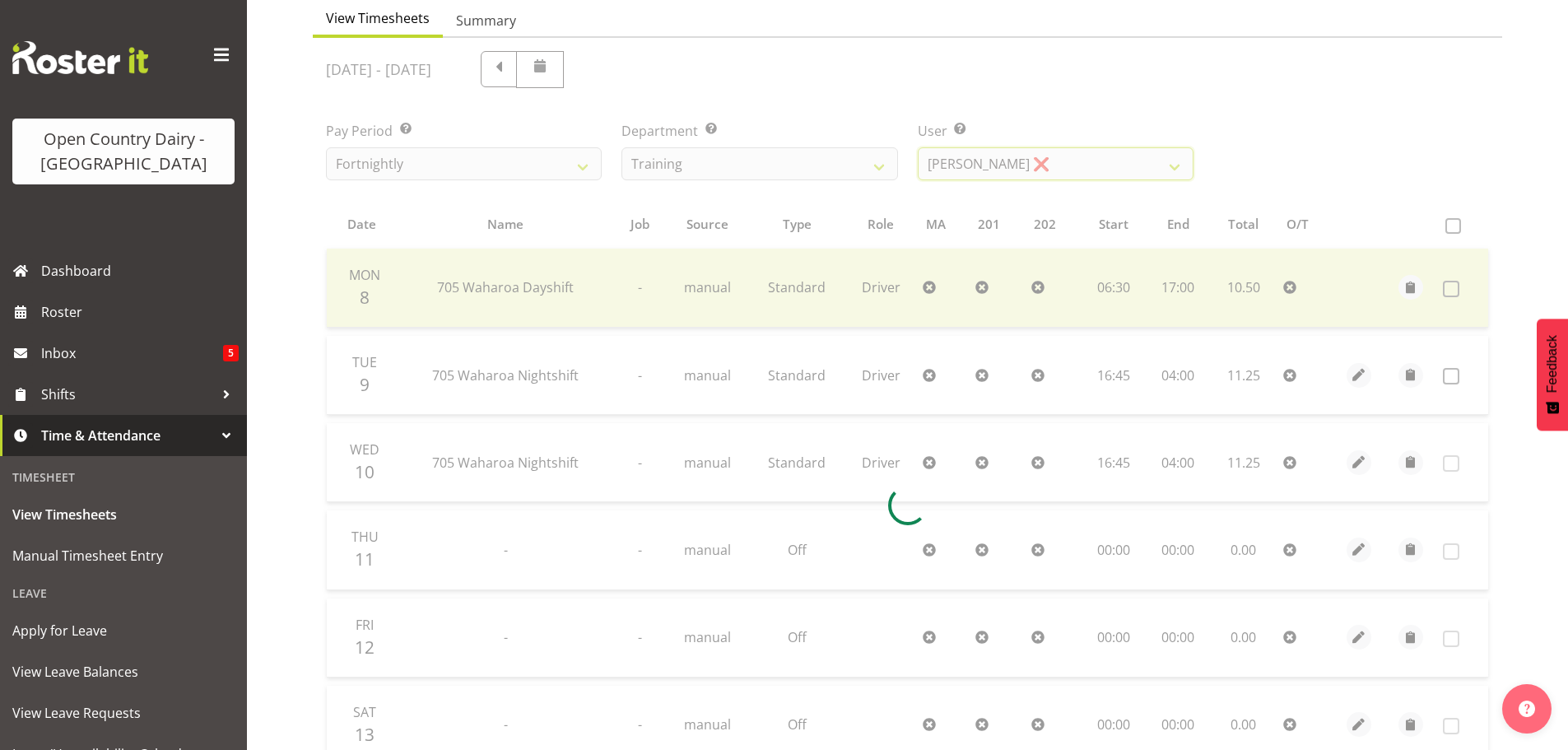
scroll to position [77, 0]
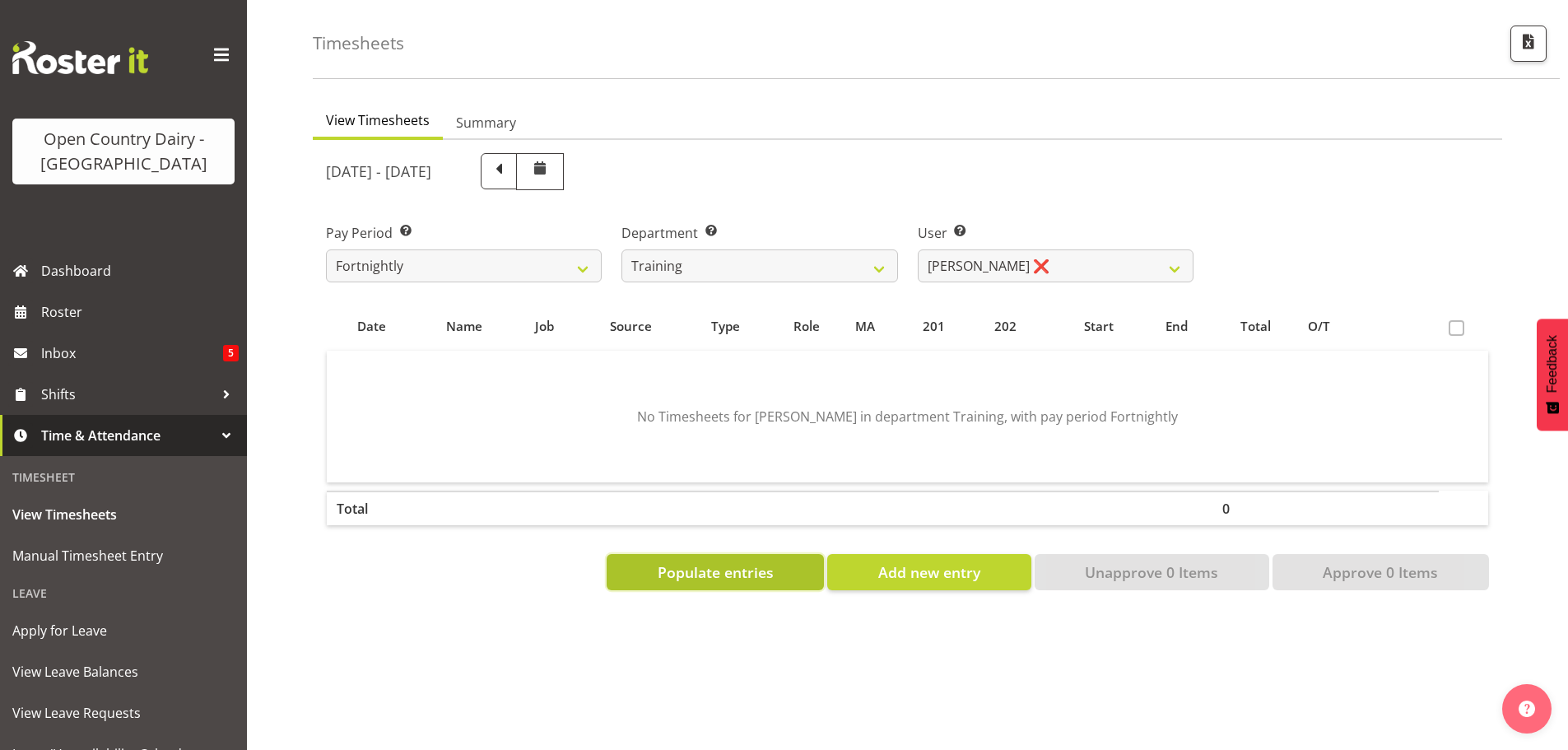
click at [741, 561] on span "Populate entries" at bounding box center [716, 572] width 116 height 21
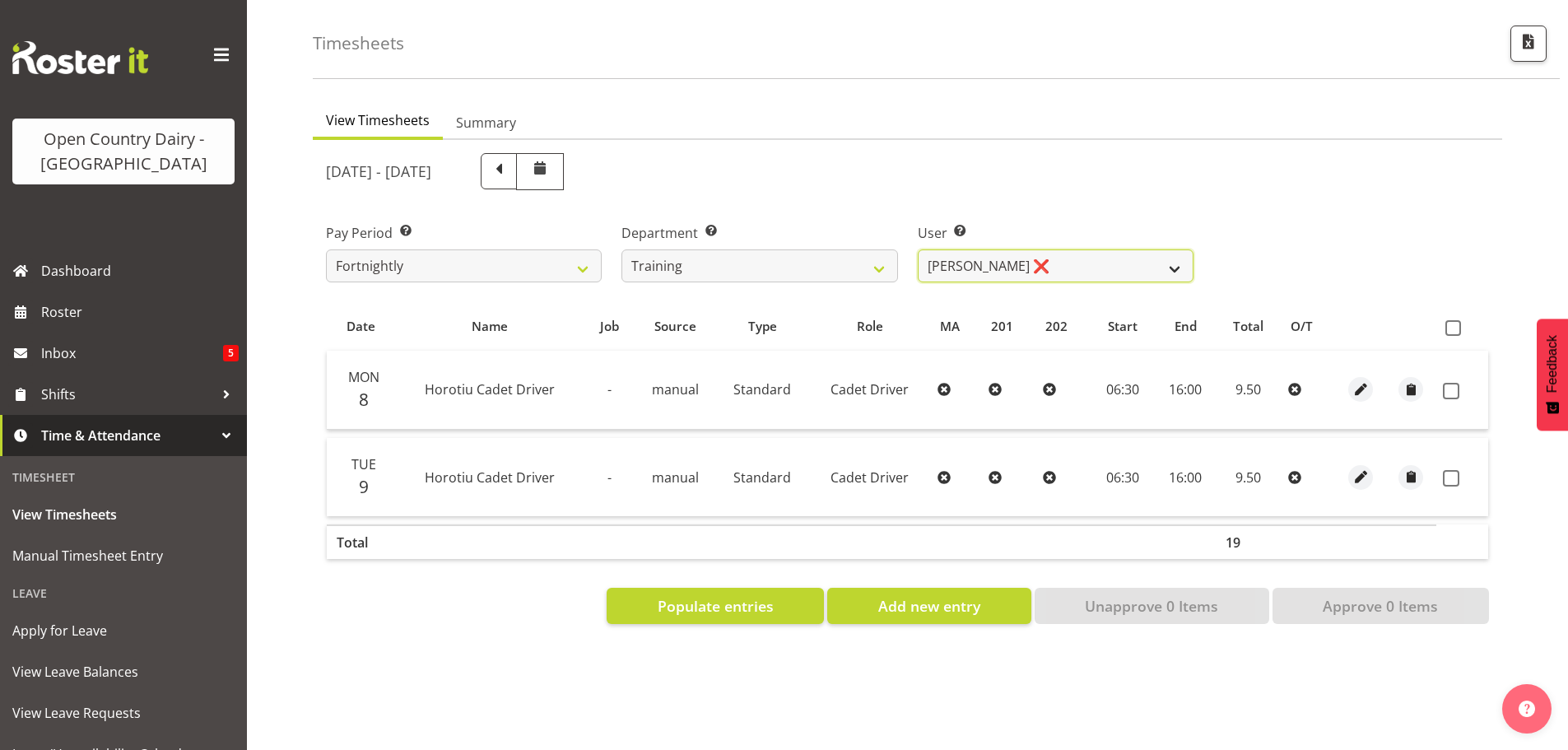
click at [1092, 256] on select "Andre Syben ❌ Andrew Murphy ❌ Antony Lockyer ❌ Haley Galecki ❌ Jesse Simpson ❌ …" at bounding box center [1055, 265] width 276 height 33
click at [918, 249] on select "Andre Syben ❌ Andrew Murphy ❌ Antony Lockyer ❌ Haley Galecki ❌ Jesse Simpson ❌ …" at bounding box center [1055, 265] width 276 height 33
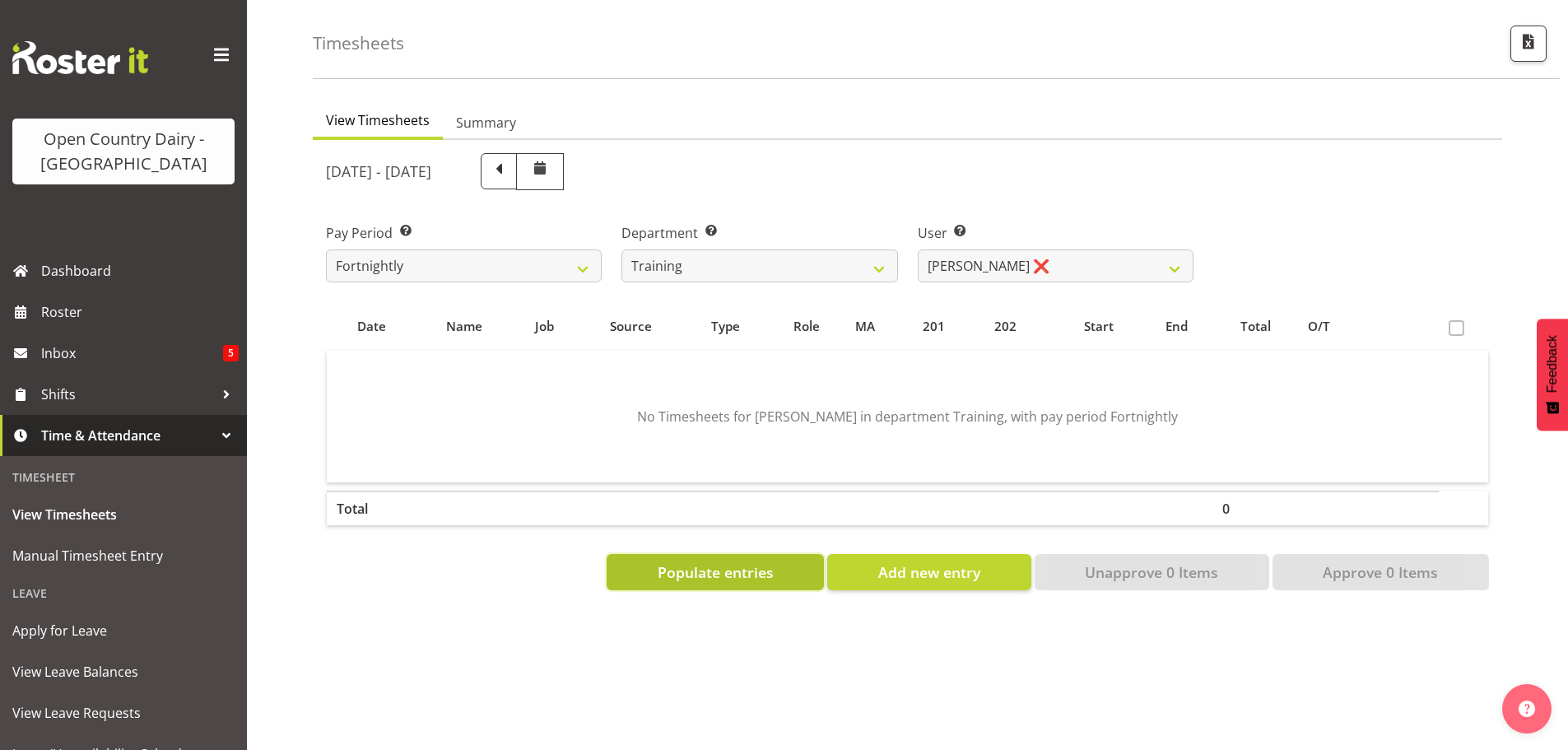
click at [750, 566] on span "Populate entries" at bounding box center [716, 572] width 116 height 21
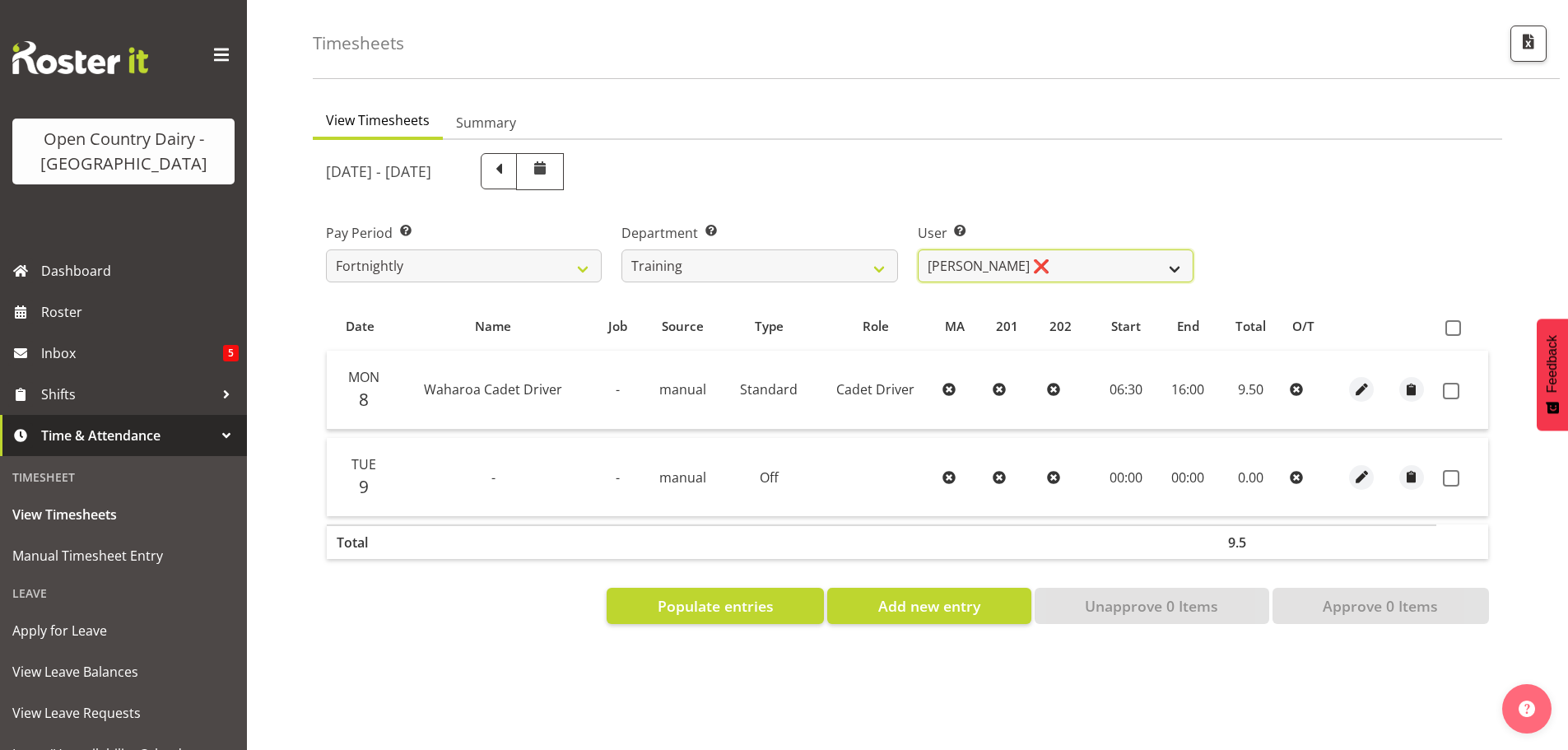
click at [1069, 260] on select "Andre Syben ❌ Andrew Murphy ❌ Antony Lockyer ❌ Haley Galecki ❌ Jesse Simpson ❌ …" at bounding box center [1055, 265] width 276 height 33
select select "11709"
click at [918, 249] on select "Andre Syben ❌ Andrew Murphy ❌ Antony Lockyer ❌ Haley Galecki ❌ Jesse Simpson ❌ …" at bounding box center [1055, 265] width 276 height 33
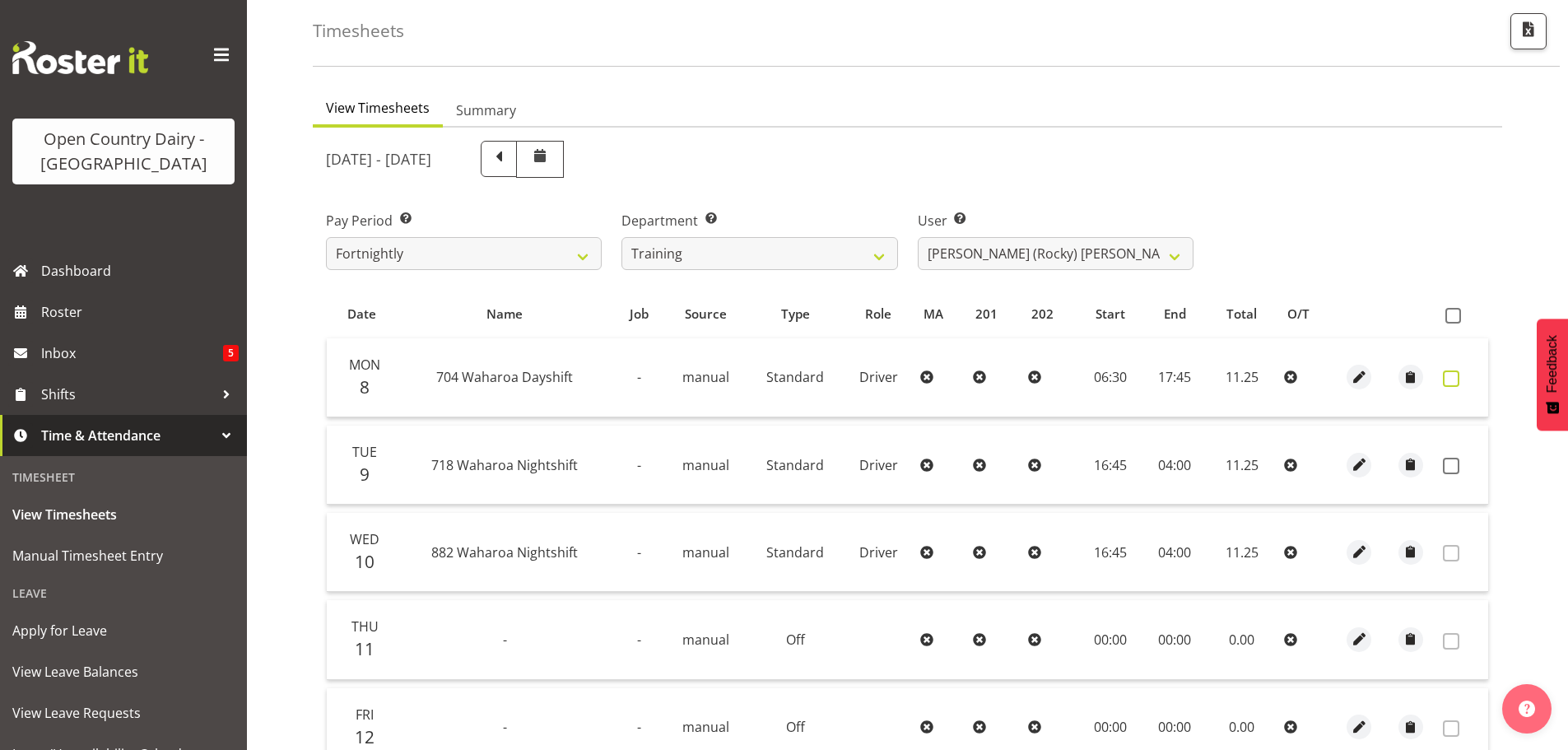
click at [1457, 380] on span at bounding box center [1451, 379] width 16 height 16
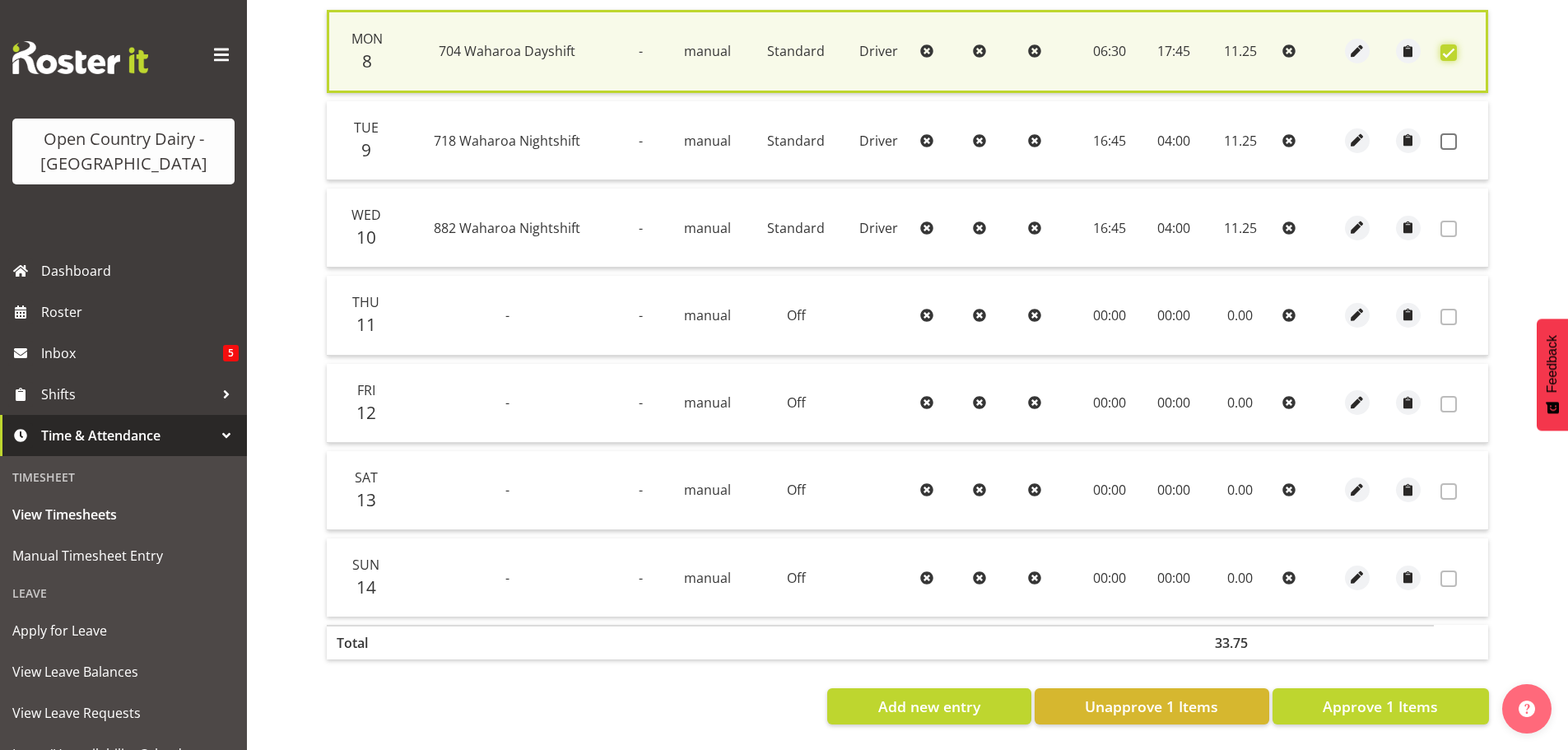
scroll to position [417, 0]
click at [1392, 688] on button "Approve 1 Items" at bounding box center [1381, 706] width 216 height 37
checkbox input "false"
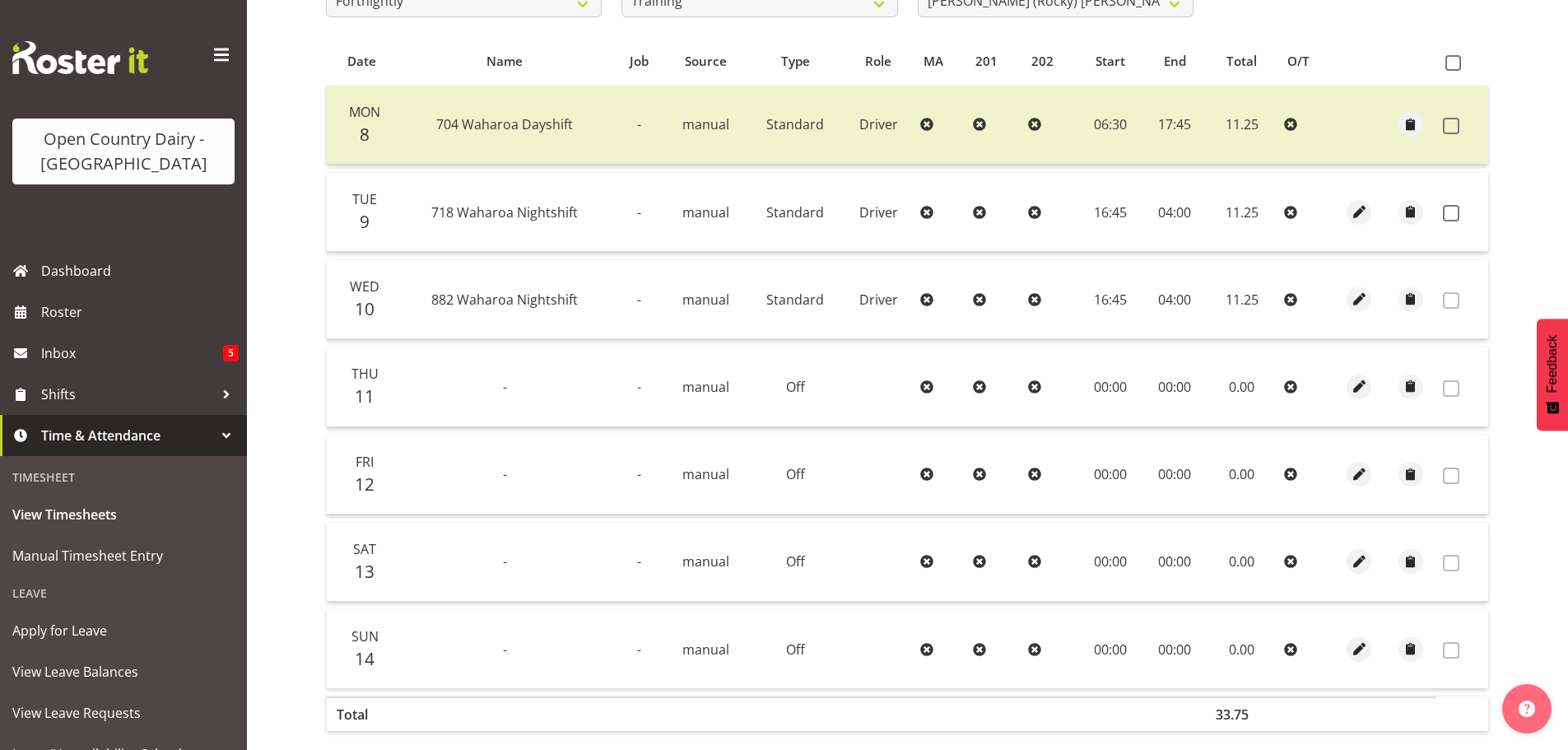
scroll to position [0, 0]
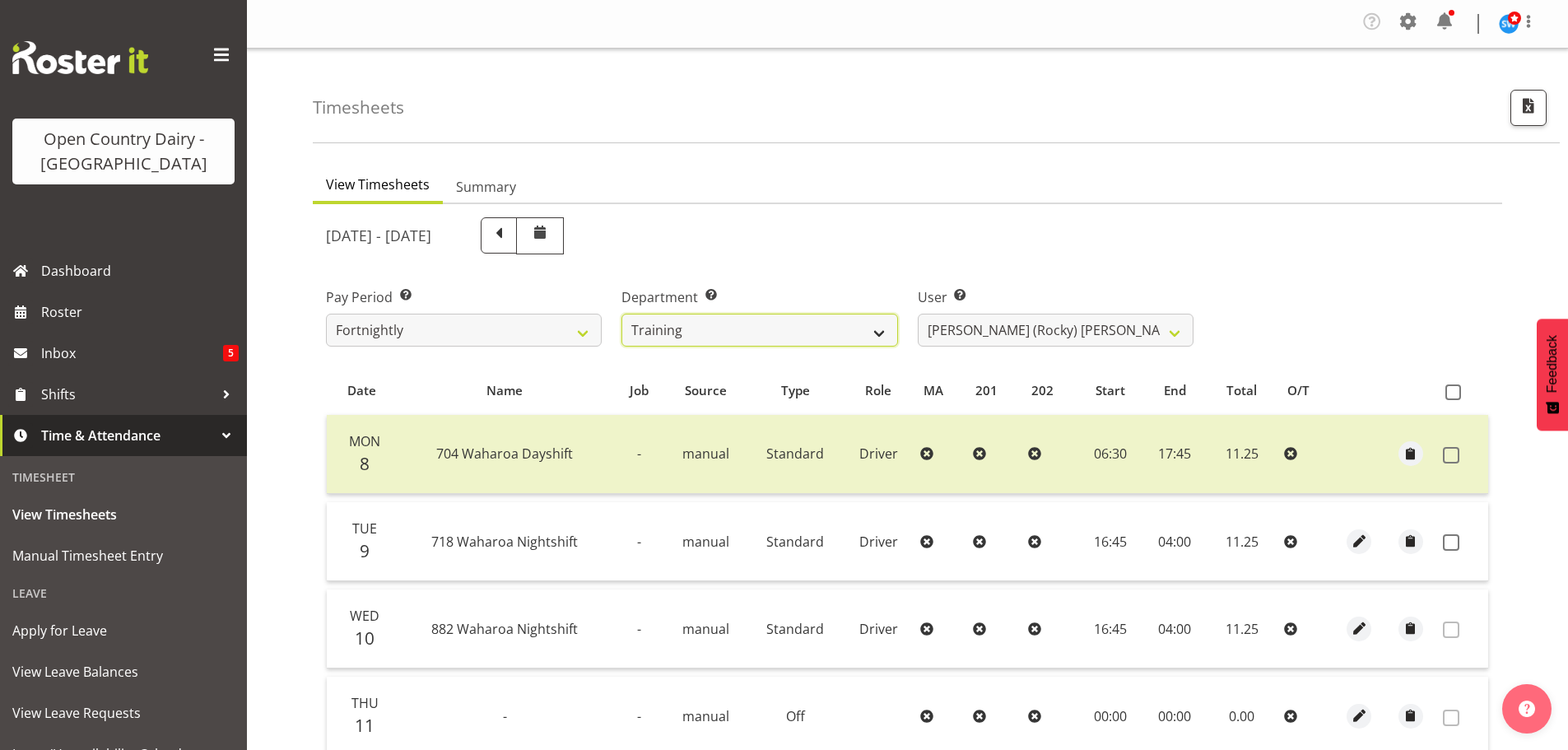
click at [734, 320] on select "701 702 703 704 705 706 707 708 709 710 711 712 713 714 715 716 717 718 719 720" at bounding box center [759, 330] width 276 height 33
select select "756"
click at [622, 314] on select "701 702 703 704 705 706 707 708 709 710 711 712 713 714 715 716 717 718 719 720" at bounding box center [759, 330] width 276 height 33
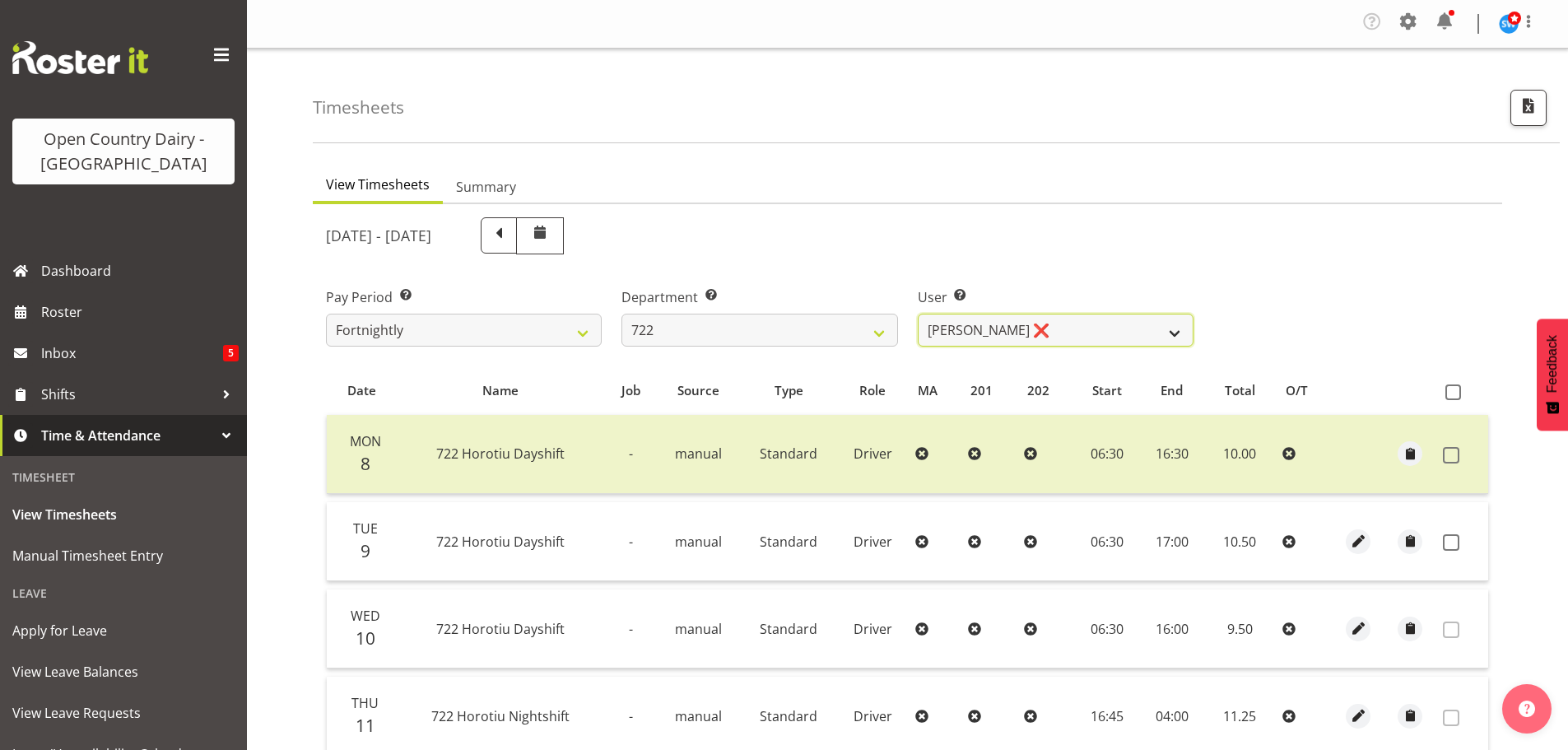
click at [1053, 326] on select "Andy Webb ❌ Darren Hatcher ❌ Gurpreet Singh ❌" at bounding box center [1055, 330] width 276 height 33
select select "8175"
click at [918, 314] on select "Andy Webb ❌ Darren Hatcher ❌ Gurpreet Singh ❌" at bounding box center [1055, 330] width 276 height 33
click at [791, 140] on div "Timesheets" at bounding box center [936, 96] width 1247 height 95
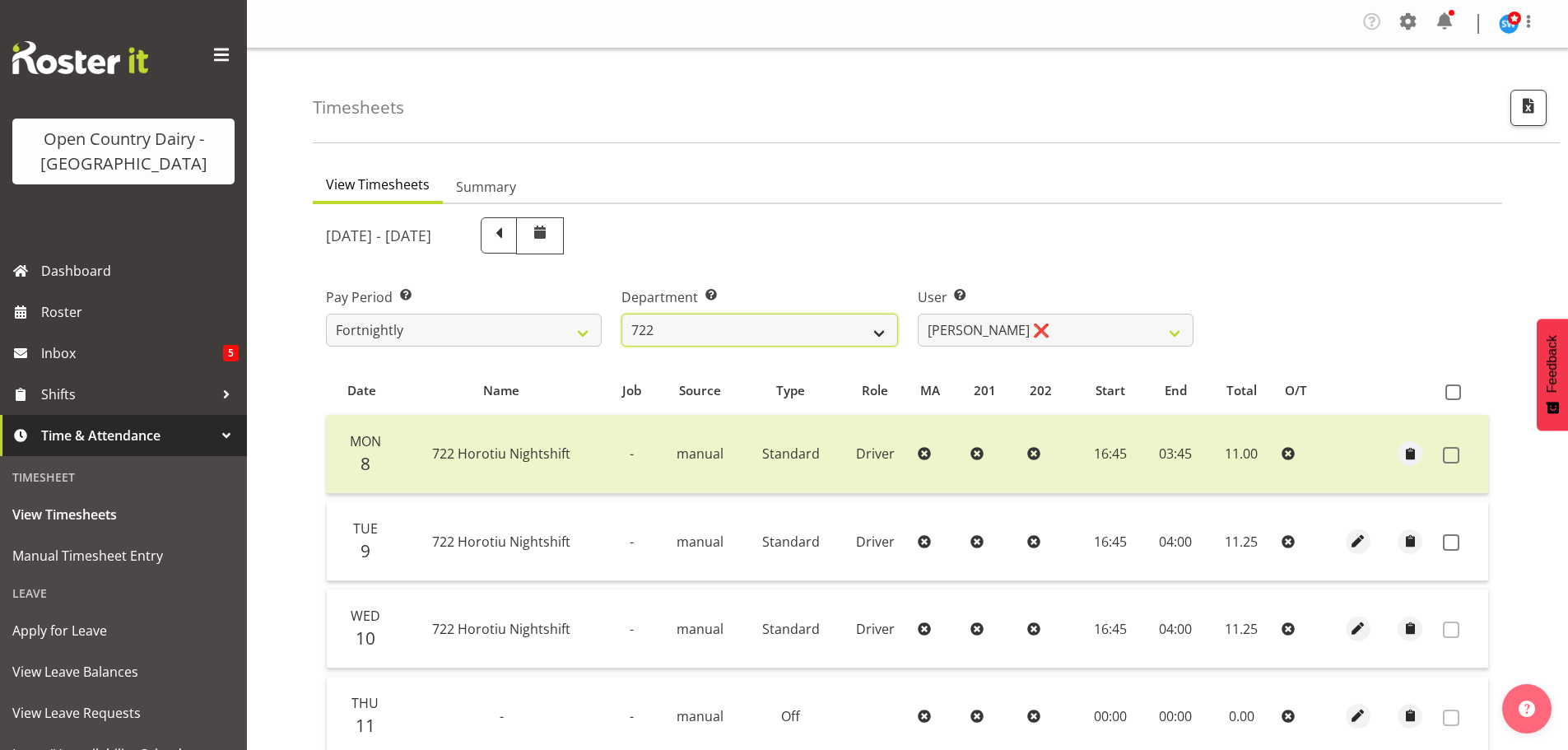
click at [709, 329] on select "701 702 703 704 705 706 707 708 709 710 711 712 713 714 715 716 717 718 719 720" at bounding box center [759, 330] width 276 height 33
select select "875"
click at [622, 314] on select "701 702 703 704 705 706 707 708 709 710 711 712 713 714 715 716 717 718 719 720" at bounding box center [759, 330] width 276 height 33
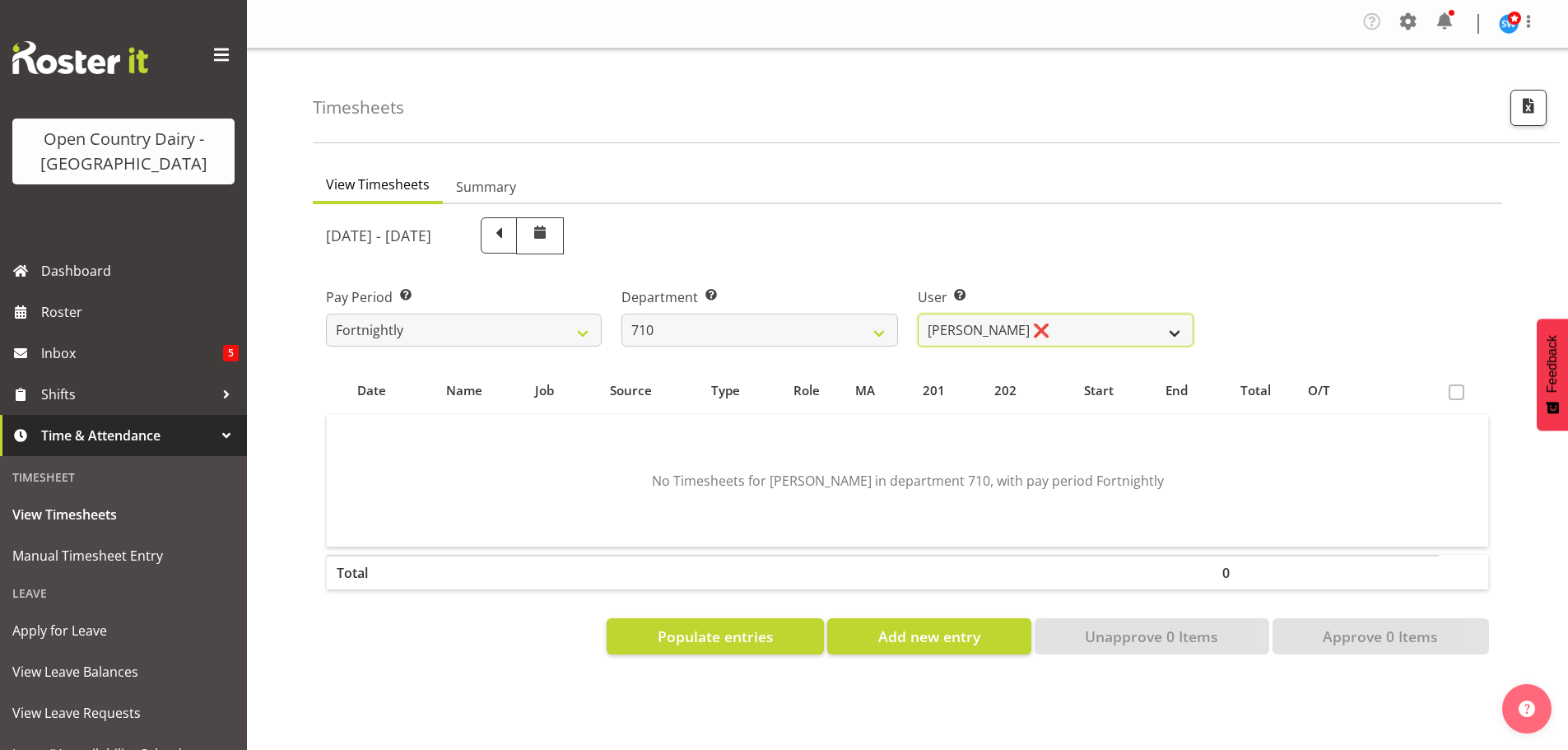
click at [1085, 327] on select "Dean Chapman ❌ George Megchelse ❌ Kris Gambhir ❌ Richie Epere ❌" at bounding box center [1055, 330] width 276 height 33
select select "10216"
click at [918, 314] on select "Dean Chapman ❌ George Megchelse ❌ Kris Gambhir ❌ Richie Epere ❌" at bounding box center [1055, 330] width 276 height 33
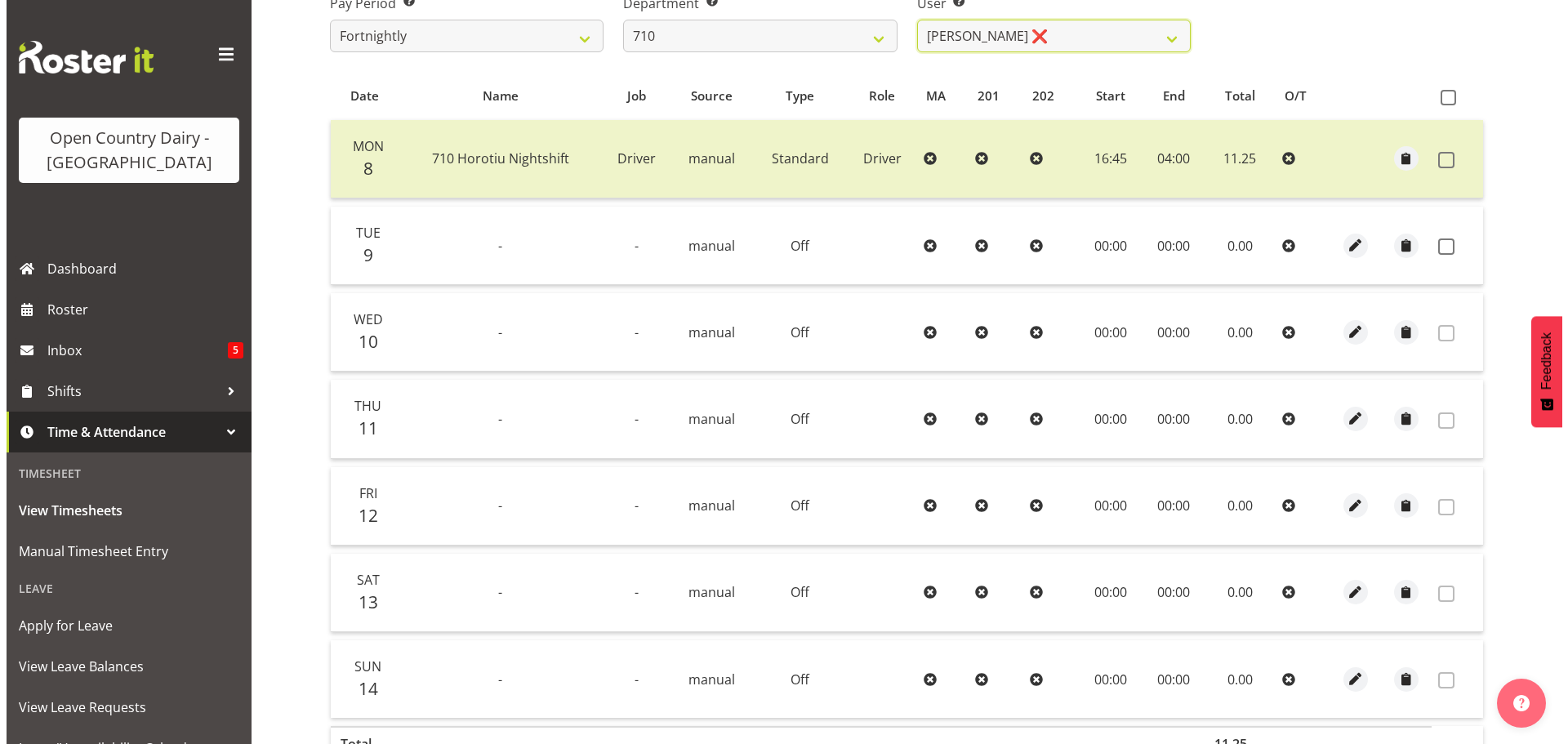
scroll to position [327, 0]
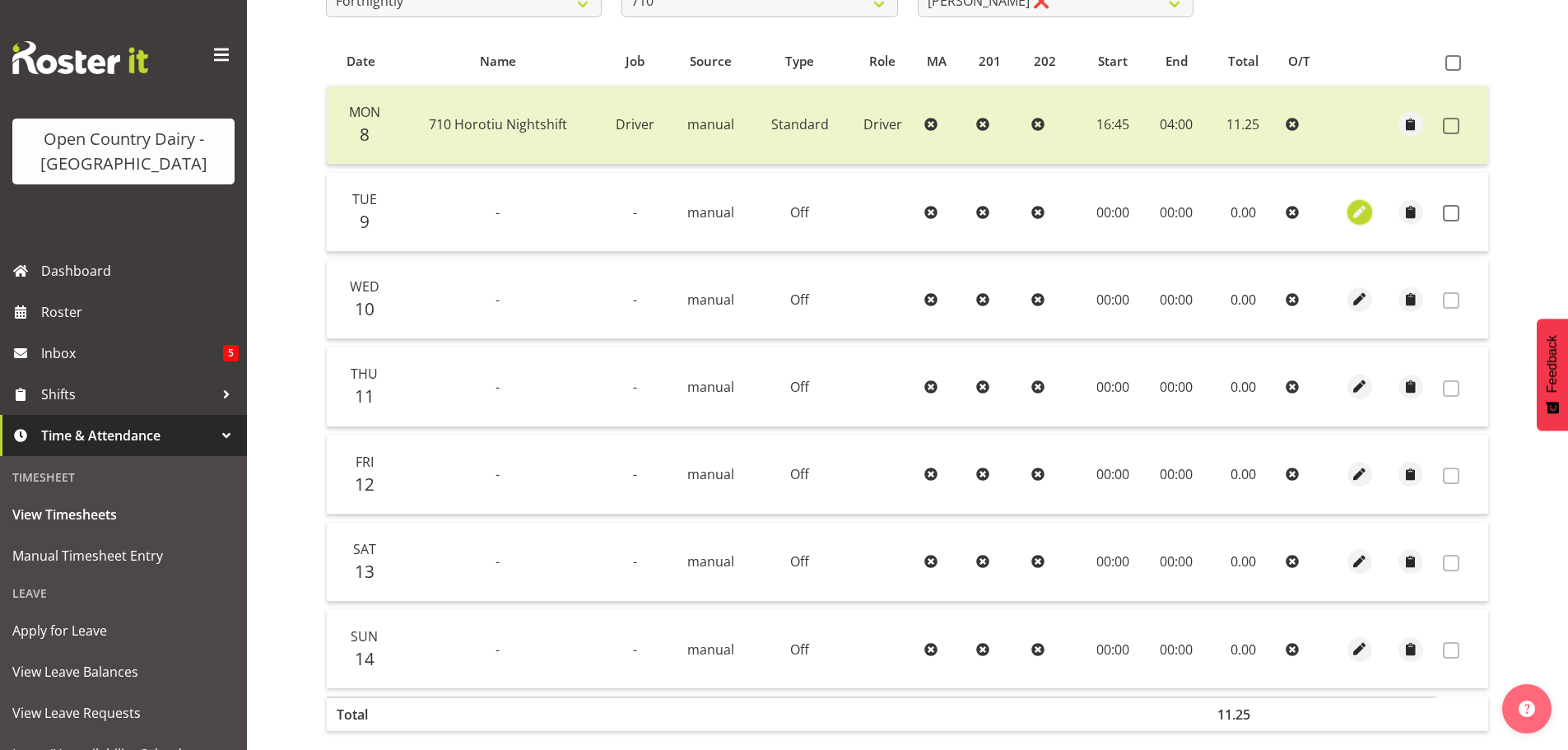
click at [1361, 211] on span "button" at bounding box center [1360, 212] width 19 height 19
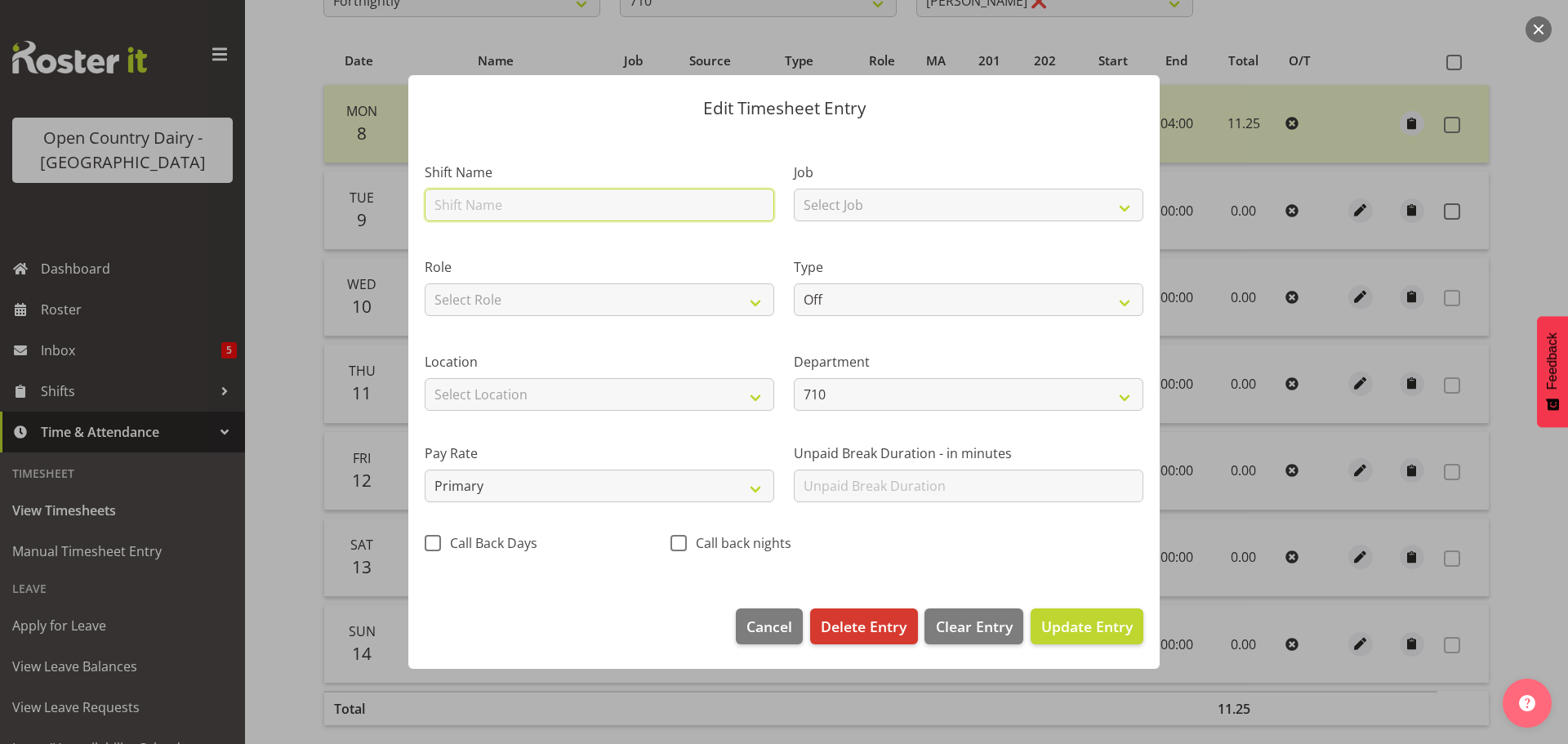
click at [527, 204] on input "text" at bounding box center [599, 205] width 349 height 33
type input "882 Waharoa Nightshift"
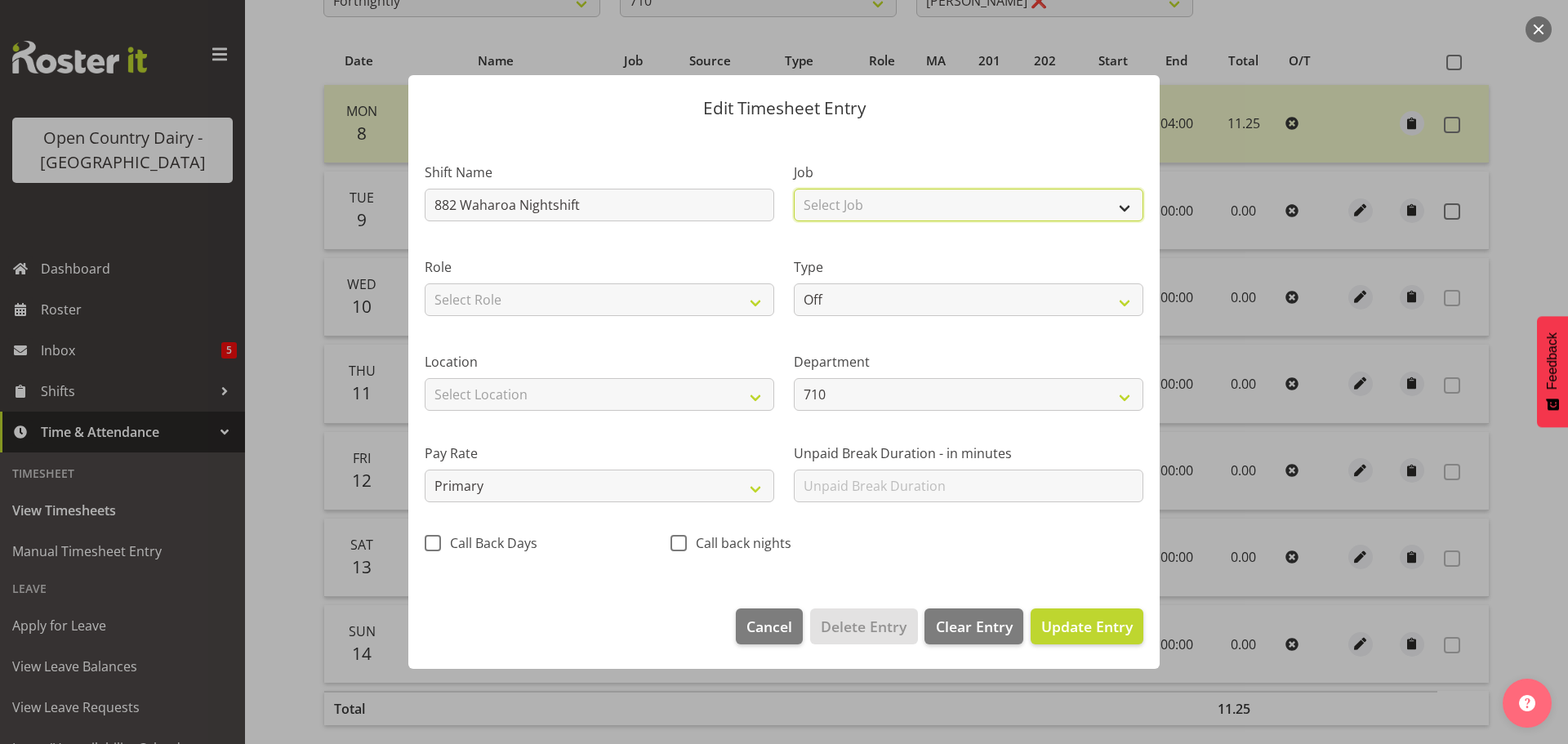
click at [878, 202] on select "Select Job Driver Driver supervisor Support" at bounding box center [969, 205] width 349 height 33
select select "9052"
click at [794, 189] on select "Select Job Driver Driver supervisor Support" at bounding box center [969, 205] width 349 height 33
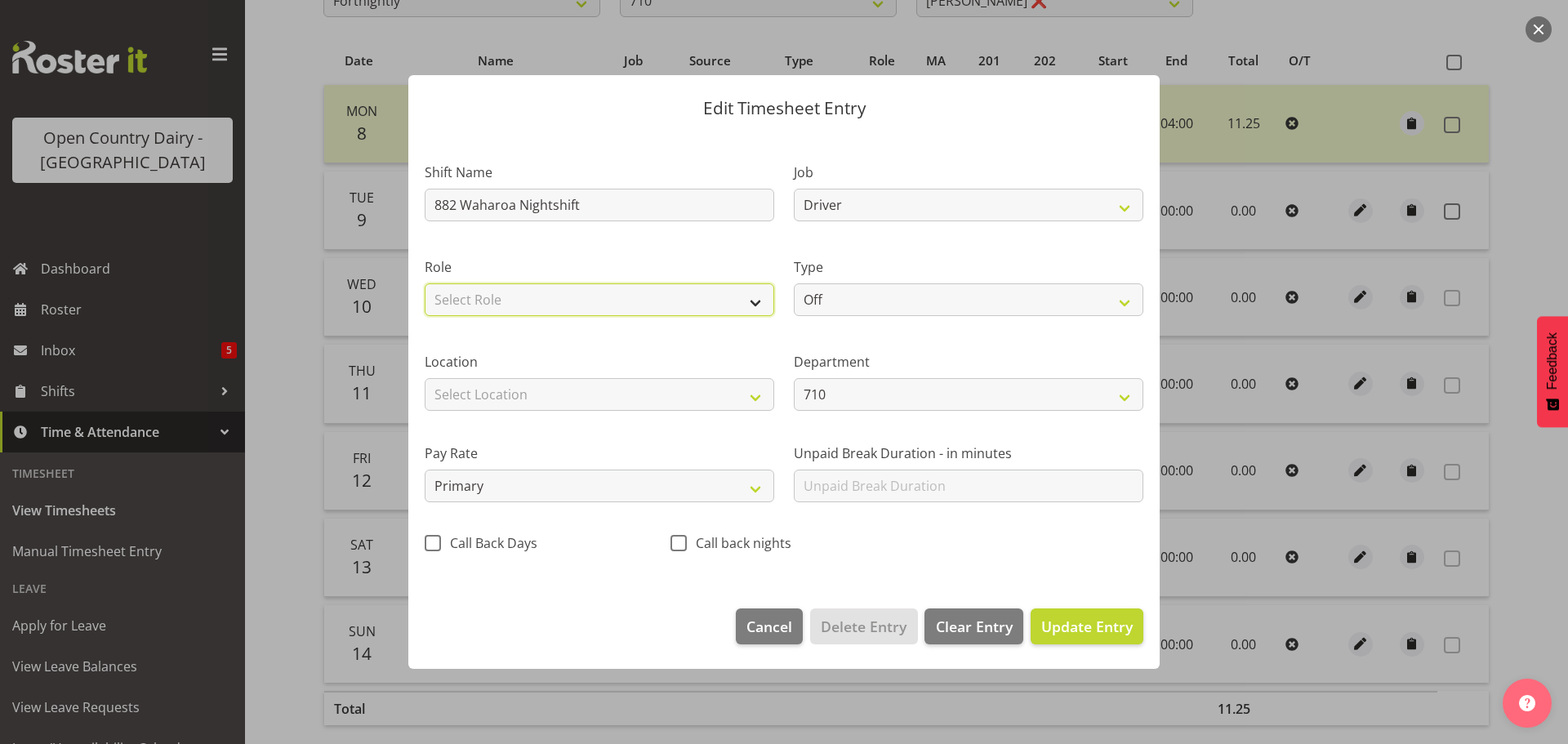
click at [546, 301] on select "Select Role Driver" at bounding box center [599, 300] width 349 height 33
select select "1166"
click at [425, 284] on select "Select Role Driver" at bounding box center [599, 300] width 349 height 33
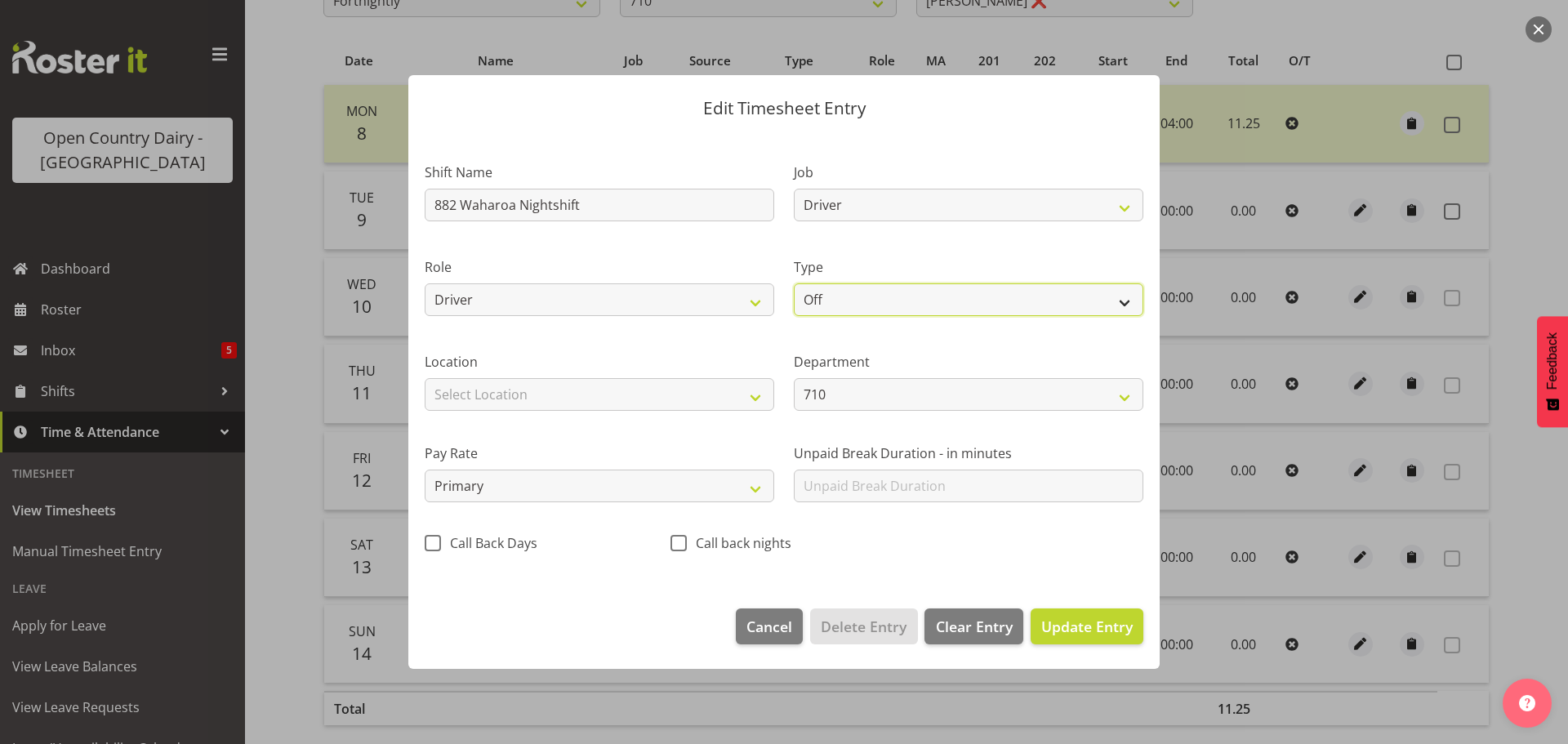
click at [876, 307] on select "Off Standard Public Holiday Public Holiday (Worked) Day In Lieu Annual Leave Si…" at bounding box center [969, 300] width 349 height 33
select select "Standard"
click at [794, 284] on select "Off Standard Public Holiday Public Holiday (Worked) Day In Lieu Annual Leave Si…" at bounding box center [969, 300] width 349 height 33
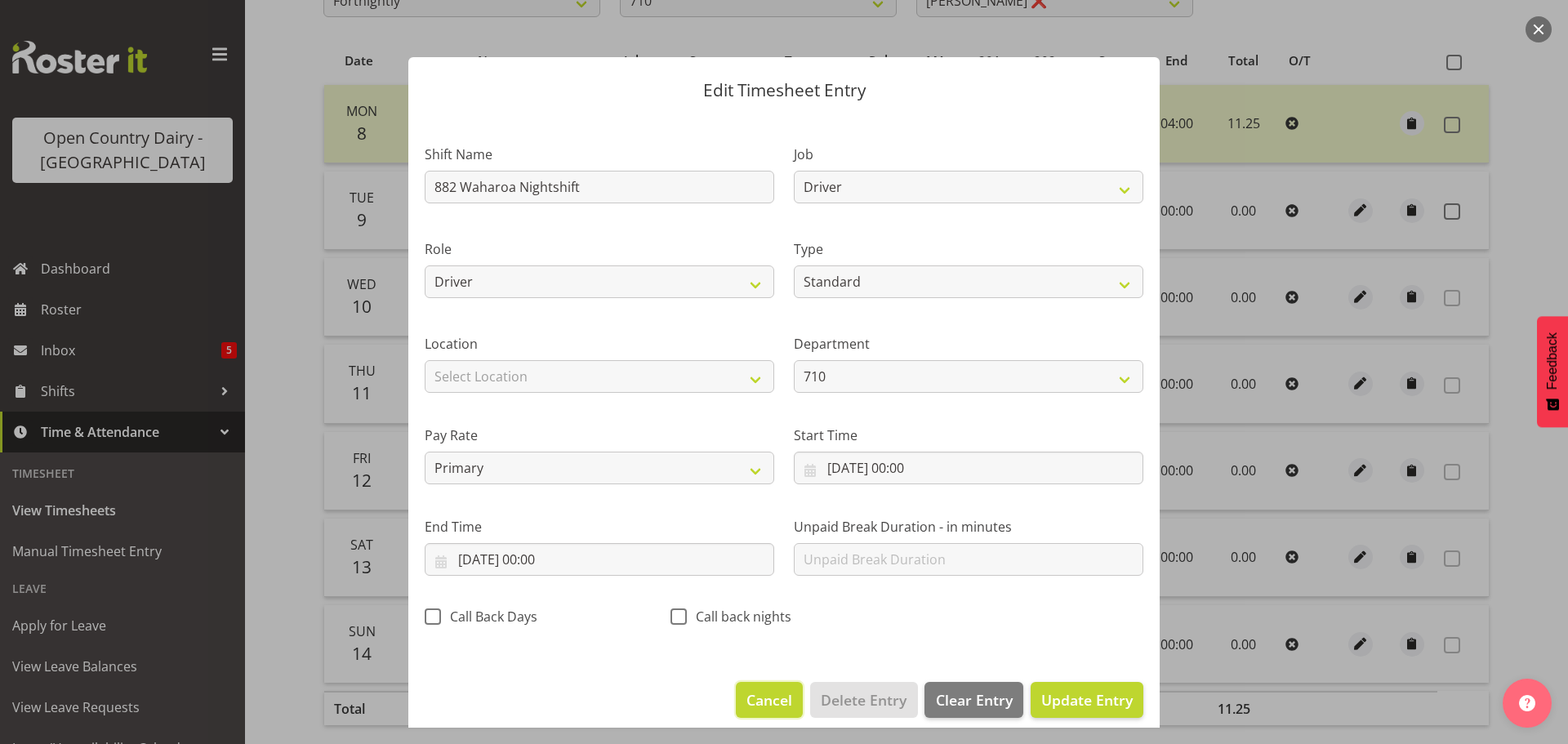
click at [760, 690] on span "Cancel" at bounding box center [769, 701] width 46 height 21
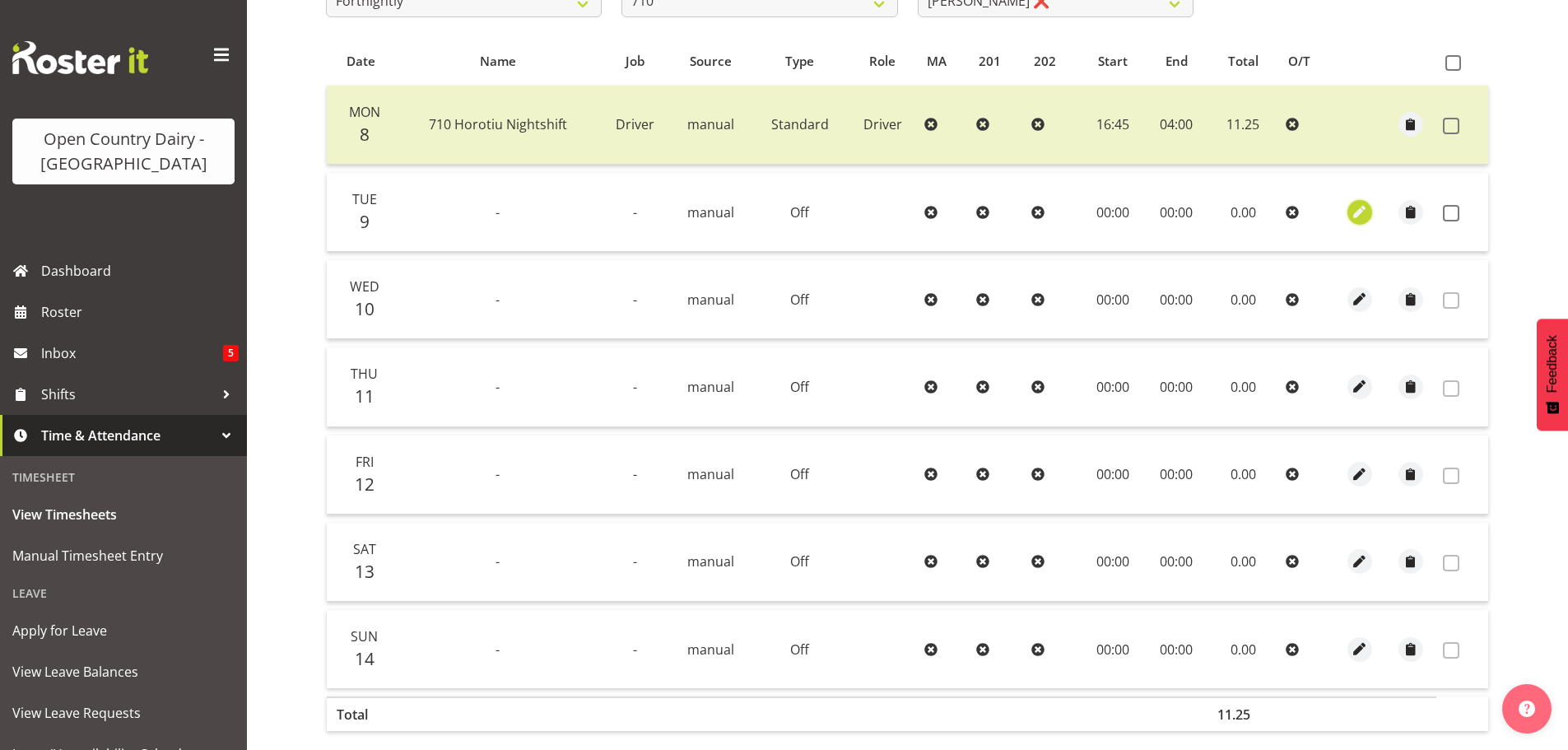
click at [1358, 216] on span "button" at bounding box center [1360, 212] width 19 height 19
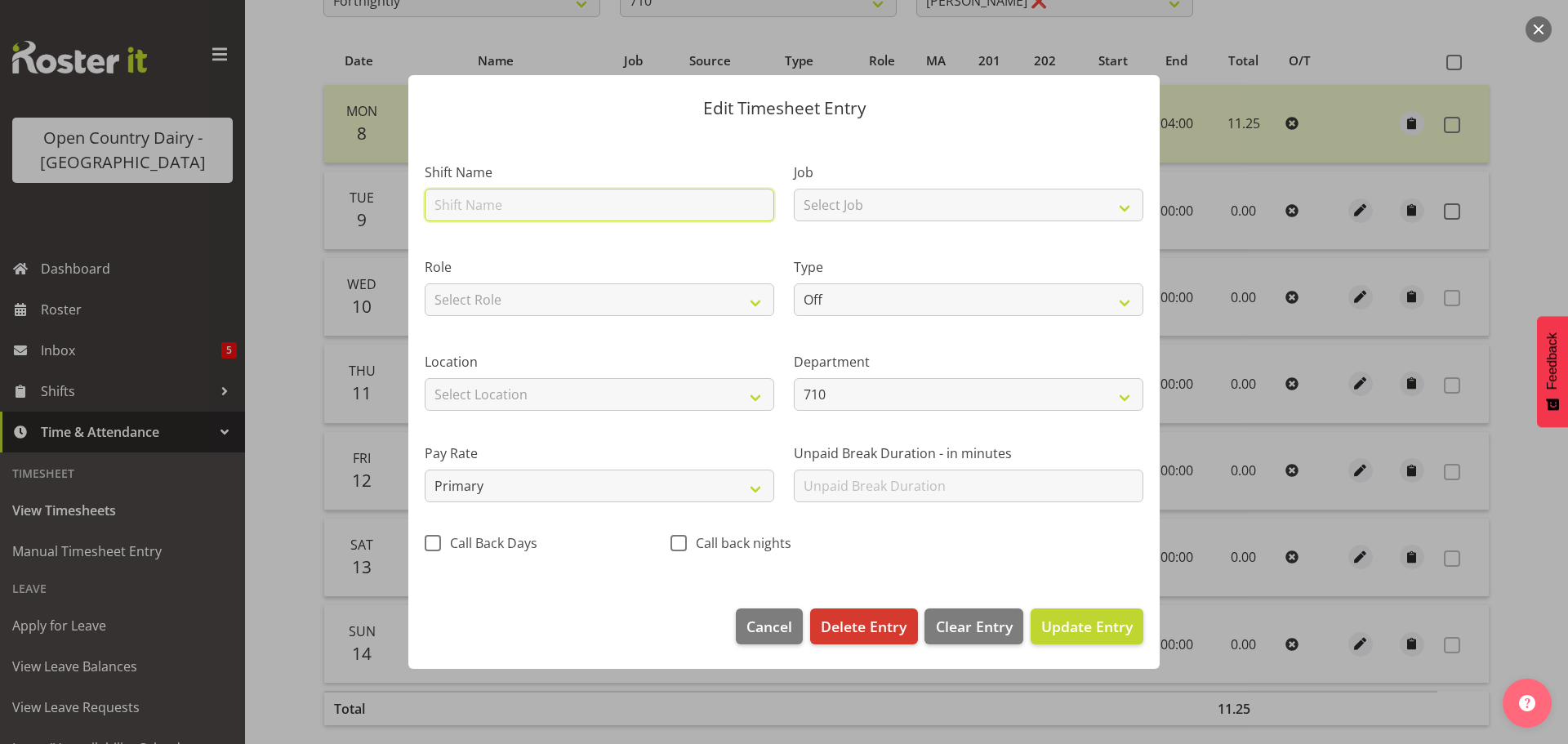
click at [506, 205] on input "text" at bounding box center [599, 205] width 349 height 33
type input "882 Waharoa Nightshift"
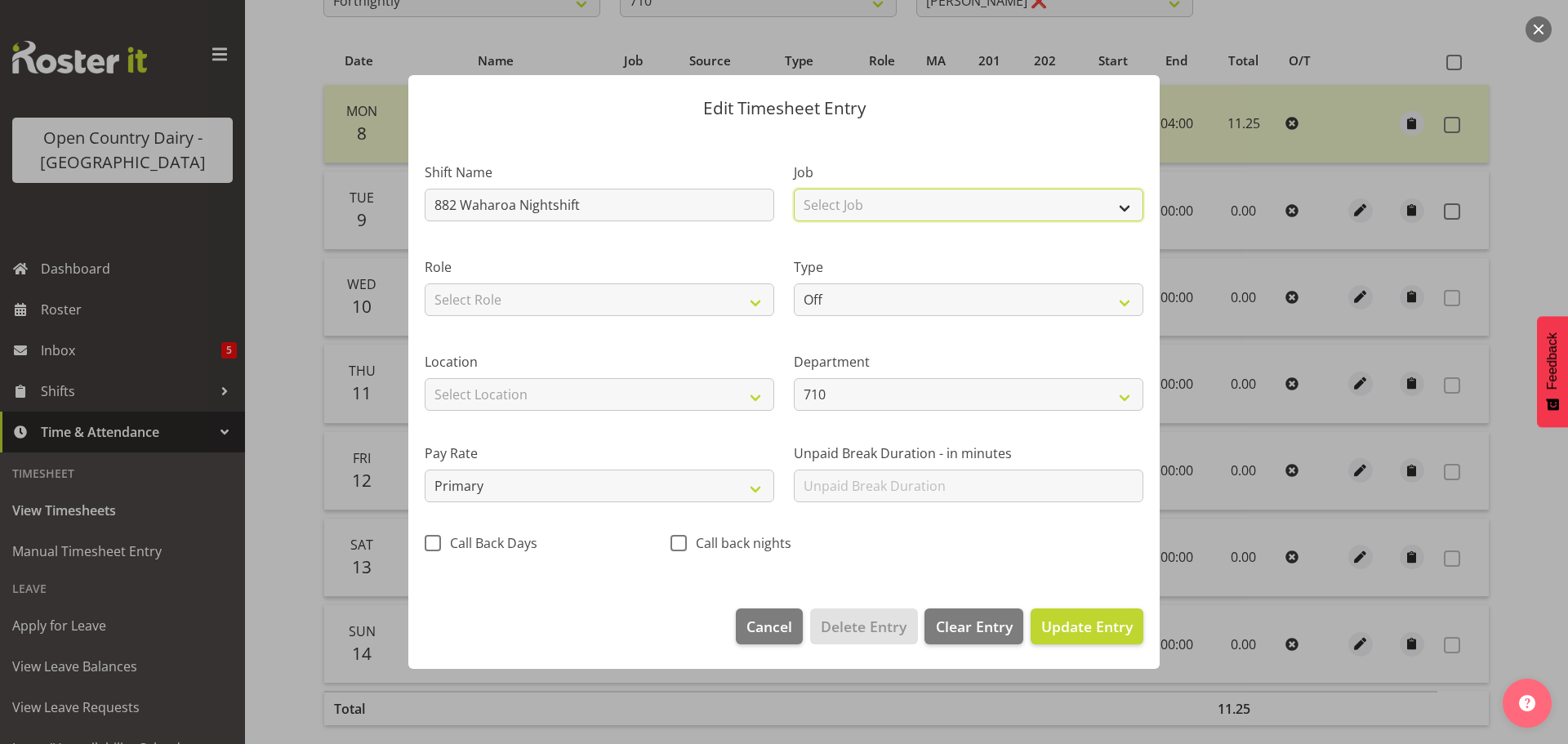
click at [870, 206] on select "Select Job Driver Driver supervisor Support" at bounding box center [969, 205] width 349 height 33
select select "9052"
click at [794, 189] on select "Select Job Driver Driver supervisor Support" at bounding box center [969, 205] width 349 height 33
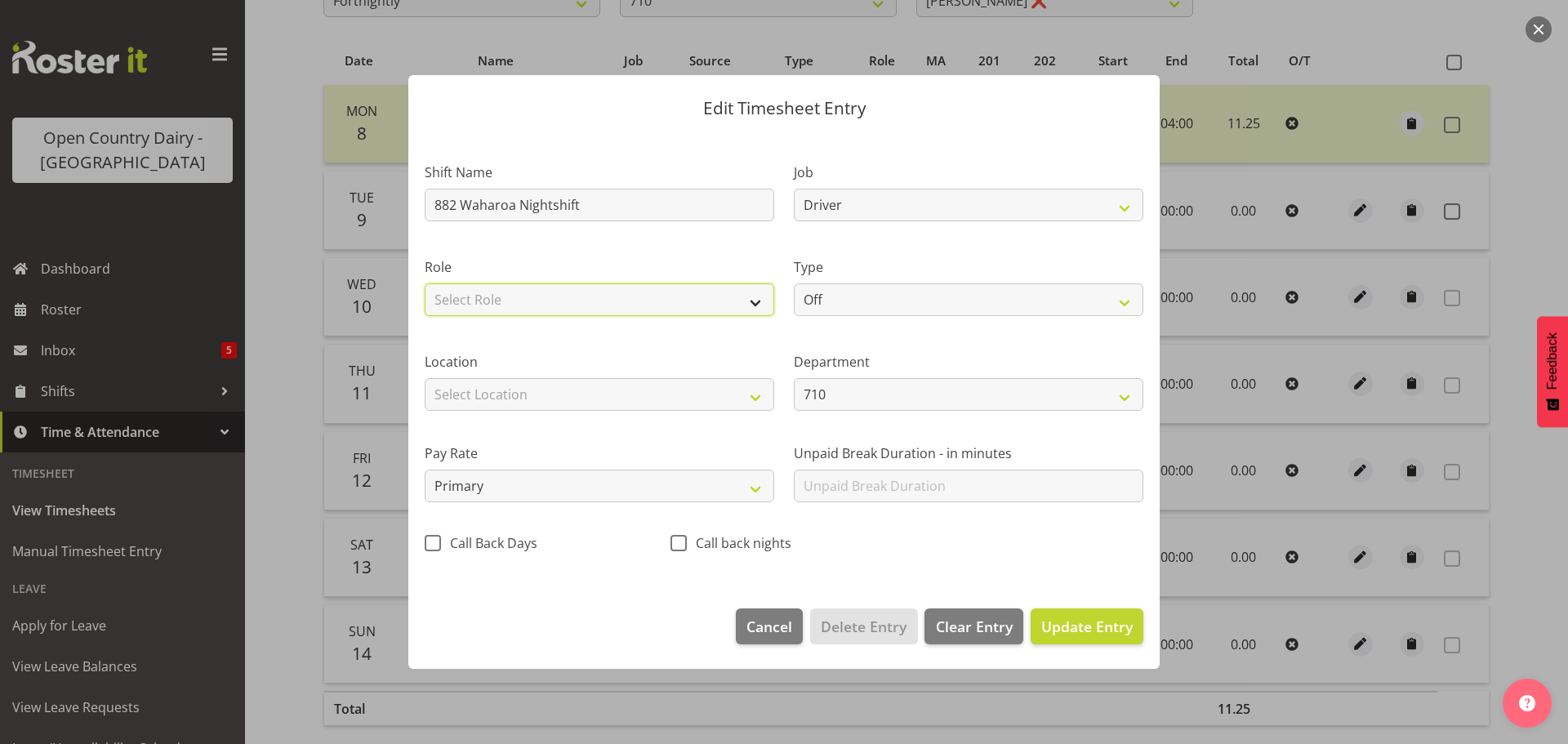
click at [572, 302] on select "Select Role Driver" at bounding box center [599, 300] width 349 height 33
select select "1166"
click at [425, 284] on select "Select Role Driver" at bounding box center [599, 300] width 349 height 33
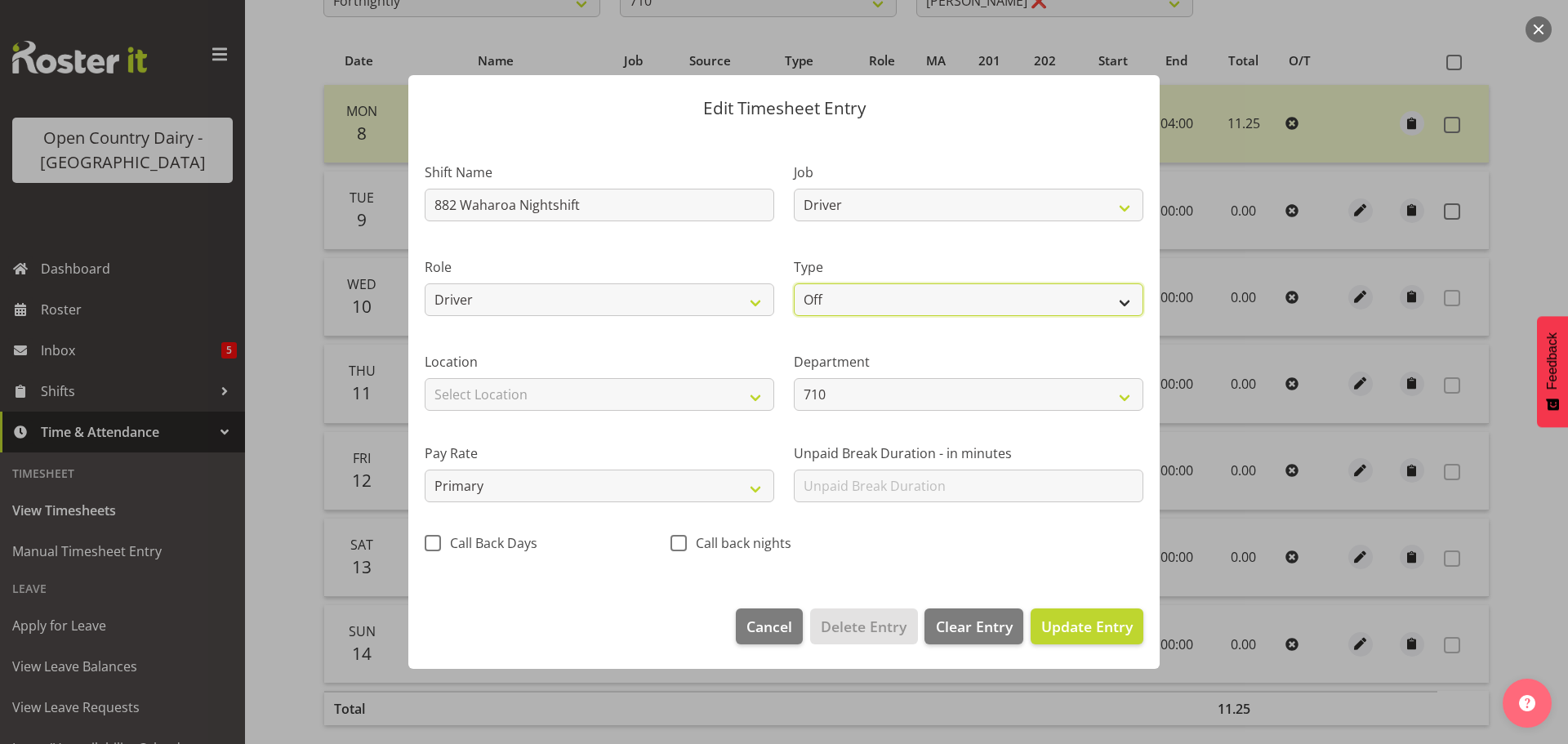
click at [830, 301] on select "Off Standard Public Holiday Public Holiday (Worked) Day In Lieu Annual Leave Si…" at bounding box center [969, 300] width 349 height 33
select select "Standard"
click at [794, 284] on select "Off Standard Public Holiday Public Holiday (Worked) Day In Lieu Annual Leave Si…" at bounding box center [969, 300] width 349 height 33
select select "8"
select select "2025"
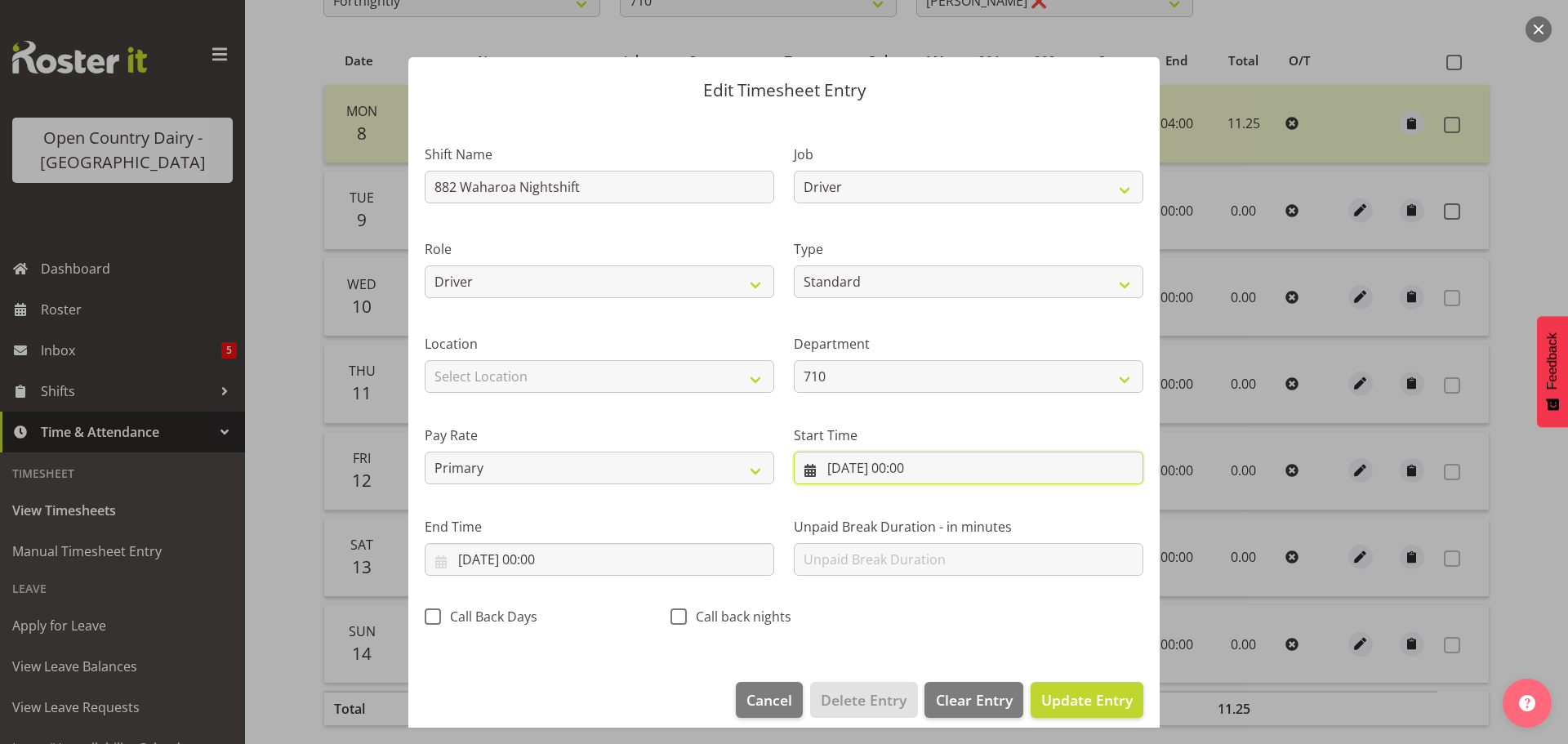
click at [910, 466] on input "09/09/2025, 00:00" at bounding box center [969, 468] width 349 height 33
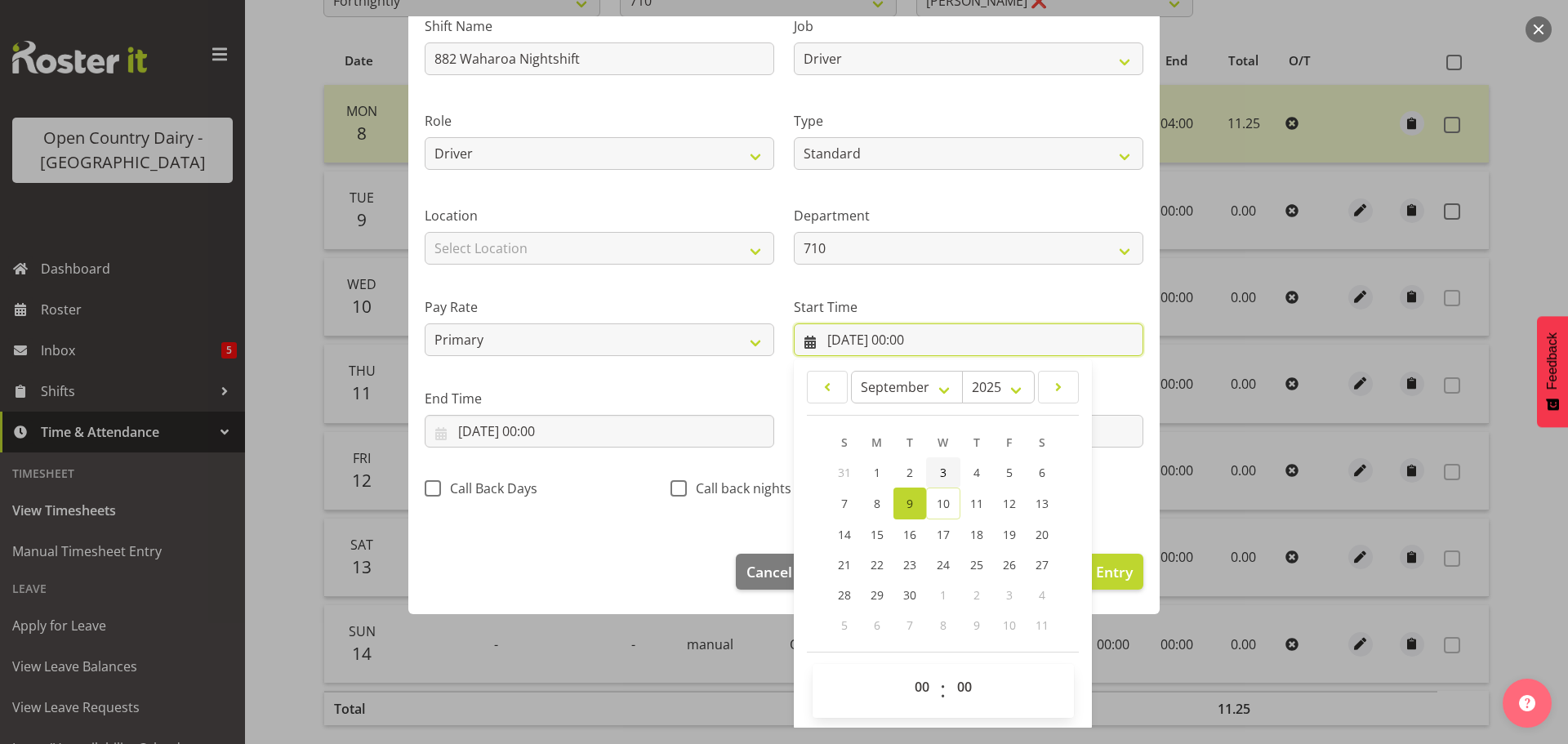
scroll to position [130, 0]
click at [914, 686] on select "00 01 02 03 04 05 06 07 08 09 10 11 12 13 14 15 16 17 18 19 20 21 22 23" at bounding box center [924, 685] width 36 height 33
select select "15"
click at [906, 670] on select "00 01 02 03 04 05 06 07 08 09 10 11 12 13 14 15 16 17 18 19 20 21 22 23" at bounding box center [924, 685] width 36 height 33
type input "09/09/2025, 15:00"
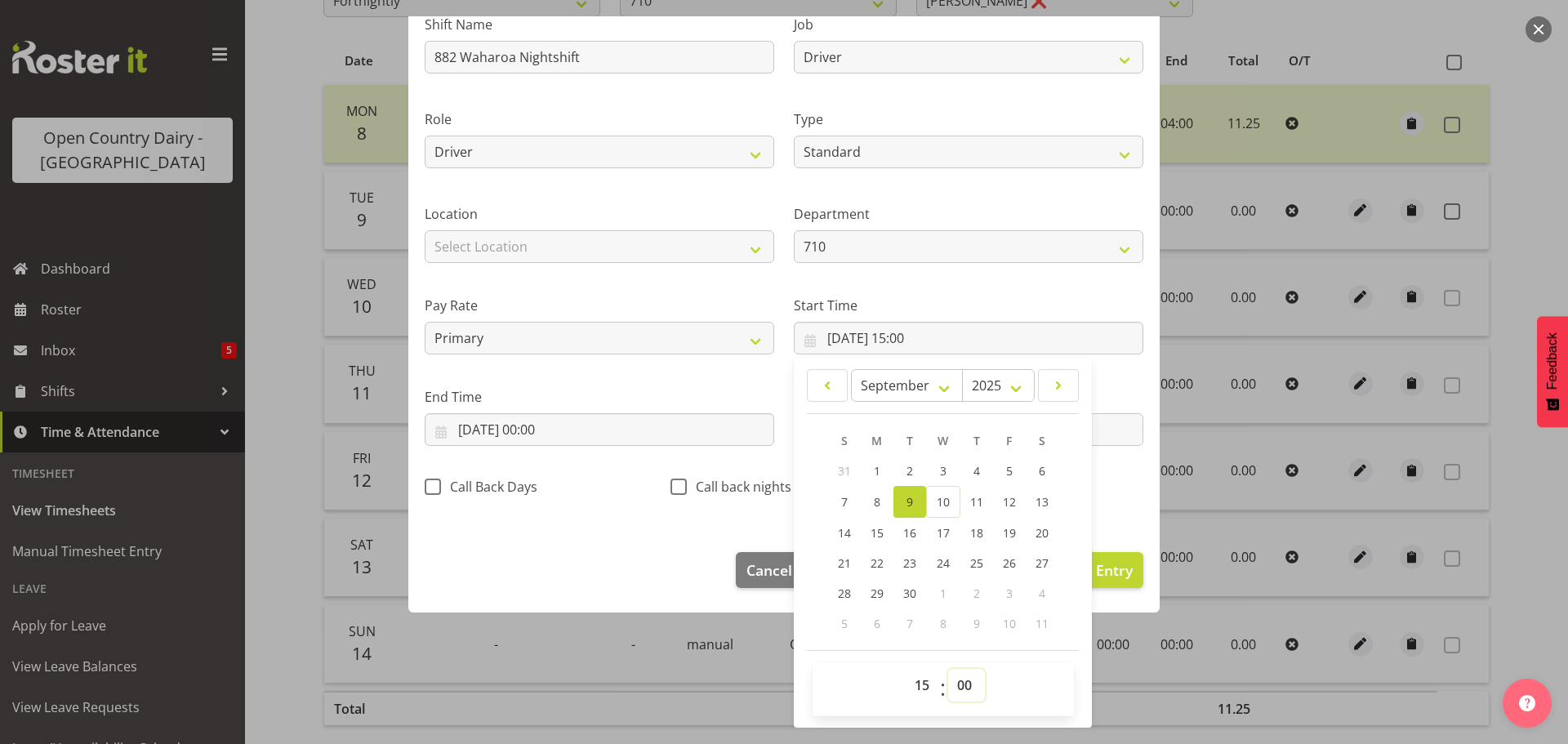
click at [959, 691] on select "00 01 02 03 04 05 06 07 08 09 10 11 12 13 14 15 16 17 18 19 20 21 22 23 24 25 2…" at bounding box center [966, 685] width 36 height 33
select select "45"
click at [948, 670] on select "00 01 02 03 04 05 06 07 08 09 10 11 12 13 14 15 16 17 18 19 20 21 22 23 24 25 2…" at bounding box center [966, 685] width 36 height 33
type input "09/09/2025, 15:45"
click at [544, 427] on input "09/09/2025, 00:00" at bounding box center [599, 429] width 349 height 33
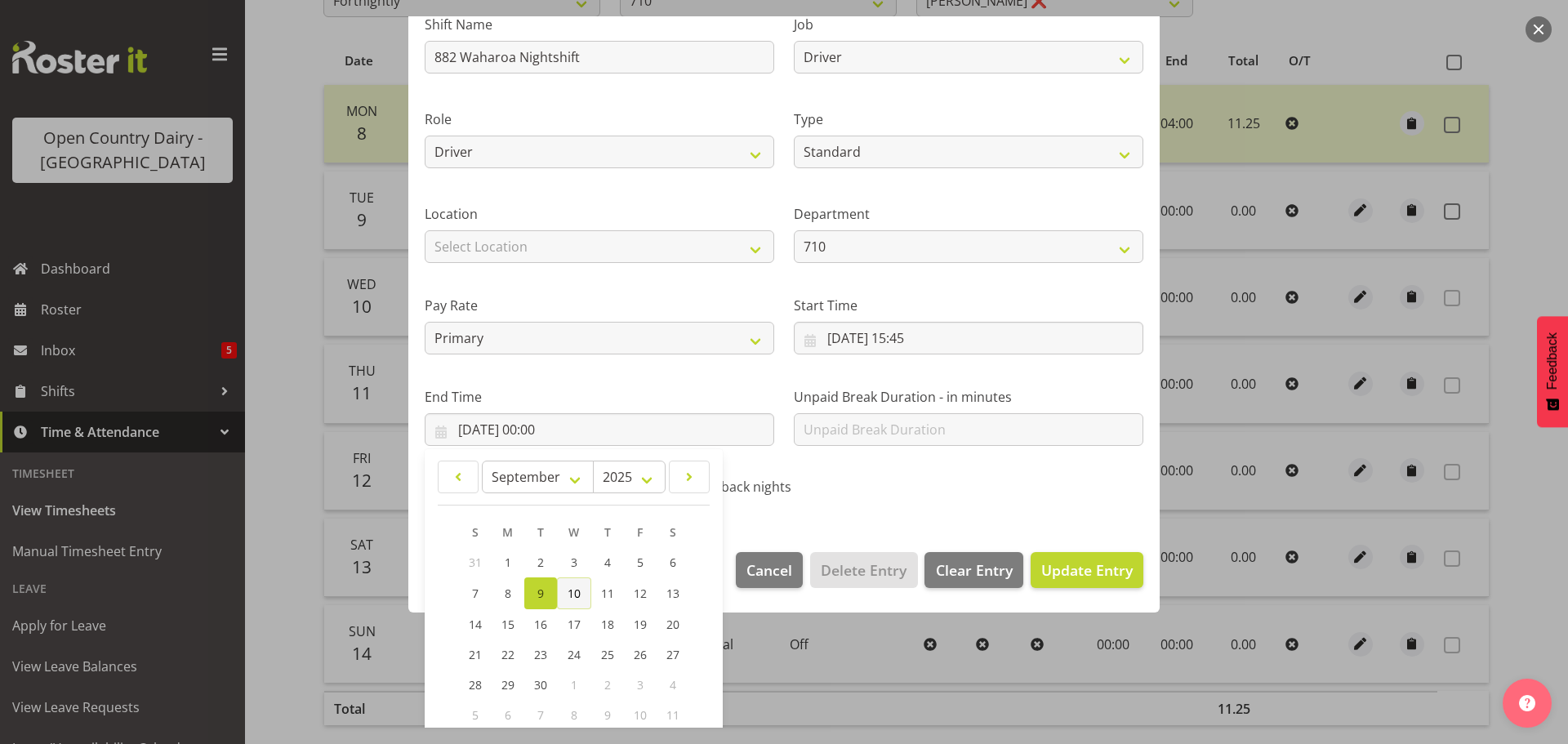
click at [567, 595] on span "10" at bounding box center [573, 594] width 13 height 16
type input "10/09/2025, 00:00"
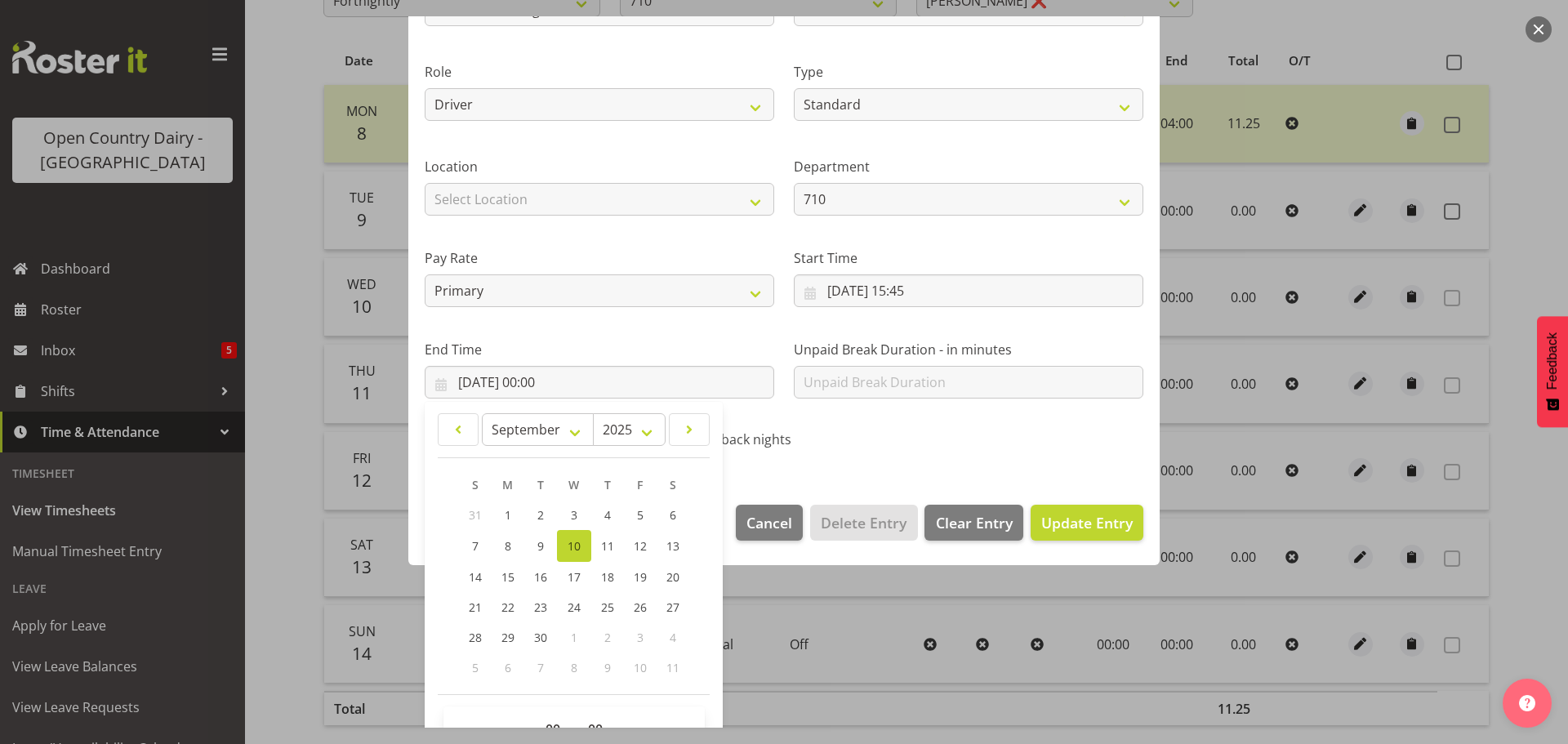
scroll to position [222, 0]
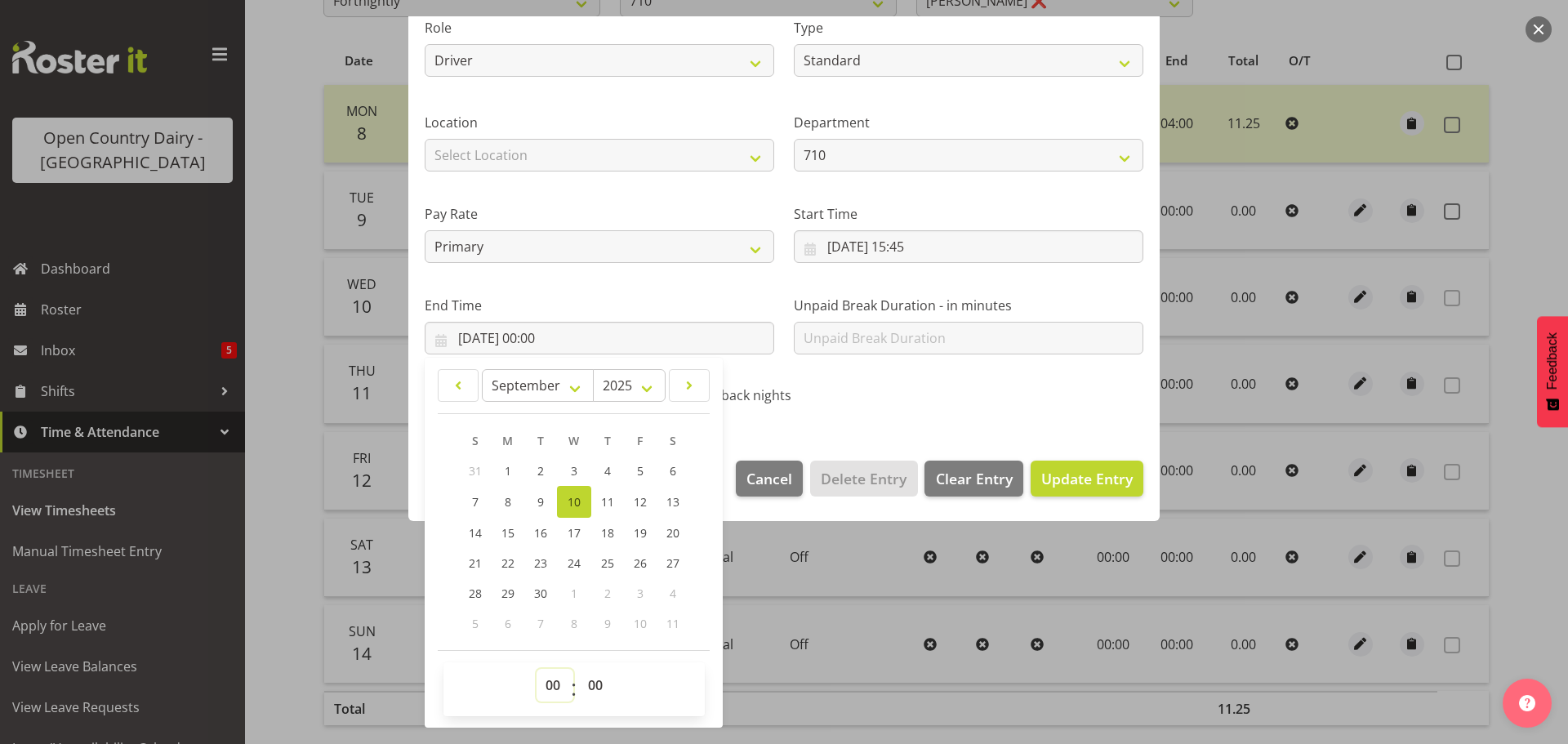
click at [555, 683] on select "00 01 02 03 04 05 06 07 08 09 10 11 12 13 14 15 16 17 18 19 20 21 22 23" at bounding box center [554, 685] width 36 height 33
select select "3"
click at [536, 670] on select "00 01 02 03 04 05 06 07 08 09 10 11 12 13 14 15 16 17 18 19 20 21 22 23" at bounding box center [554, 685] width 36 height 33
type input "10/09/2025, 03:00"
click at [599, 687] on select "00 01 02 03 04 05 06 07 08 09 10 11 12 13 14 15 16 17 18 19 20 21 22 23 24 25 2…" at bounding box center [597, 685] width 36 height 33
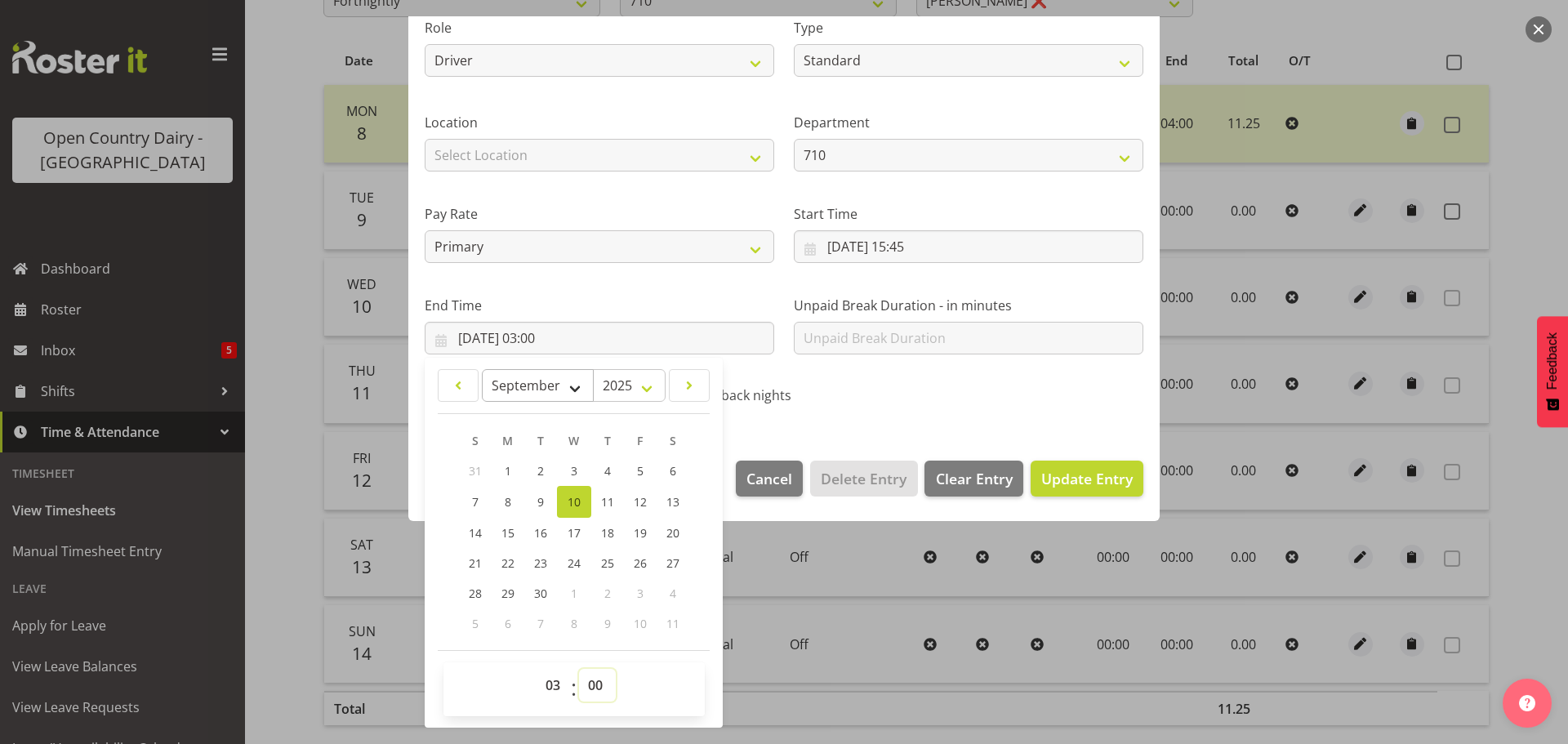
select select "30"
click at [579, 670] on select "00 01 02 03 04 05 06 07 08 09 10 11 12 13 14 15 16 17 18 19 20 21 22 23 24 25 2…" at bounding box center [597, 685] width 36 height 33
type input "10/09/2025, 03:30"
click at [1065, 479] on span "Update Entry" at bounding box center [1087, 479] width 91 height 20
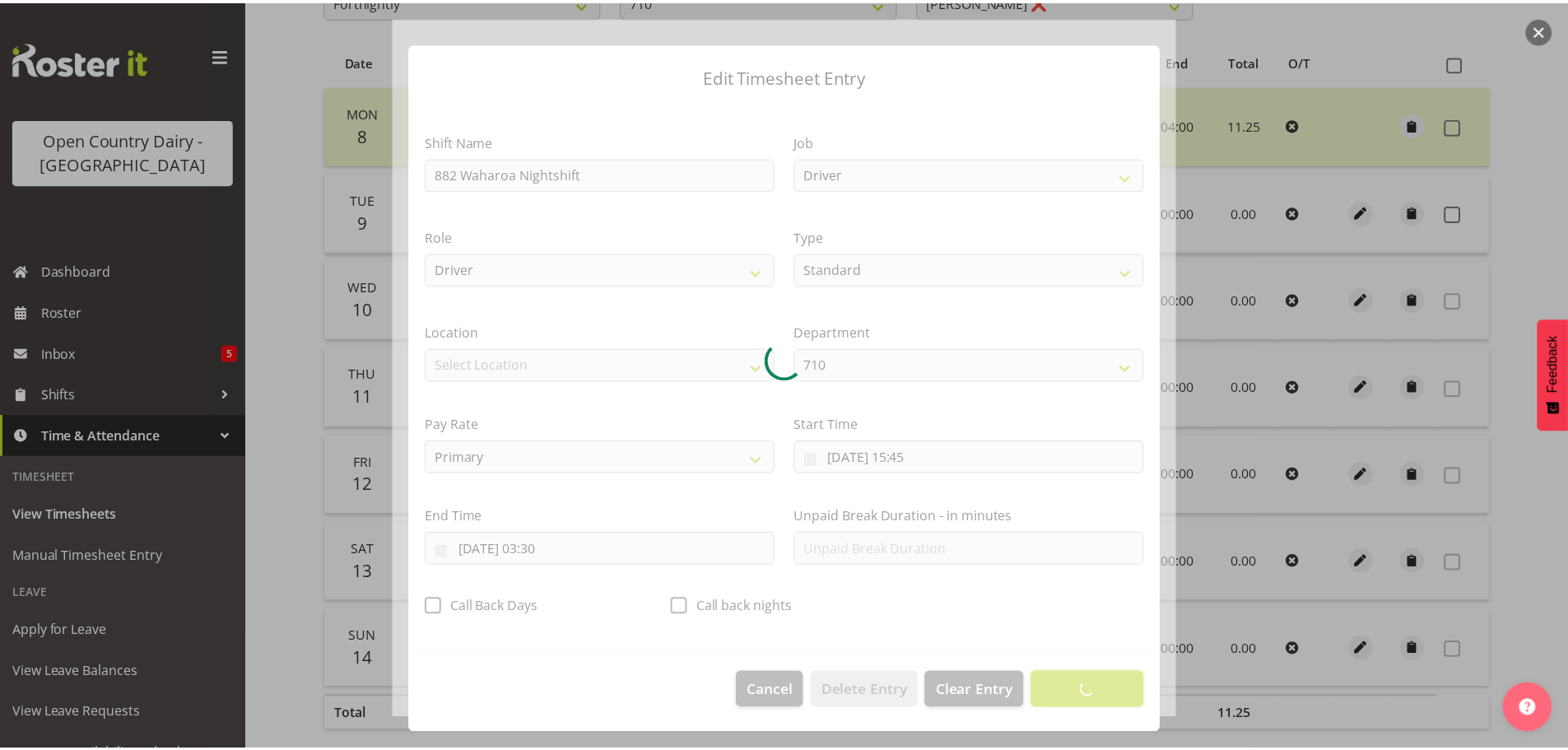
scroll to position [15, 0]
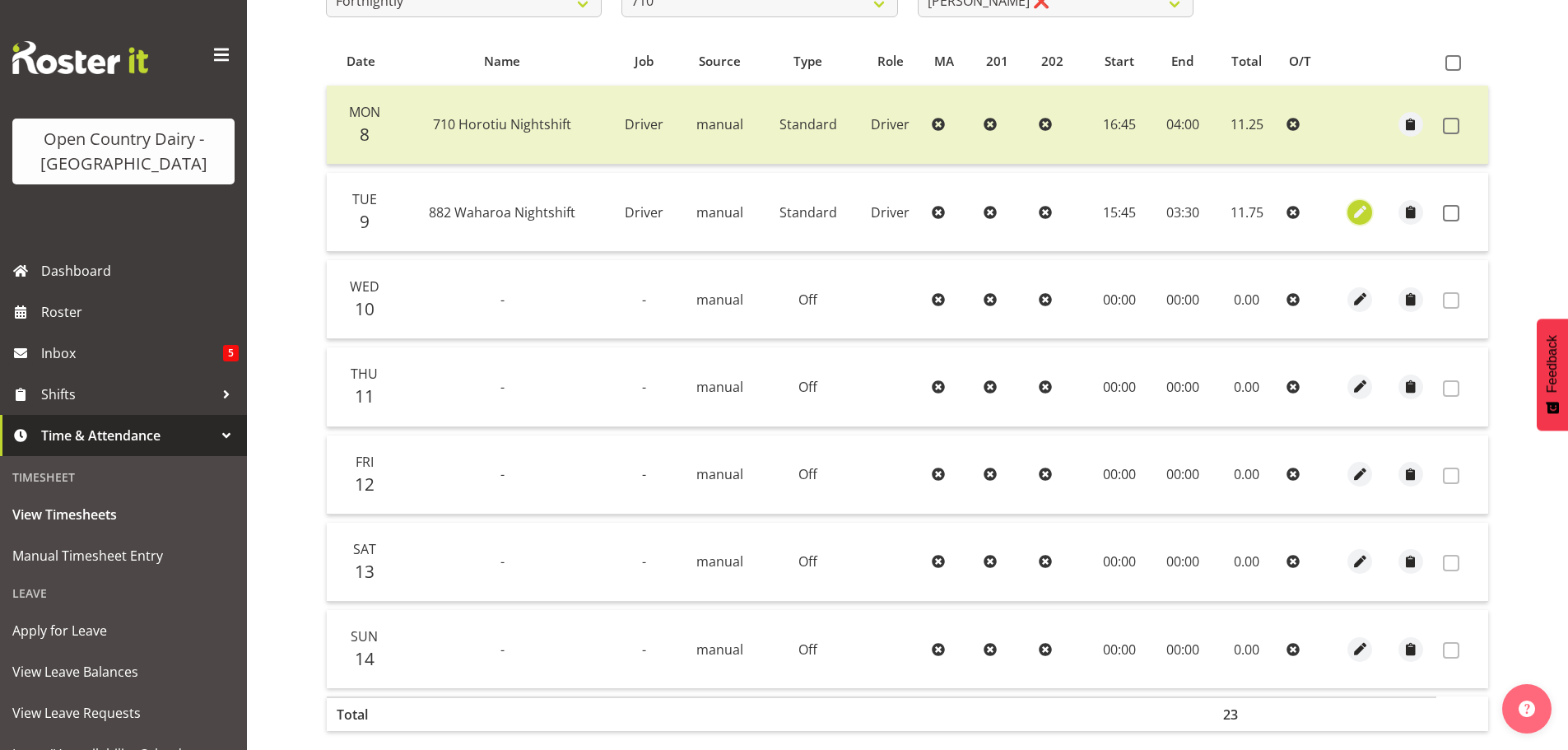
click at [1356, 208] on span "button" at bounding box center [1360, 212] width 19 height 19
select select "Standard"
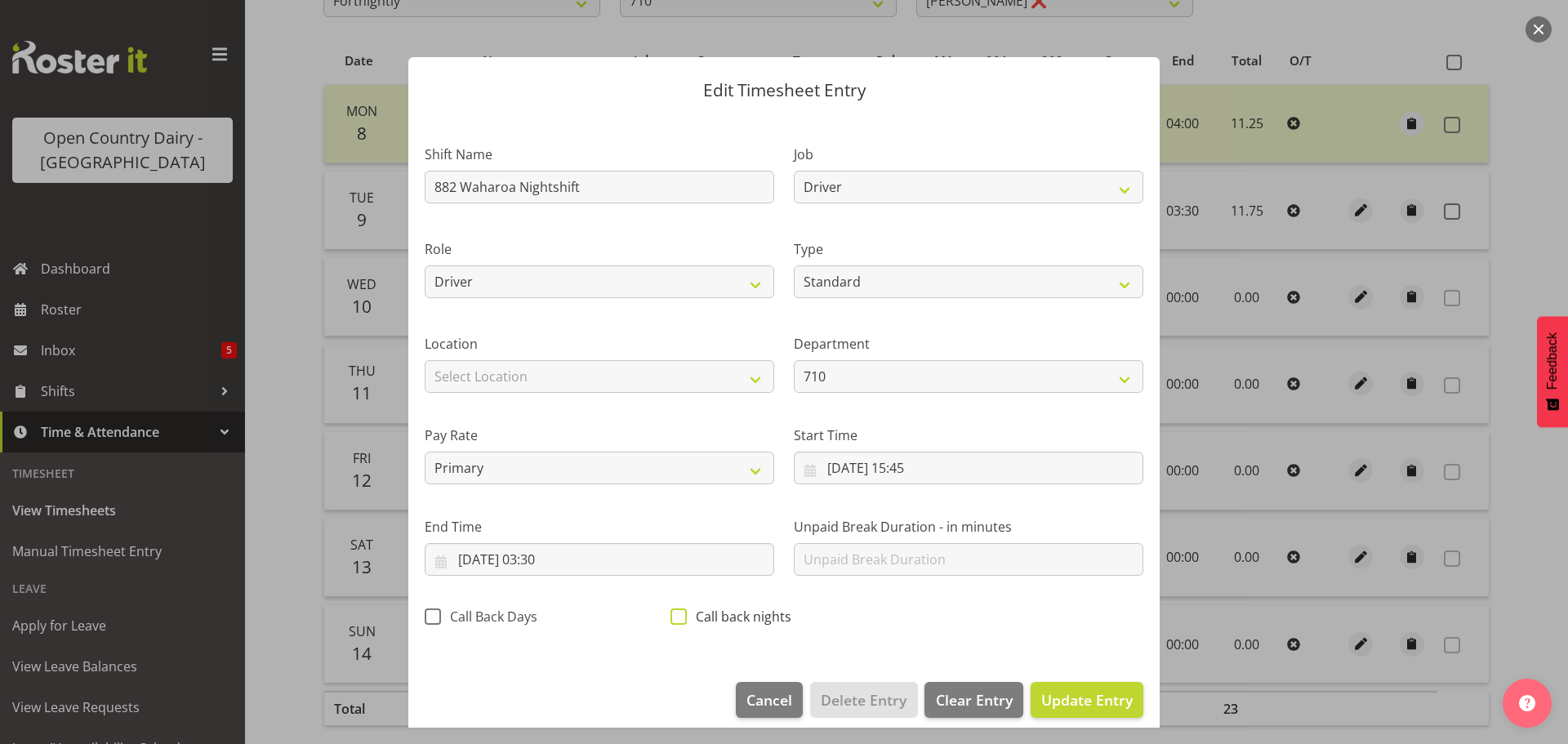
click at [681, 618] on span at bounding box center [679, 616] width 16 height 16
click at [681, 618] on input "Call back nights" at bounding box center [676, 616] width 11 height 11
checkbox input "true"
click at [1042, 695] on span "Update Entry" at bounding box center [1087, 701] width 91 height 20
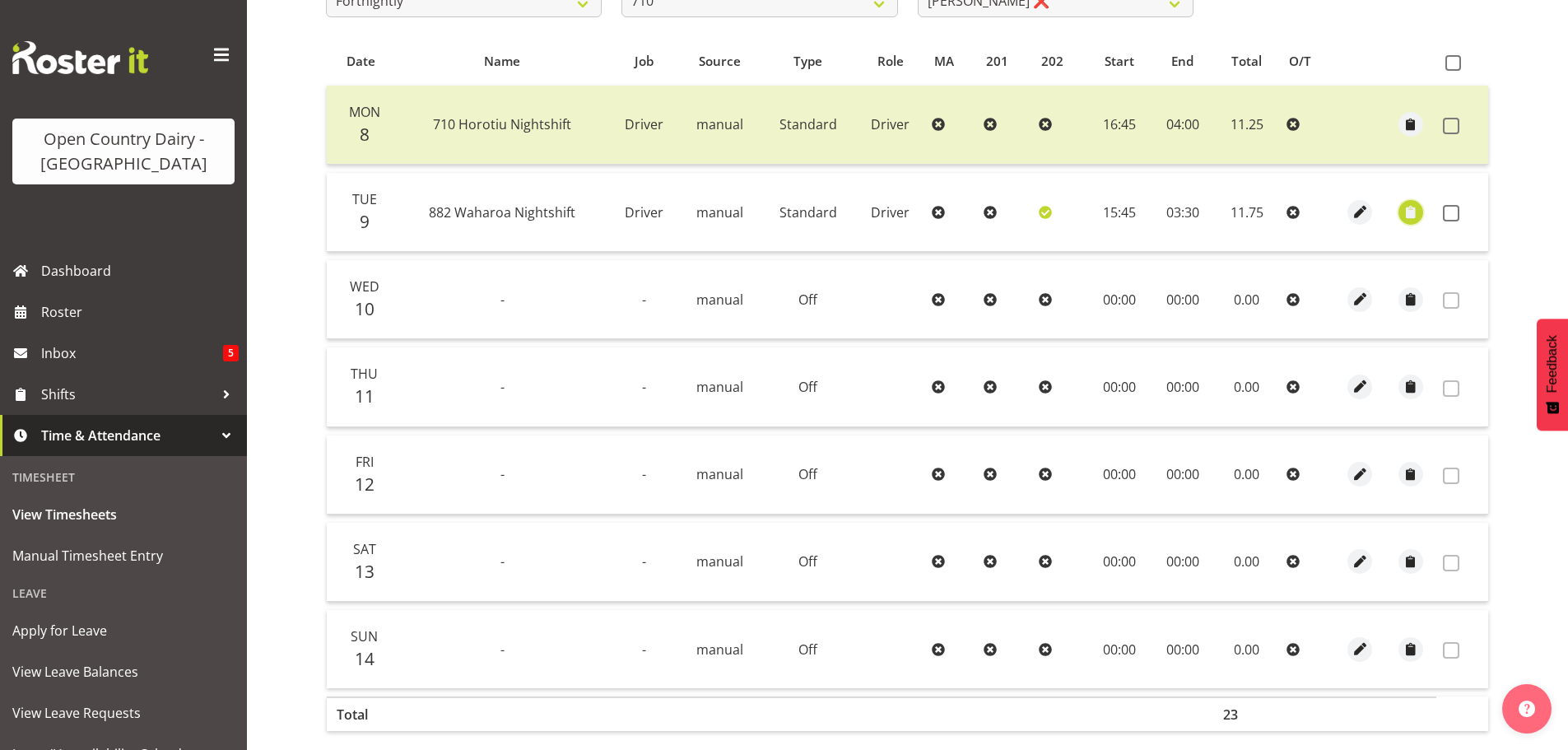
click at [1407, 214] on span "button" at bounding box center [1411, 212] width 19 height 19
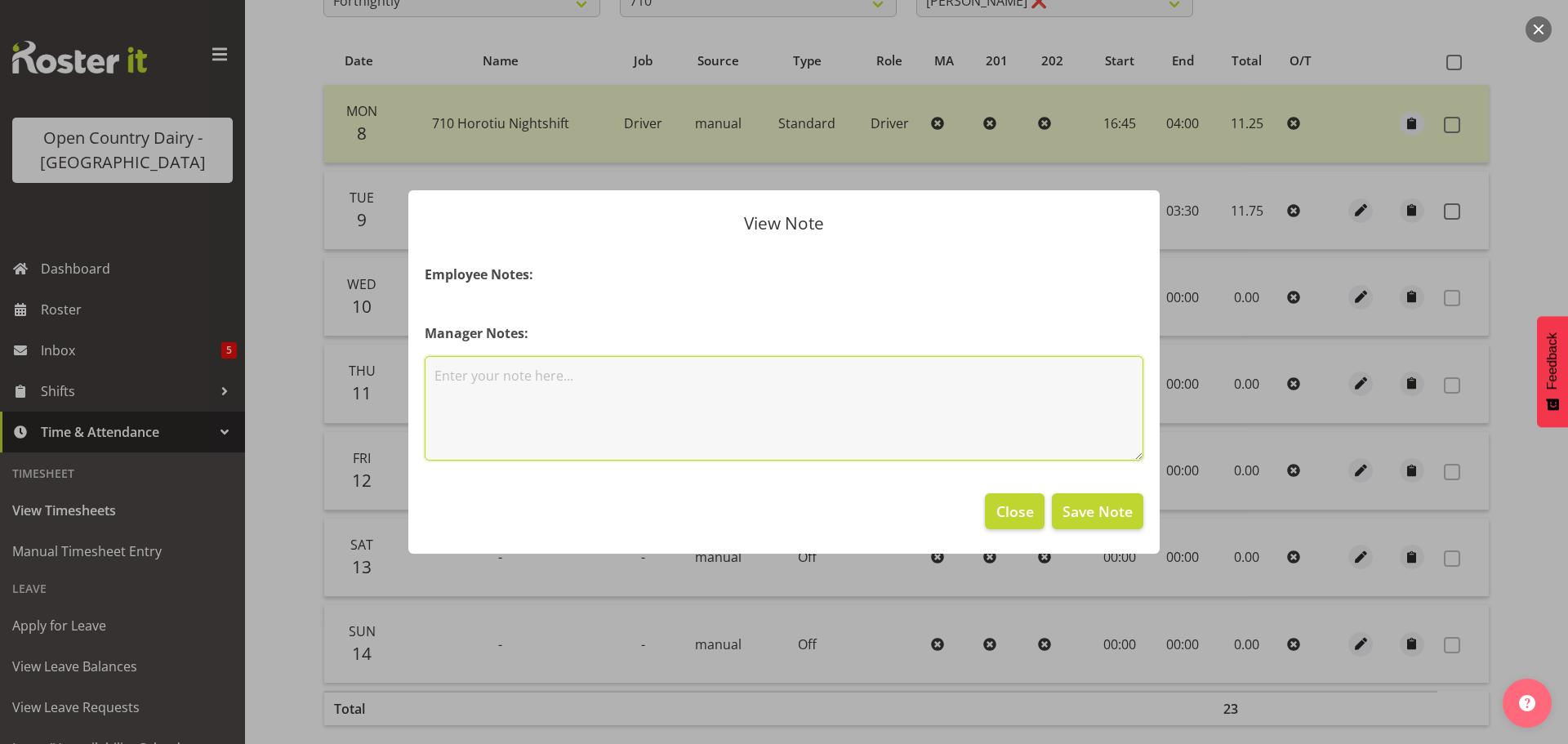
click at [451, 382] on textarea at bounding box center [784, 409] width 719 height 105
type textarea "130kms"
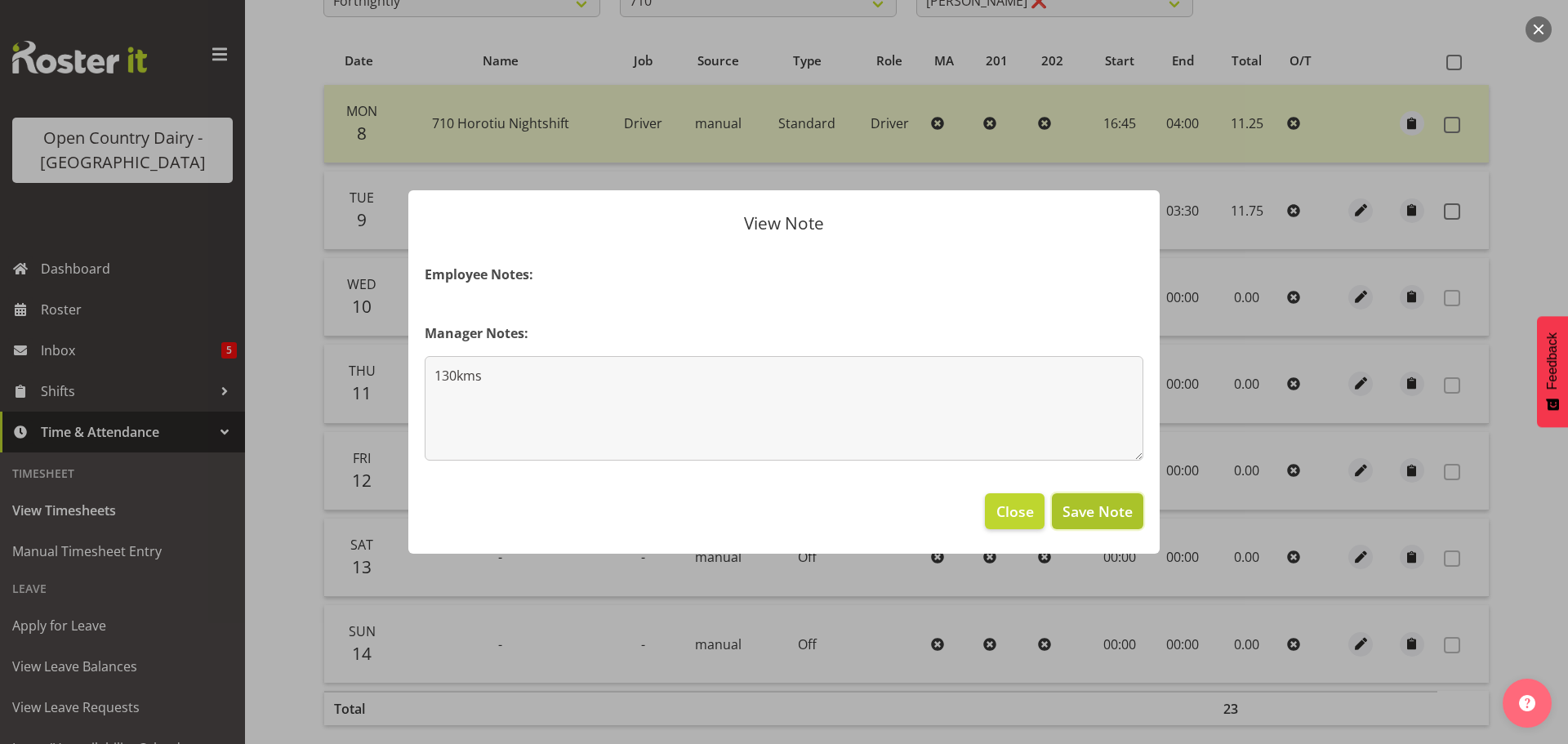
click at [1092, 506] on span "Save Note" at bounding box center [1097, 512] width 70 height 21
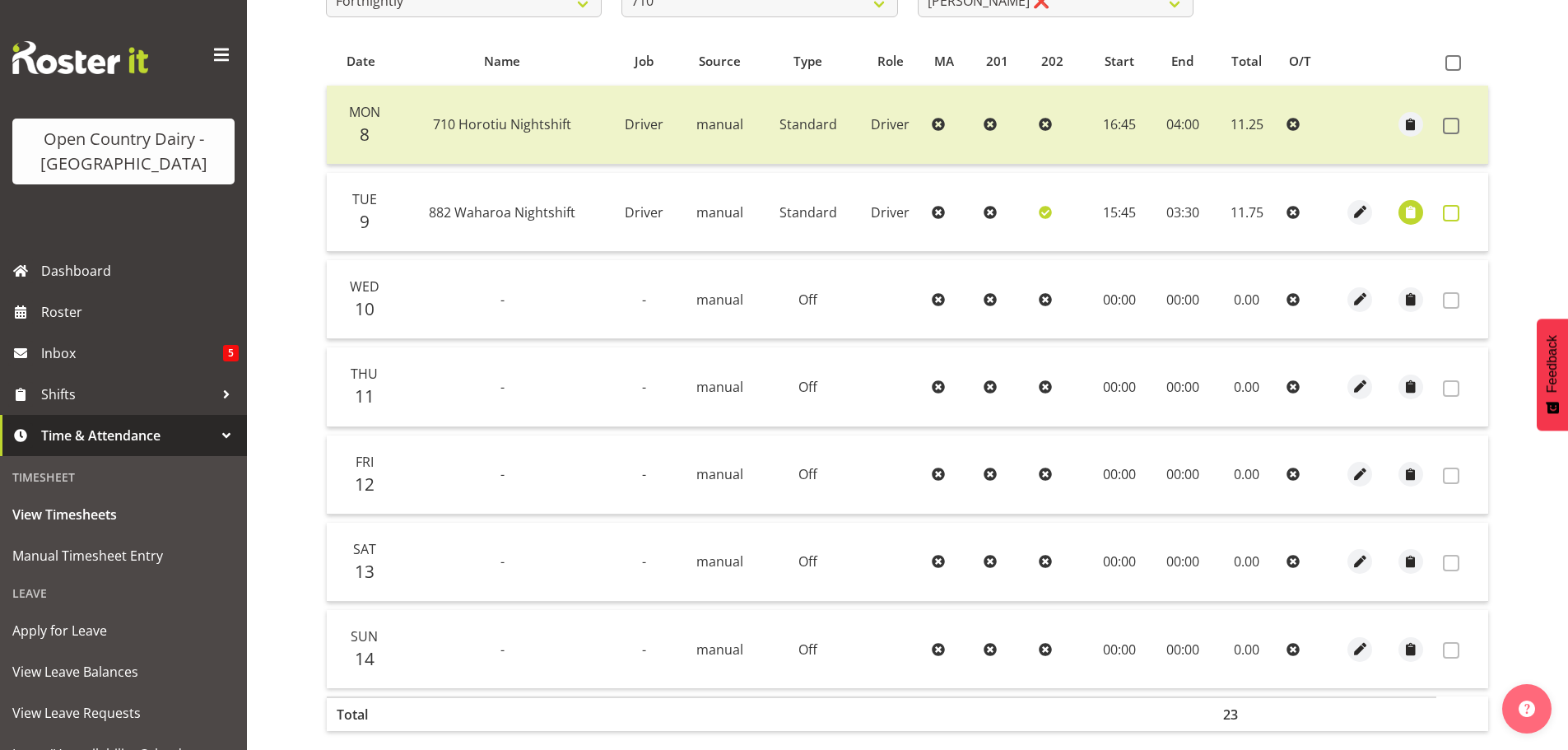
click at [1453, 215] on span at bounding box center [1451, 213] width 16 height 16
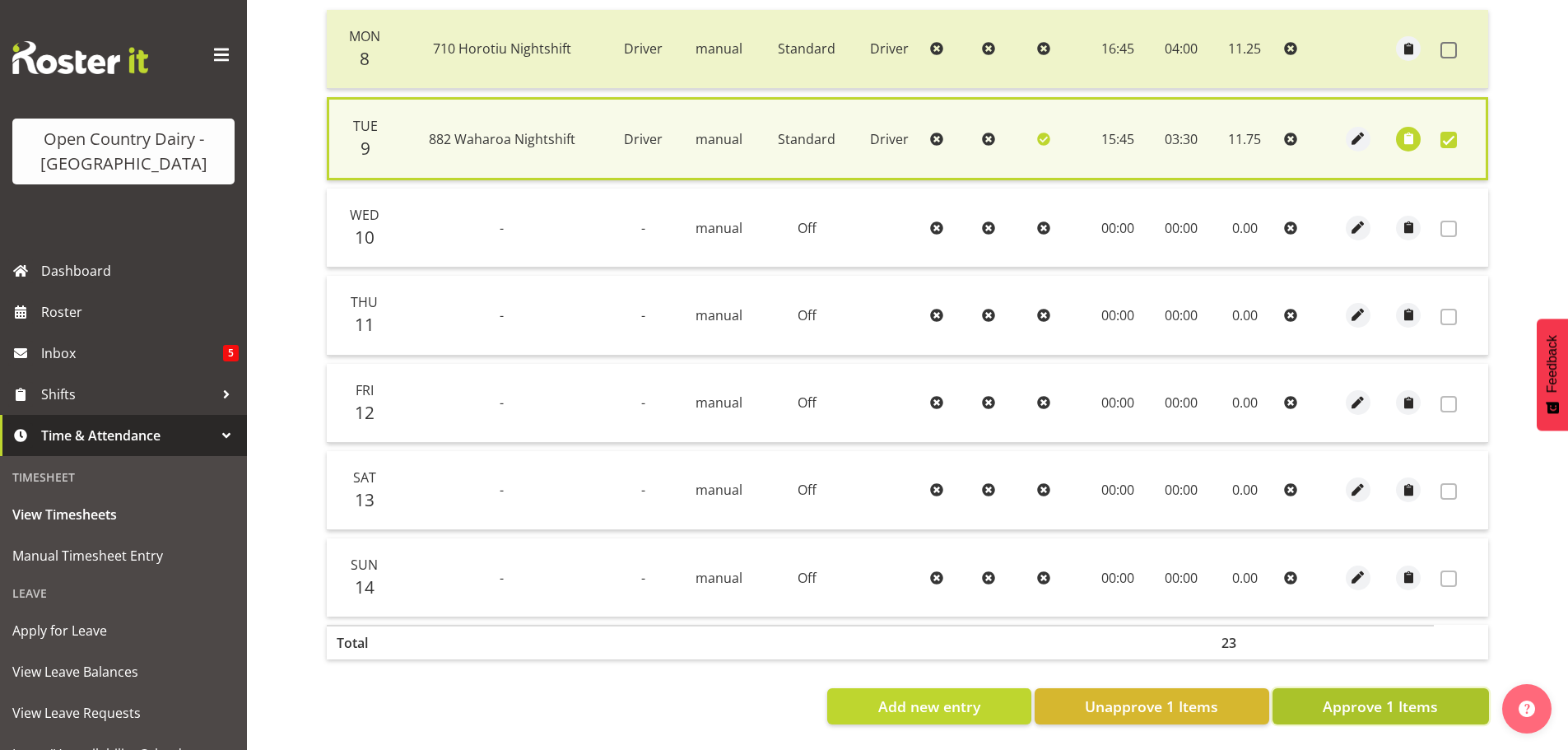
click at [1388, 696] on span "Approve 1 Items" at bounding box center [1380, 707] width 115 height 21
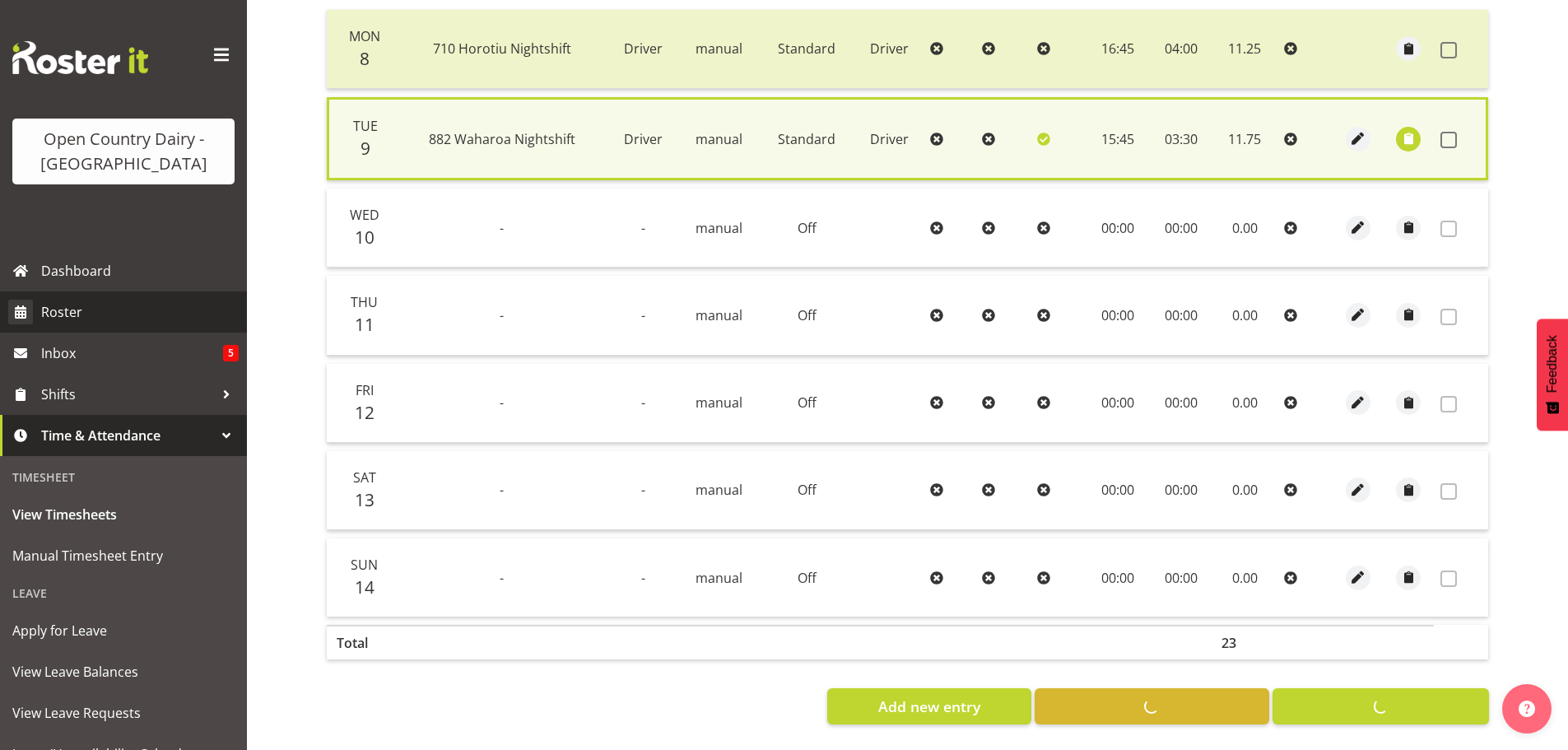
checkbox input "false"
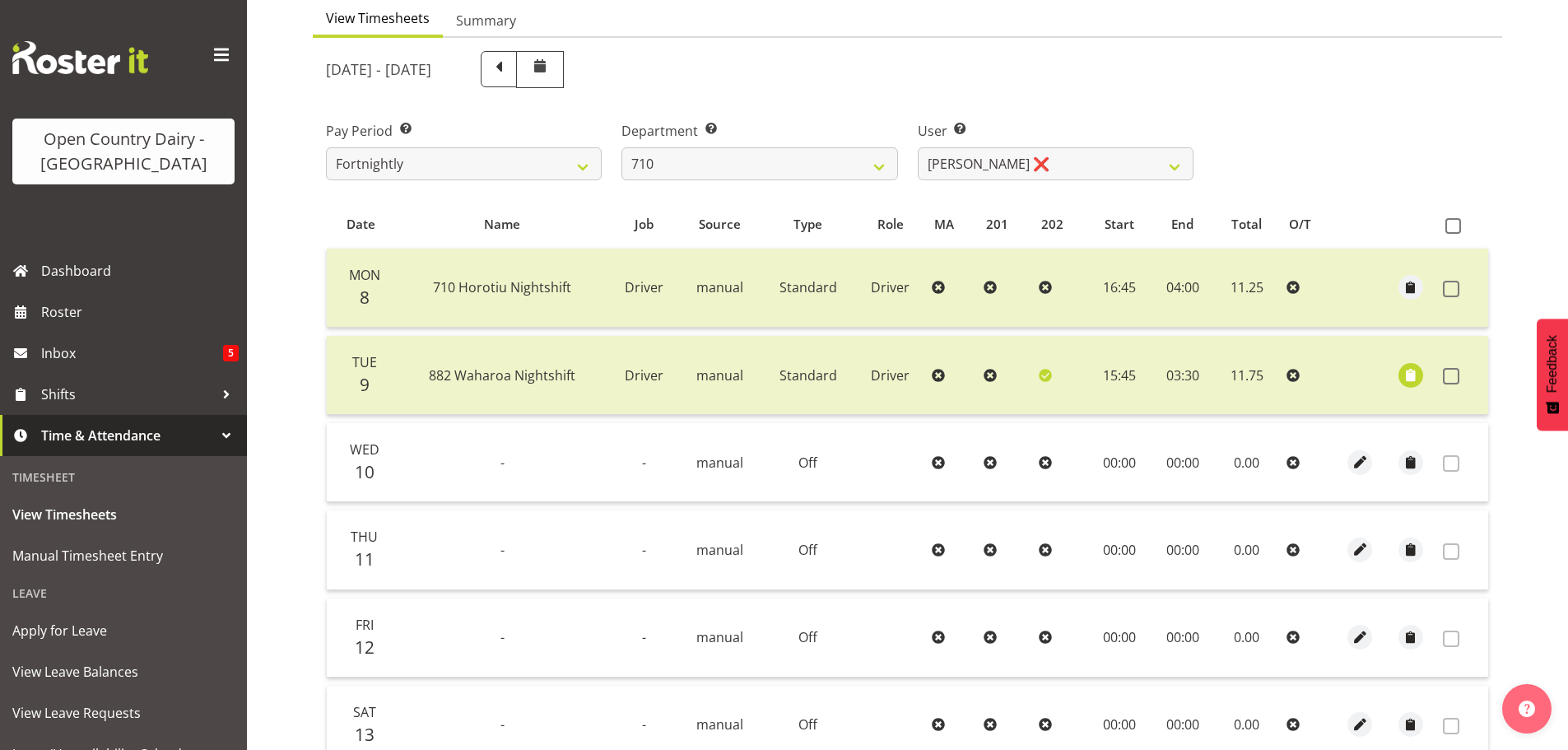
scroll to position [0, 0]
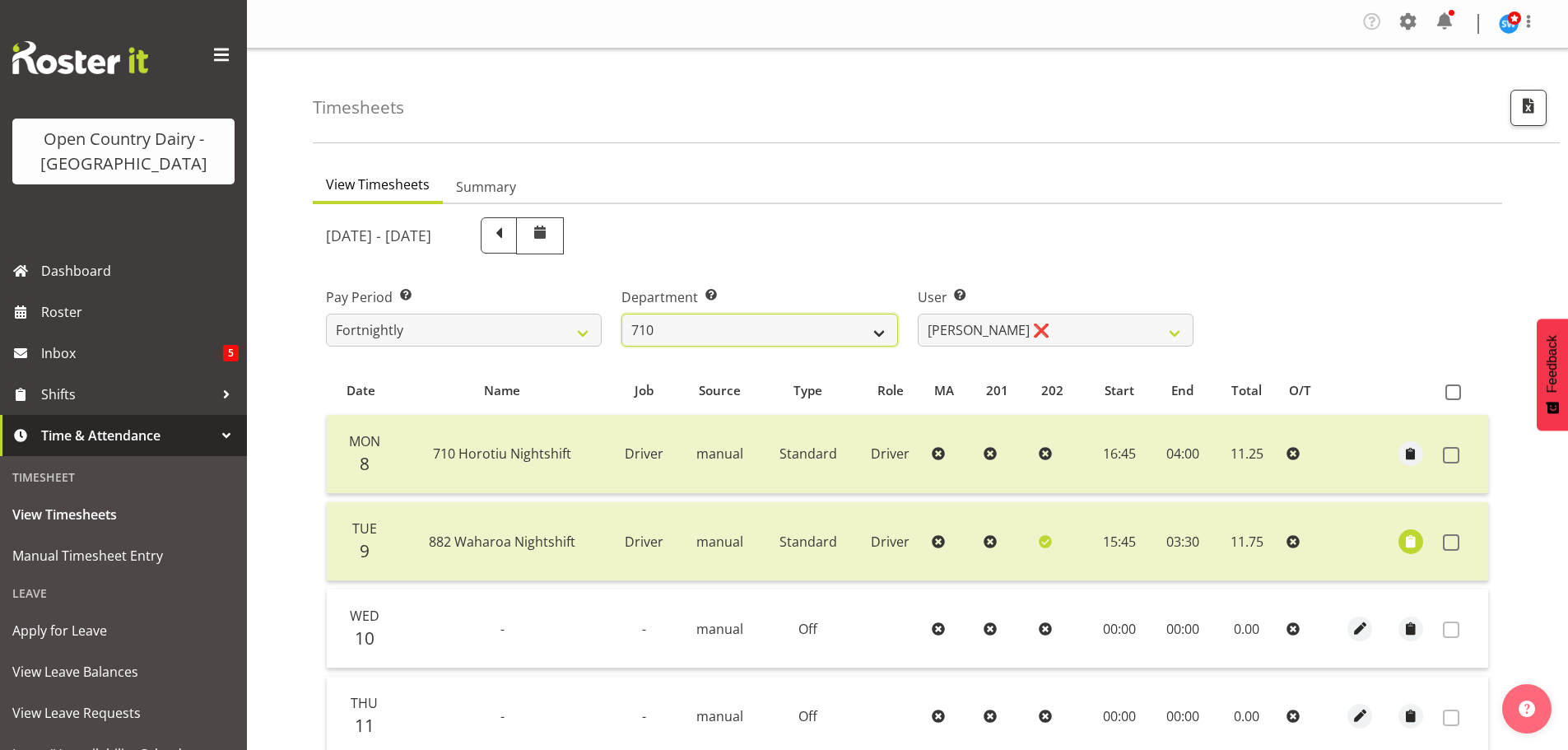
click at [772, 333] on select "701 702 703 704 705 706 707 708 709 710 711 712 713 714 715 716 717 718 719 720" at bounding box center [759, 330] width 276 height 33
select select "819"
click at [622, 314] on select "701 702 703 704 705 706 707 708 709 710 711 712 713 714 715 716 717 718 719 720" at bounding box center [759, 330] width 276 height 33
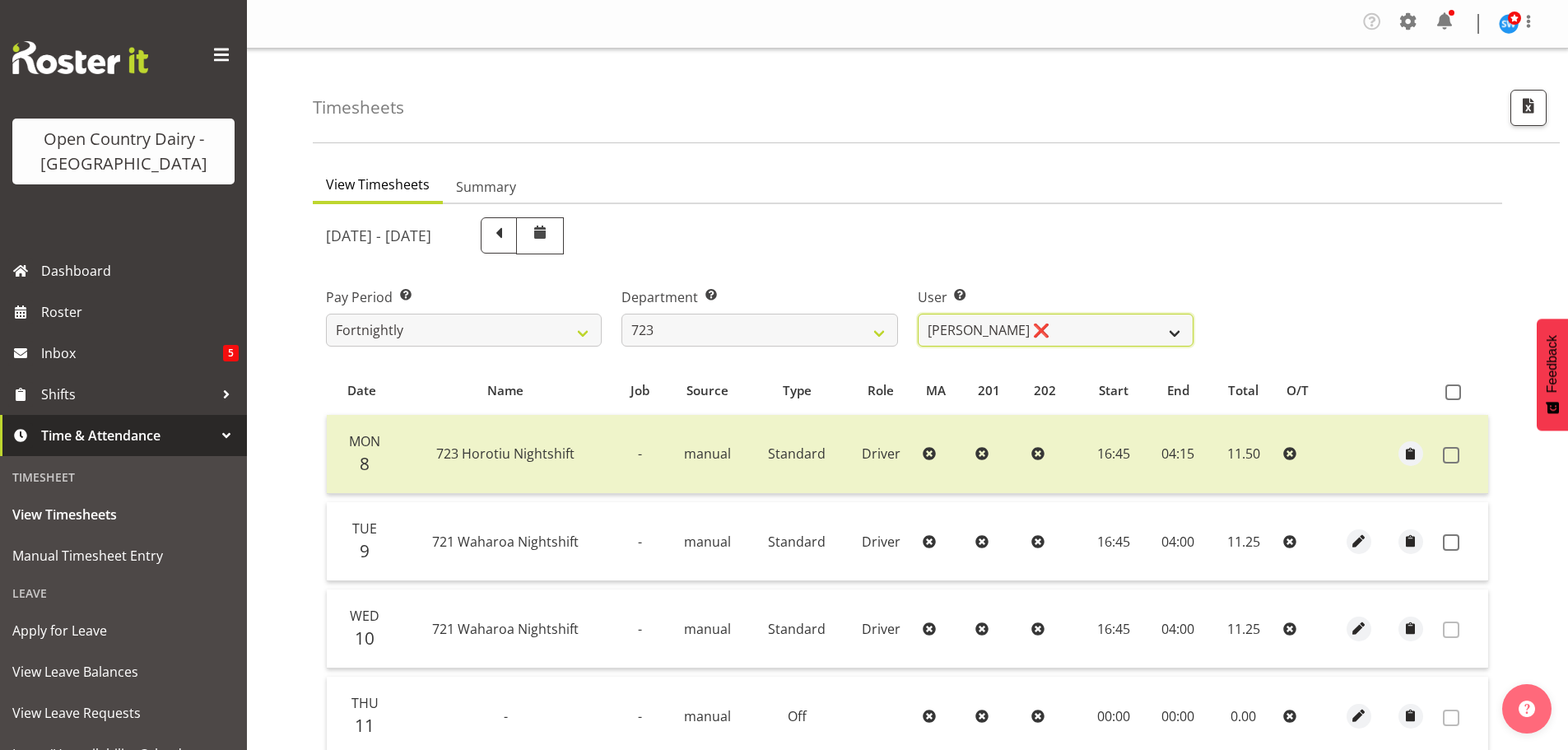
click at [1062, 329] on select "Daljeet Rai ❌ Manjinder Singh ❌ Prabhjot Singh ❌ Varninder Singh ❌" at bounding box center [1055, 330] width 276 height 33
select select "9511"
click at [918, 314] on select "Daljeet Rai ❌ Manjinder Singh ❌ Prabhjot Singh ❌ Varninder Singh ❌" at bounding box center [1055, 330] width 276 height 33
click at [1456, 540] on span at bounding box center [1451, 543] width 16 height 16
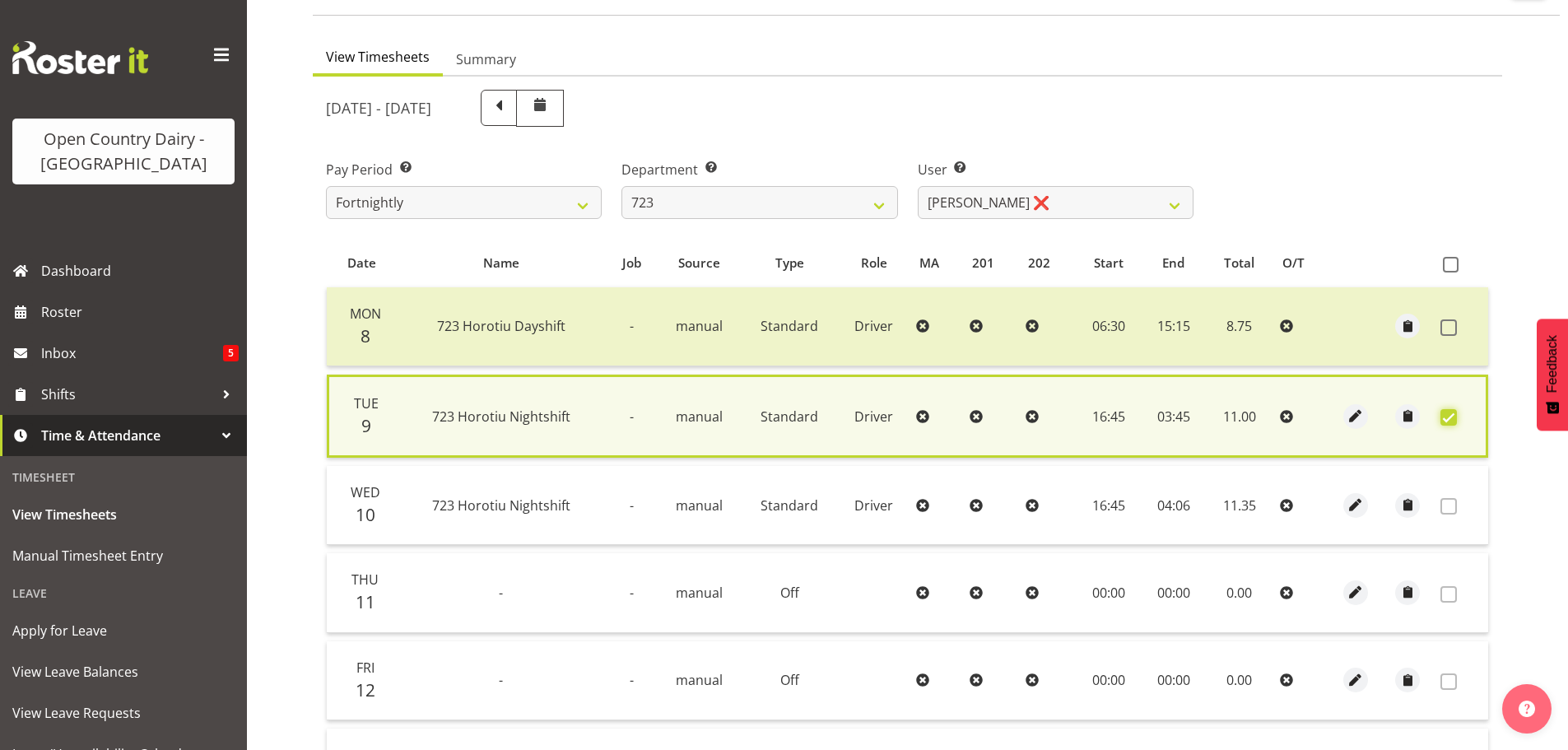
scroll to position [412, 0]
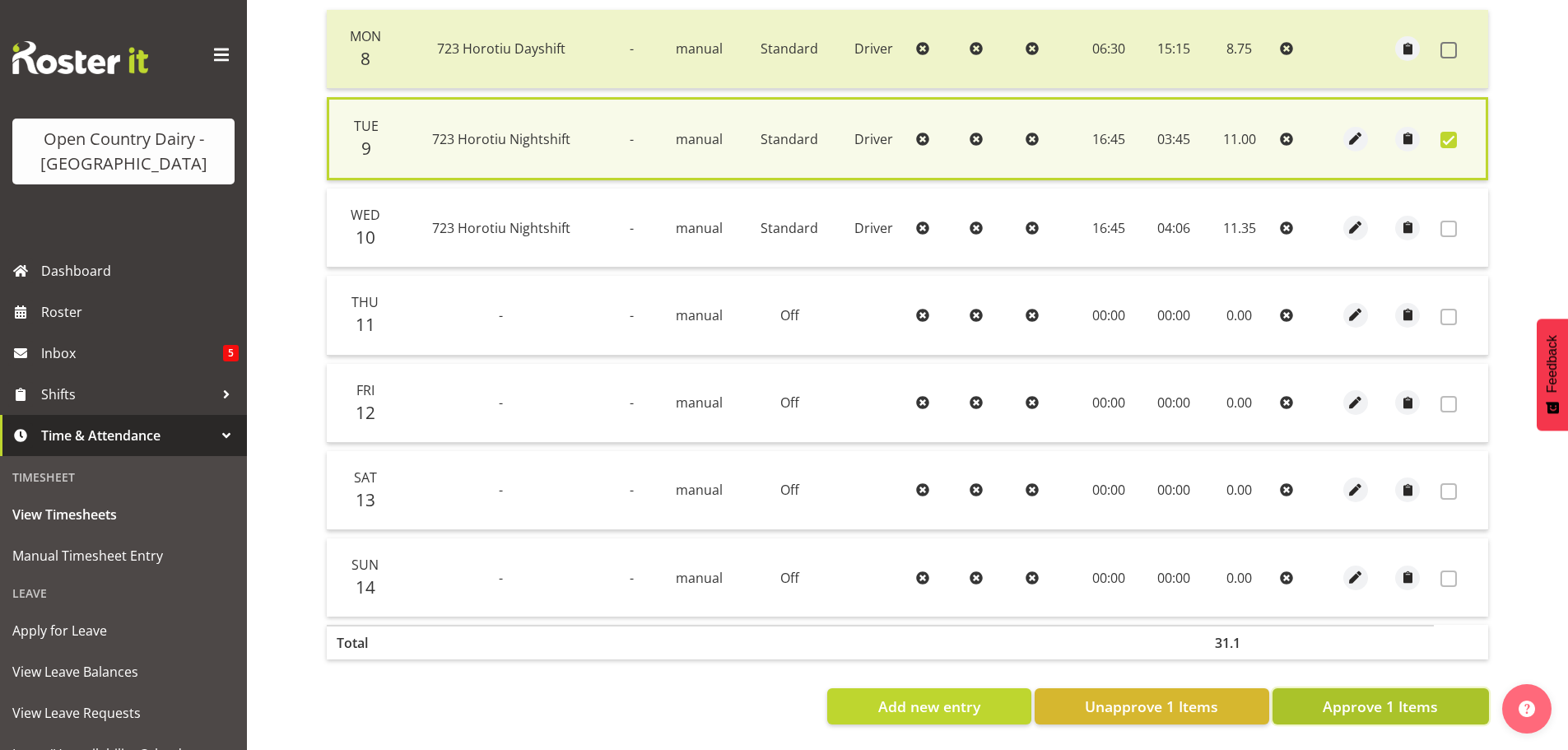
click at [1394, 696] on span "Approve 1 Items" at bounding box center [1380, 707] width 115 height 21
checkbox input "false"
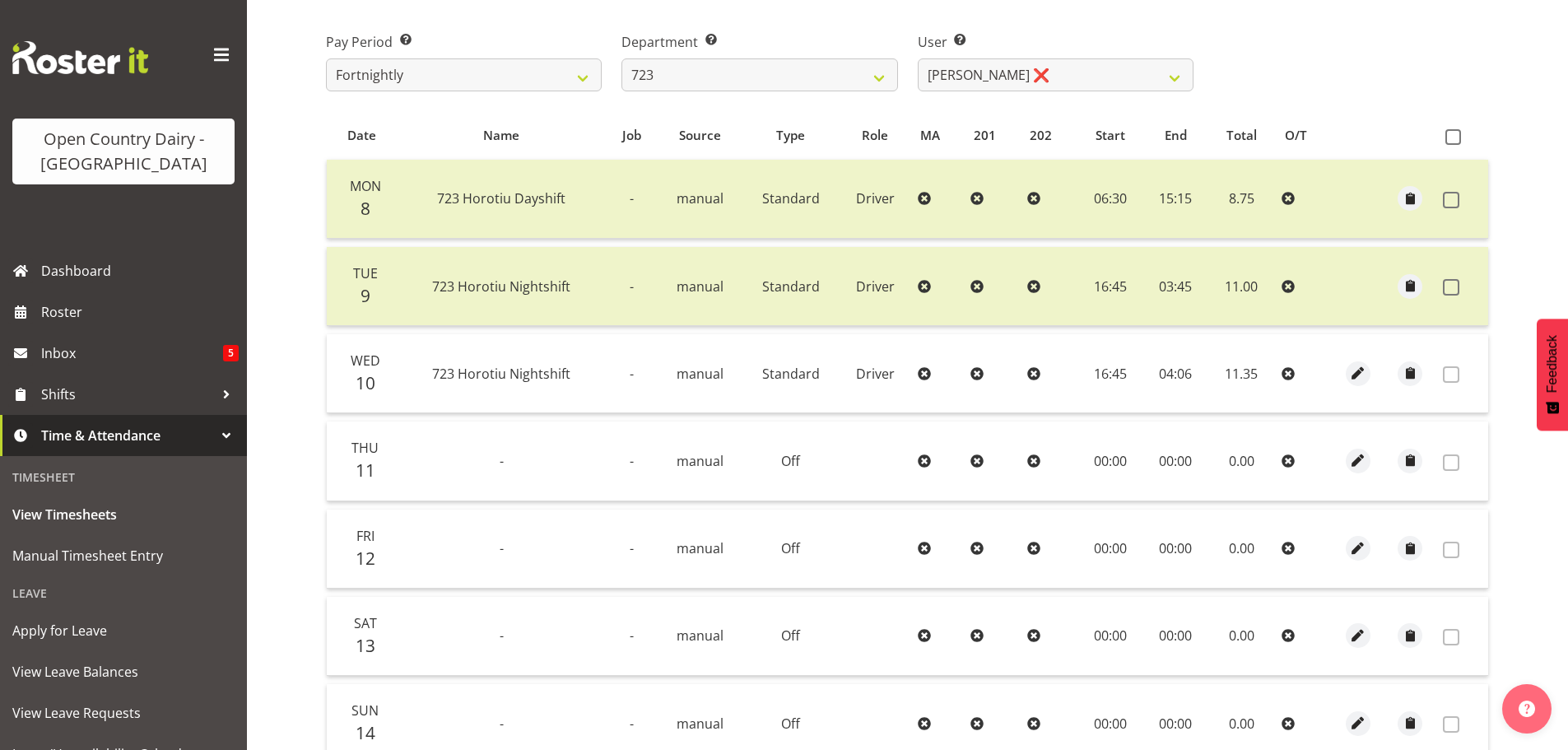
scroll to position [0, 0]
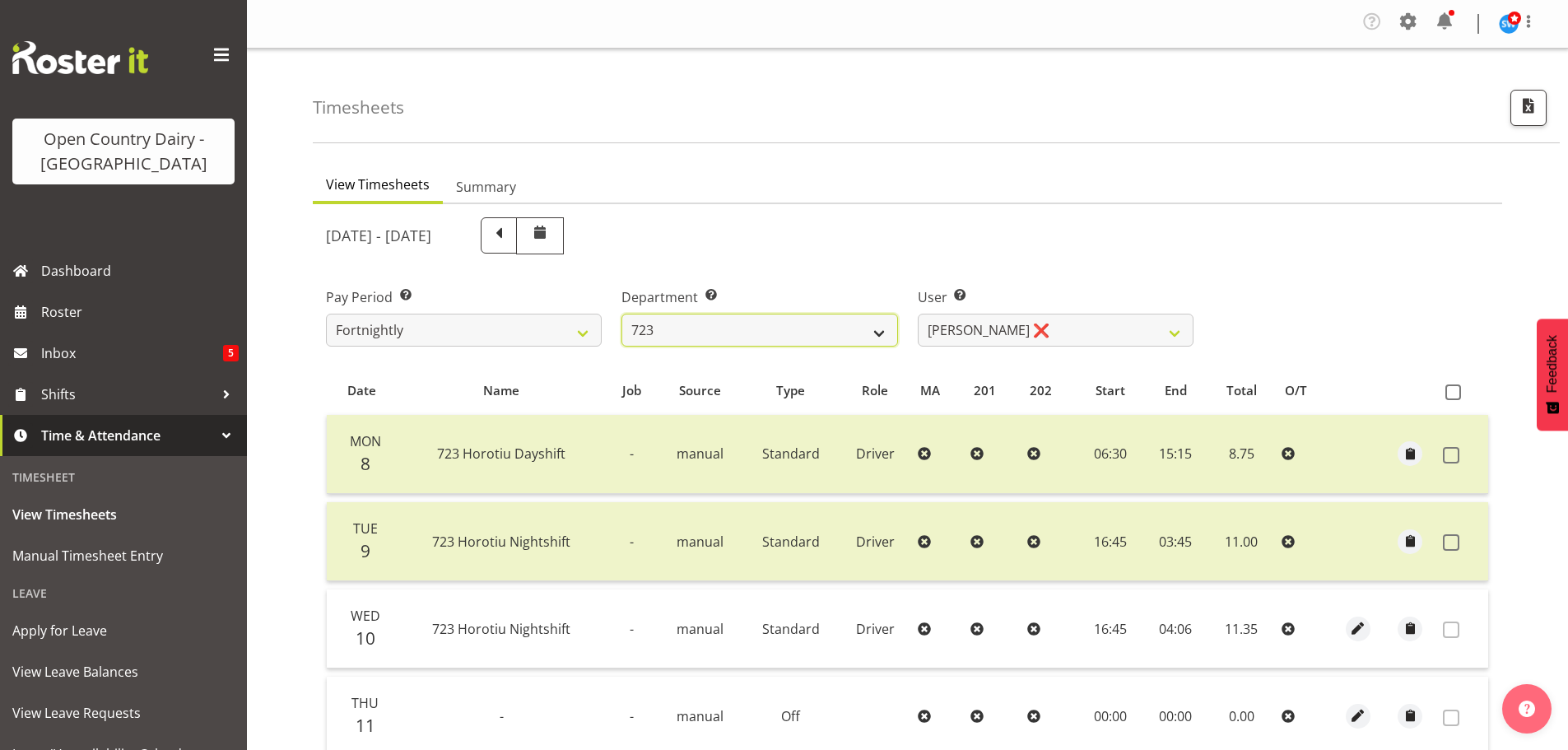
click at [701, 334] on select "701 702 703 704 705 706 707 708 709 710 711 712 713 714 715 716 717 718 719 720" at bounding box center [759, 330] width 276 height 33
select select "756"
click at [622, 314] on select "701 702 703 704 705 706 707 708 709 710 711 712 713 714 715 716 717 718 719 720" at bounding box center [759, 330] width 276 height 33
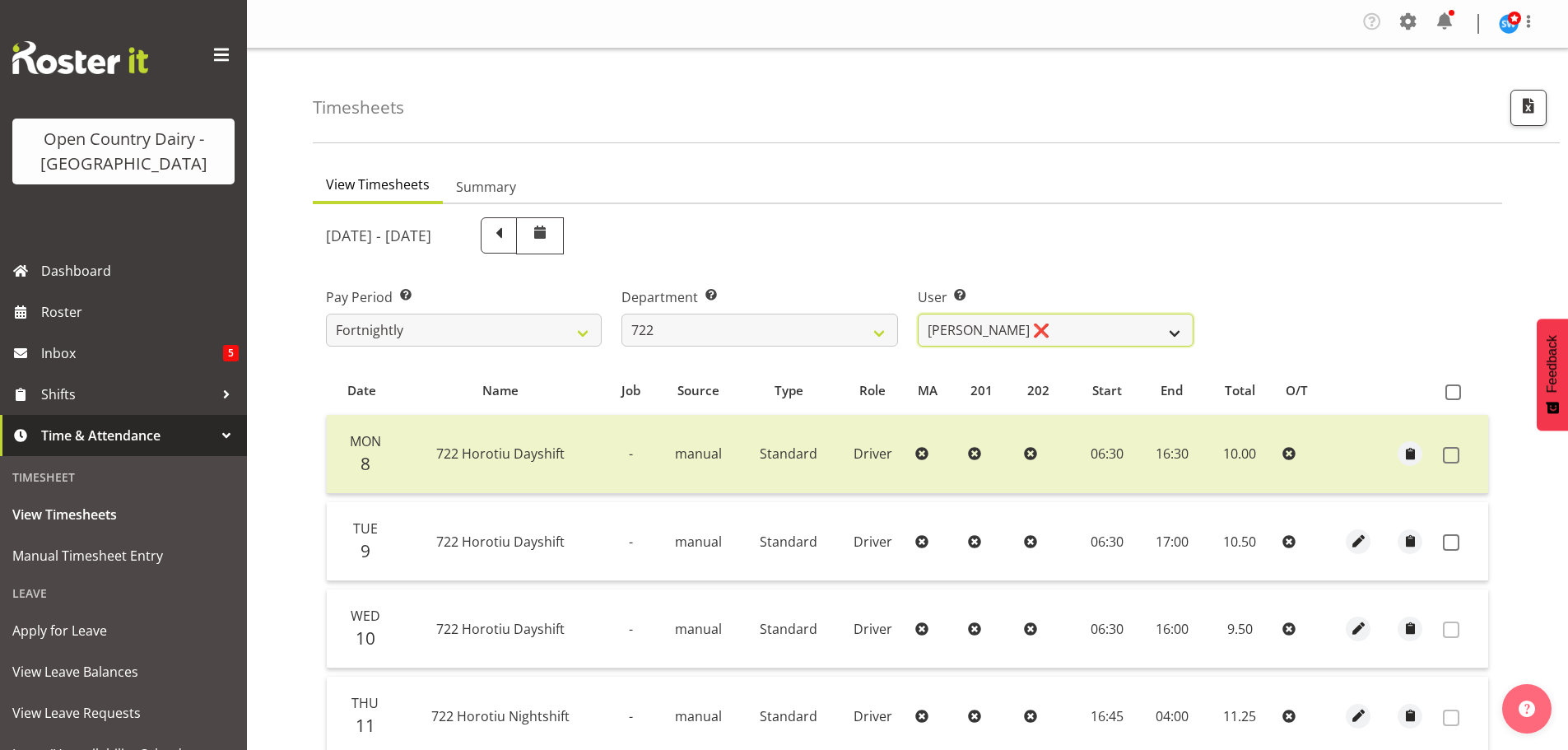
click at [1091, 324] on select "Andy Webb ❌ Darren Hatcher ❌ Gurpreet Singh ❌" at bounding box center [1055, 330] width 276 height 33
click at [918, 314] on select "Andy Webb ❌ Darren Hatcher ❌ Gurpreet Singh ❌" at bounding box center [1055, 330] width 276 height 33
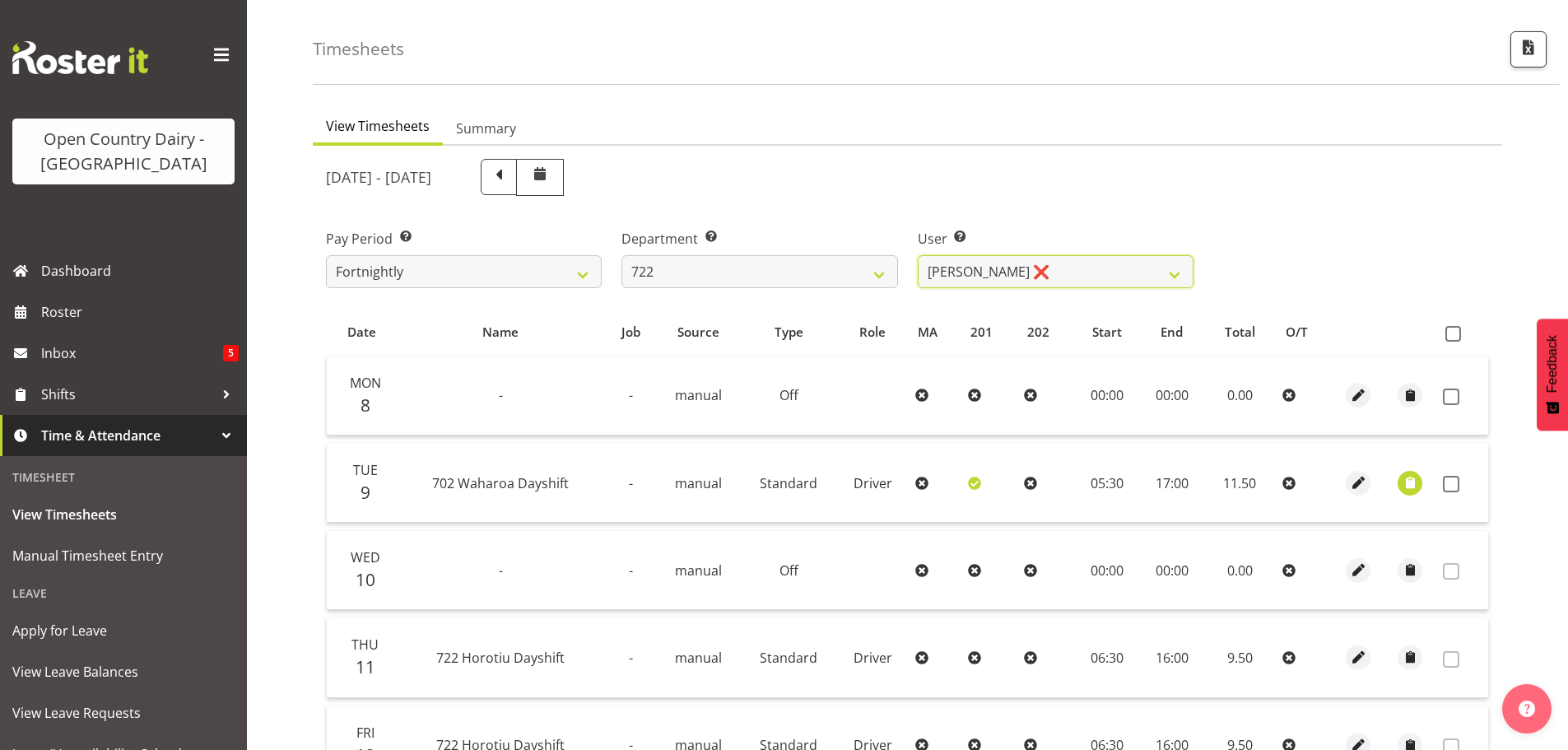
scroll to position [82, 0]
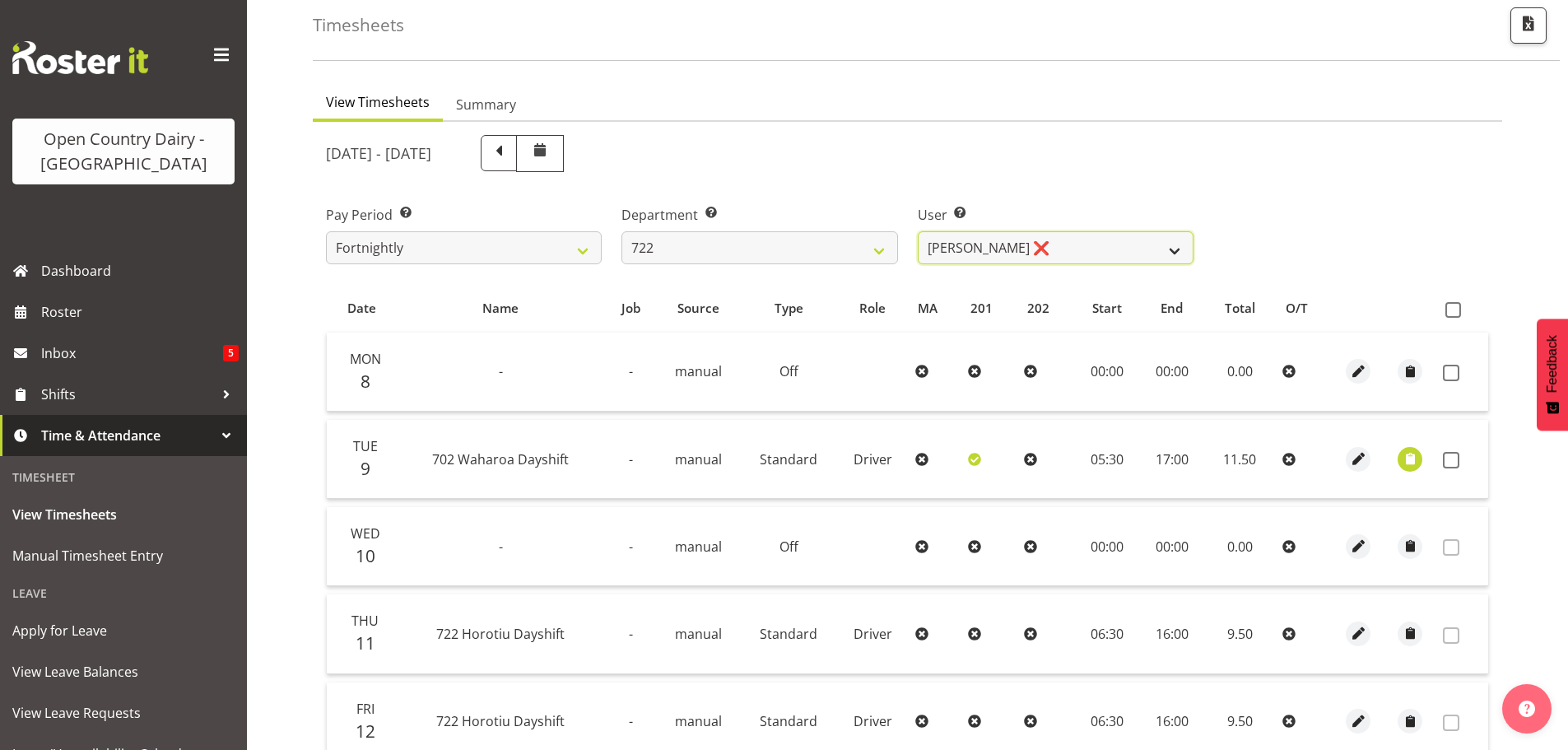
click at [1090, 246] on select "Andy Webb ❌ Darren Hatcher ❌ Gurpreet Singh ❌" at bounding box center [1055, 248] width 276 height 33
select select "8175"
click at [918, 232] on select "Andy Webb ❌ Darren Hatcher ❌ Gurpreet Singh ❌" at bounding box center [1055, 248] width 276 height 33
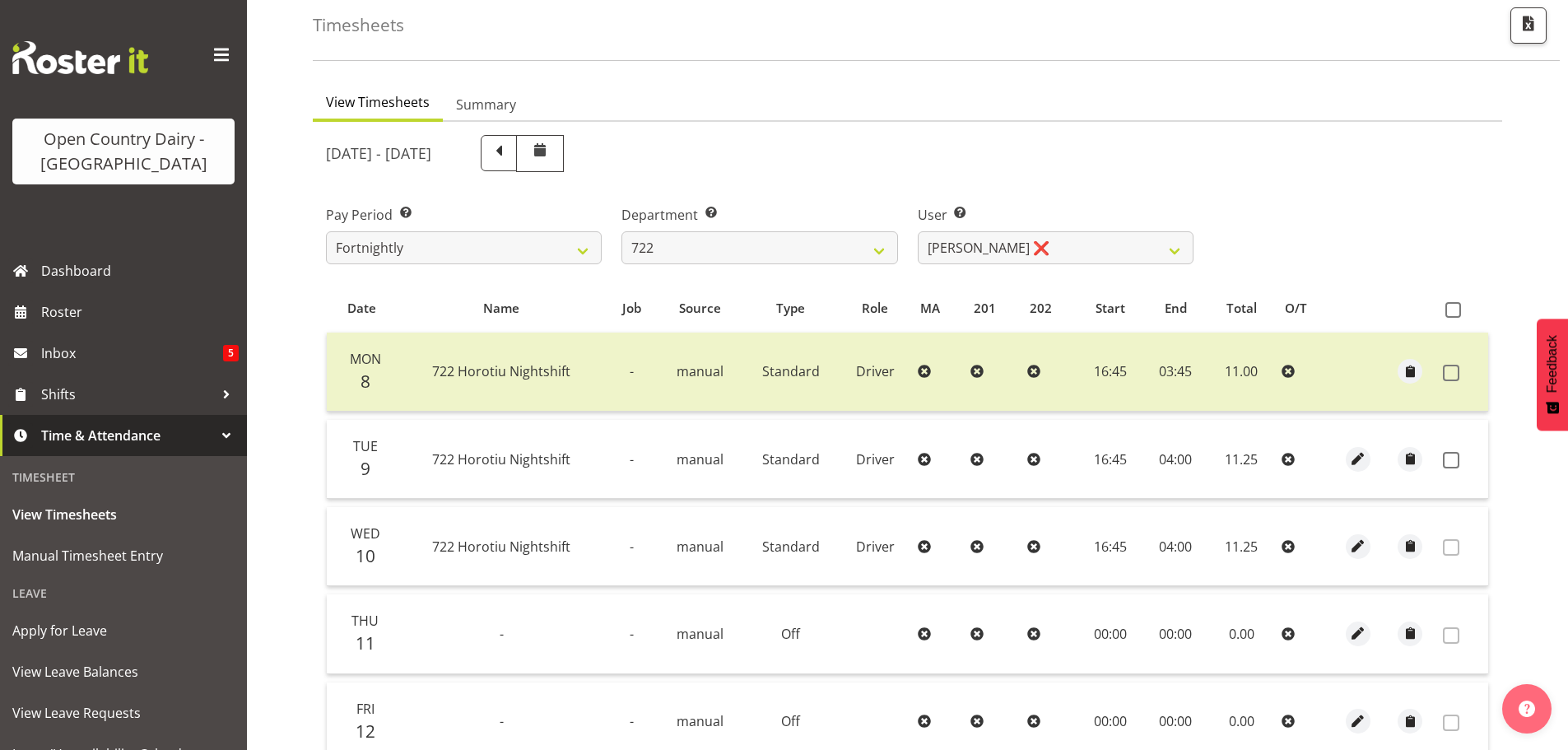
click at [1329, 206] on div "Pay Period Select which pay period you would like to view. Fortnightly Departme…" at bounding box center [908, 228] width 1183 height 92
click at [697, 253] on select "701 702 703 704 705 706 707 708 709 710 711 712 713 714 715 716 717 718 719 720" at bounding box center [759, 248] width 276 height 33
select select "820"
click at [622, 232] on select "701 702 703 704 705 706 707 708 709 710 711 712 713 714 715 716 717 718 719 720" at bounding box center [759, 248] width 276 height 33
select select "10151"
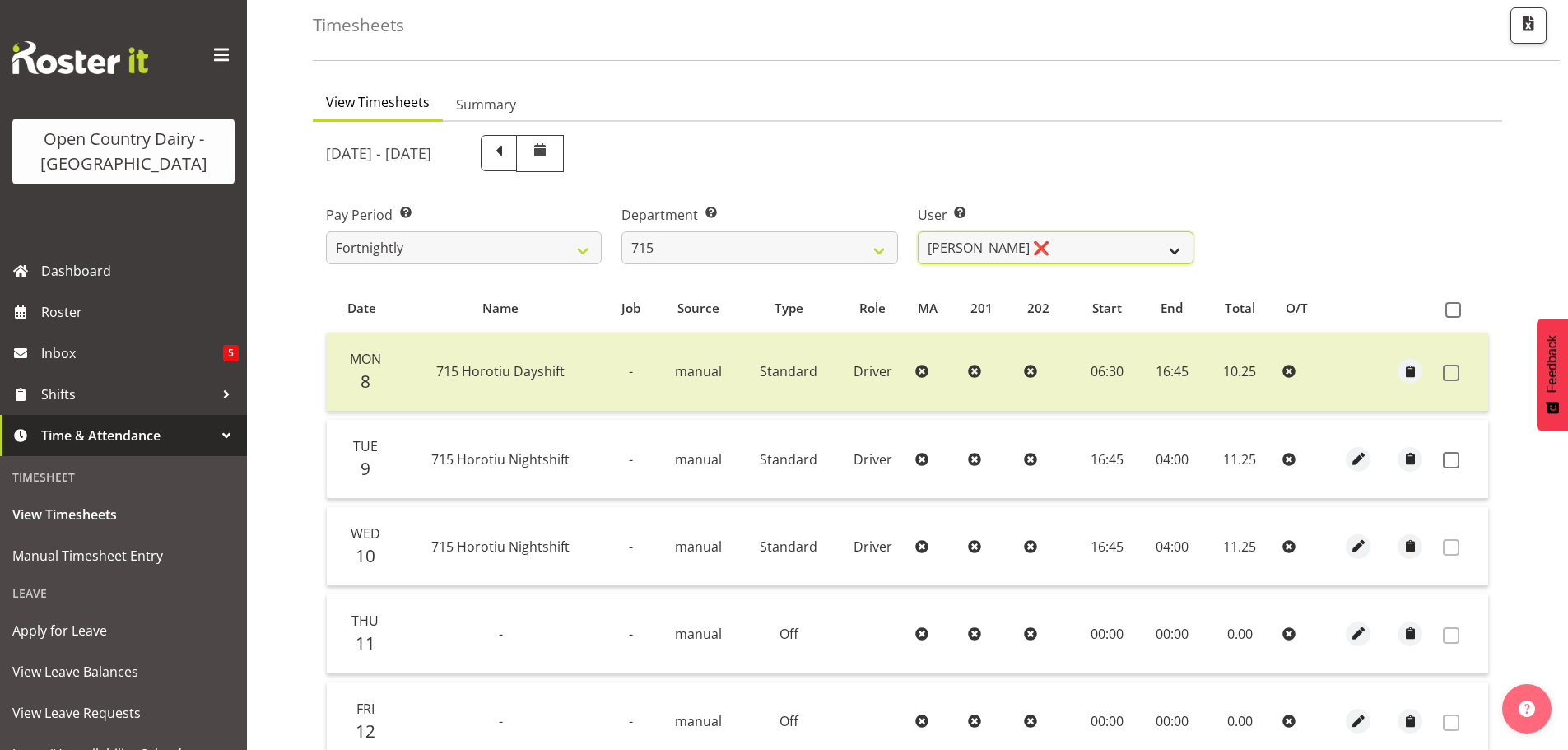
click at [1092, 249] on select "Glenn McPherson ❌ Greg Healey ❌ Max Coulter ❌ Neal Chalklen ❌" at bounding box center [1055, 248] width 276 height 33
click at [760, 252] on select "701 702 703 704 705 706 707 708 709 710 711 712 713 714 715 716 717 718 719 720" at bounding box center [759, 248] width 276 height 33
select select "898"
click at [622, 232] on select "701 702 703 704 705 706 707 708 709 710 711 712 713 714 715 716 717 718 719 720" at bounding box center [759, 248] width 276 height 33
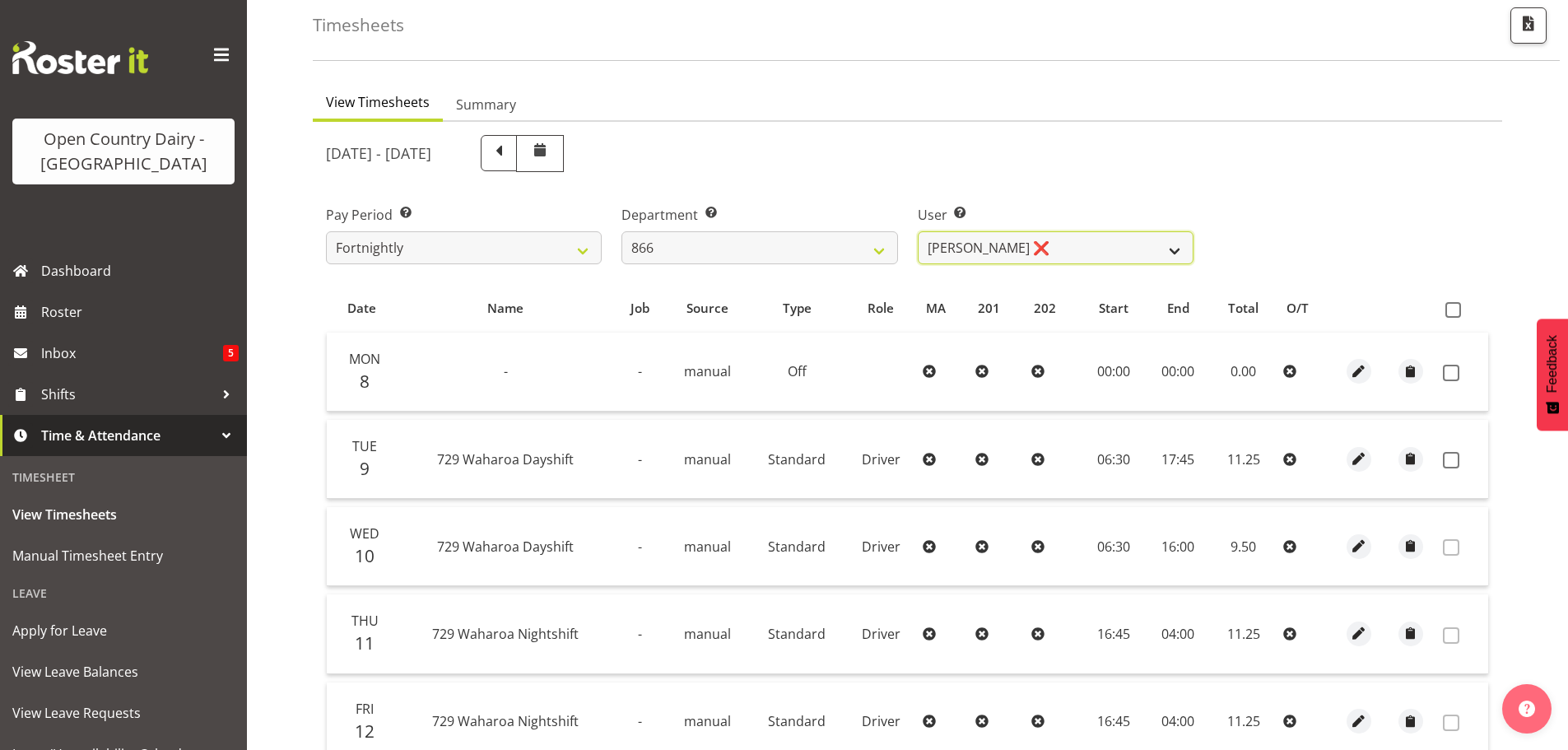
click at [1094, 256] on select "Harshdeep Singh ❌ Jacques Nel ❌ Navreet Jawanda ❌ Neil Abrahams ❌" at bounding box center [1055, 248] width 276 height 33
select select "11210"
click at [918, 232] on select "Harshdeep Singh ❌ Jacques Nel ❌ Navreet Jawanda ❌ Neil Abrahams ❌" at bounding box center [1055, 248] width 276 height 33
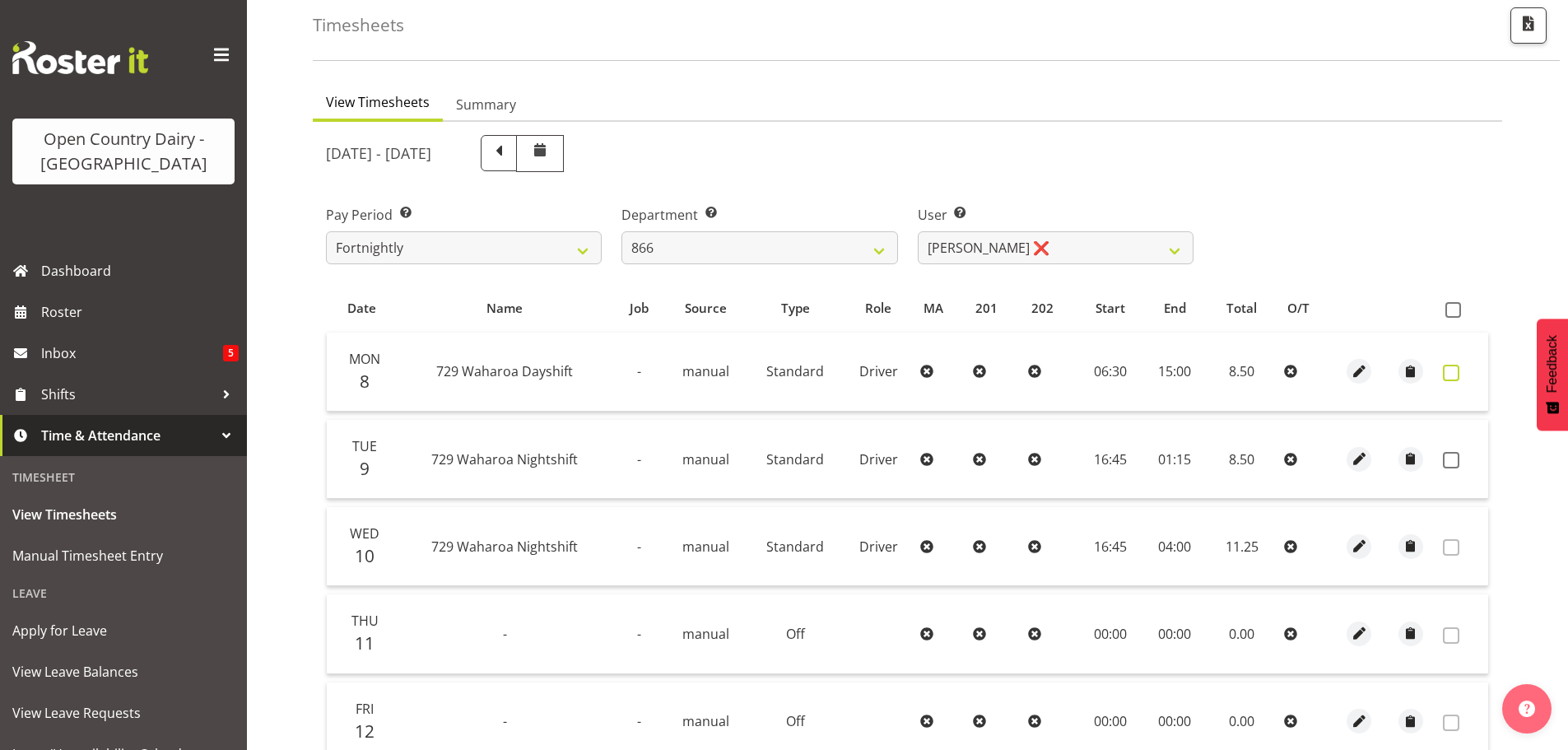
click at [1450, 372] on span at bounding box center [1451, 373] width 16 height 16
checkbox input "true"
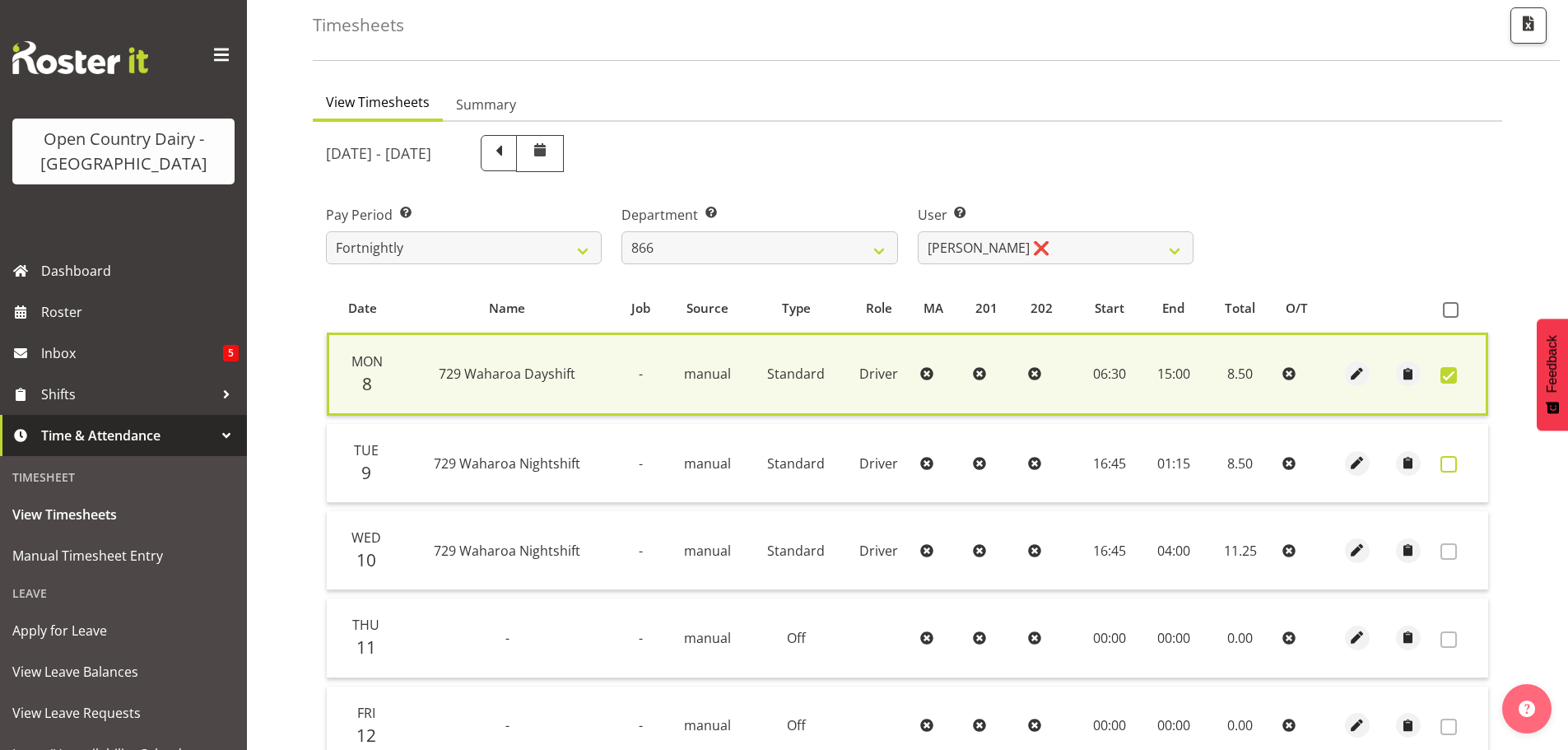
click at [1446, 461] on span at bounding box center [1449, 464] width 16 height 16
checkbox input "true"
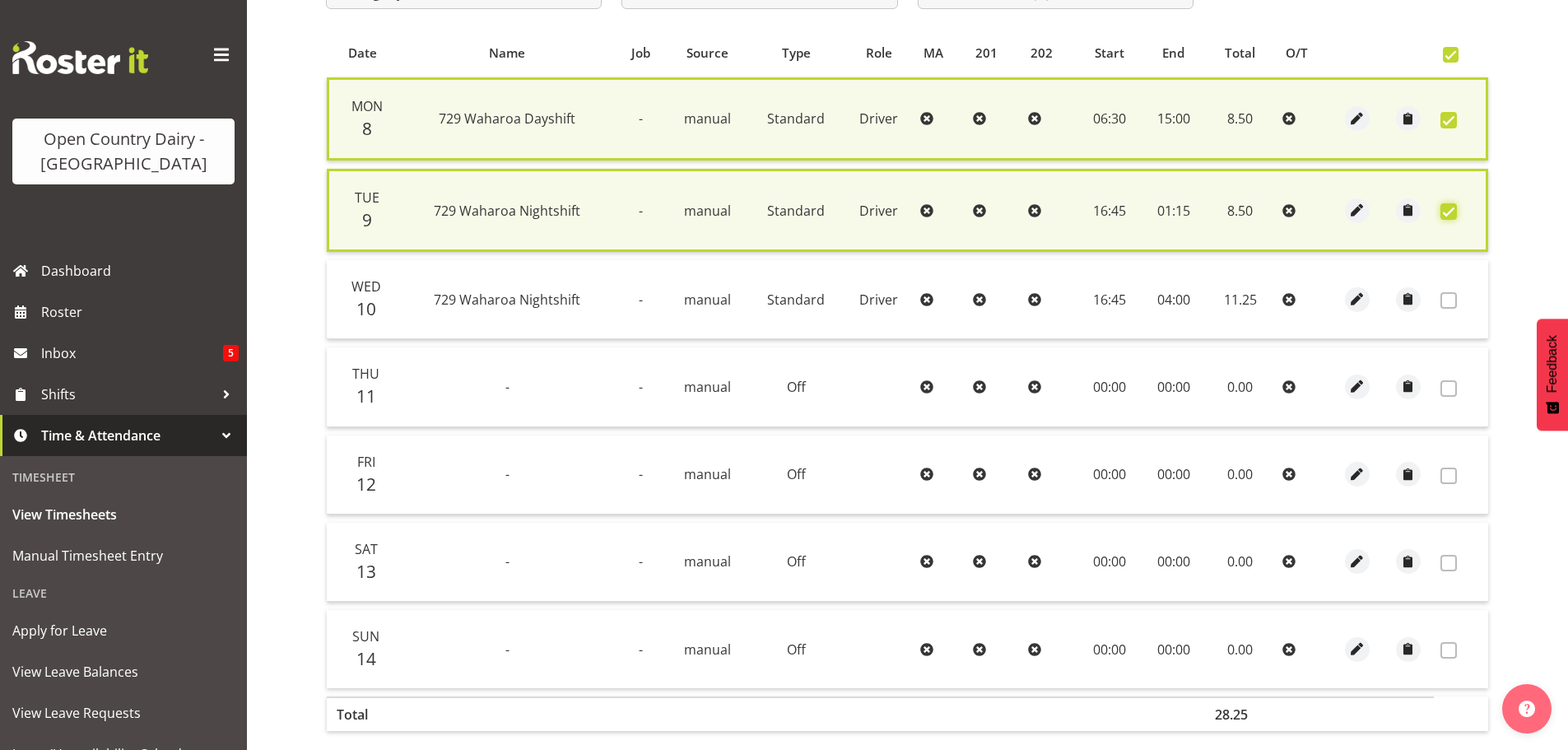
scroll to position [422, 0]
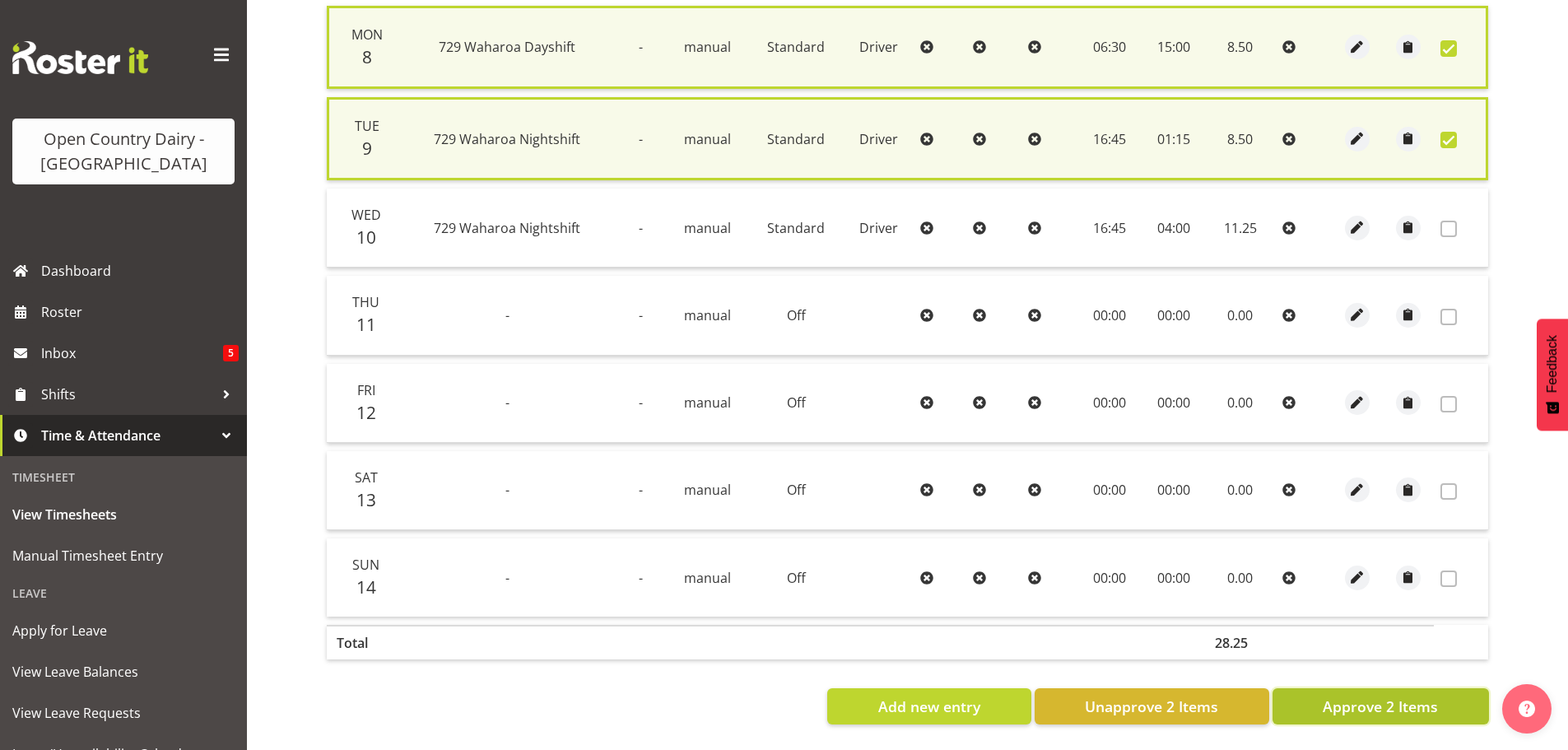
click at [1406, 696] on span "Approve 2 Items" at bounding box center [1380, 707] width 115 height 21
checkbox input "false"
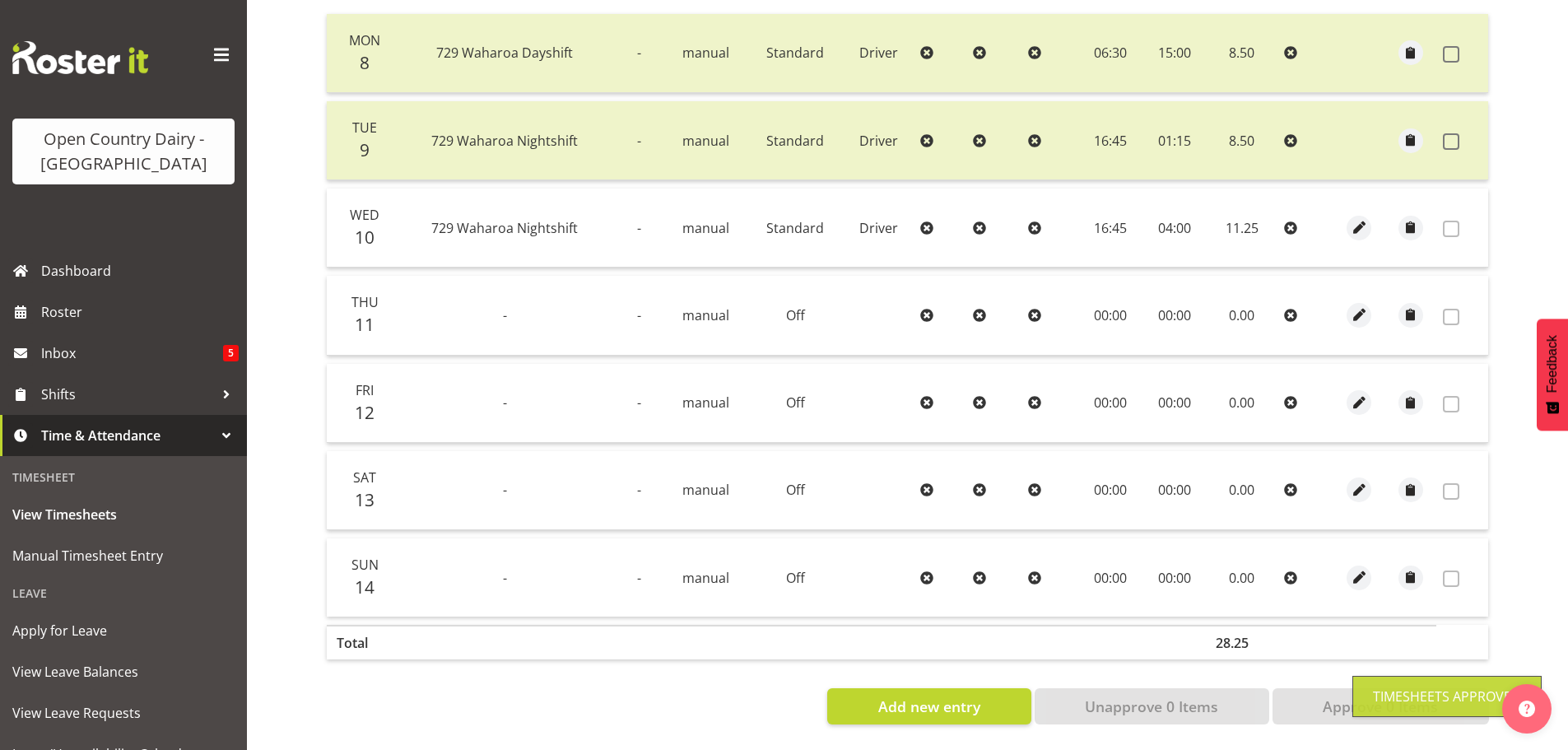
scroll to position [84, 0]
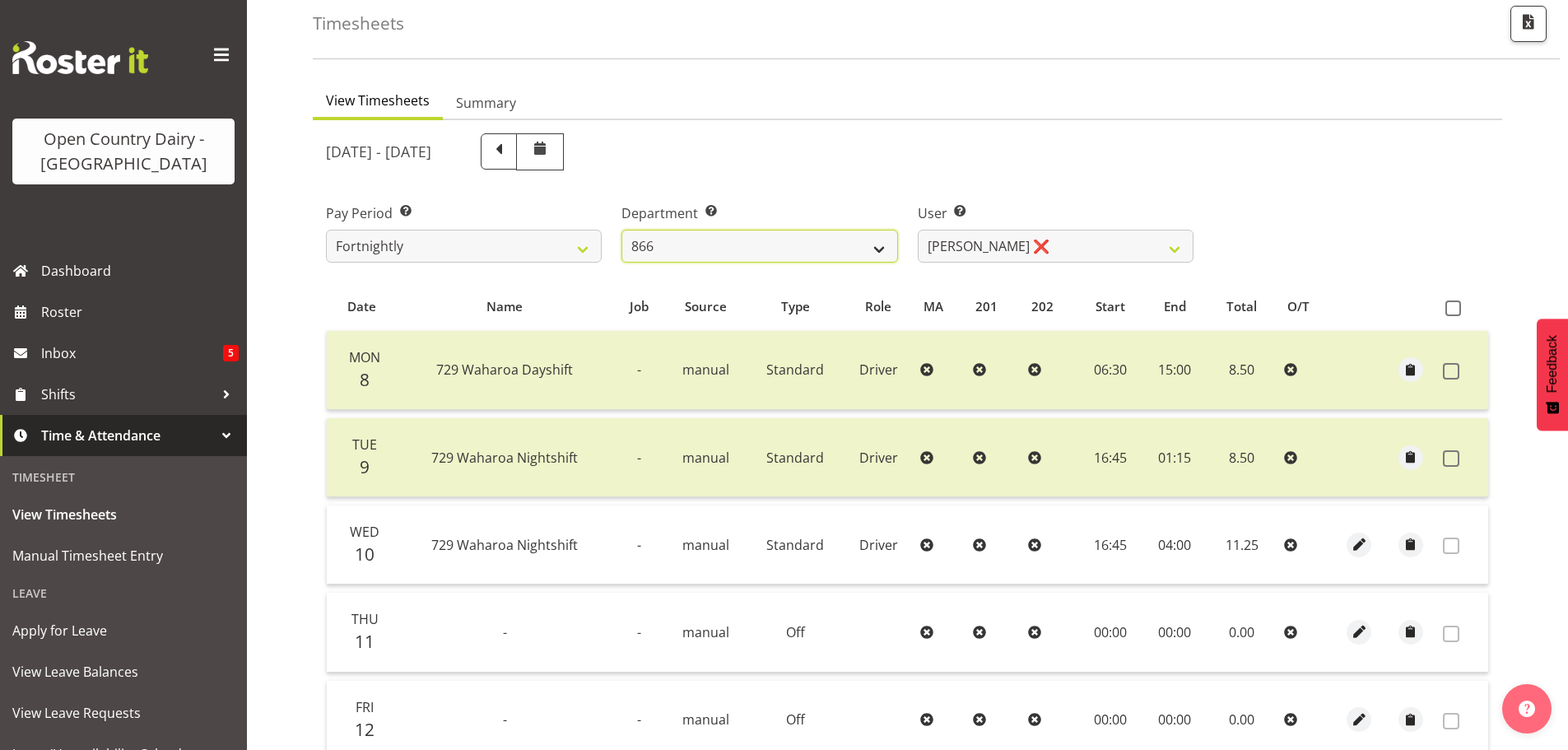
click at [733, 251] on select "701 702 703 704 705 706 707 708 709 710 711 712 713 714 715 716 717 718 719 720" at bounding box center [759, 246] width 276 height 33
select select "820"
click at [622, 230] on select "701 702 703 704 705 706 707 708 709 710 711 712 713 714 715 716 717 718 719 720" at bounding box center [759, 246] width 276 height 33
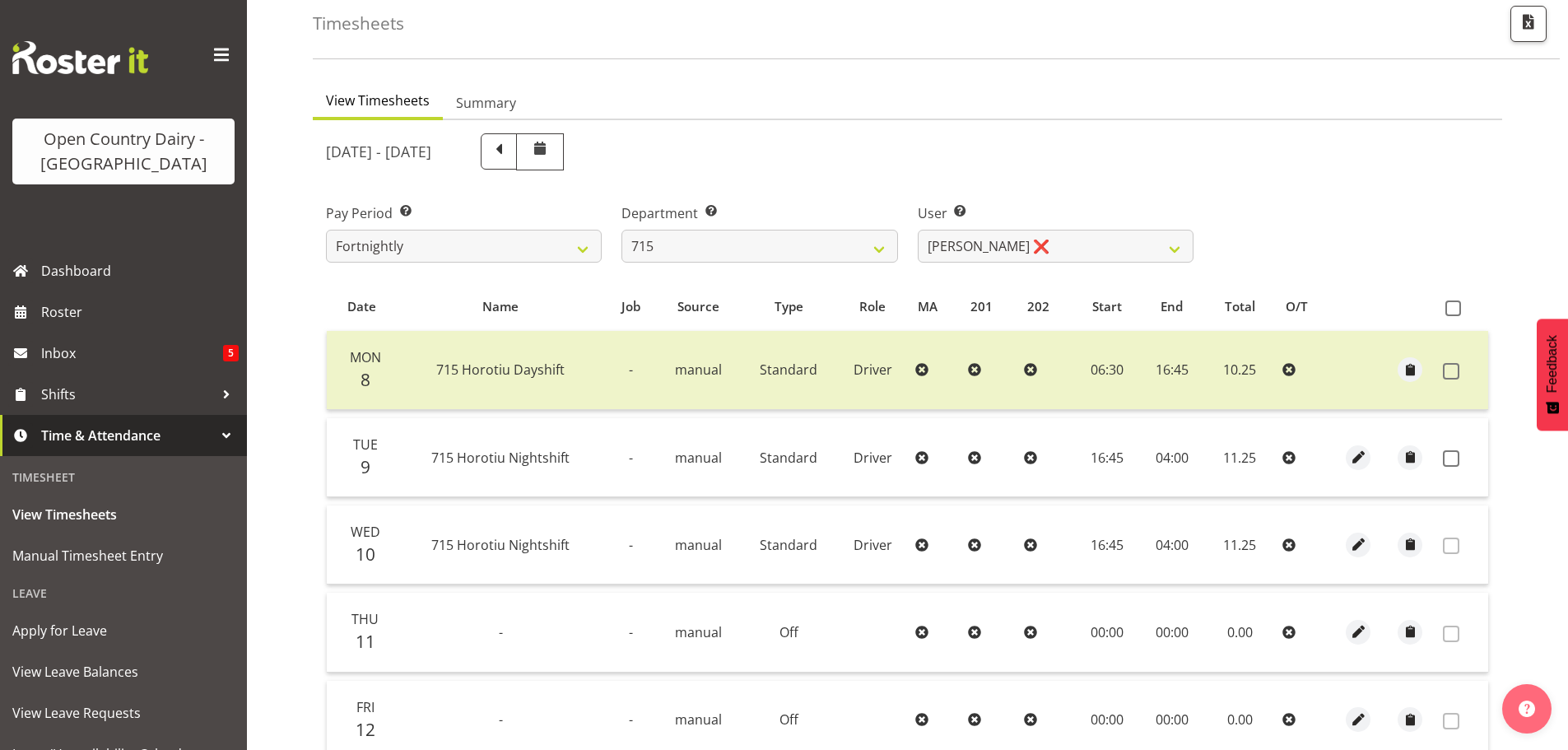
click at [1342, 211] on div "Pay Period Select which pay period you would like to view. Fortnightly Departme…" at bounding box center [908, 226] width 1183 height 92
click at [796, 243] on select "701 702 703 704 705 706 707 708 709 710 711 712 713 714 715 716 717 718 719 720" at bounding box center [759, 246] width 276 height 33
click at [1021, 173] on div "September 8th - September 14th 2025" at bounding box center [759, 152] width 887 height 57
click at [737, 244] on select "701 702 703 704 705 706 707 708 709 710 711 712 713 714 715 716 717 718 719 720" at bounding box center [759, 246] width 276 height 33
click at [622, 230] on select "701 702 703 704 705 706 707 708 709 710 711 712 713 714 715 716 717 718 719 720" at bounding box center [759, 246] width 276 height 33
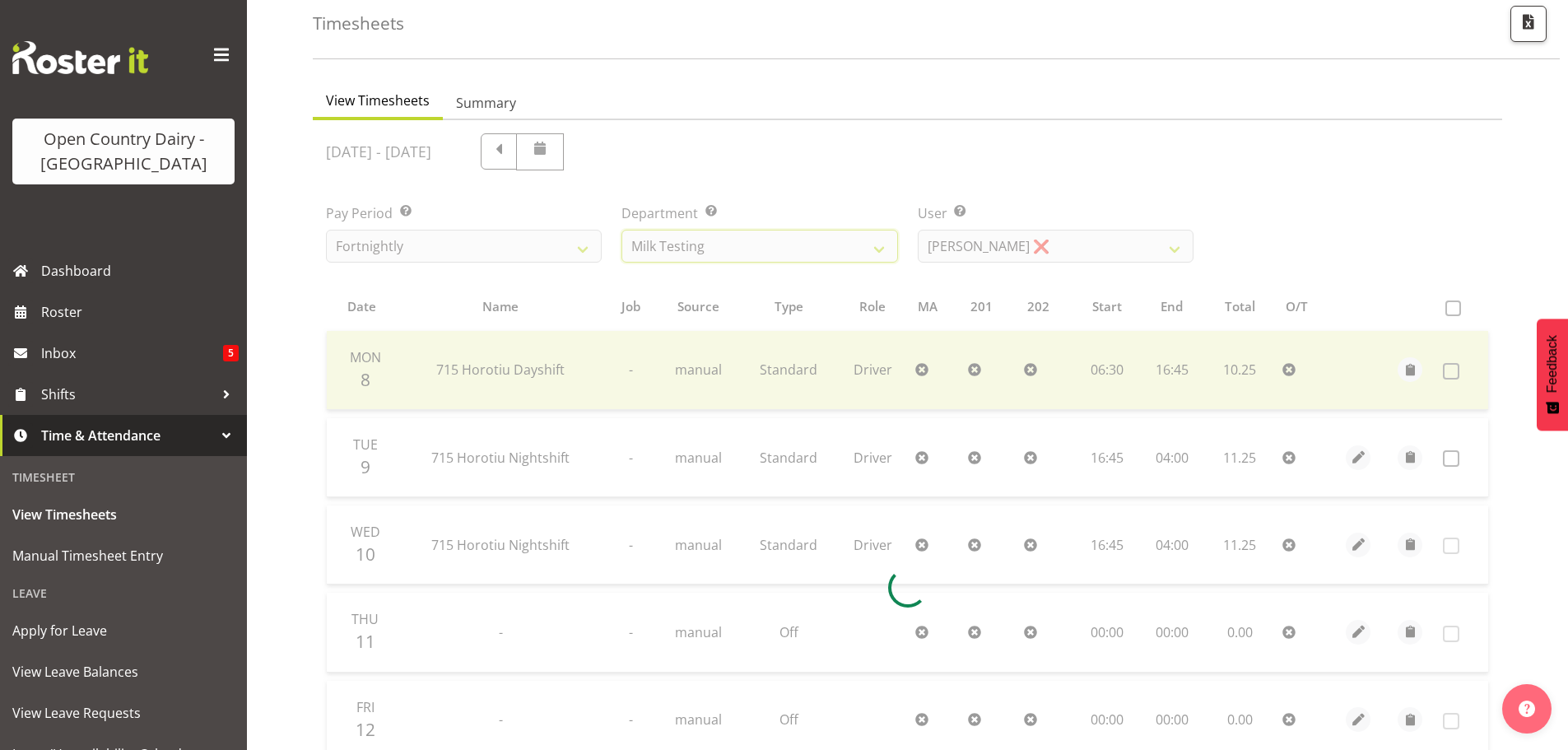
scroll to position [77, 0]
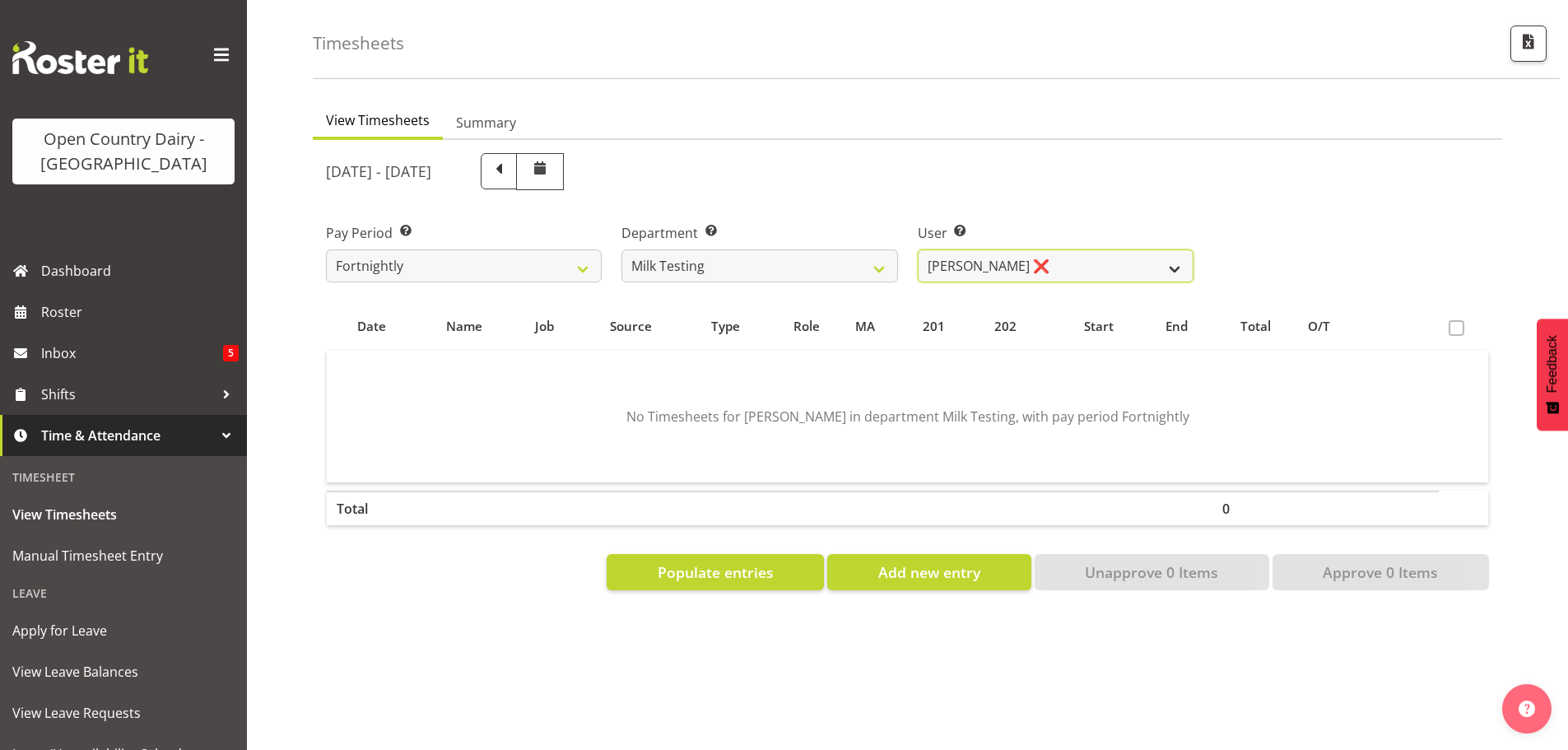
click at [1034, 257] on select "Diana Ridings ❌ George Smith ❌ Helaina Walker ❌ Kim Madden ❌ Michael Brechelt ❌…" at bounding box center [1055, 265] width 276 height 33
click at [918, 249] on select "Diana Ridings ❌ George Smith ❌ Helaina Walker ❌ Kim Madden ❌ Michael Brechelt ❌…" at bounding box center [1055, 265] width 276 height 33
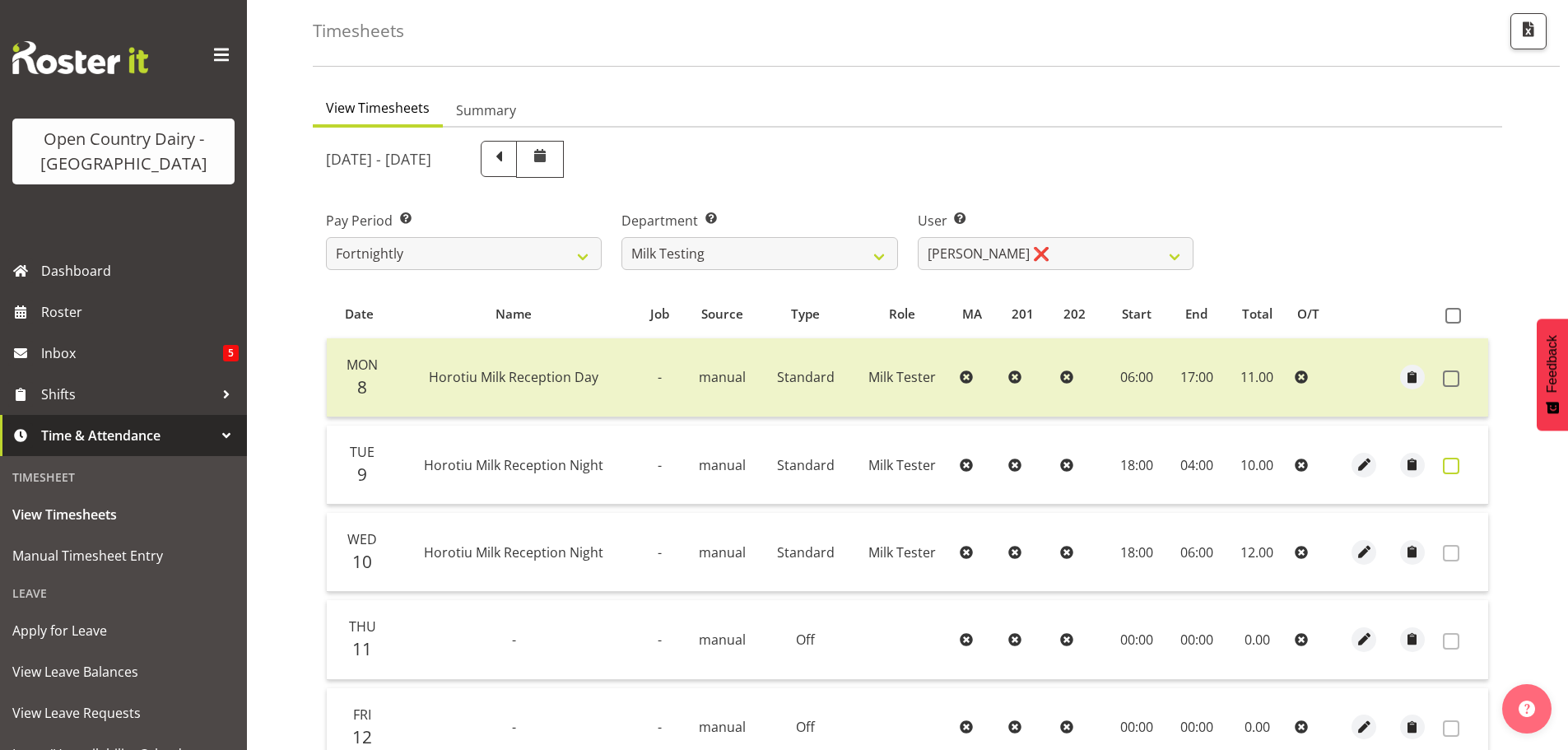
click at [1449, 461] on span at bounding box center [1451, 466] width 16 height 16
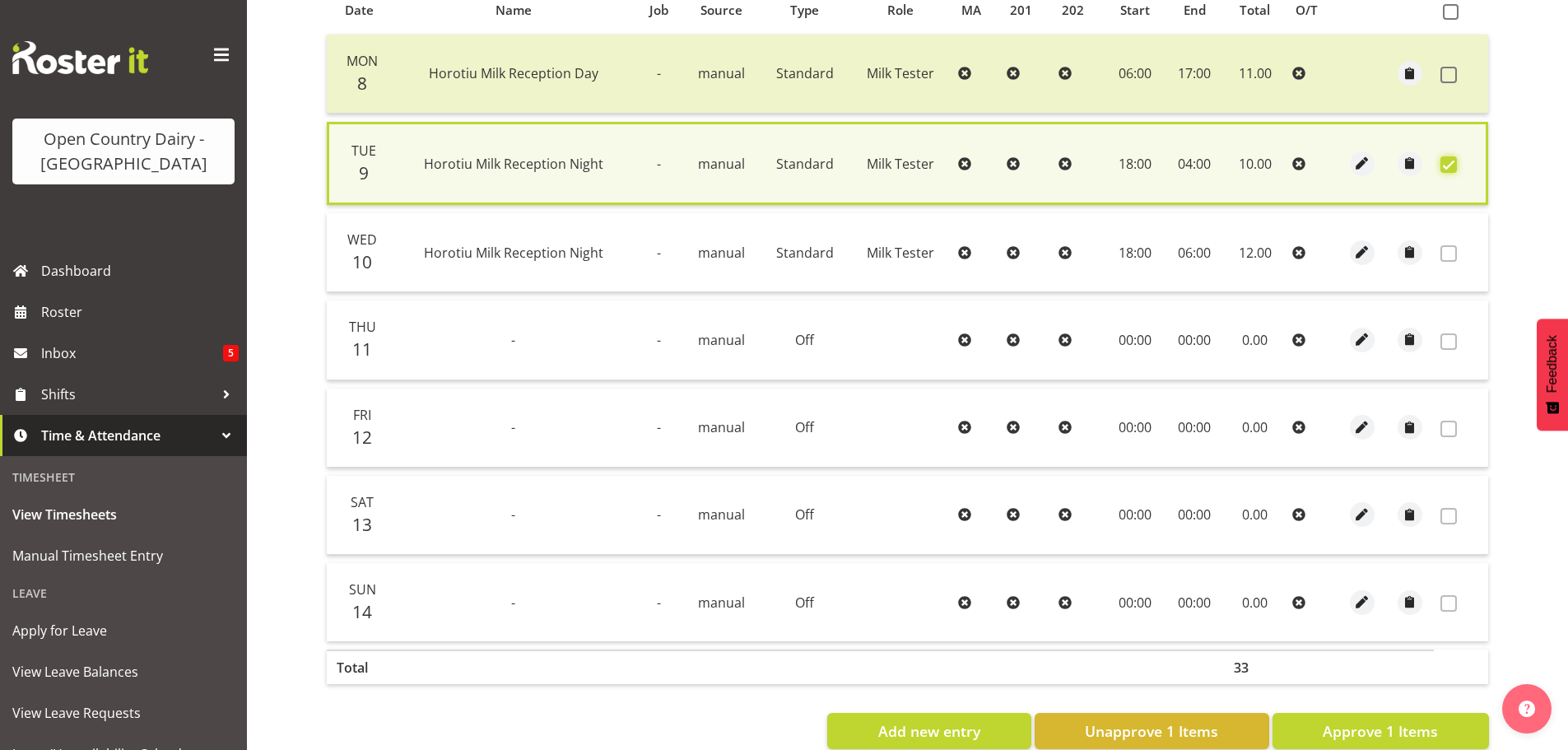
scroll to position [417, 0]
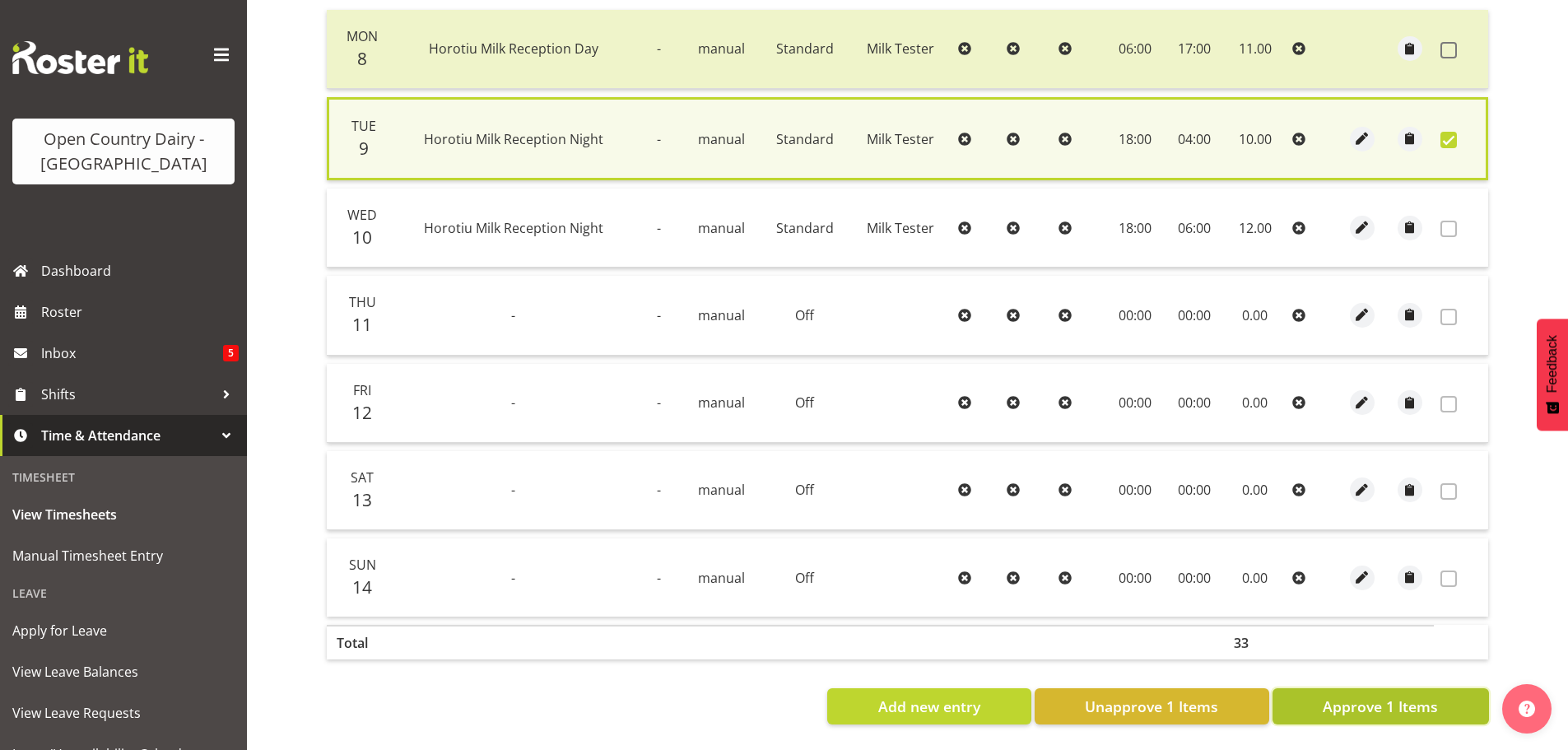
click at [1412, 696] on span "Approve 1 Items" at bounding box center [1380, 707] width 115 height 21
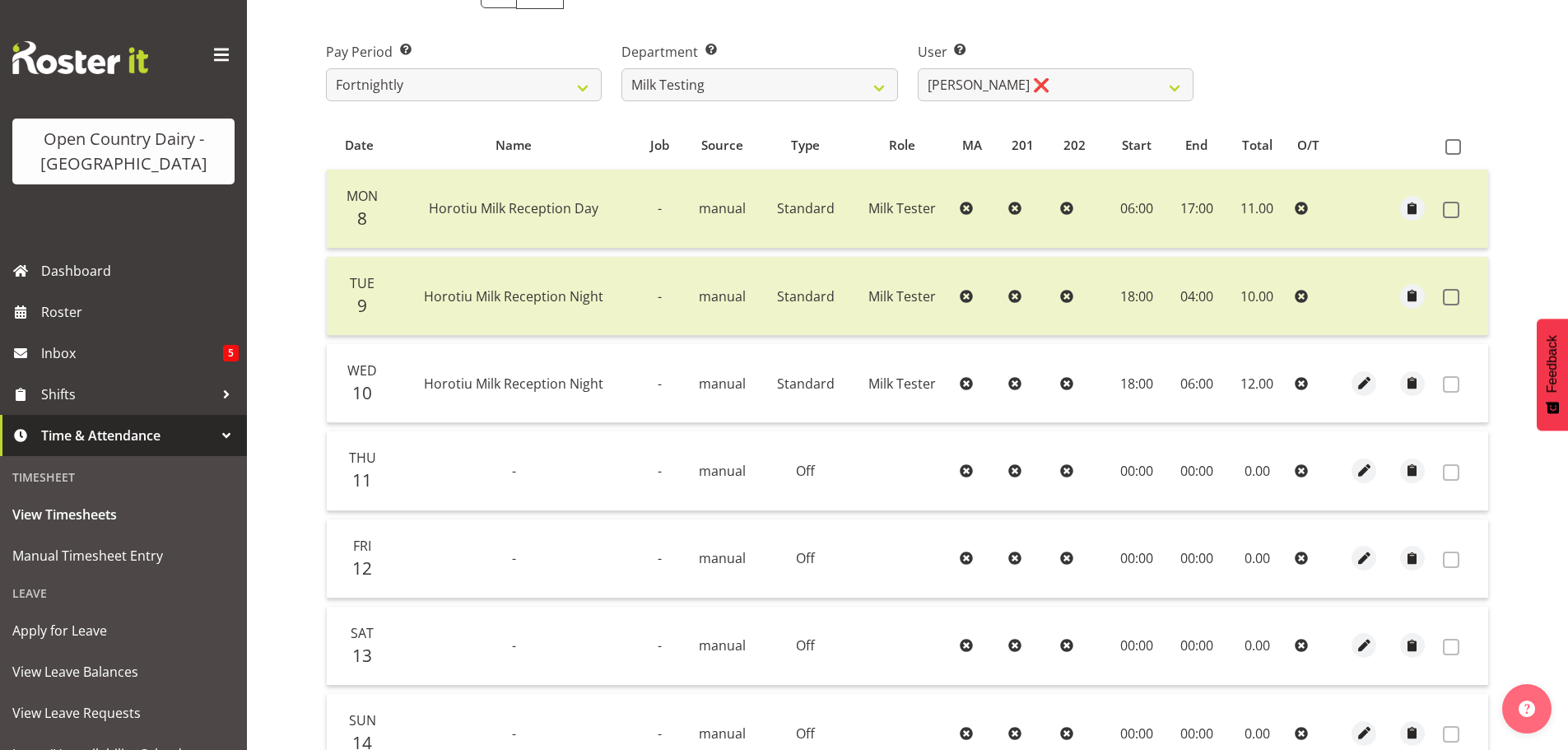
scroll to position [0, 0]
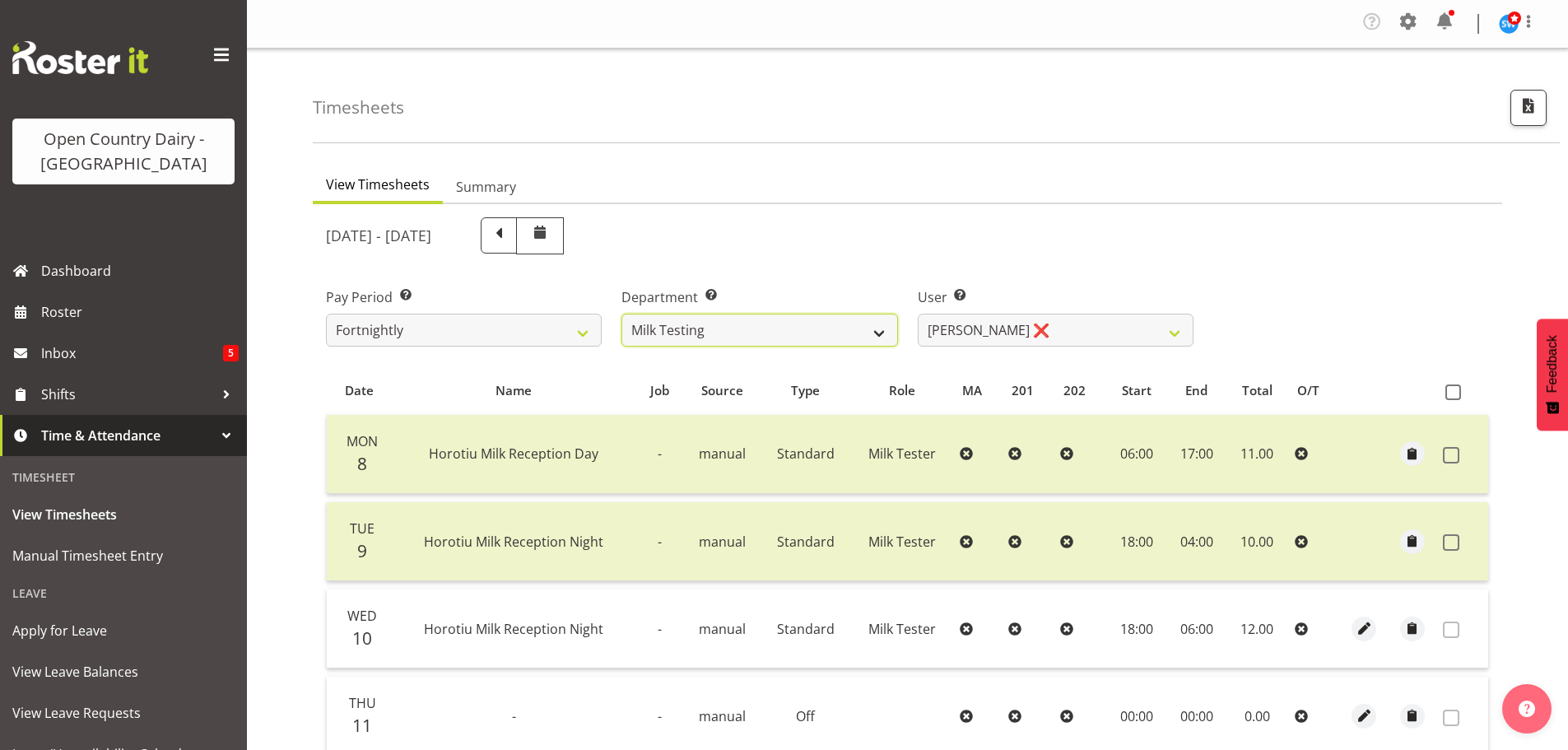
click at [750, 333] on select "701 702 703 704 705 706 707 708 709 710 711 712 713 714 715 716 717 718 719 720" at bounding box center [759, 330] width 276 height 33
click at [622, 314] on select "701 702 703 704 705 706 707 708 709 710 711 712 713 714 715 716 717 718 719 720" at bounding box center [759, 330] width 276 height 33
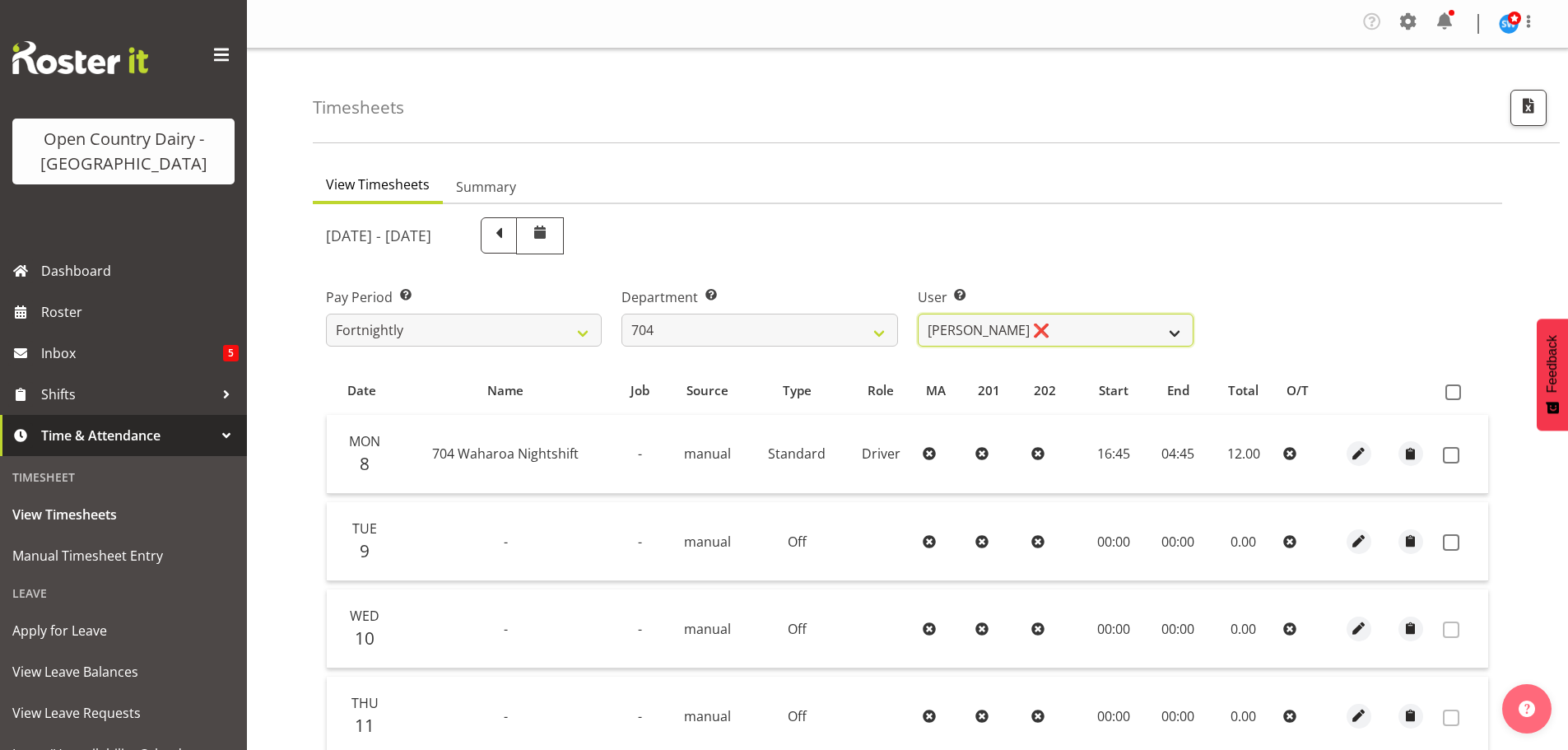
click at [1091, 332] on select "Graham Houghton ❌ Jon Williams ❌ Stephen Rae ❌" at bounding box center [1055, 330] width 276 height 33
click at [918, 314] on select "Graham Houghton ❌ Jon Williams ❌ Stephen Rae ❌" at bounding box center [1055, 330] width 276 height 33
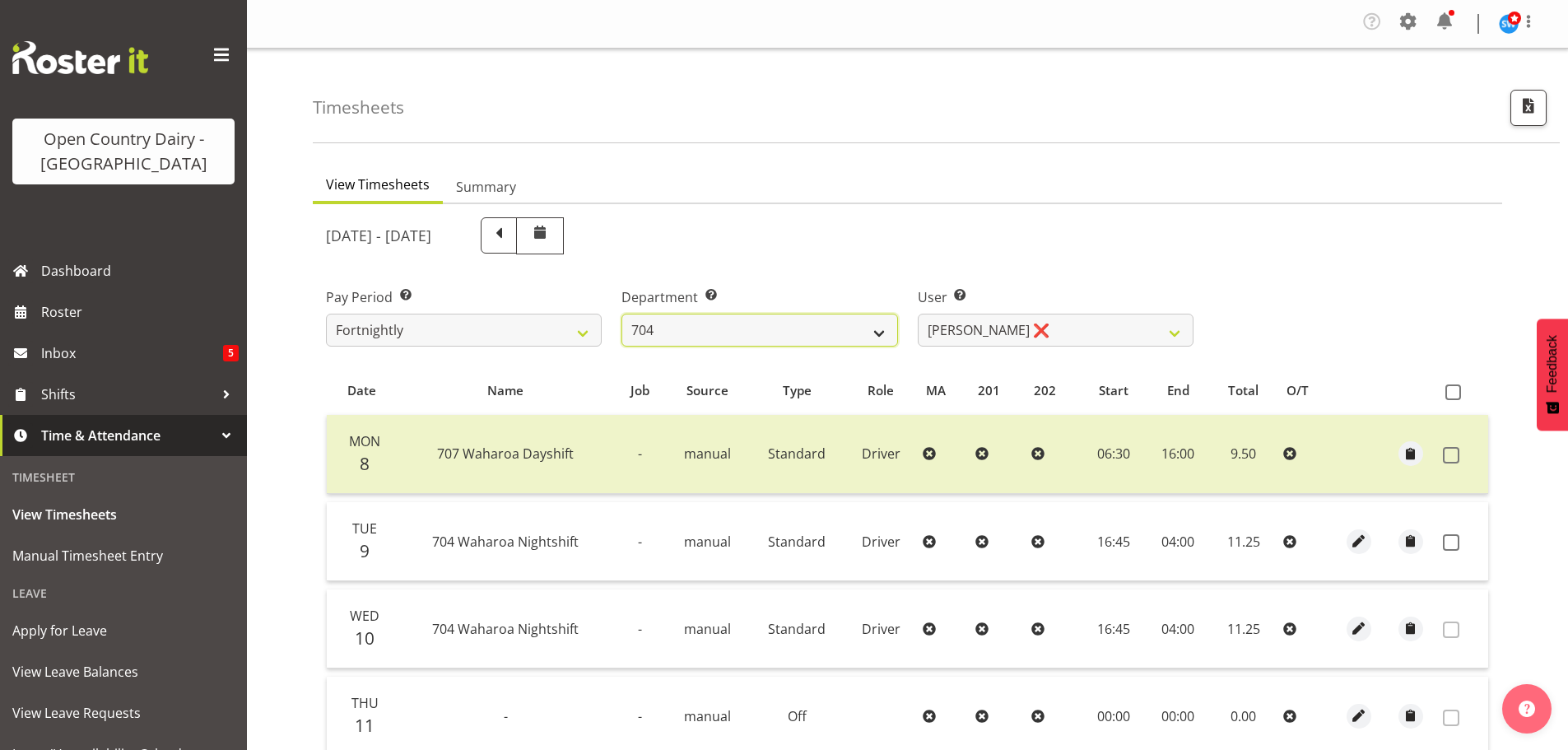
click at [739, 327] on select "701 702 703 704 705 706 707 708 709 710 711 712 713 714 715 716 717 718 719 720" at bounding box center [759, 330] width 276 height 33
click at [622, 314] on select "701 702 703 704 705 706 707 708 709 710 711 712 713 714 715 716 717 718 719 720" at bounding box center [759, 330] width 276 height 33
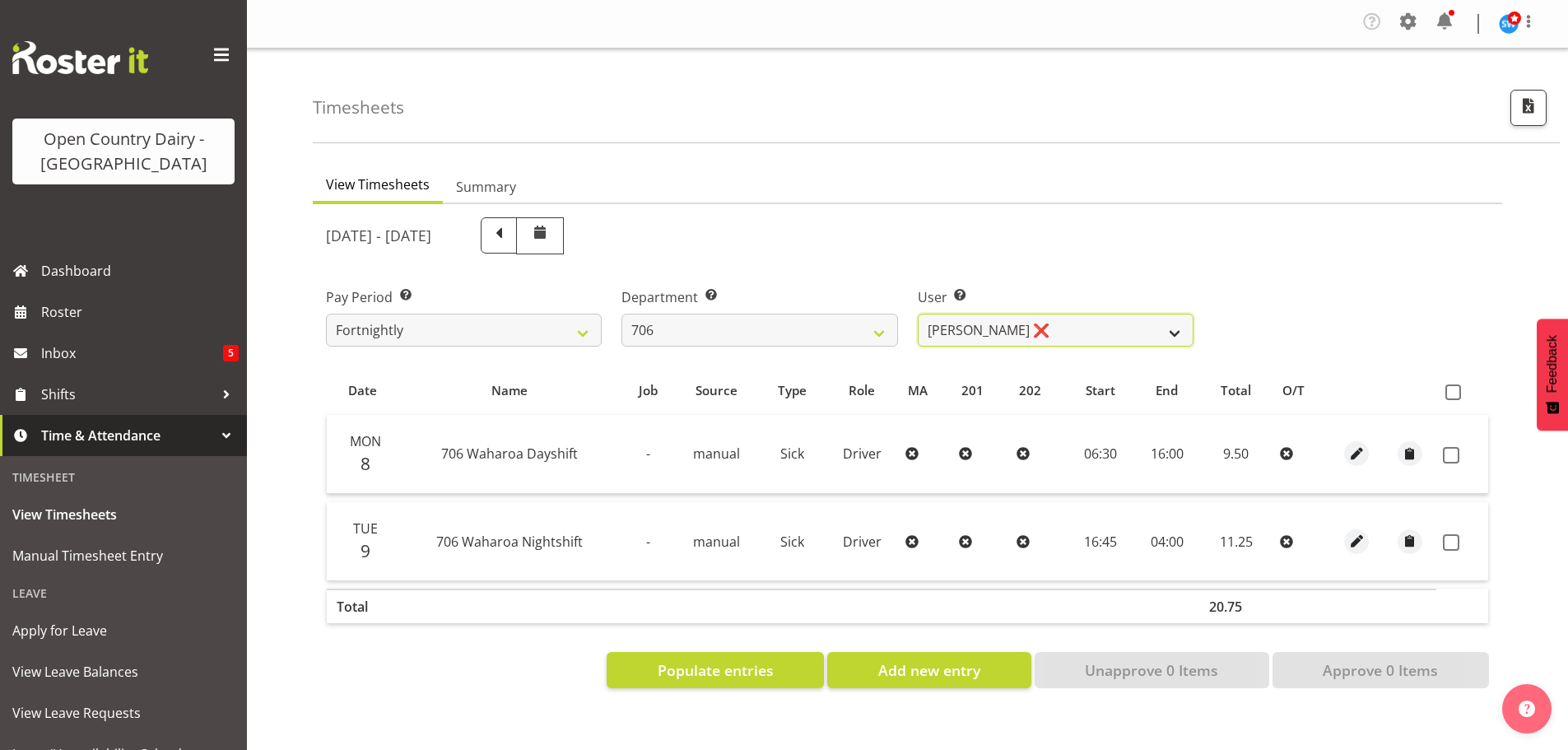
click at [1108, 333] on select "Andrew Kearns ❌ Len Symons ❌ Mark Ansley ❌ Paul Griffin ❌" at bounding box center [1055, 330] width 276 height 33
click at [1107, 331] on select "Andrew Kearns ❌ Len Symons ❌ Mark Ansley ❌ Paul Griffin ❌" at bounding box center [1055, 330] width 276 height 33
click at [706, 328] on select "701 702 703 704 705 706 707 708 709 710 711 712 713 714 715 716 717 718 719 720" at bounding box center [759, 330] width 276 height 33
click at [622, 314] on select "701 702 703 704 705 706 707 708 709 710 711 712 713 714 715 716 717 718 719 720" at bounding box center [759, 330] width 276 height 33
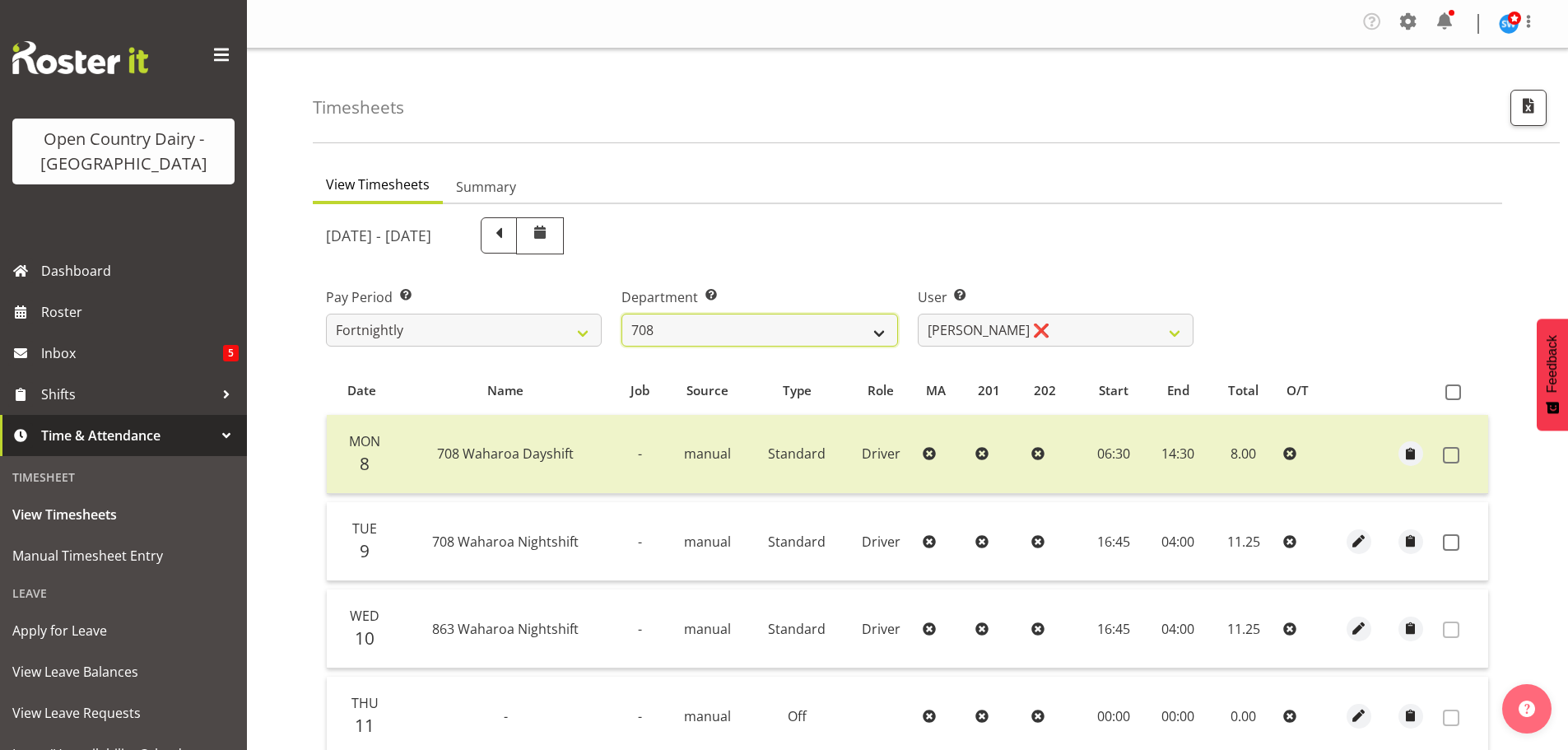
click at [676, 324] on select "701 702 703 704 705 706 707 708 709 710 711 712 713 714 715 716 717 718 719 720" at bounding box center [759, 330] width 276 height 33
click at [622, 314] on select "701 702 703 704 705 706 707 708 709 710 711 712 713 714 715 716 717 718 719 720" at bounding box center [759, 330] width 276 height 33
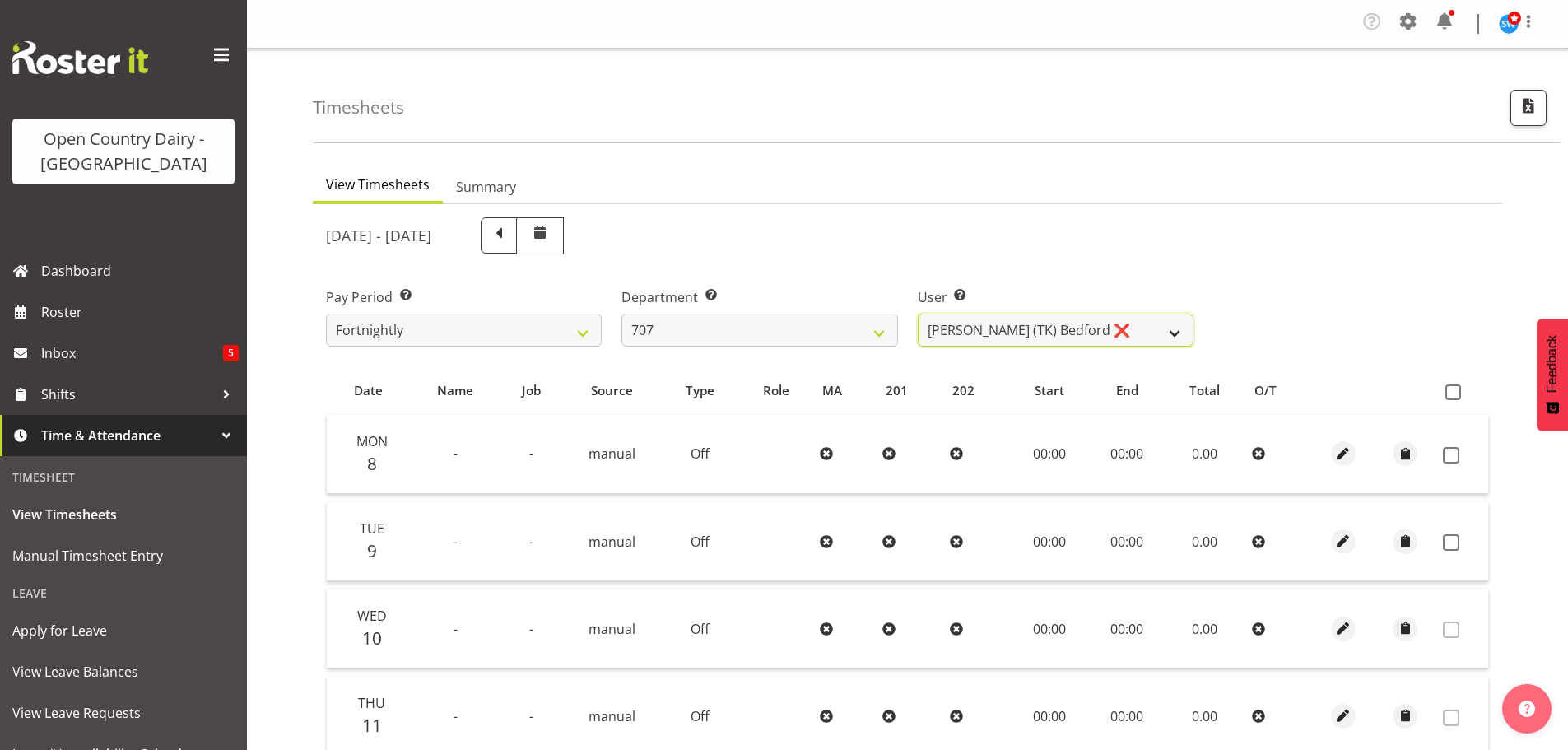
click at [1075, 328] on select "Alan (TK) Bedford ❌ David Foote (Junior) ❌ Mike Madden ❌" at bounding box center [1055, 330] width 276 height 33
click at [918, 314] on select "Alan (TK) Bedford ❌ David Foote (Junior) ❌ Mike Madden ❌" at bounding box center [1055, 330] width 276 height 33
click at [743, 322] on select "701 702 703 704 705 706 707 708 709 710 711 712 713 714 715 716 717 718 719 720" at bounding box center [759, 330] width 276 height 33
click at [622, 314] on select "701 702 703 704 705 706 707 708 709 710 711 712 713 714 715 716 717 718 719 720" at bounding box center [759, 330] width 276 height 33
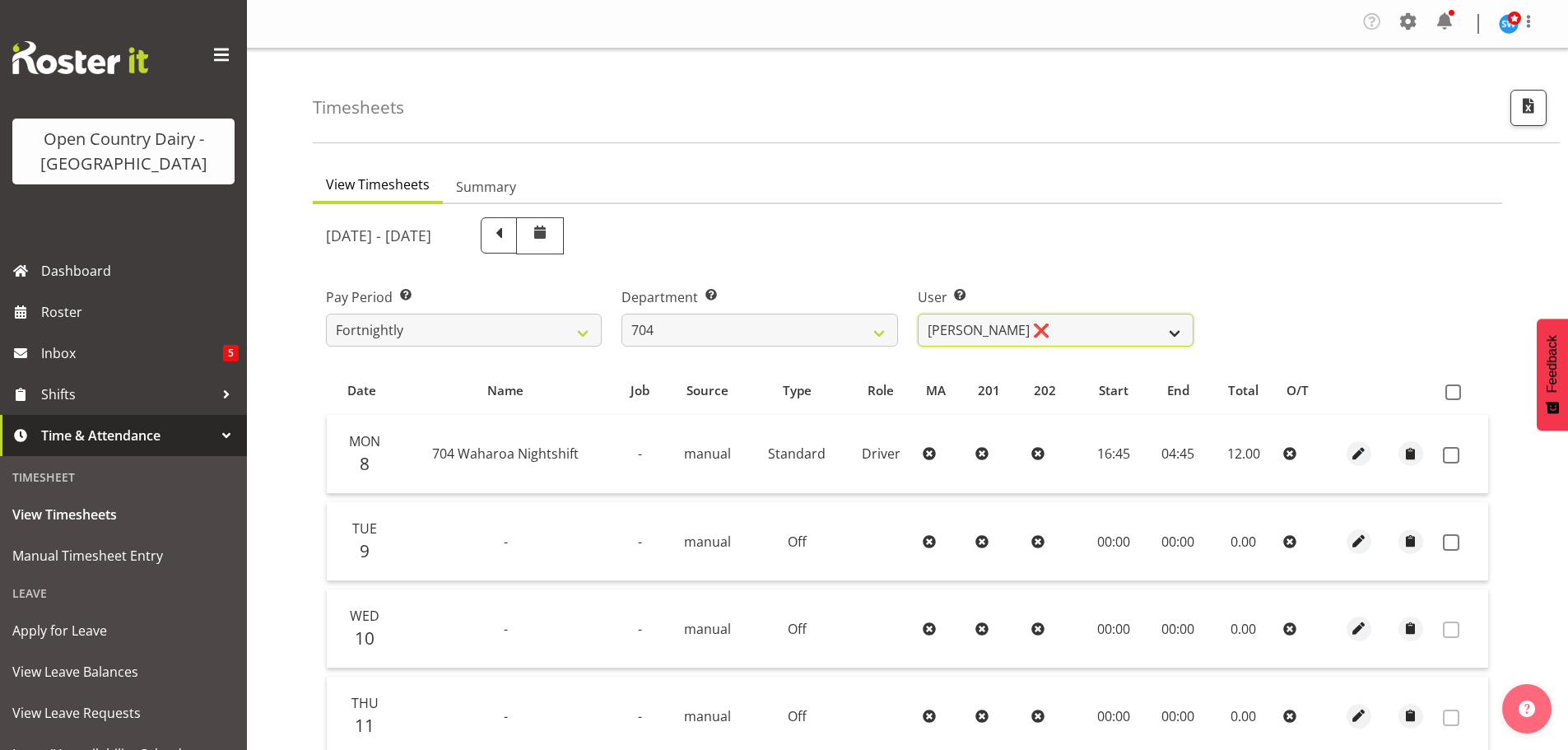
click at [1085, 329] on select "Graham Houghton ❌ Jon Williams ❌ Stephen Rae ❌" at bounding box center [1055, 330] width 276 height 33
click at [918, 314] on select "Graham Houghton ❌ Jon Williams ❌ Stephen Rae ❌" at bounding box center [1055, 330] width 276 height 33
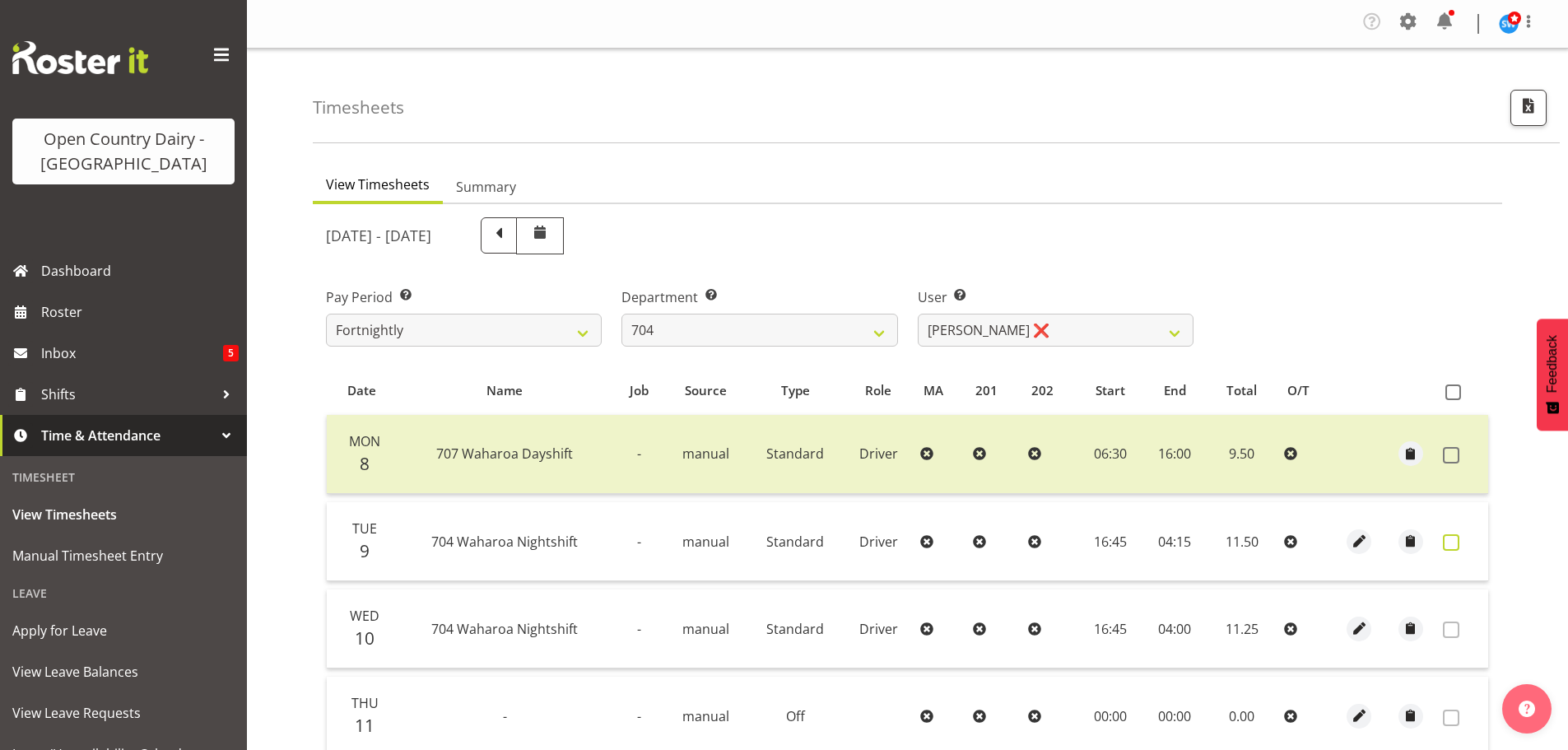
click at [1451, 540] on span at bounding box center [1451, 543] width 16 height 16
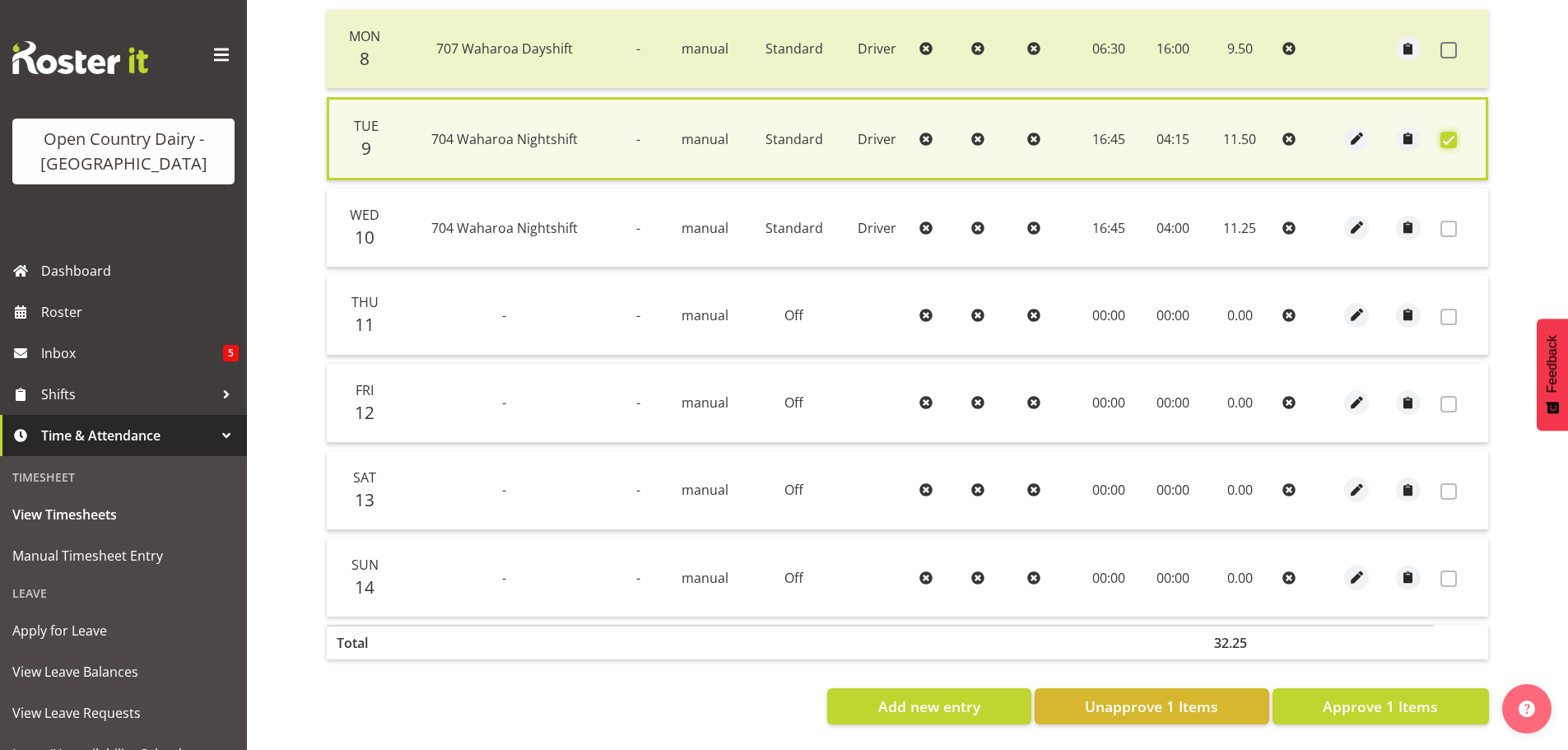
scroll to position [417, 0]
click at [1376, 697] on span "Approve 1 Items" at bounding box center [1380, 707] width 115 height 21
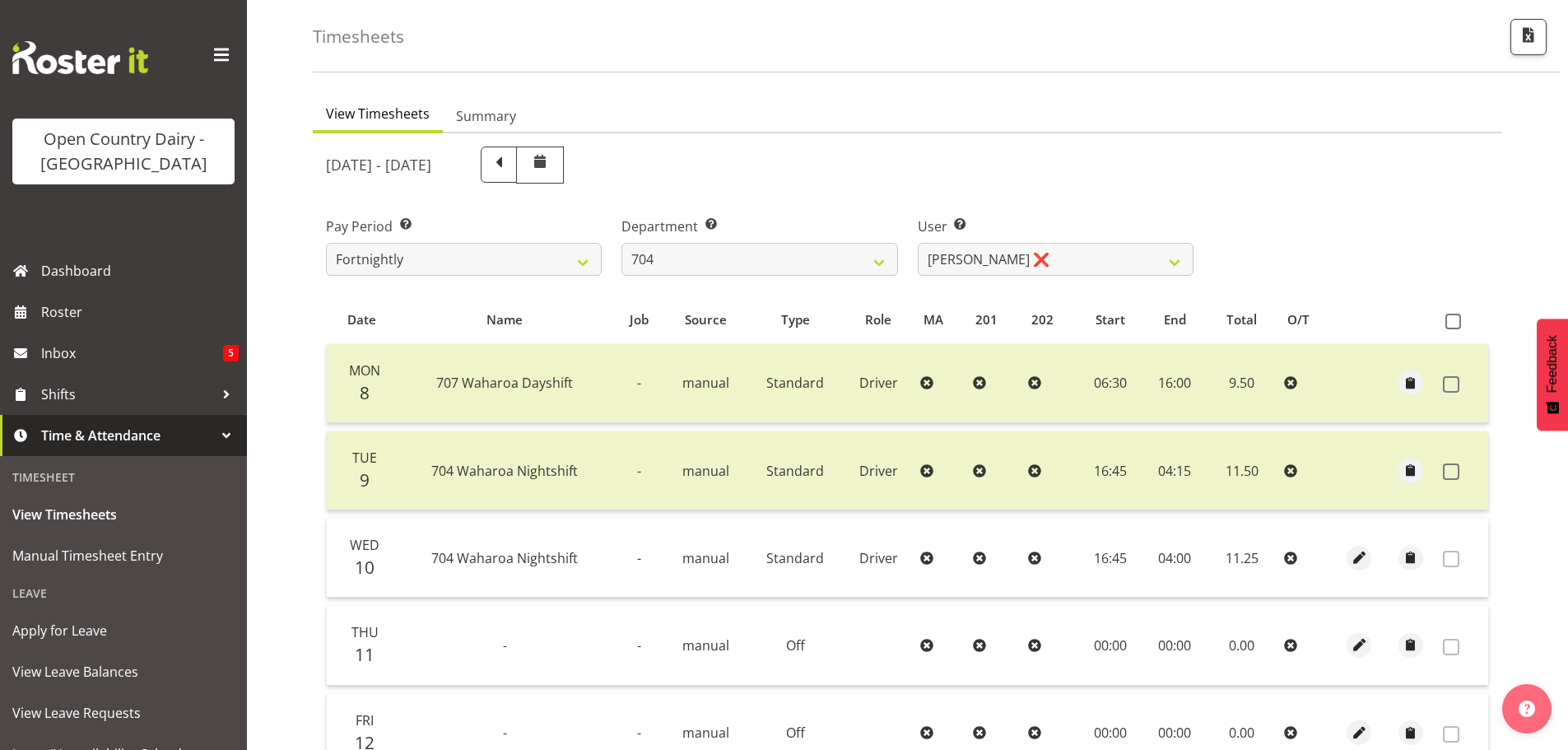
scroll to position [2, 0]
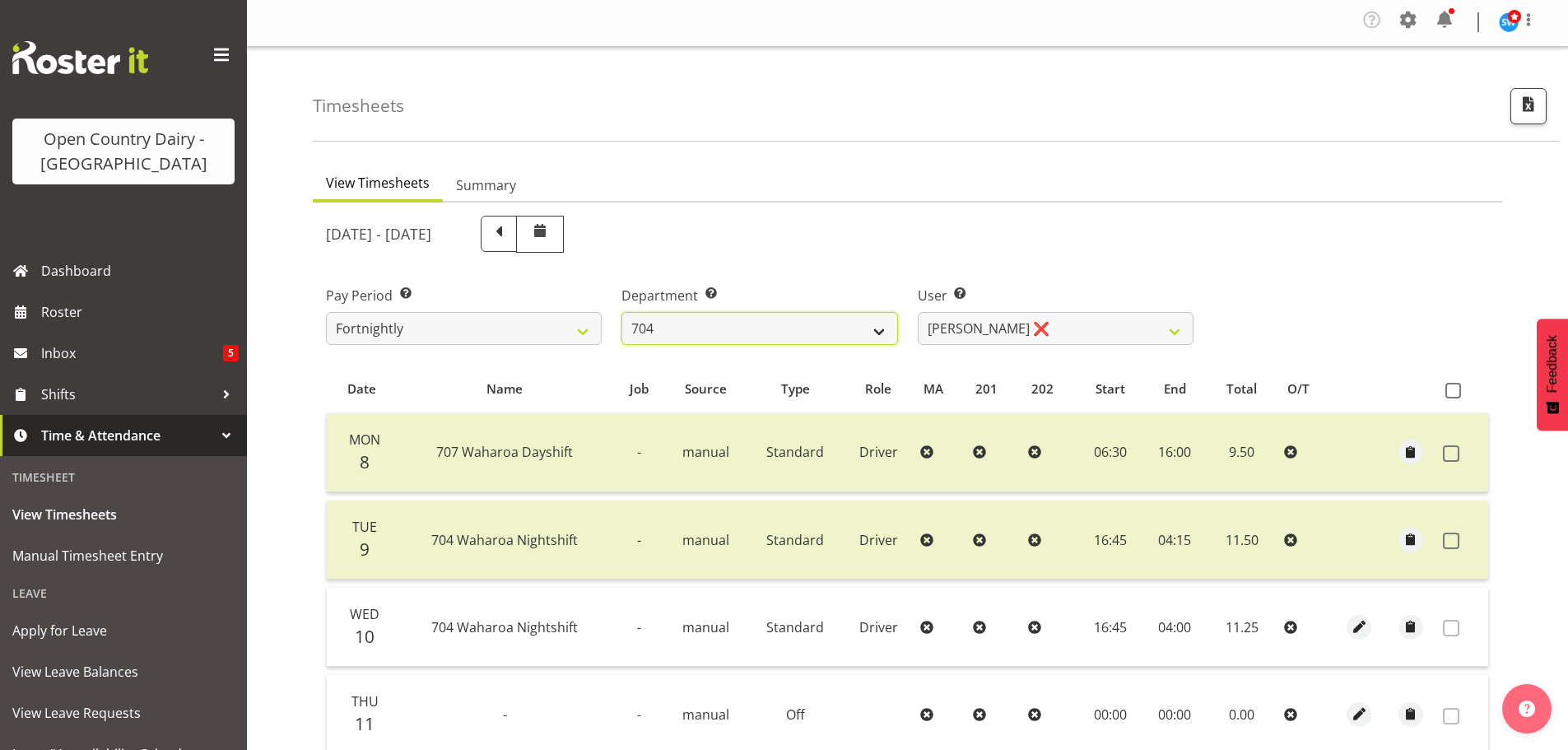
click at [759, 333] on select "701 702 703 704 705 706 707 708 709 710 711 712 713 714 715 716 717 718 719 720" at bounding box center [759, 328] width 276 height 33
click at [622, 312] on select "701 702 703 704 705 706 707 708 709 710 711 712 713 714 715 716 717 718 719 720" at bounding box center [759, 328] width 276 height 33
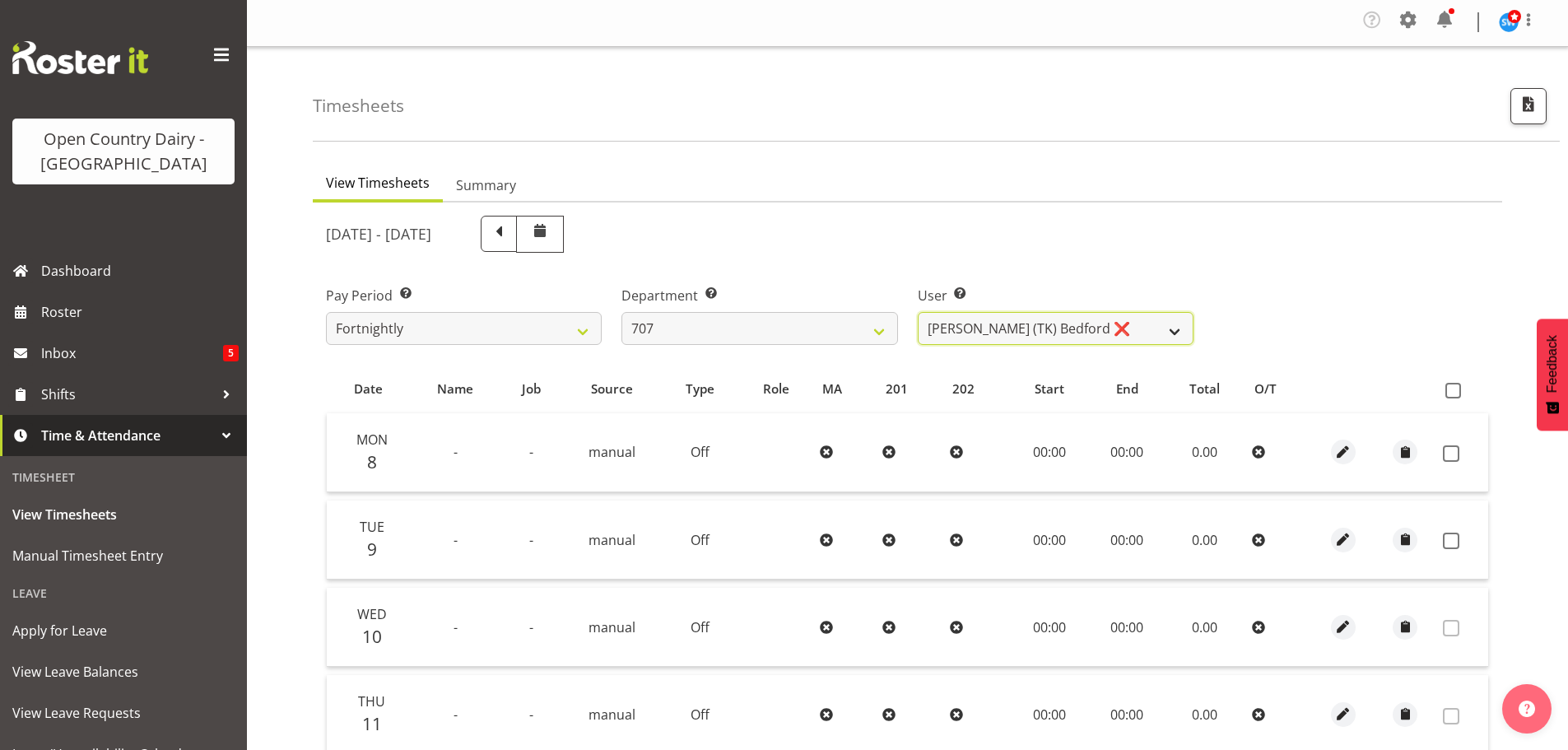
click at [1014, 330] on select "Alan (TK) Bedford ❌ David Foote (Junior) ❌ Mike Madden ❌" at bounding box center [1055, 328] width 276 height 33
click at [918, 312] on select "Alan (TK) Bedford ❌ David Foote (Junior) ❌ Mike Madden ❌" at bounding box center [1055, 328] width 276 height 33
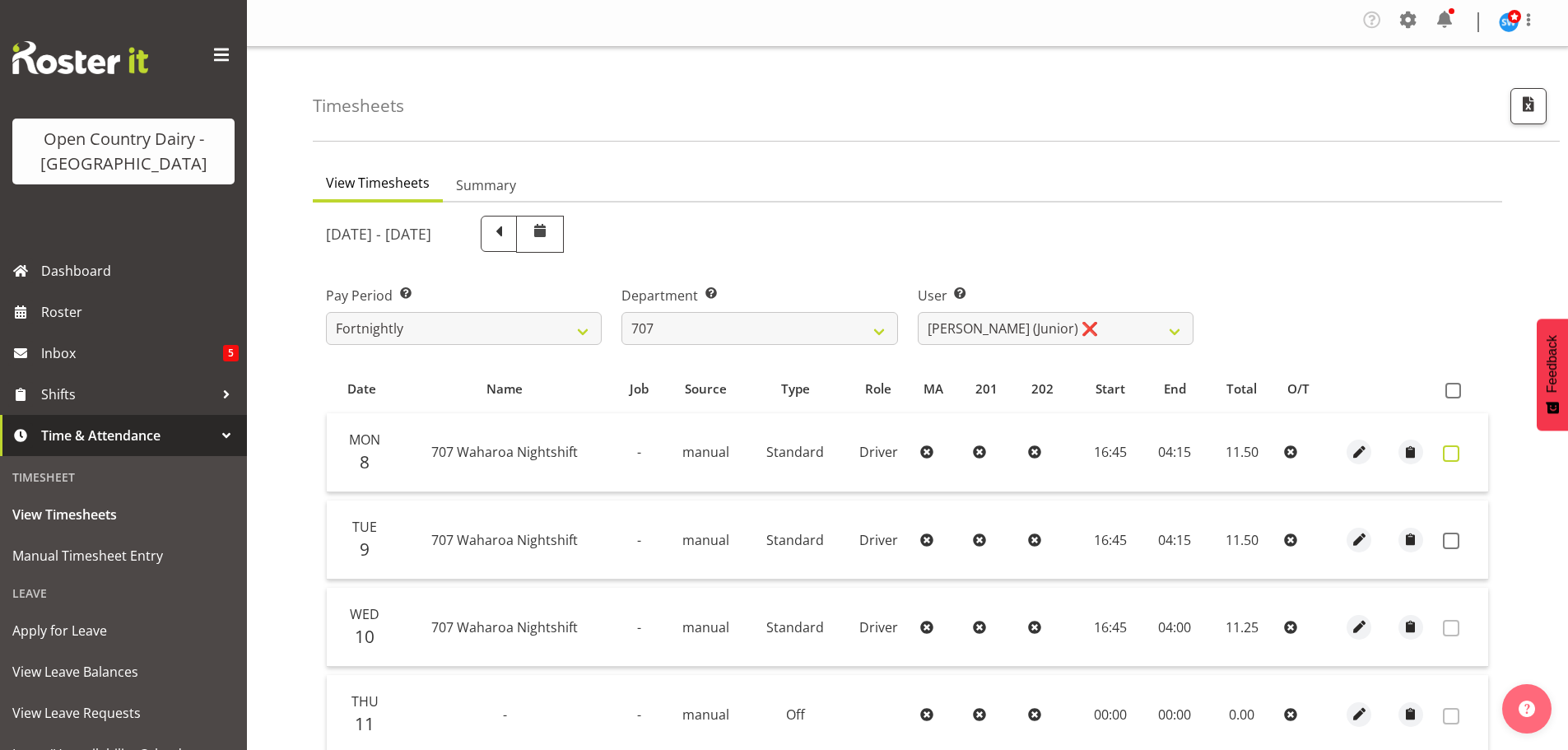
click at [1449, 454] on span at bounding box center [1451, 454] width 16 height 16
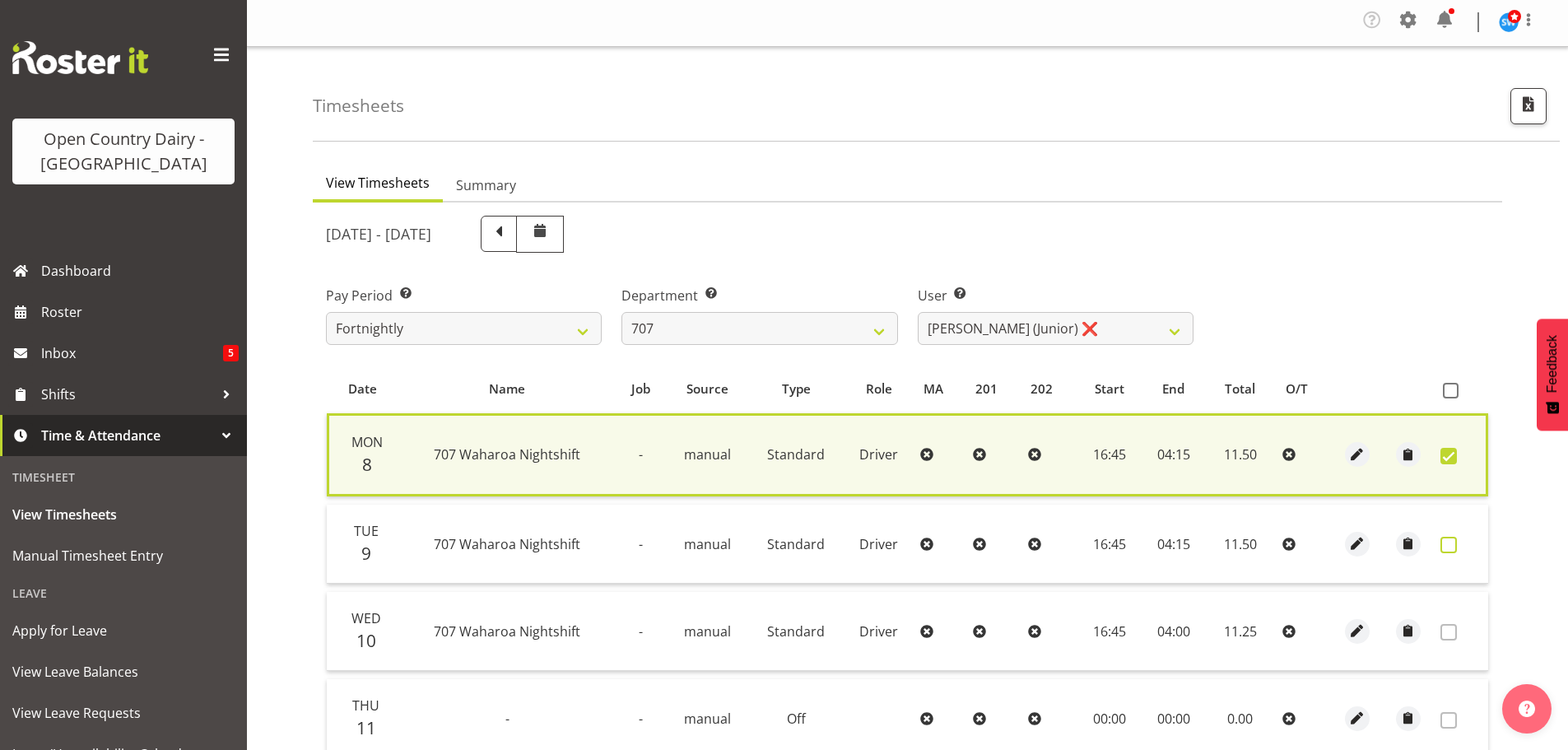
click at [1447, 540] on span at bounding box center [1449, 545] width 16 height 16
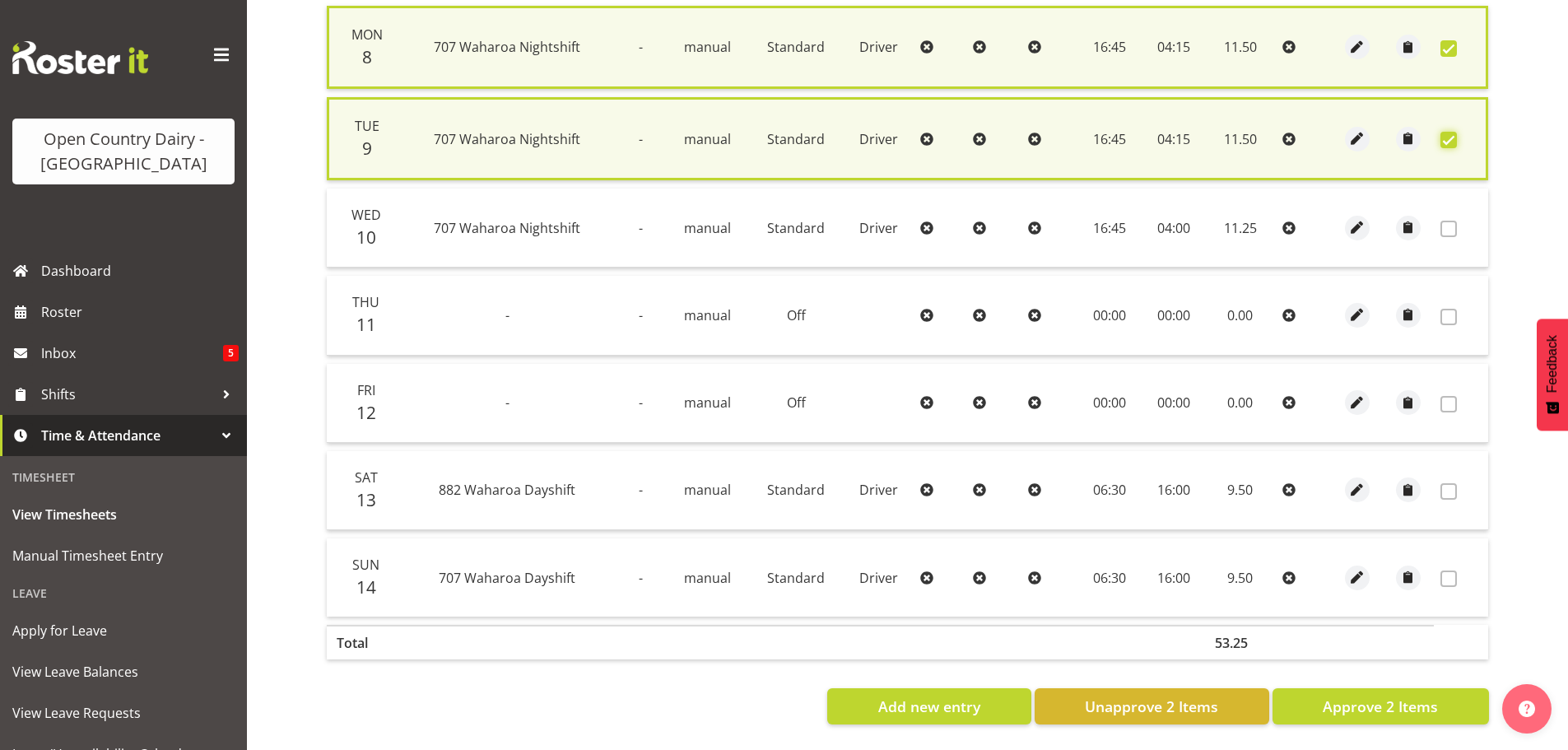
scroll to position [422, 0]
click at [1384, 696] on span "Approve 2 Items" at bounding box center [1380, 707] width 115 height 21
